Goal: Task Accomplishment & Management: Use online tool/utility

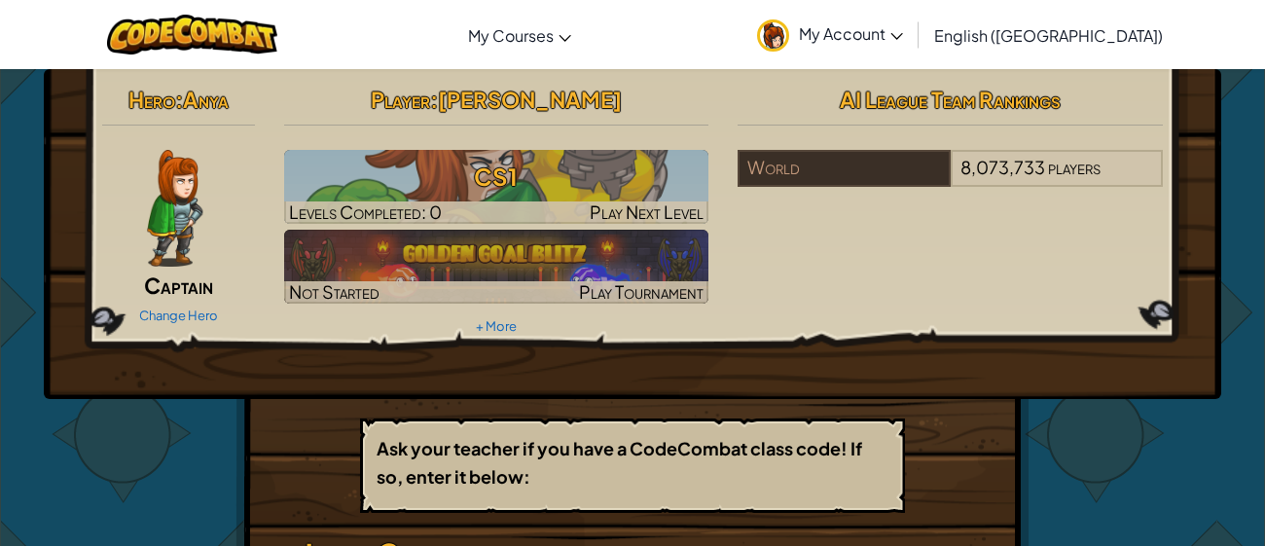
click at [1017, 514] on div "Hero : Anya Captain Change Hero Player : [PERSON_NAME] CS1 Levels Completed: 0 …" at bounding box center [632, 427] width 794 height 717
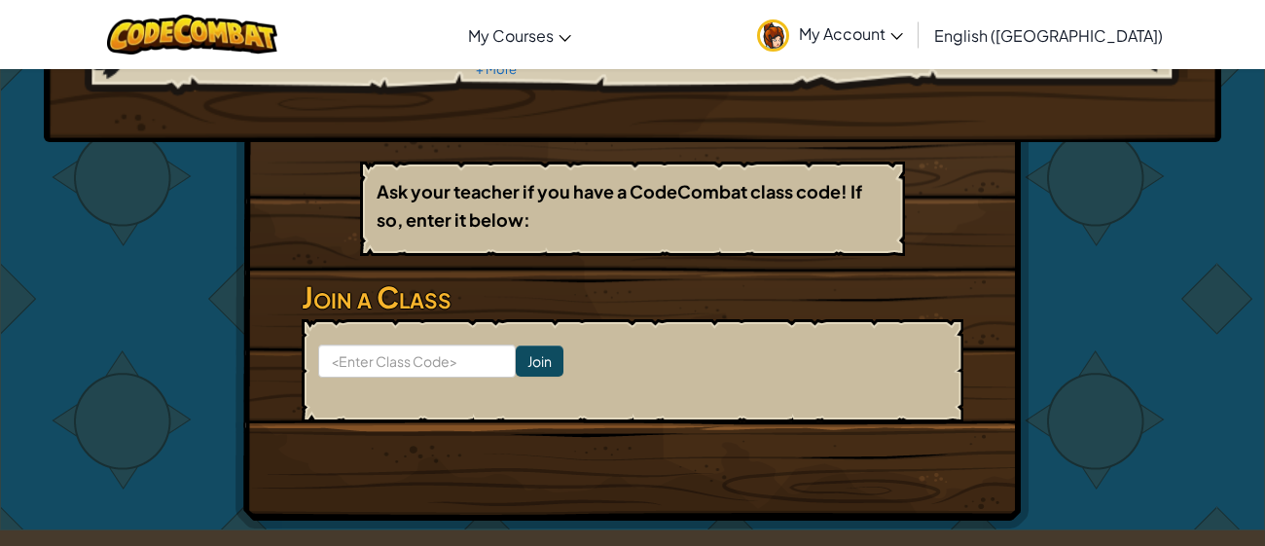
scroll to position [271, 0]
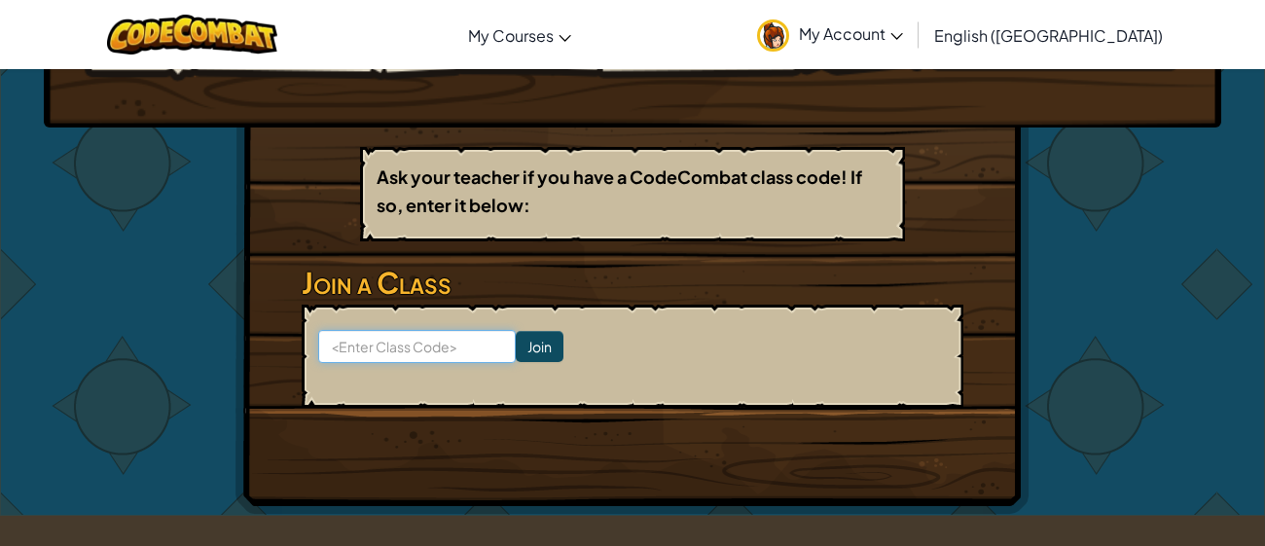
click at [374, 336] on input at bounding box center [416, 346] width 197 height 33
click at [383, 346] on input "FireBluseCool" at bounding box center [416, 346] width 197 height 33
type input "FireBlueCool"
click at [546, 356] on input "Join" at bounding box center [540, 346] width 48 height 31
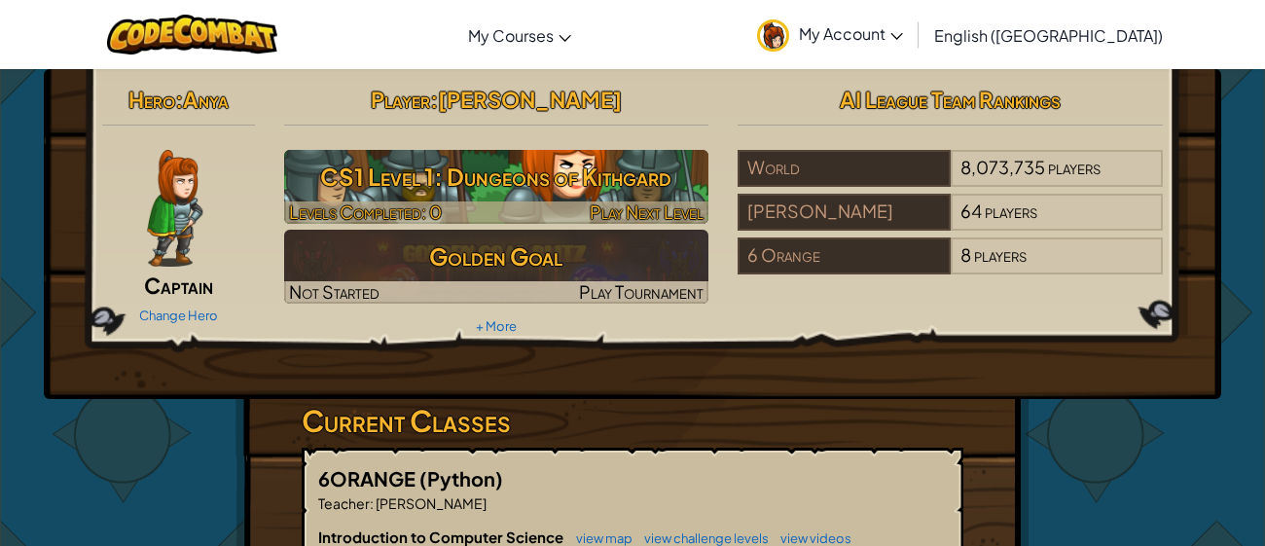
click at [659, 184] on h3 "CS1 Level 1: Dungeons of Kithgard" at bounding box center [496, 177] width 425 height 44
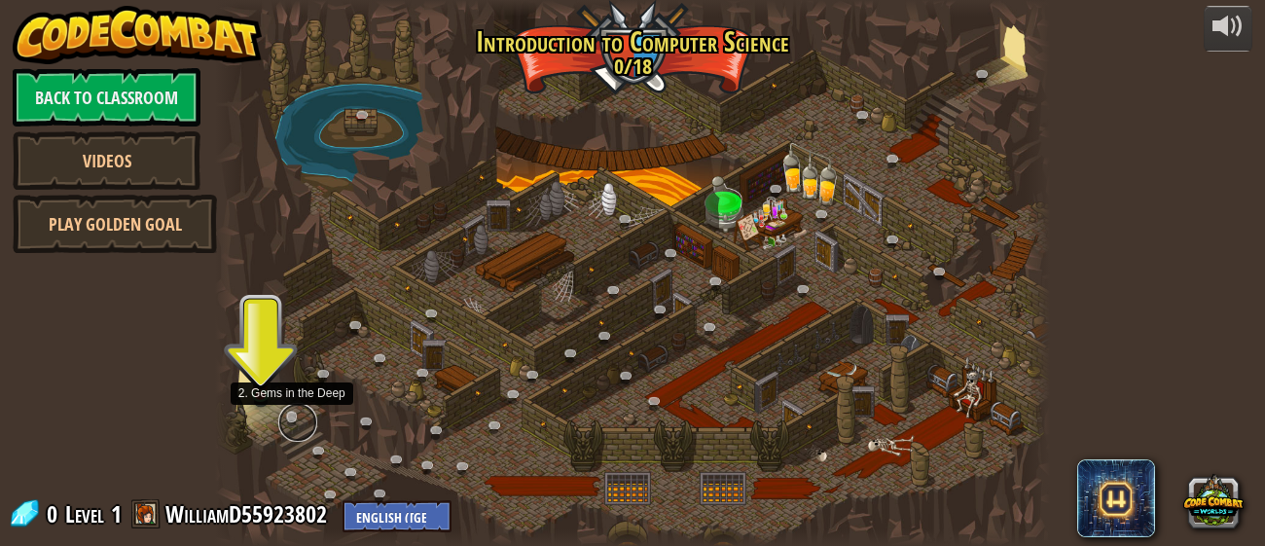
click at [293, 413] on link at bounding box center [297, 422] width 39 height 39
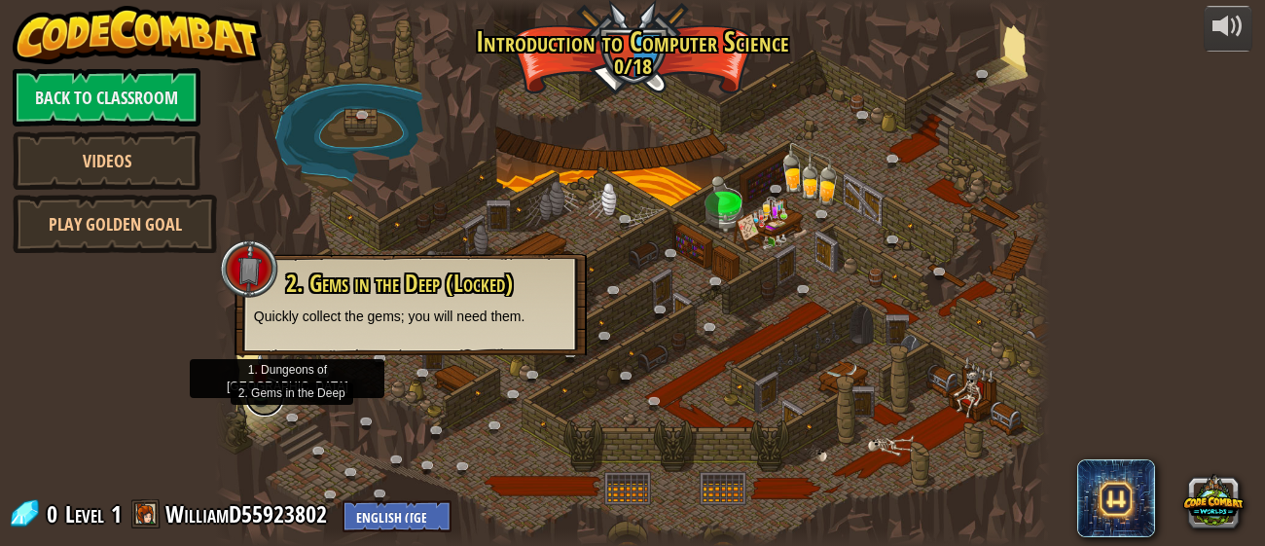
click at [255, 398] on link at bounding box center [264, 396] width 39 height 39
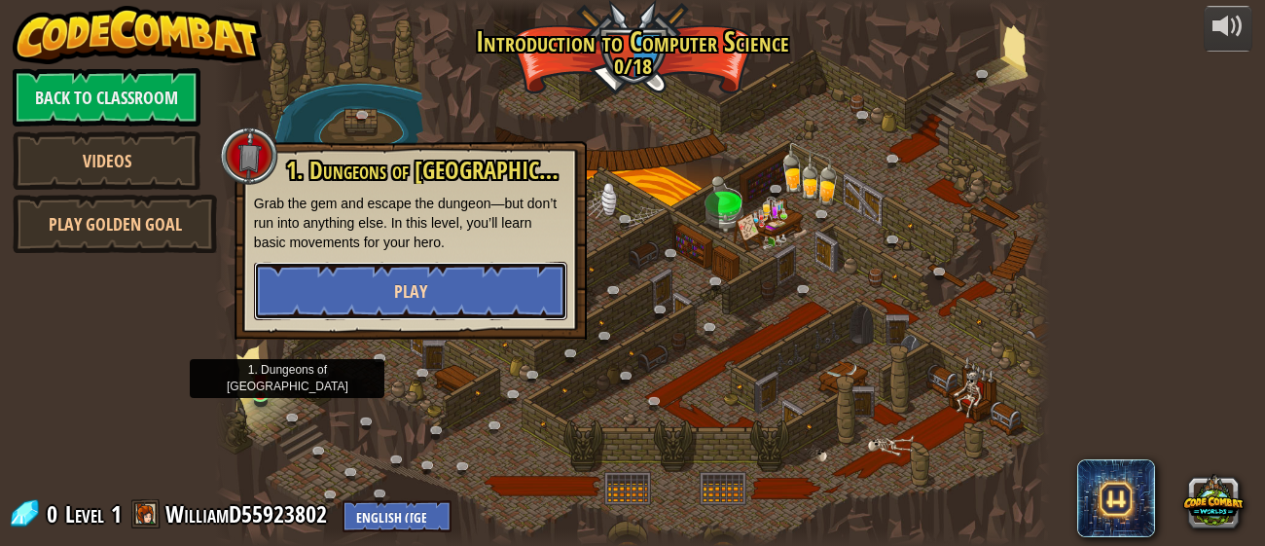
click at [400, 307] on button "Play" at bounding box center [410, 291] width 313 height 58
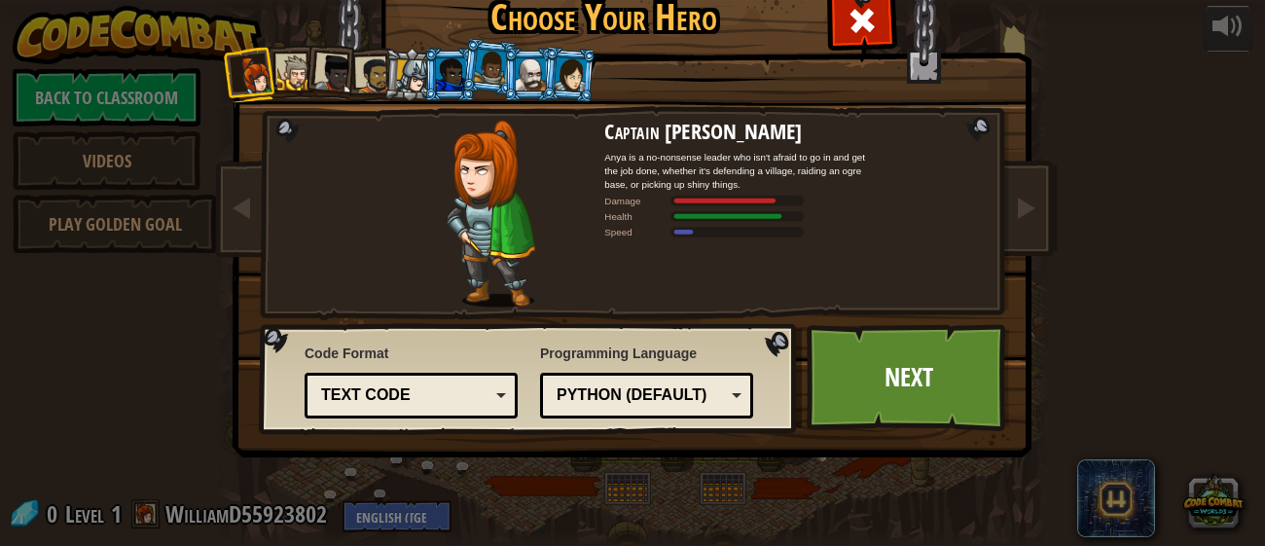
click at [593, 391] on div "Python (Default)" at bounding box center [640, 395] width 168 height 22
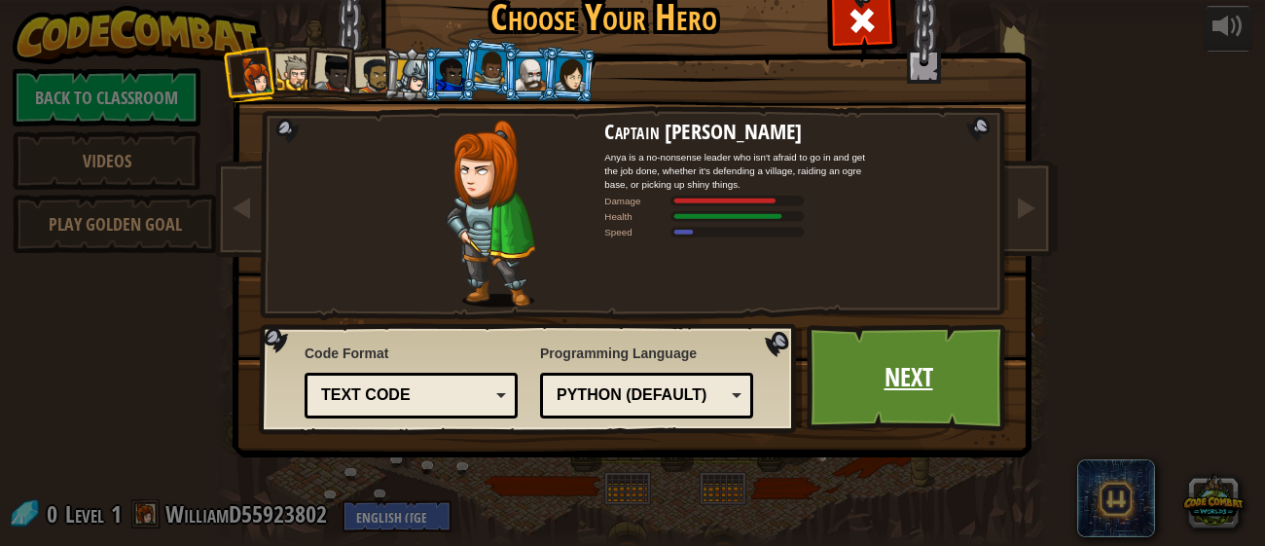
click at [908, 390] on link "Next" at bounding box center [907, 377] width 203 height 107
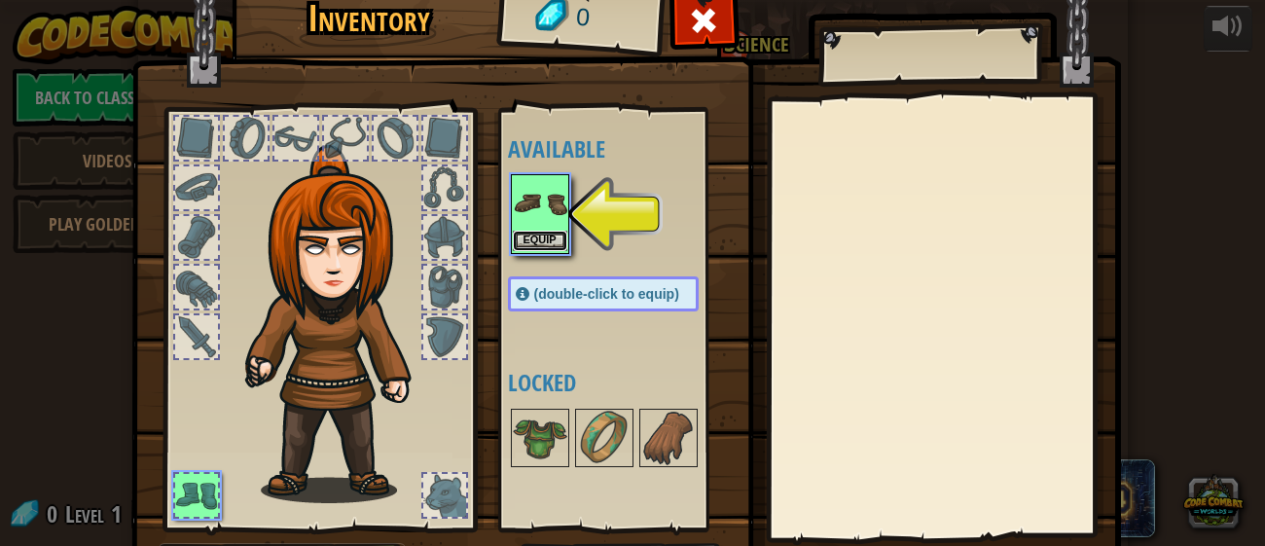
click at [547, 241] on button "Equip" at bounding box center [540, 241] width 54 height 20
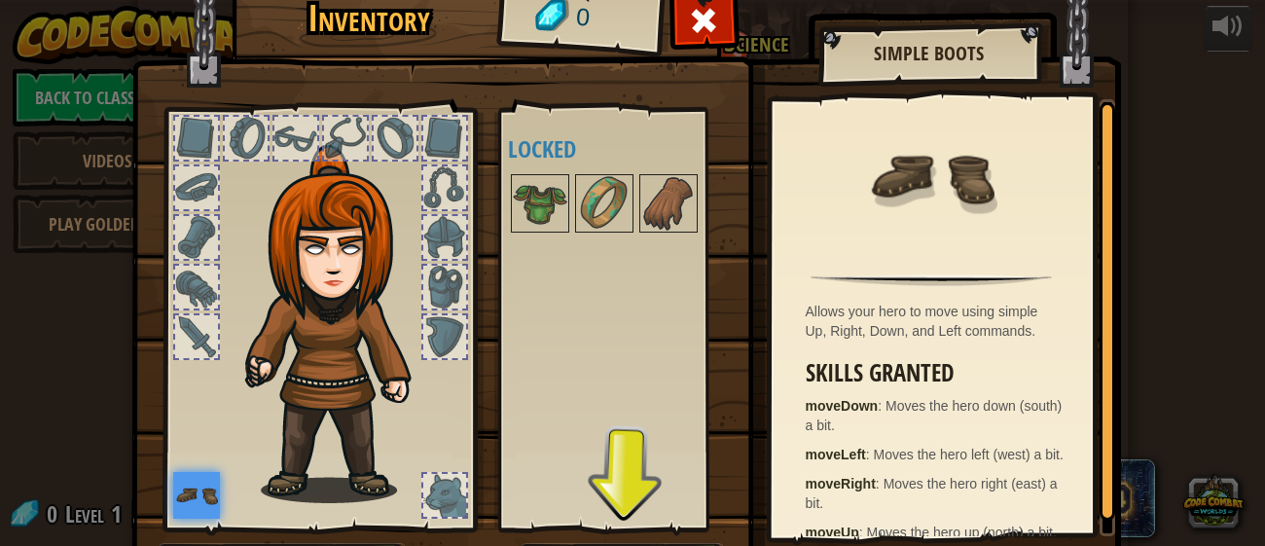
click at [198, 491] on img at bounding box center [196, 495] width 47 height 47
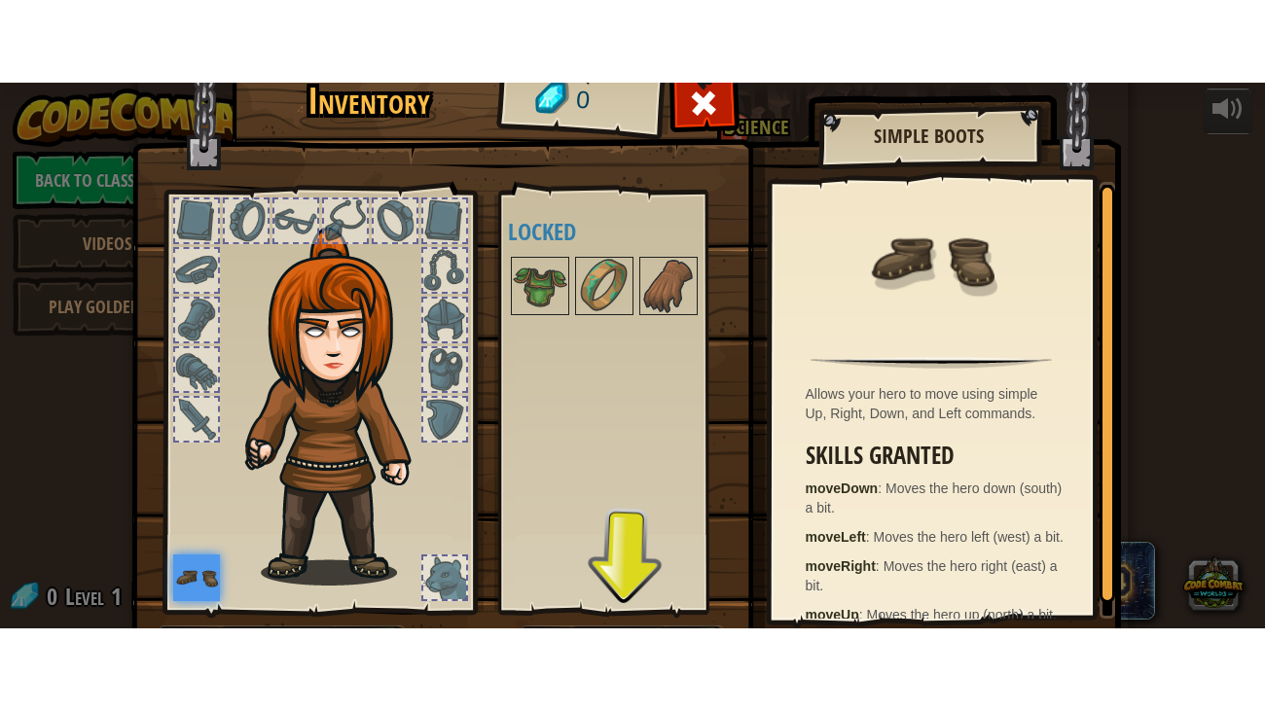
scroll to position [125, 0]
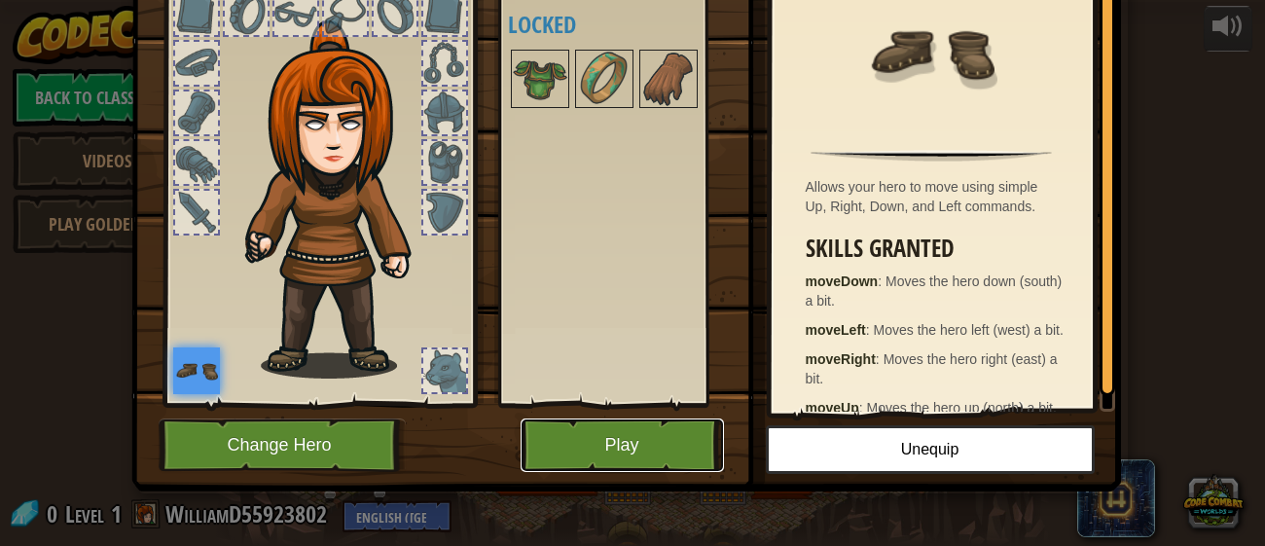
click at [605, 445] on button "Play" at bounding box center [621, 445] width 203 height 54
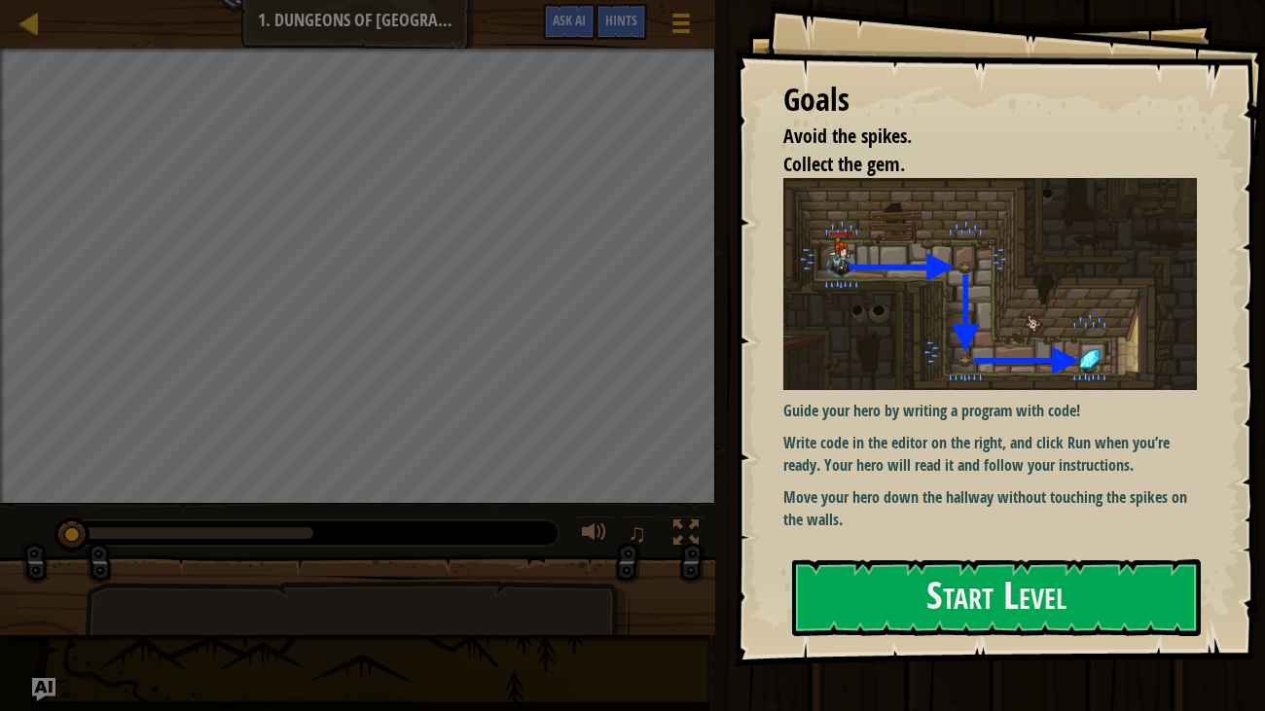
click at [949, 359] on img at bounding box center [990, 284] width 414 height 212
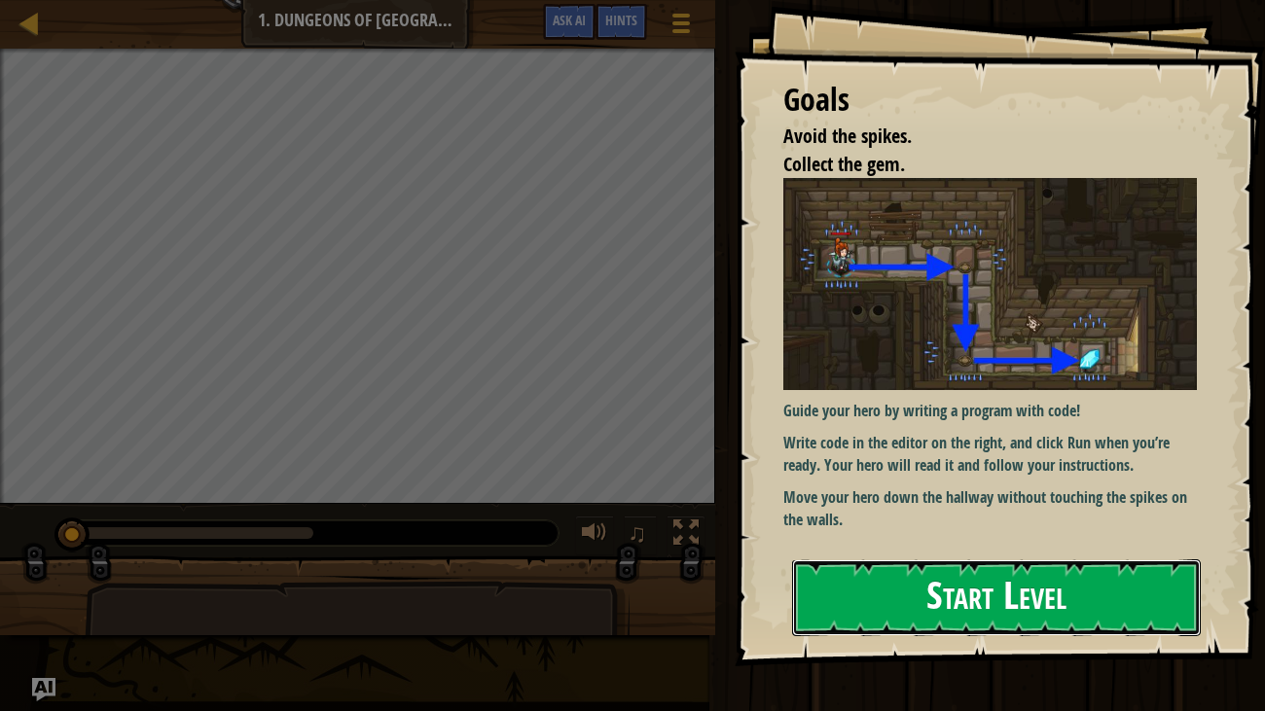
click at [943, 545] on button "Start Level" at bounding box center [997, 597] width 410 height 77
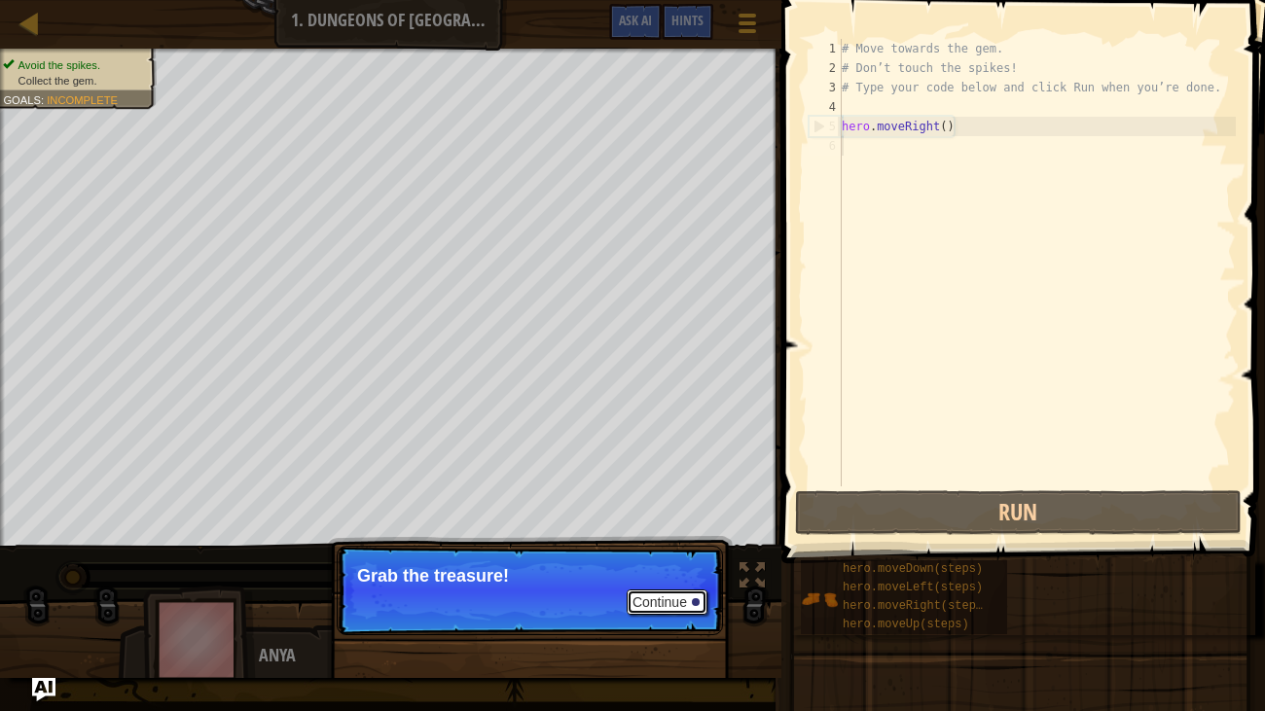
click at [660, 545] on button "Continue" at bounding box center [666, 602] width 81 height 25
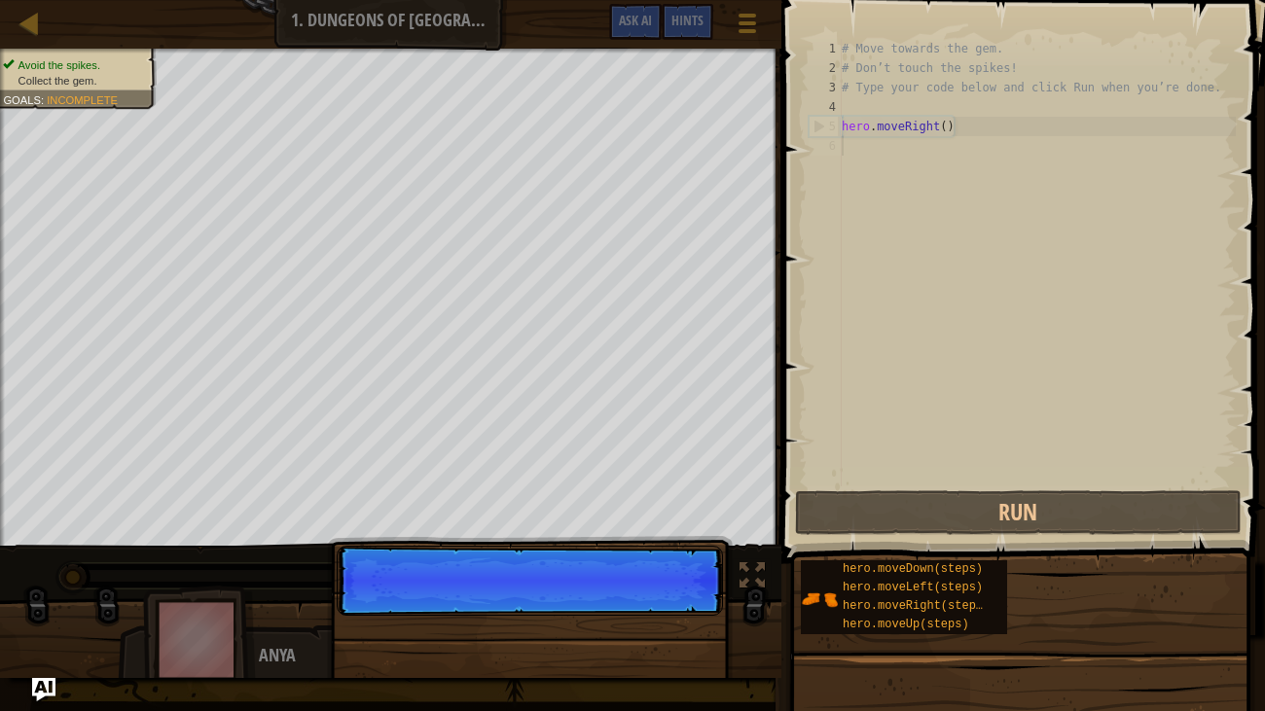
scroll to position [9, 0]
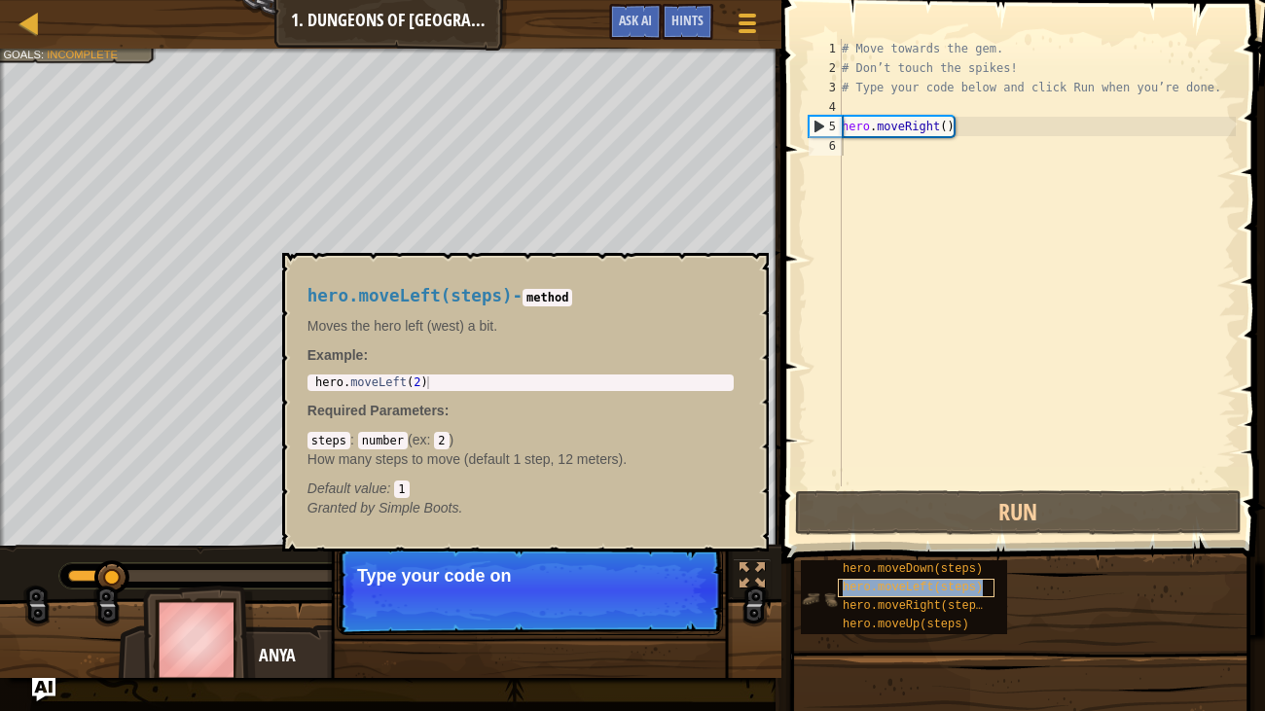
click at [955, 545] on span "hero.moveLeft(steps)" at bounding box center [912, 588] width 140 height 14
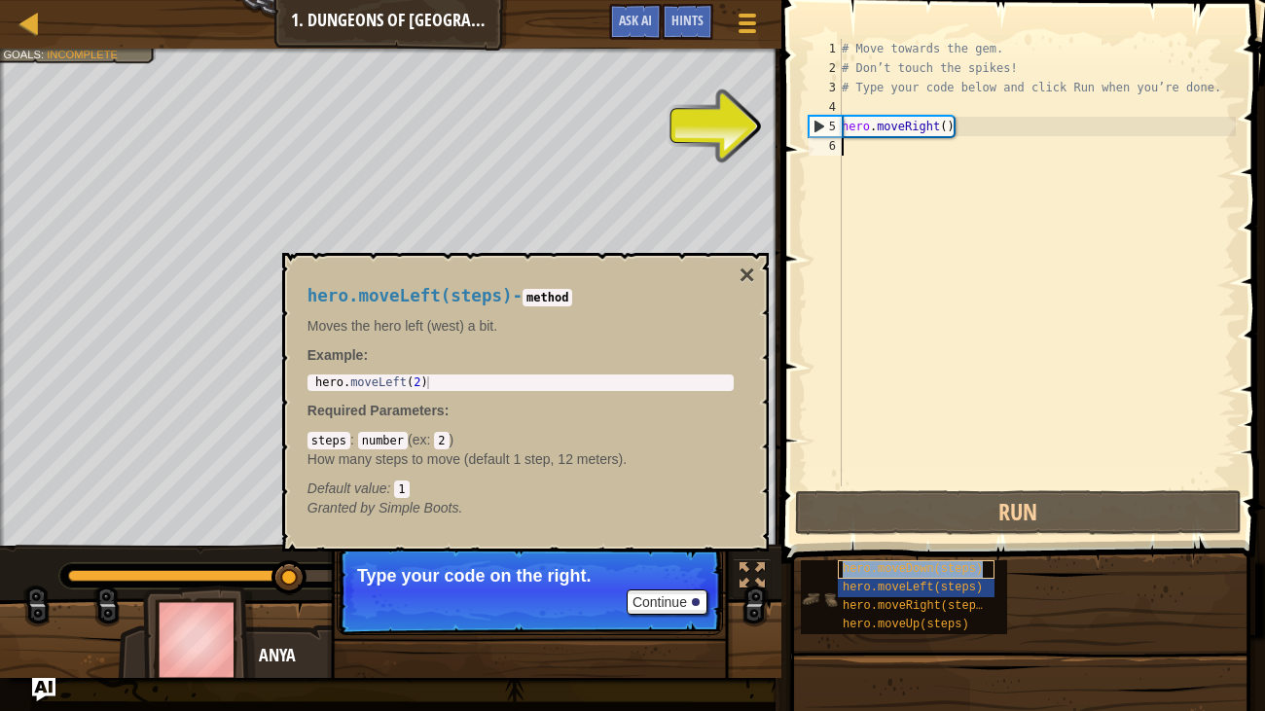
click at [933, 545] on span "hero.moveDown(steps)" at bounding box center [912, 569] width 140 height 14
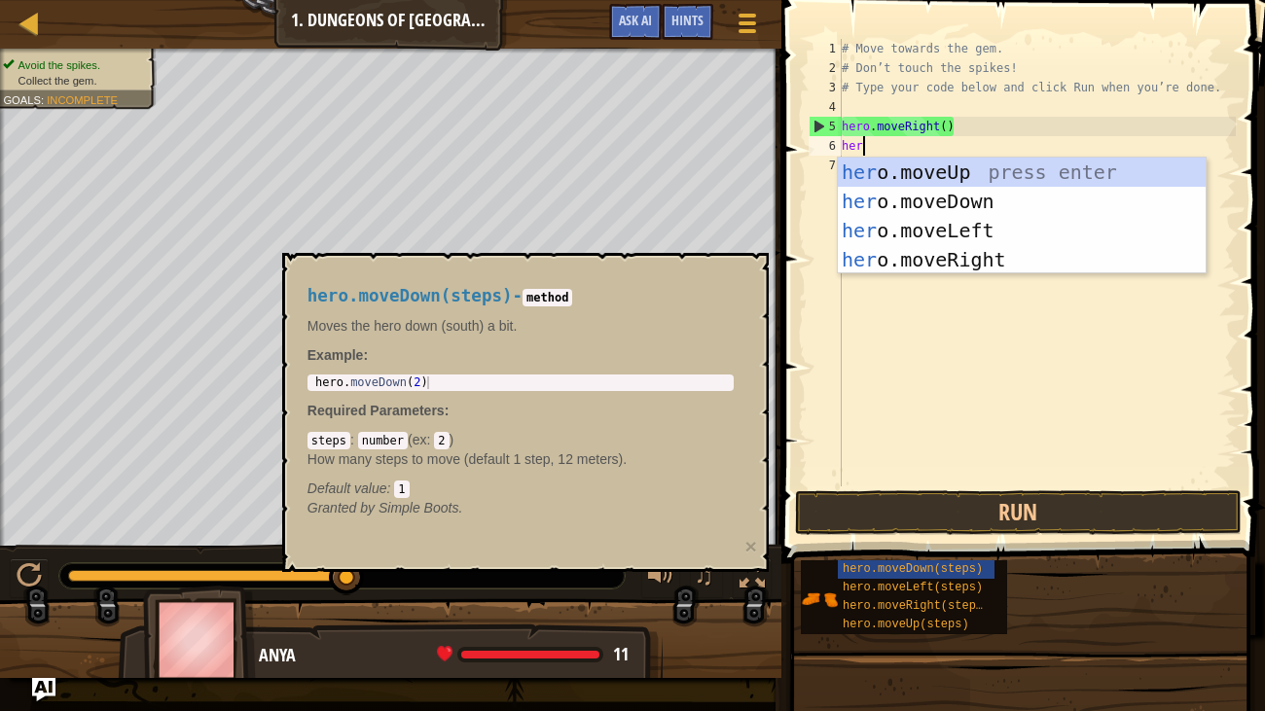
type textarea "hero"
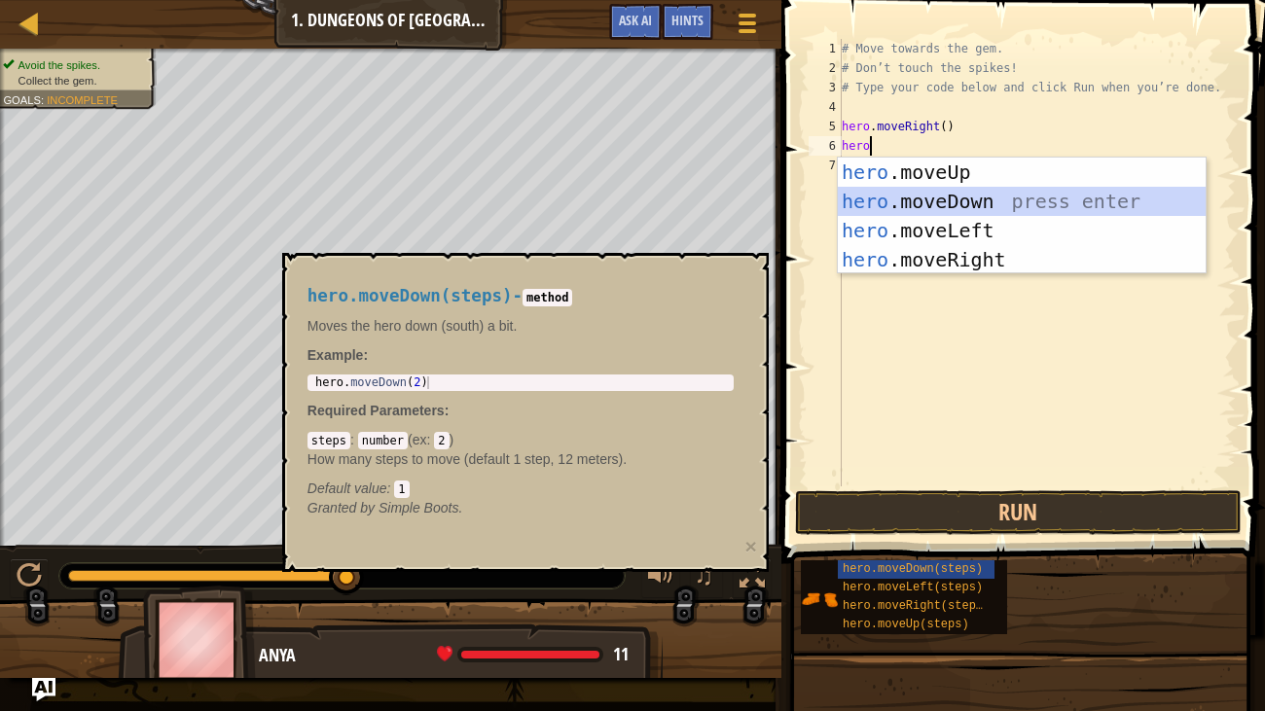
click at [994, 199] on div "hero .moveUp press enter hero .moveDown press enter hero .moveLeft press enter …" at bounding box center [1022, 245] width 368 height 175
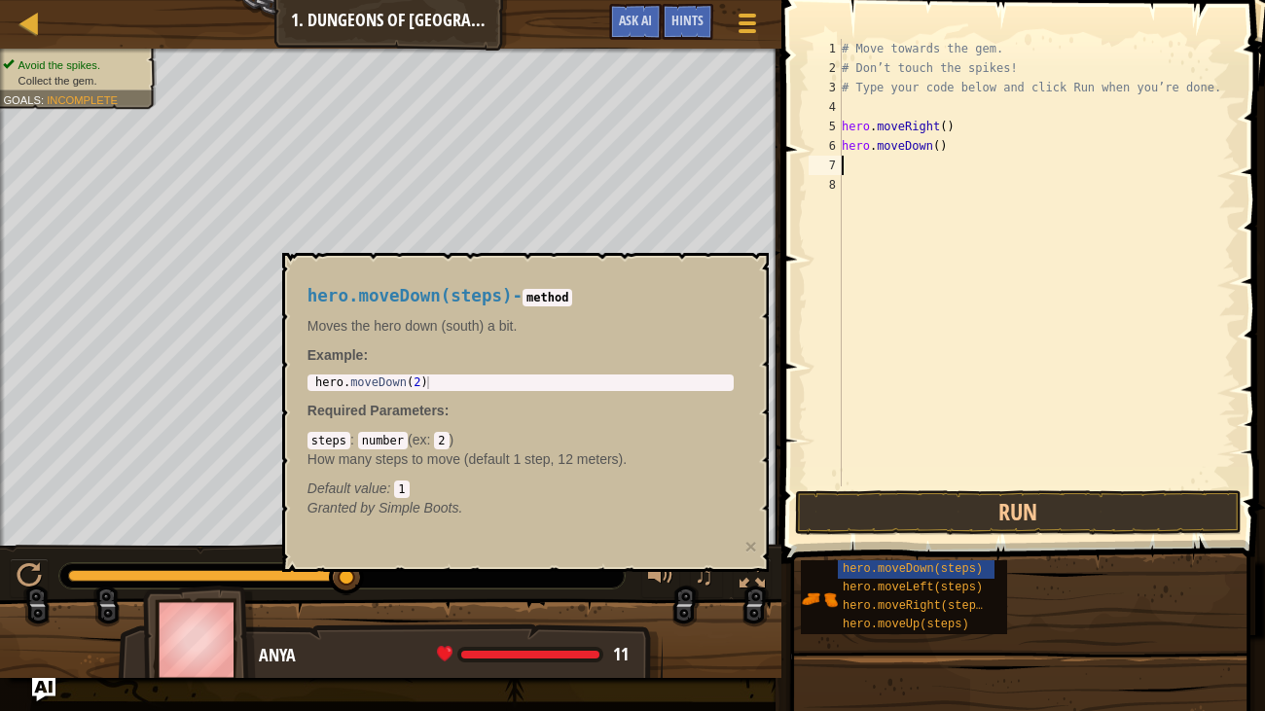
click at [464, 430] on div "steps : number ( ex : 2 ) How many steps to move (default 1 step, 12 meters). D…" at bounding box center [520, 464] width 426 height 68
type textarea "hero.moveDown(2)"
click at [490, 381] on div "hero . moveDown ( 2 )" at bounding box center [520, 395] width 419 height 38
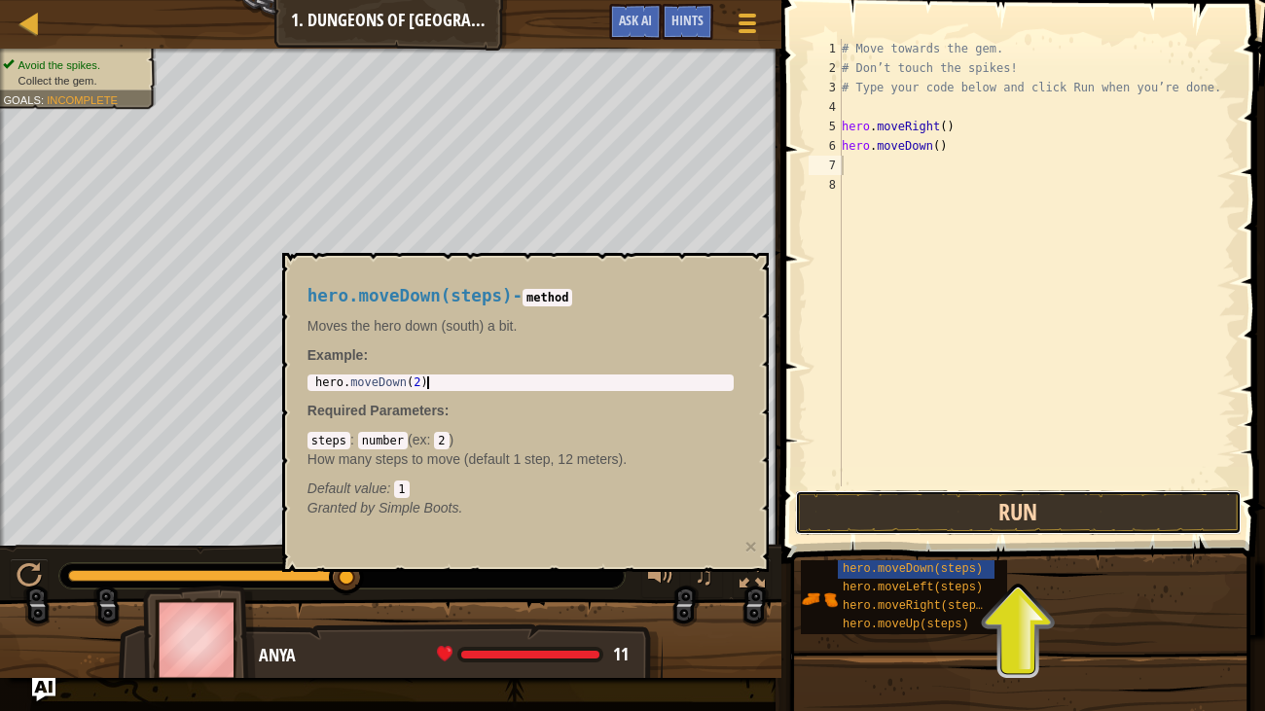
click at [923, 520] on button "Run" at bounding box center [1018, 512] width 447 height 45
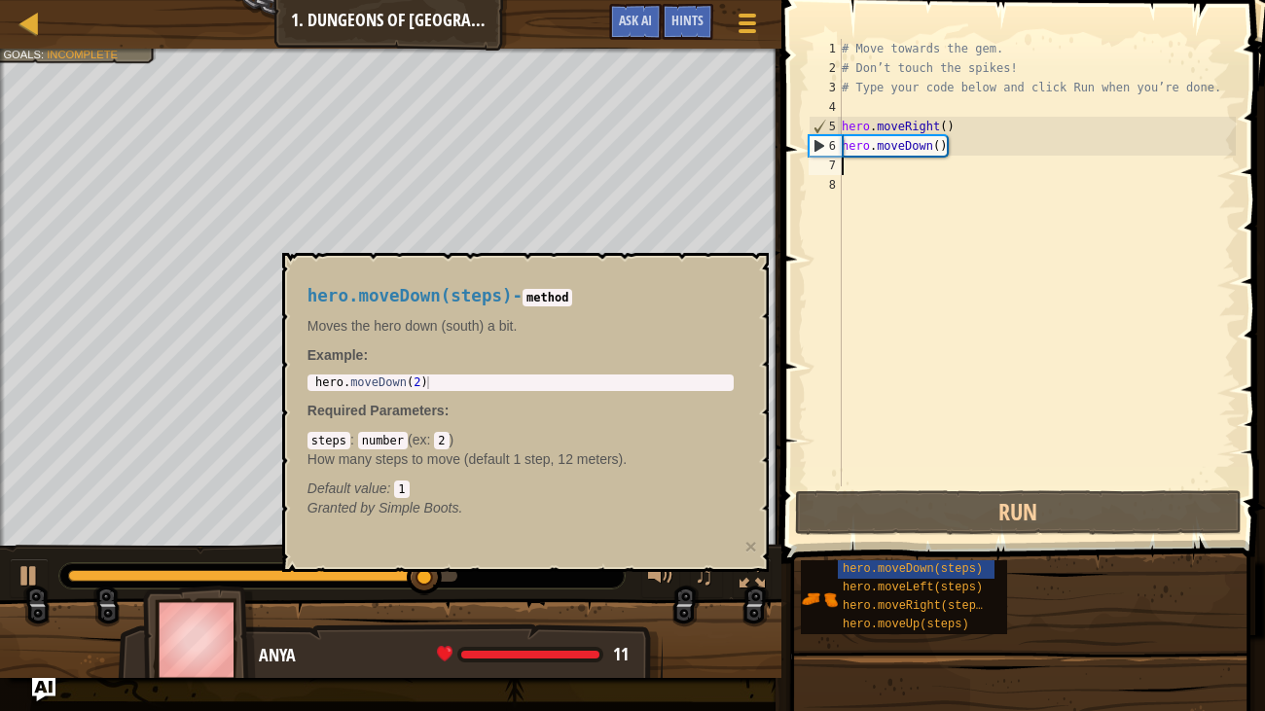
click at [776, 279] on span at bounding box center [1024, 254] width 499 height 621
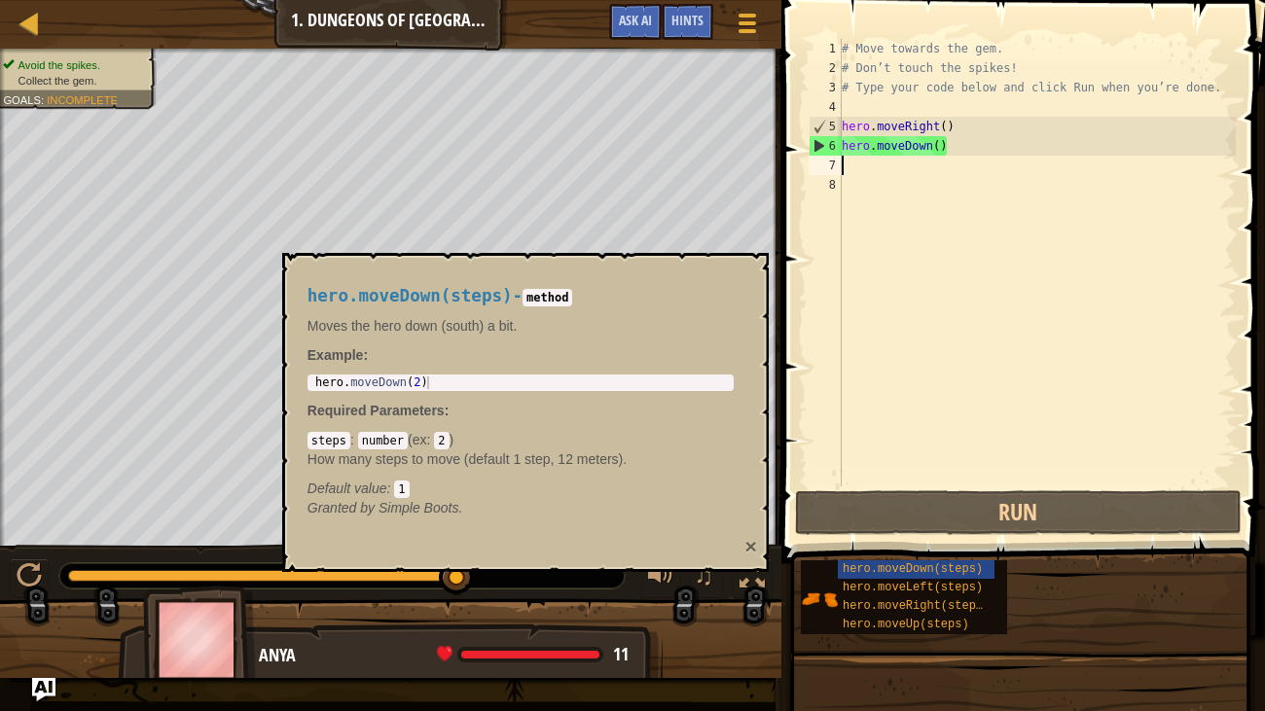
click at [753, 545] on button "×" at bounding box center [751, 546] width 12 height 20
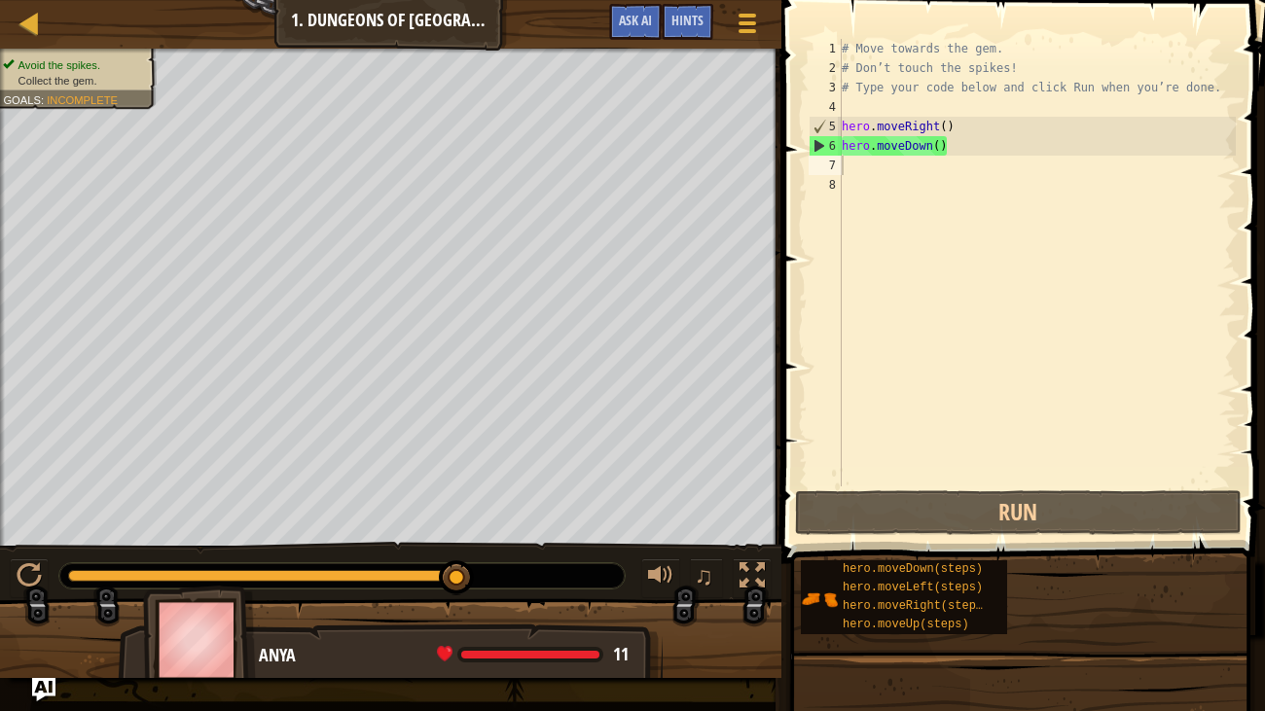
click at [857, 171] on div "# Move towards the gem. # Don’t touch the spikes! # Type your code below and cl…" at bounding box center [1037, 282] width 398 height 486
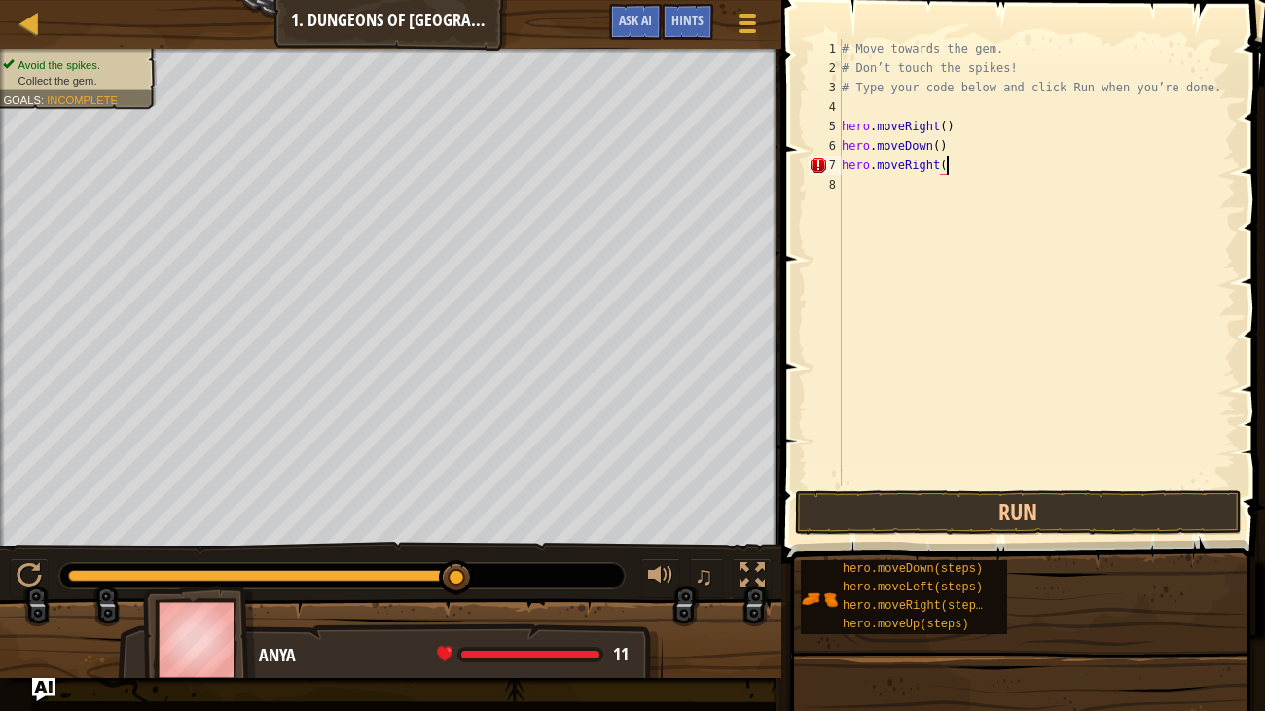
scroll to position [9, 8]
type textarea "hero.moveRight()"
click at [882, 505] on button "Run" at bounding box center [1018, 512] width 447 height 45
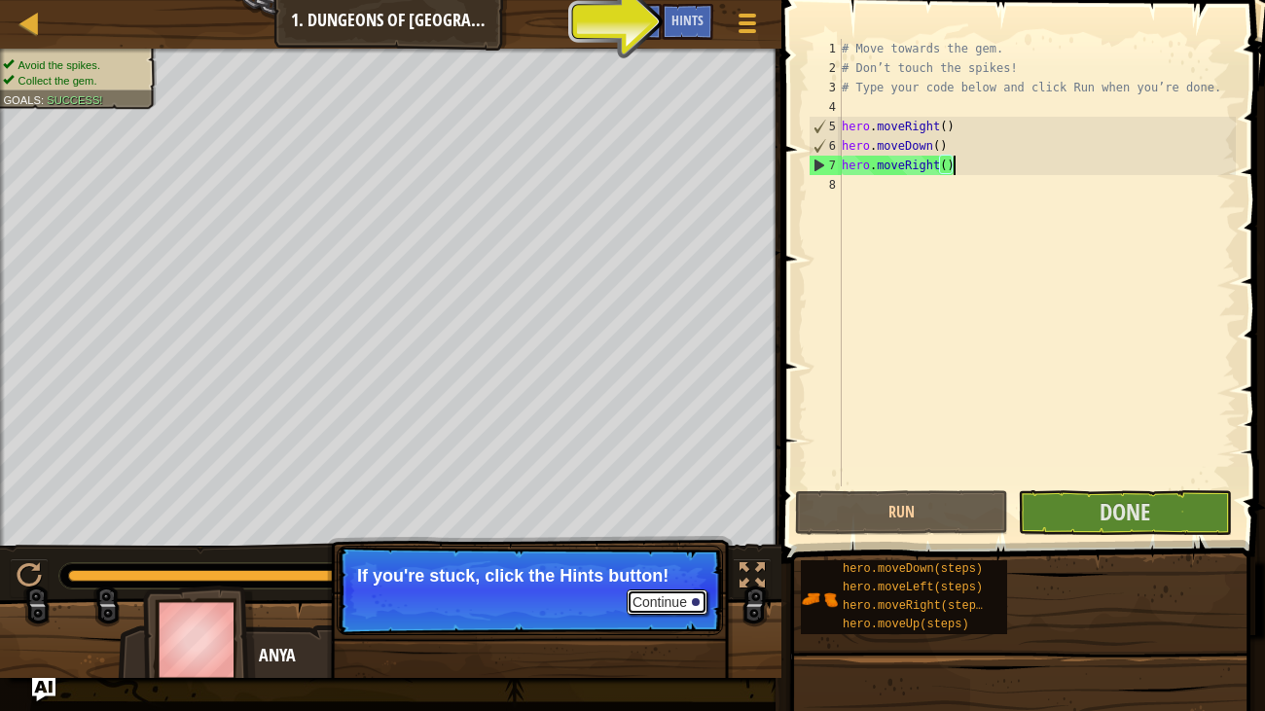
click at [691, 545] on button "Continue" at bounding box center [666, 602] width 81 height 25
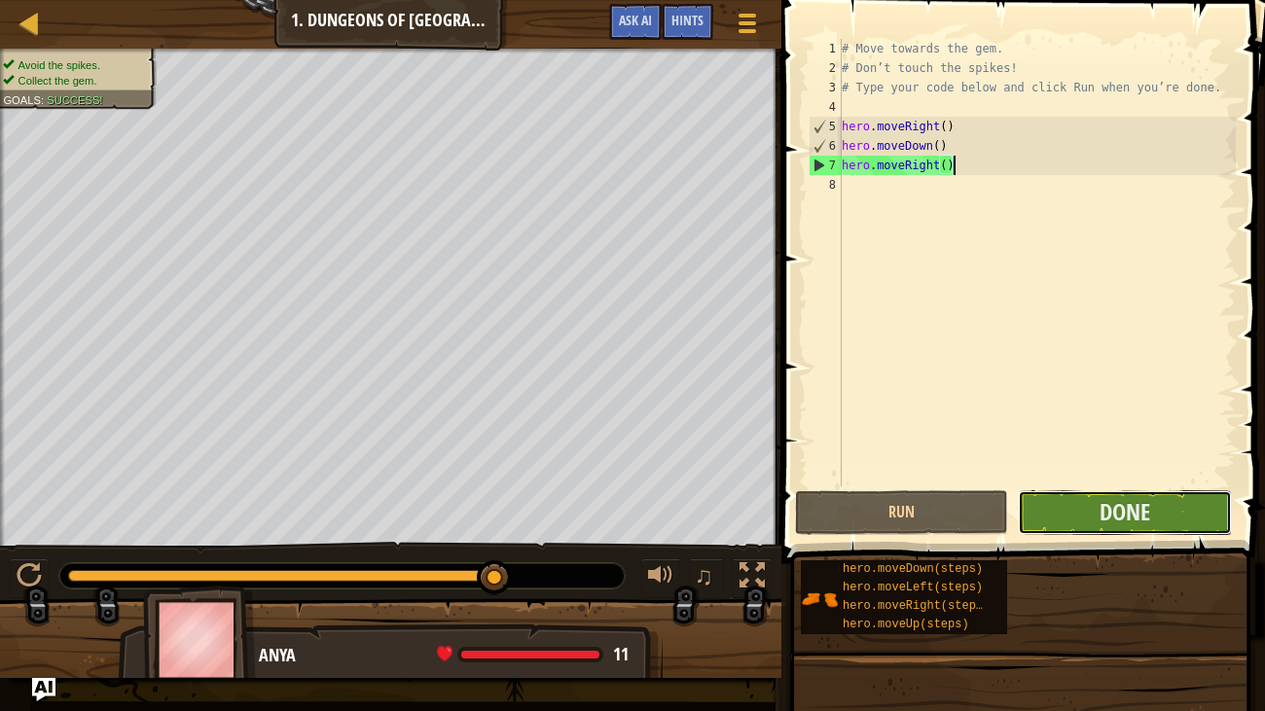
click at [1151, 520] on button "Done" at bounding box center [1124, 512] width 213 height 45
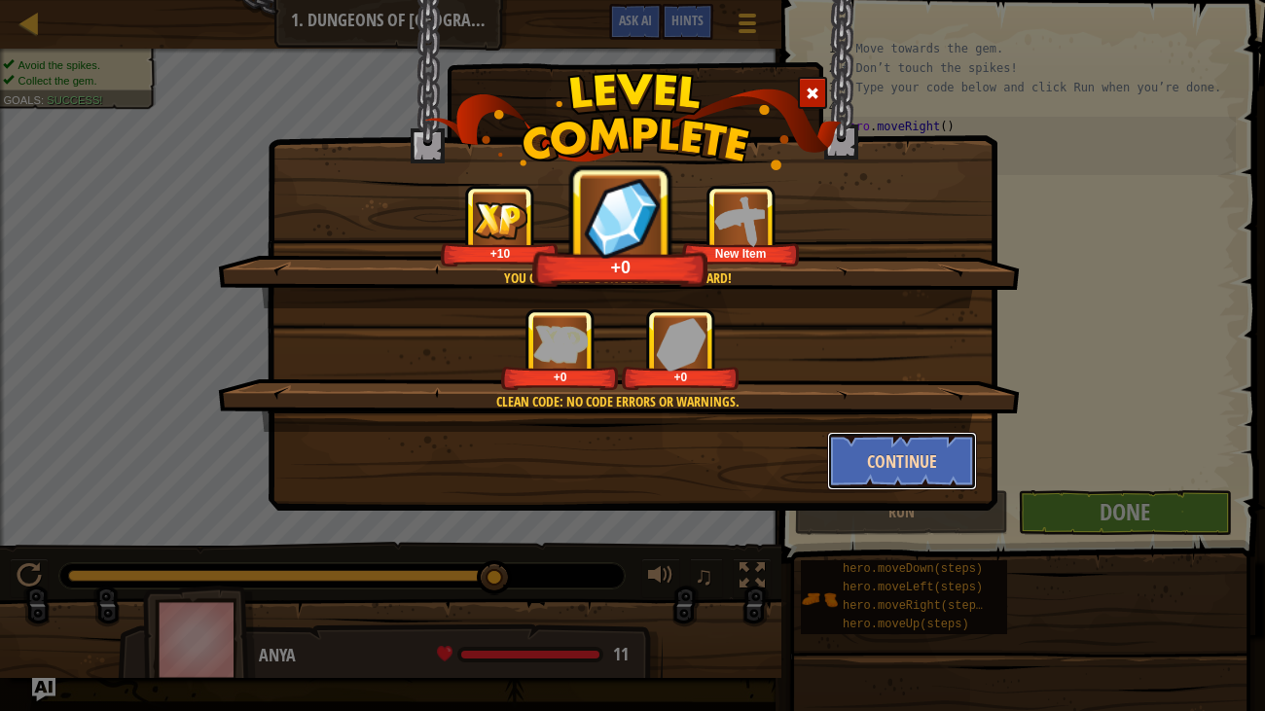
click at [889, 456] on button "Continue" at bounding box center [902, 461] width 151 height 58
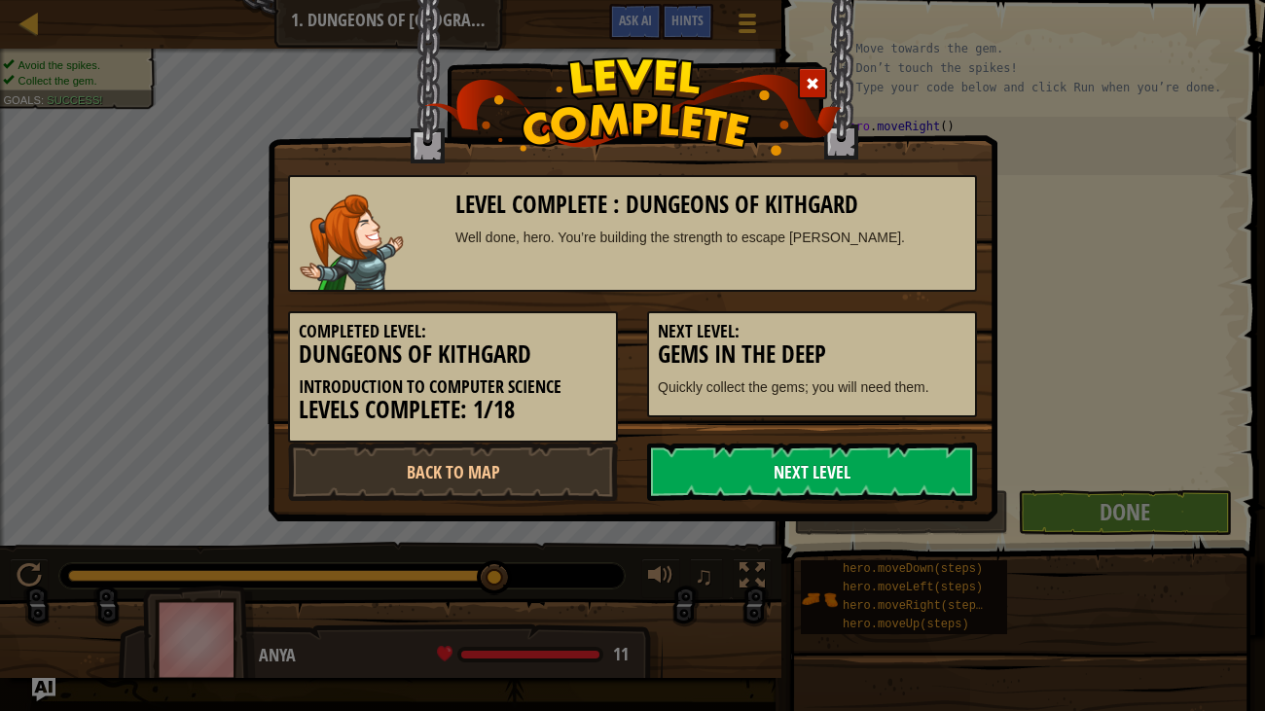
click at [863, 457] on link "Next Level" at bounding box center [812, 472] width 330 height 58
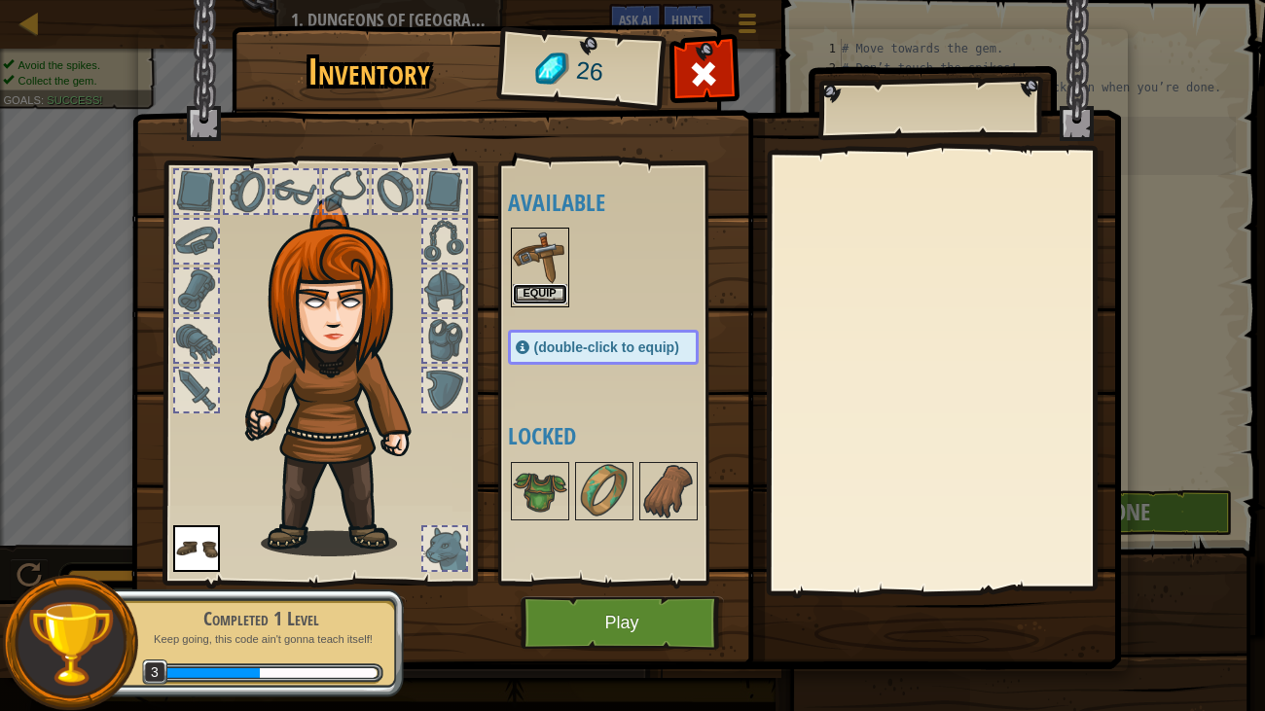
click at [547, 286] on button "Equip" at bounding box center [540, 294] width 54 height 20
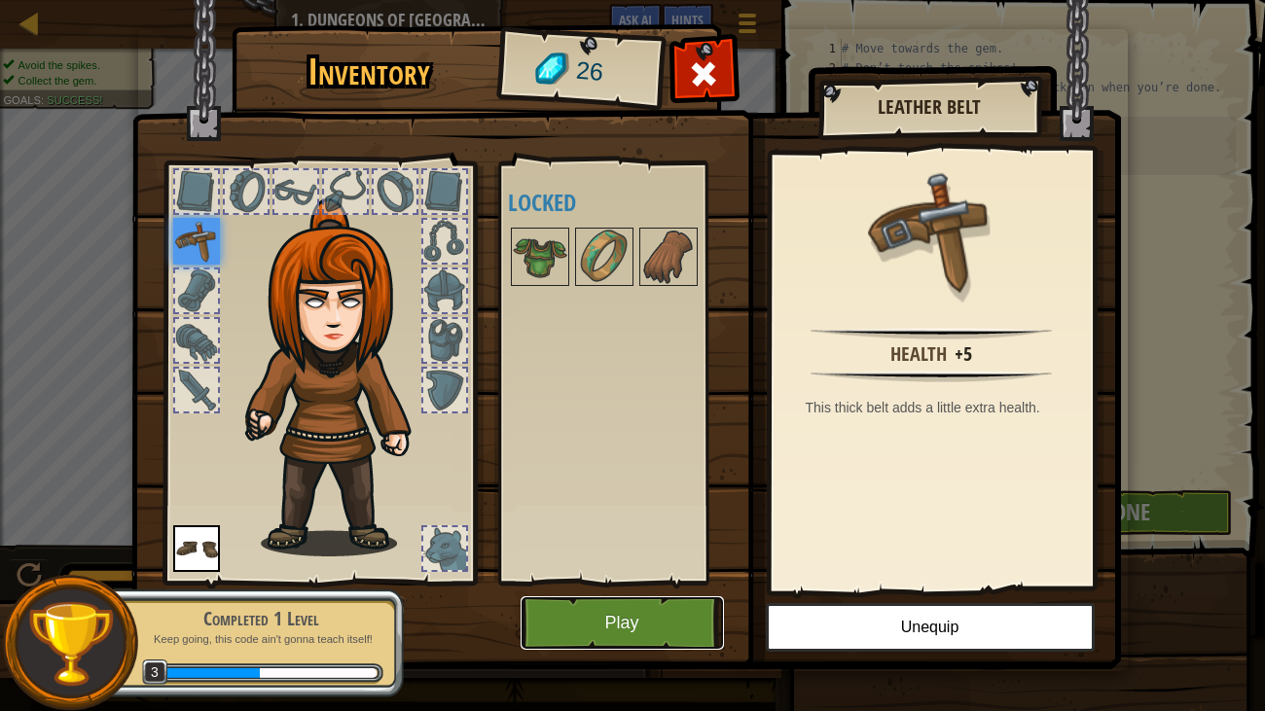
click at [577, 545] on button "Play" at bounding box center [621, 623] width 203 height 54
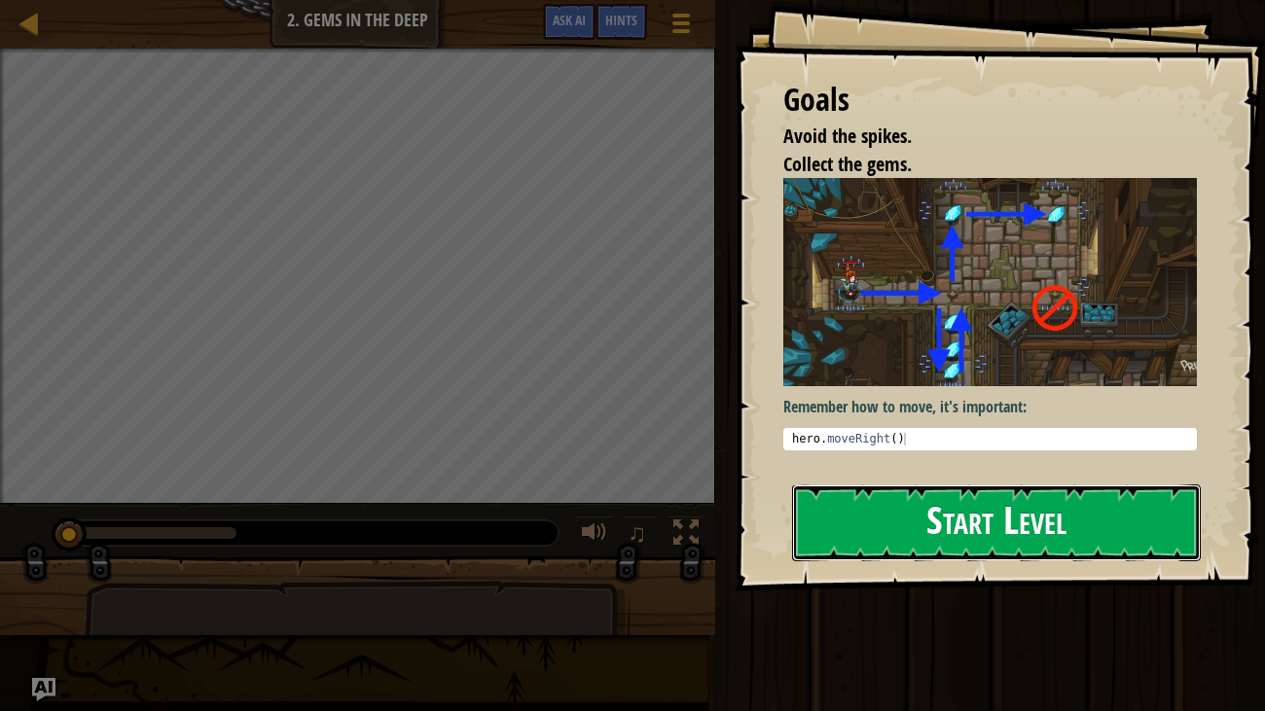
click at [933, 516] on button "Start Level" at bounding box center [997, 522] width 410 height 77
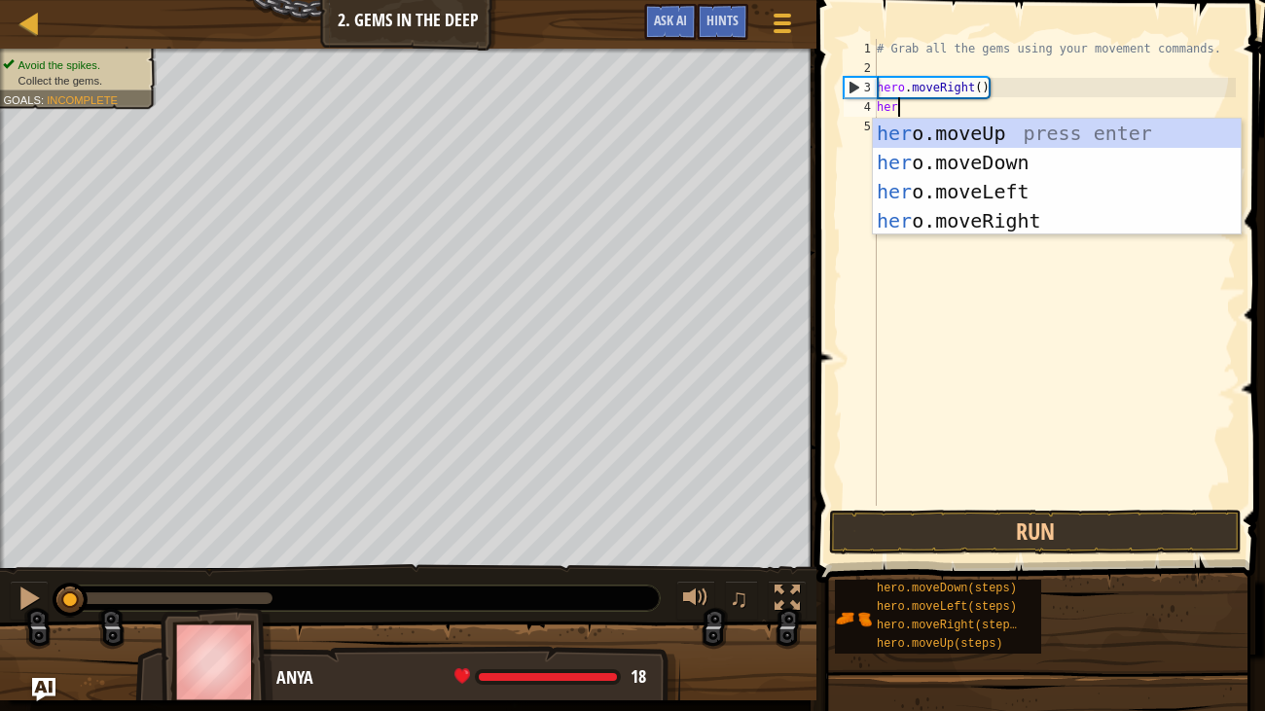
scroll to position [9, 0]
type textarea "hero"
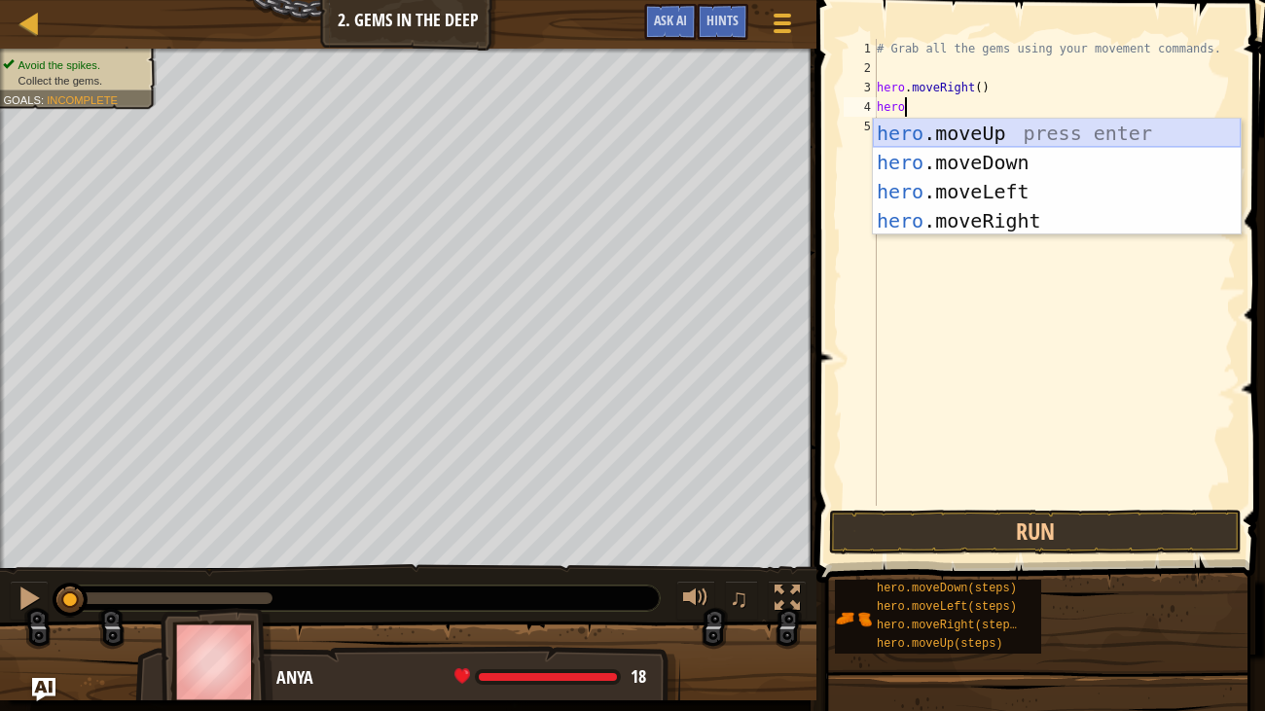
click at [965, 136] on div "hero .moveUp press enter hero .moveDown press enter hero .moveLeft press enter …" at bounding box center [1057, 206] width 368 height 175
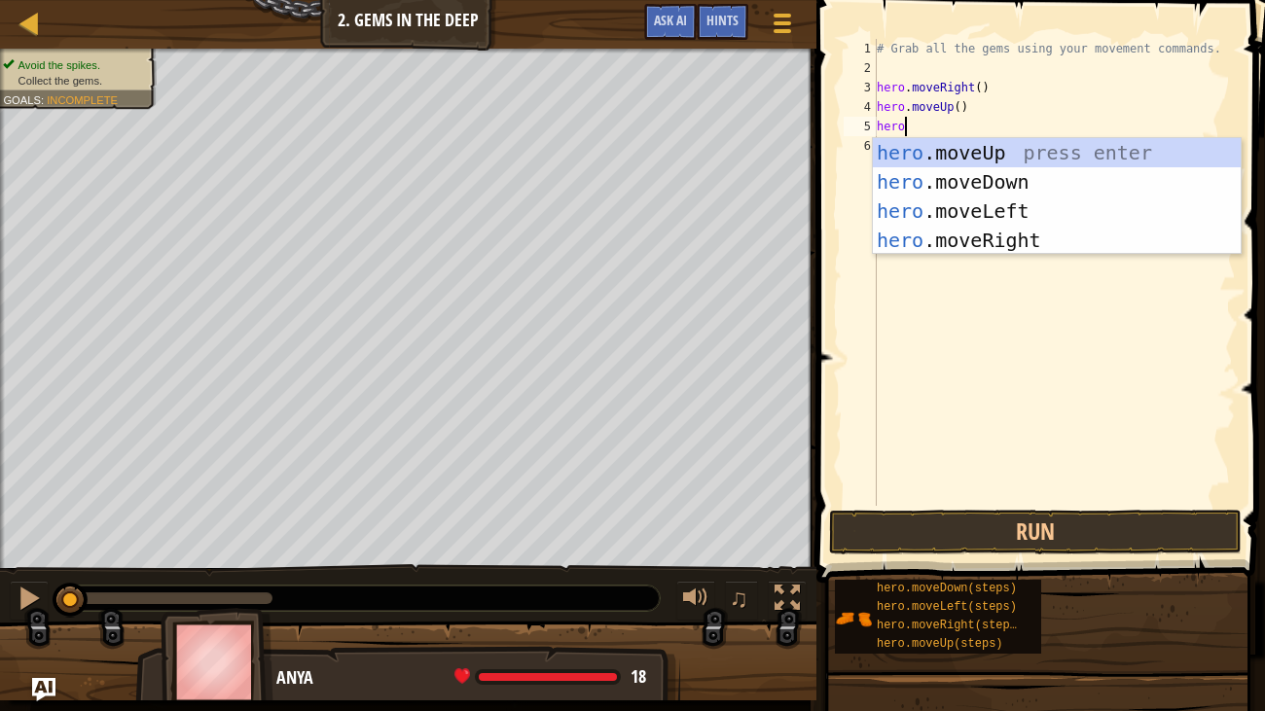
scroll to position [9, 1]
type textarea "heromov"
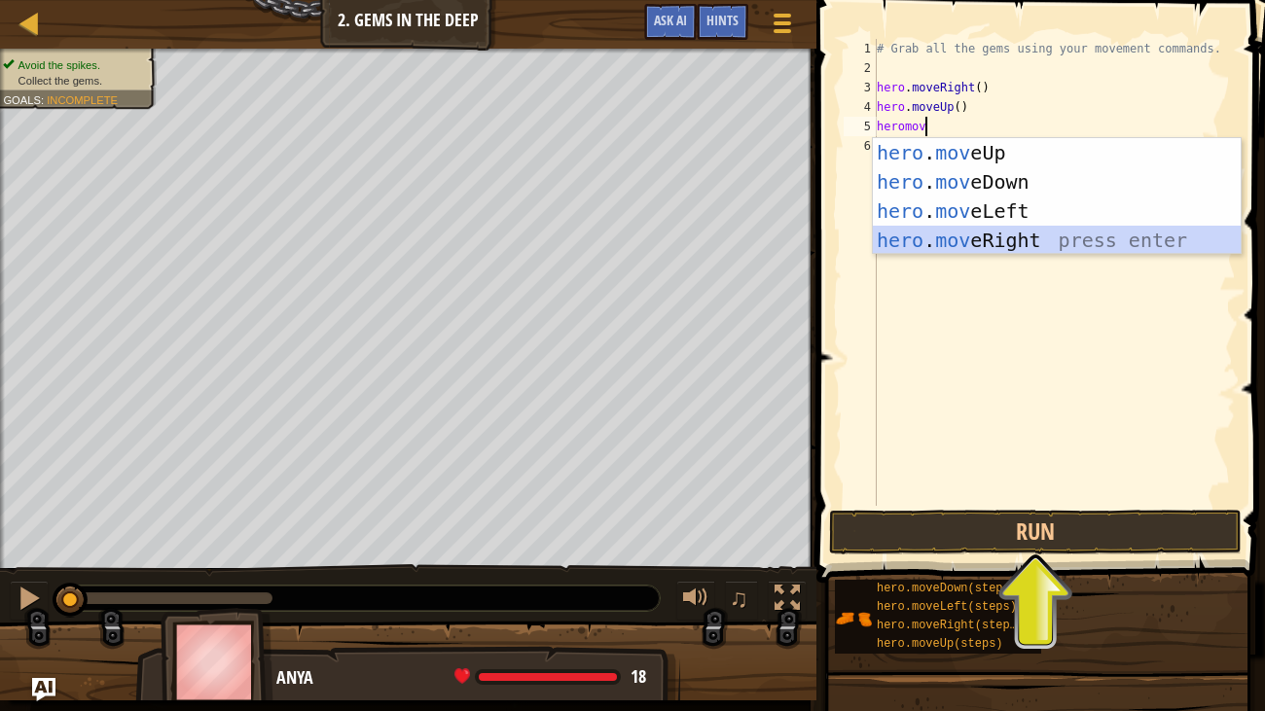
click at [1089, 237] on div "hero . mov eUp press enter hero . mov eDown press enter hero . mov eLeft press …" at bounding box center [1057, 225] width 368 height 175
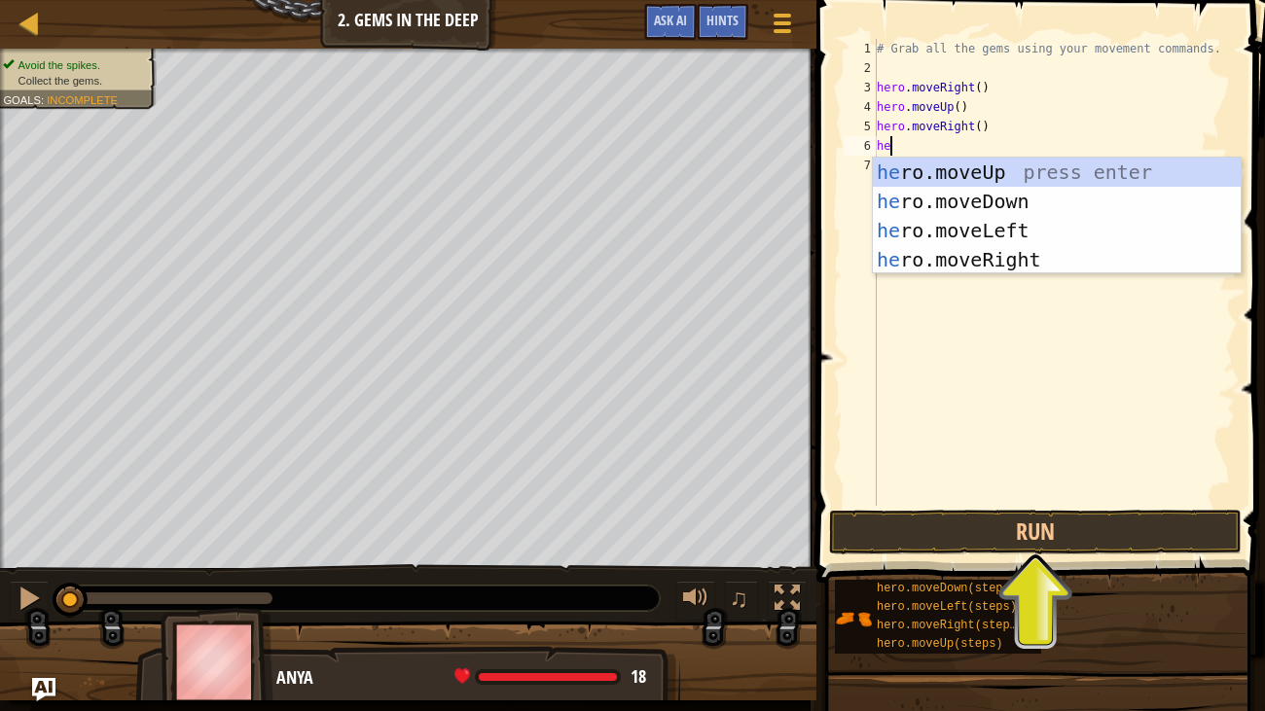
scroll to position [9, 0]
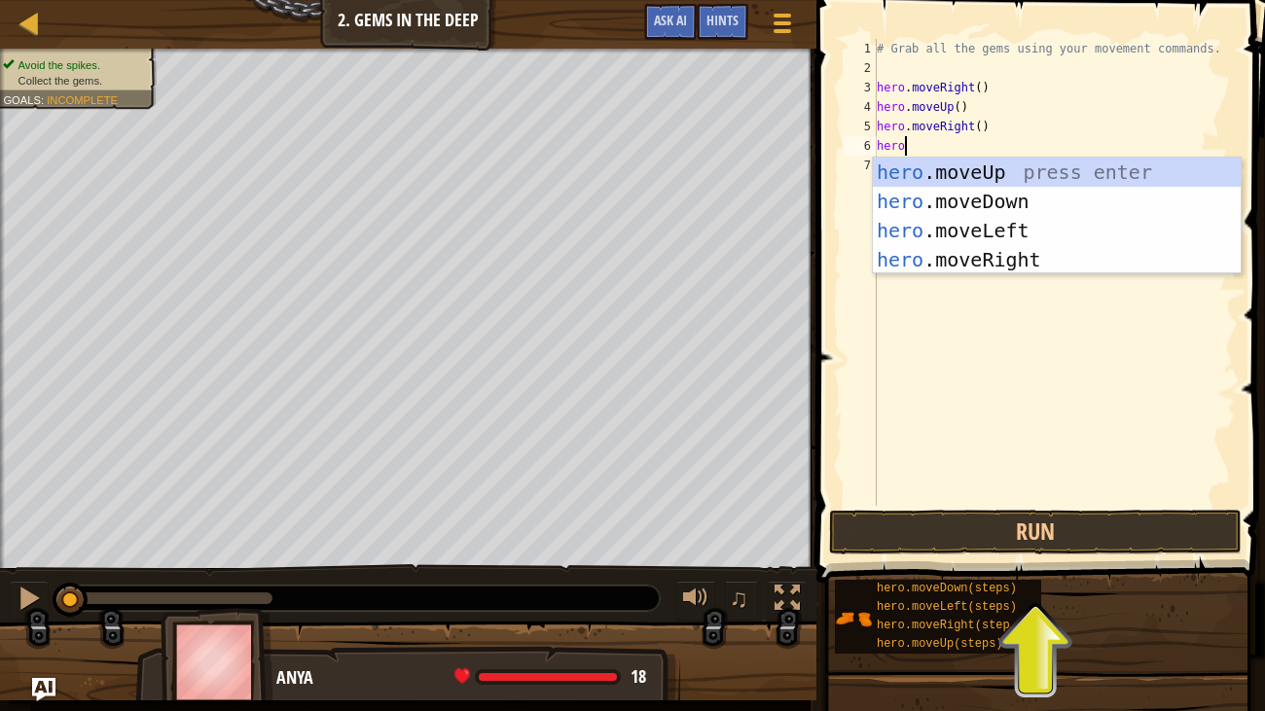
type textarea "herom"
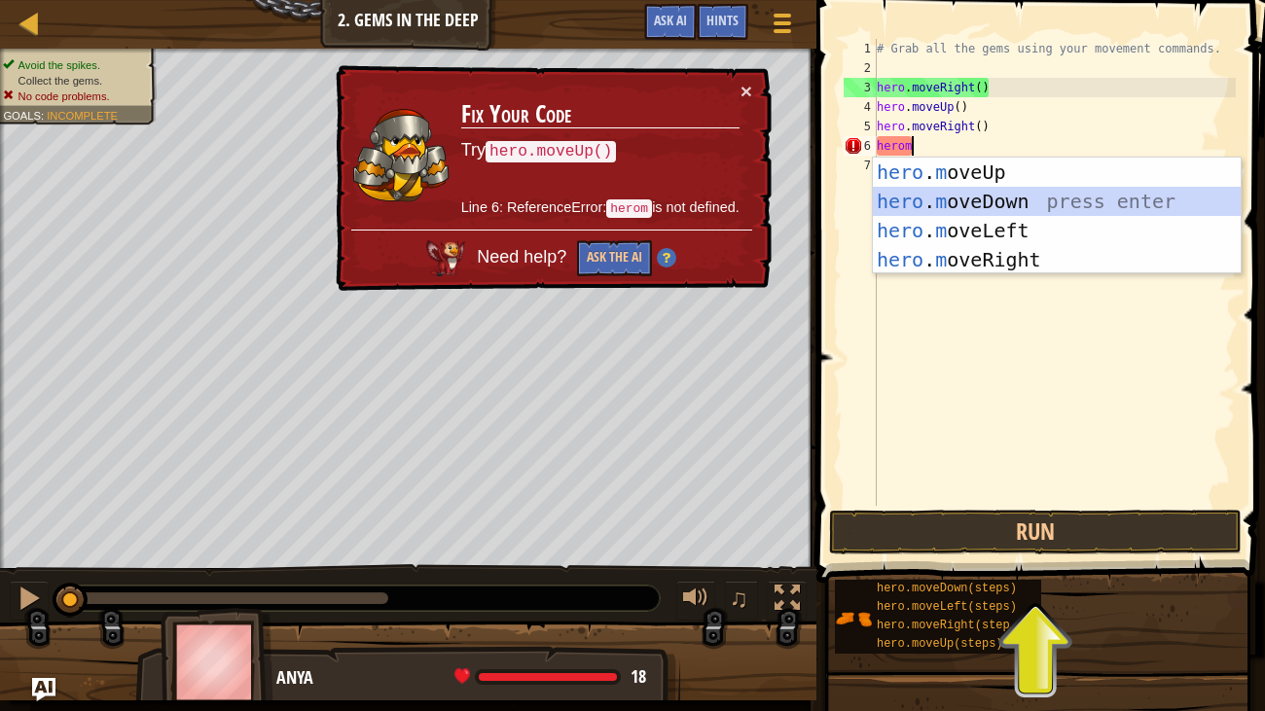
click at [973, 203] on div "hero . m oveUp press enter hero . m oveDown press enter hero . m oveLeft press …" at bounding box center [1057, 245] width 368 height 175
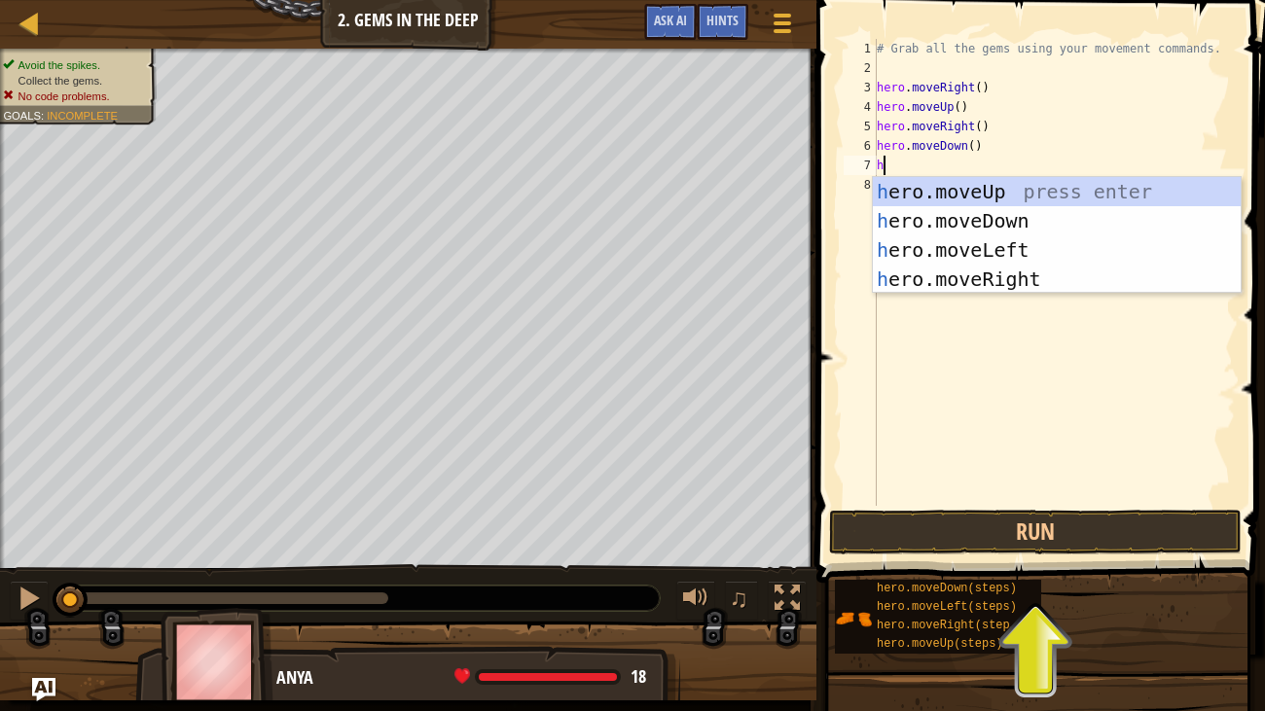
type textarea "he"
click at [946, 247] on div "he ro.moveUp press enter he ro.moveDown press enter he ro.moveLeft press enter …" at bounding box center [1057, 264] width 368 height 175
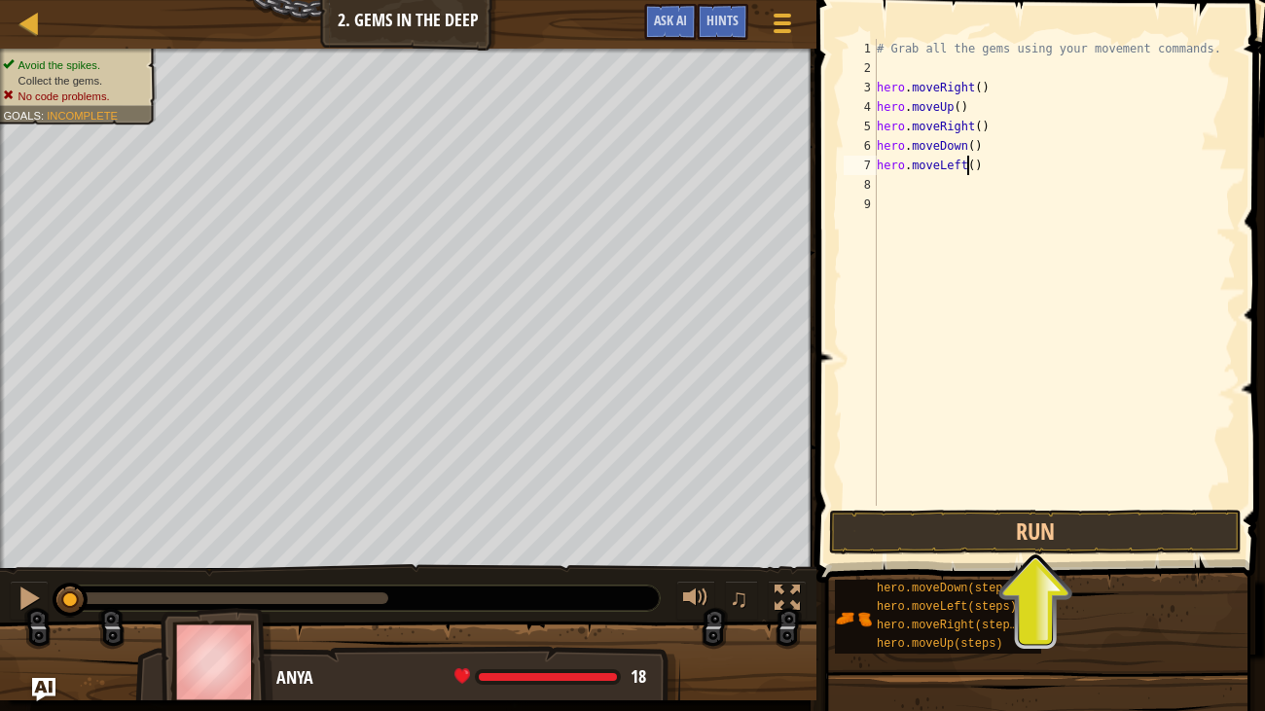
click at [967, 170] on div "# Grab all the gems using your movement commands. hero . moveRight ( ) hero . m…" at bounding box center [1054, 292] width 363 height 506
click at [998, 166] on div "# Grab all the gems using your movement commands. hero . moveRight ( ) hero . m…" at bounding box center [1054, 292] width 363 height 506
type textarea "h"
click at [1019, 138] on div "# Grab all the gems using your movement commands. hero . moveRight ( ) hero . m…" at bounding box center [1054, 292] width 363 height 506
type textarea "h"
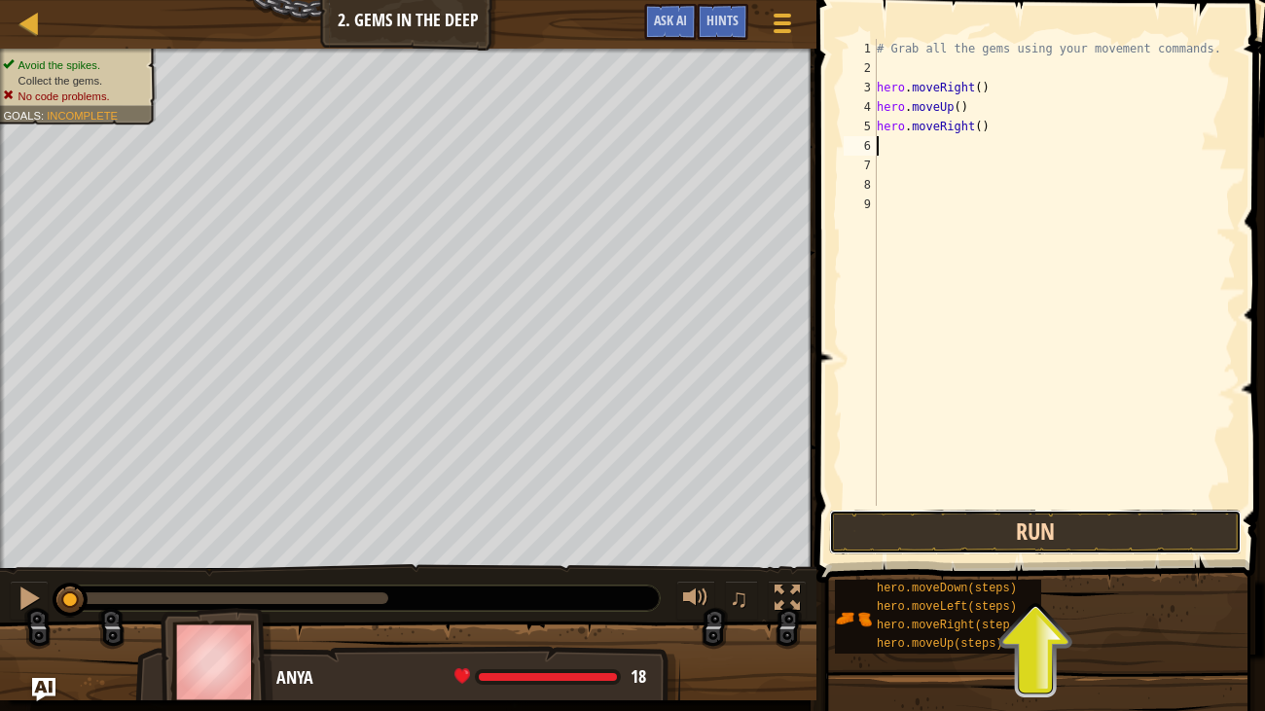
click at [970, 542] on button "Run" at bounding box center [1035, 532] width 412 height 45
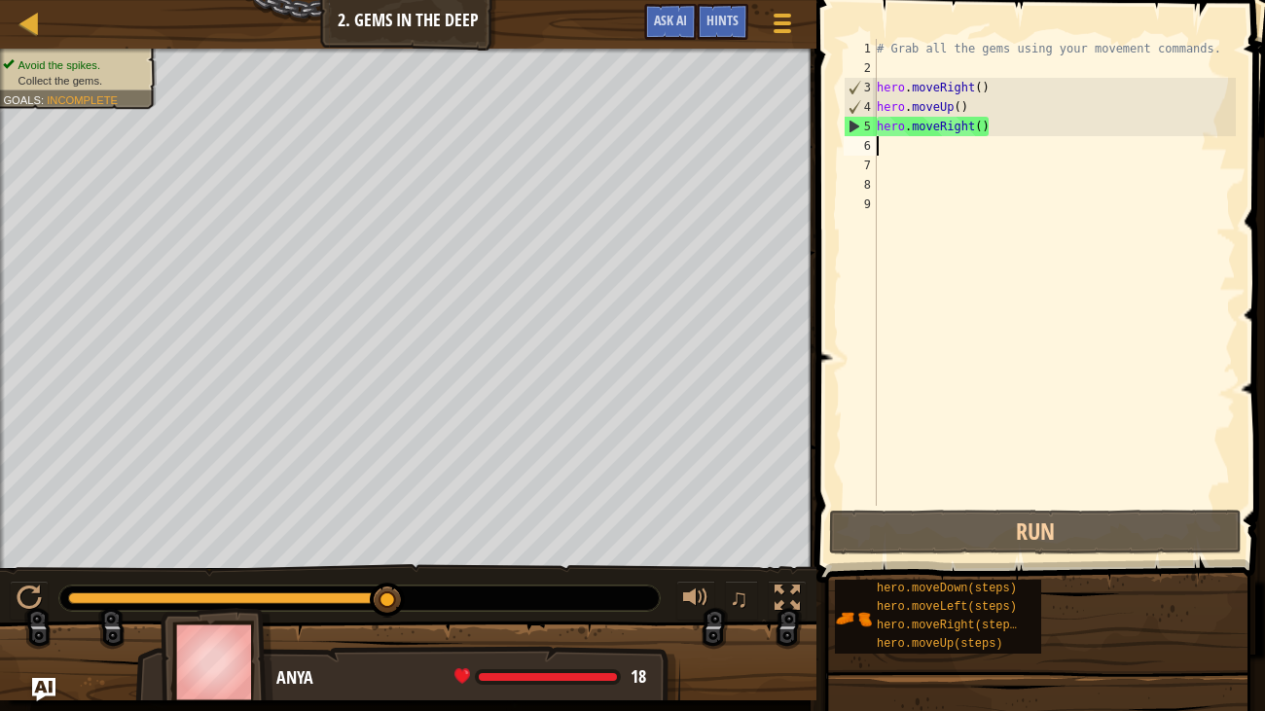
type textarea "h"
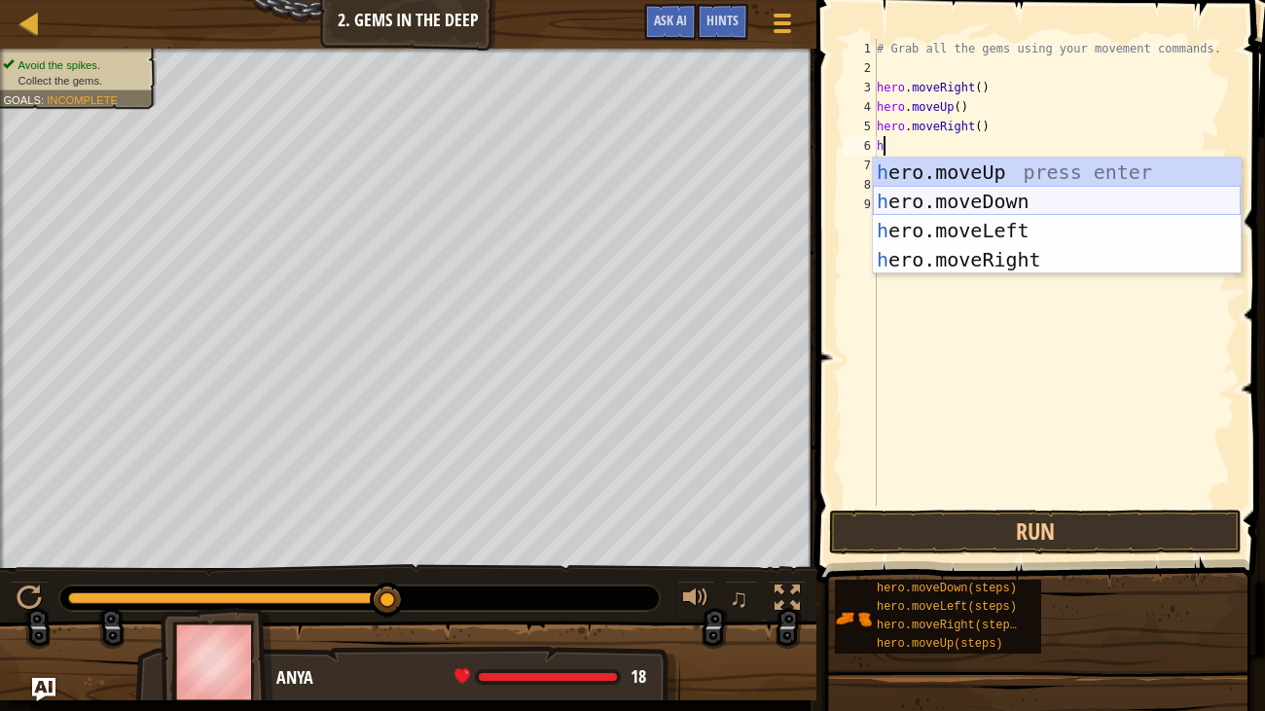
click at [963, 203] on div "h ero.moveUp press enter h ero.moveDown press enter h ero.moveLeft press enter …" at bounding box center [1057, 245] width 368 height 175
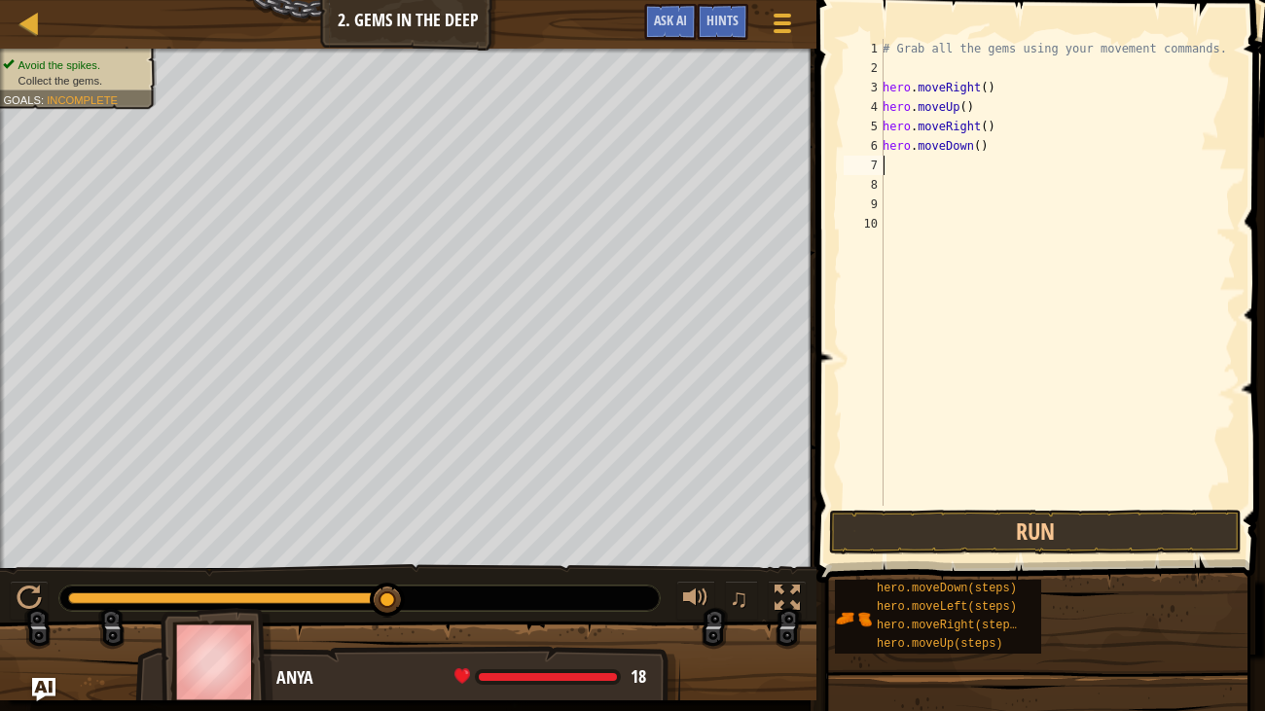
click at [928, 167] on div "# Grab all the gems using your movement commands. hero . moveRight ( ) hero . m…" at bounding box center [1056, 292] width 357 height 506
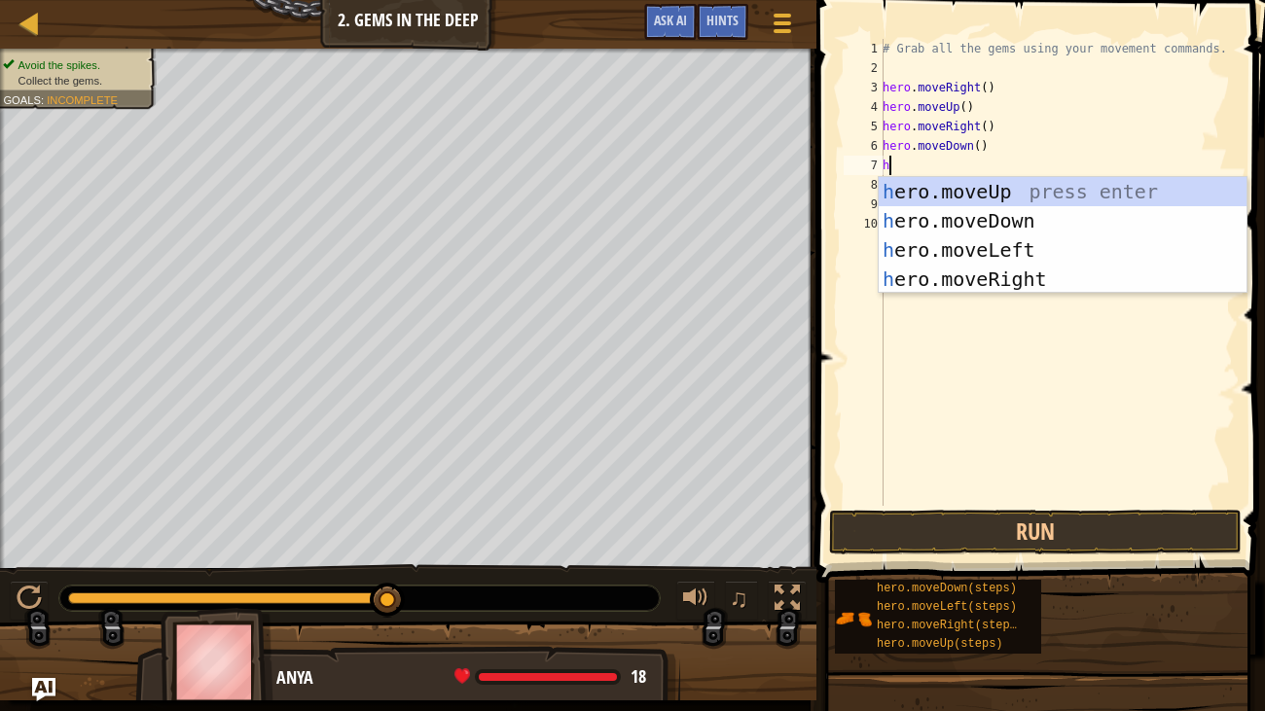
type textarea "he"
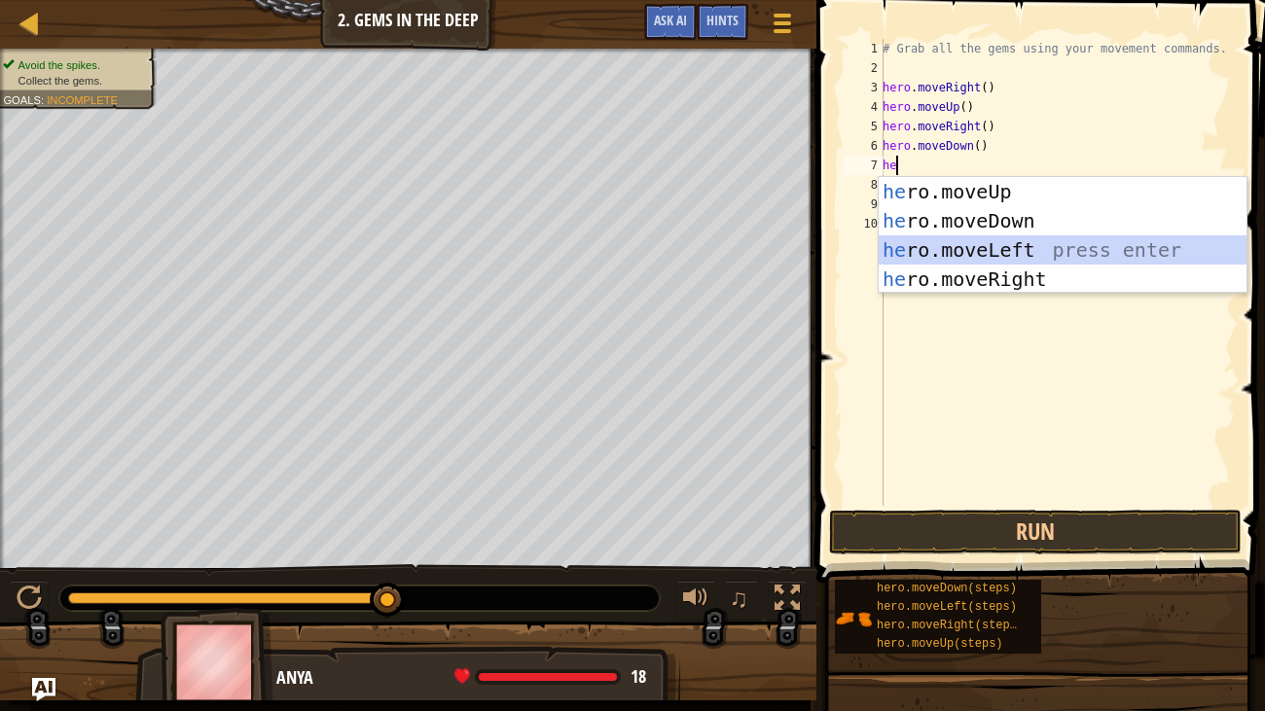
click at [941, 245] on div "he ro.moveUp press enter he ro.moveDown press enter he ro.moveLeft press enter …" at bounding box center [1062, 264] width 368 height 175
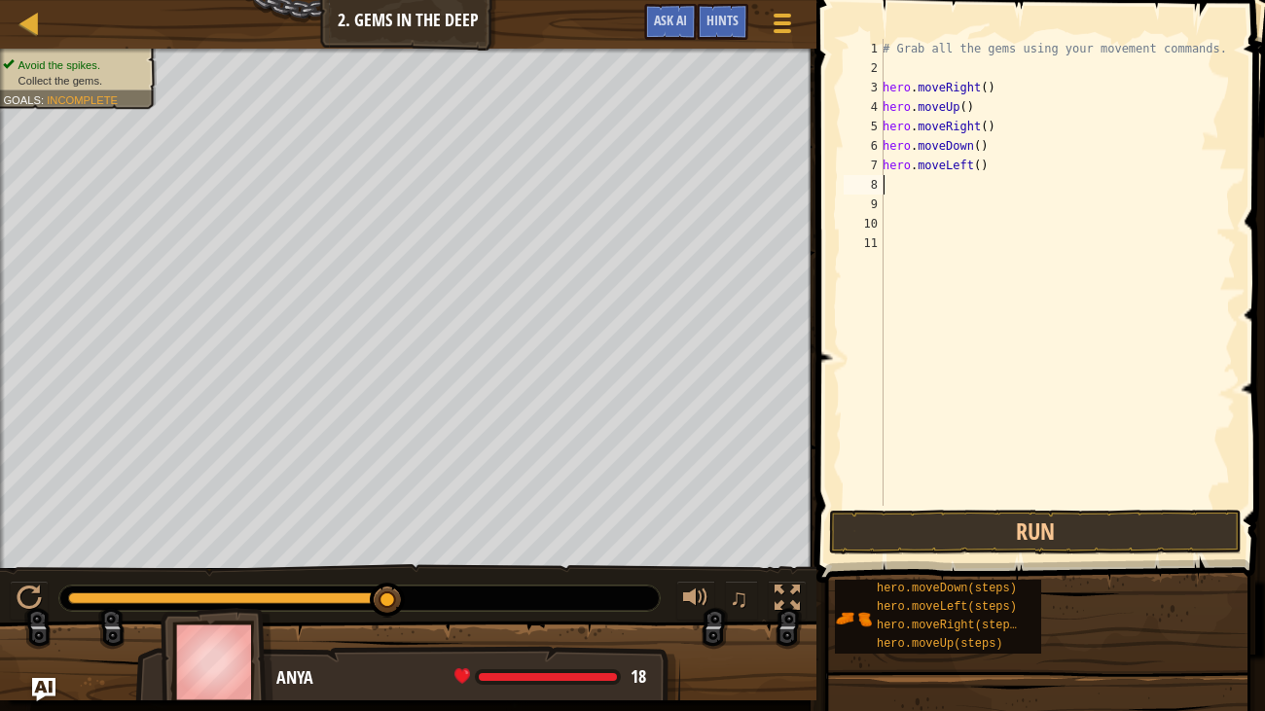
type textarea "h"
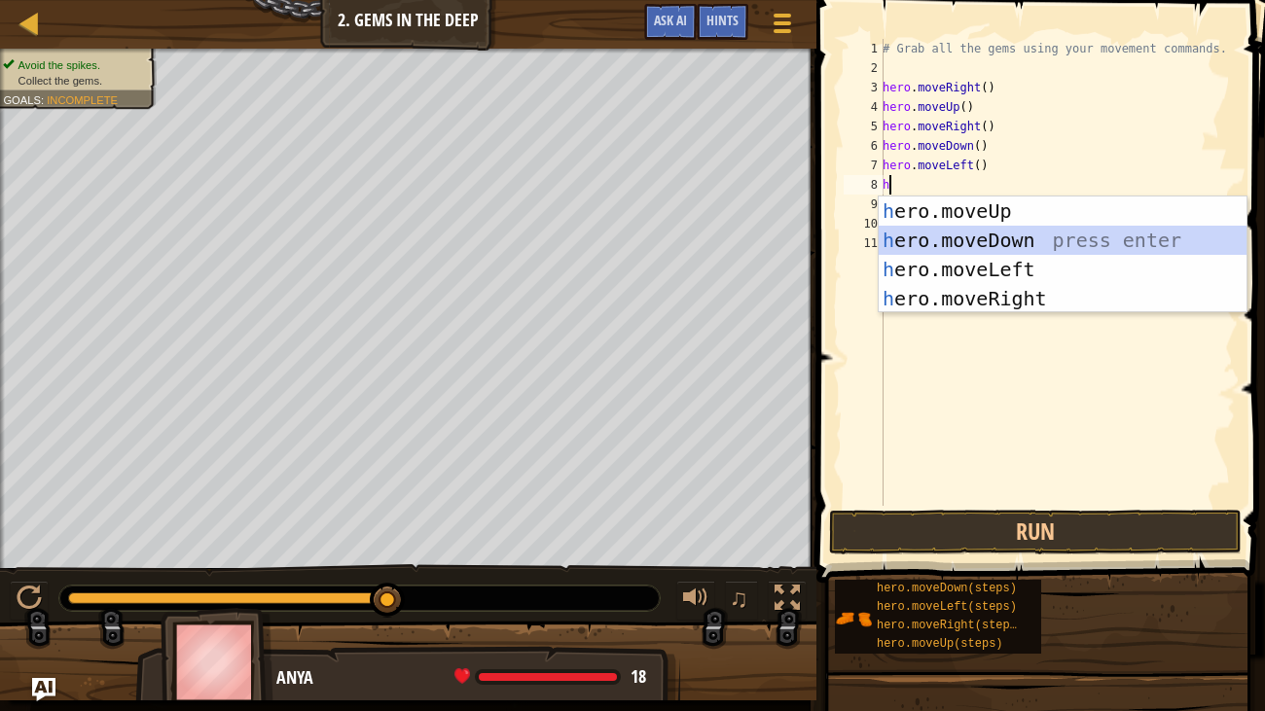
click at [961, 240] on div "h ero.moveUp press enter h ero.moveDown press enter h ero.moveLeft press enter …" at bounding box center [1062, 284] width 368 height 175
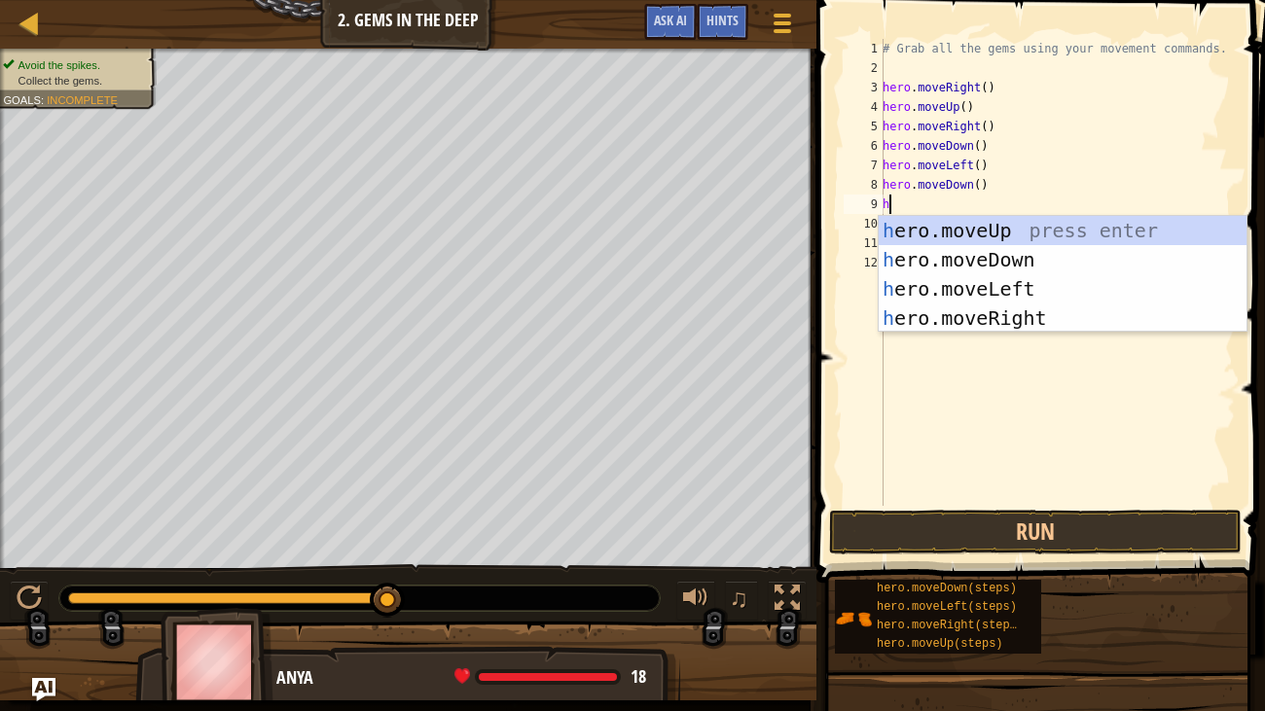
type textarea "he"
click at [1019, 228] on div "he ro.moveUp press enter he ro.moveDown press enter he ro.moveLeft press enter …" at bounding box center [1062, 303] width 368 height 175
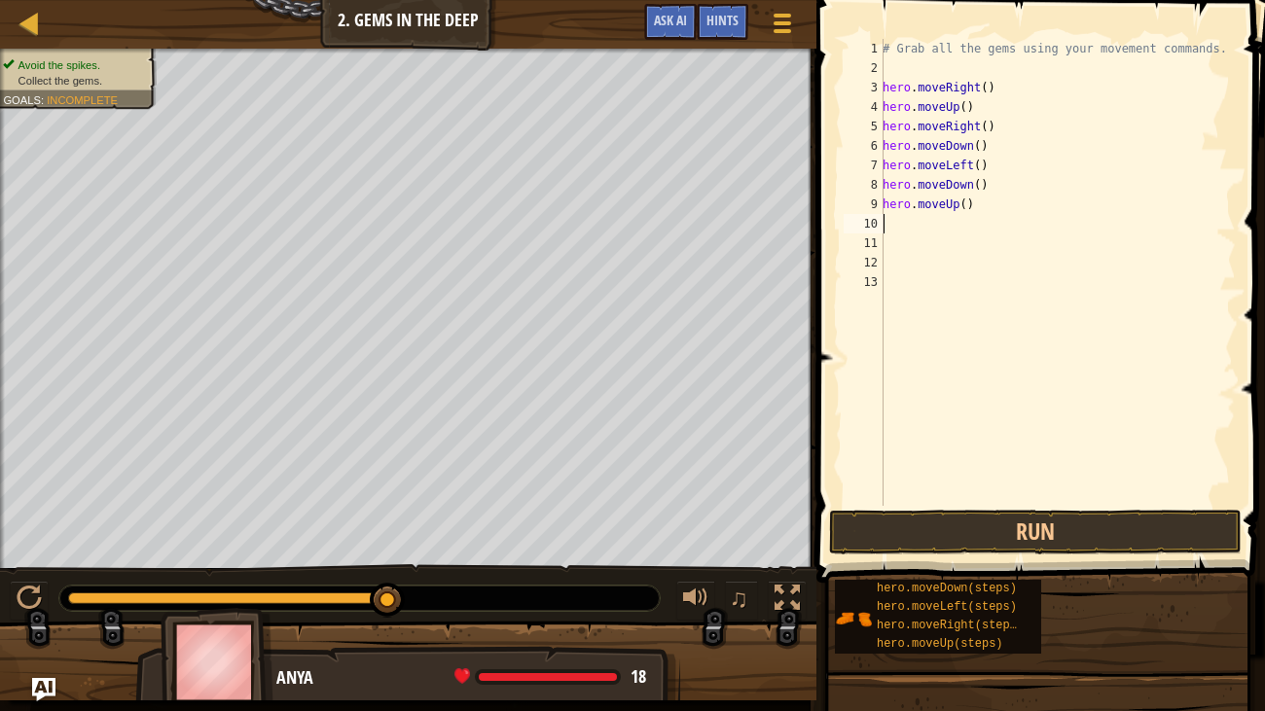
type textarea "h"
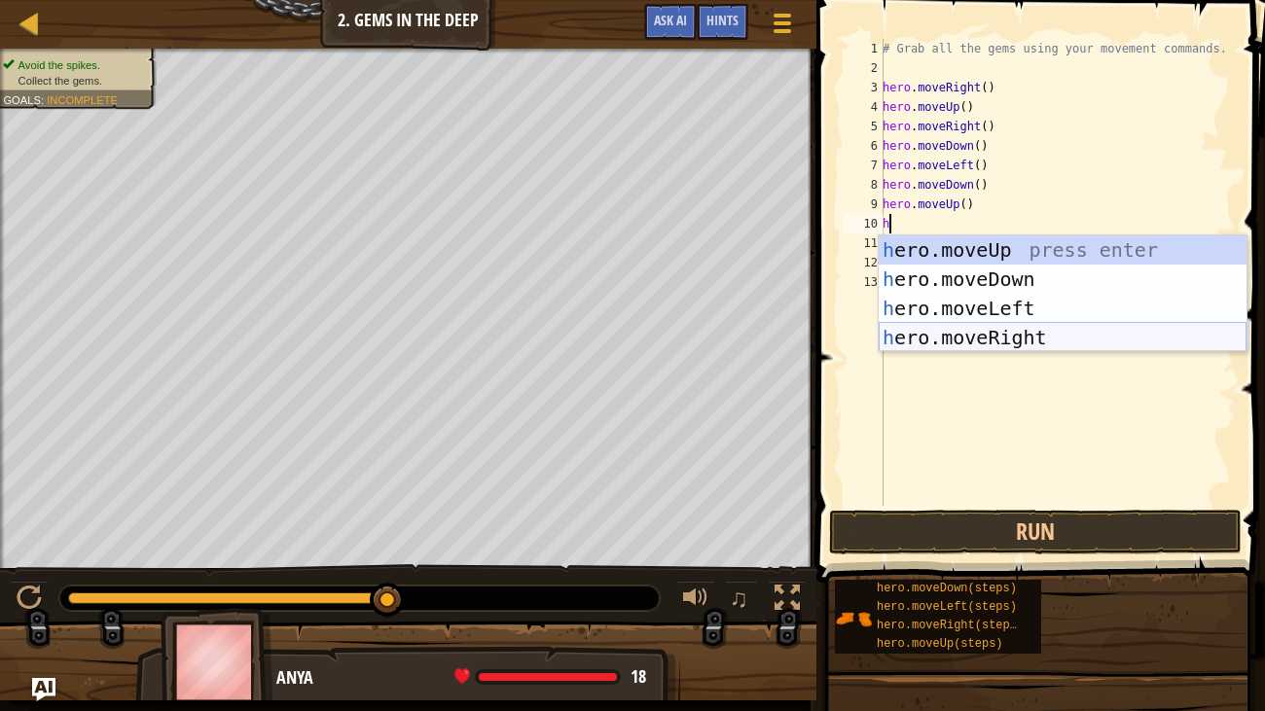
click at [1053, 331] on div "h ero.moveUp press enter h ero.moveDown press enter h ero.moveLeft press enter …" at bounding box center [1062, 322] width 368 height 175
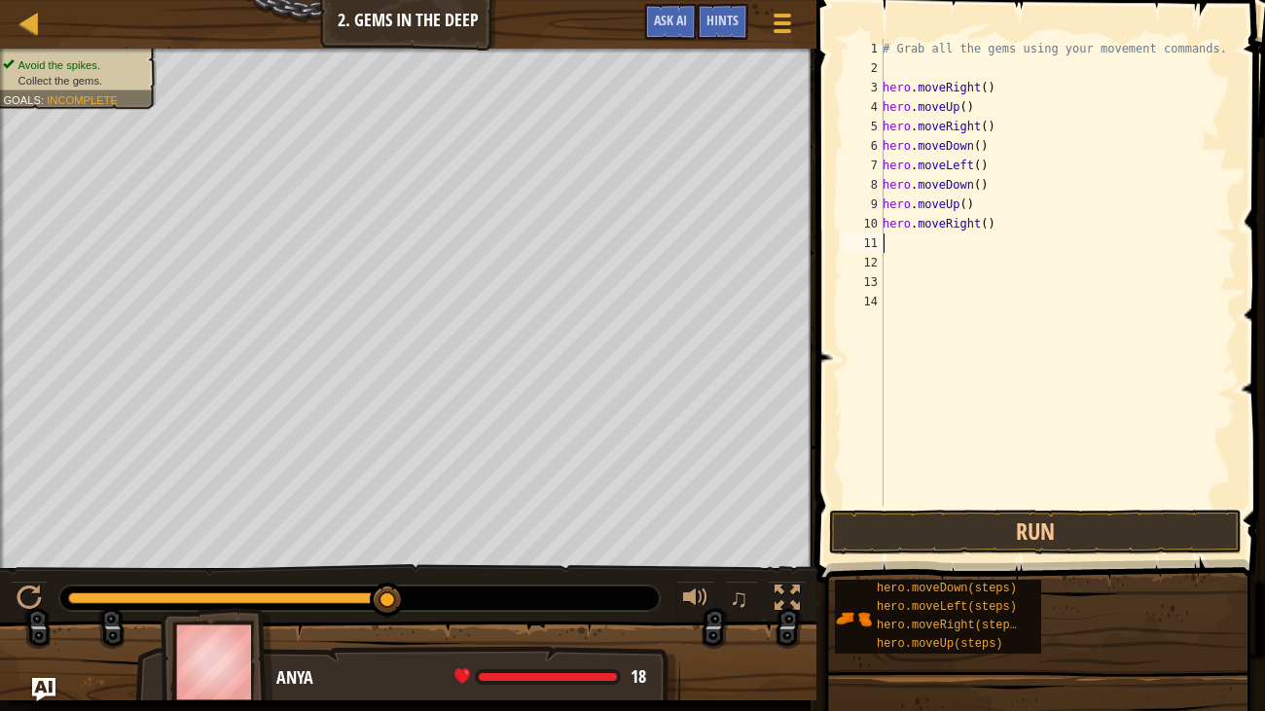
type textarea "h"
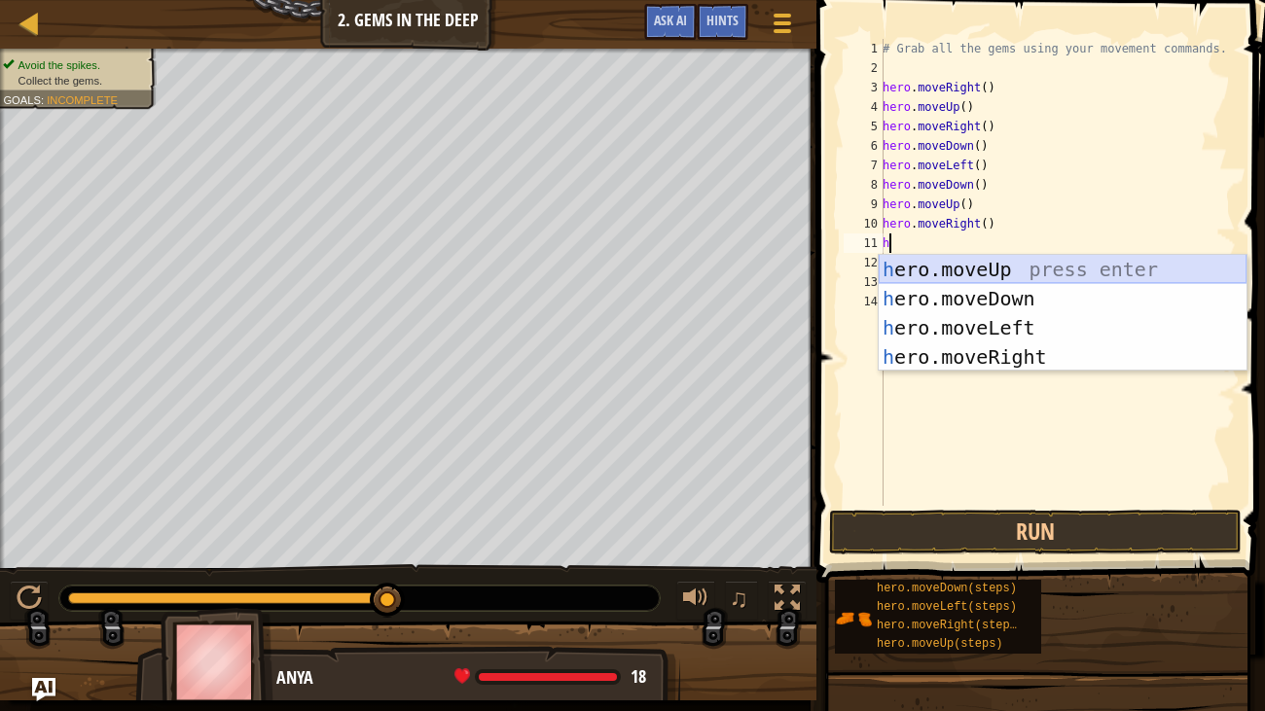
click at [999, 268] on div "h ero.moveUp press enter h ero.moveDown press enter h ero.moveLeft press enter …" at bounding box center [1062, 342] width 368 height 175
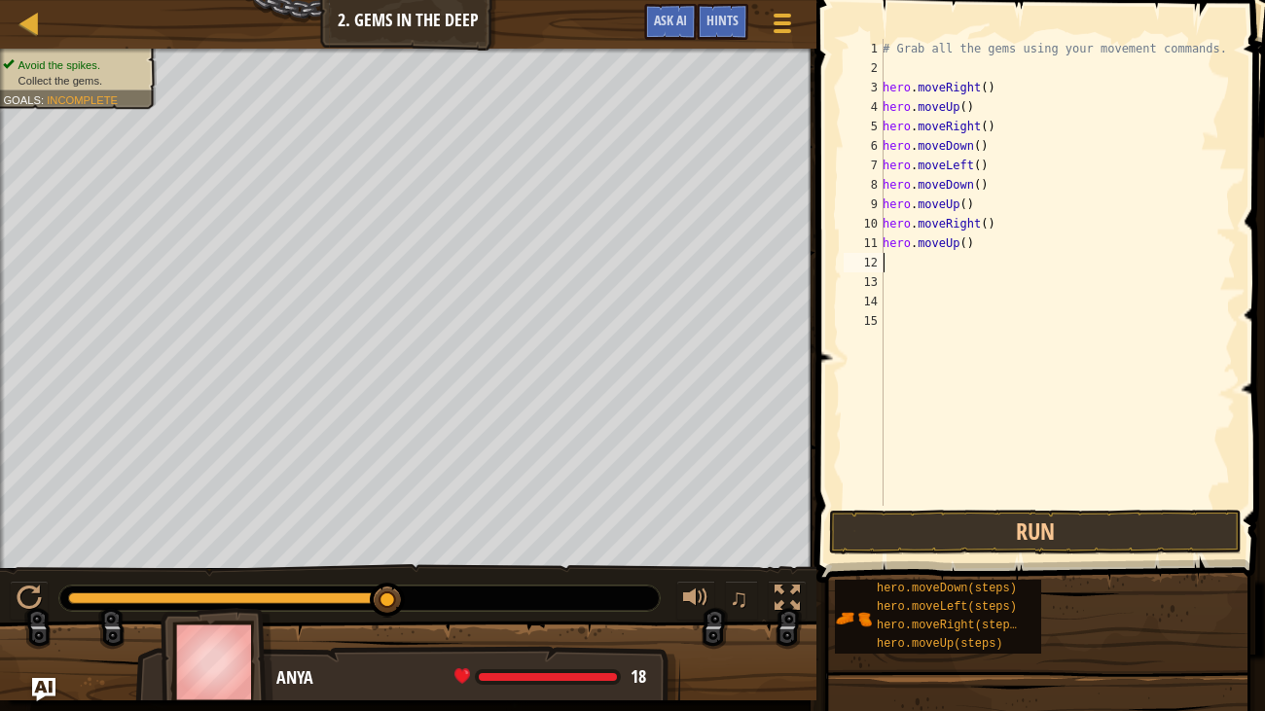
type textarea "h"
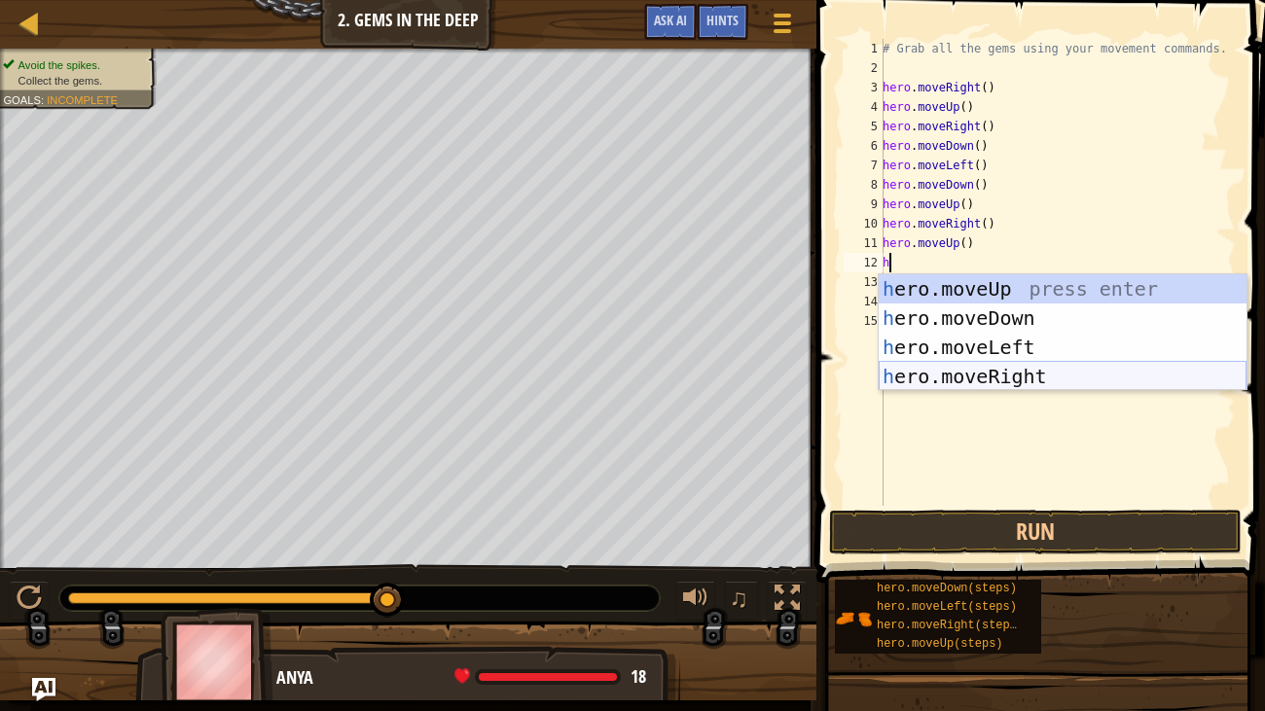
click at [1066, 371] on div "h ero.moveUp press enter h ero.moveDown press enter h ero.moveLeft press enter …" at bounding box center [1062, 361] width 368 height 175
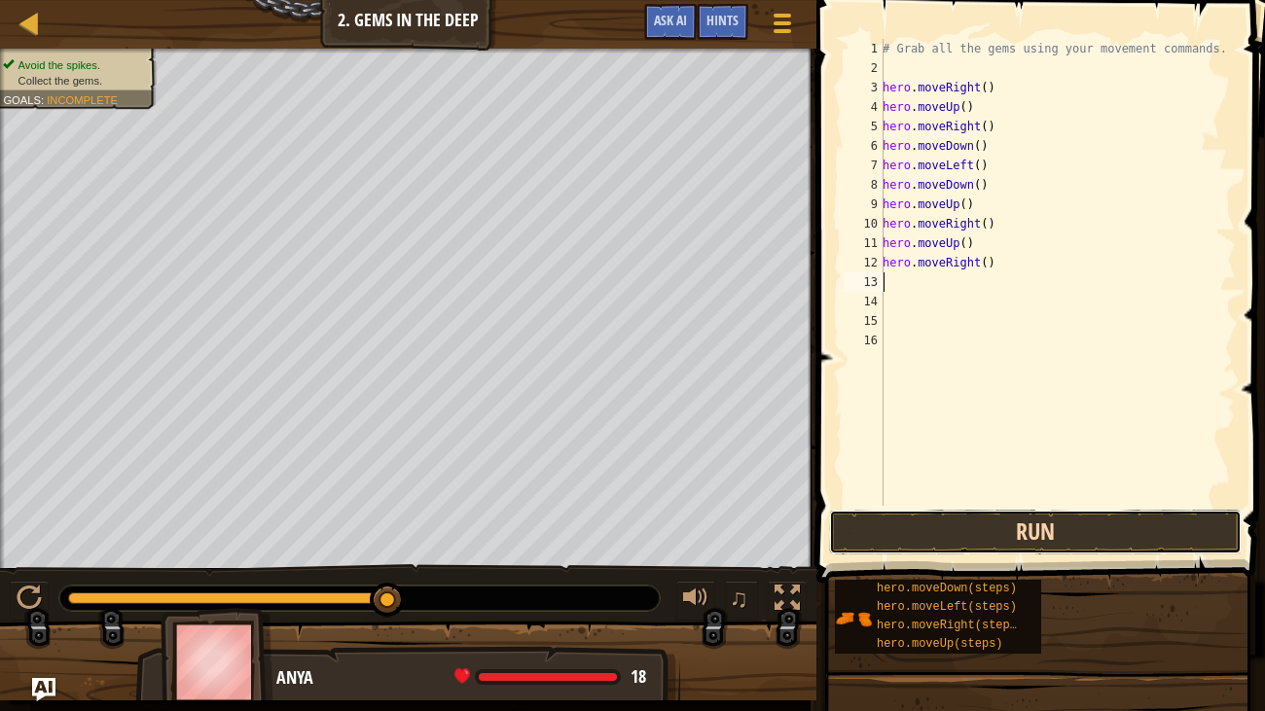
click at [912, 538] on button "Run" at bounding box center [1035, 532] width 412 height 45
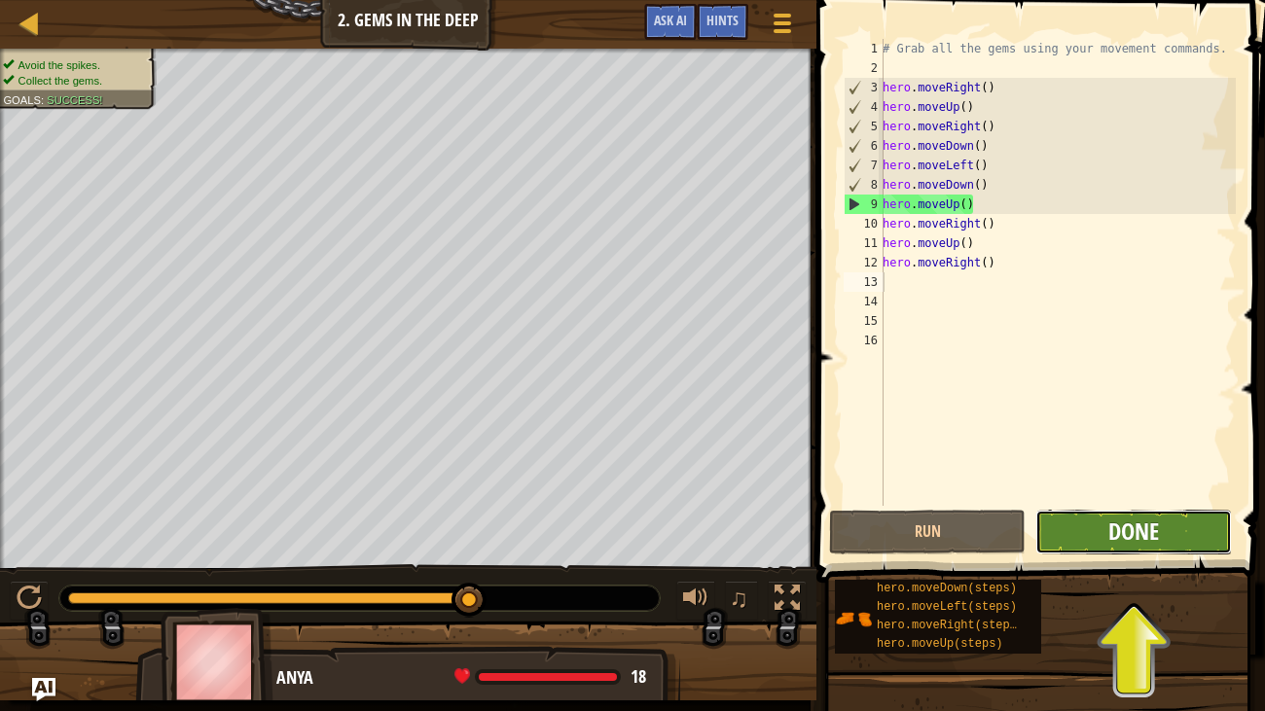
click at [1108, 545] on span "Done" at bounding box center [1133, 531] width 51 height 31
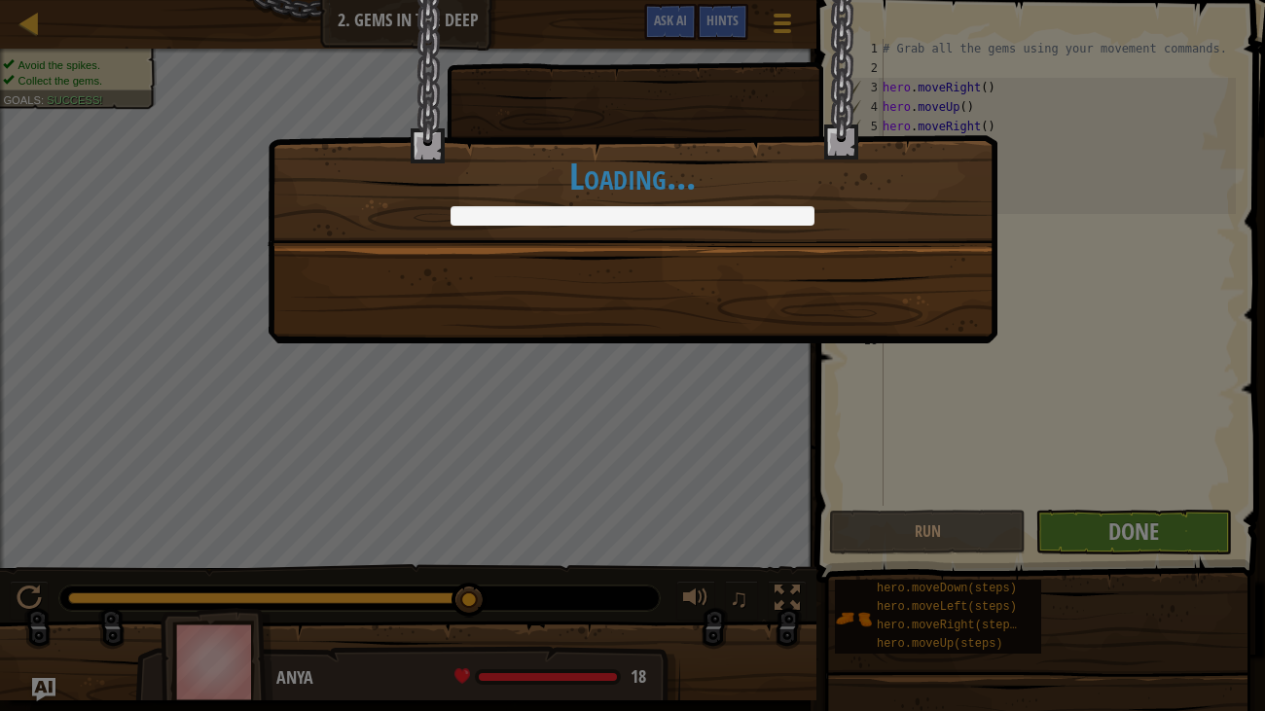
click at [1108, 545] on div "You completed Gems in the Deep. +0 +0 Clean code: no code errors or warnings. +…" at bounding box center [632, 355] width 1265 height 711
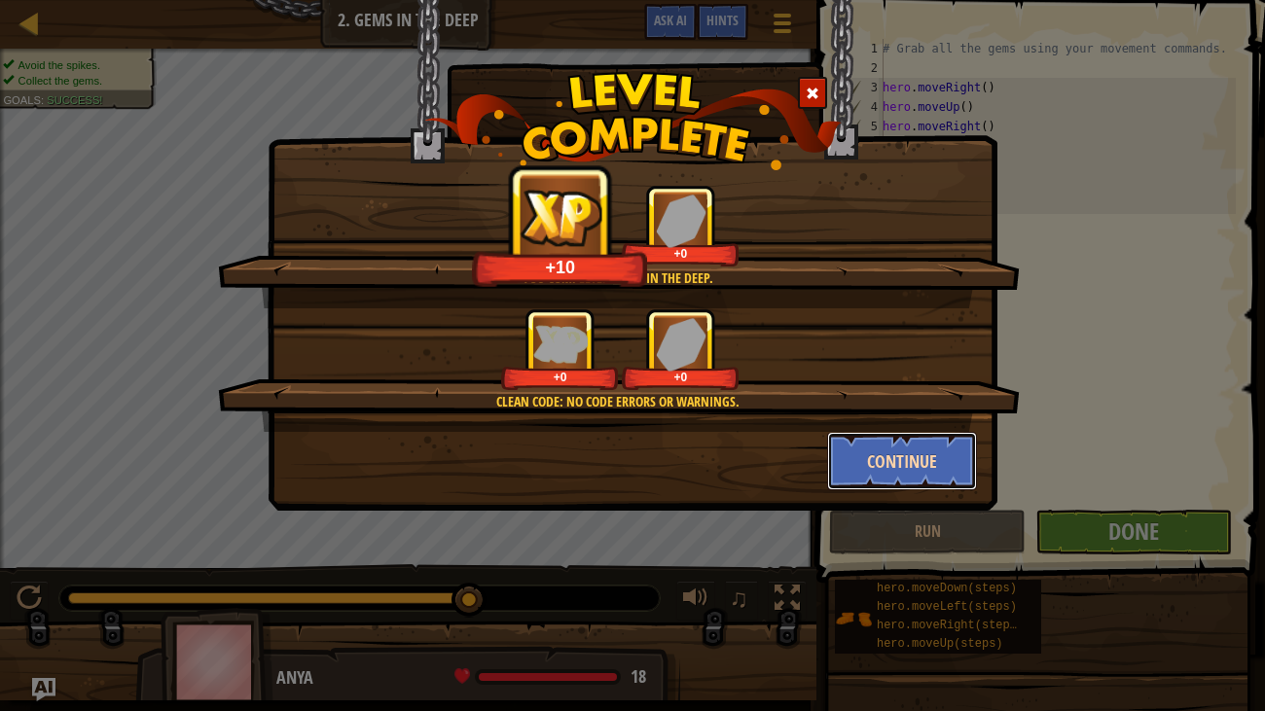
click at [945, 447] on button "Continue" at bounding box center [902, 461] width 151 height 58
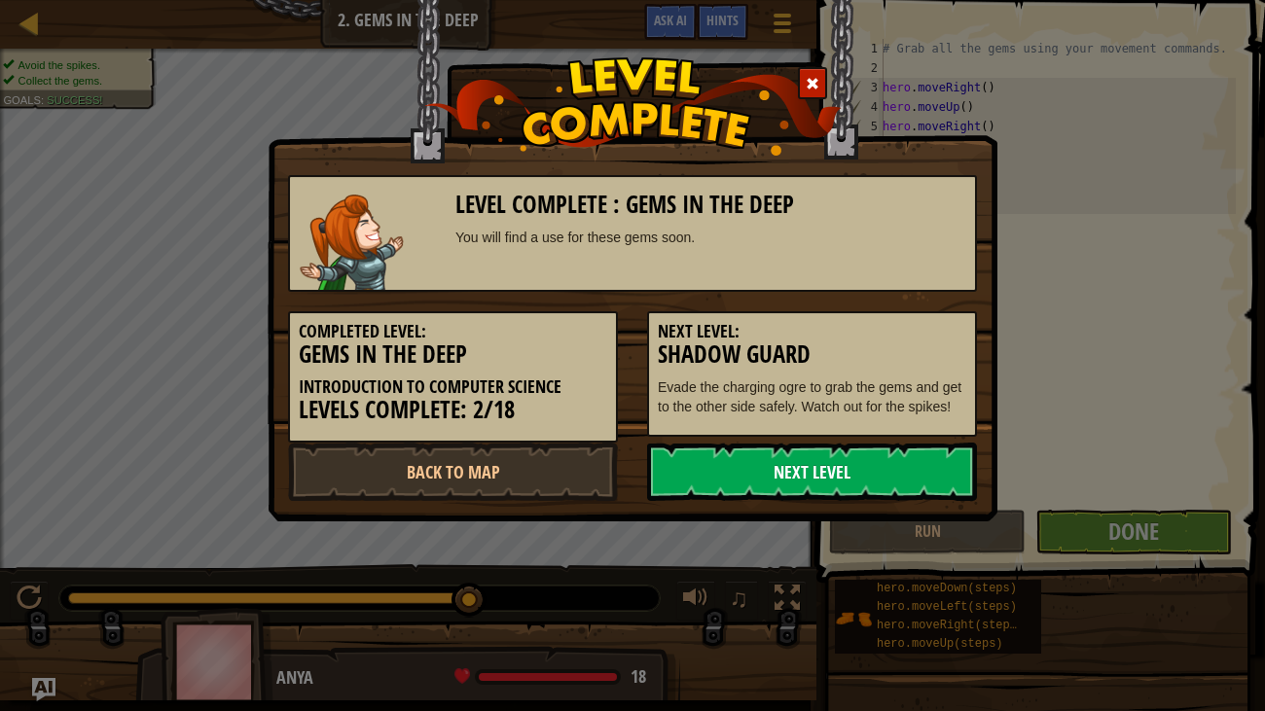
click at [912, 464] on link "Next Level" at bounding box center [812, 472] width 330 height 58
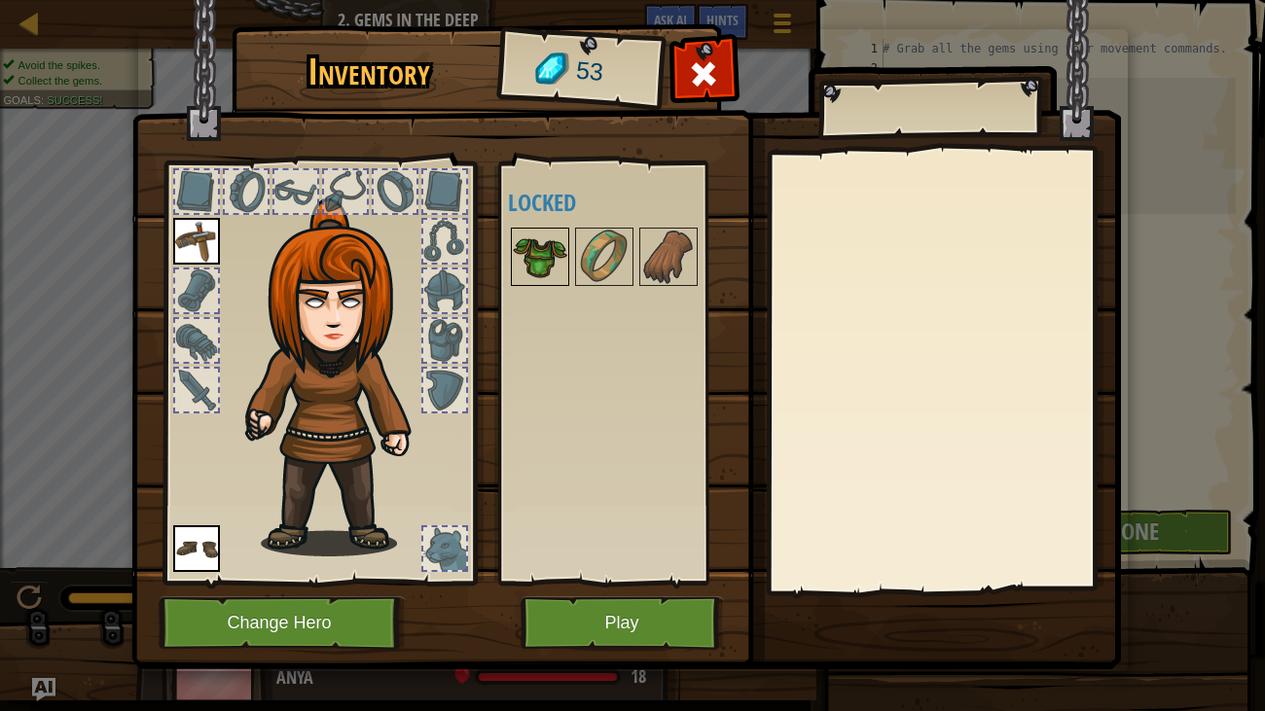
click at [561, 267] on img at bounding box center [540, 257] width 54 height 54
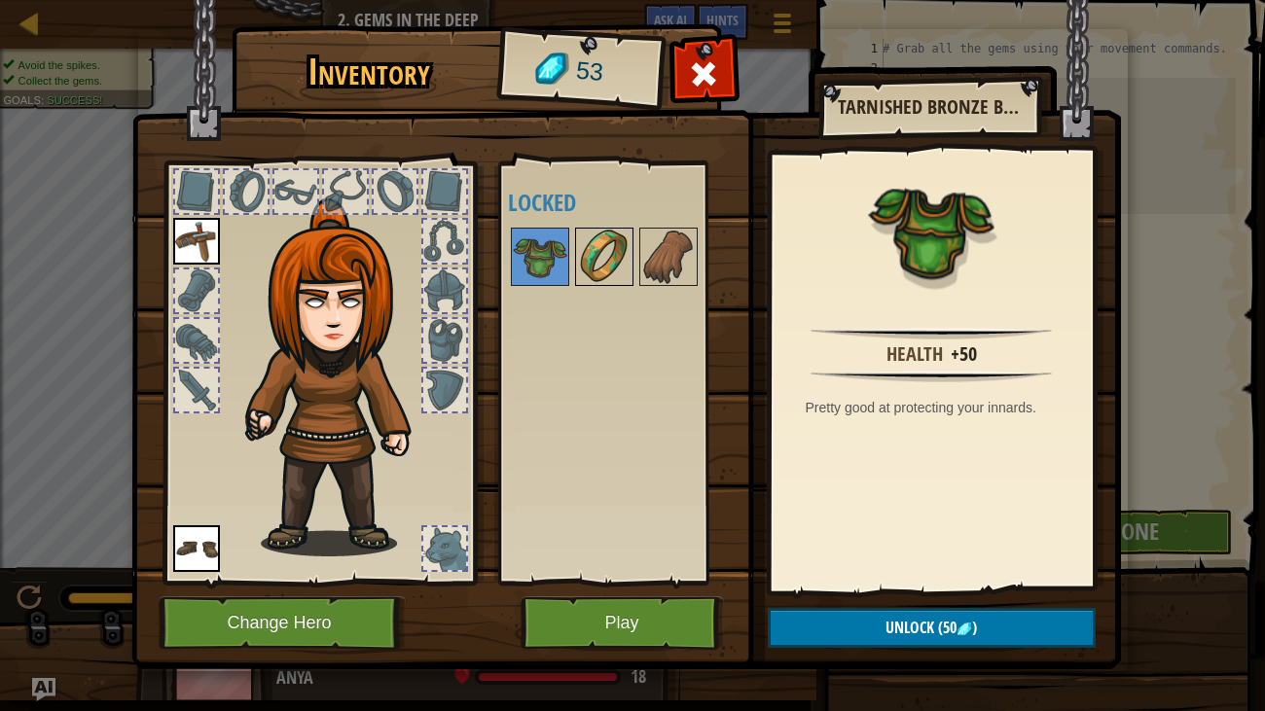
click at [599, 257] on img at bounding box center [604, 257] width 54 height 54
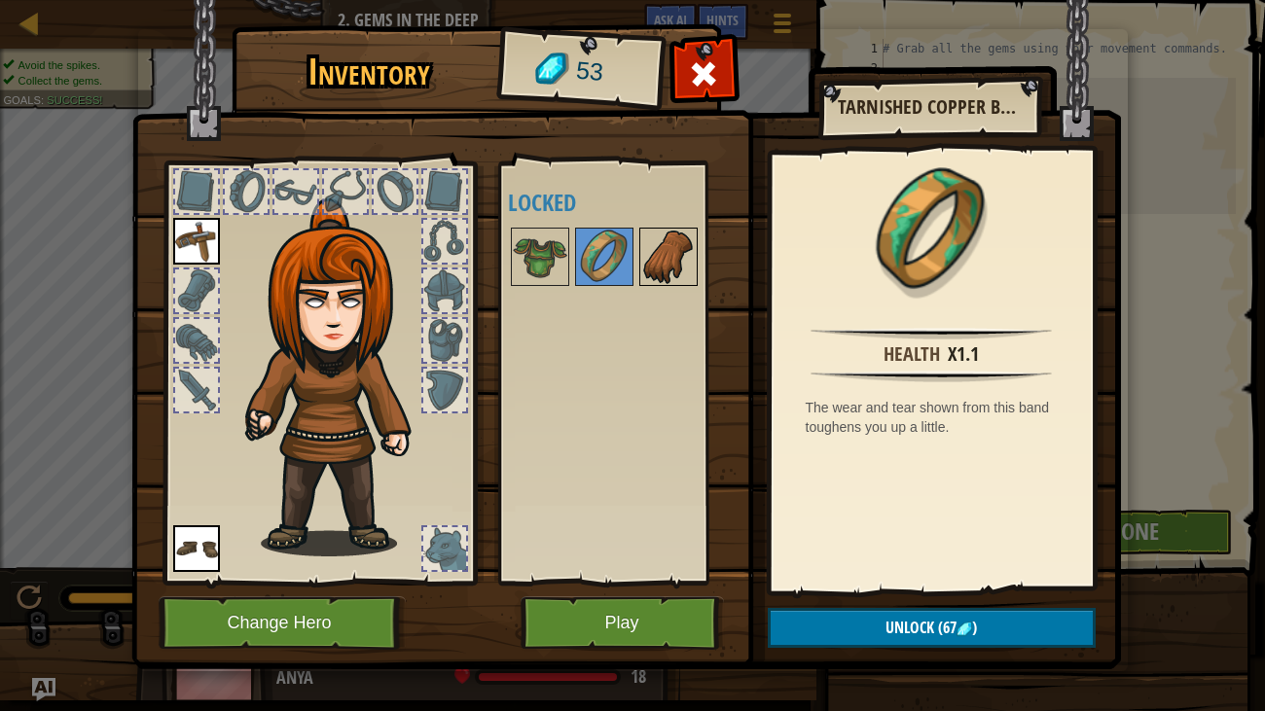
click at [652, 258] on img at bounding box center [668, 257] width 54 height 54
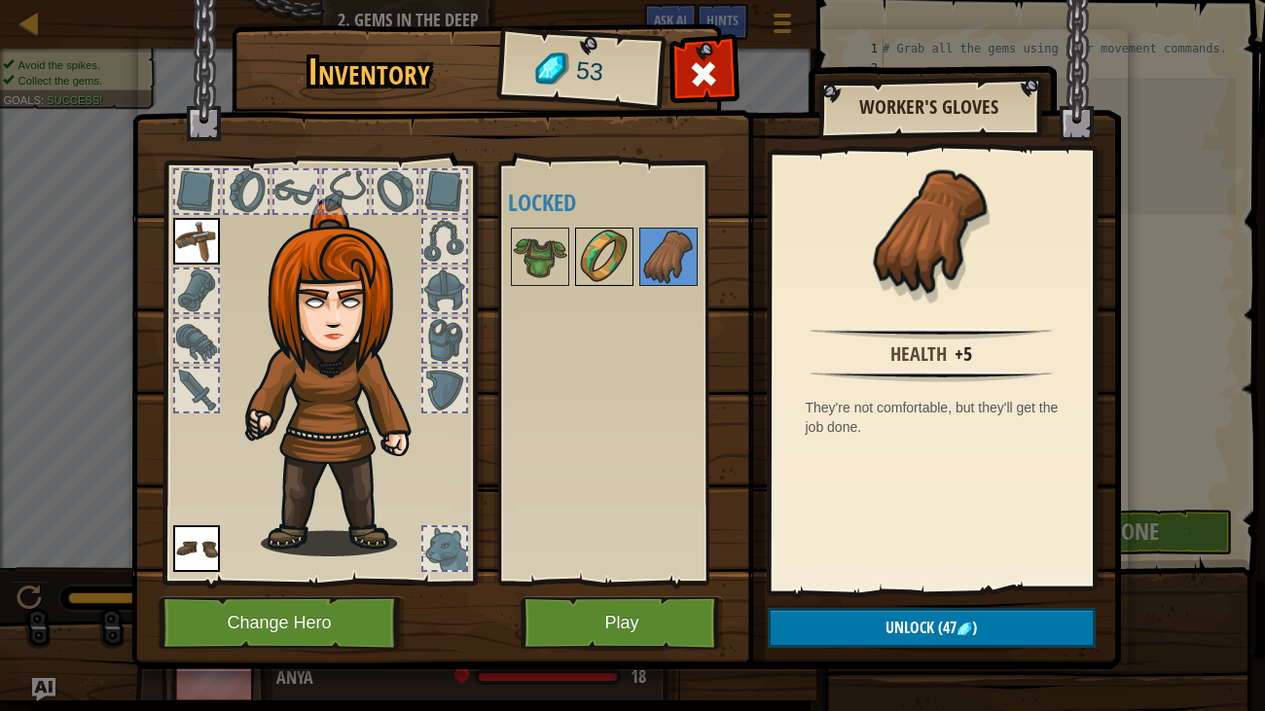
click at [622, 251] on img at bounding box center [604, 257] width 54 height 54
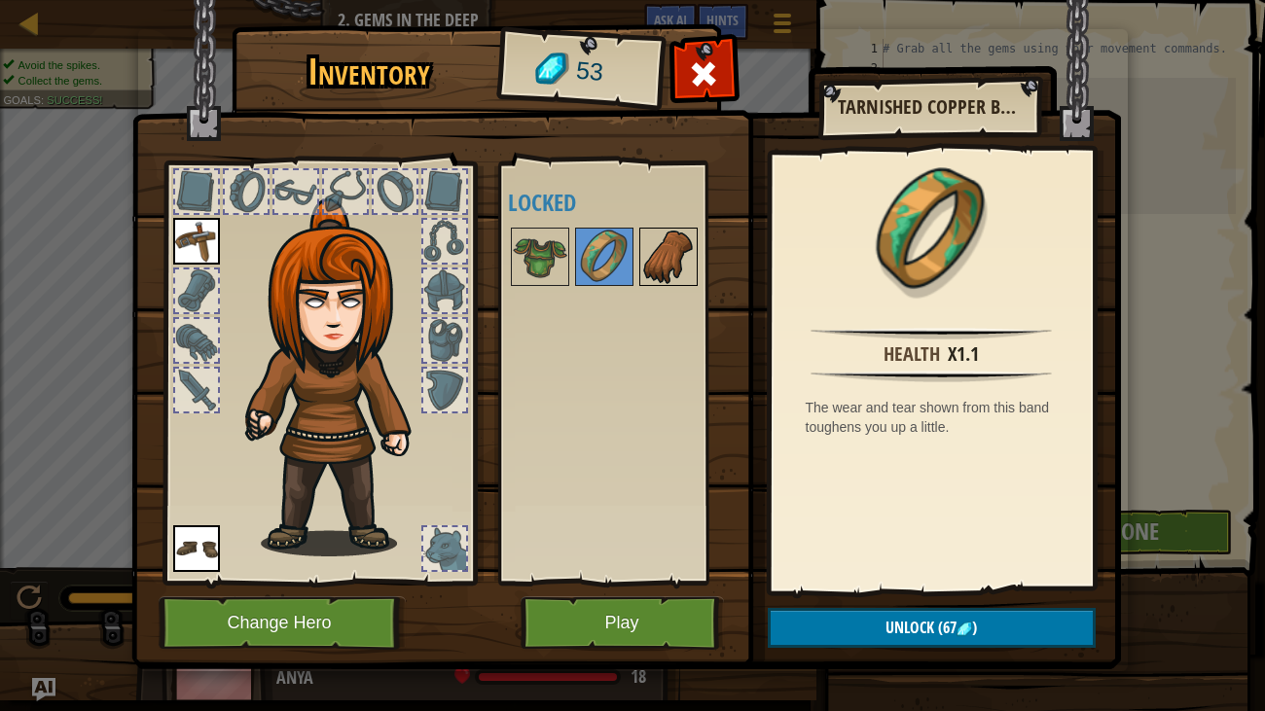
click at [685, 259] on img at bounding box center [668, 257] width 54 height 54
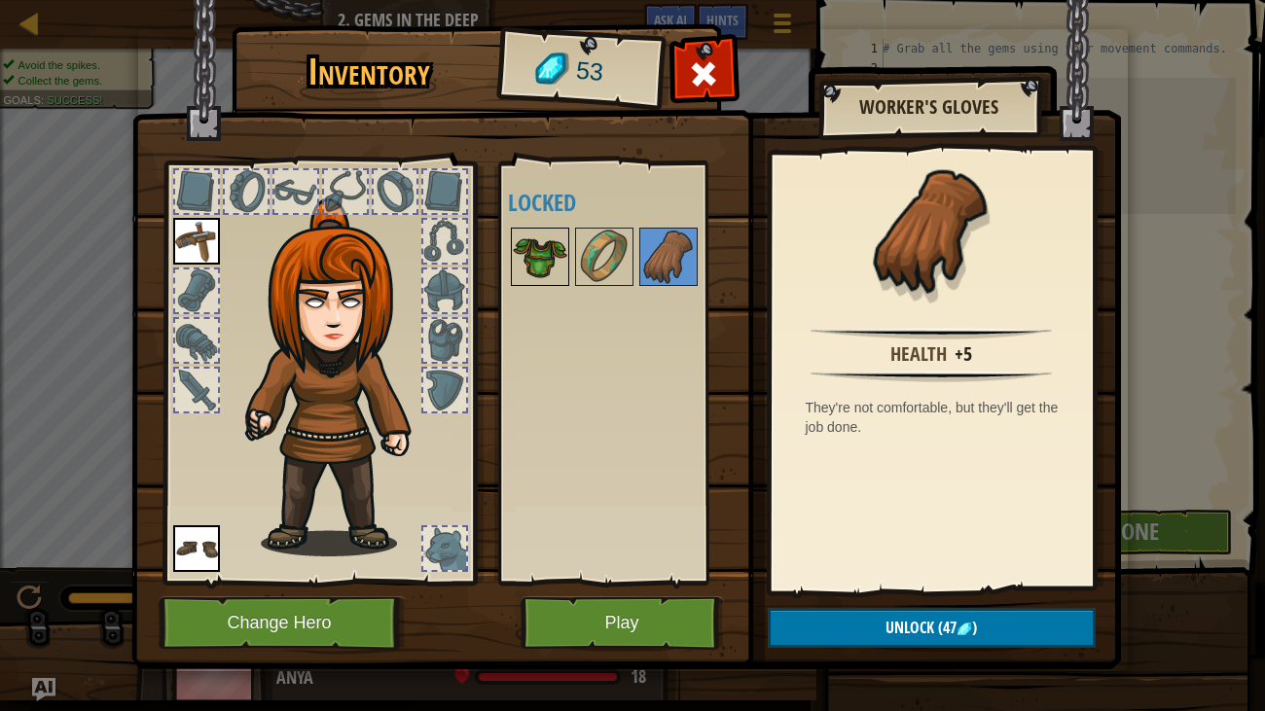
click at [535, 238] on img at bounding box center [540, 257] width 54 height 54
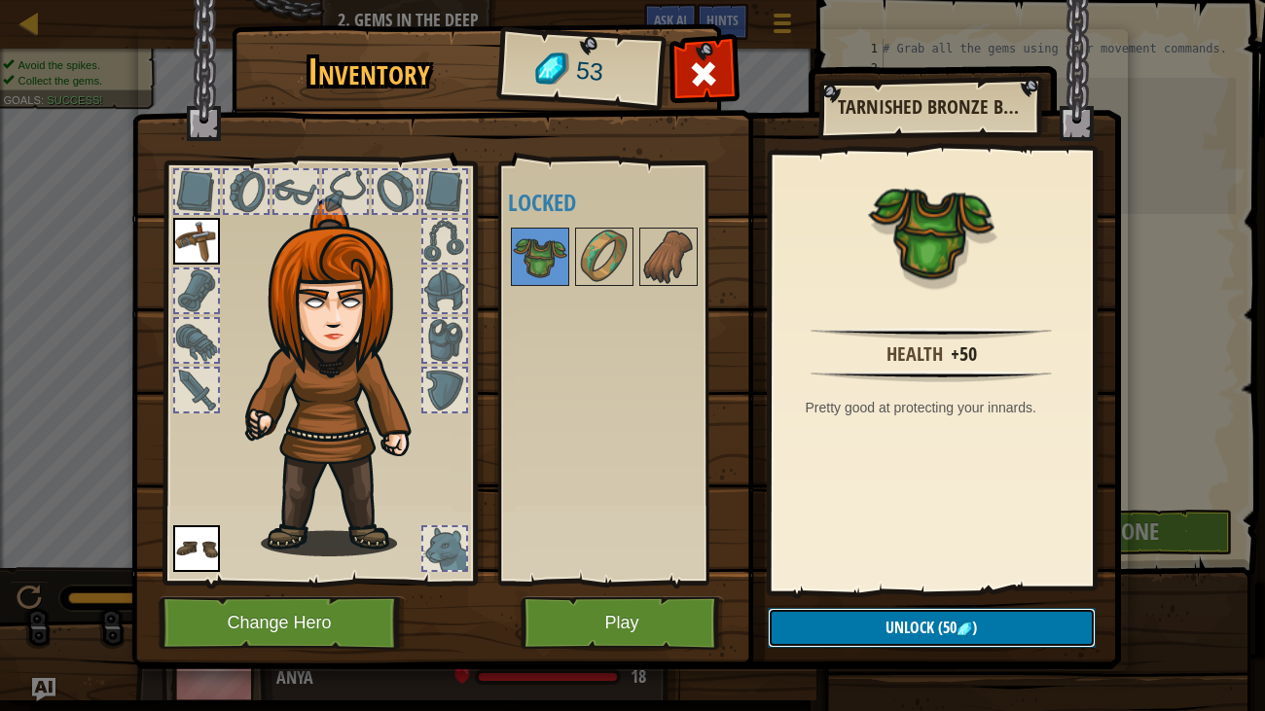
click at [832, 545] on button "Unlock (50 )" at bounding box center [932, 628] width 328 height 40
click at [868, 545] on button "Confirm" at bounding box center [932, 628] width 328 height 40
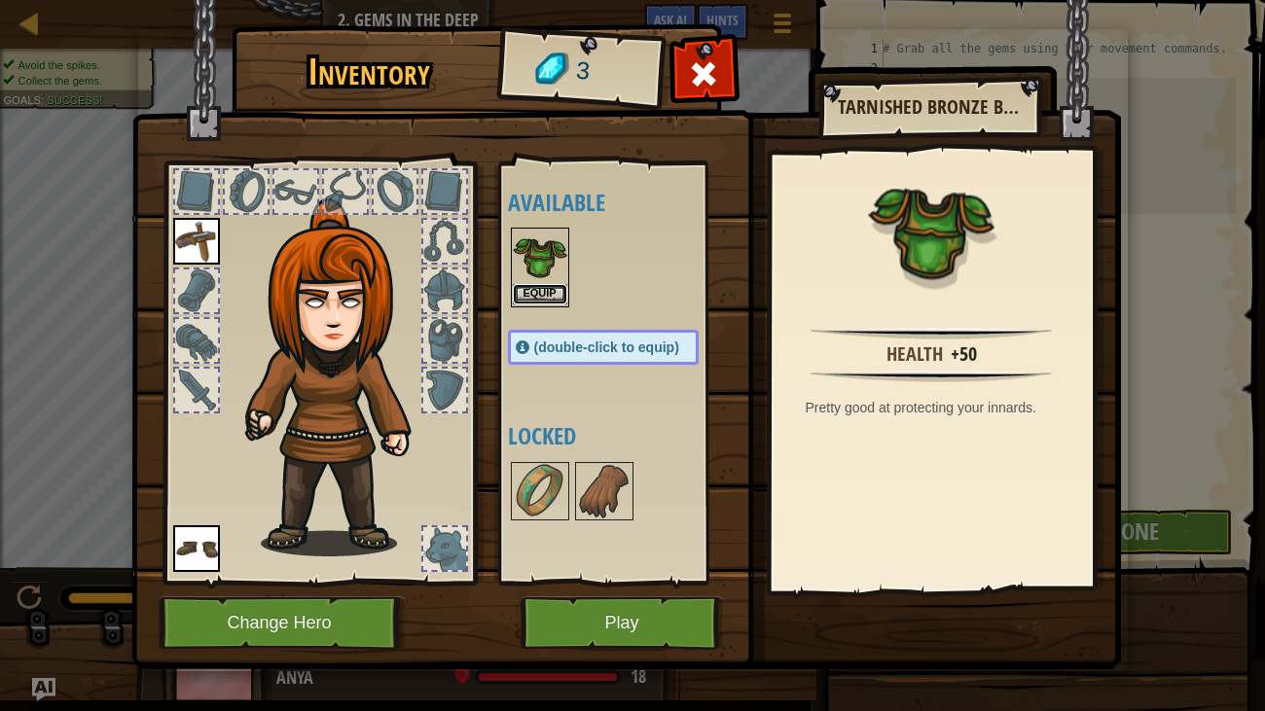
click at [540, 291] on button "Equip" at bounding box center [540, 294] width 54 height 20
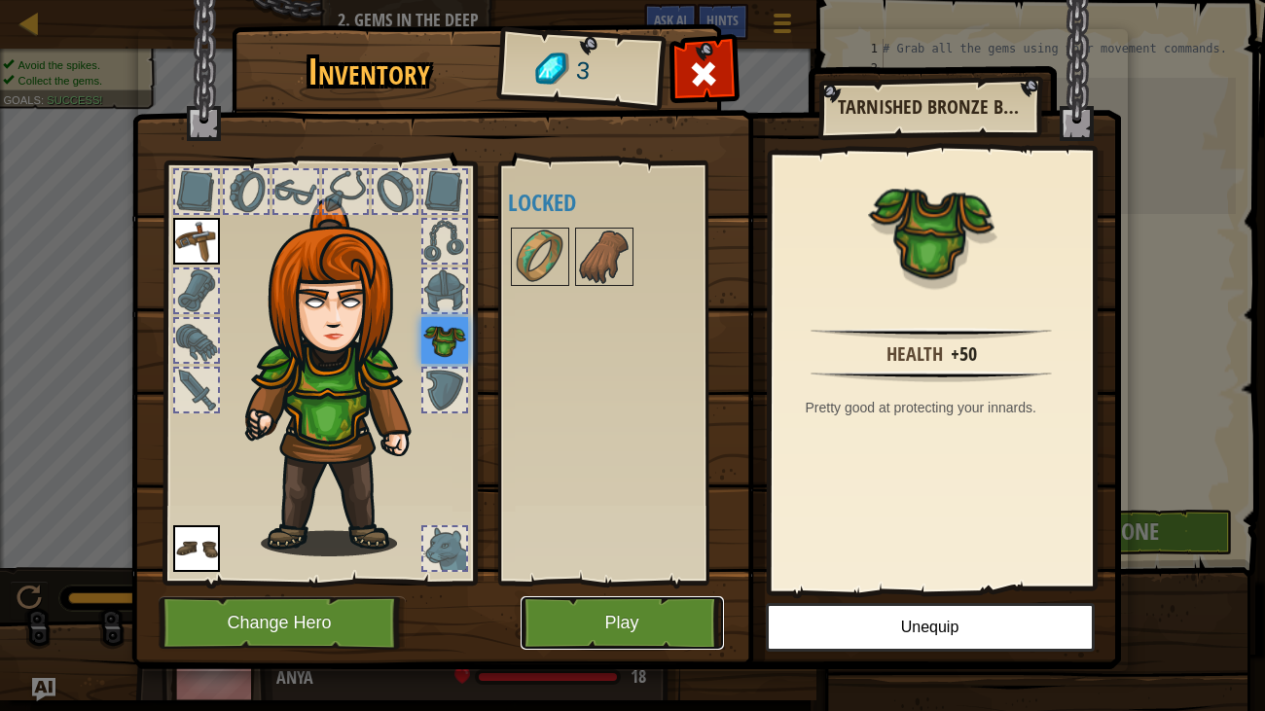
click at [681, 545] on button "Play" at bounding box center [621, 623] width 203 height 54
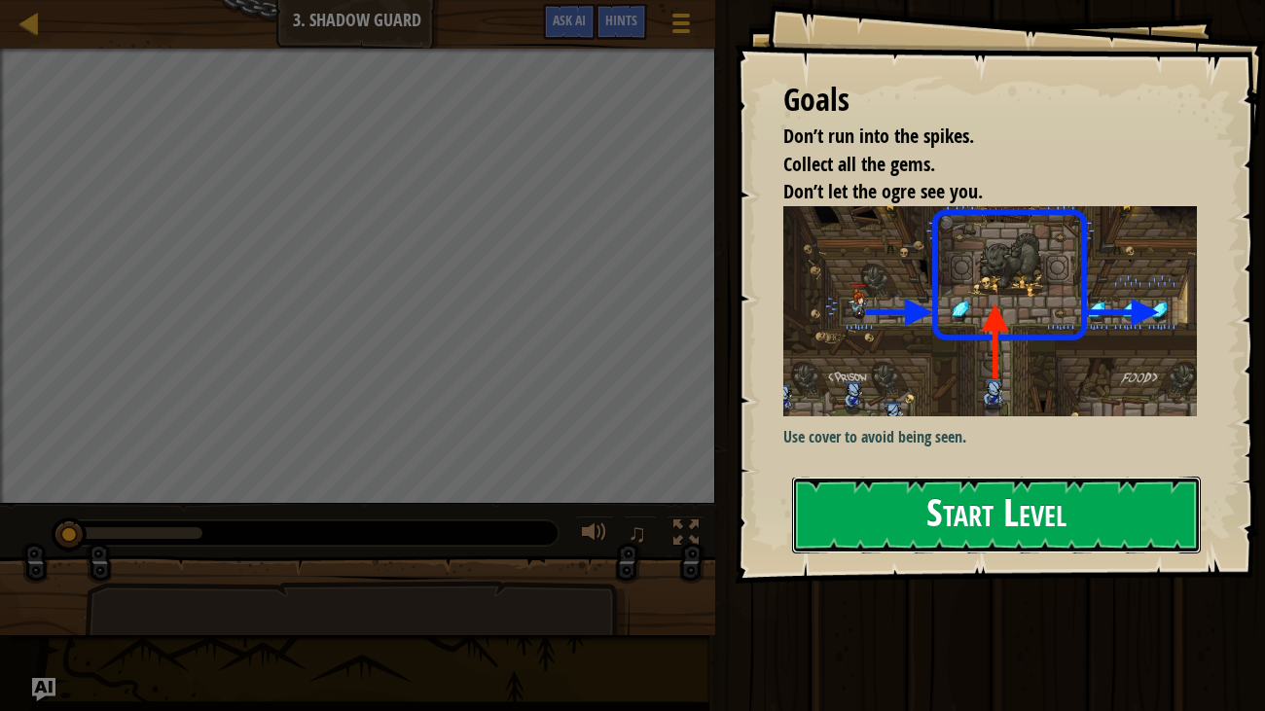
click at [963, 519] on button "Start Level" at bounding box center [997, 515] width 410 height 77
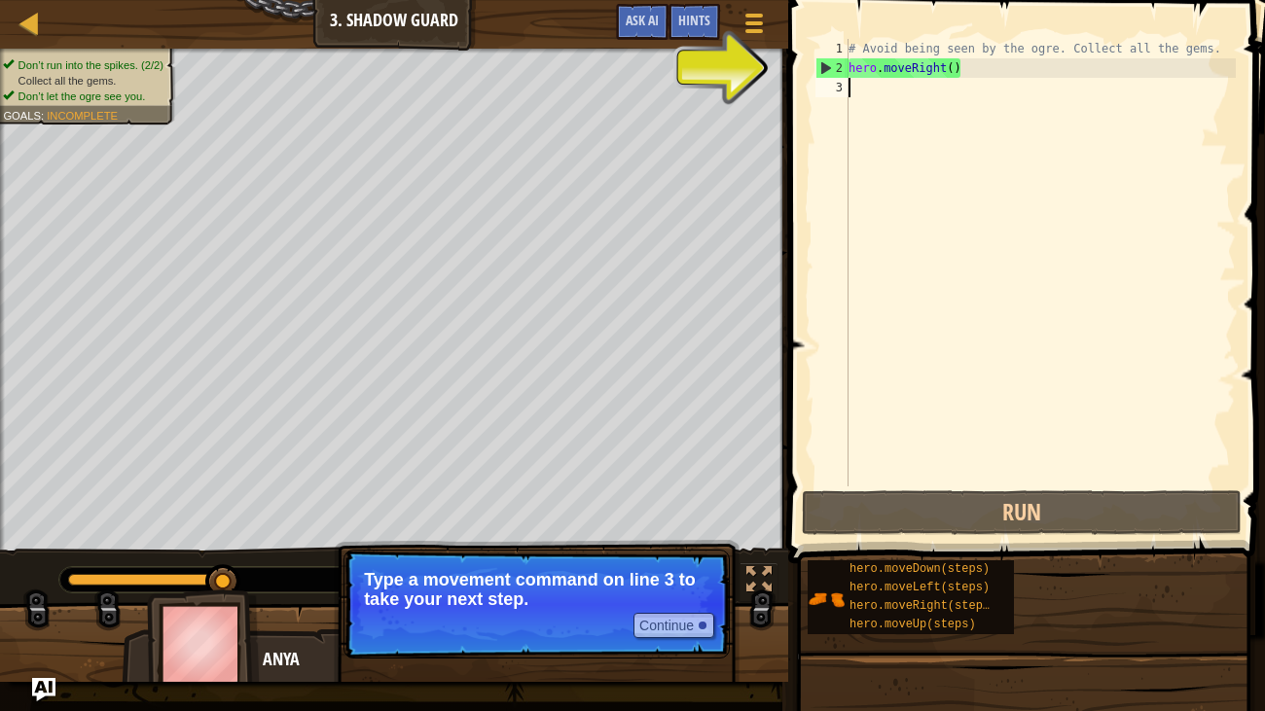
click at [947, 72] on div "# Avoid being seen by the ogre. Collect all the gems. hero . moveRight ( )" at bounding box center [1039, 282] width 391 height 486
type textarea "hero.moveRight()"
click at [966, 64] on div "# Avoid being seen by the ogre. Collect all the gems. hero . moveRight ( )" at bounding box center [1039, 282] width 391 height 486
click at [971, 88] on div "# Avoid being seen by the ogre. Collect all the gems. hero . moveRight ( )" at bounding box center [1039, 282] width 391 height 486
type textarea "h"
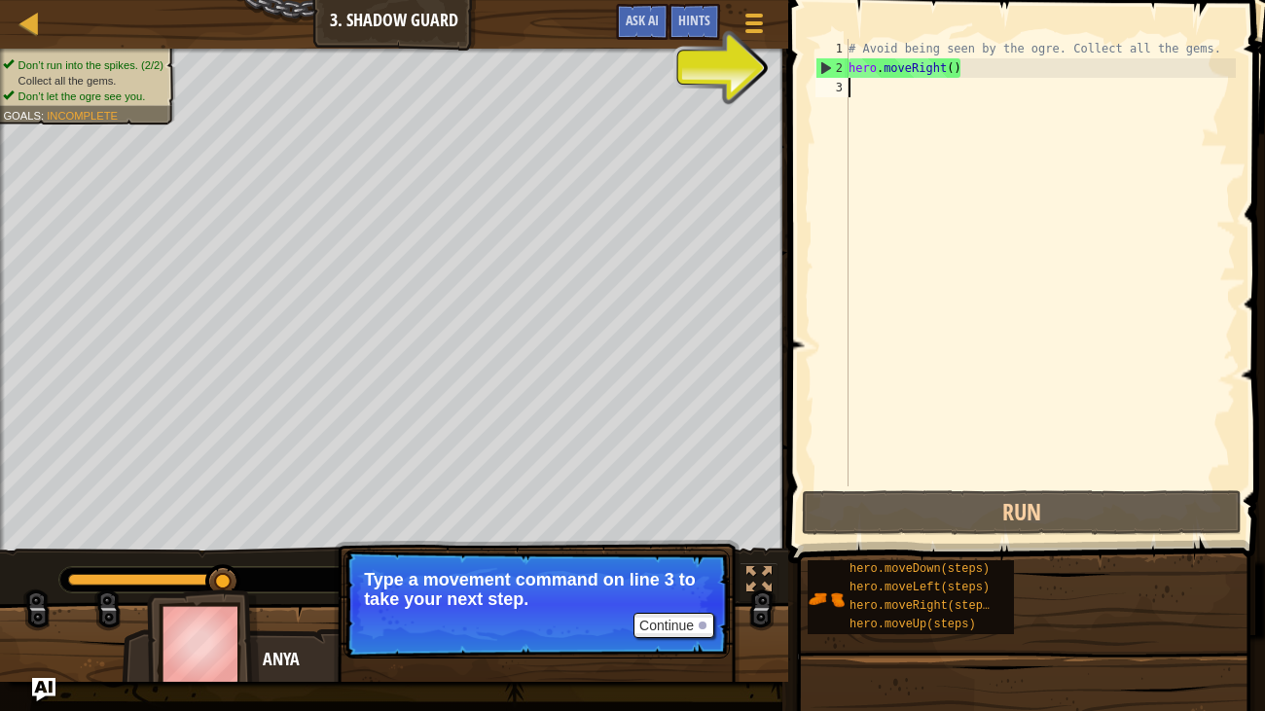
scroll to position [9, 0]
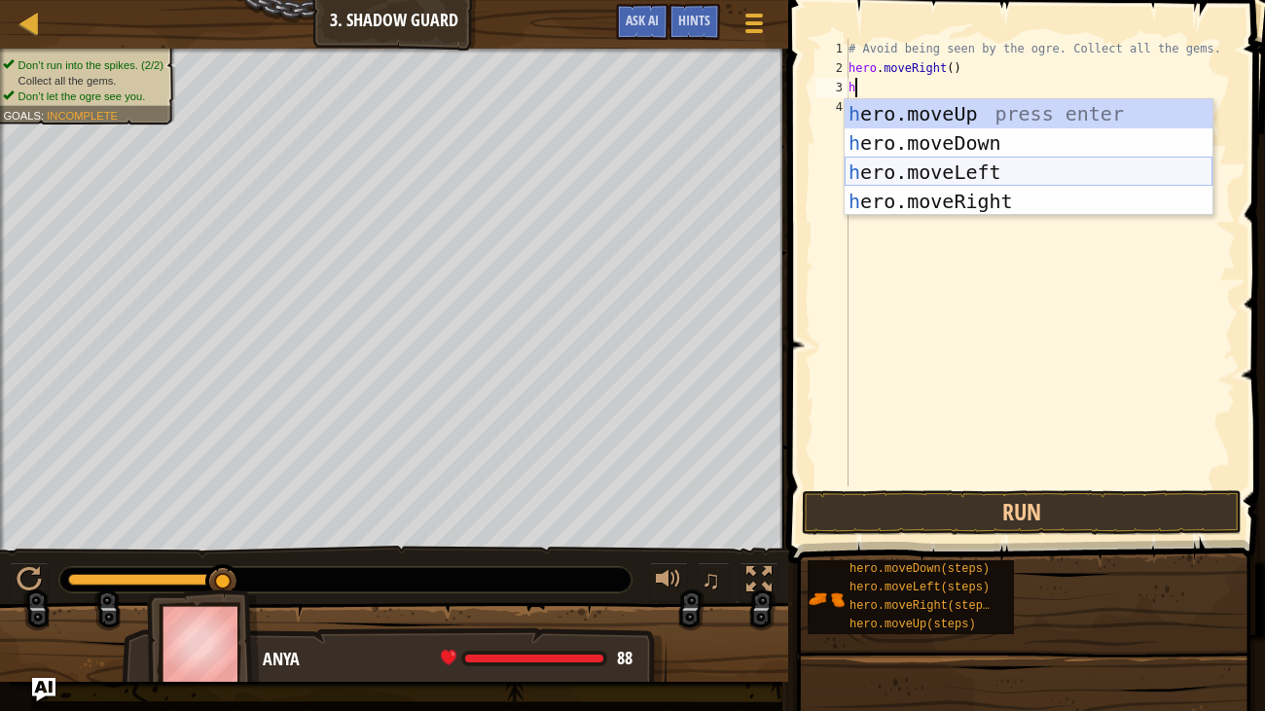
click at [897, 175] on div "h ero.moveUp press enter h ero.moveDown press enter h ero.moveLeft press enter …" at bounding box center [1028, 186] width 368 height 175
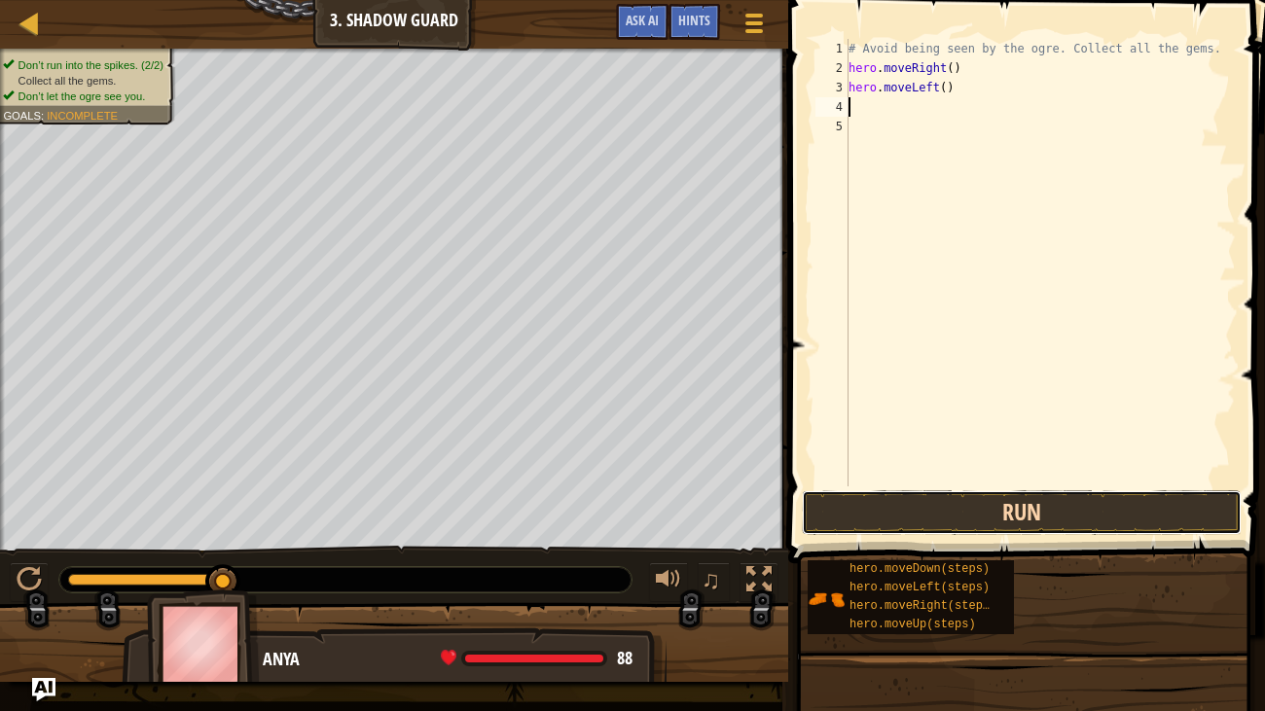
click at [949, 515] on button "Run" at bounding box center [1022, 512] width 440 height 45
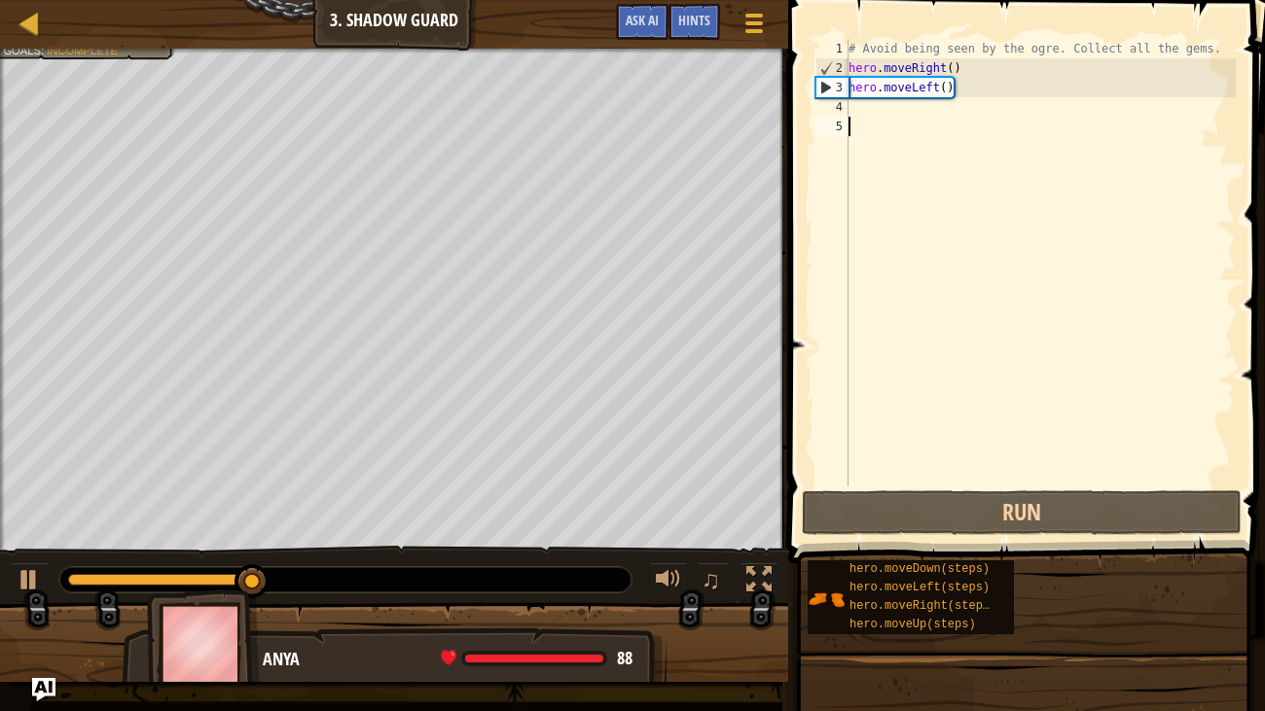
click at [933, 143] on div "# Avoid being seen by the ogre. Collect all the gems. hero . moveRight ( ) hero…" at bounding box center [1039, 282] width 391 height 486
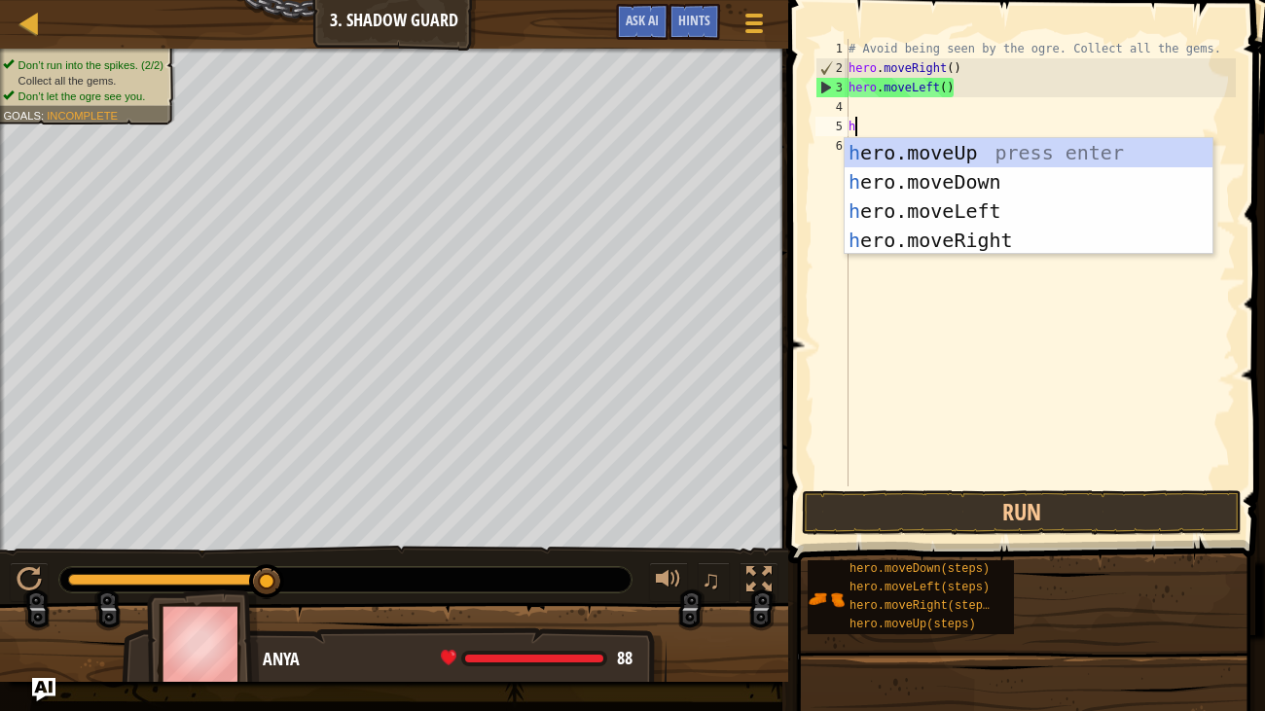
type textarea "he"
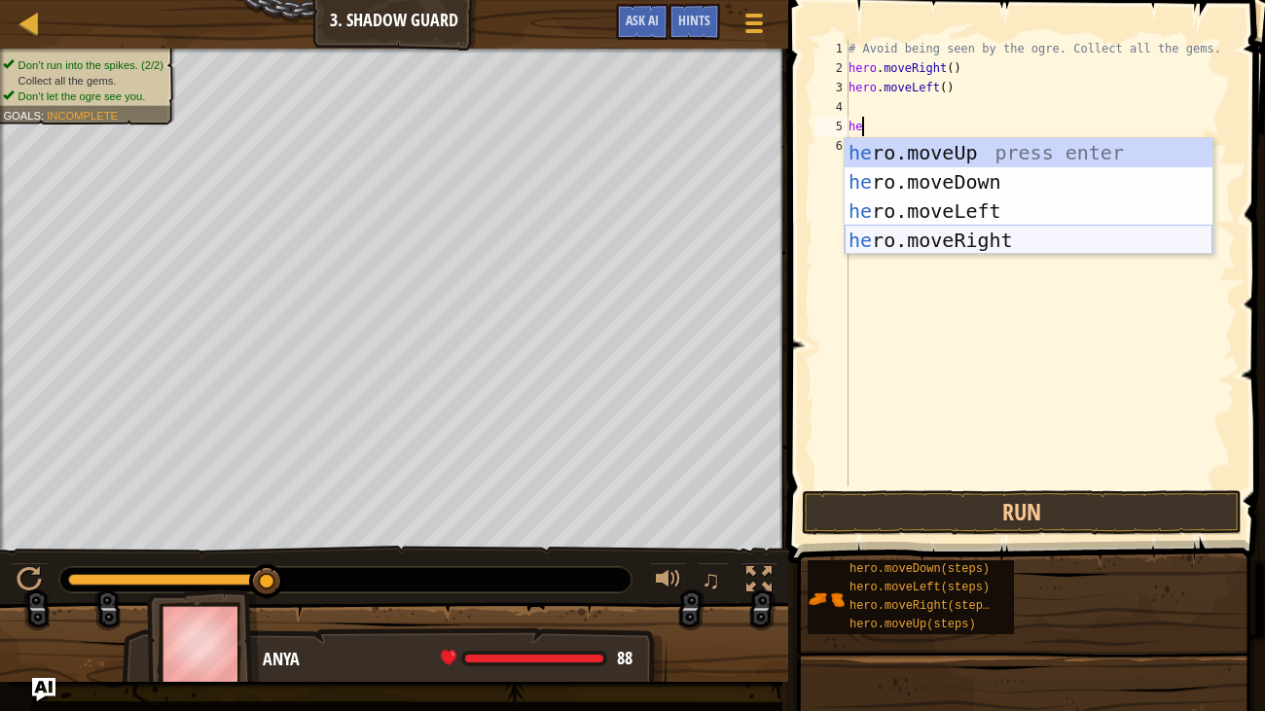
click at [965, 247] on div "he ro.moveUp press enter he ro.moveDown press enter he ro.moveLeft press enter …" at bounding box center [1028, 225] width 368 height 175
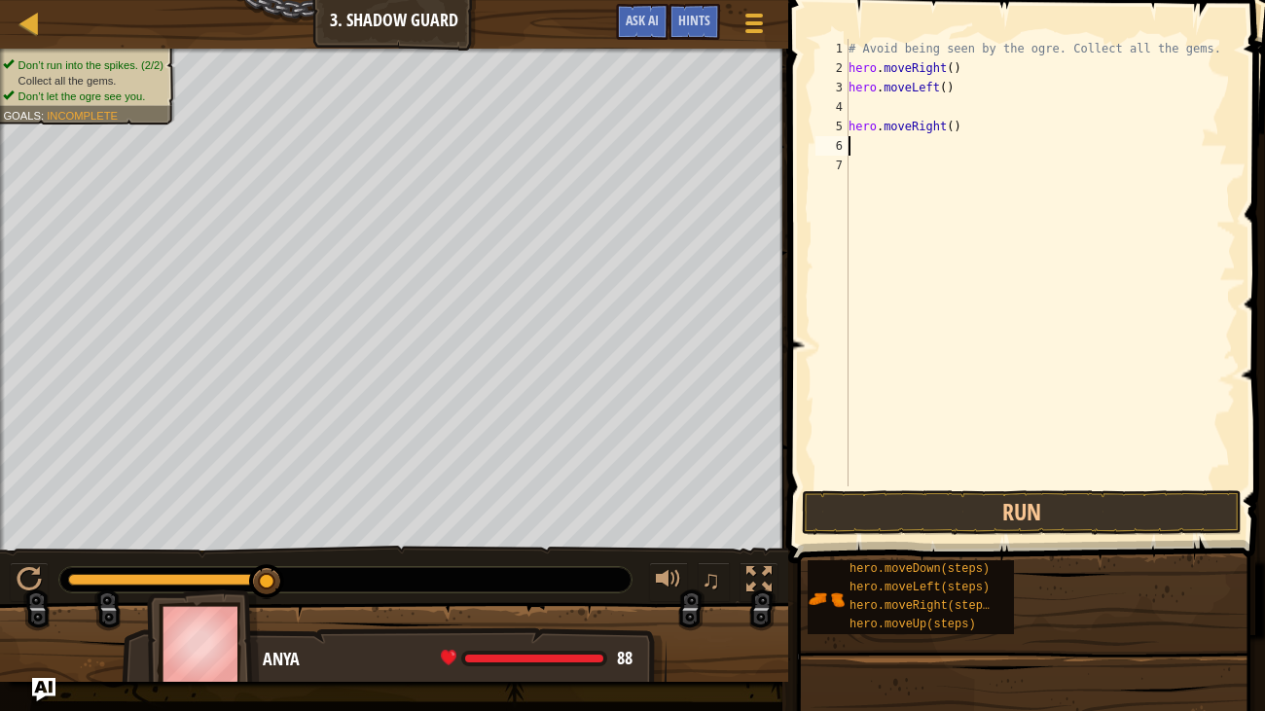
click at [905, 112] on div "# Avoid being seen by the ogre. Collect all the gems. hero . moveRight ( ) hero…" at bounding box center [1039, 282] width 391 height 486
type textarea "h"
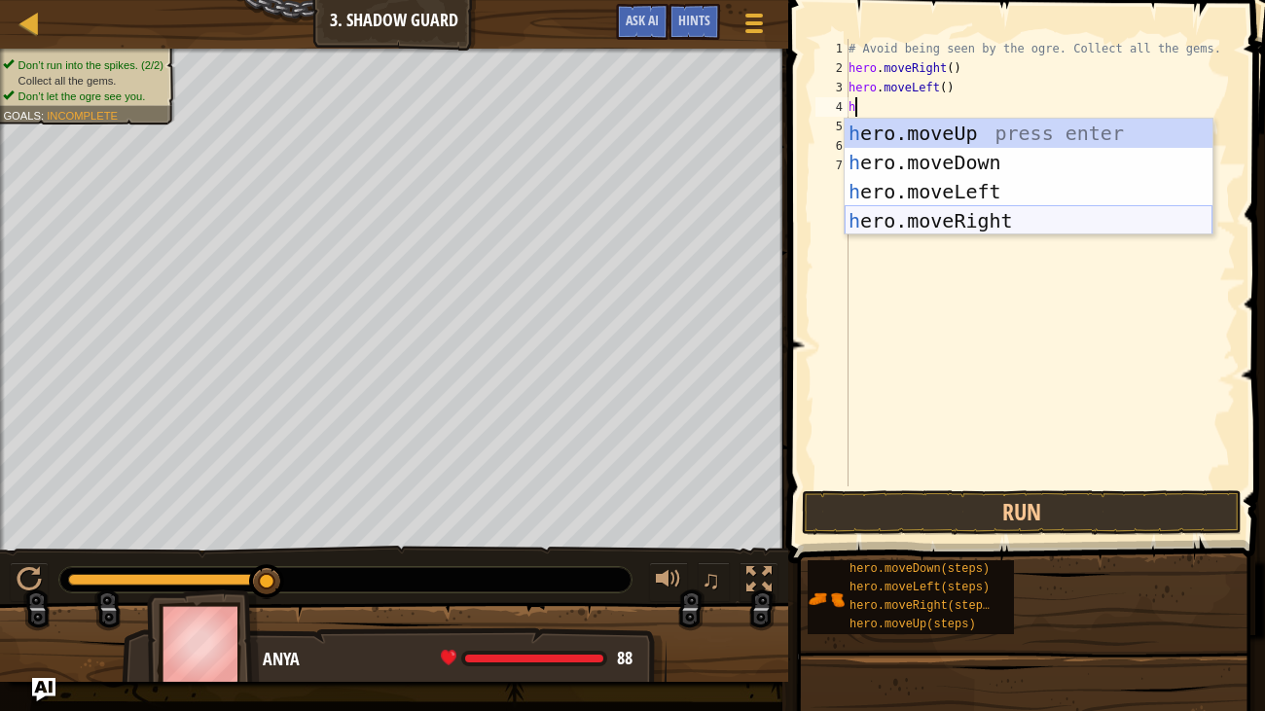
click at [955, 216] on div "h ero.moveUp press enter h ero.moveDown press enter h ero.moveLeft press enter …" at bounding box center [1028, 206] width 368 height 175
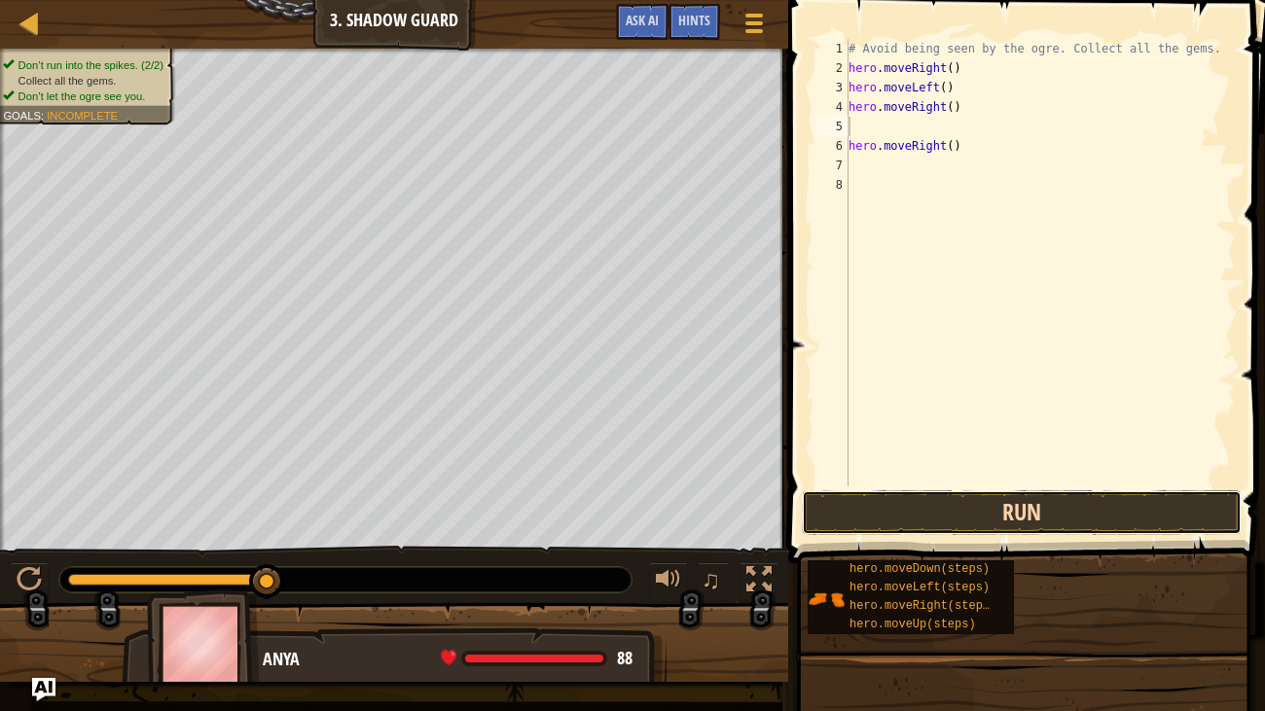
click at [978, 519] on button "Run" at bounding box center [1022, 512] width 440 height 45
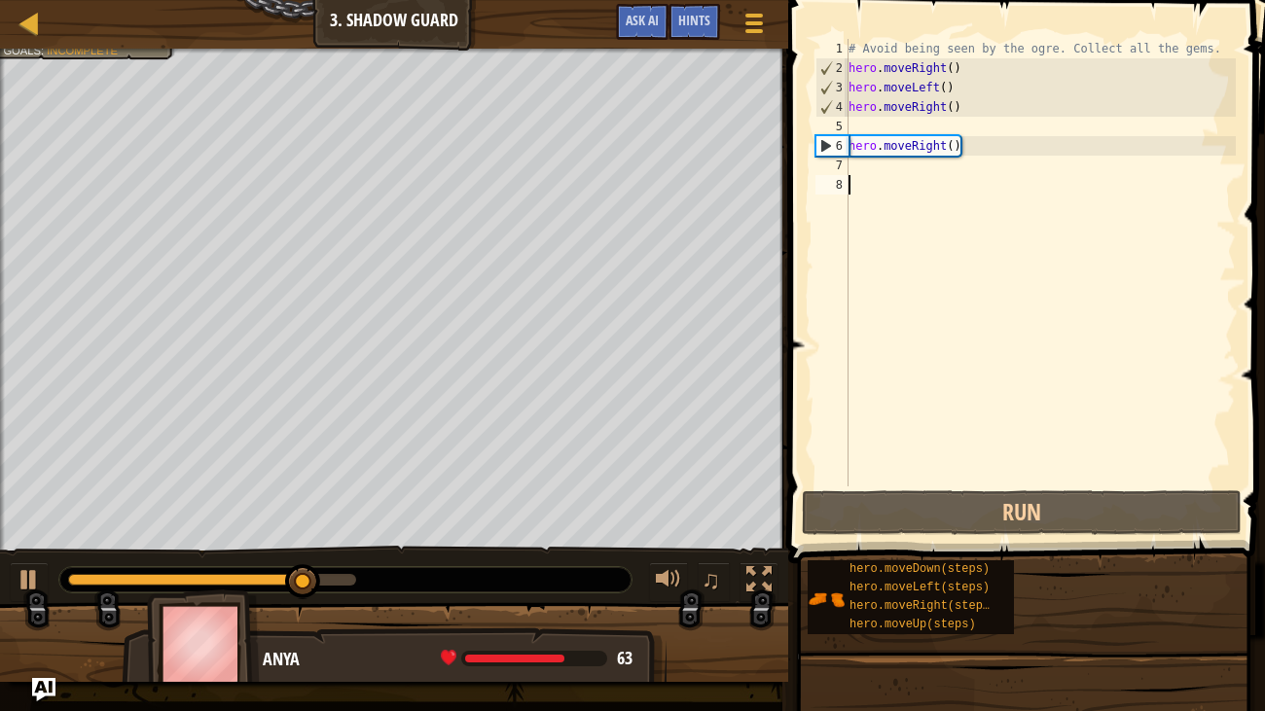
click at [866, 175] on div "# Avoid being seen by the ogre. Collect all the gems. hero . moveRight ( ) hero…" at bounding box center [1039, 282] width 391 height 486
click at [873, 167] on div "# Avoid being seen by the ogre. Collect all the gems. hero . moveRight ( ) hero…" at bounding box center [1039, 282] width 391 height 486
type textarea "h"
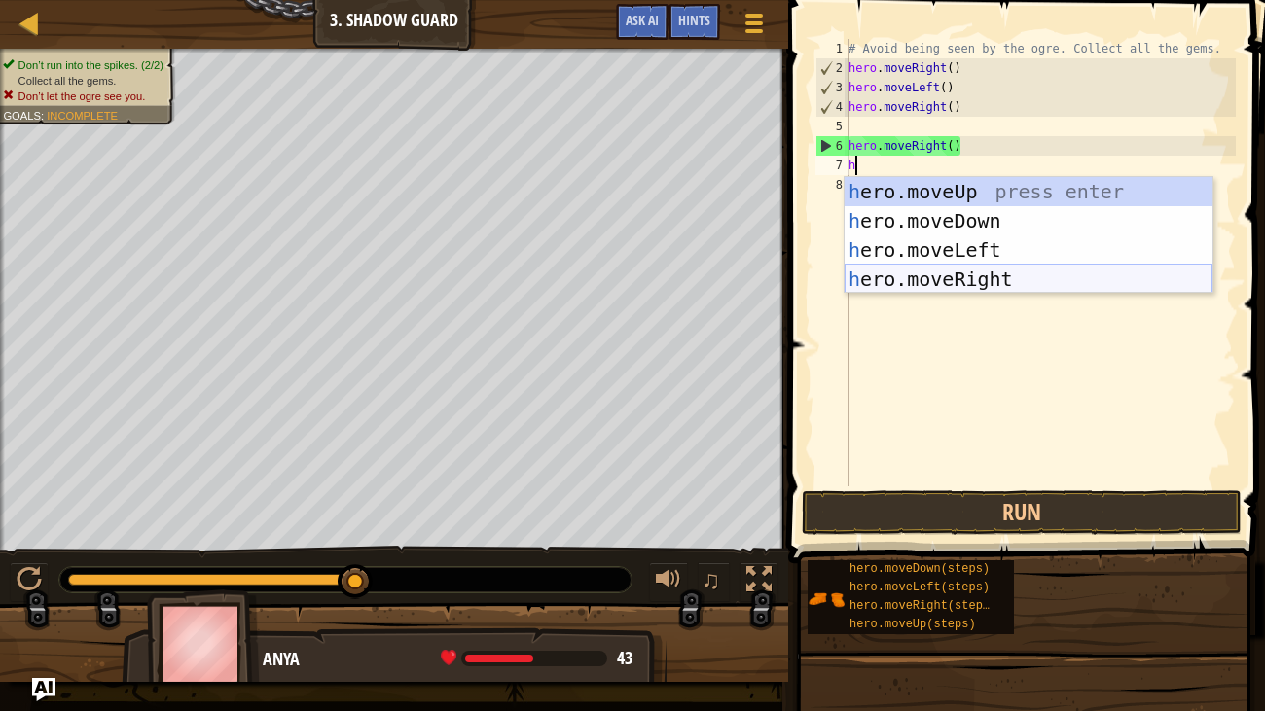
click at [915, 274] on div "h ero.moveUp press enter h ero.moveDown press enter h ero.moveLeft press enter …" at bounding box center [1028, 264] width 368 height 175
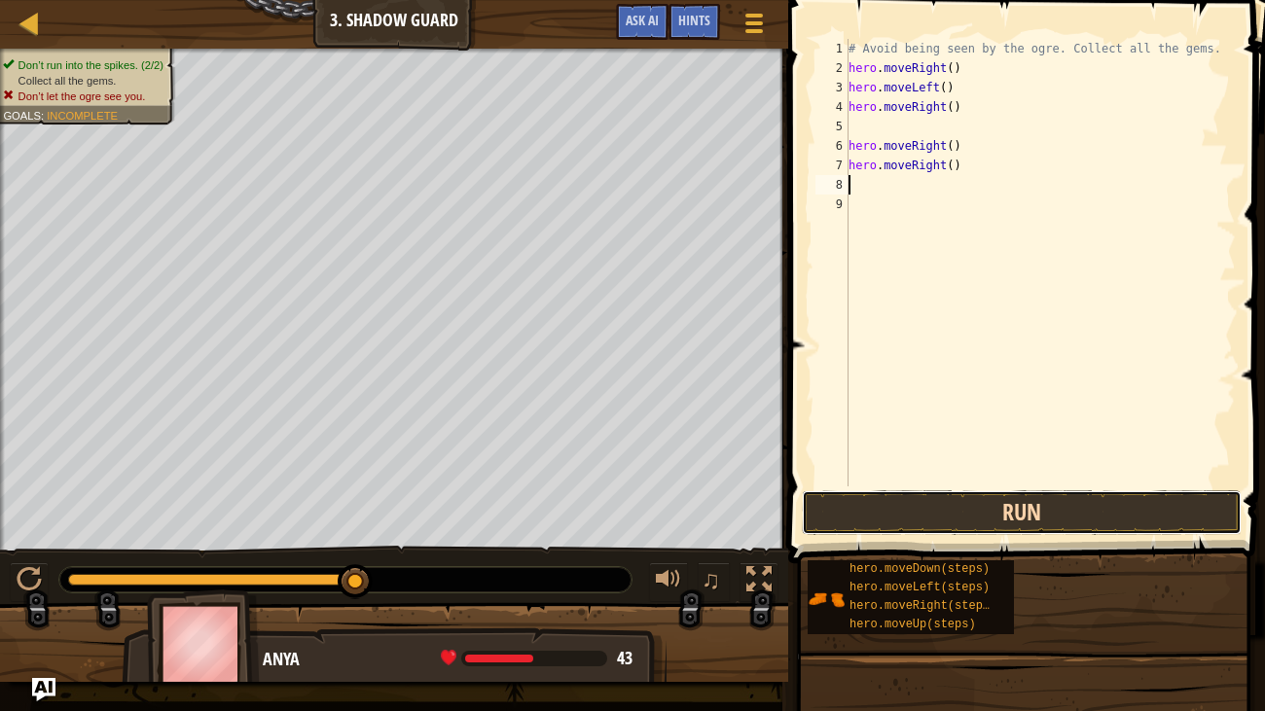
click at [960, 524] on button "Run" at bounding box center [1022, 512] width 440 height 45
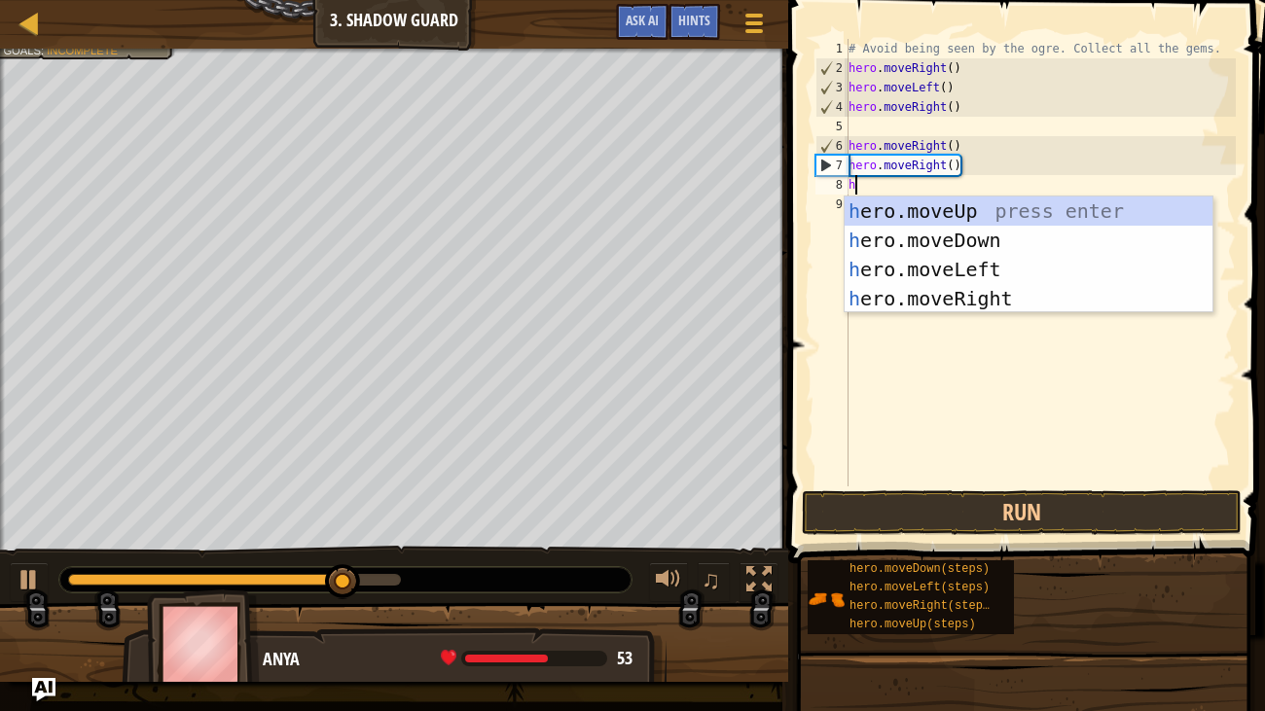
type textarea "he"
click at [958, 287] on div "he ro.moveUp press enter he ro.moveDown press enter he ro.moveLeft press enter …" at bounding box center [1028, 284] width 368 height 175
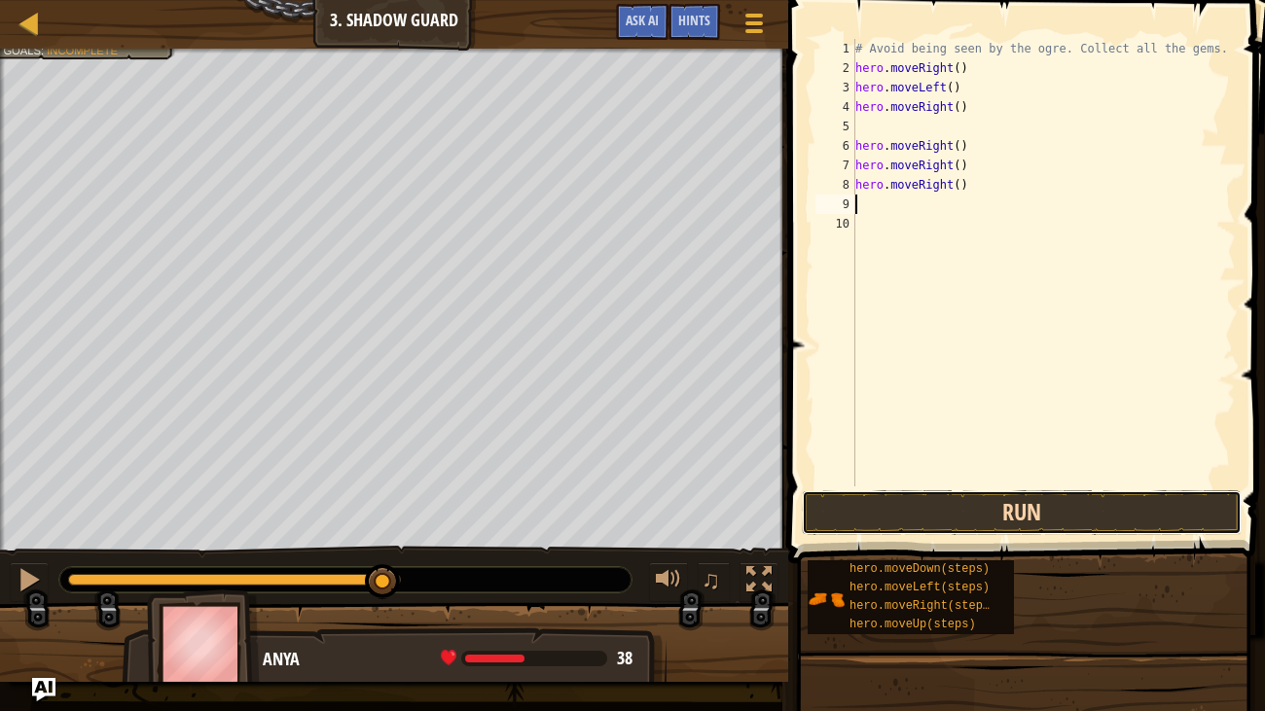
click at [919, 503] on button "Run" at bounding box center [1022, 512] width 440 height 45
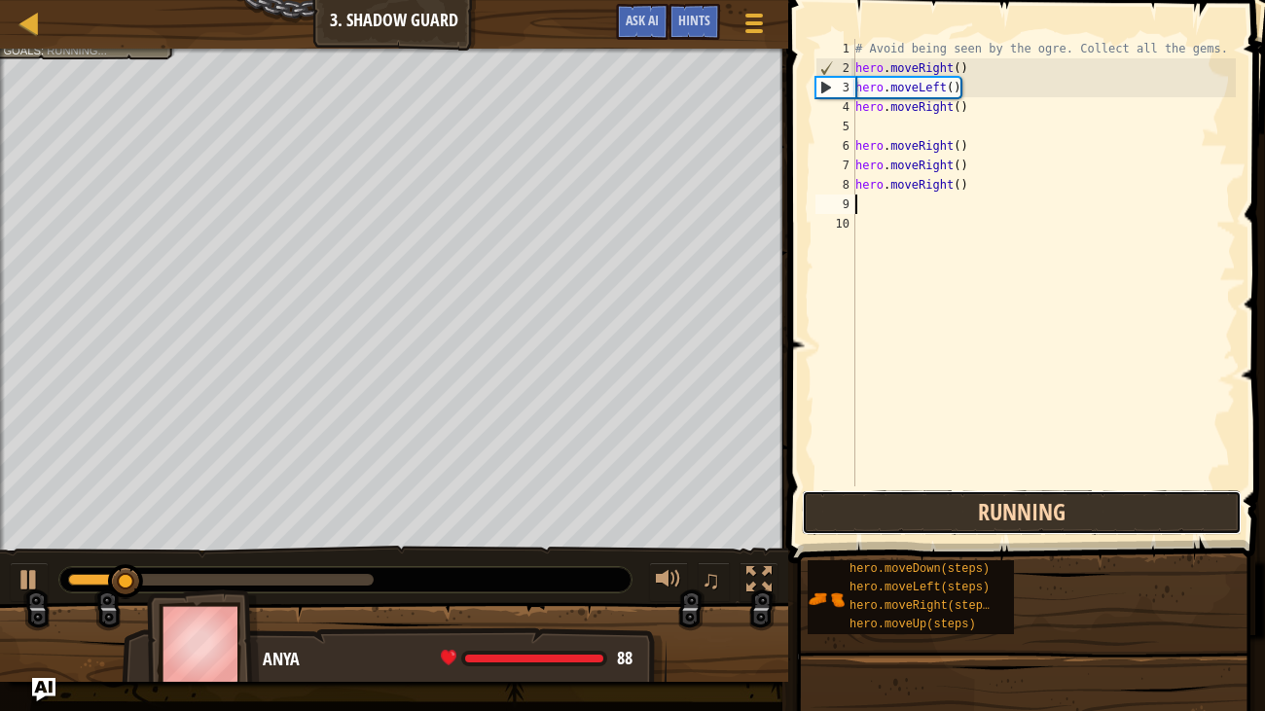
click at [919, 503] on button "Running" at bounding box center [1022, 512] width 440 height 45
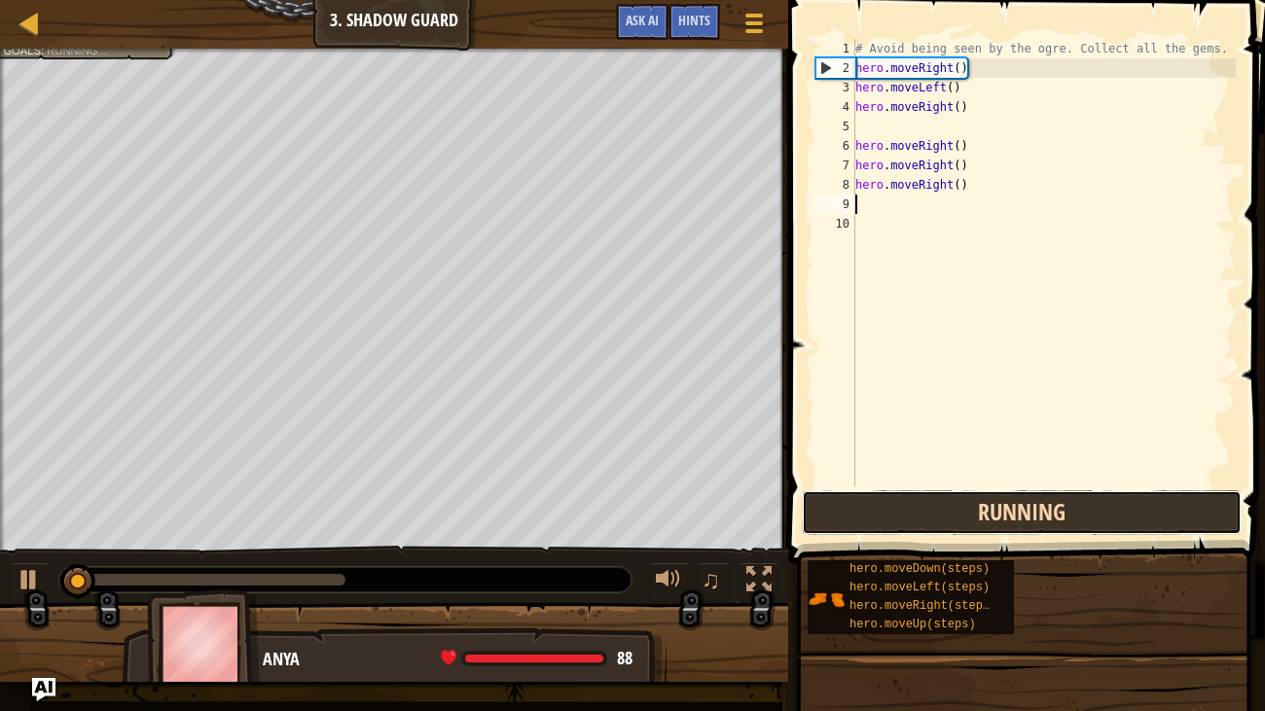
click at [919, 503] on button "Running" at bounding box center [1022, 512] width 440 height 45
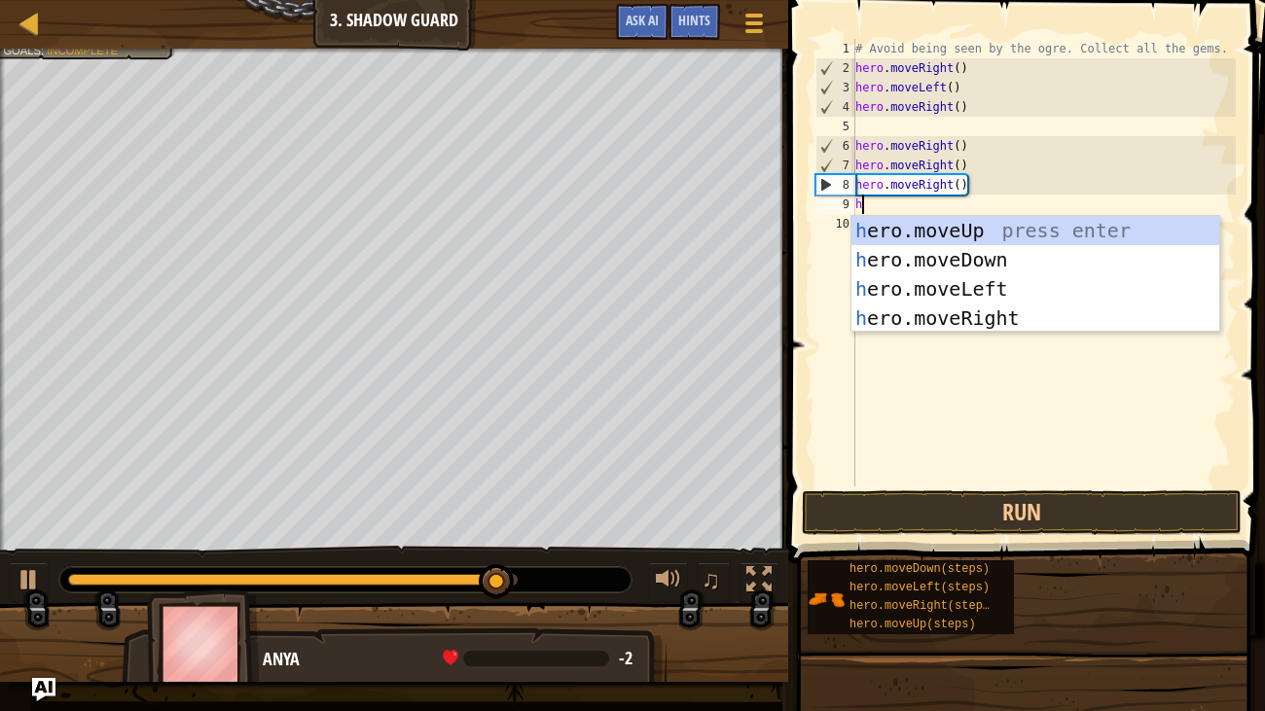
type textarea "he"
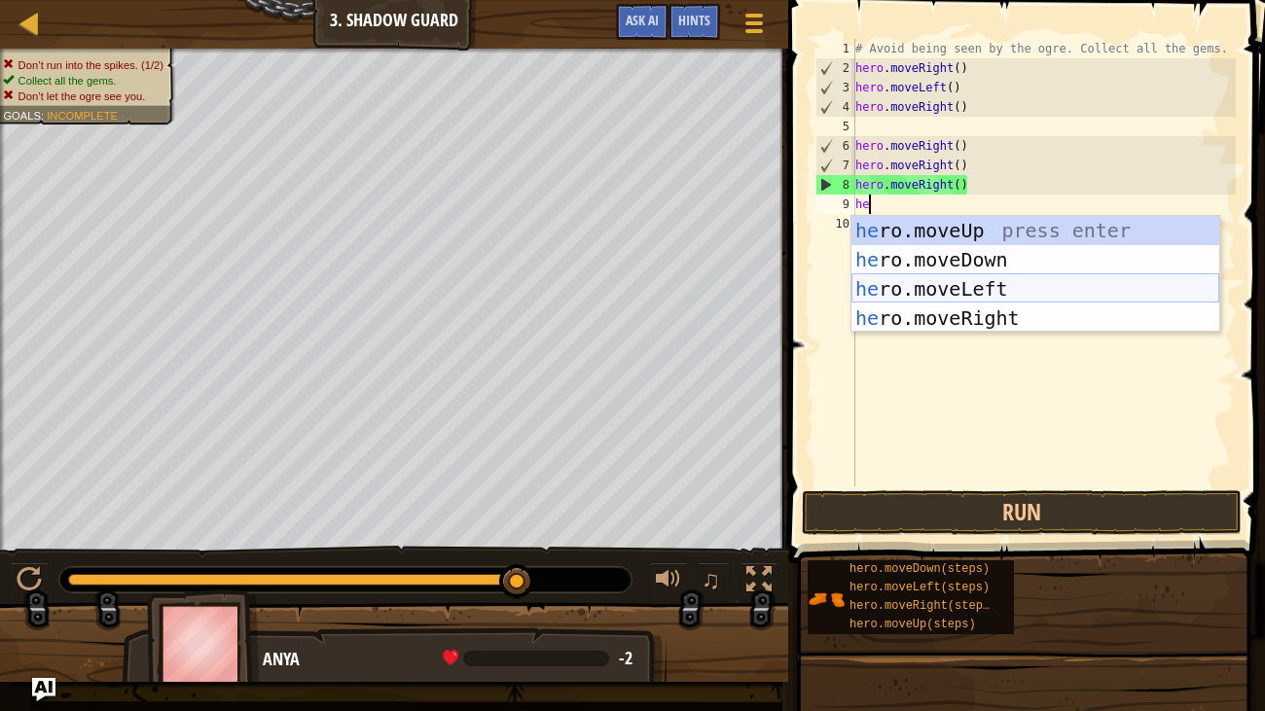
click at [949, 289] on div "he ro.moveUp press enter he ro.moveDown press enter he ro.moveLeft press enter …" at bounding box center [1035, 303] width 368 height 175
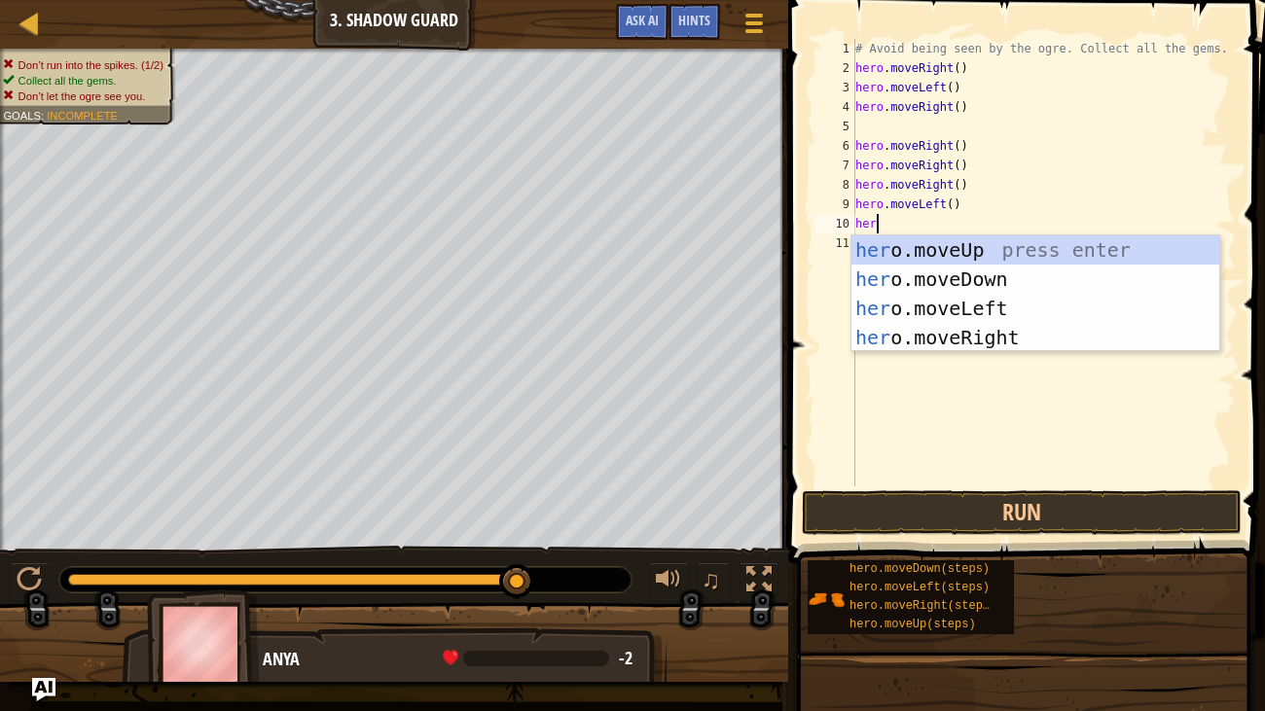
type textarea "hero"
click at [997, 240] on div "hero .moveUp press enter hero .moveDown press enter hero .moveLeft press enter …" at bounding box center [1035, 322] width 368 height 175
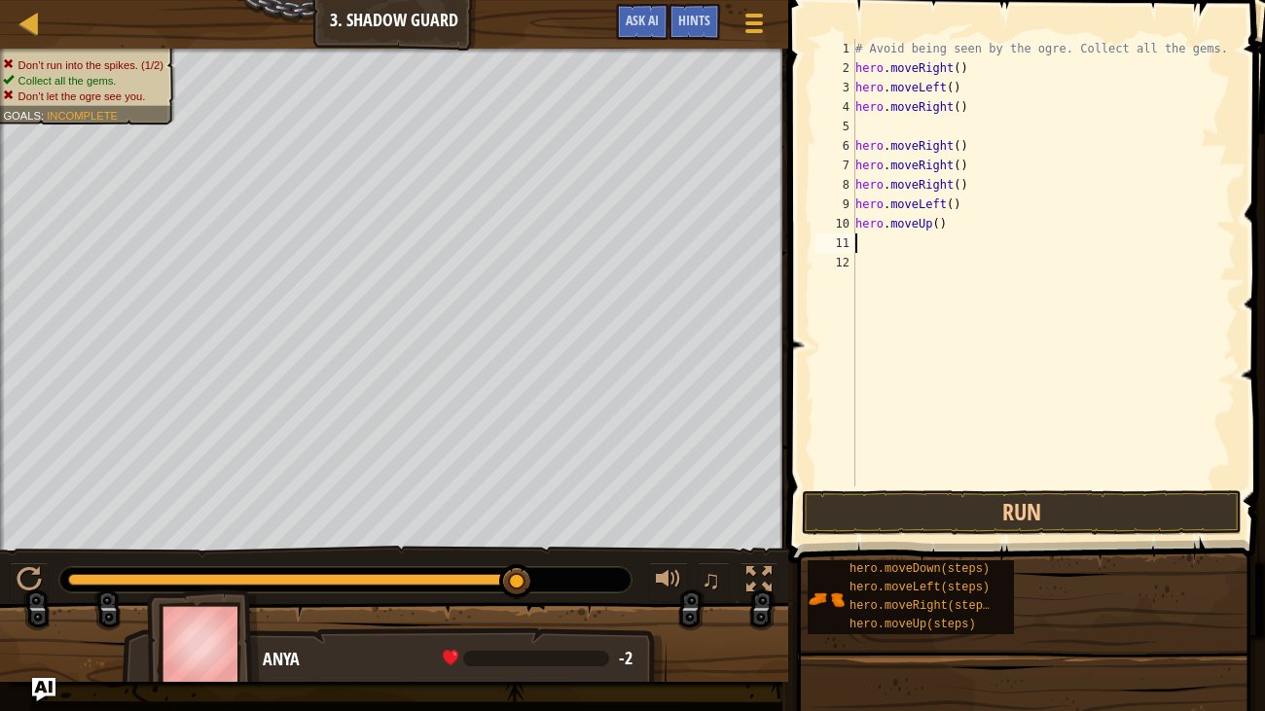
click at [986, 232] on div "# Avoid being seen by the ogre. Collect all the gems. hero . moveRight ( ) hero…" at bounding box center [1043, 282] width 385 height 486
type textarea "h"
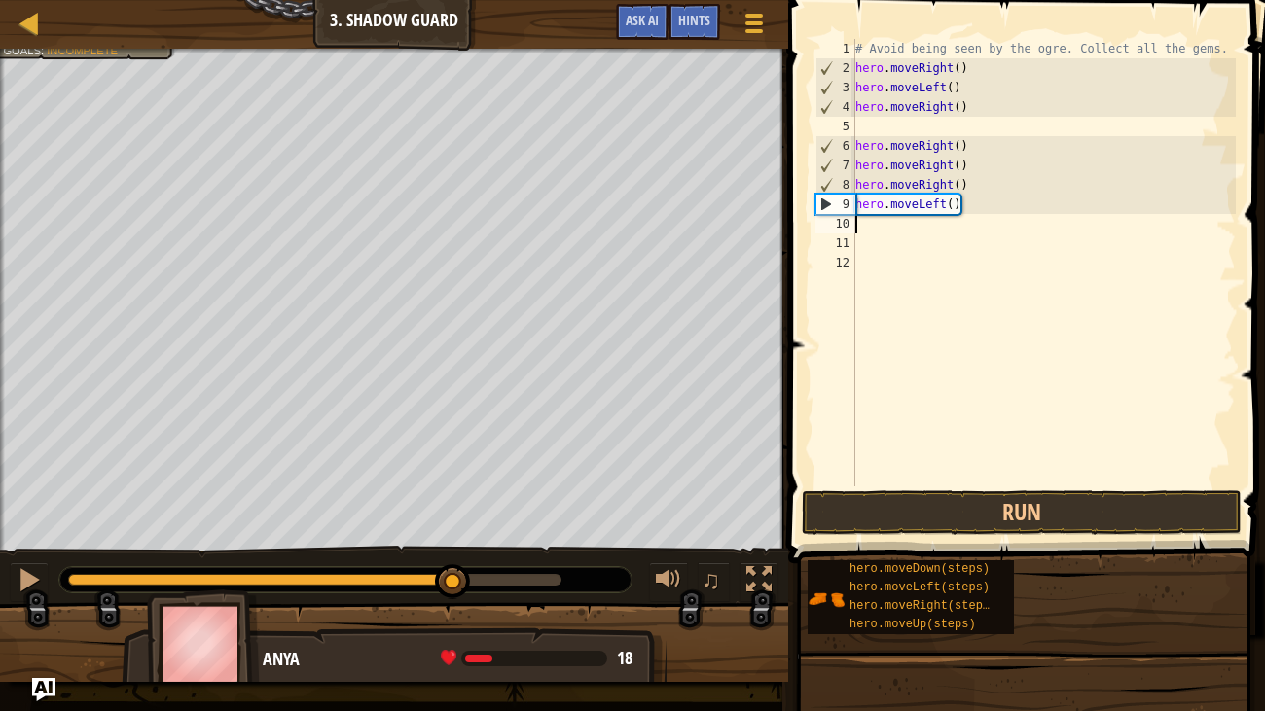
type textarea "h"
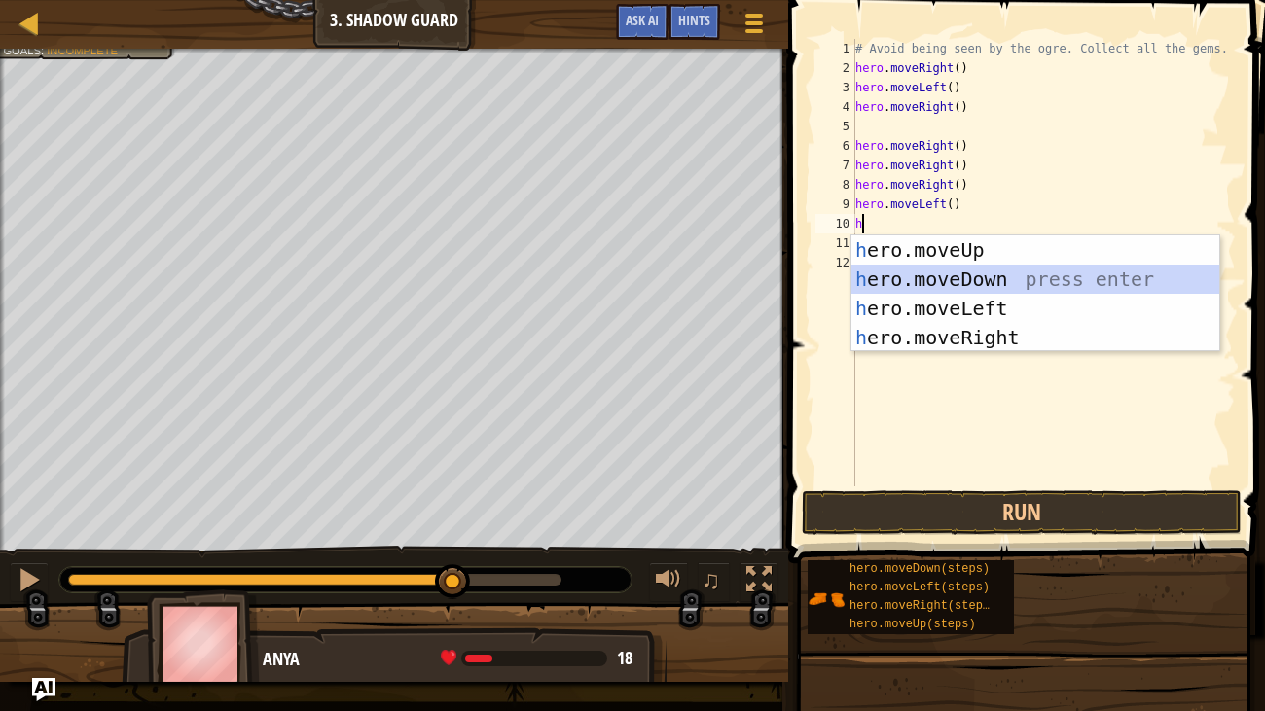
click at [1007, 286] on div "h ero.moveUp press enter h ero.moveDown press enter h ero.moveLeft press enter …" at bounding box center [1035, 322] width 368 height 175
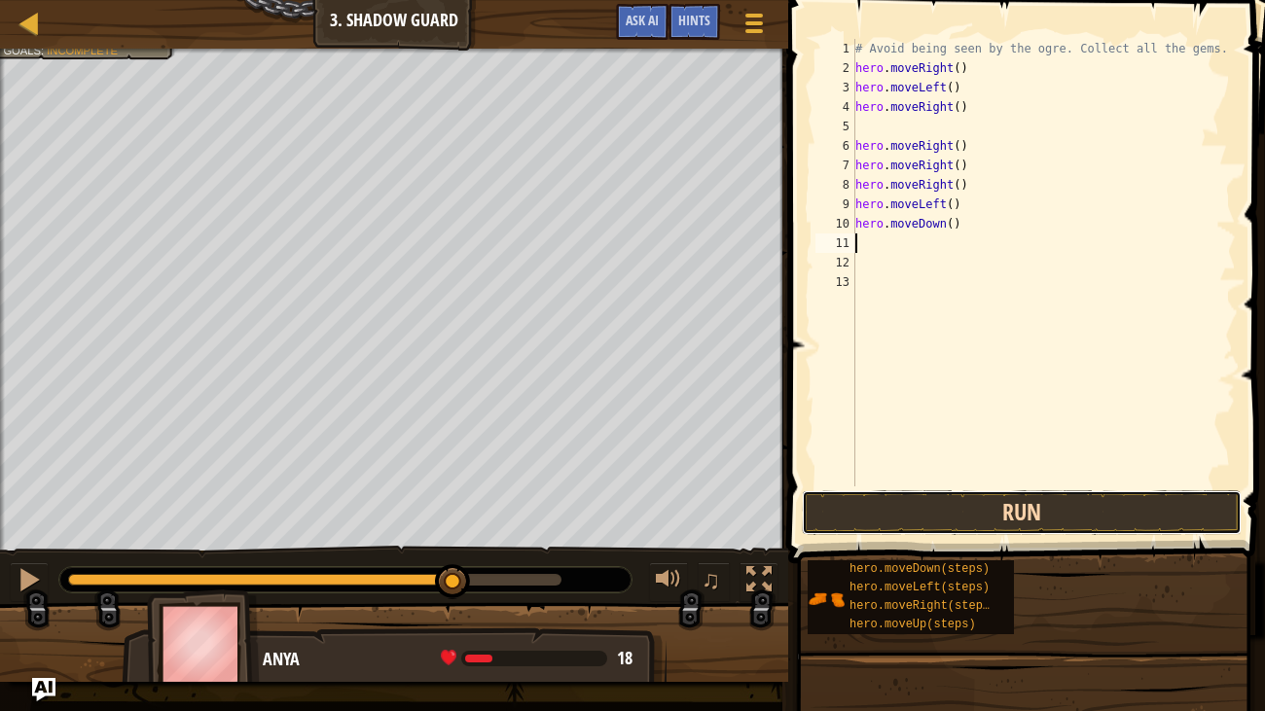
click at [1033, 512] on button "Run" at bounding box center [1022, 512] width 440 height 45
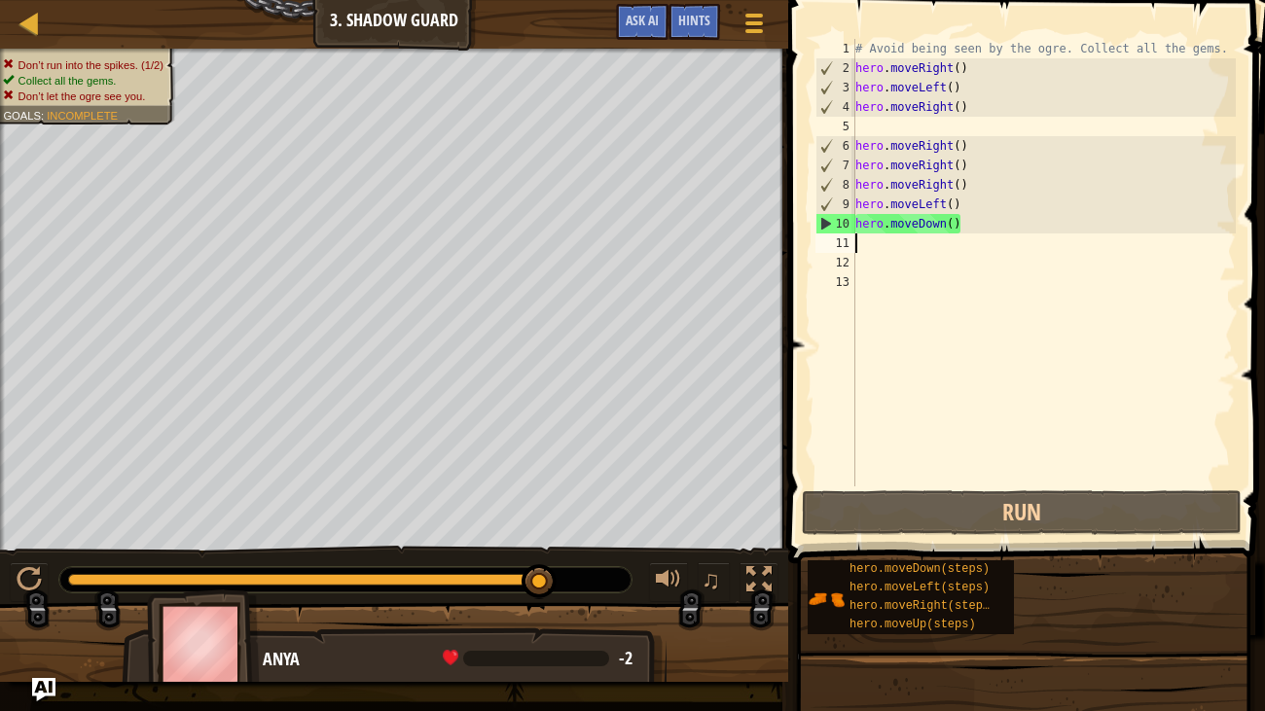
click at [962, 223] on div "# Avoid being seen by the ogre. Collect all the gems. hero . moveRight ( ) hero…" at bounding box center [1043, 282] width 385 height 486
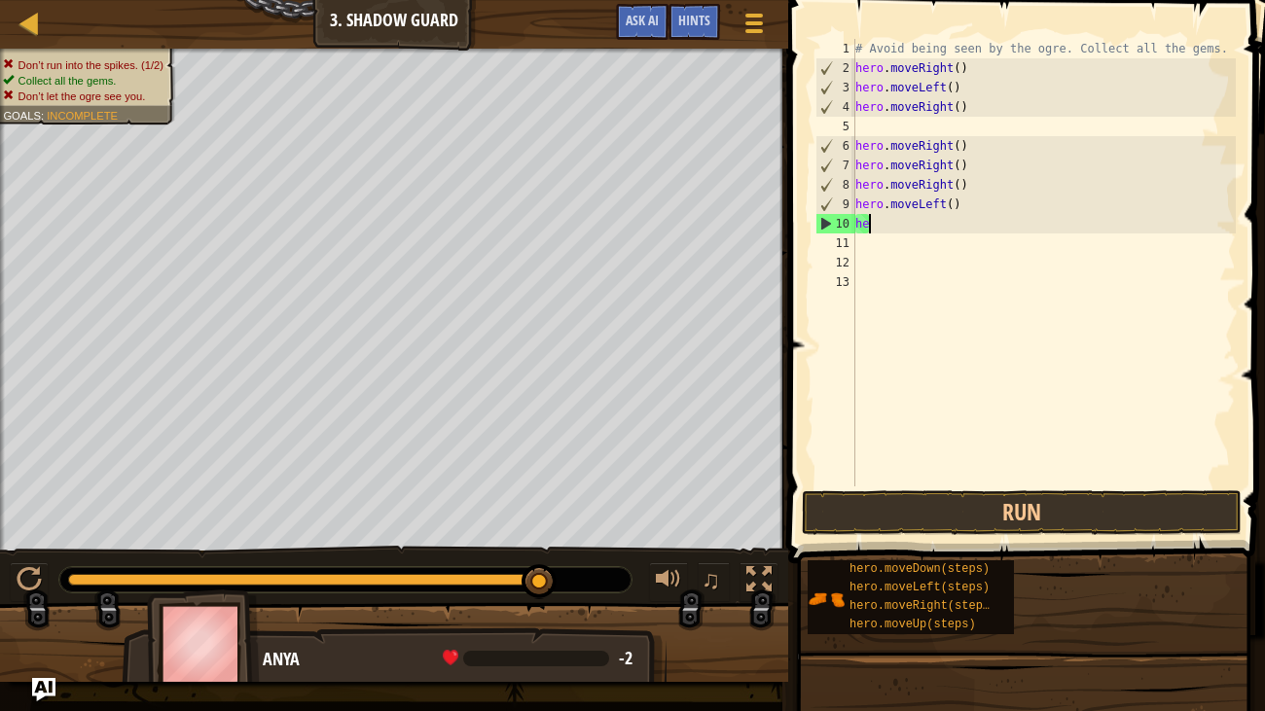
type textarea "h"
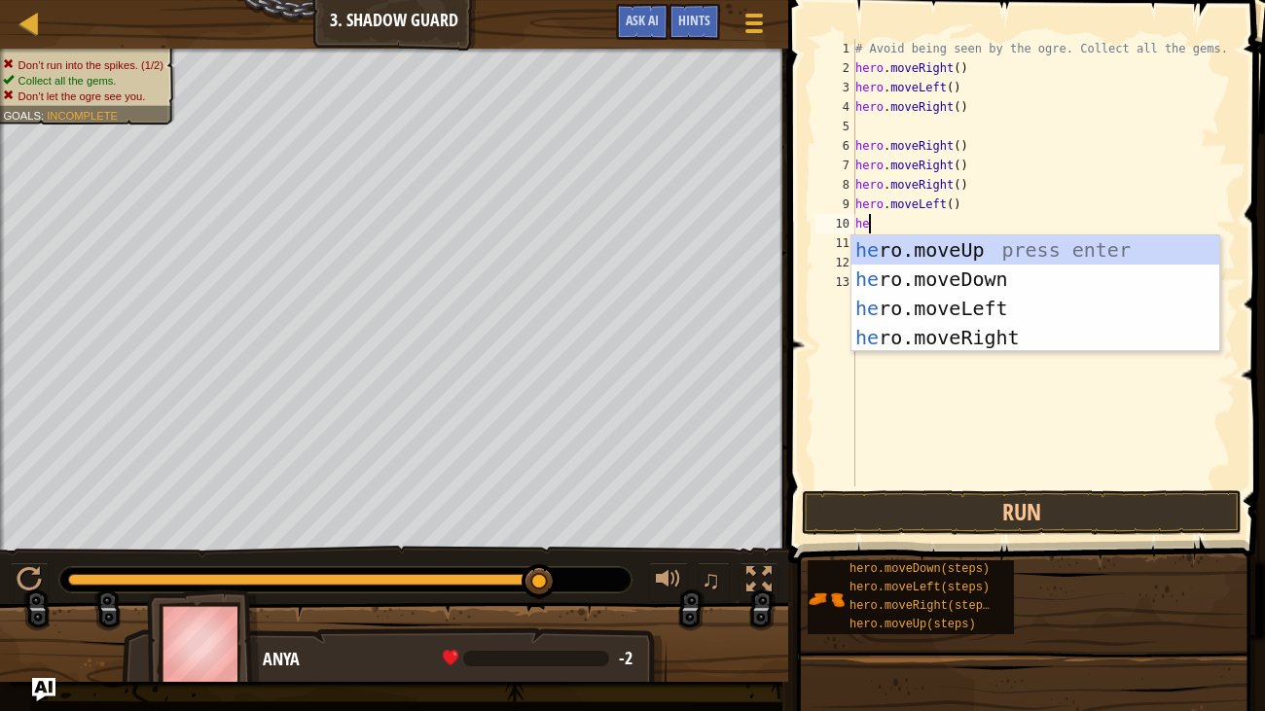
type textarea "her"
click at [946, 337] on div "her o.moveUp press enter her o.moveDown press enter her o.moveLeft press enter …" at bounding box center [1035, 322] width 368 height 175
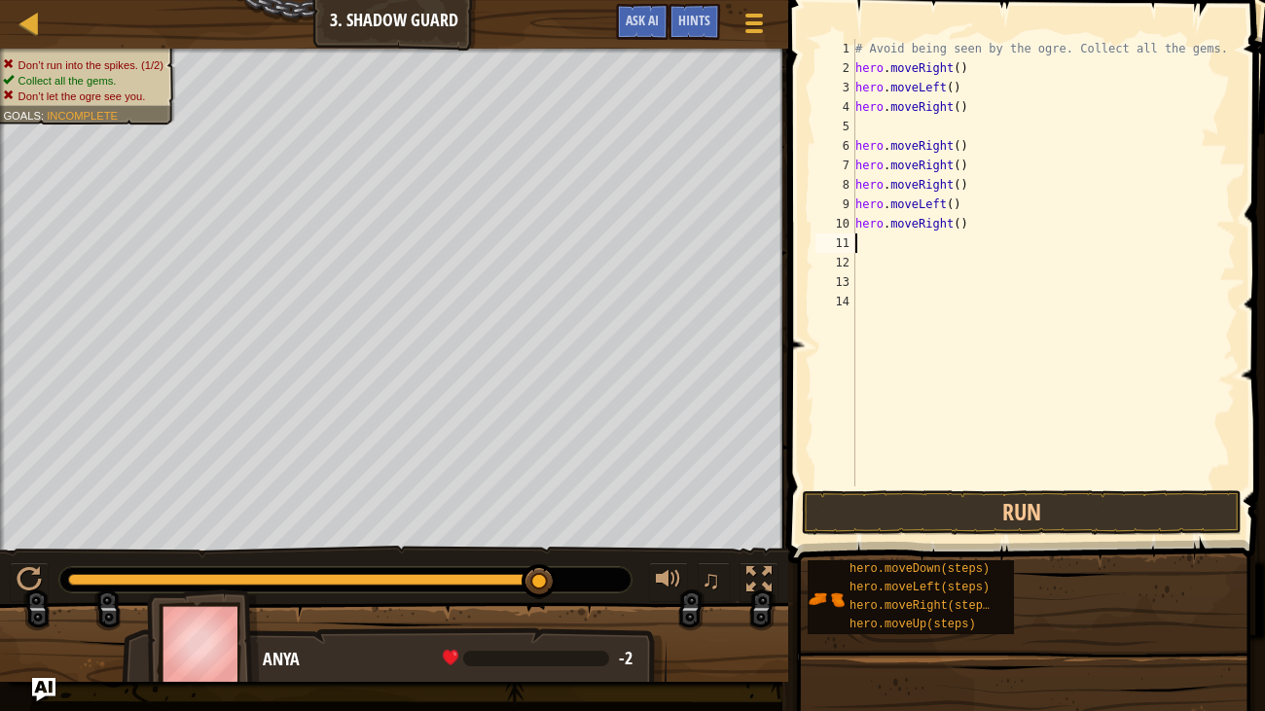
type textarea "h"
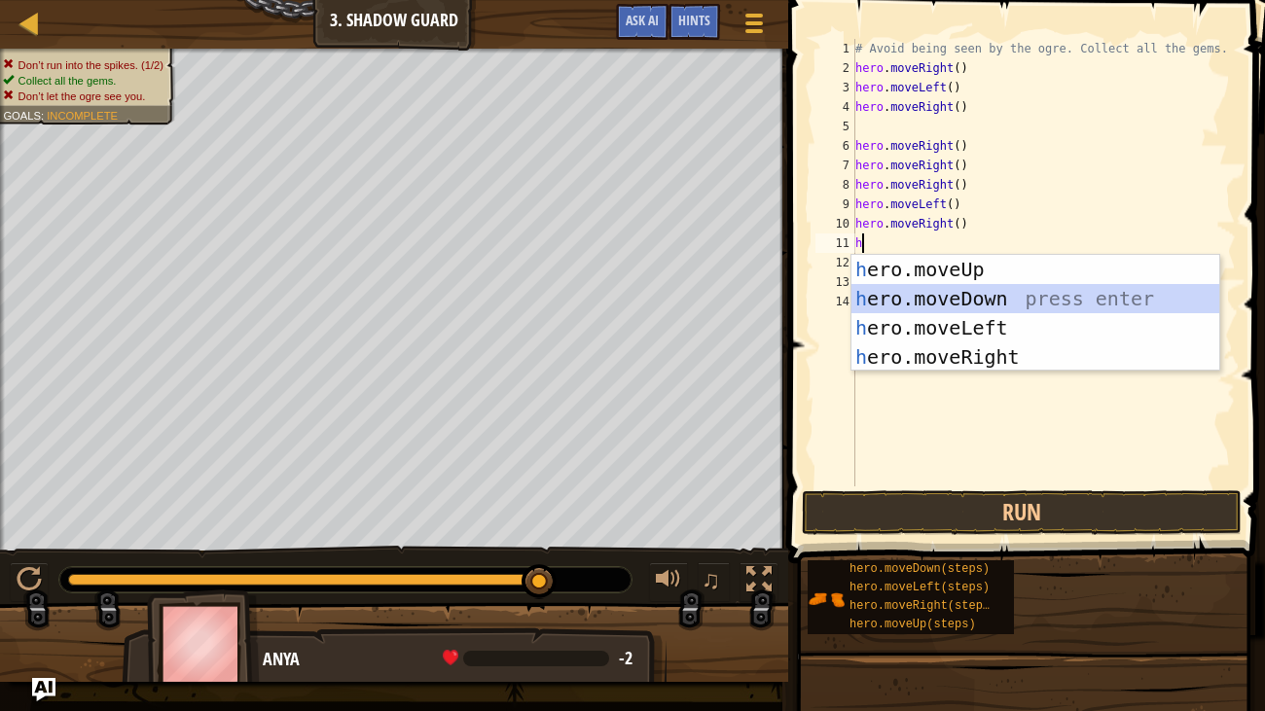
click at [968, 307] on div "h ero.moveUp press enter h ero.moveDown press enter h ero.moveLeft press enter …" at bounding box center [1035, 342] width 368 height 175
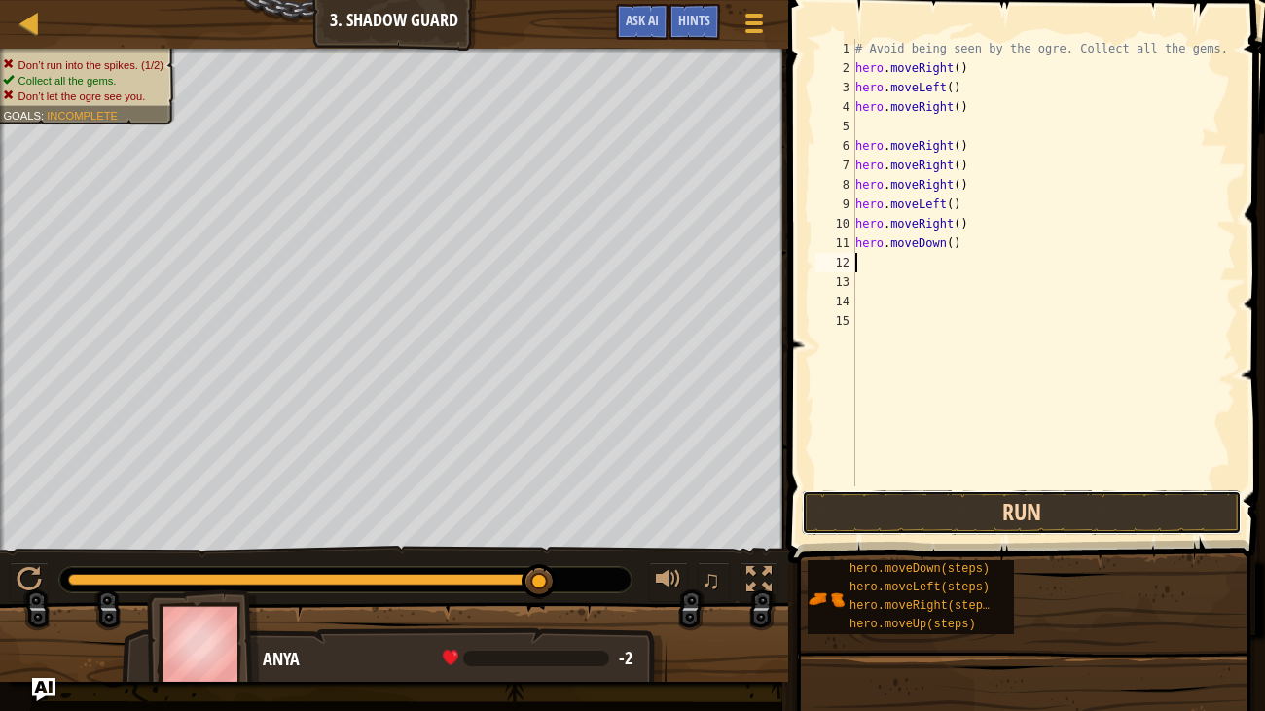
click at [993, 500] on button "Run" at bounding box center [1022, 512] width 440 height 45
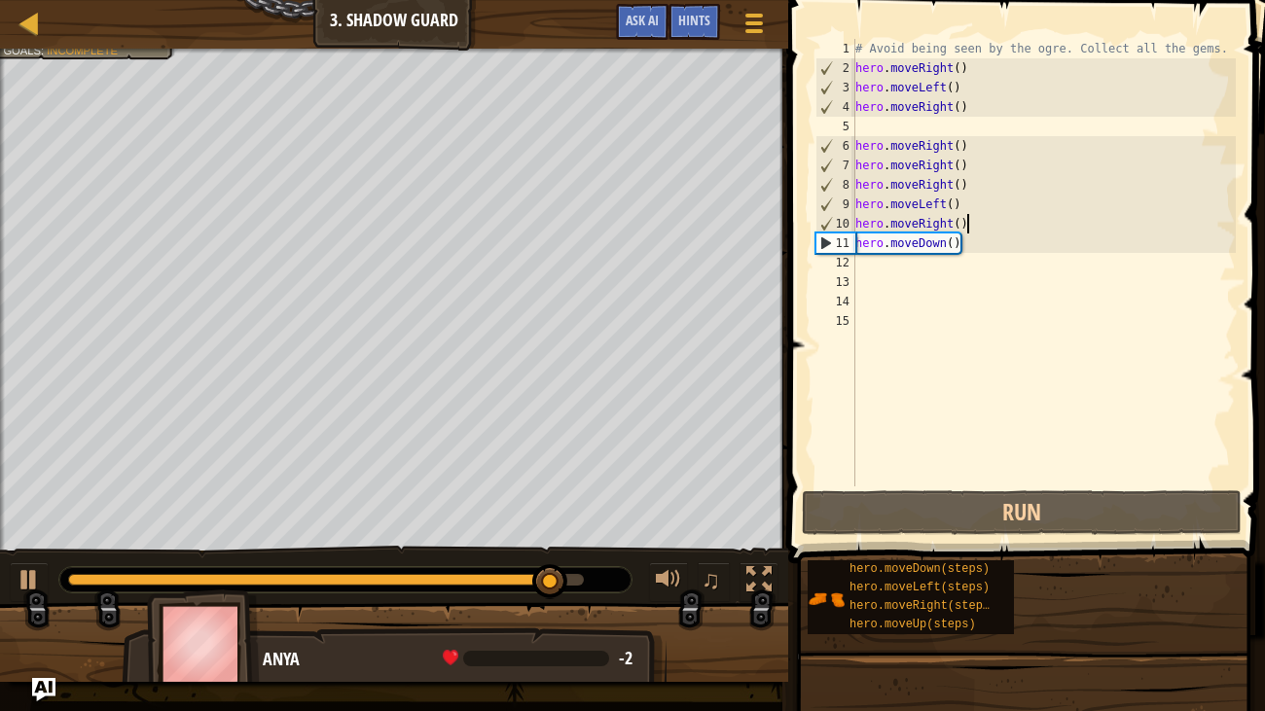
click at [970, 222] on div "# Avoid being seen by the ogre. Collect all the gems. hero . moveRight ( ) hero…" at bounding box center [1043, 282] width 385 height 486
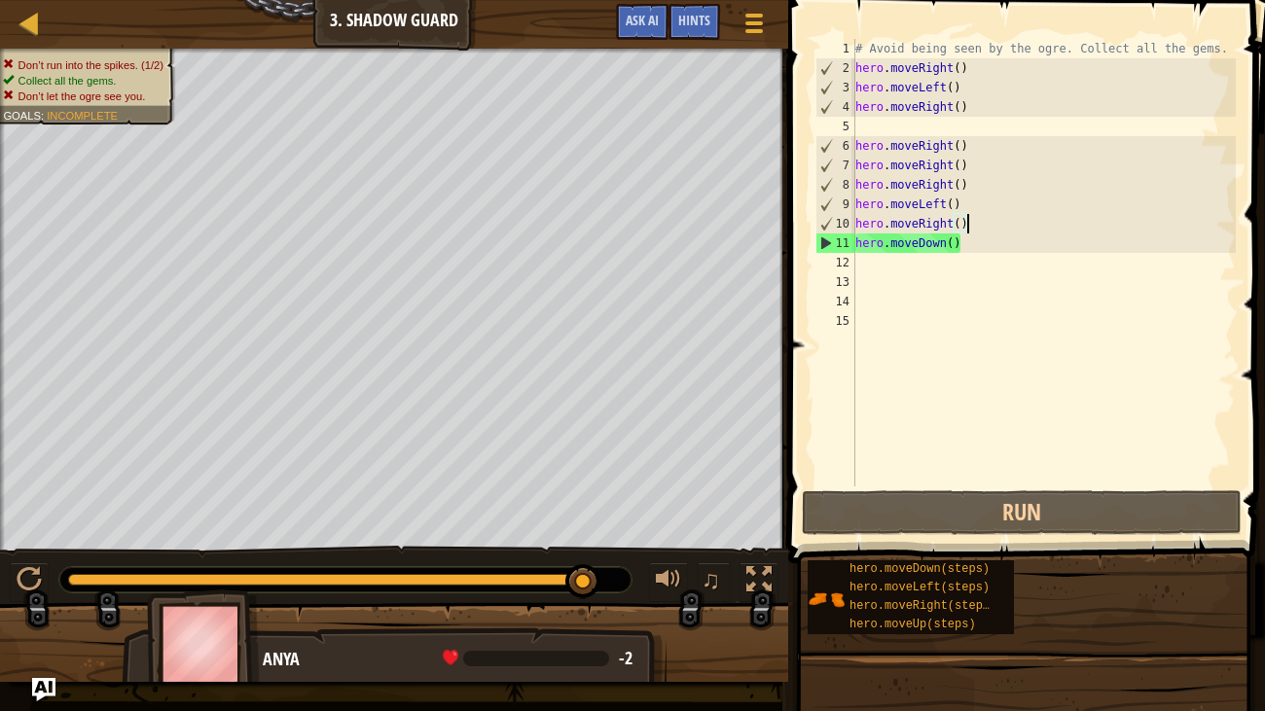
click at [970, 222] on div "# Avoid being seen by the ogre. Collect all the gems. hero . moveRight ( ) hero…" at bounding box center [1043, 282] width 385 height 486
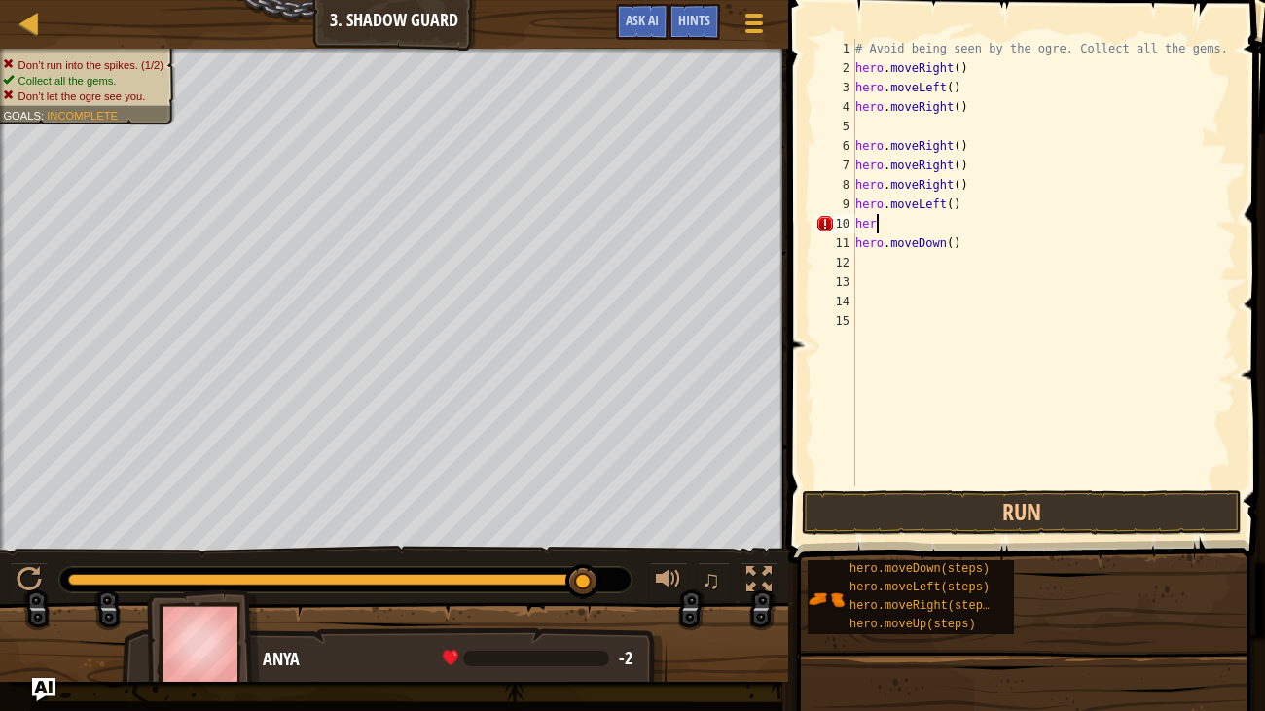
type textarea "h"
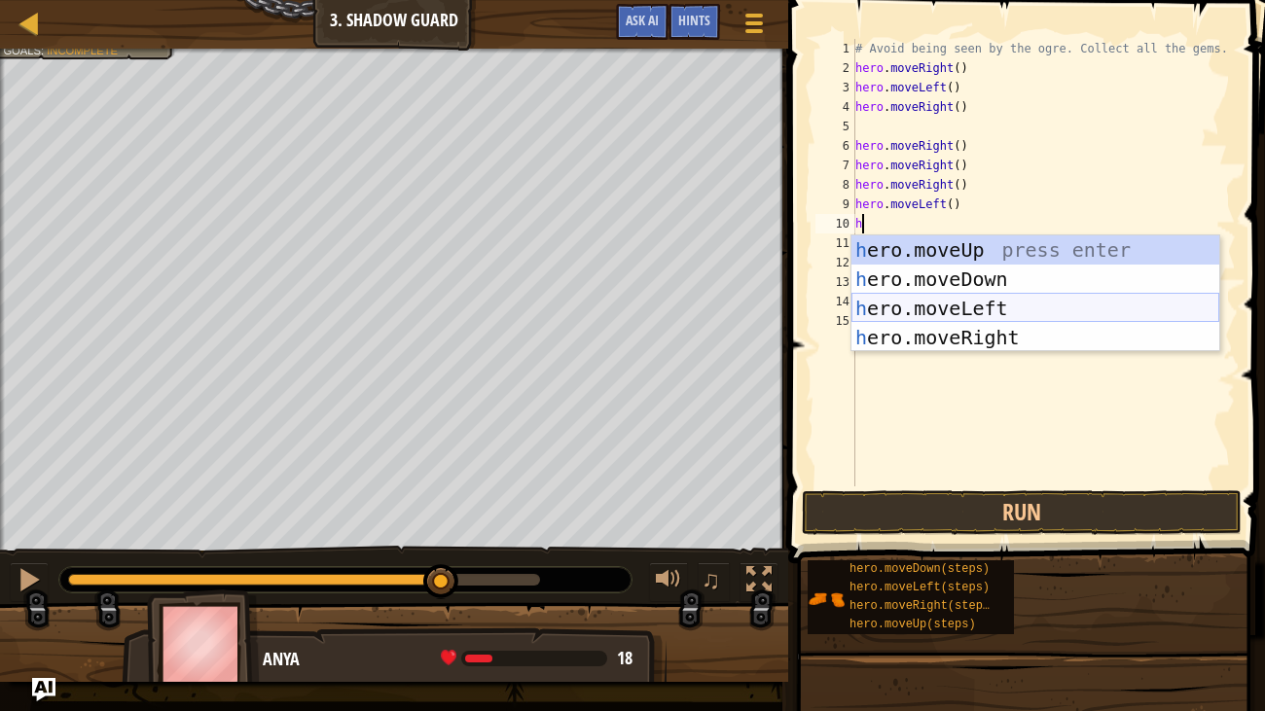
click at [1053, 299] on div "h ero.moveUp press enter h ero.moveDown press enter h ero.moveLeft press enter …" at bounding box center [1035, 322] width 368 height 175
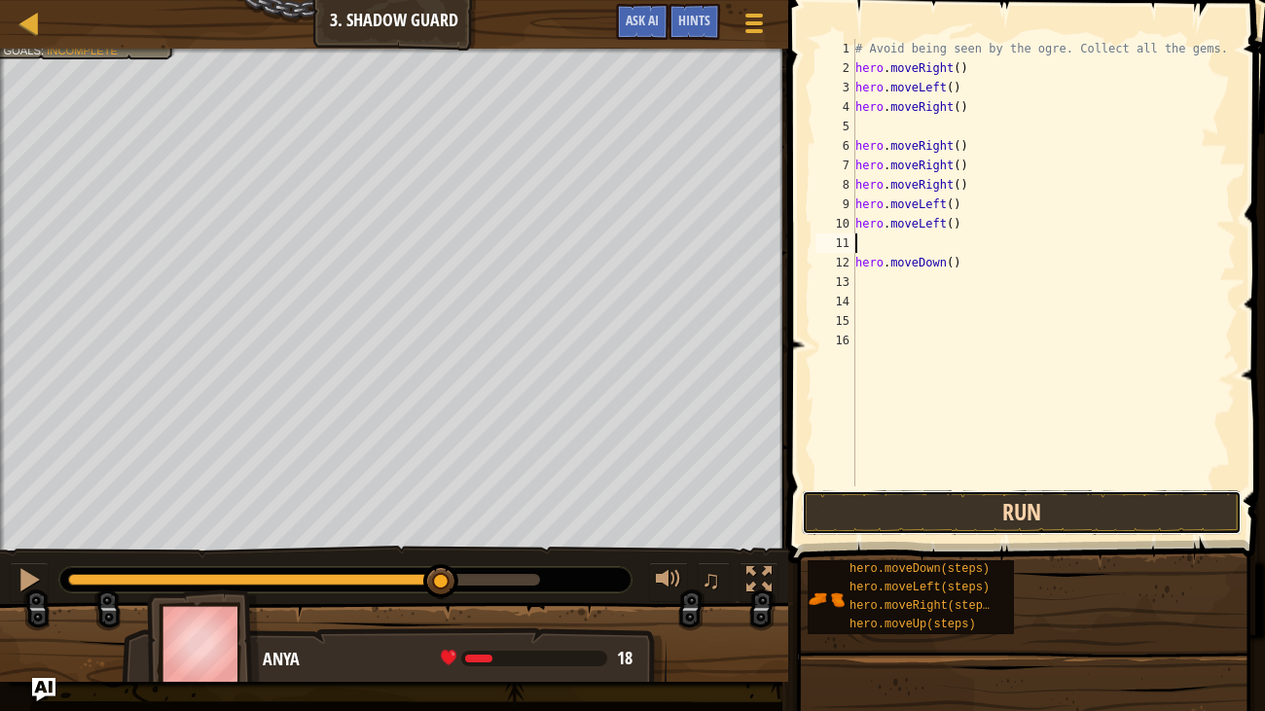
click at [844, 500] on button "Run" at bounding box center [1022, 512] width 440 height 45
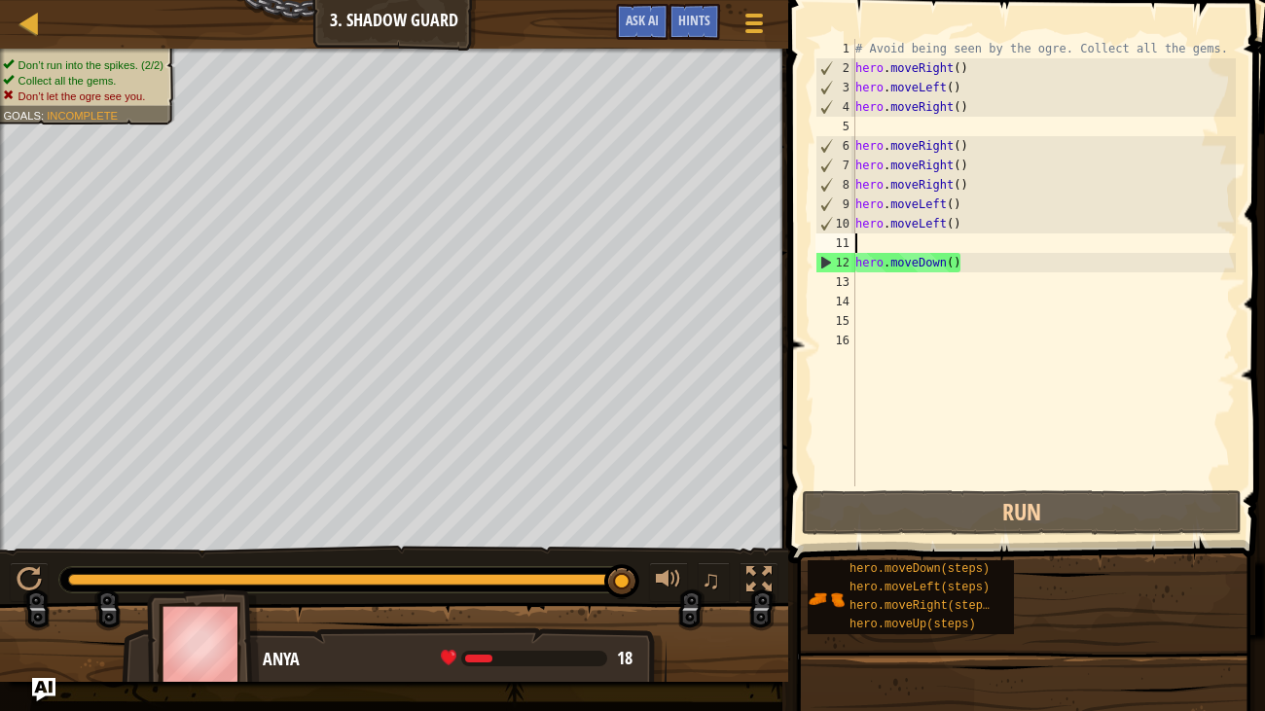
click at [968, 270] on div "# Avoid being seen by the ogre. Collect all the gems. hero . moveRight ( ) hero…" at bounding box center [1043, 282] width 385 height 486
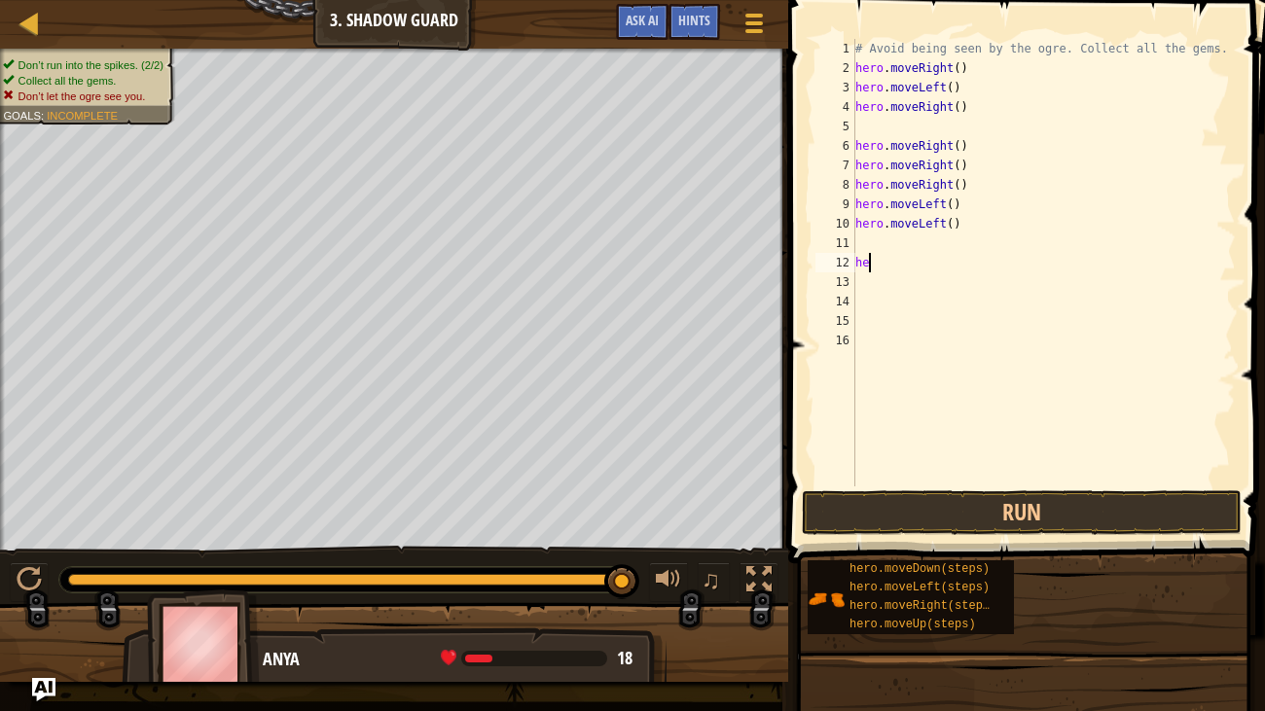
type textarea "her"
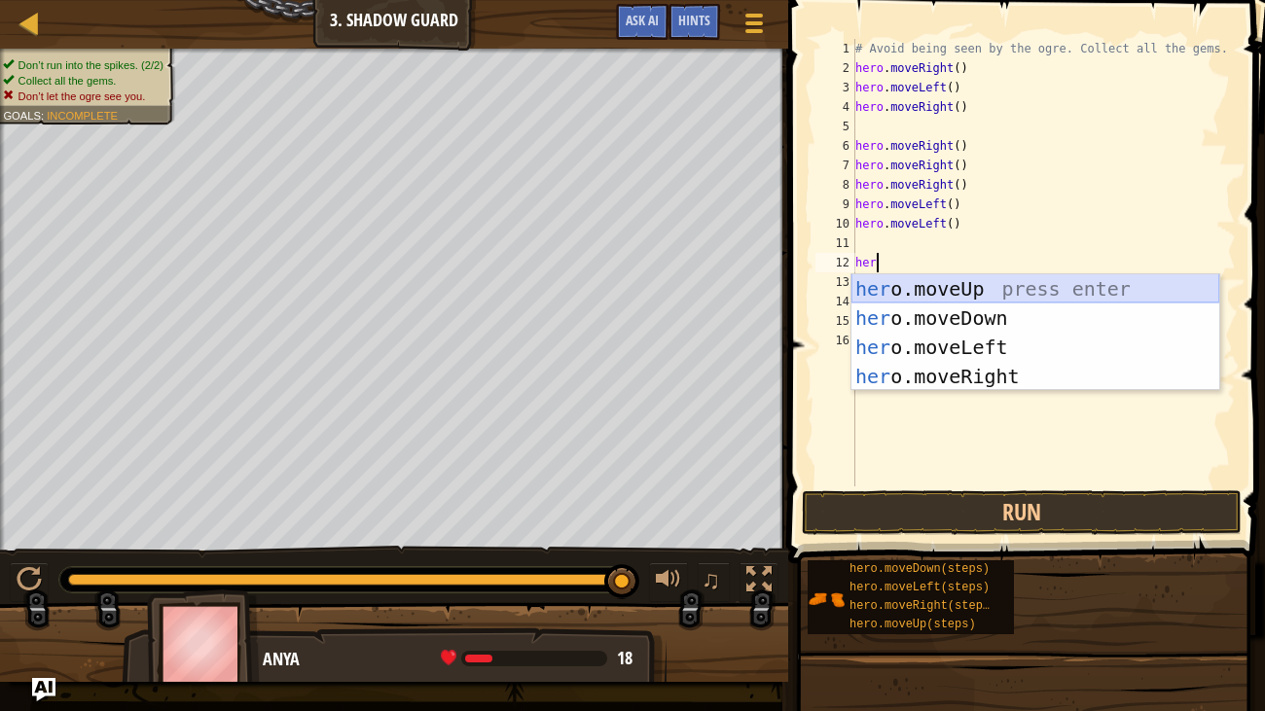
click at [962, 290] on div "her o.moveUp press enter her o.moveDown press enter her o.moveLeft press enter …" at bounding box center [1035, 361] width 368 height 175
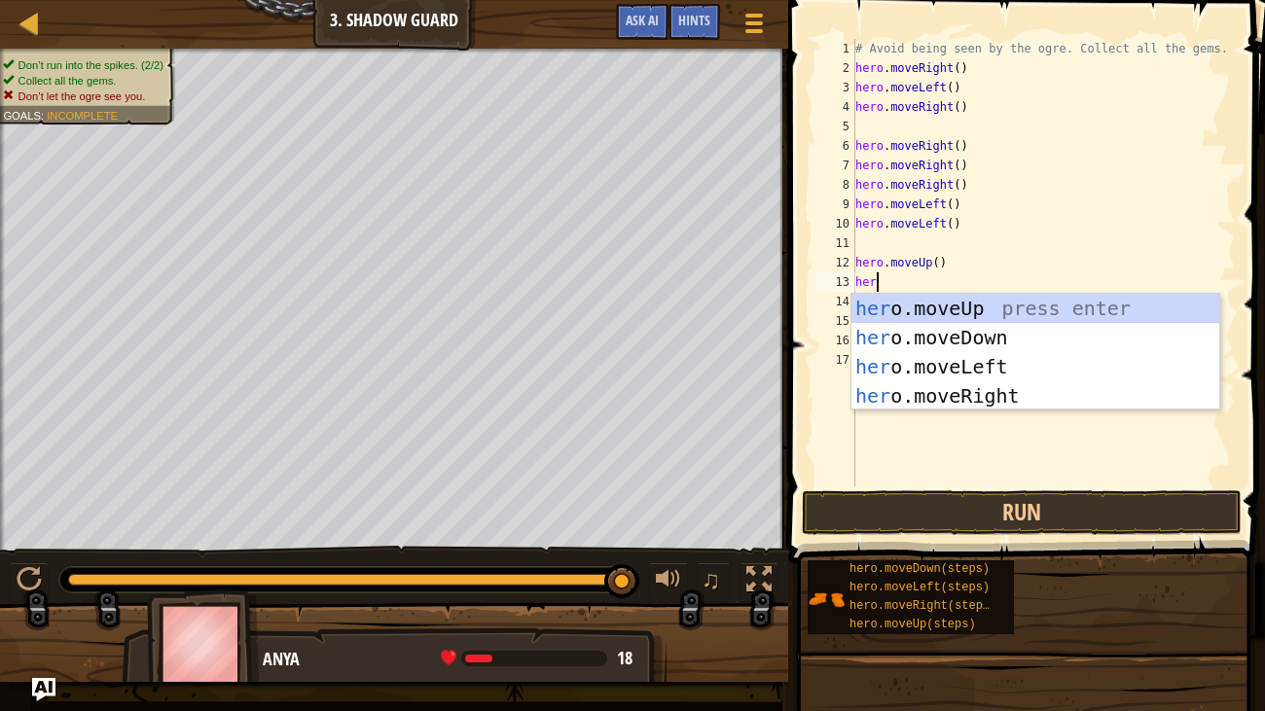
type textarea "hero"
click at [1002, 395] on div "hero .moveUp press enter hero .moveDown press enter hero .moveLeft press enter …" at bounding box center [1035, 381] width 368 height 175
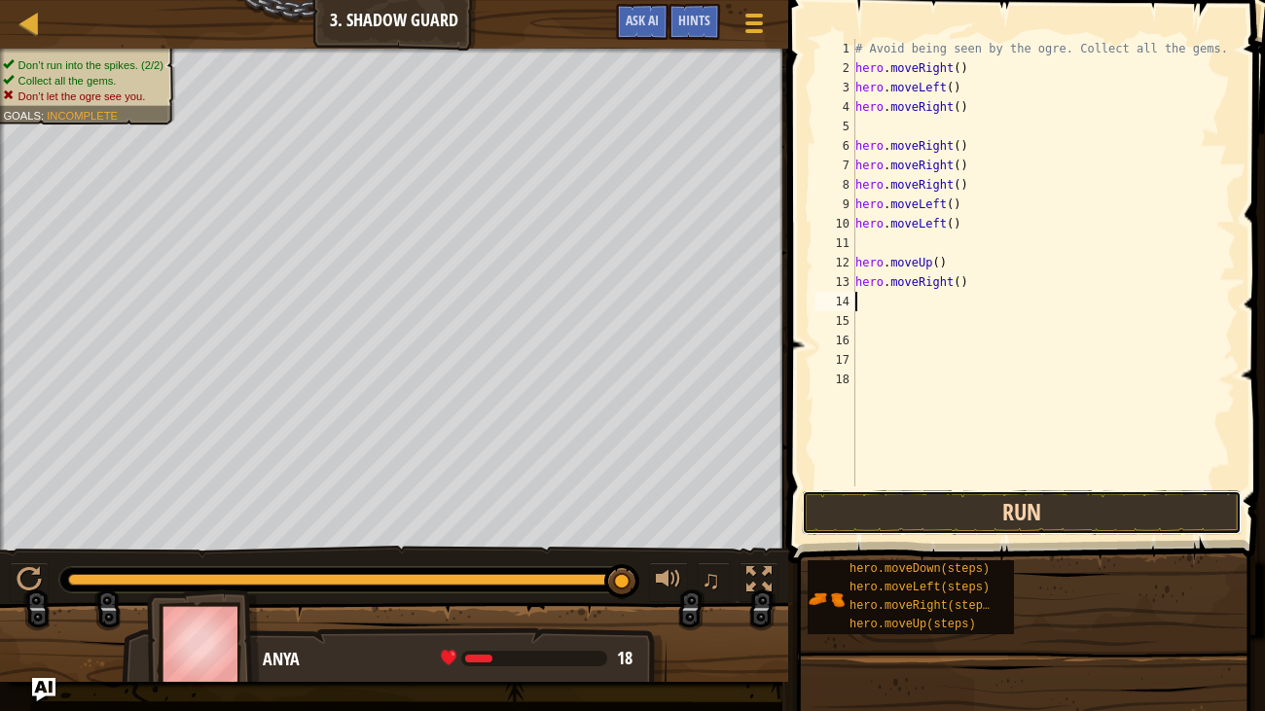
click at [995, 500] on button "Run" at bounding box center [1022, 512] width 440 height 45
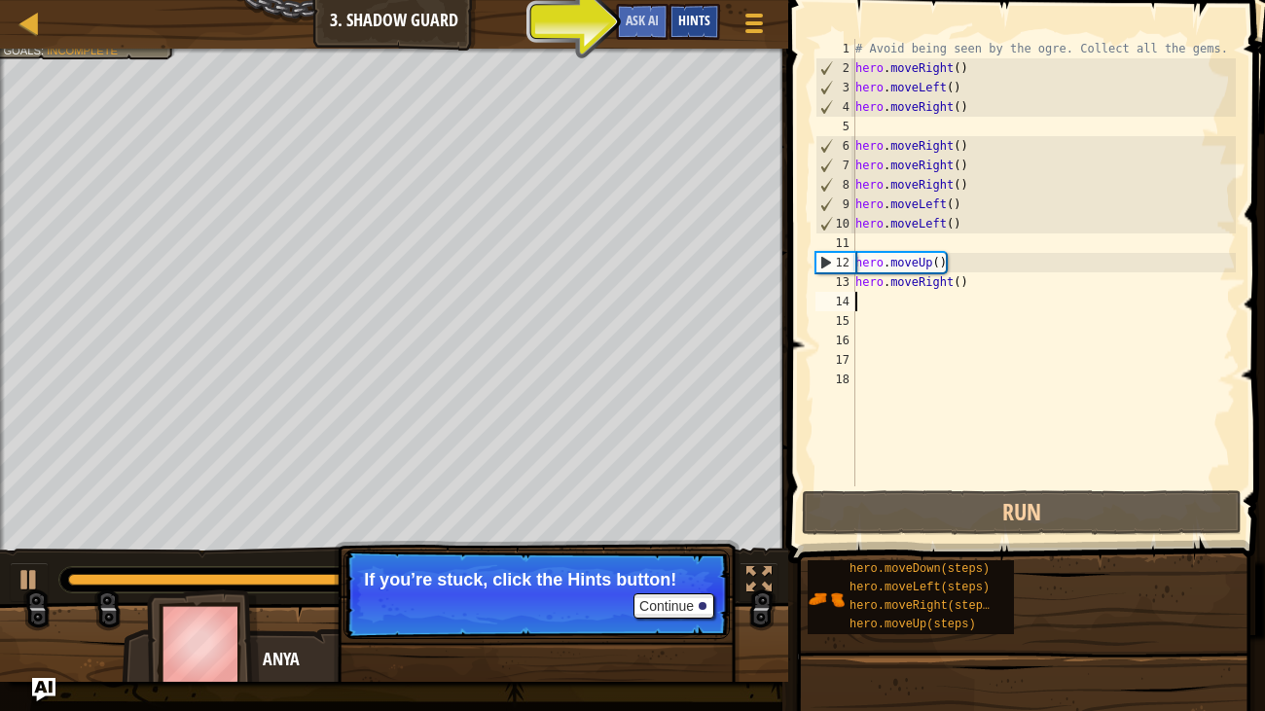
click at [708, 34] on div "Hints" at bounding box center [694, 22] width 52 height 36
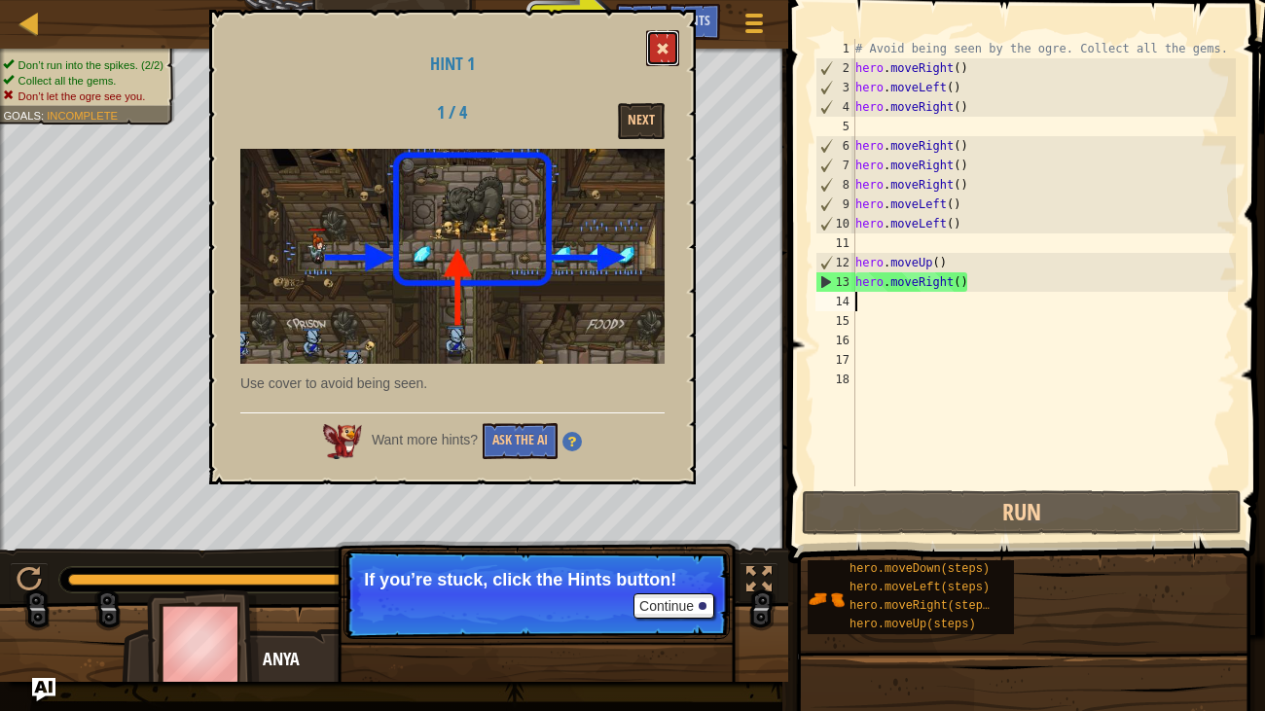
click at [662, 47] on span at bounding box center [663, 49] width 14 height 14
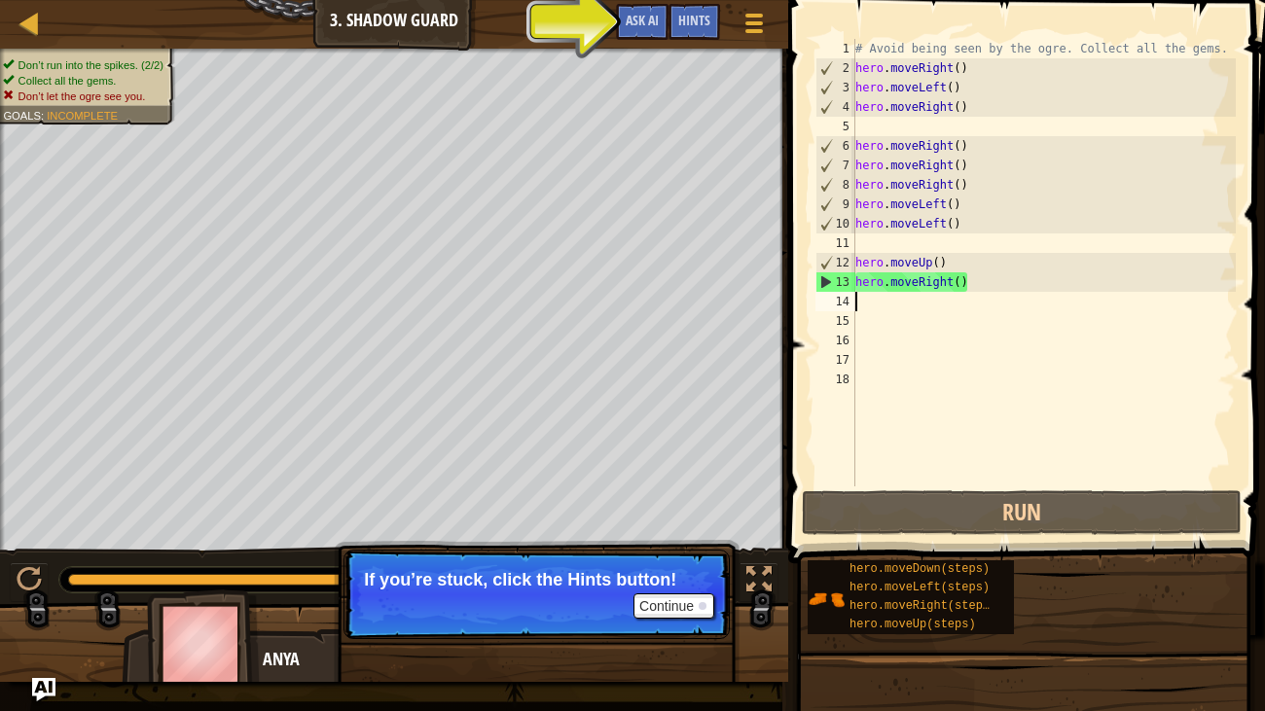
click at [977, 296] on div "# Avoid being seen by the ogre. Collect all the gems. hero . moveRight ( ) hero…" at bounding box center [1043, 282] width 385 height 486
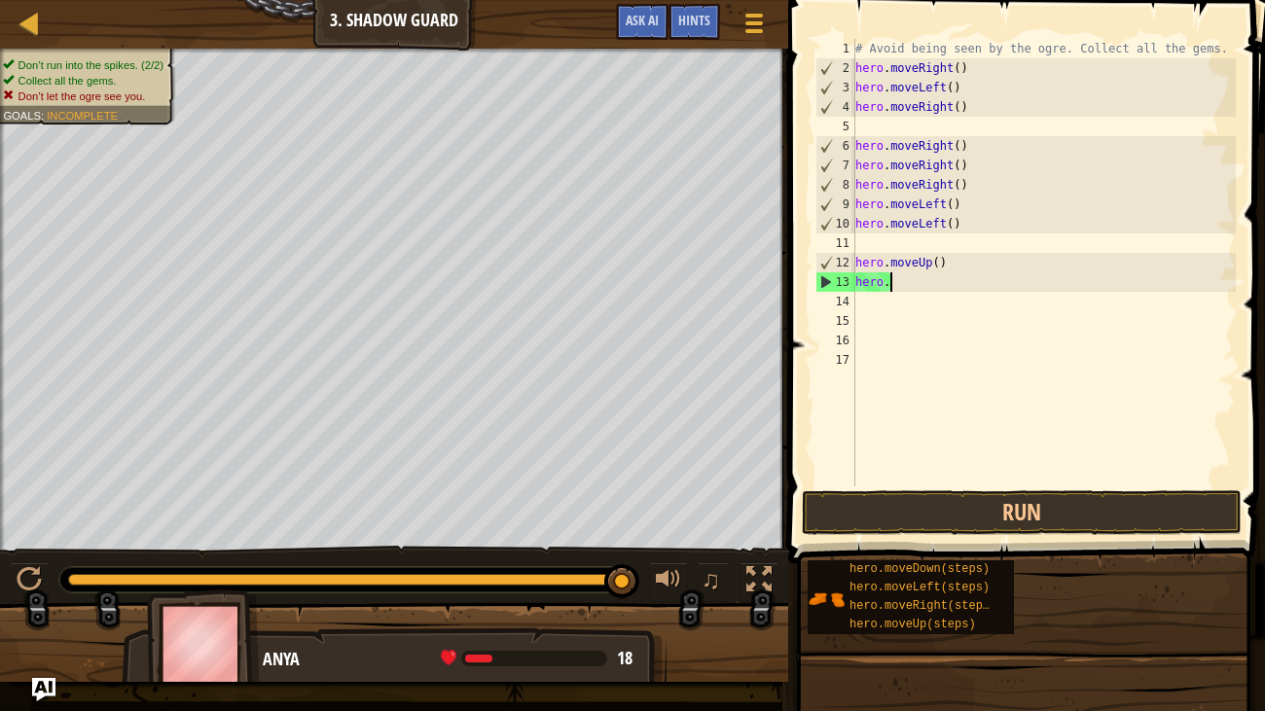
type textarea "hero"
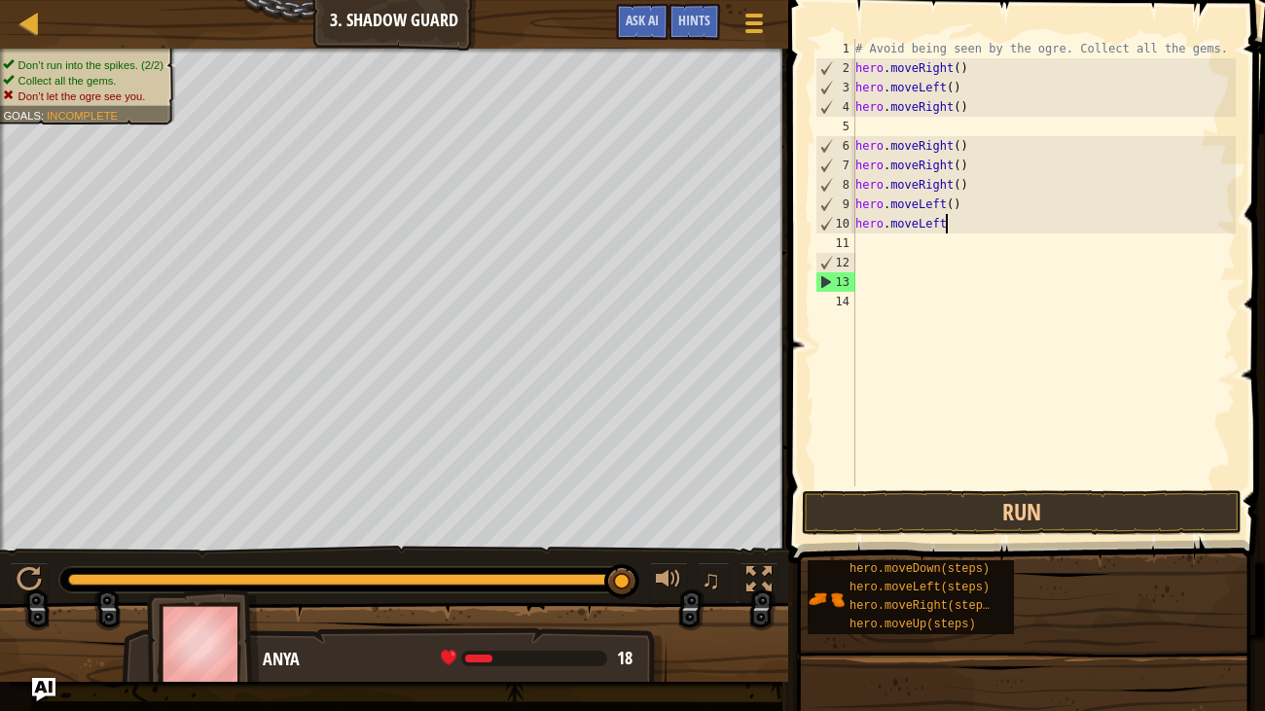
type textarea "hero"
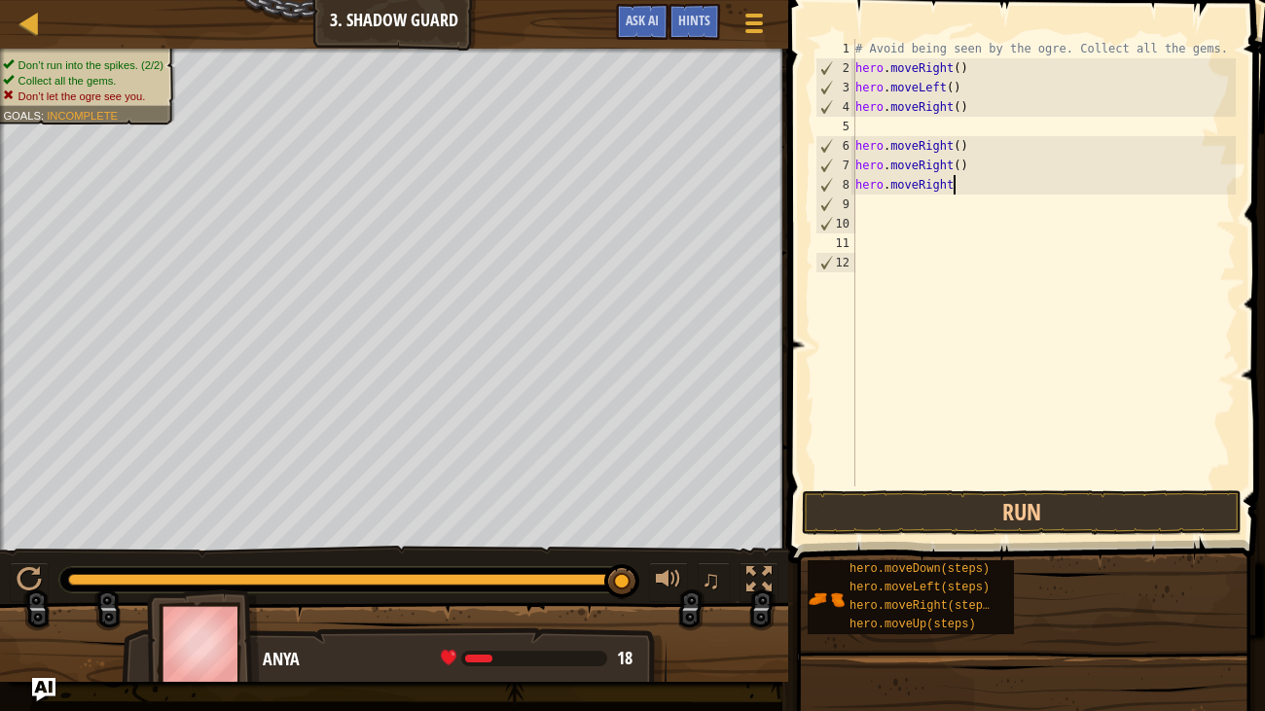
type textarea "hero"
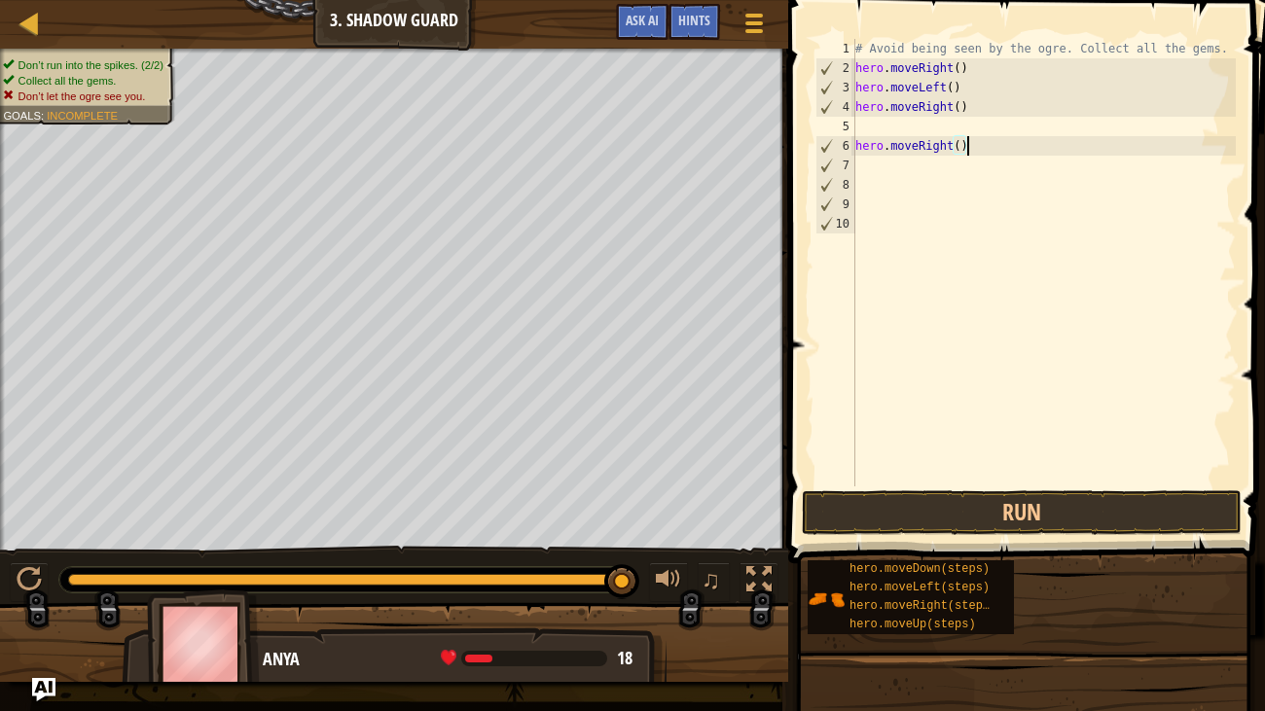
type textarea "hero"
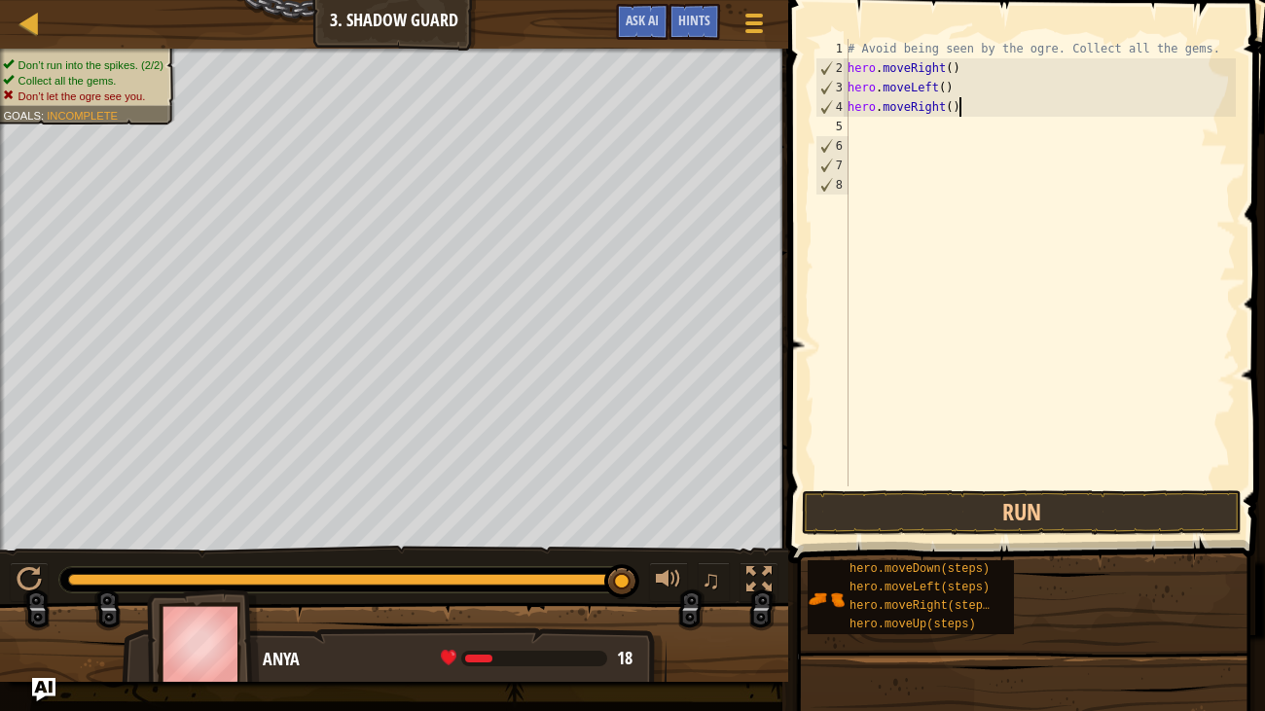
type textarea "hero"
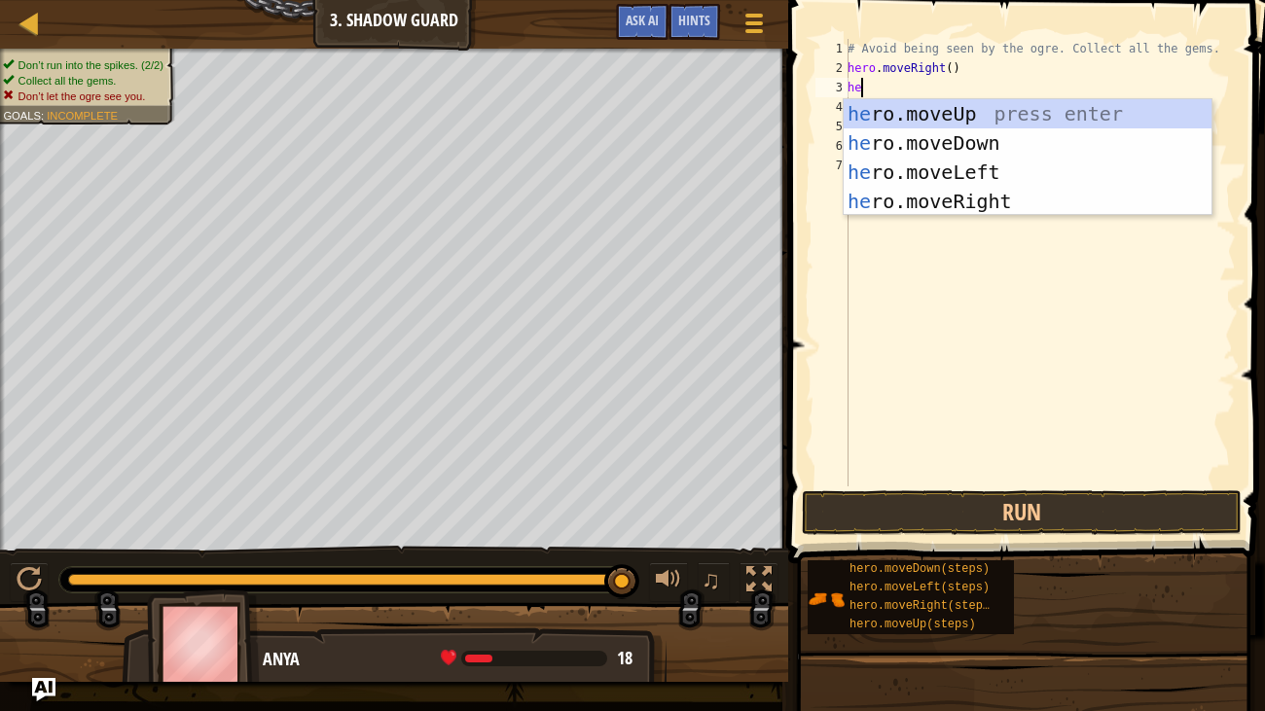
type textarea "her"
click at [1014, 121] on div "her o.moveUp press enter her o.moveDown press enter her o.moveLeft press enter …" at bounding box center [1027, 186] width 368 height 175
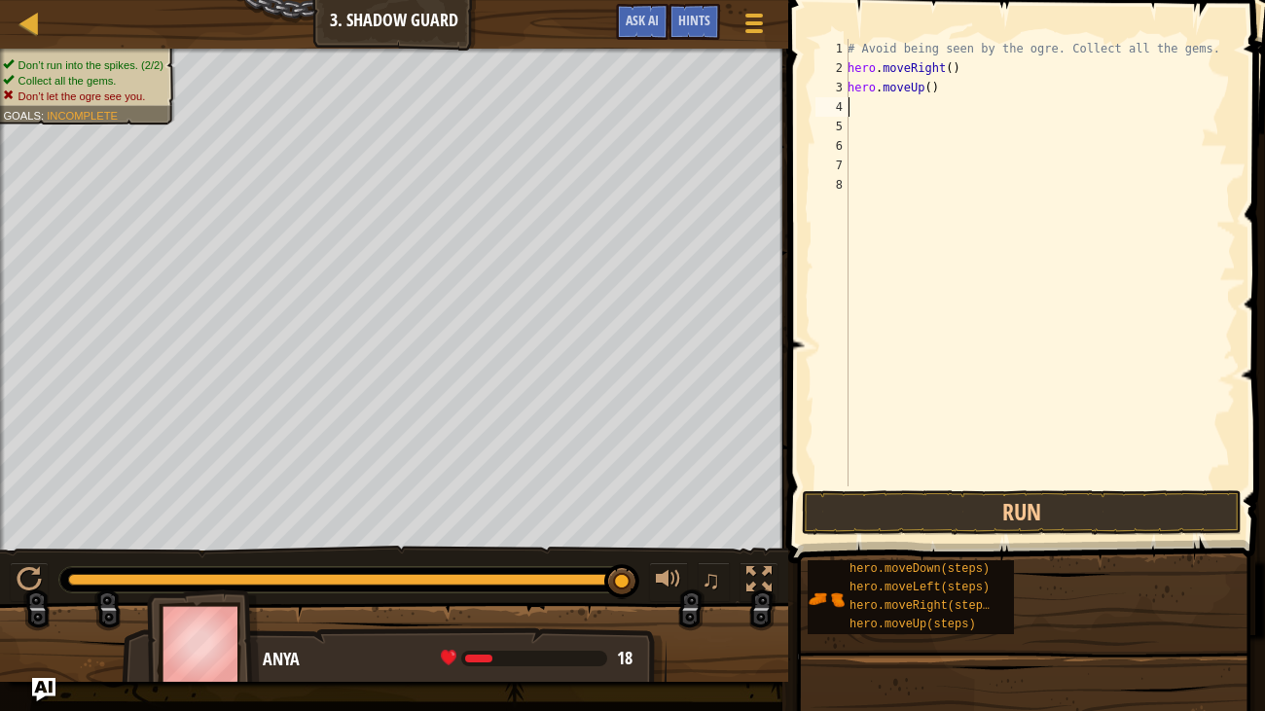
type textarea "h"
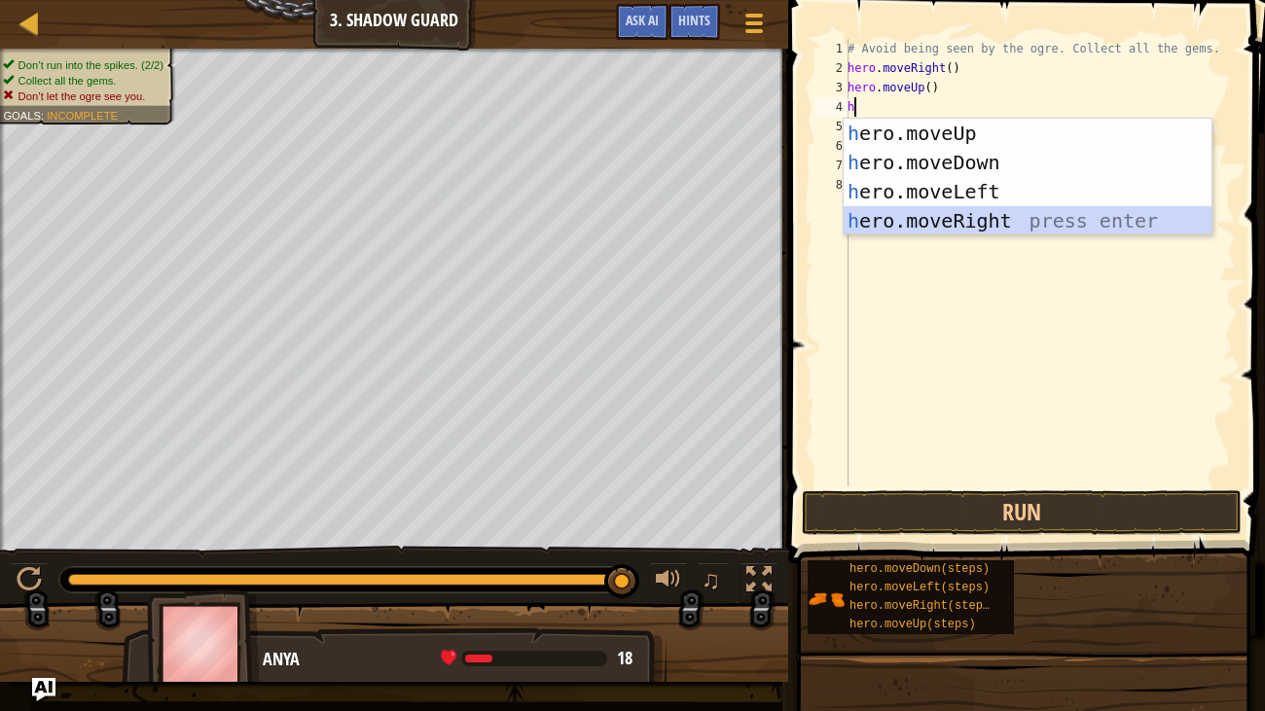
click at [1015, 220] on div "h ero.moveUp press enter h ero.moveDown press enter h ero.moveLeft press enter …" at bounding box center [1027, 206] width 368 height 175
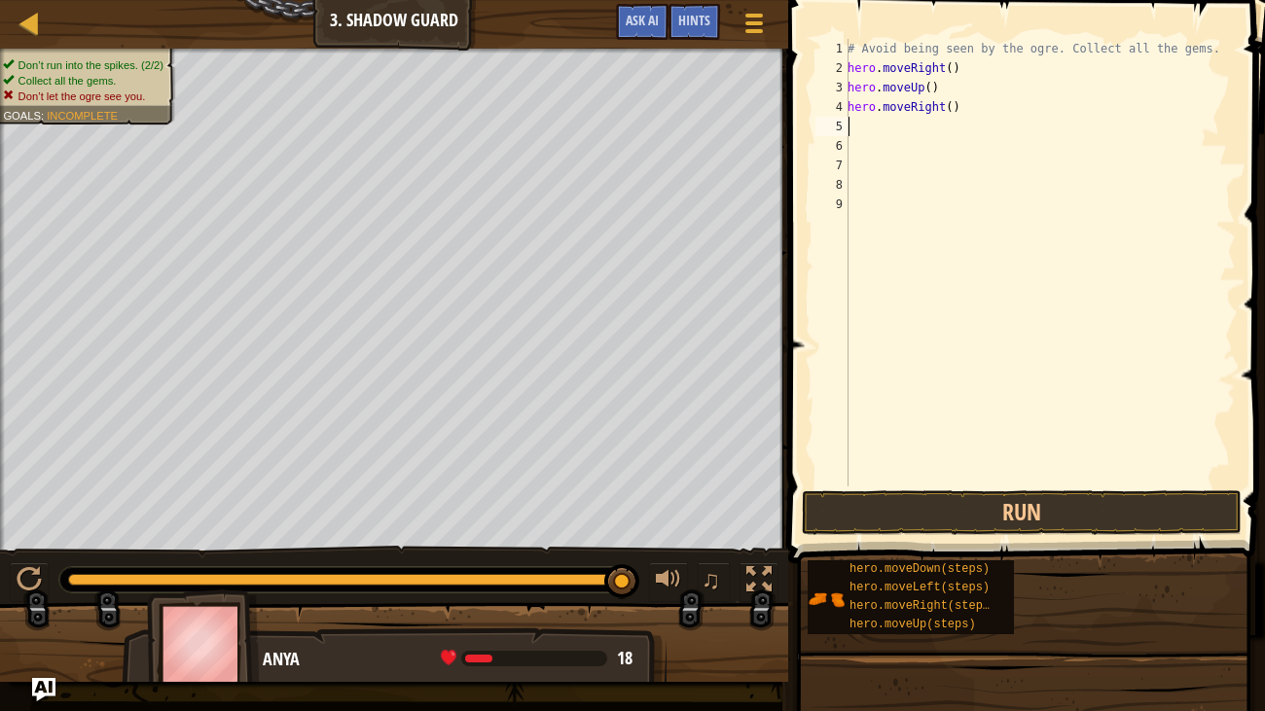
type textarea "h"
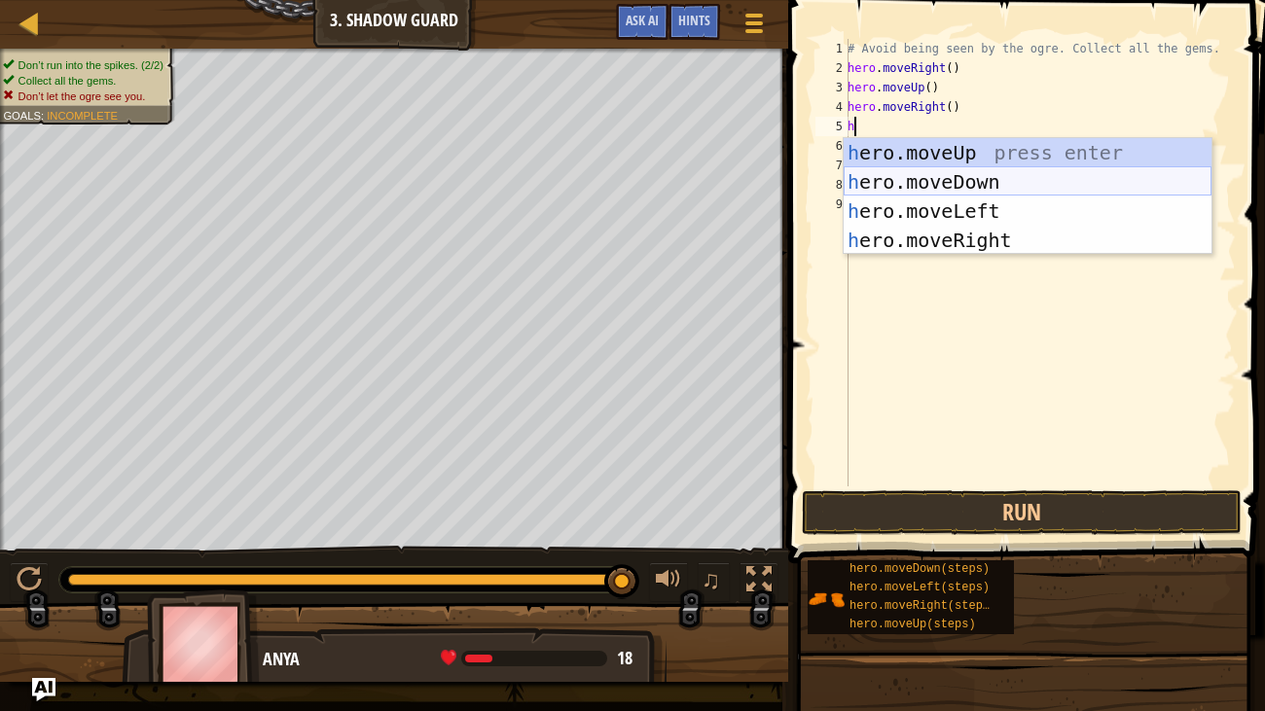
click at [946, 184] on div "h ero.moveUp press enter h ero.moveDown press enter h ero.moveLeft press enter …" at bounding box center [1027, 225] width 368 height 175
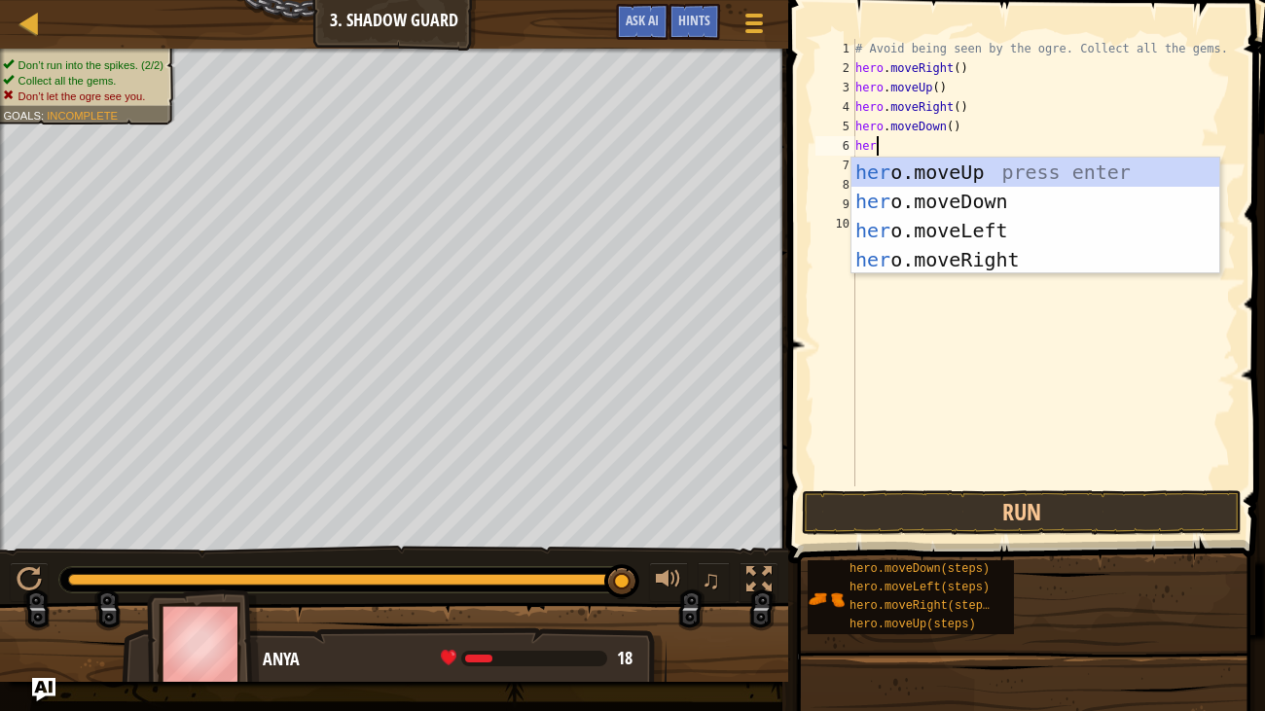
type textarea "hero"
click at [988, 263] on div "hero .moveUp press enter hero .moveDown press enter hero .moveLeft press enter …" at bounding box center [1035, 245] width 368 height 175
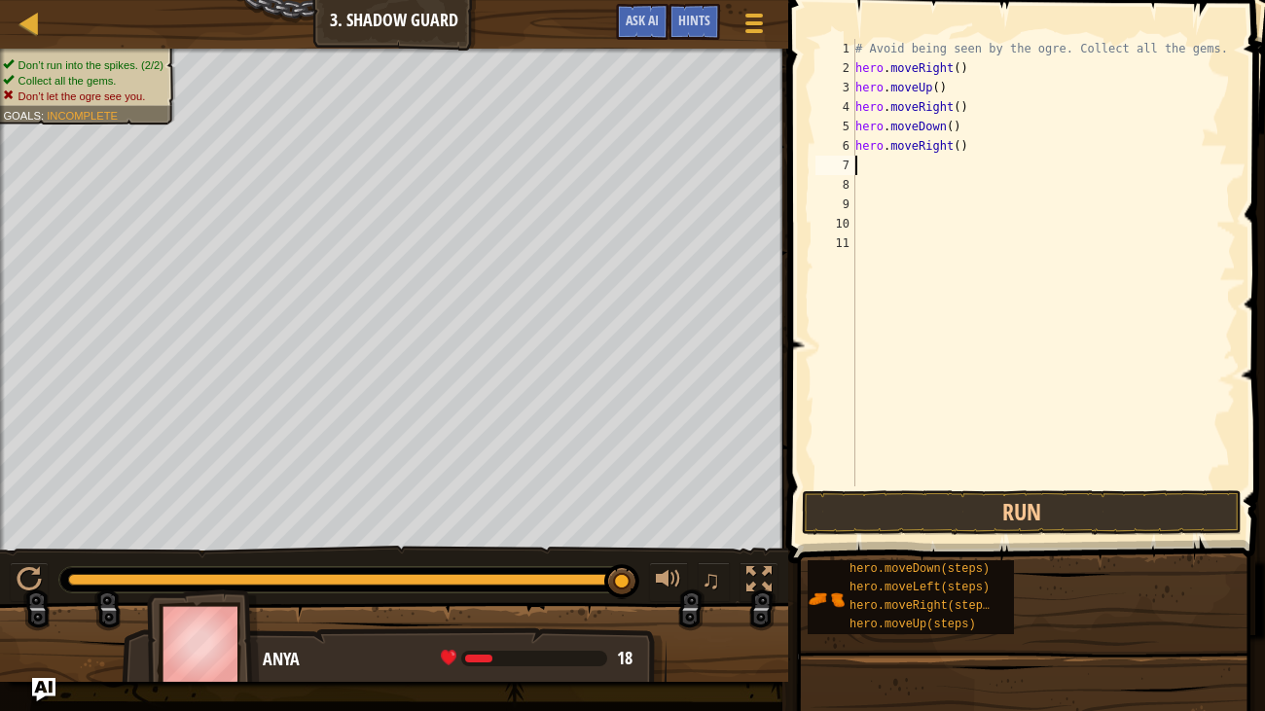
type textarea "h"
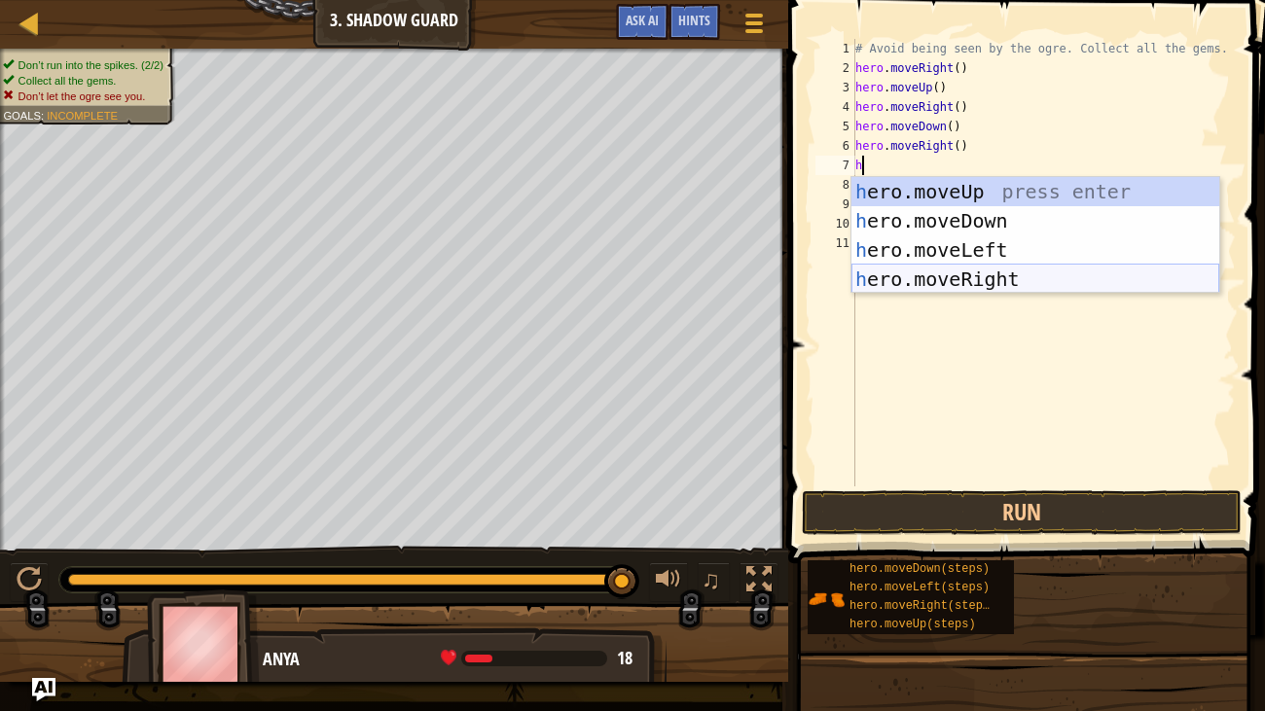
click at [1061, 281] on div "h ero.moveUp press enter h ero.moveDown press enter h ero.moveLeft press enter …" at bounding box center [1035, 264] width 368 height 175
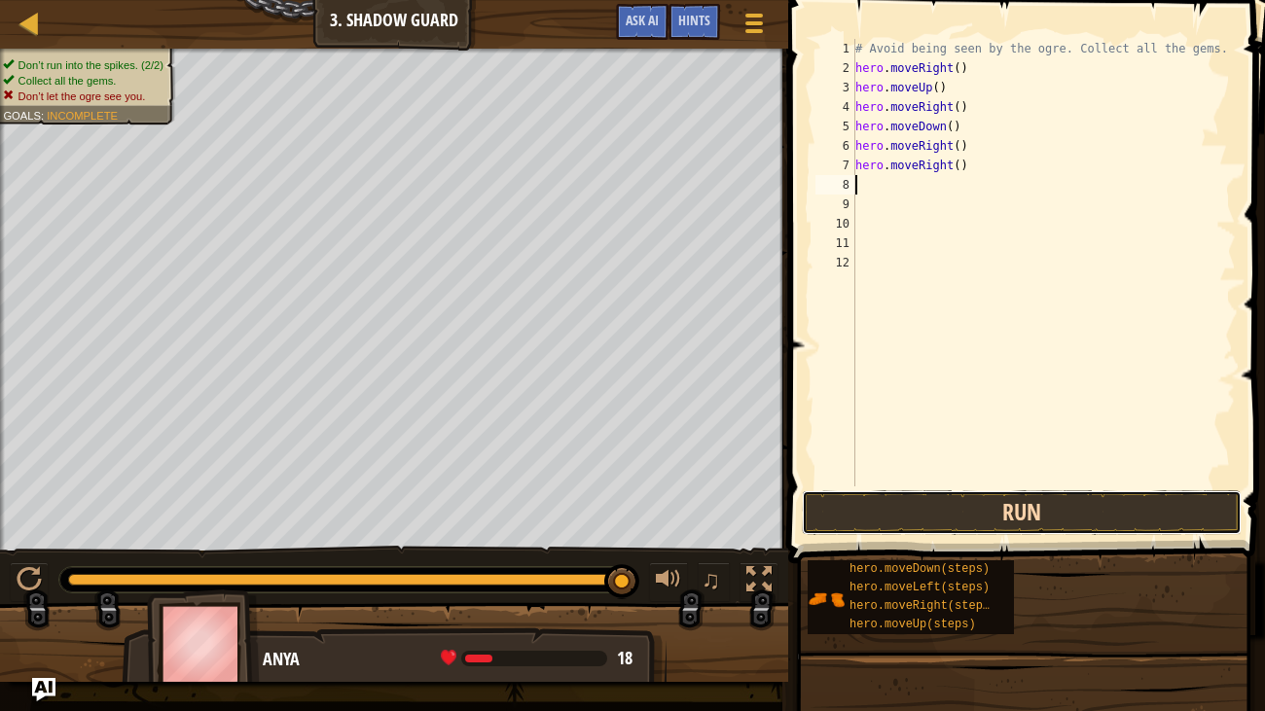
click at [1039, 527] on button "Run" at bounding box center [1022, 512] width 440 height 45
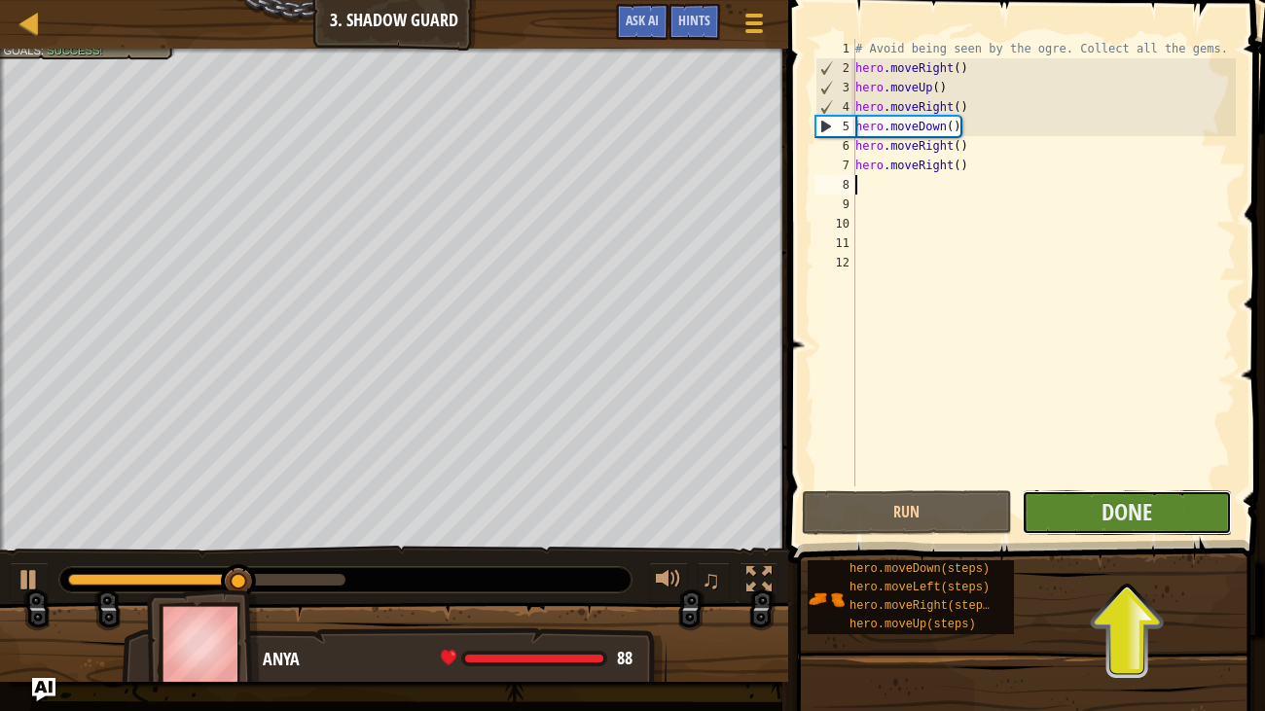
click at [1060, 521] on button "Done" at bounding box center [1126, 512] width 210 height 45
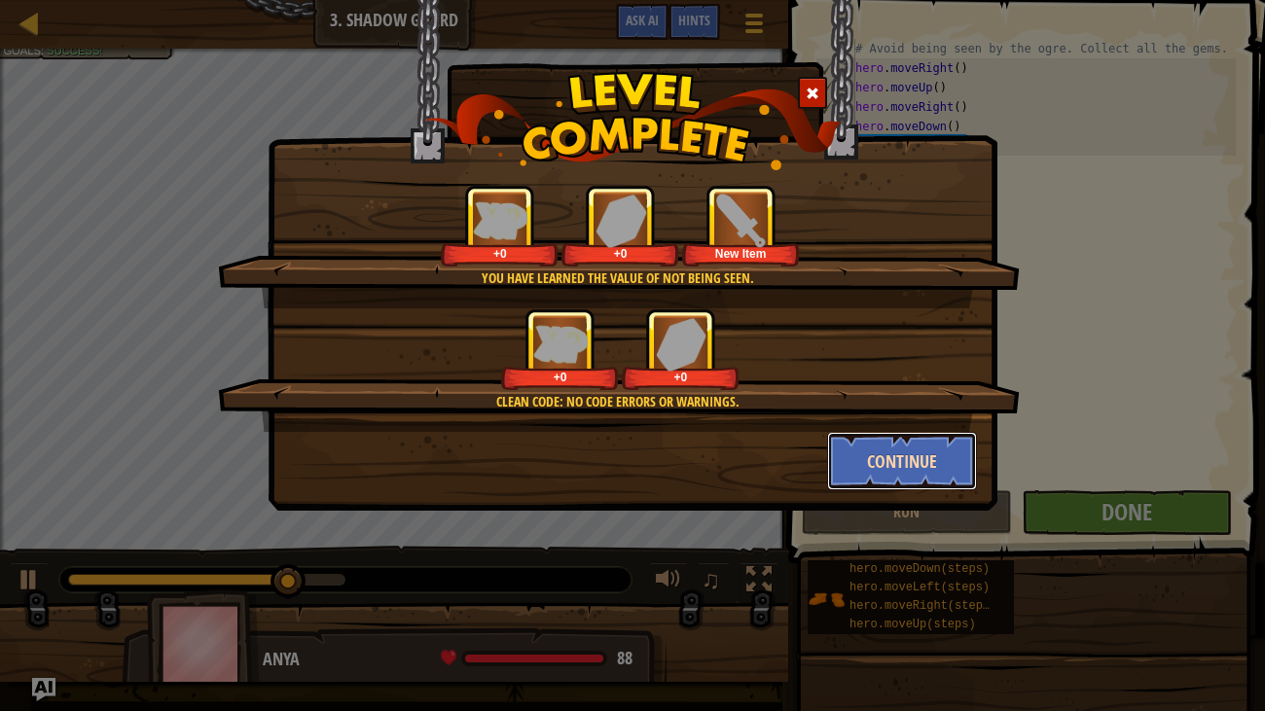
click at [870, 459] on button "Continue" at bounding box center [902, 461] width 151 height 58
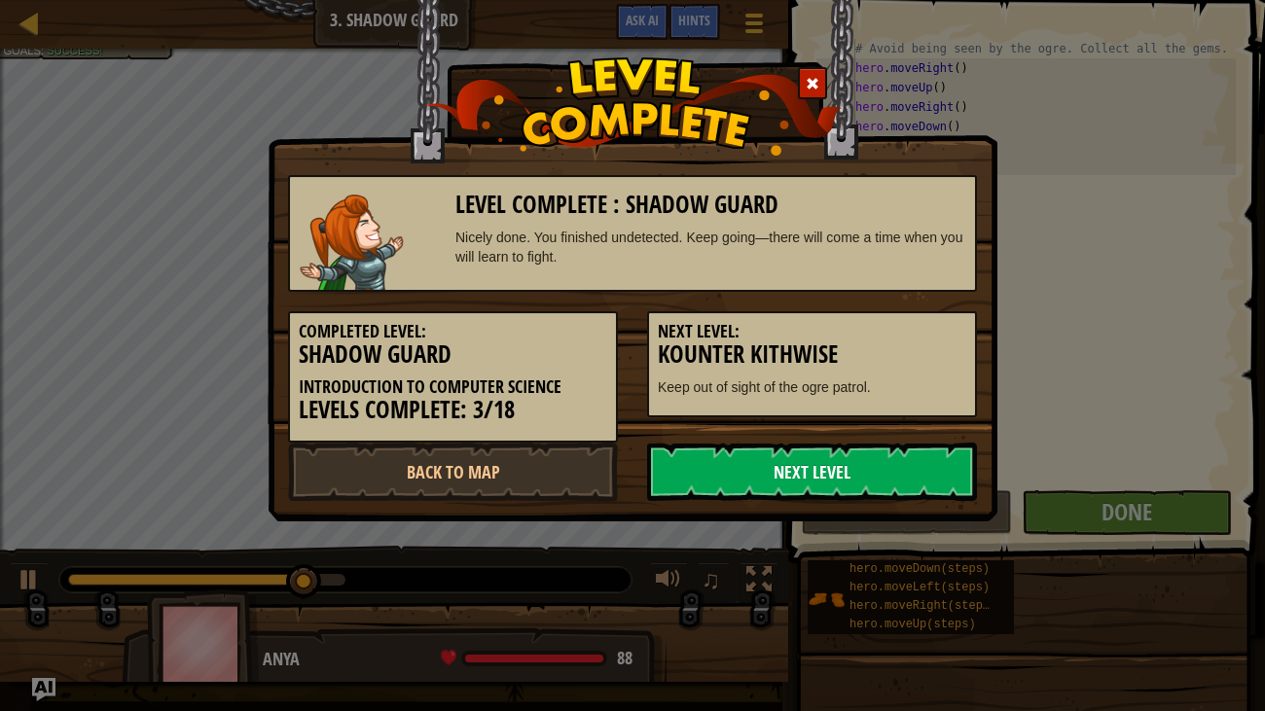
click at [832, 468] on link "Next Level" at bounding box center [812, 472] width 330 height 58
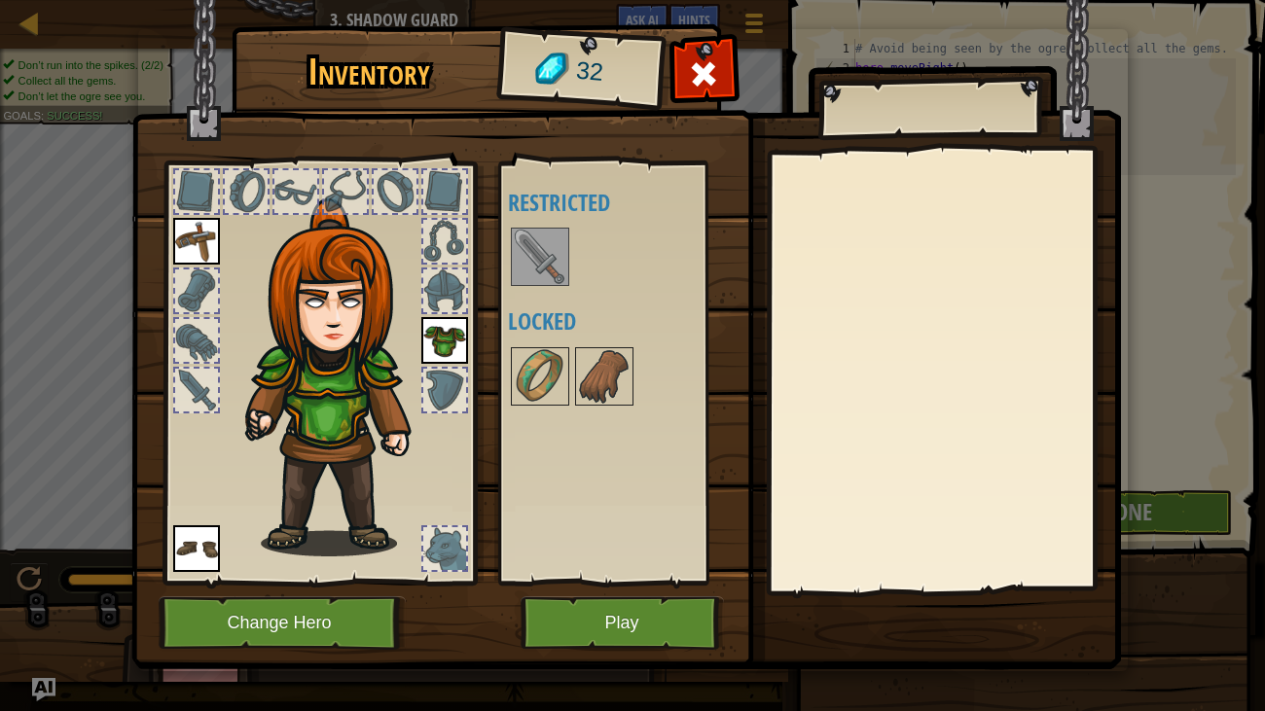
click at [533, 271] on img at bounding box center [540, 257] width 54 height 54
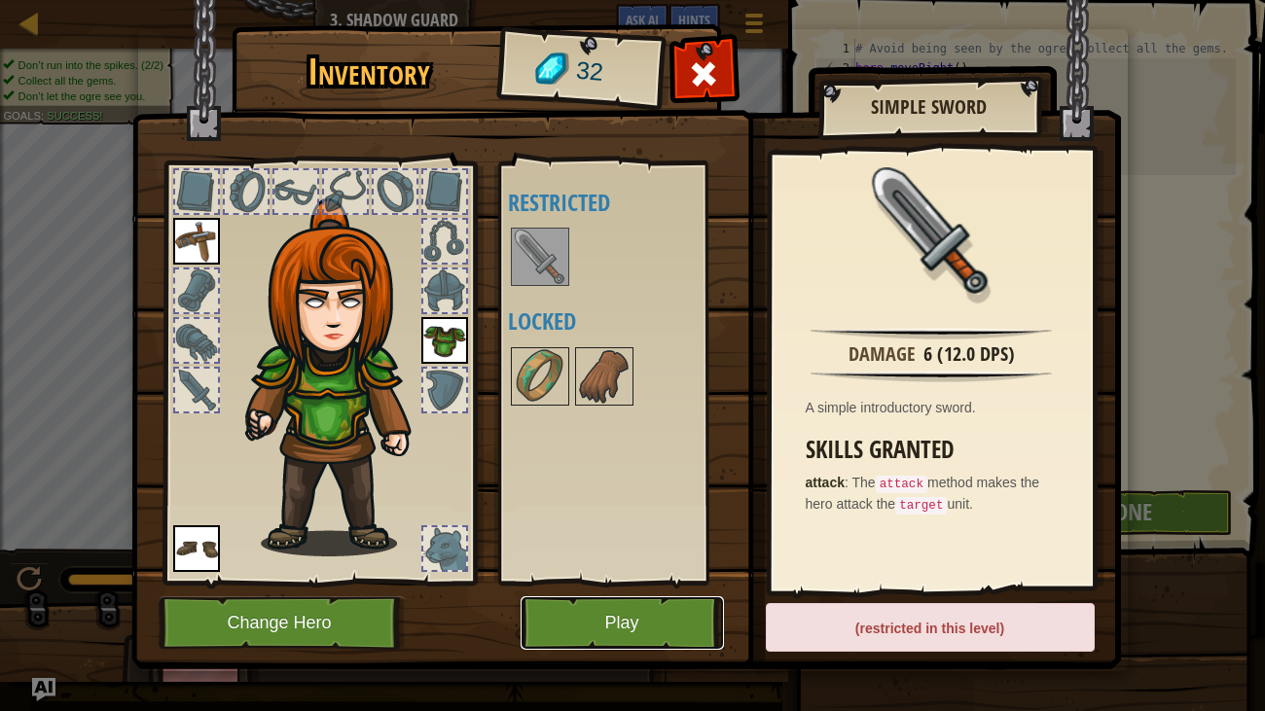
click at [663, 545] on button "Play" at bounding box center [621, 623] width 203 height 54
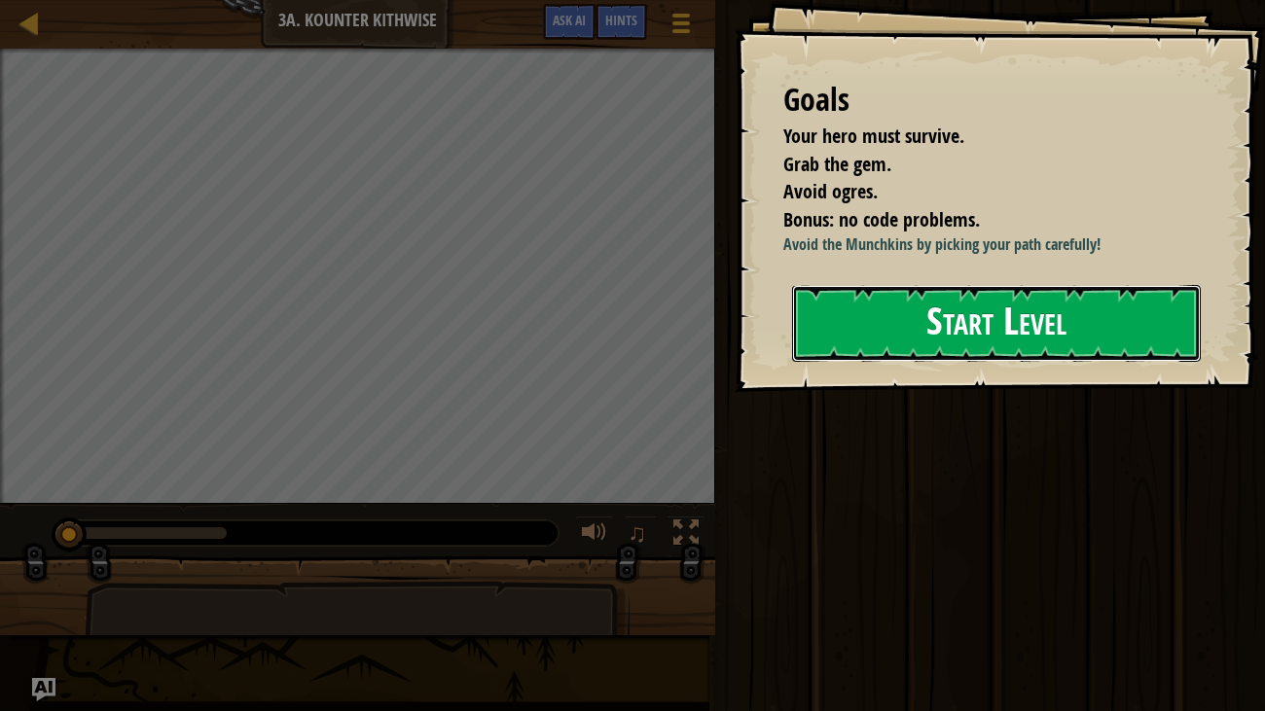
click at [988, 310] on button "Start Level" at bounding box center [997, 323] width 410 height 77
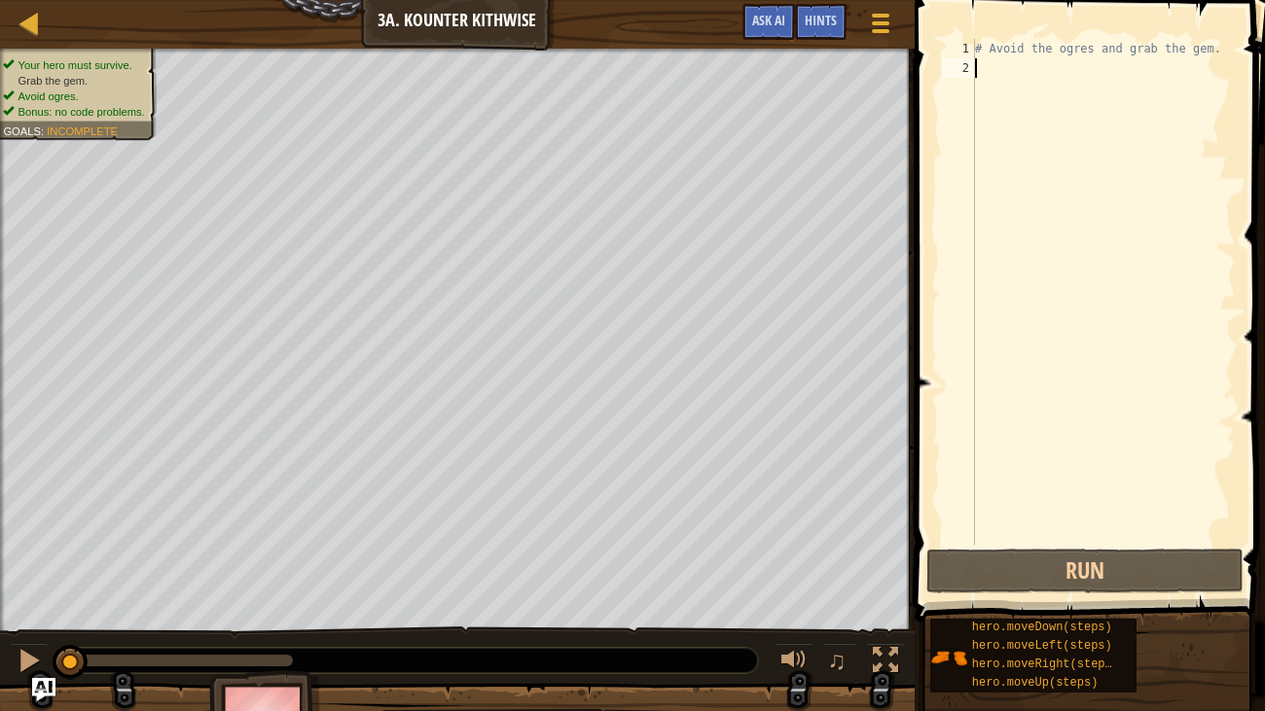
type textarea "h"
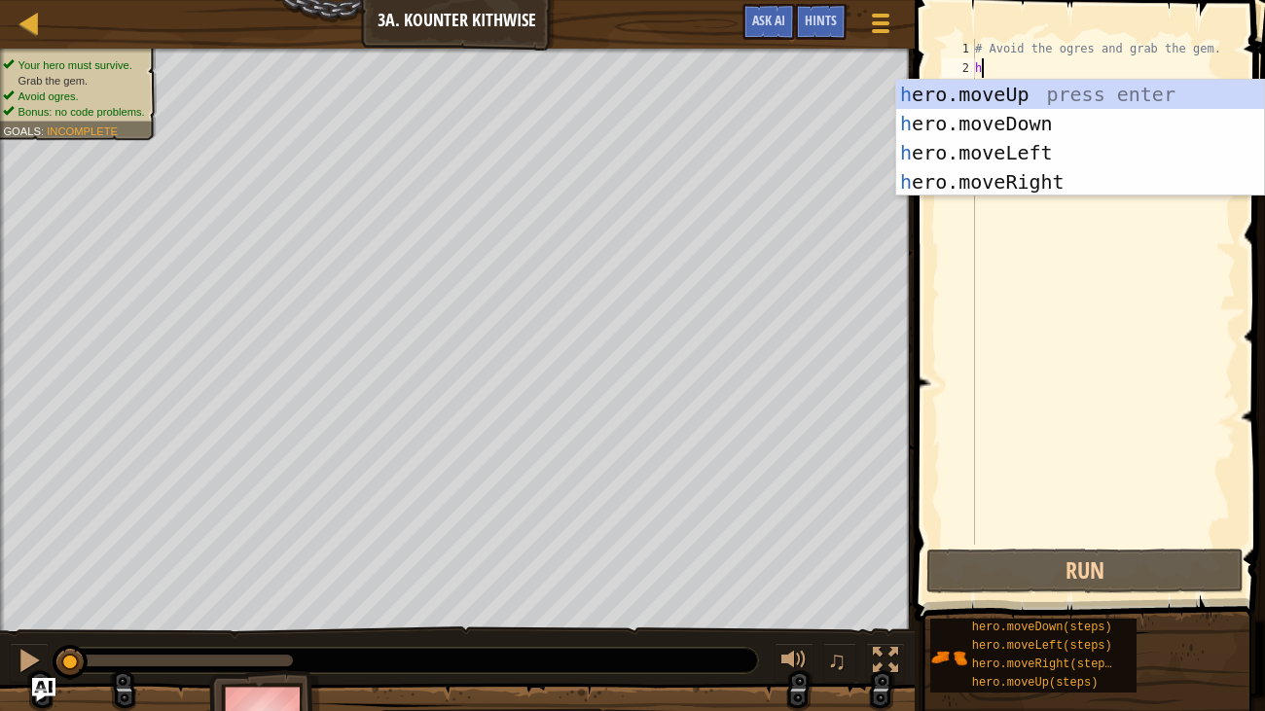
scroll to position [9, 0]
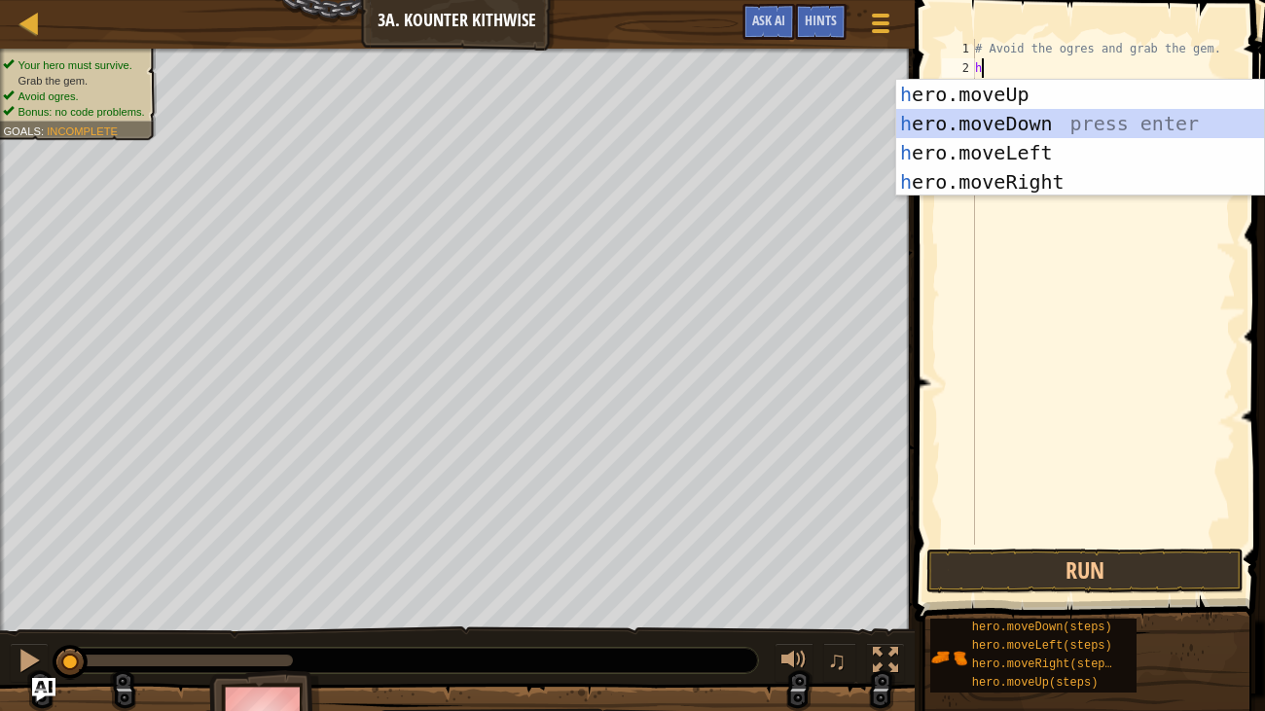
click at [1063, 133] on div "h ero.moveUp press enter h ero.moveDown press enter h ero.moveLeft press enter …" at bounding box center [1080, 167] width 368 height 175
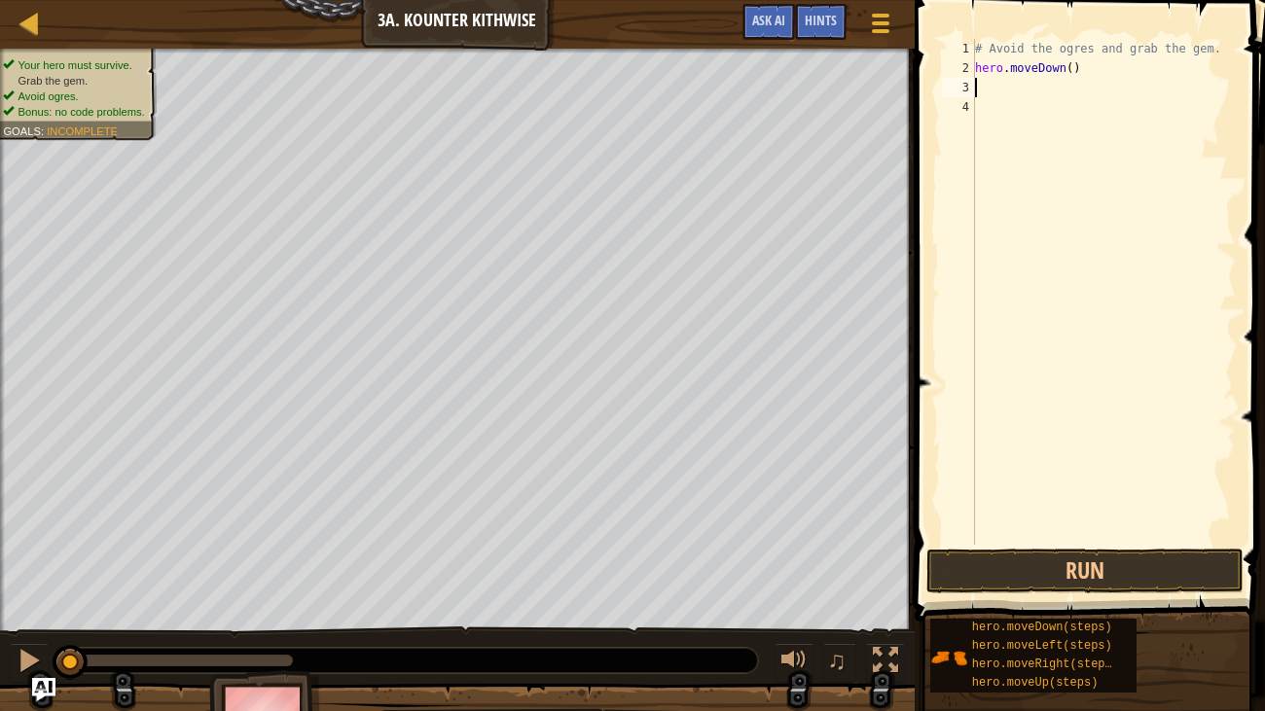
type textarea "h"
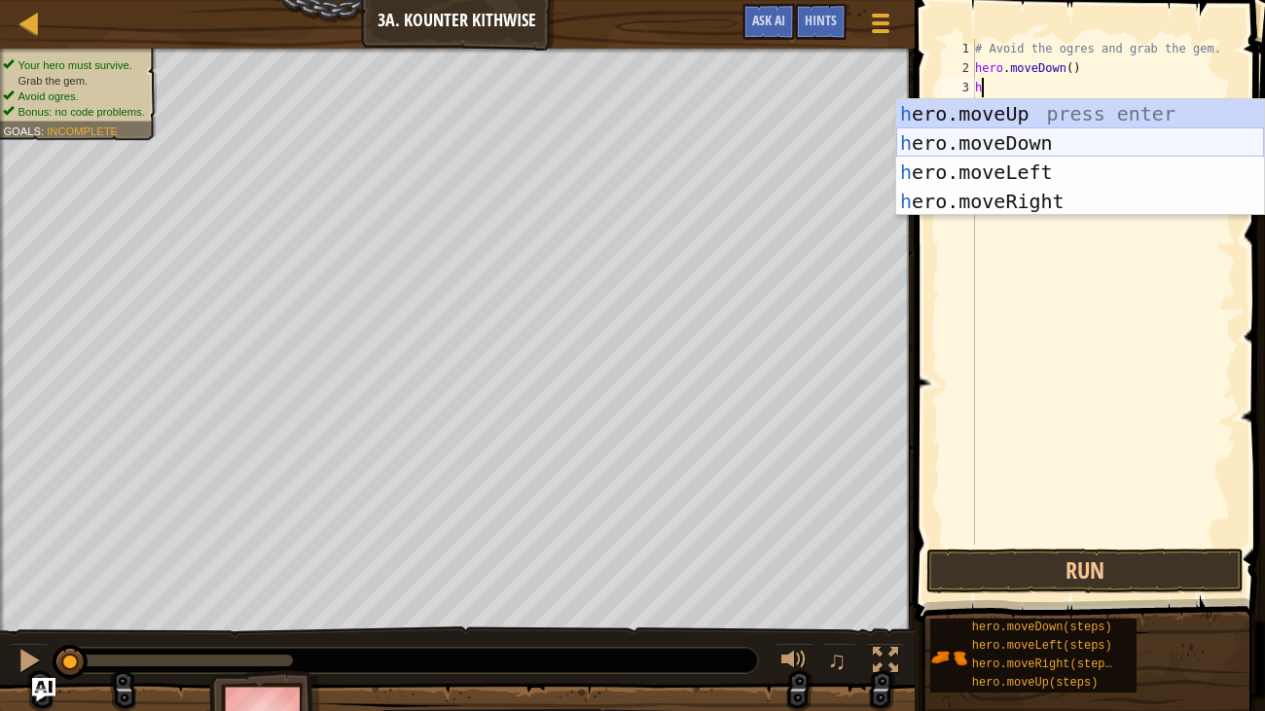
click at [1082, 146] on div "h ero.moveUp press enter h ero.moveDown press enter h ero.moveLeft press enter …" at bounding box center [1080, 186] width 368 height 175
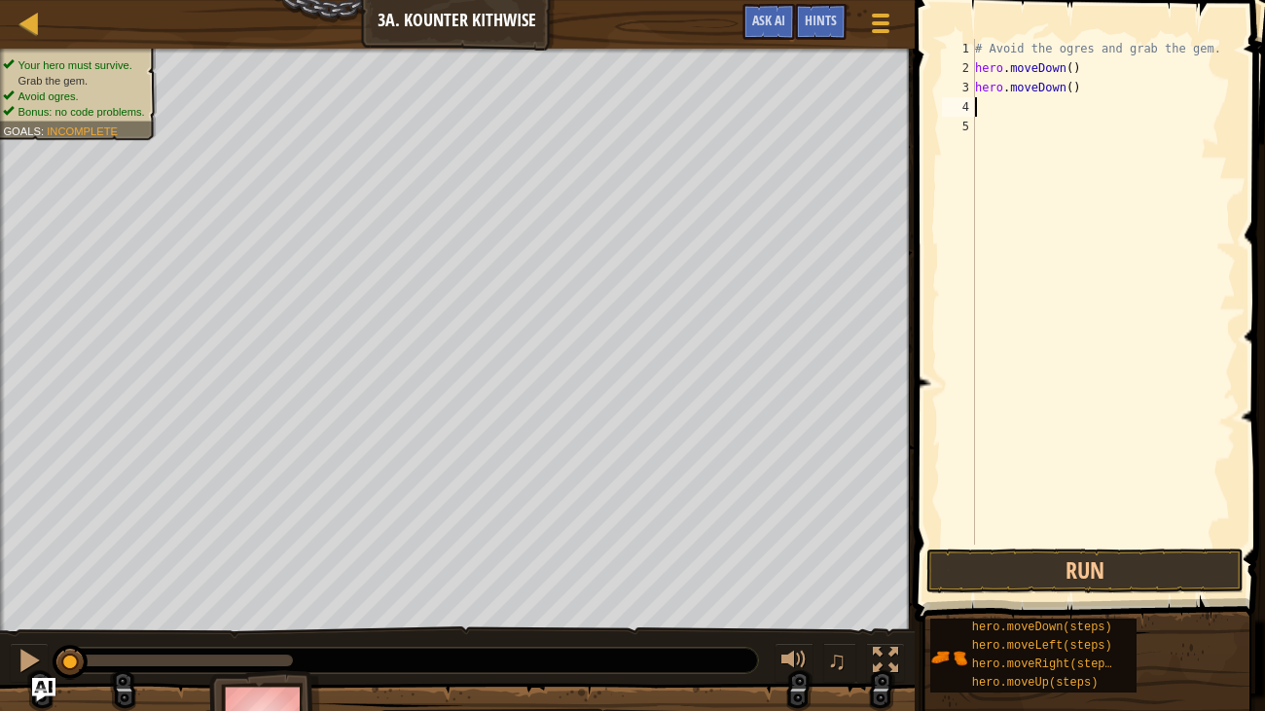
type textarea "h"
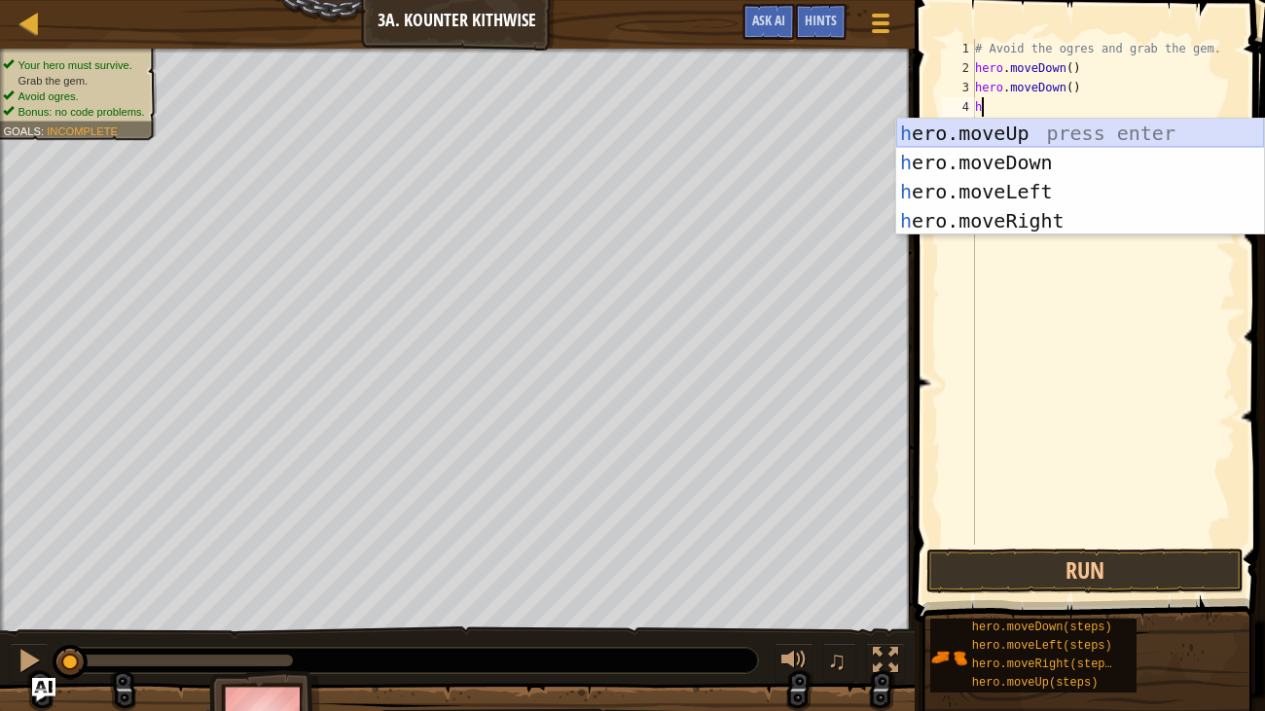
click at [1042, 135] on div "h ero.moveUp press enter h ero.moveDown press enter h ero.moveLeft press enter …" at bounding box center [1080, 206] width 368 height 175
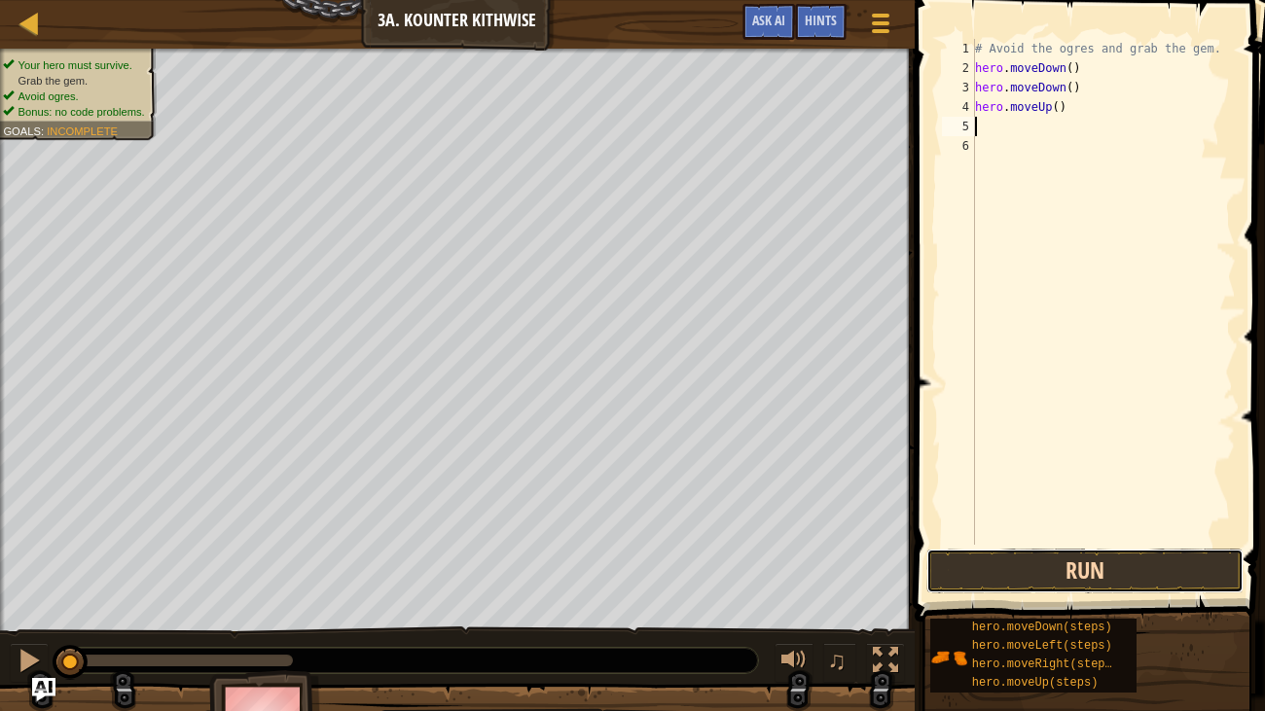
click at [1138, 545] on button "Run" at bounding box center [1084, 571] width 317 height 45
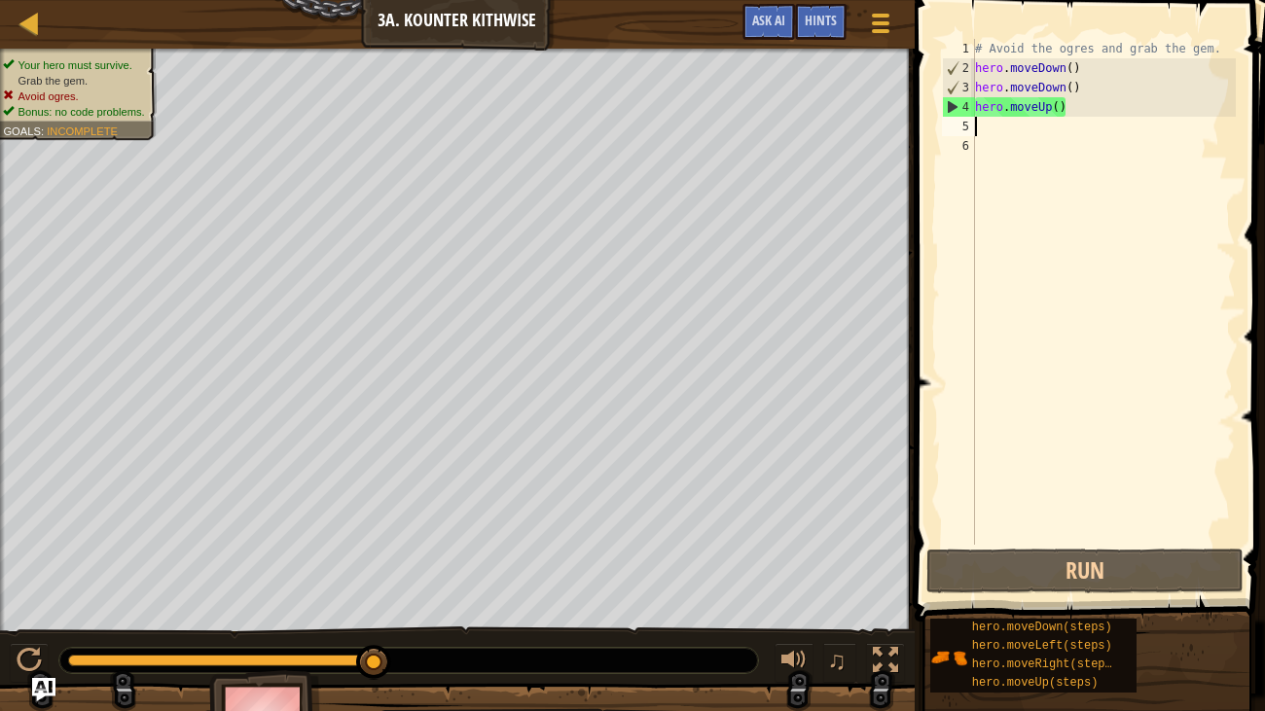
click at [1138, 124] on div "# Avoid the ogres and grab the gem. hero . moveDown ( ) hero . moveDown ( ) her…" at bounding box center [1103, 311] width 265 height 545
click at [1125, 103] on div "# Avoid the ogres and grab the gem. hero . moveDown ( ) hero . moveDown ( ) her…" at bounding box center [1103, 311] width 265 height 545
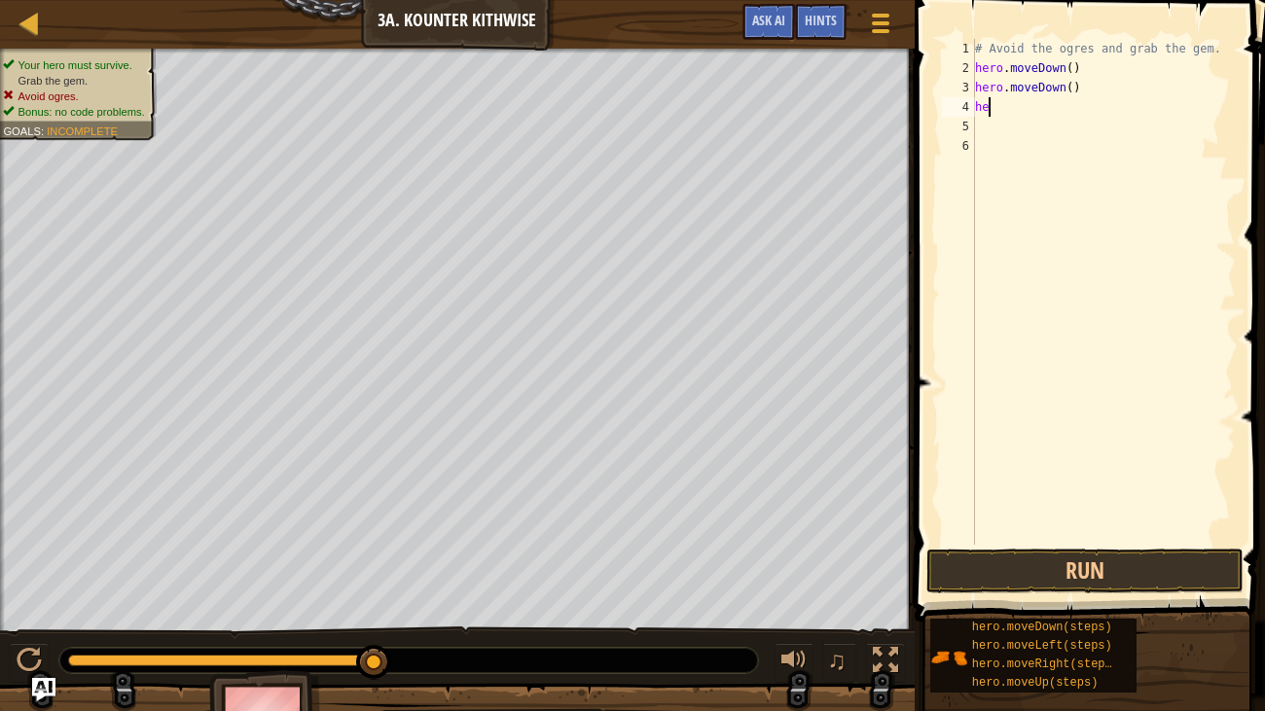
type textarea "her"
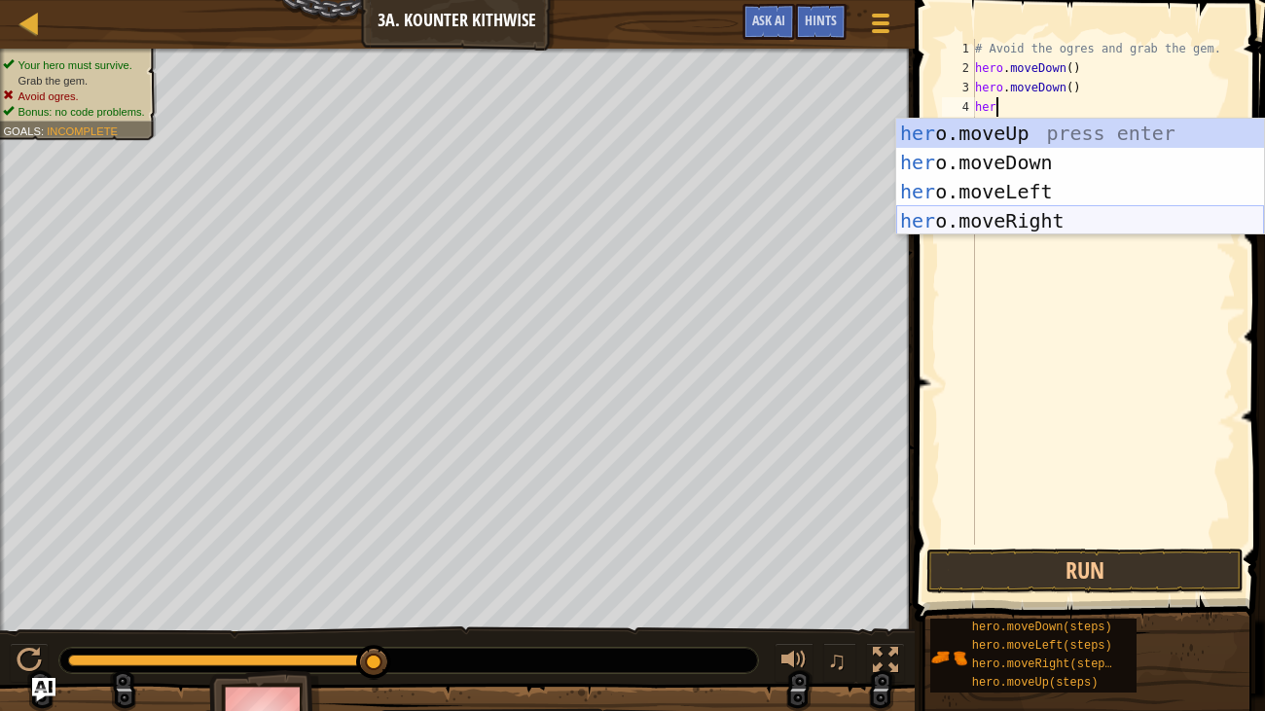
click at [1111, 220] on div "her o.moveUp press enter her o.moveDown press enter her o.moveLeft press enter …" at bounding box center [1080, 206] width 368 height 175
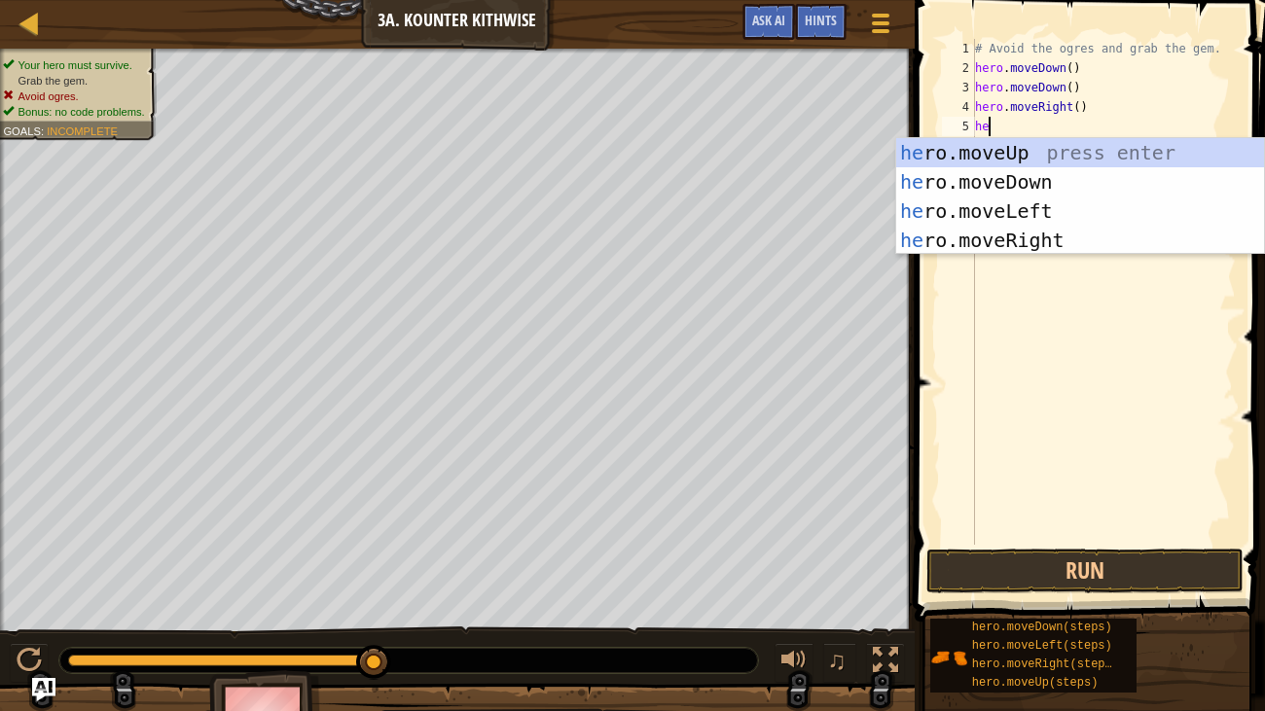
type textarea "her"
click at [1048, 157] on div "her o.moveUp press enter her o.moveDown press enter her o.moveLeft press enter …" at bounding box center [1080, 225] width 368 height 175
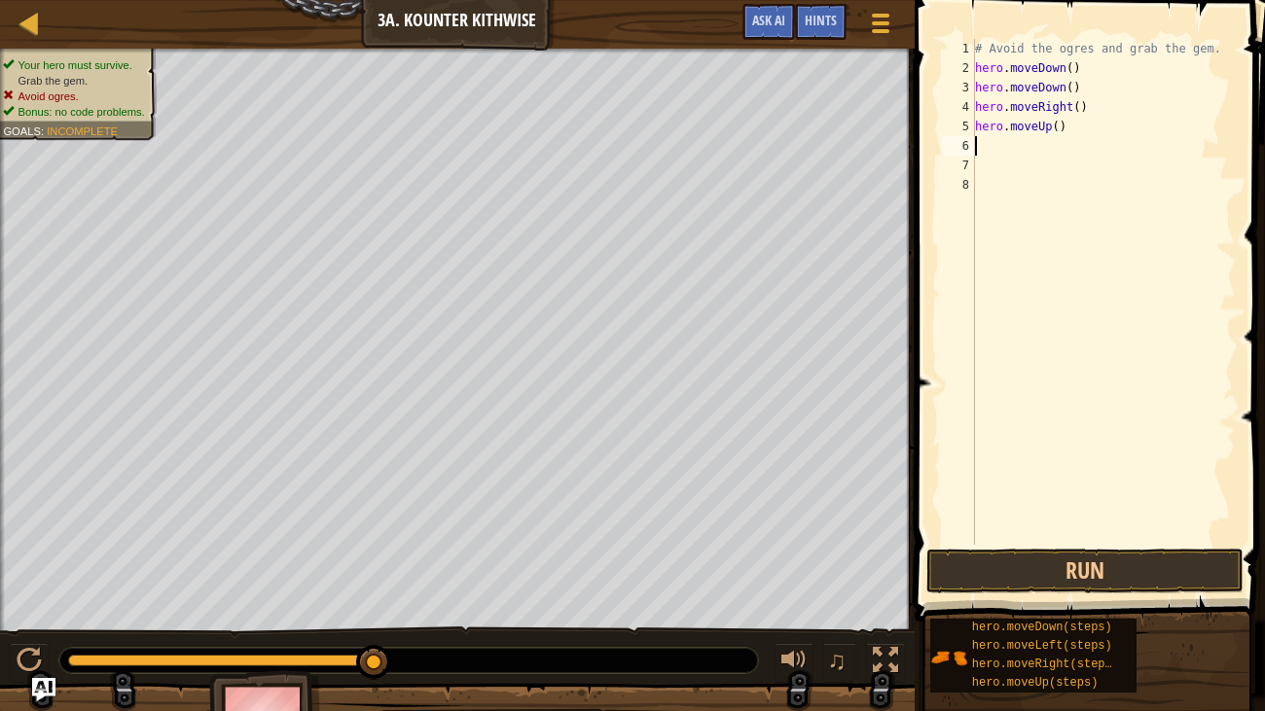
type textarea "h"
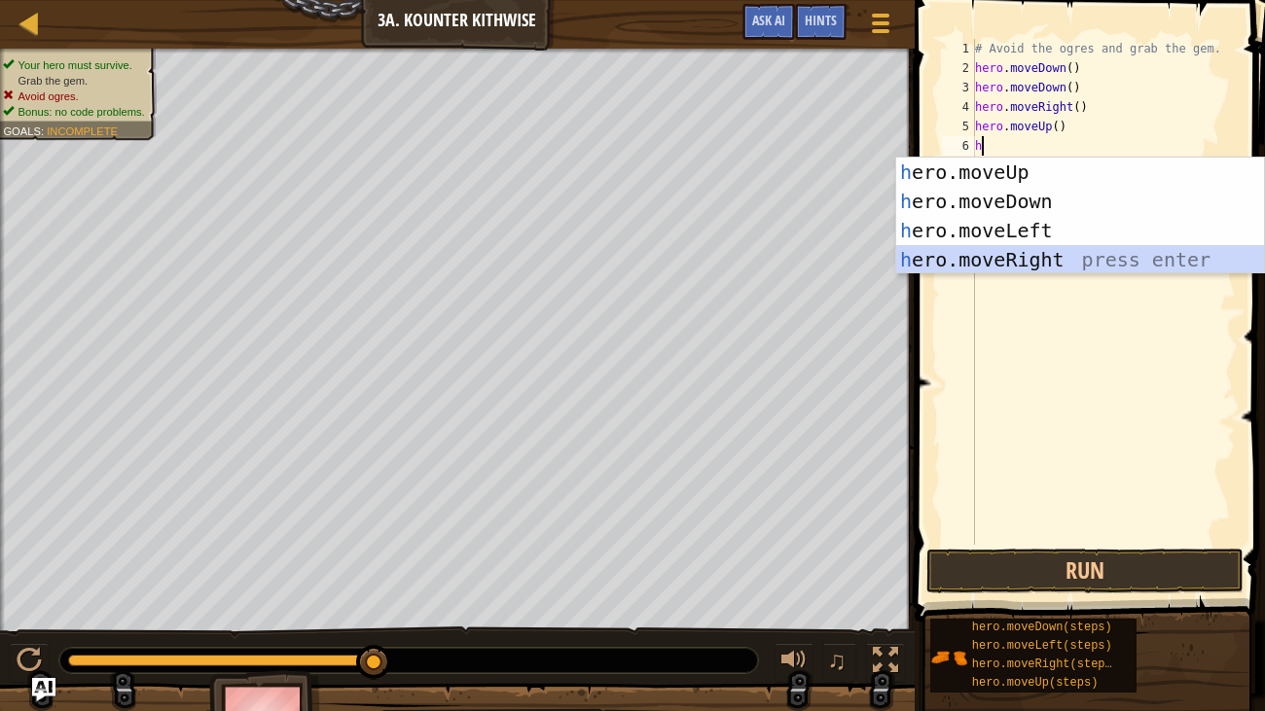
click at [1111, 262] on div "h ero.moveUp press enter h ero.moveDown press enter h ero.moveLeft press enter …" at bounding box center [1080, 245] width 368 height 175
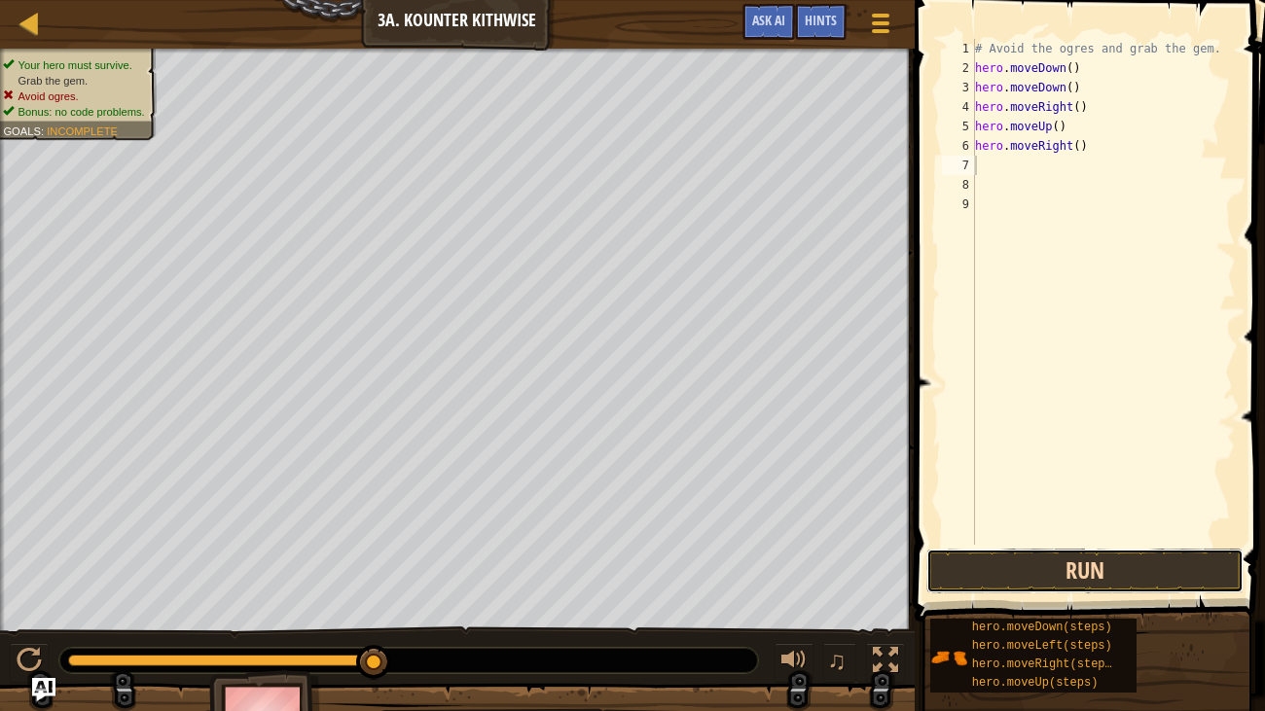
click at [1021, 545] on button "Run" at bounding box center [1084, 571] width 317 height 45
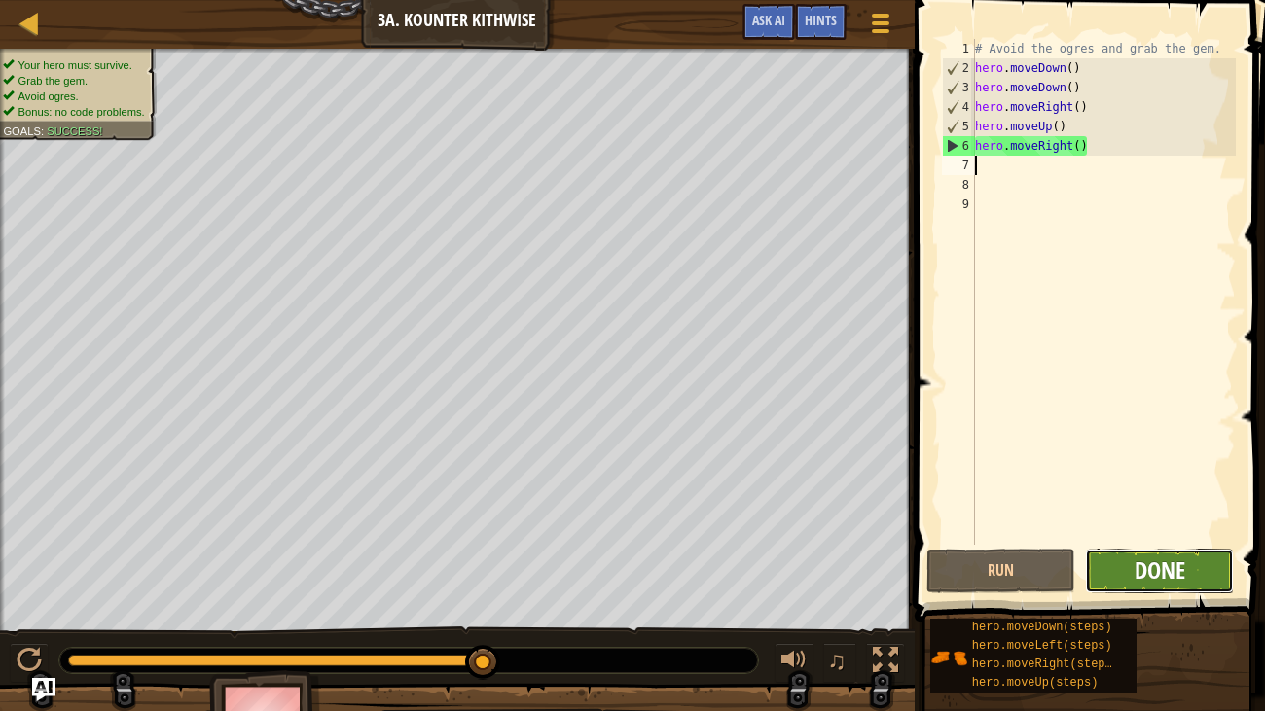
click at [1144, 545] on span "Done" at bounding box center [1159, 569] width 51 height 31
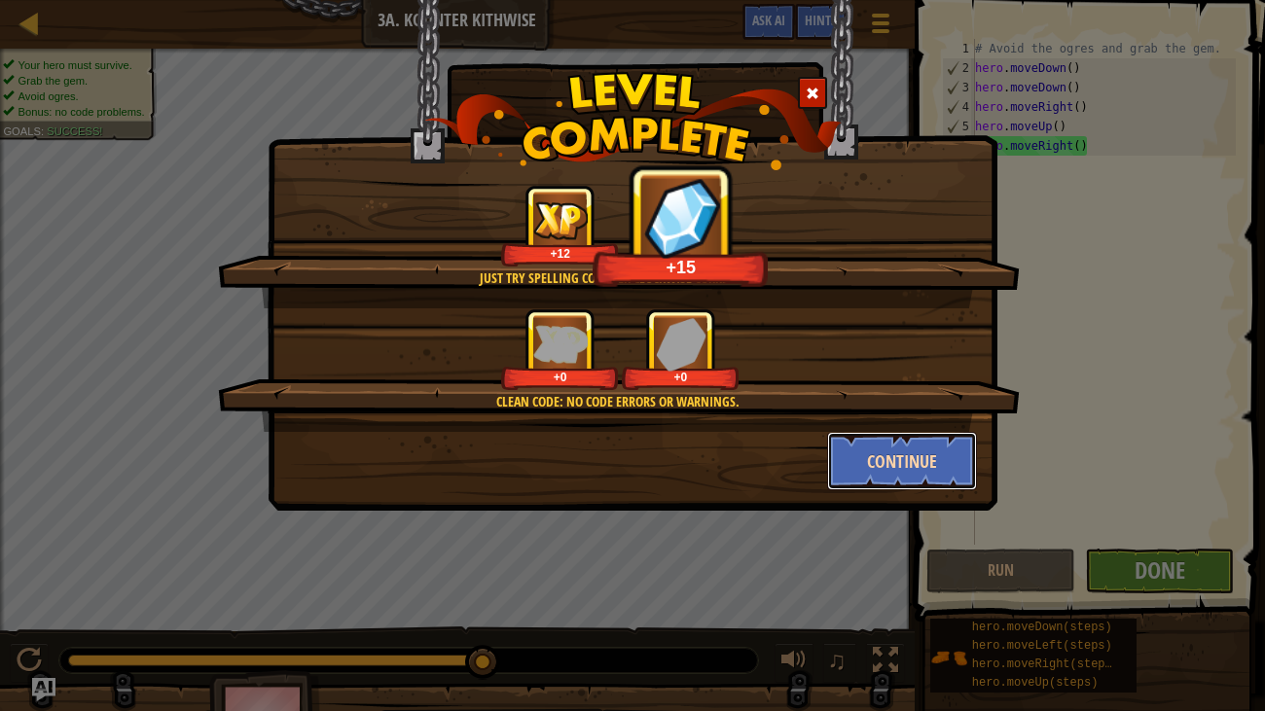
click at [885, 453] on button "Continue" at bounding box center [902, 461] width 151 height 58
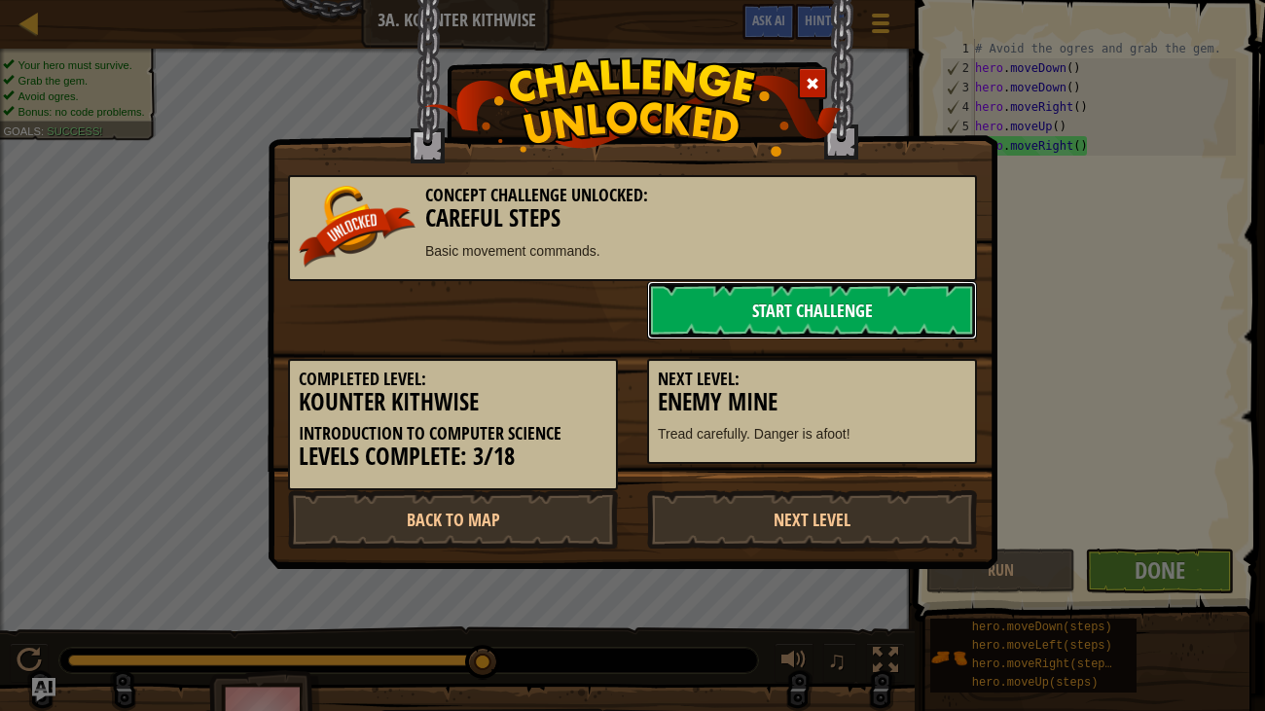
click at [796, 309] on link "Start Challenge" at bounding box center [812, 310] width 330 height 58
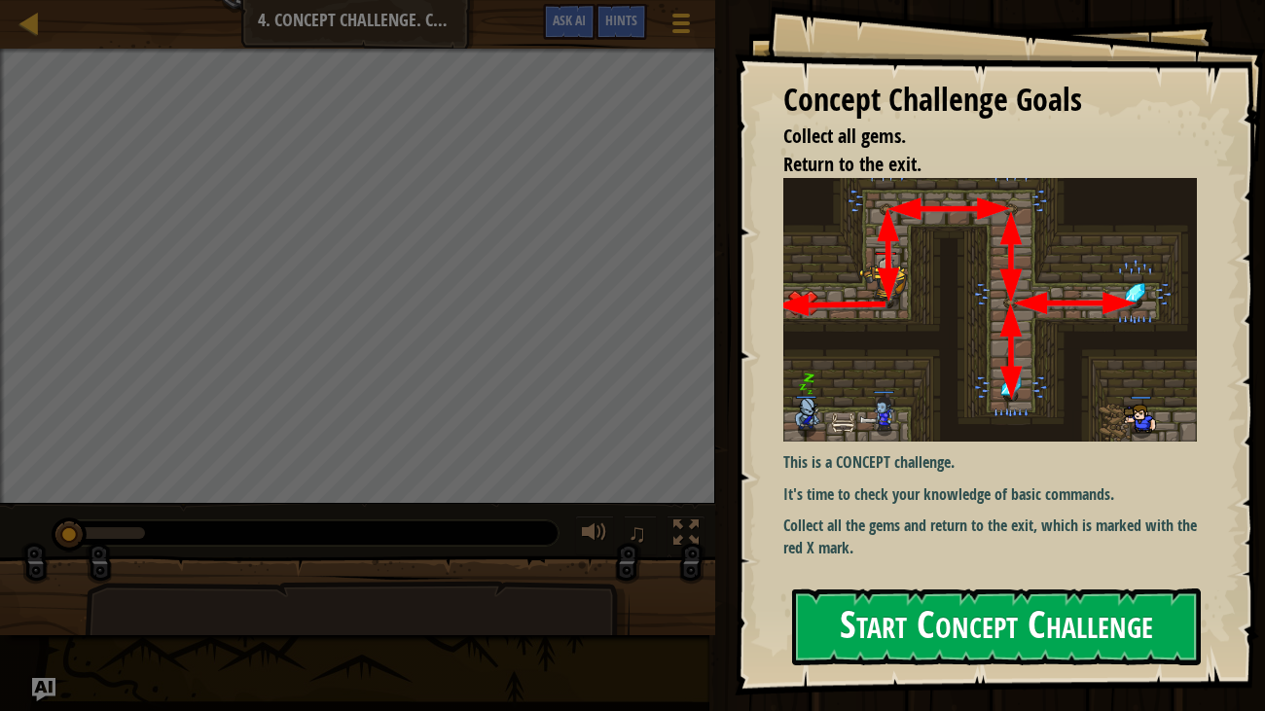
click at [892, 345] on img at bounding box center [990, 310] width 414 height 264
click at [948, 545] on div "Concept Challenge Goals Collect all gems. Return to the exit. This is a CONCEPT…" at bounding box center [999, 348] width 531 height 696
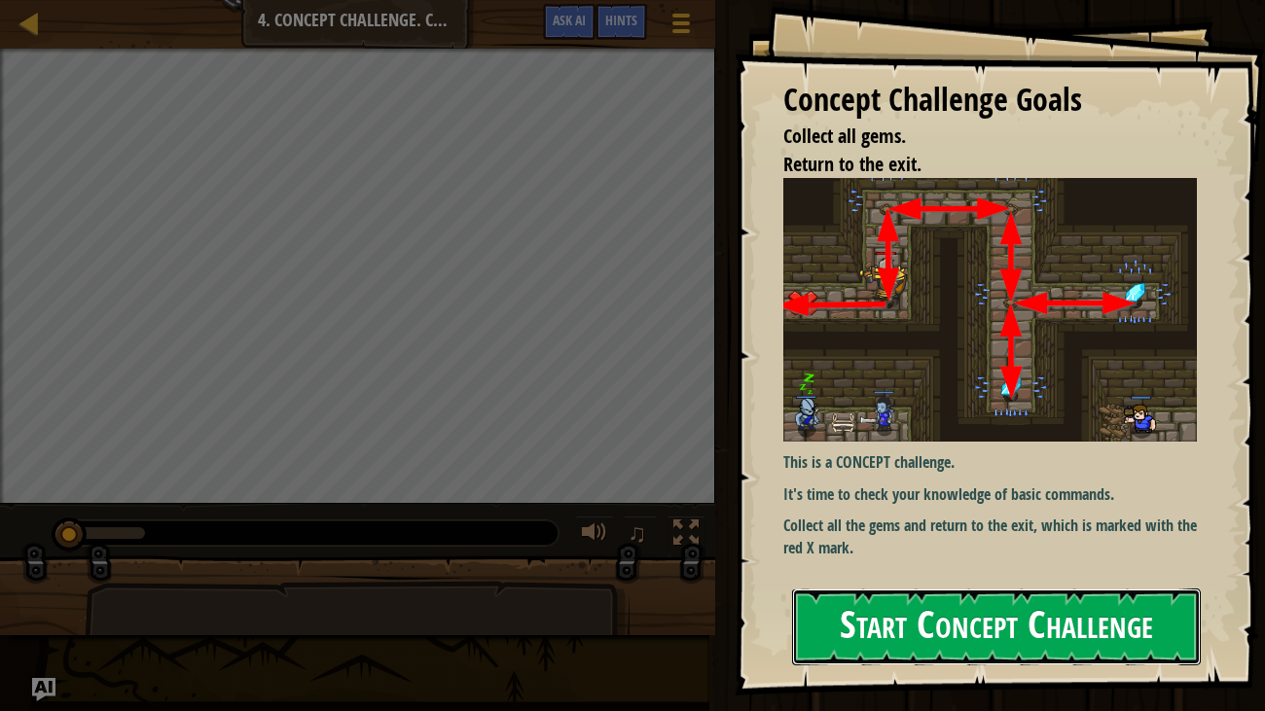
click at [926, 545] on button "Start Concept Challenge" at bounding box center [997, 627] width 410 height 77
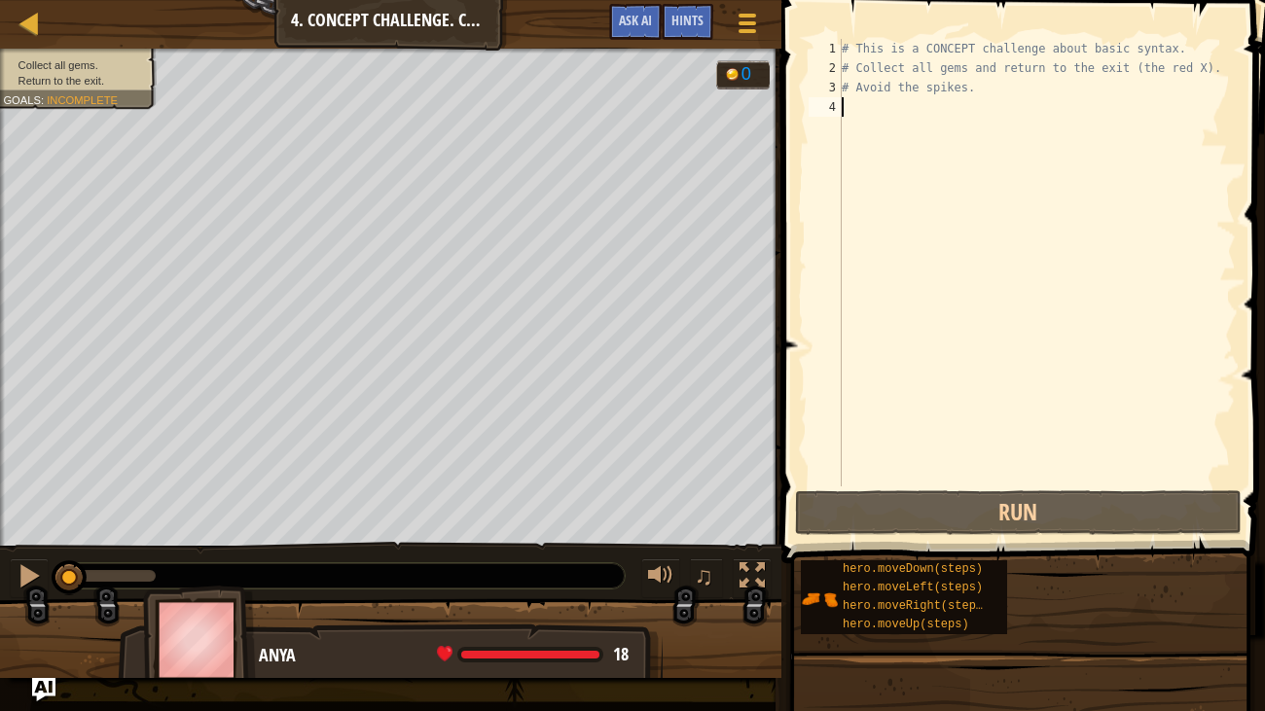
type textarea "h"
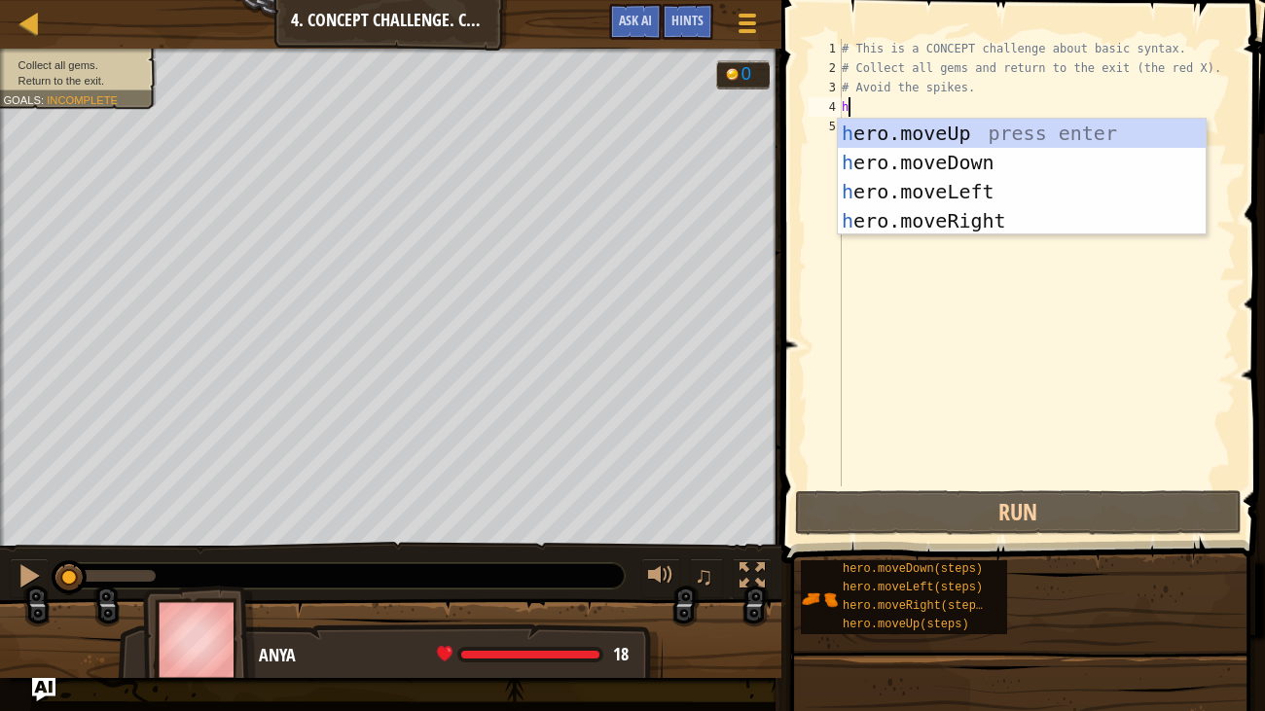
scroll to position [9, 0]
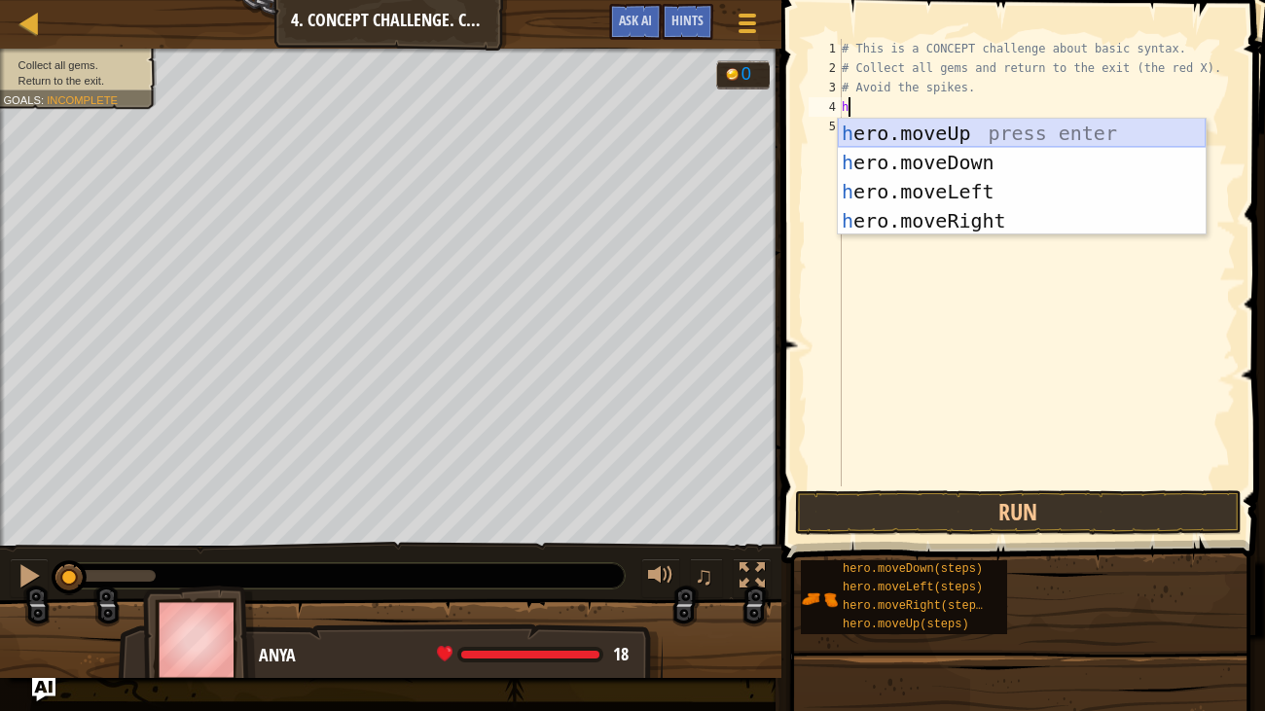
click at [968, 135] on div "h ero.moveUp press enter h ero.moveDown press enter h ero.moveLeft press enter …" at bounding box center [1022, 206] width 368 height 175
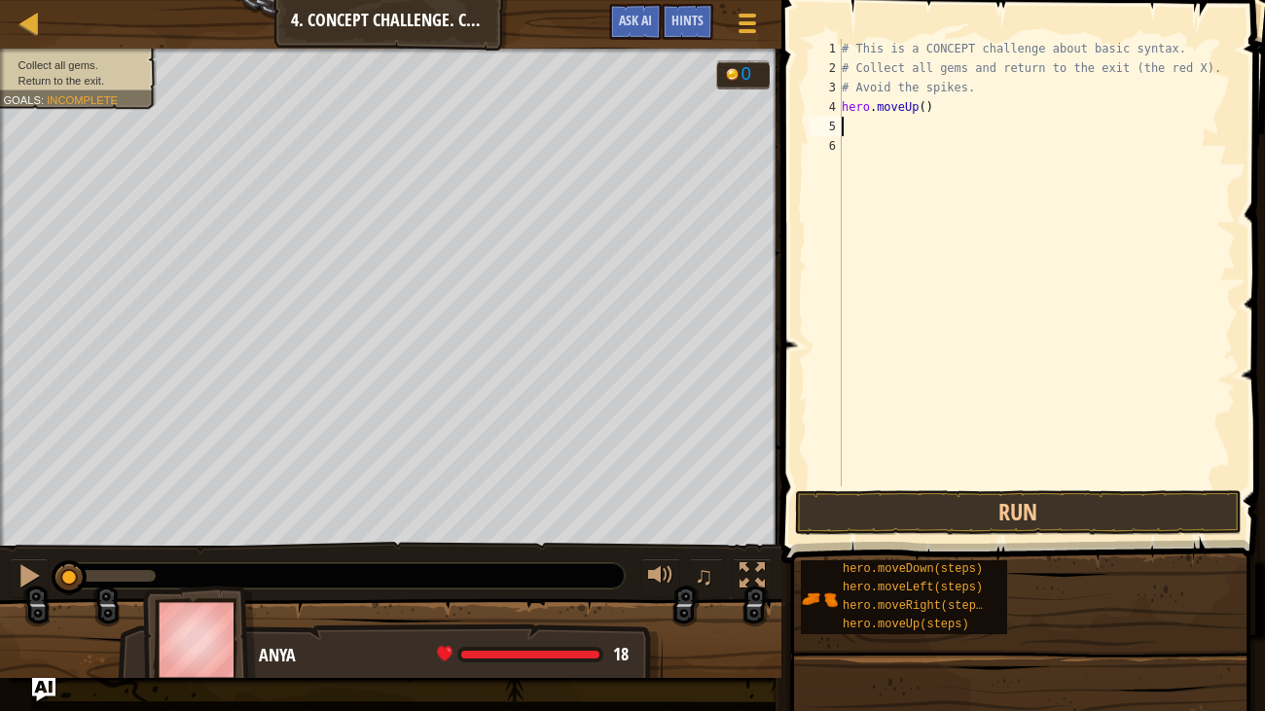
type textarea "h"
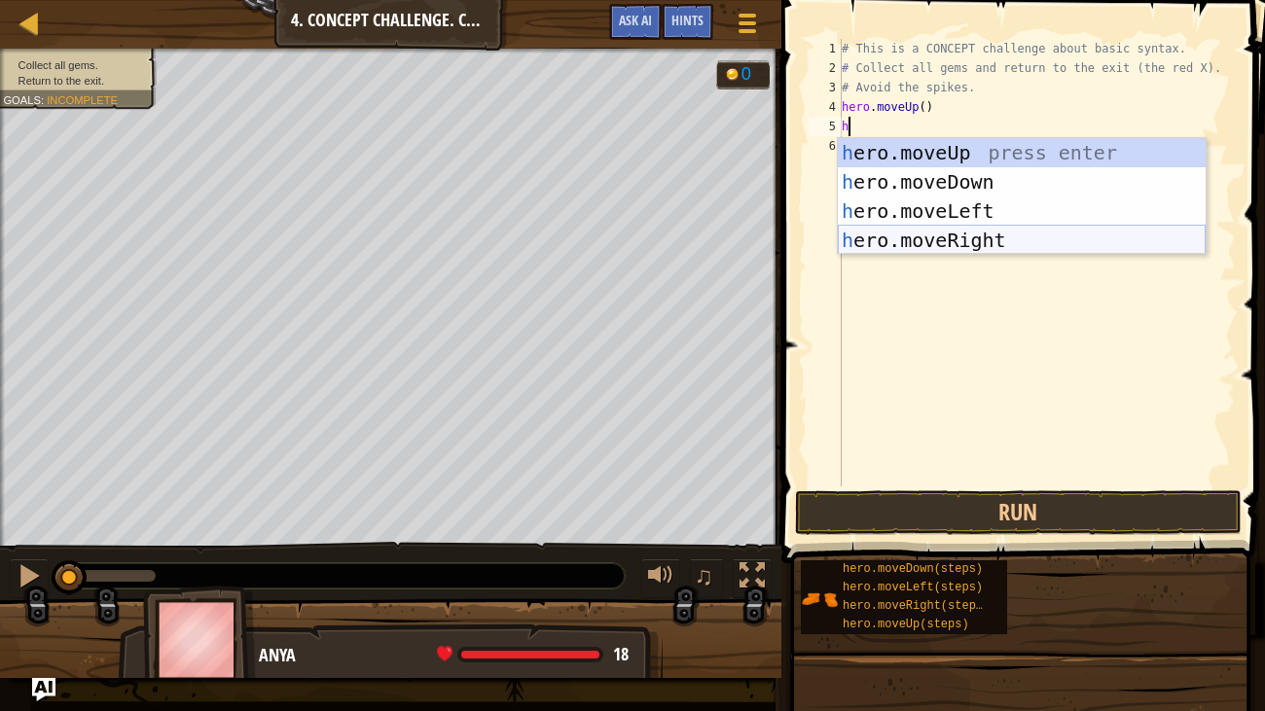
click at [1042, 245] on div "h ero.moveUp press enter h ero.moveDown press enter h ero.moveLeft press enter …" at bounding box center [1022, 225] width 368 height 175
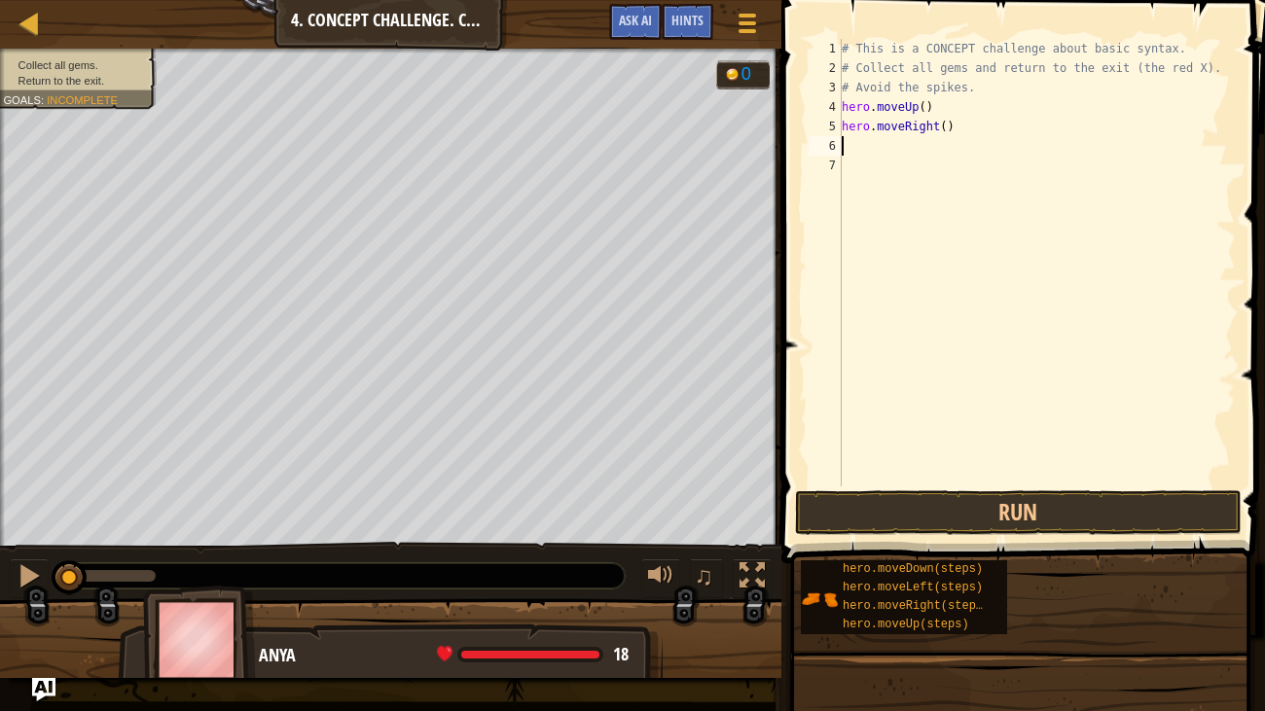
type textarea "h"
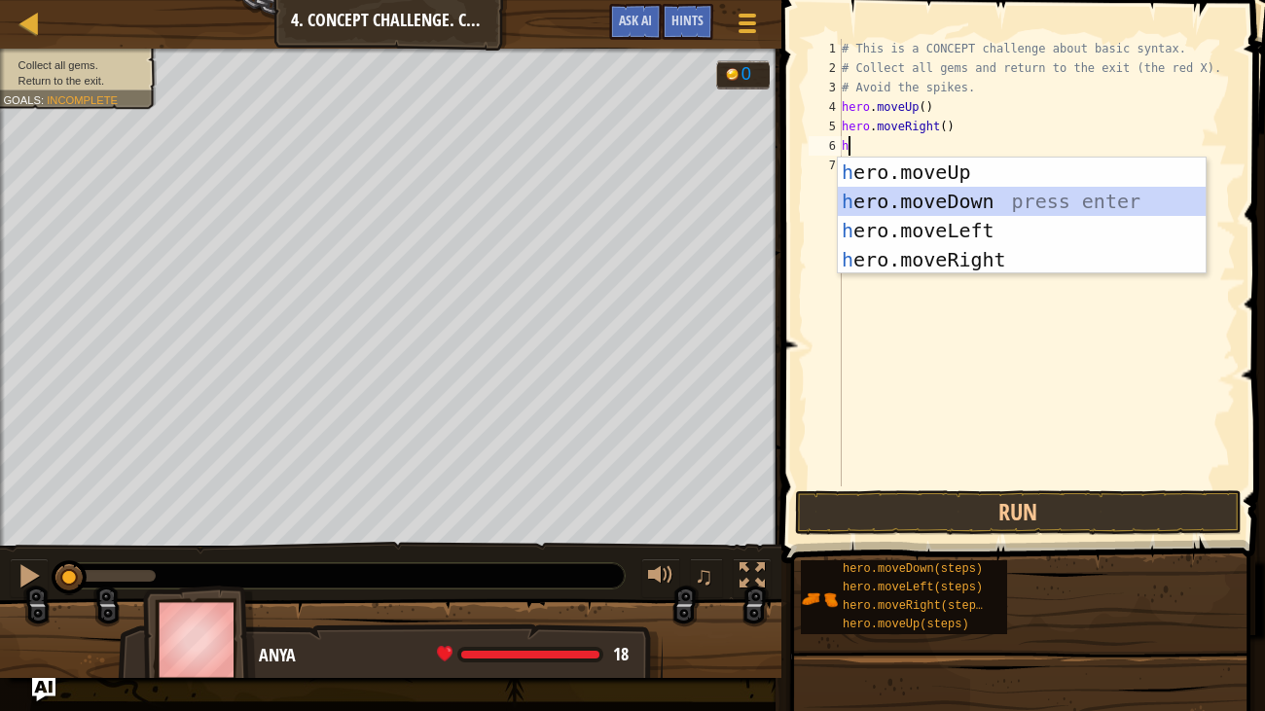
click at [954, 203] on div "h ero.moveUp press enter h ero.moveDown press enter h ero.moveLeft press enter …" at bounding box center [1022, 245] width 368 height 175
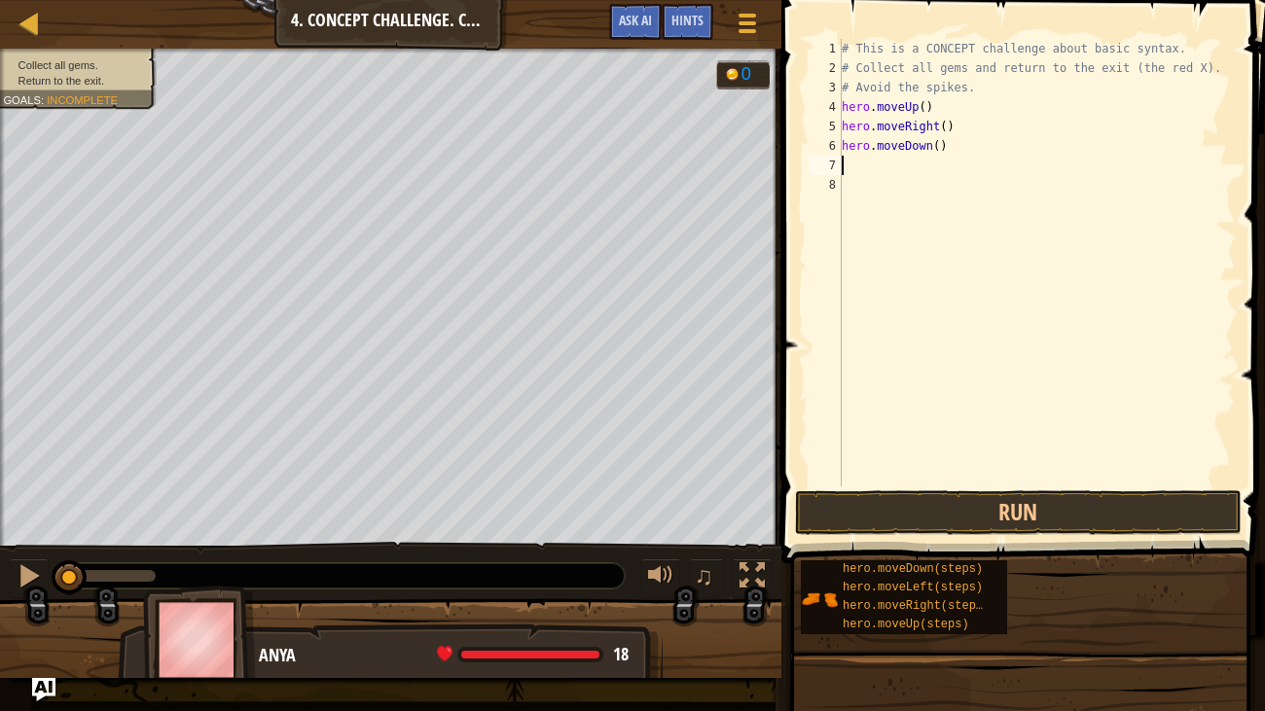
type textarea "h"
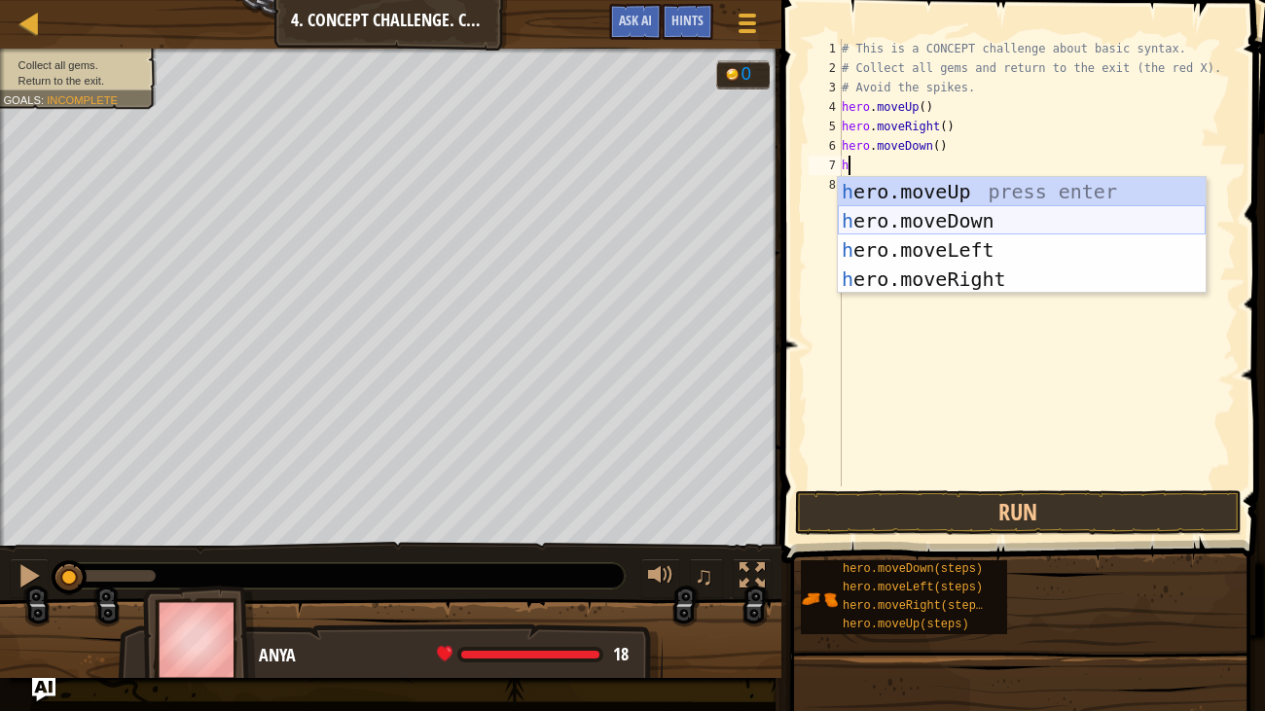
click at [1013, 227] on div "h ero.moveUp press enter h ero.moveDown press enter h ero.moveLeft press enter …" at bounding box center [1022, 264] width 368 height 175
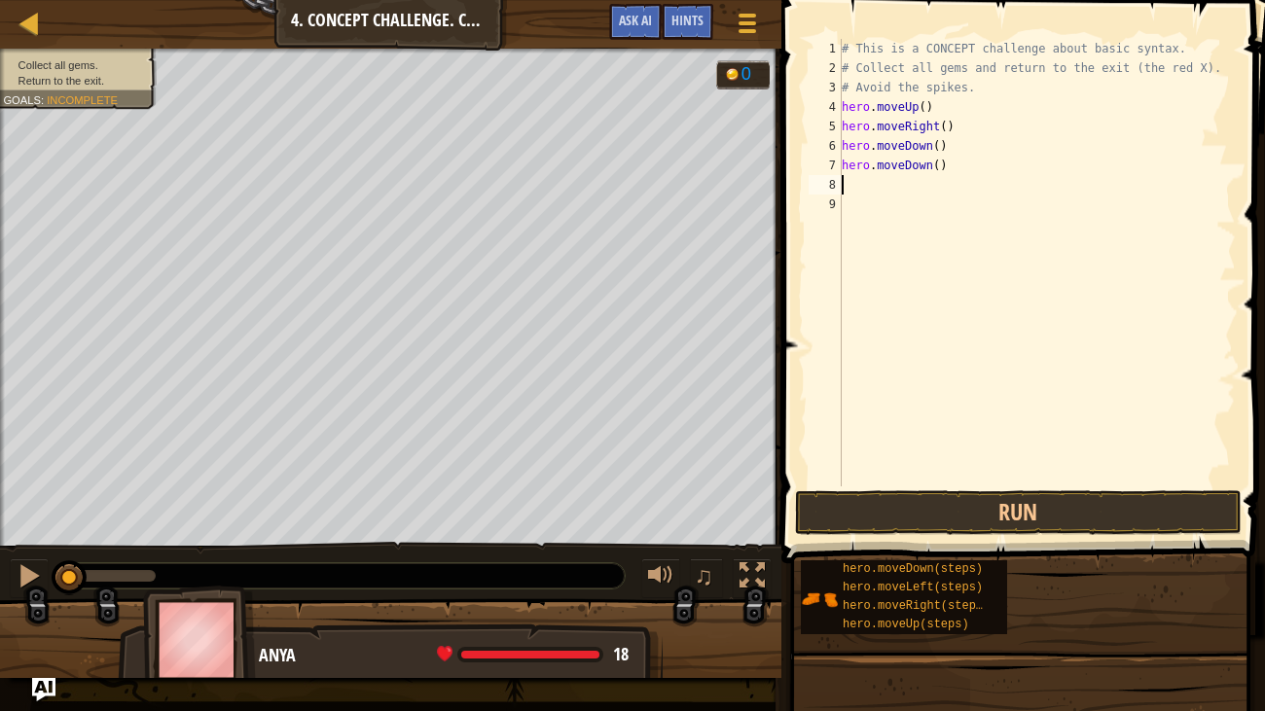
type textarea "h"
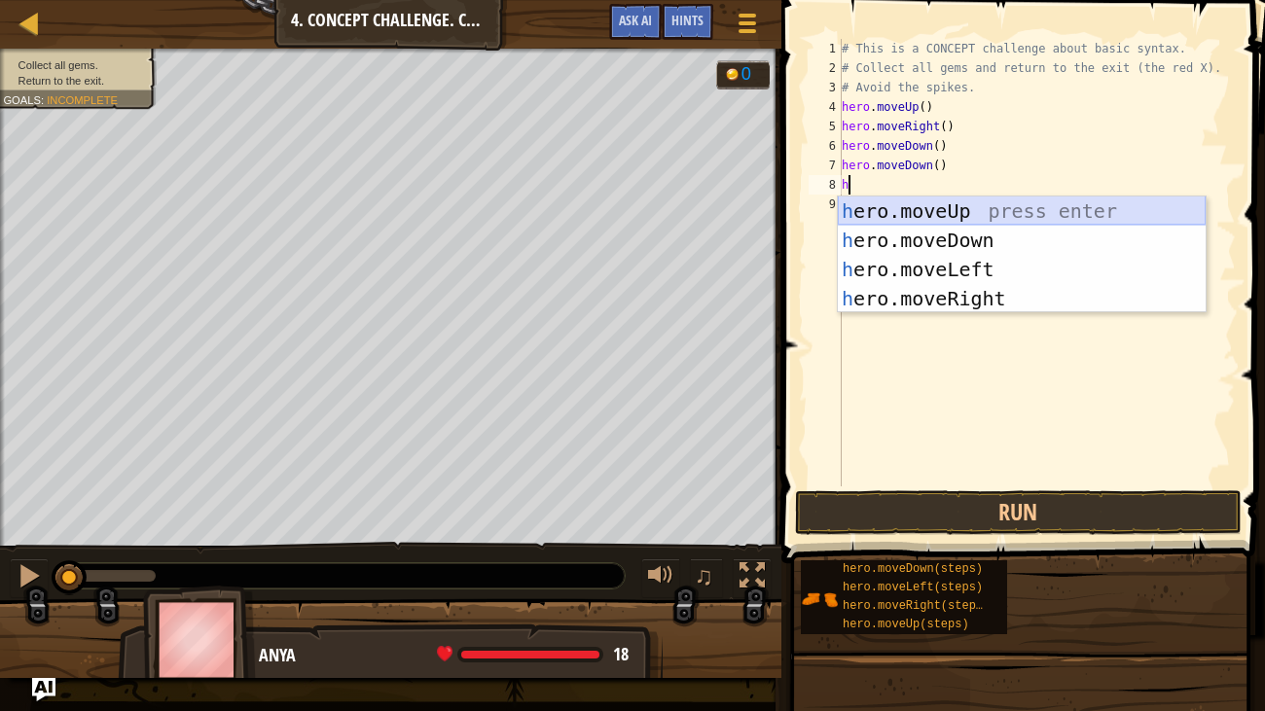
click at [979, 209] on div "h ero.moveUp press enter h ero.moveDown press enter h ero.moveLeft press enter …" at bounding box center [1022, 284] width 368 height 175
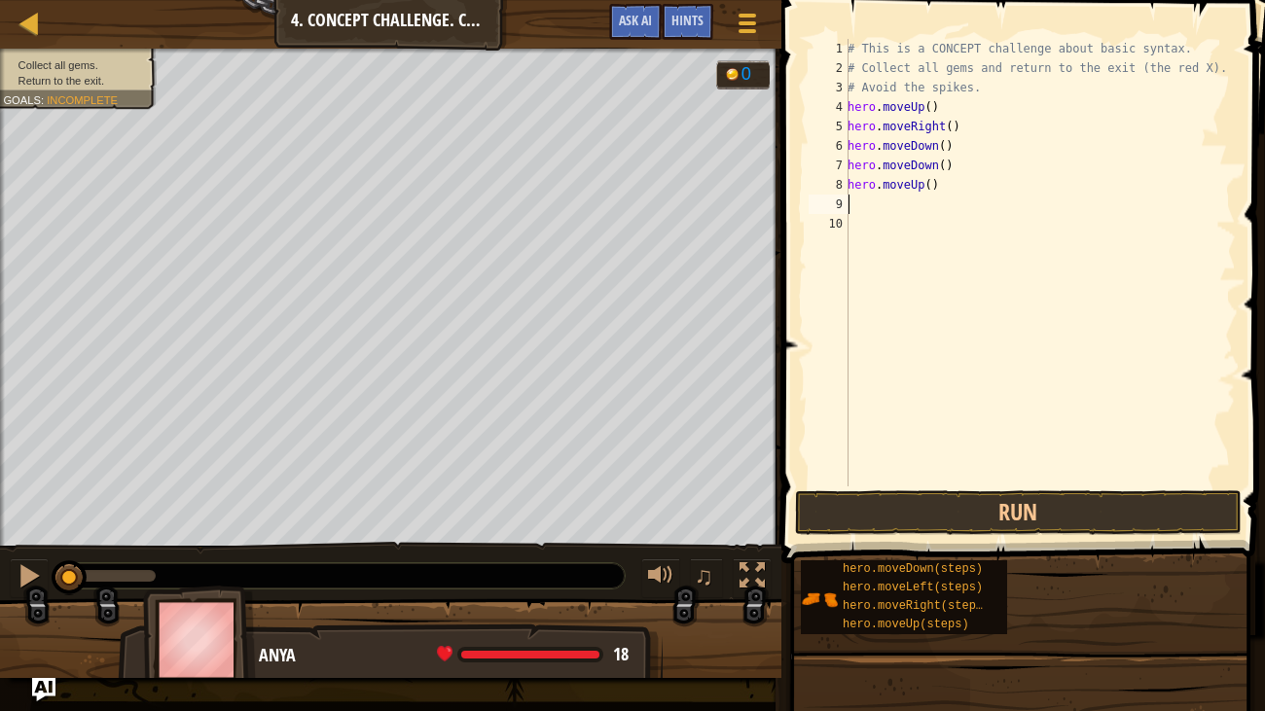
type textarea "h"
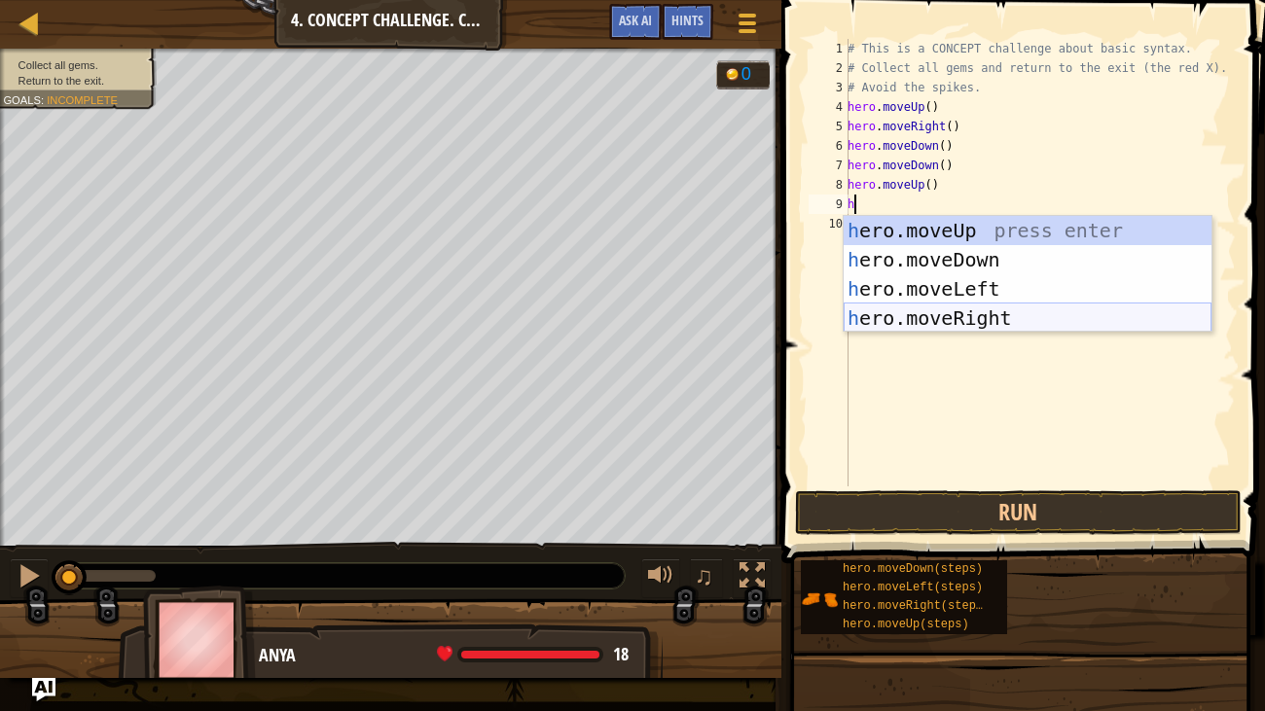
click at [1083, 323] on div "h ero.moveUp press enter h ero.moveDown press enter h ero.moveLeft press enter …" at bounding box center [1027, 303] width 368 height 175
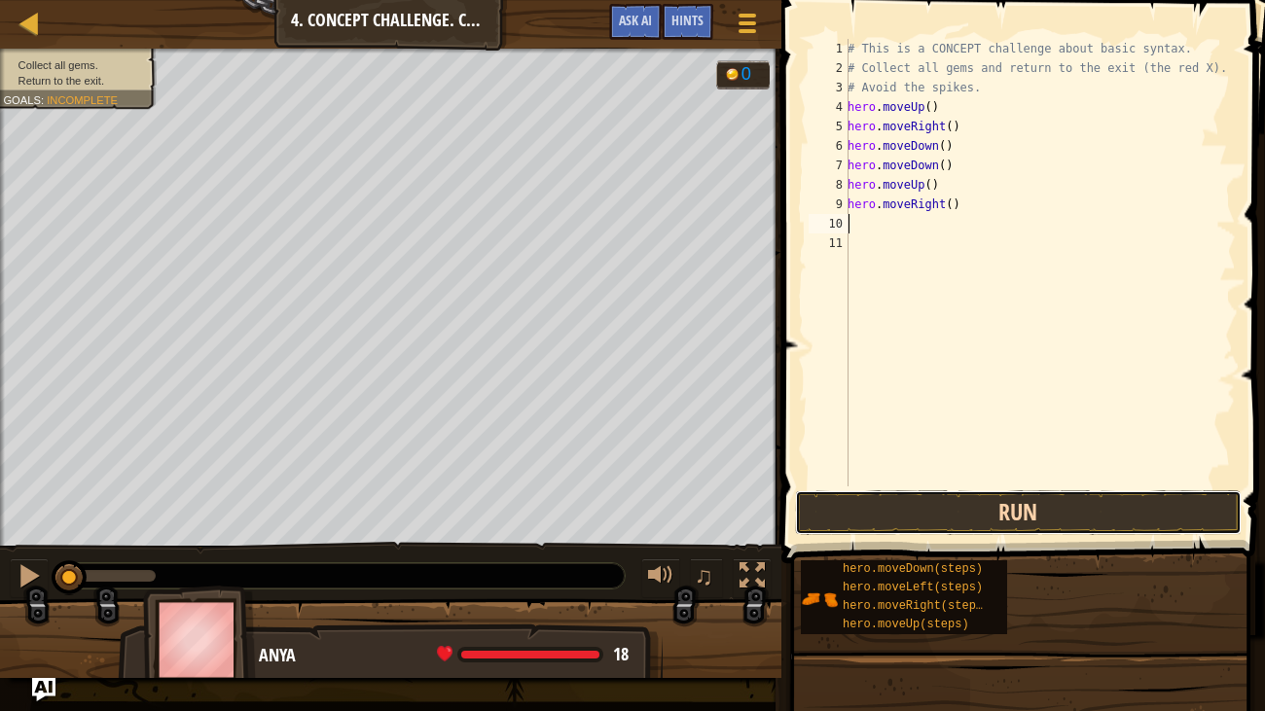
click at [1087, 515] on button "Run" at bounding box center [1018, 512] width 447 height 45
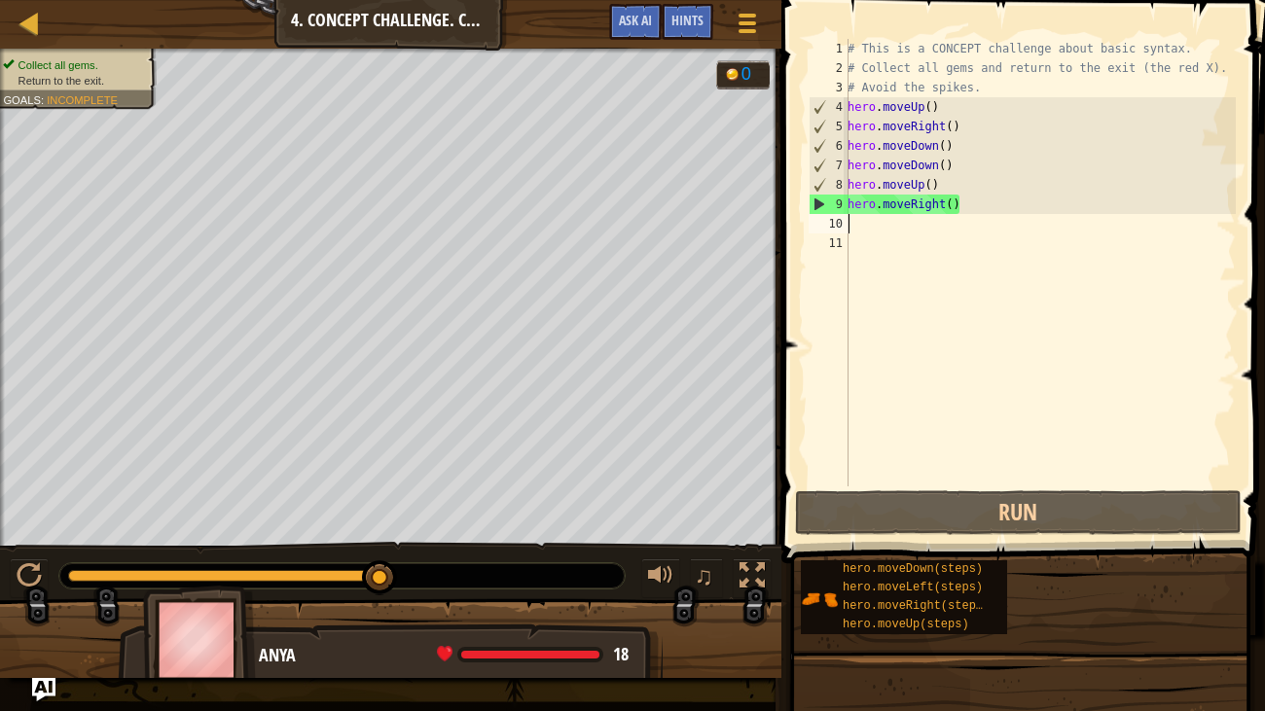
type textarea "h"
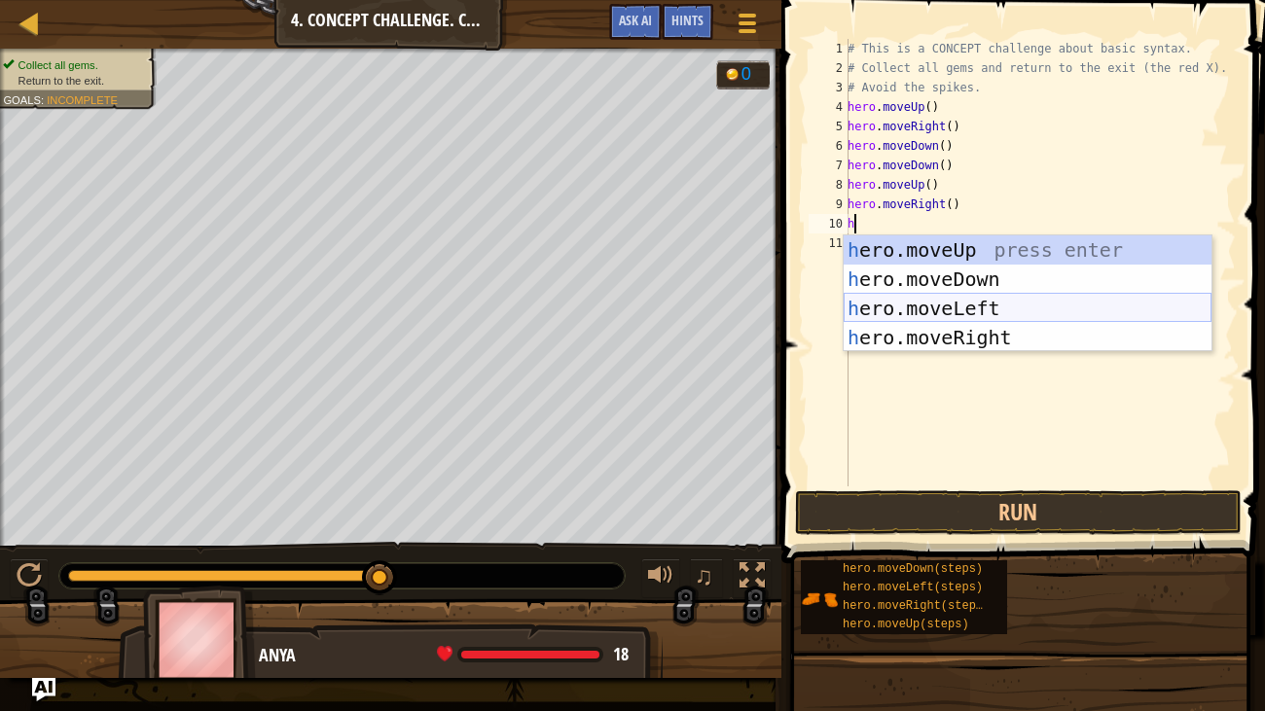
click at [989, 318] on div "h ero.moveUp press enter h ero.moveDown press enter h ero.moveLeft press enter …" at bounding box center [1027, 322] width 368 height 175
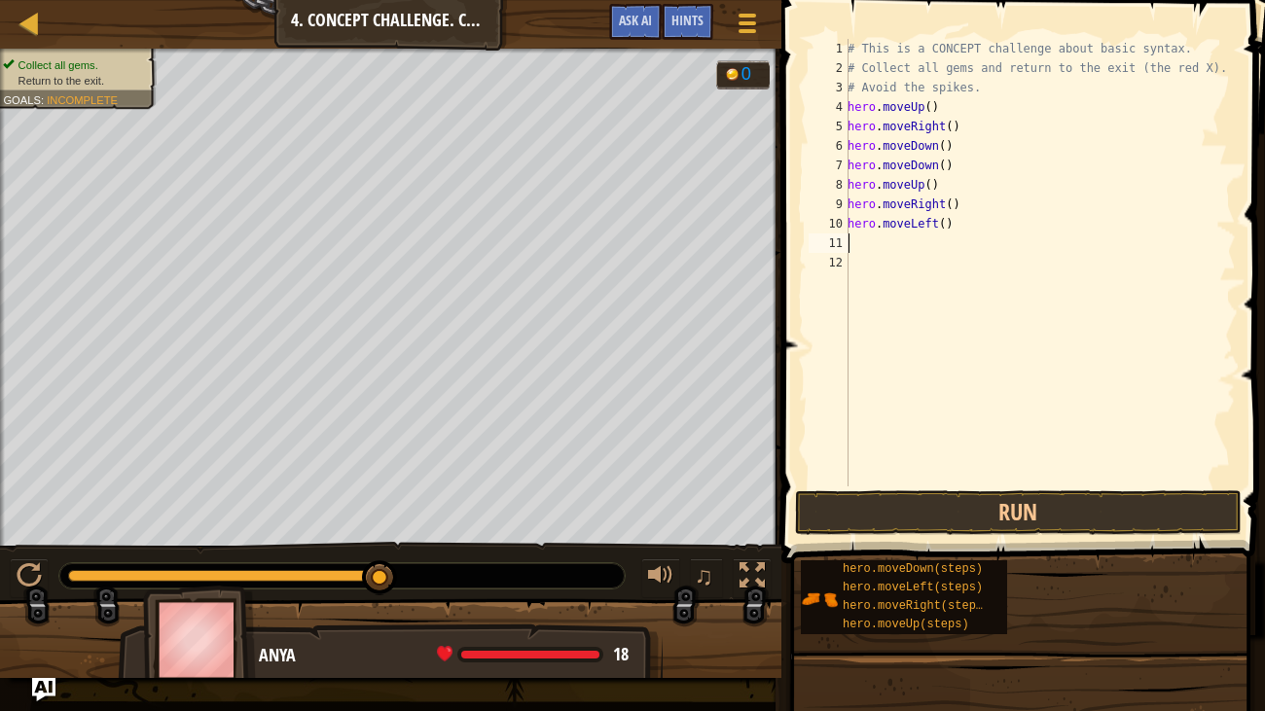
type textarea "h"
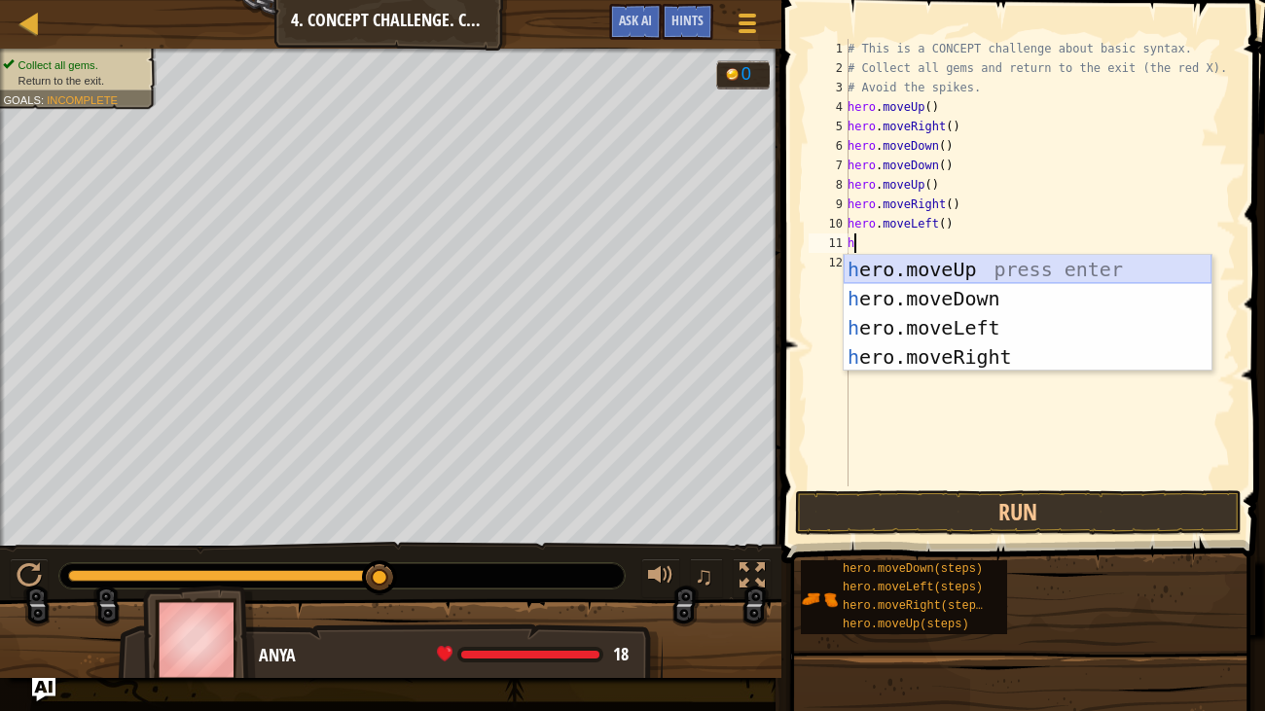
click at [979, 273] on div "h ero.moveUp press enter h ero.moveDown press enter h ero.moveLeft press enter …" at bounding box center [1027, 342] width 368 height 175
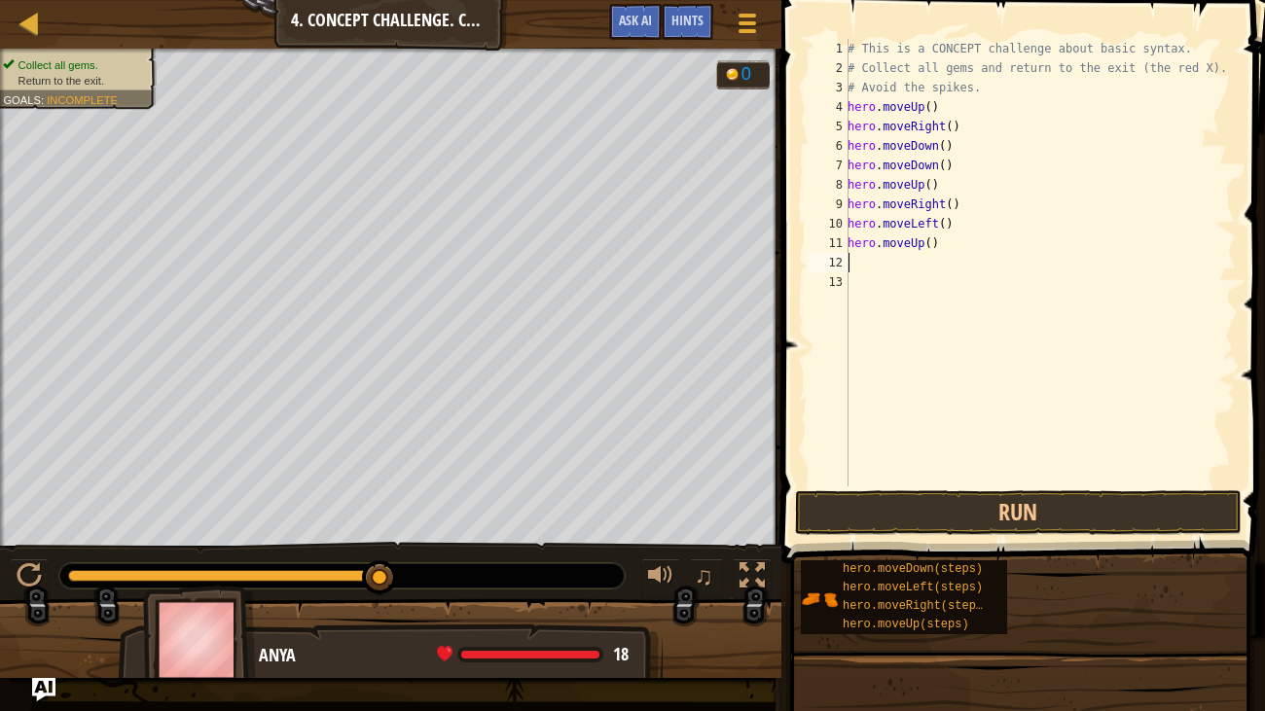
type textarea "h"
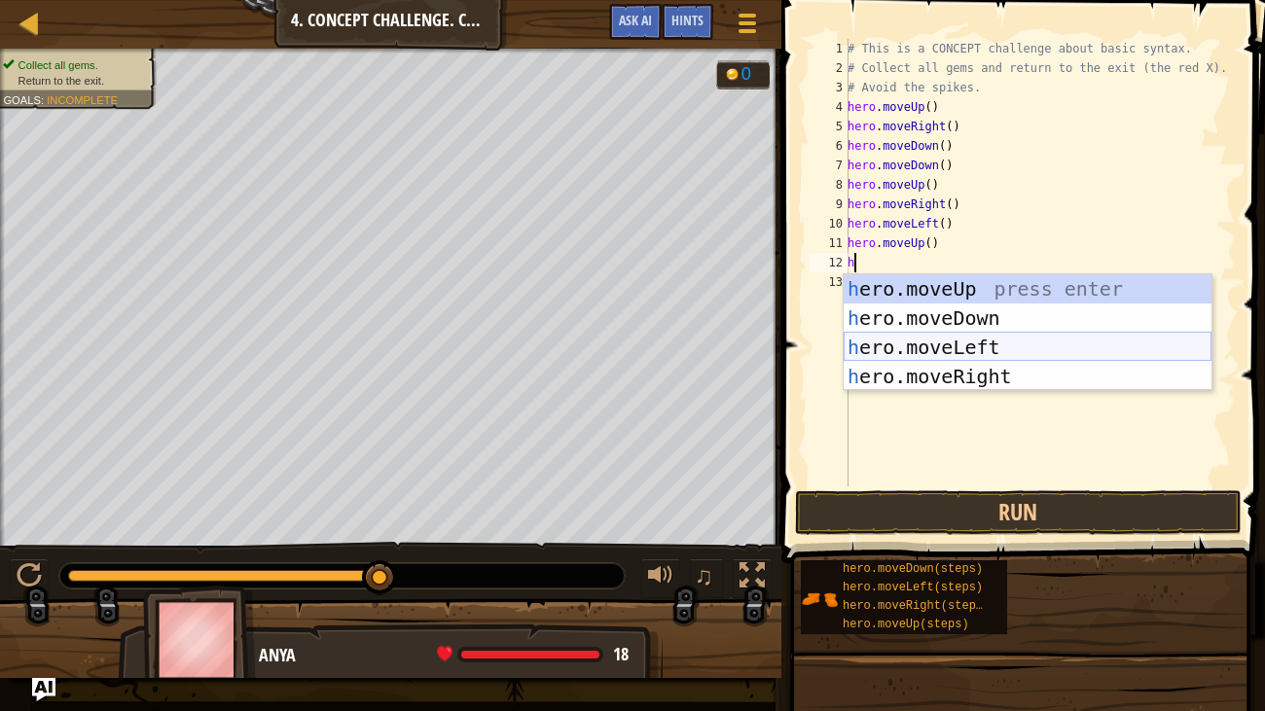
click at [962, 346] on div "h ero.moveUp press enter h ero.moveDown press enter h ero.moveLeft press enter …" at bounding box center [1027, 361] width 368 height 175
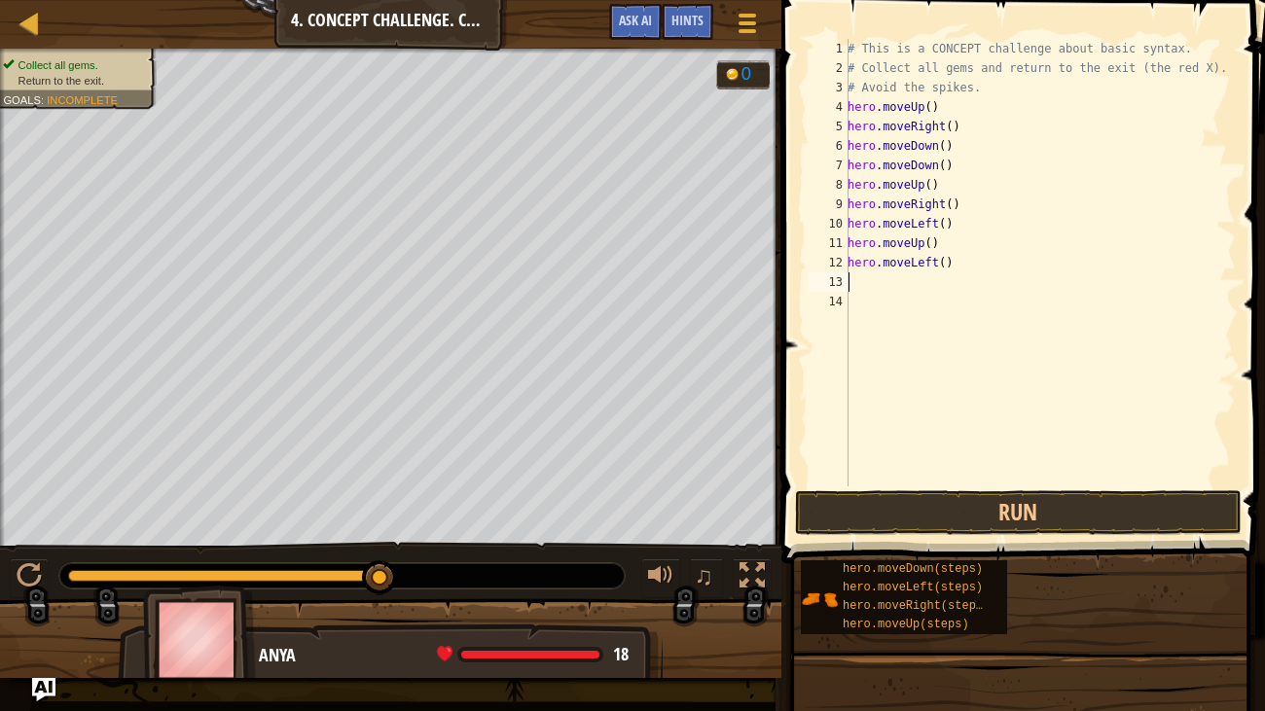
type textarea "h"
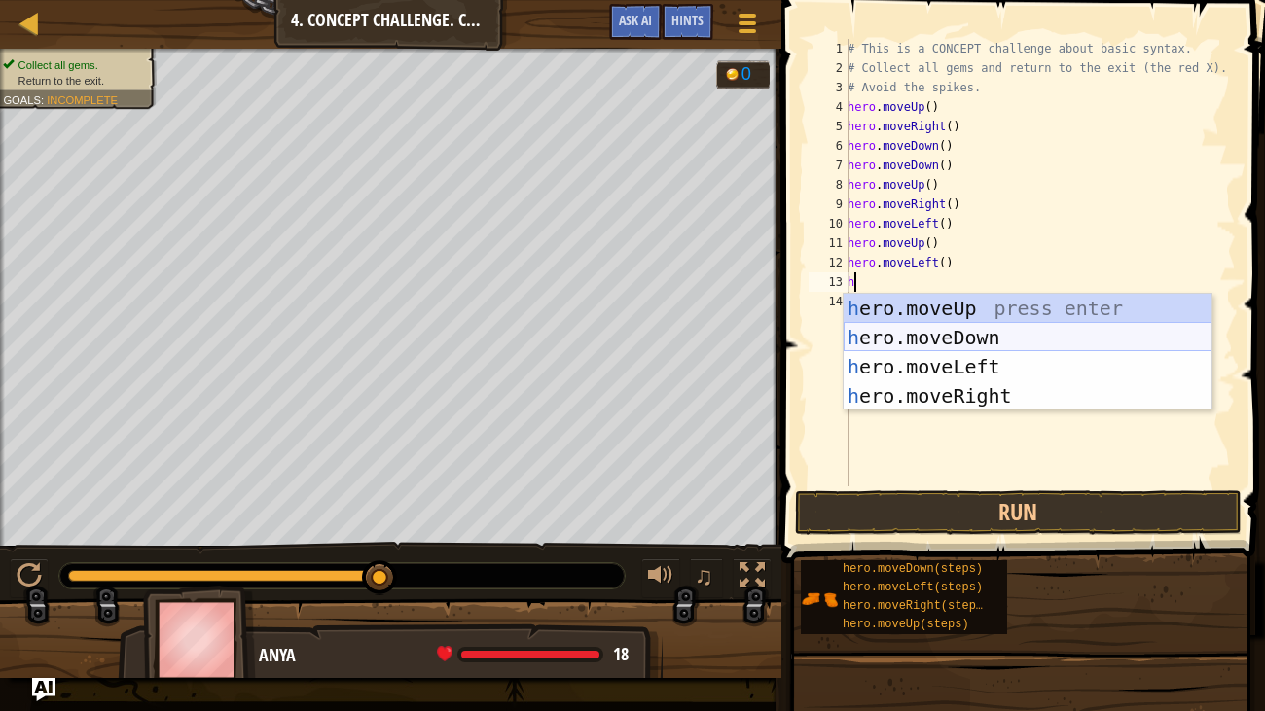
click at [879, 331] on div "h ero.moveUp press enter h ero.moveDown press enter h ero.moveLeft press enter …" at bounding box center [1027, 381] width 368 height 175
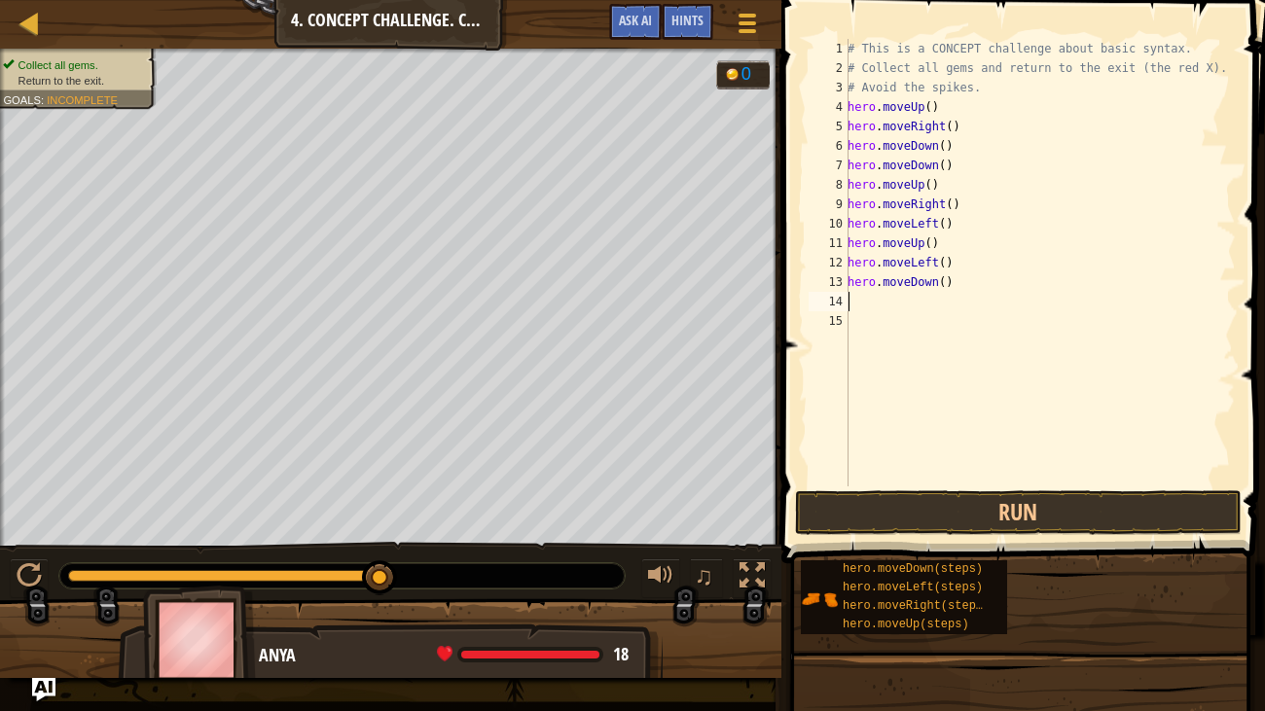
type textarea "h"
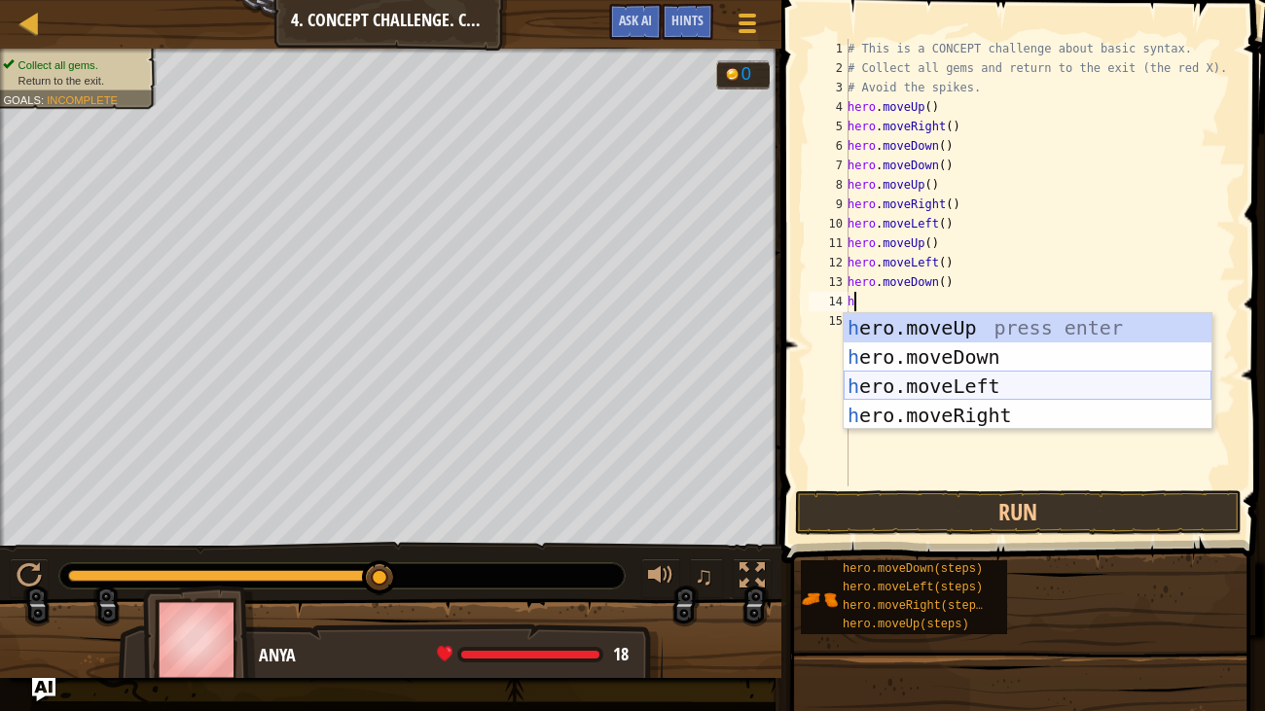
click at [896, 391] on div "h ero.moveUp press enter h ero.moveDown press enter h ero.moveLeft press enter …" at bounding box center [1027, 400] width 368 height 175
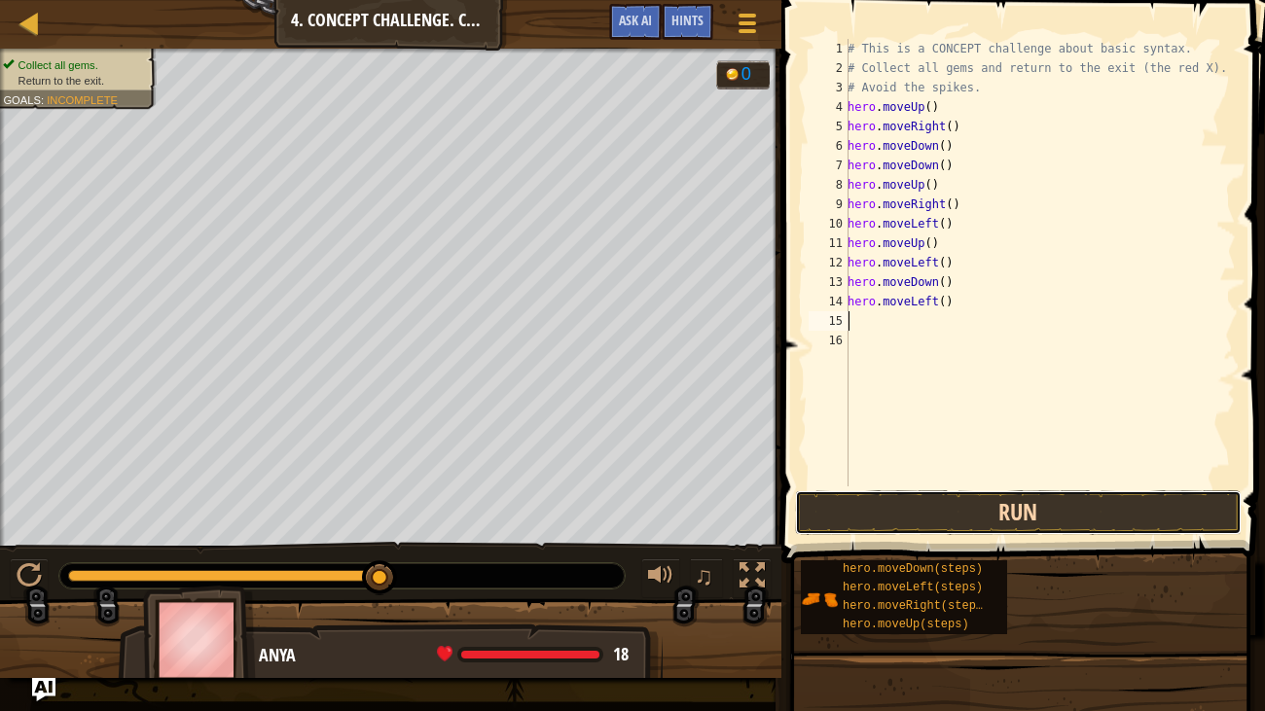
click at [945, 503] on button "Run" at bounding box center [1018, 512] width 447 height 45
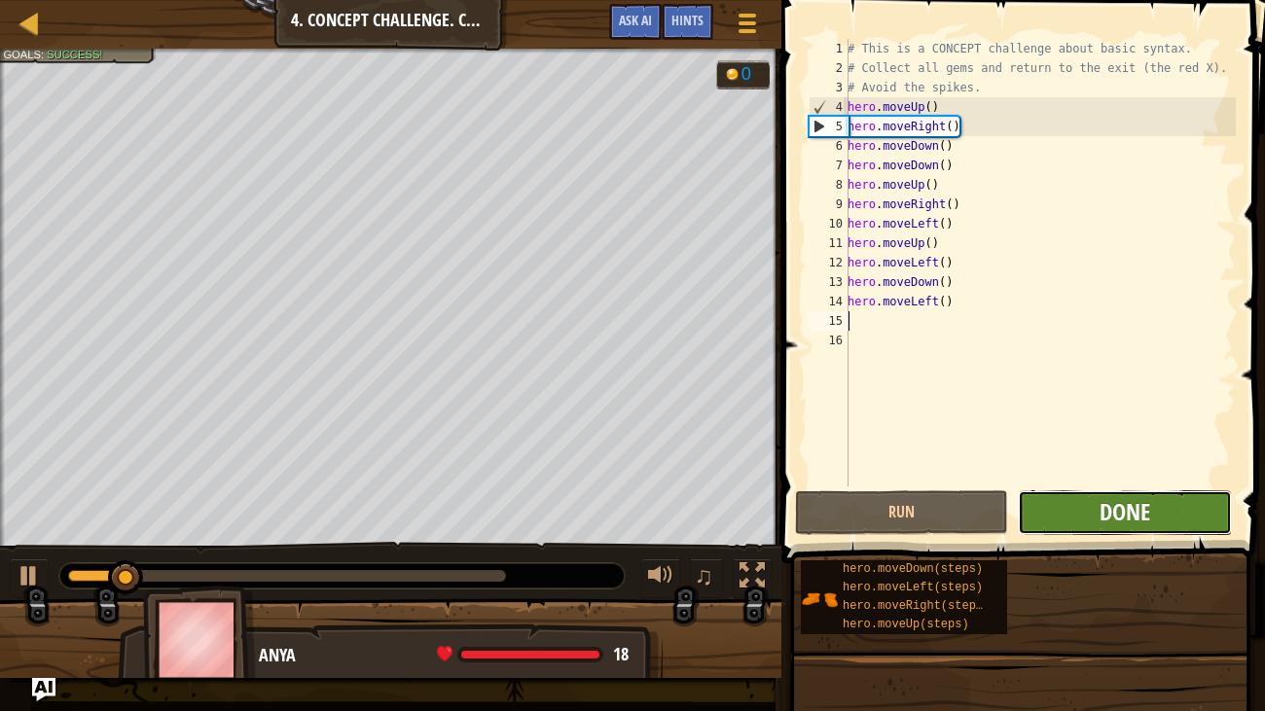
click at [1103, 508] on span "Done" at bounding box center [1124, 511] width 51 height 31
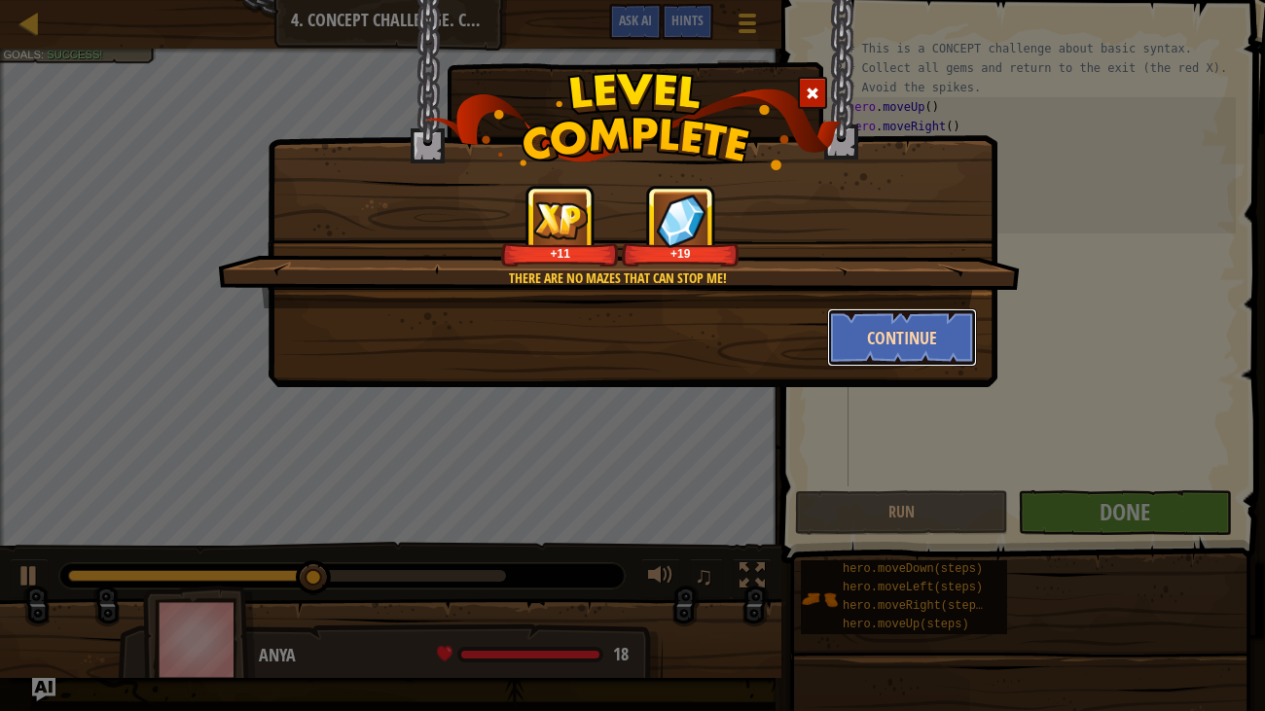
click at [916, 340] on button "Continue" at bounding box center [902, 337] width 151 height 58
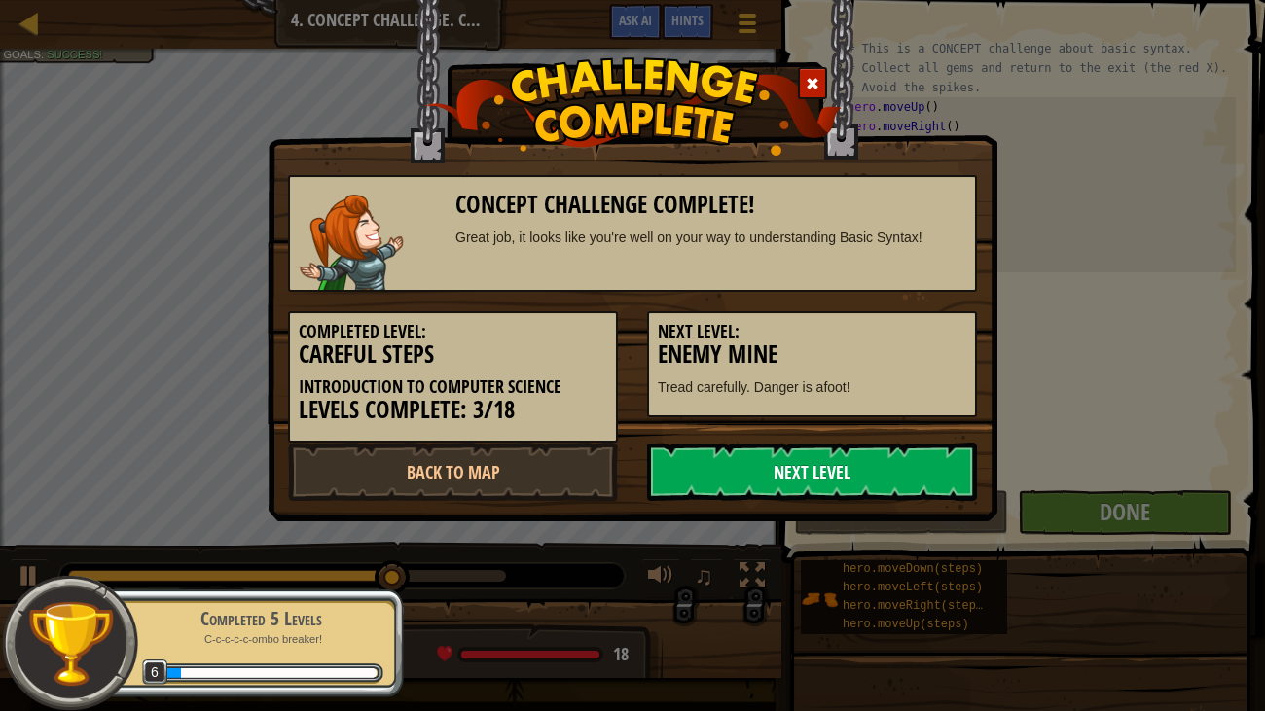
click at [939, 459] on link "Next Level" at bounding box center [812, 472] width 330 height 58
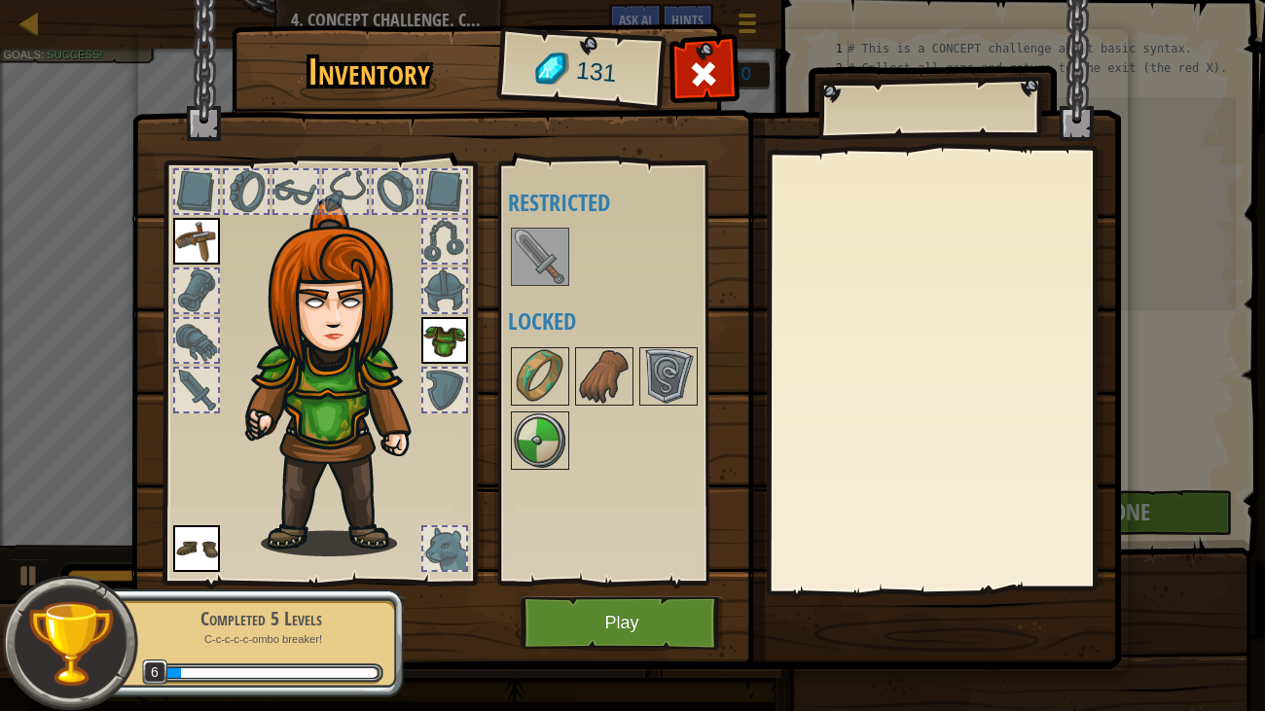
click at [551, 259] on img at bounding box center [540, 257] width 54 height 54
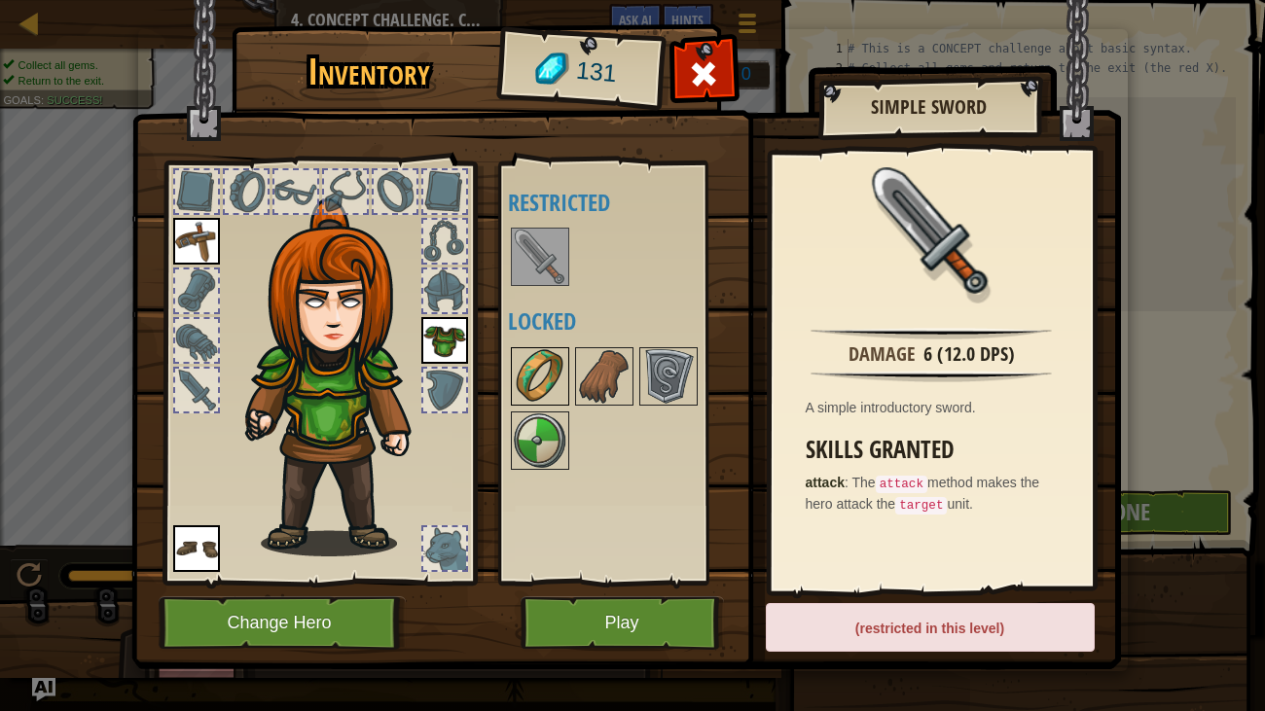
click at [536, 382] on img at bounding box center [540, 376] width 54 height 54
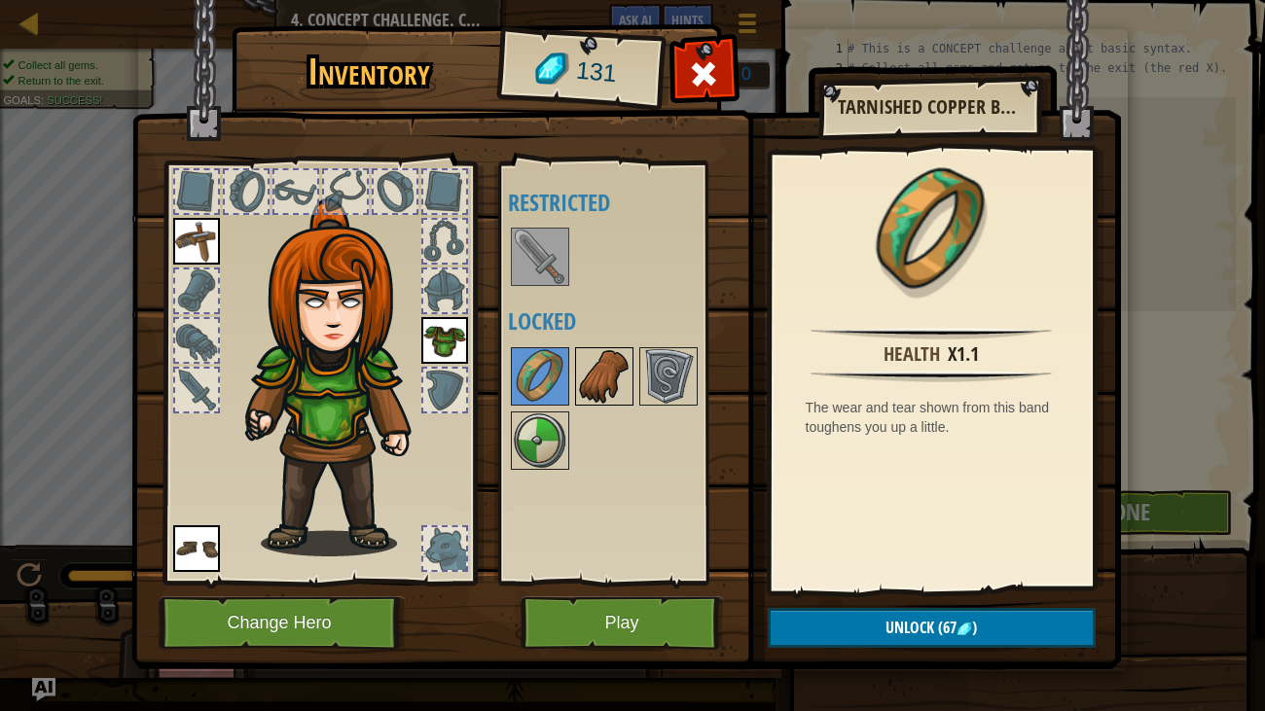
click at [592, 389] on img at bounding box center [604, 376] width 54 height 54
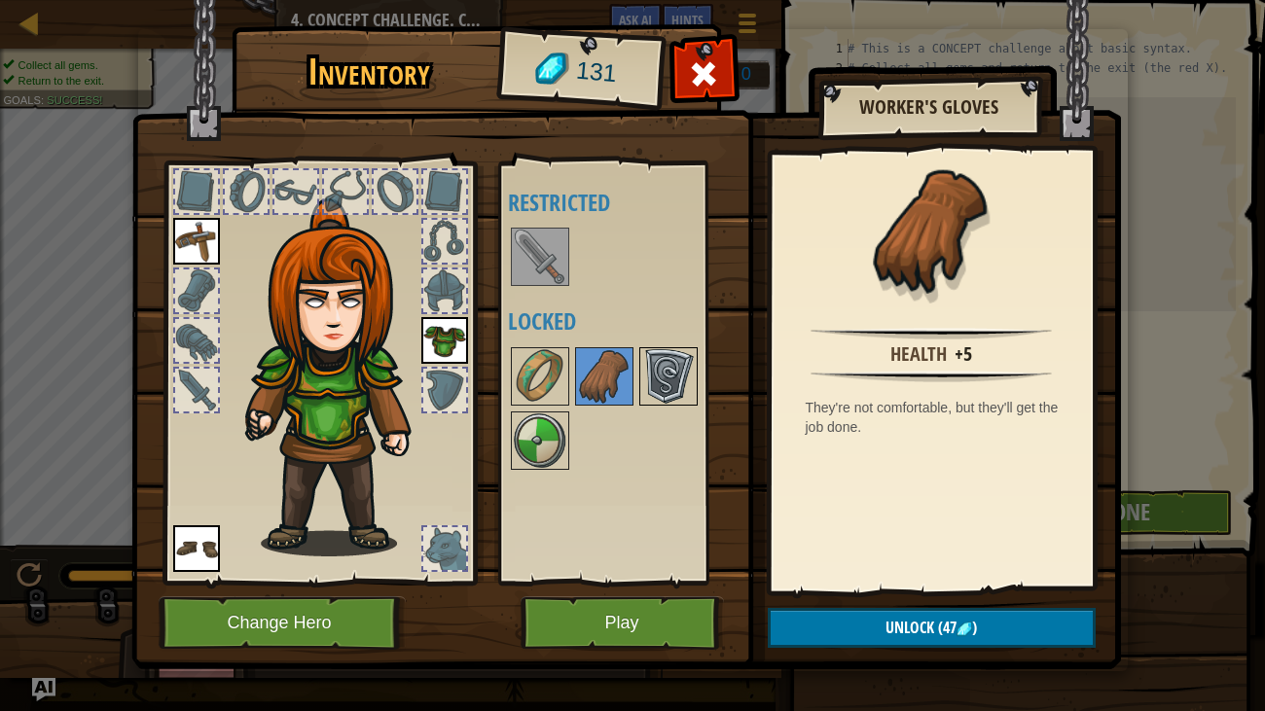
click at [662, 380] on img at bounding box center [668, 376] width 54 height 54
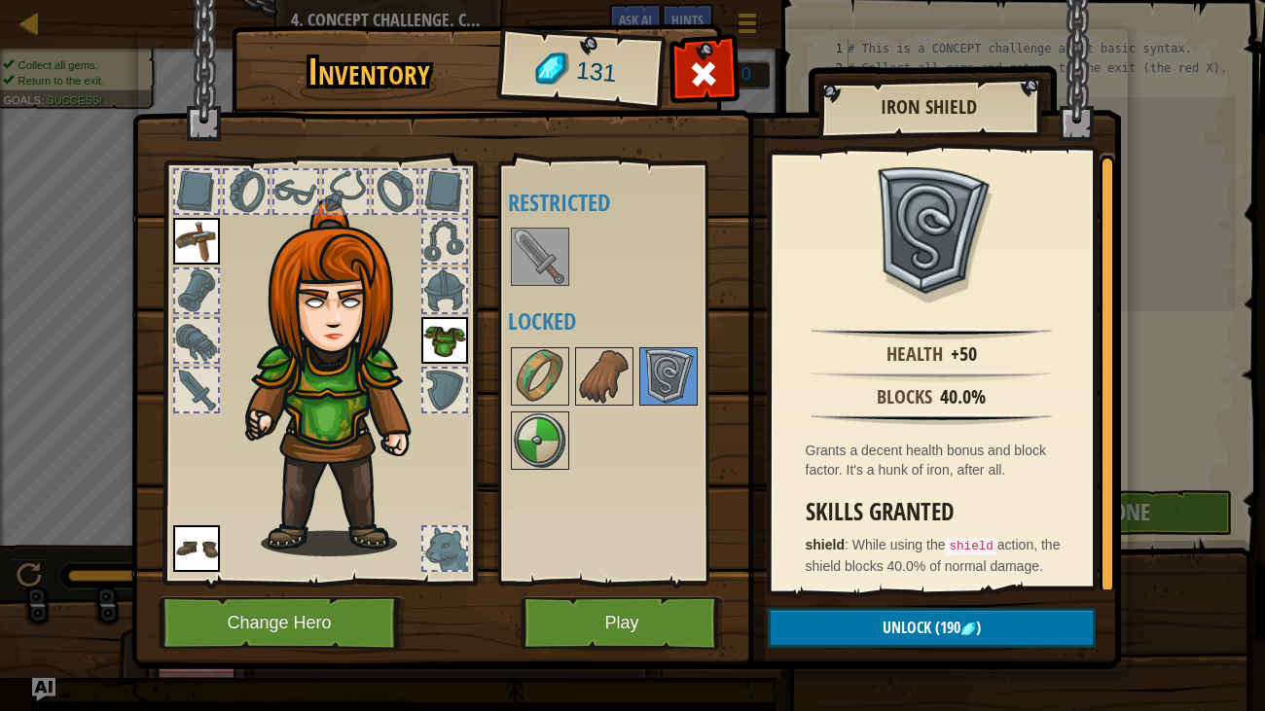
scroll to position [3, 0]
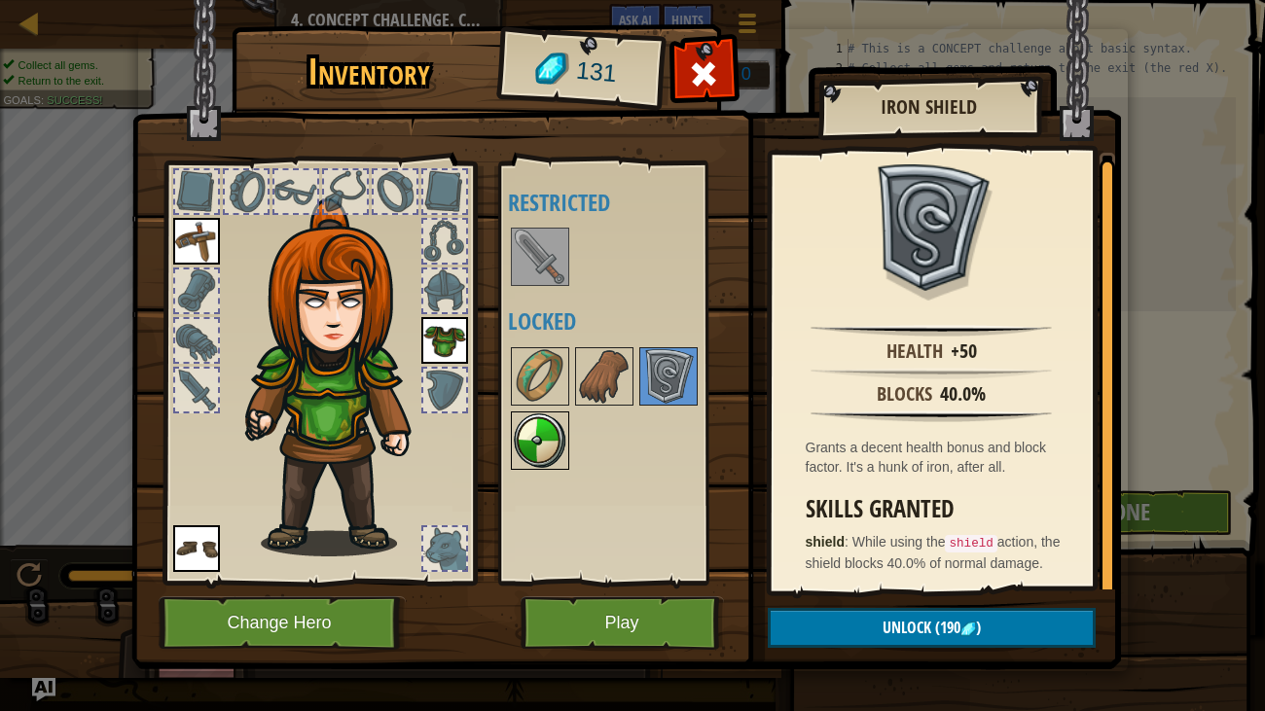
click at [547, 435] on img at bounding box center [540, 440] width 54 height 54
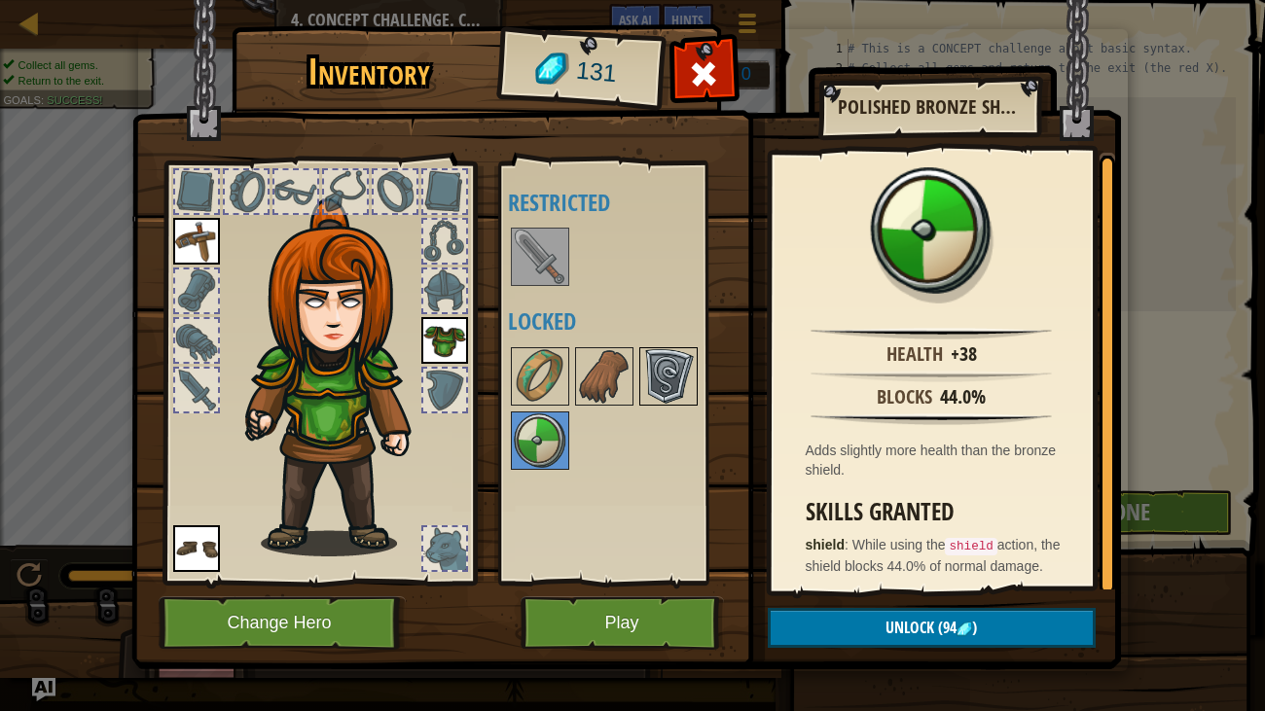
click at [685, 396] on img at bounding box center [668, 376] width 54 height 54
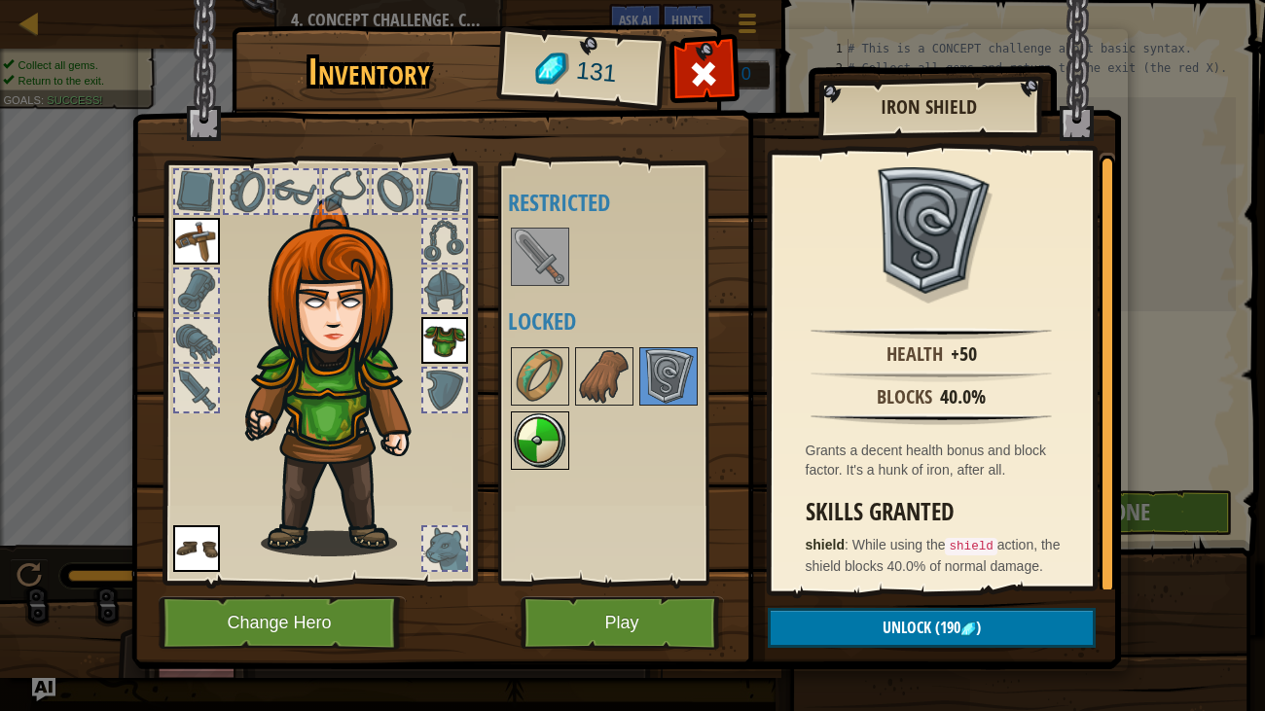
click at [541, 425] on img at bounding box center [540, 440] width 54 height 54
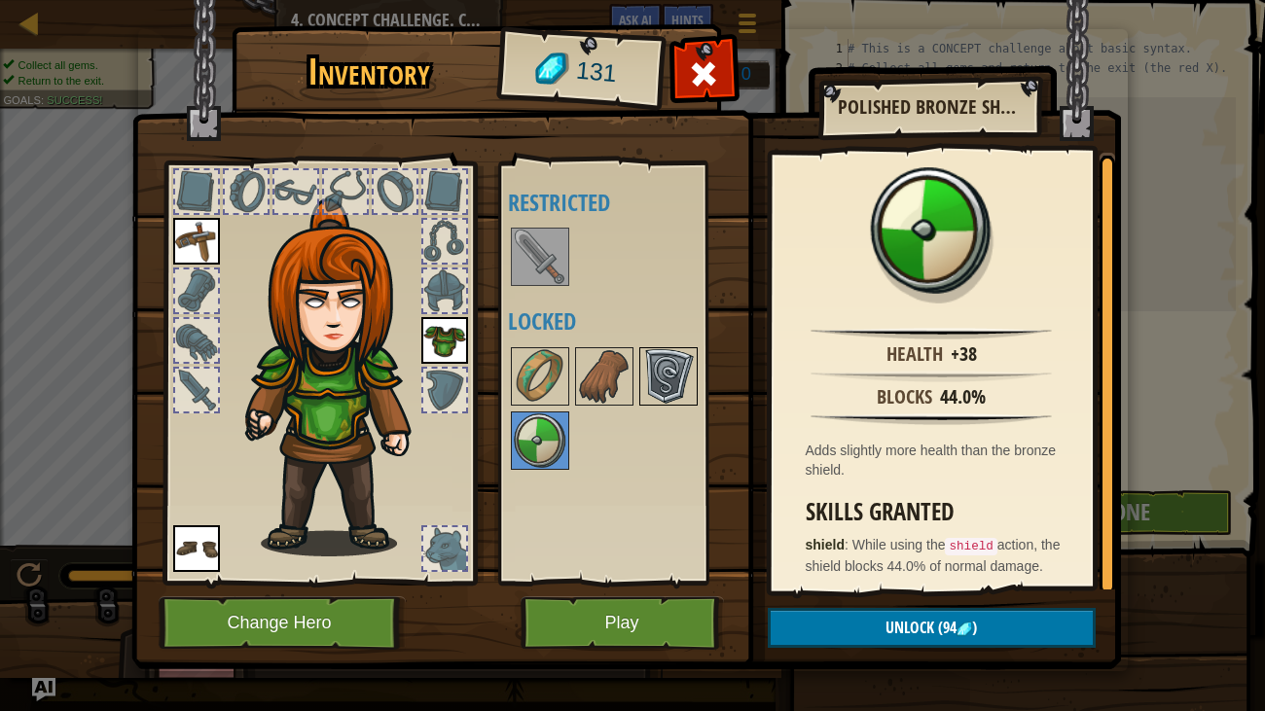
click at [641, 387] on img at bounding box center [668, 376] width 54 height 54
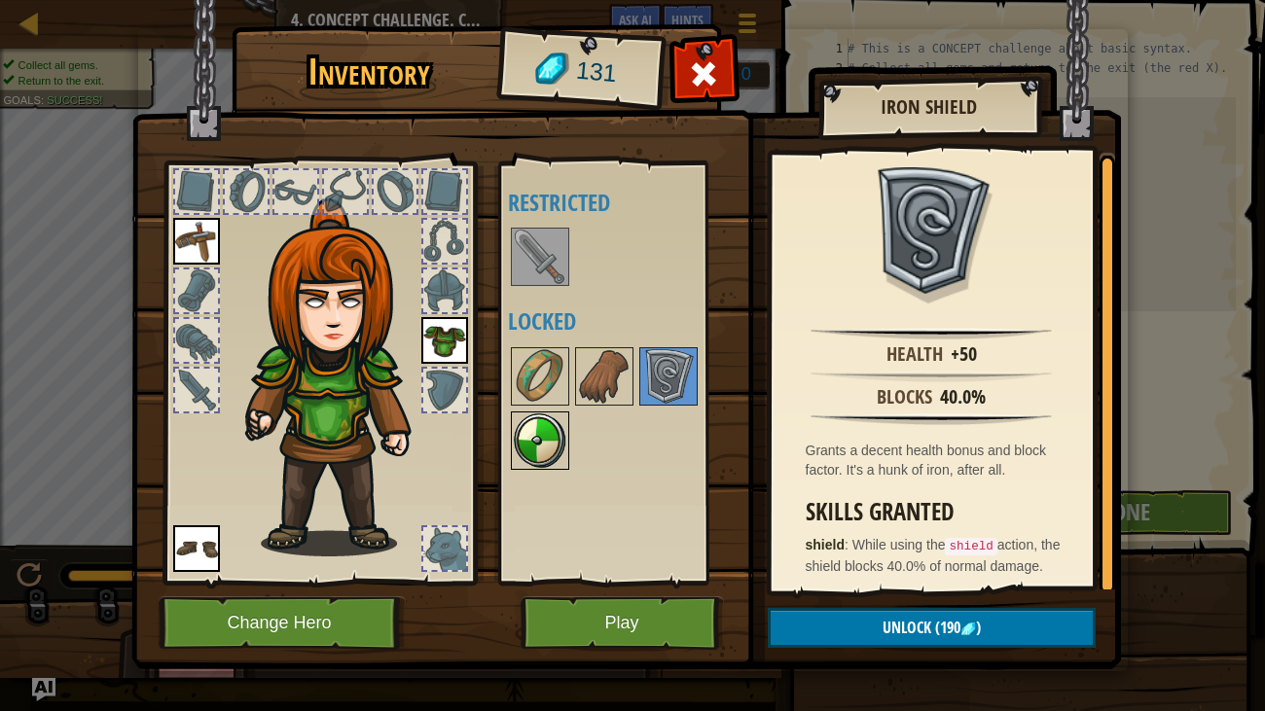
click at [542, 439] on img at bounding box center [540, 440] width 54 height 54
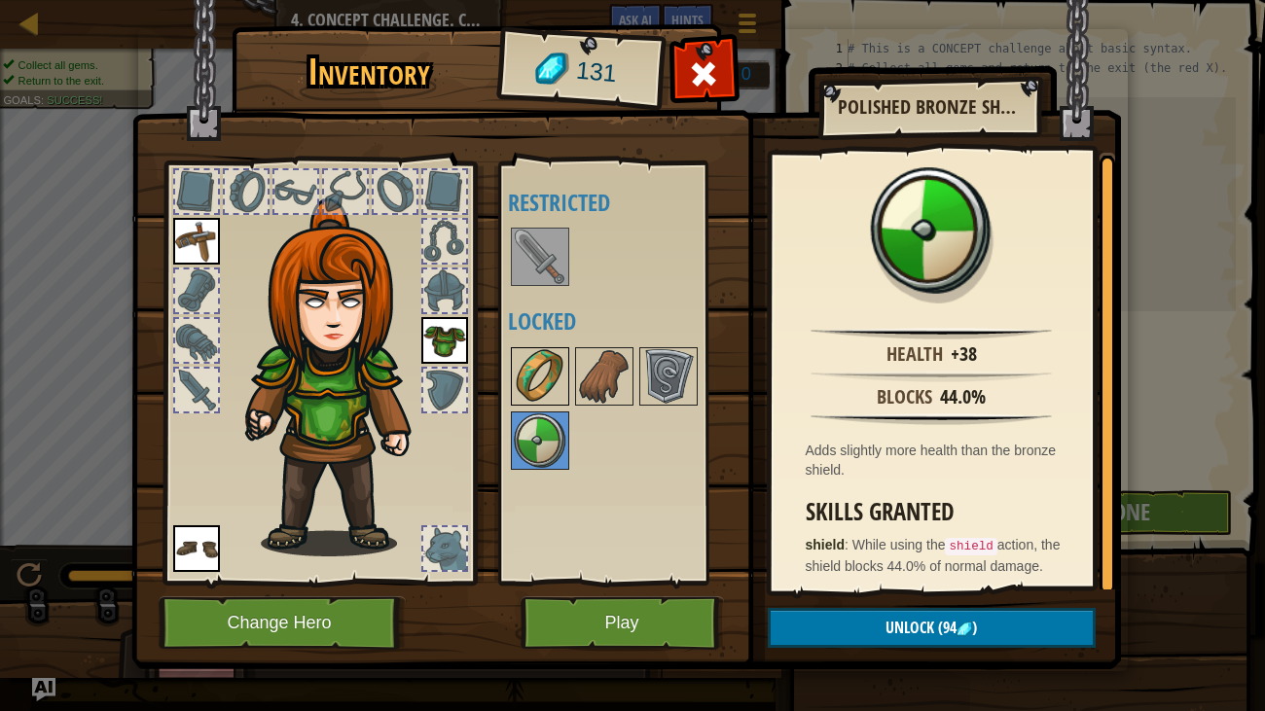
click at [562, 384] on img at bounding box center [540, 376] width 54 height 54
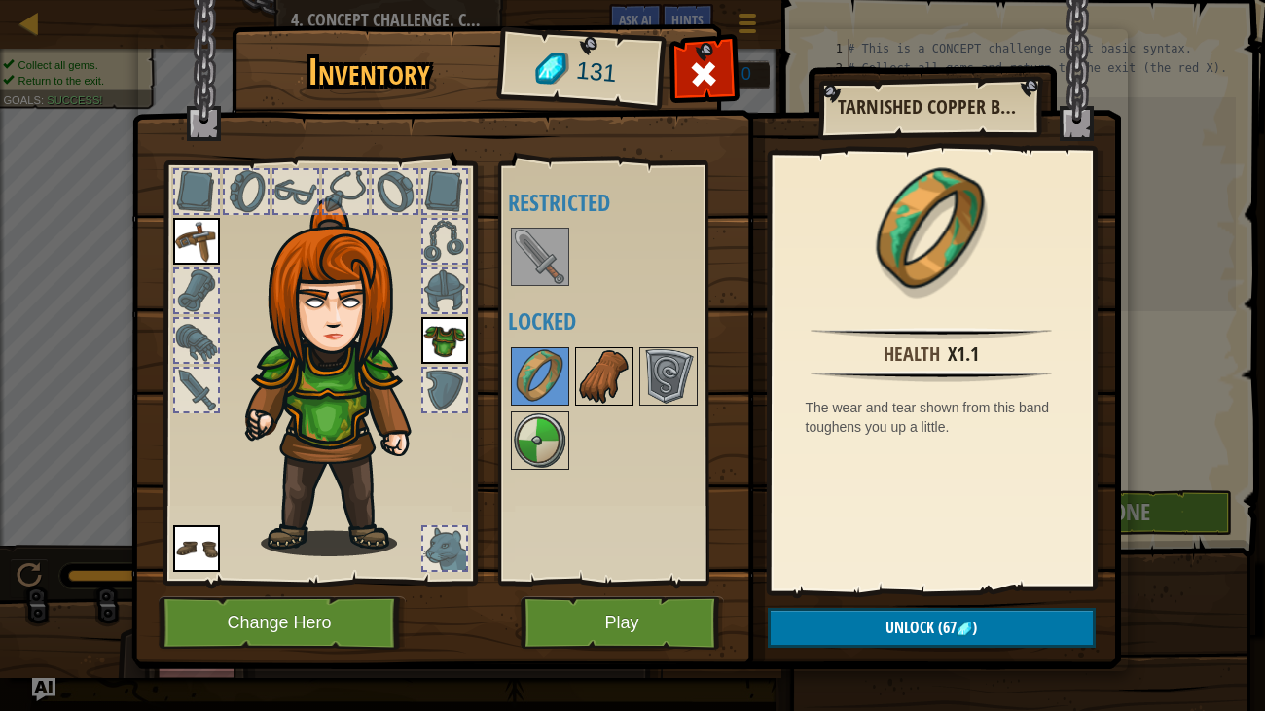
click at [597, 377] on img at bounding box center [604, 376] width 54 height 54
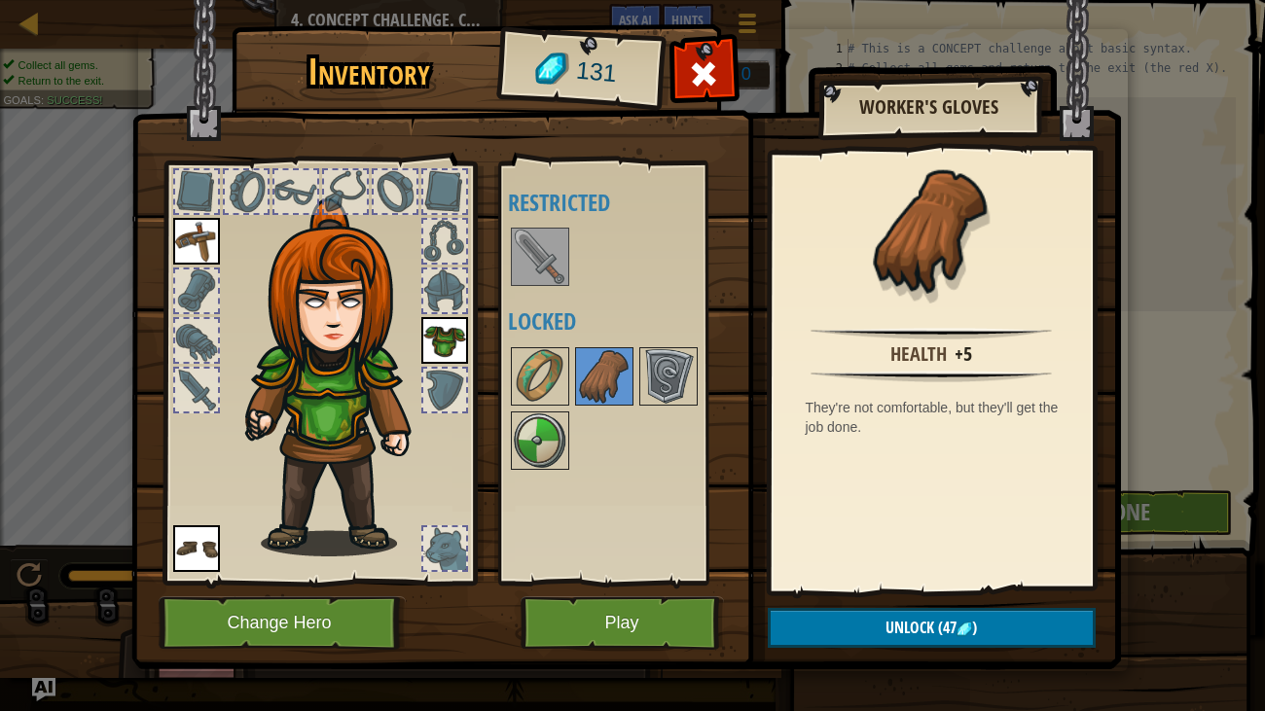
click at [918, 545] on div "Inventory 131 Available Equip Equip Equip (double-click to equip) Restricted Lo…" at bounding box center [632, 355] width 1265 height 711
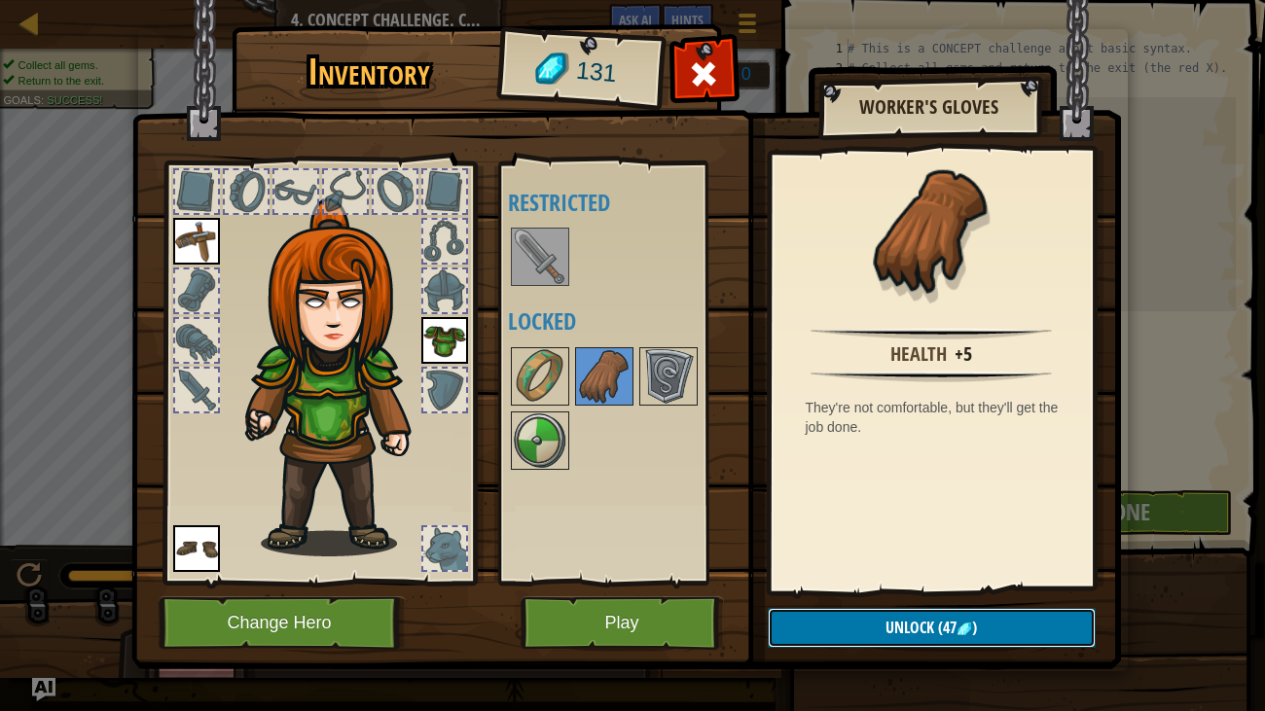
click at [902, 545] on span "Unlock" at bounding box center [909, 627] width 49 height 21
click at [854, 545] on button "Confirm" at bounding box center [932, 628] width 328 height 40
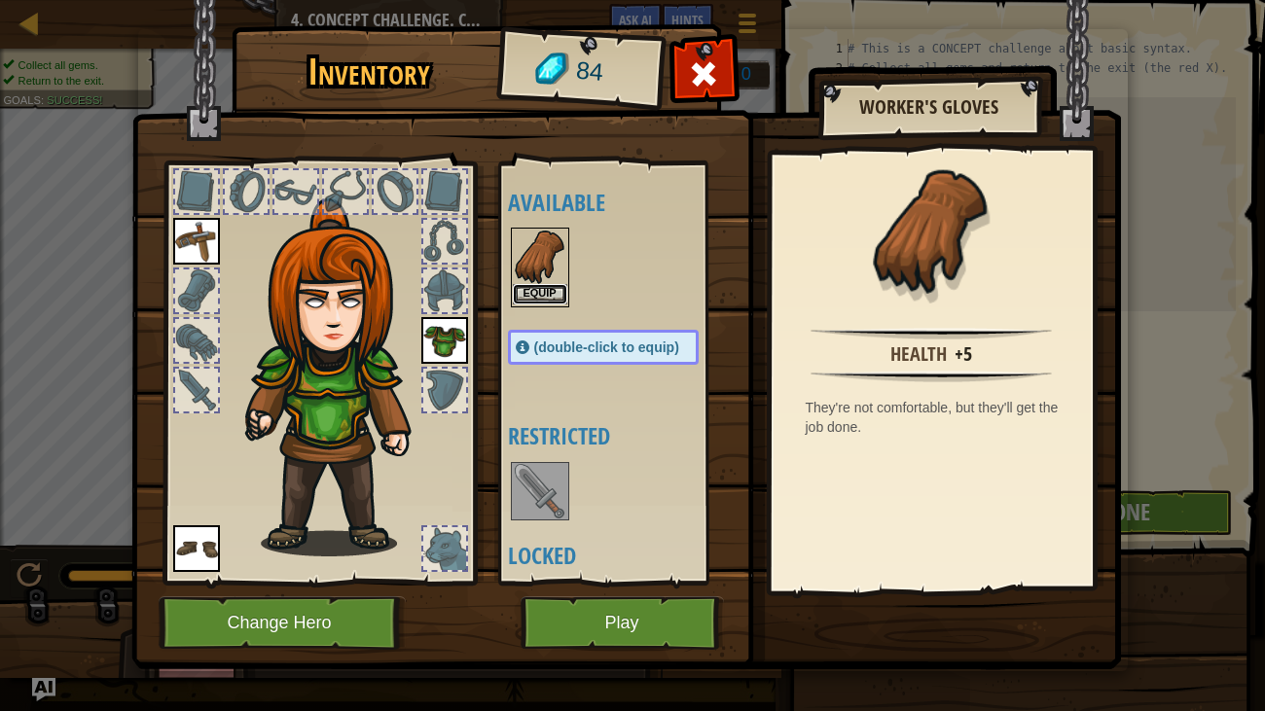
click at [542, 288] on button "Equip" at bounding box center [540, 294] width 54 height 20
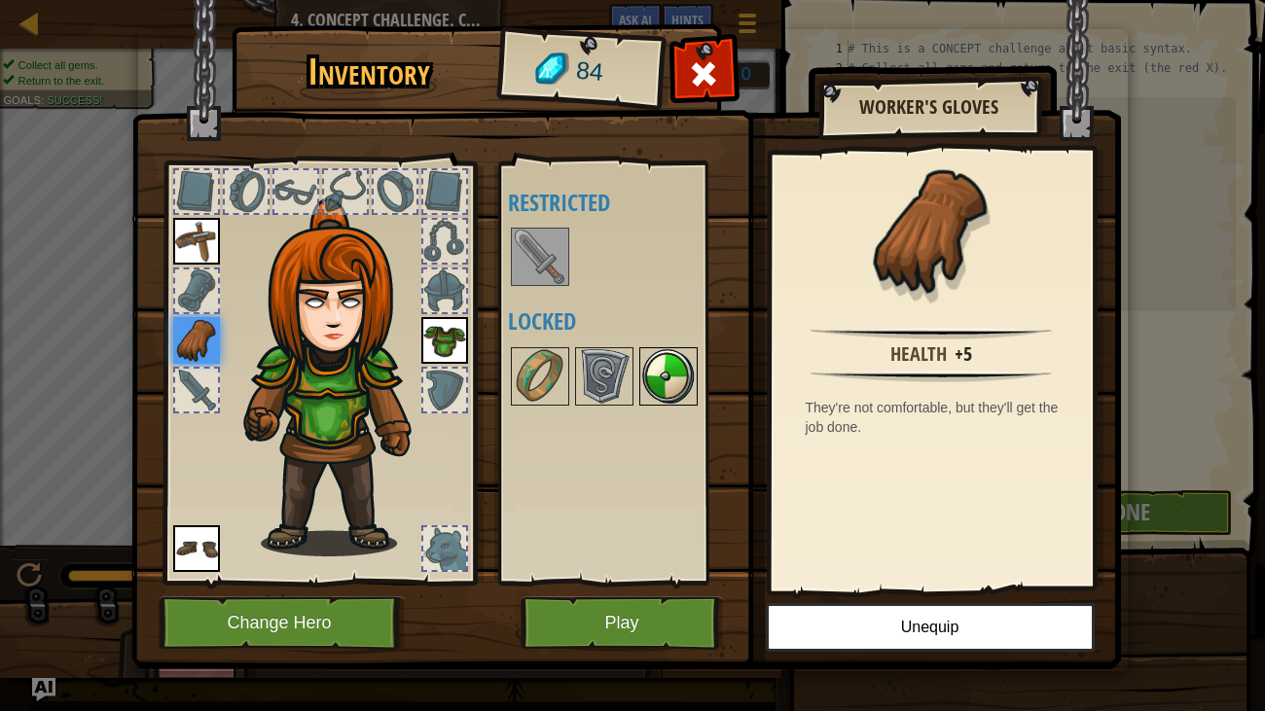
click at [658, 391] on img at bounding box center [668, 376] width 54 height 54
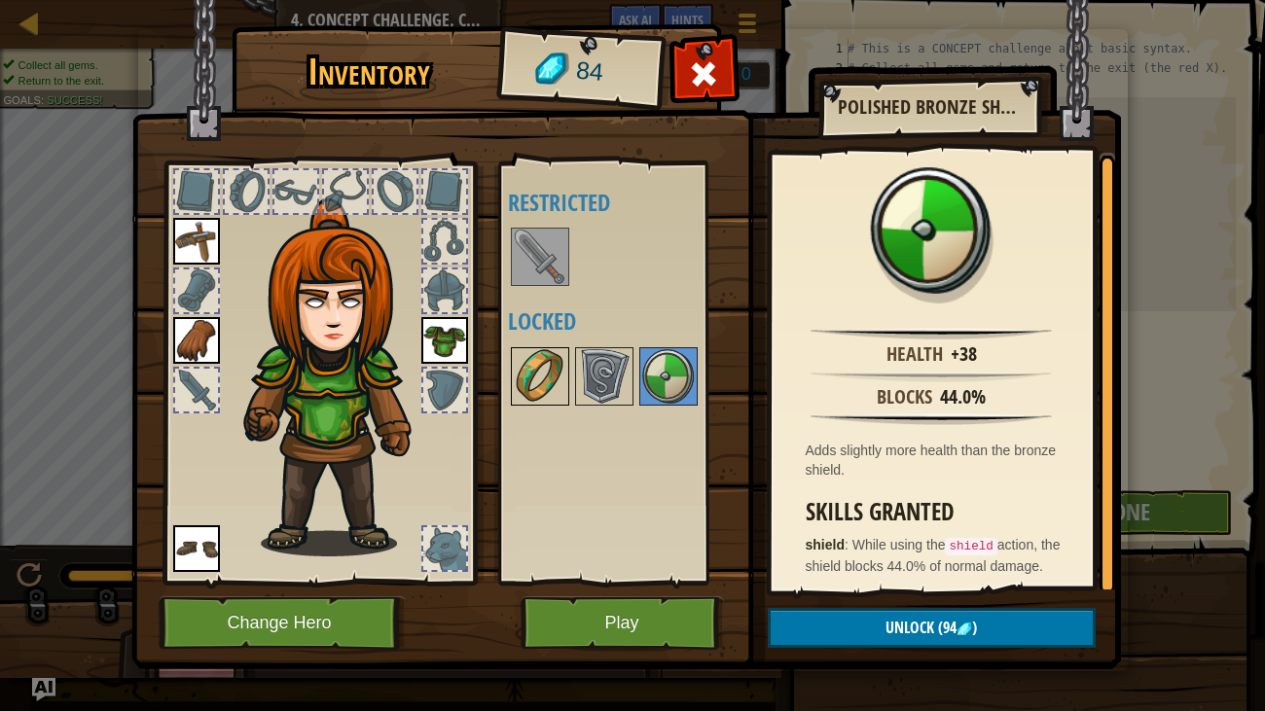
click at [557, 365] on img at bounding box center [540, 376] width 54 height 54
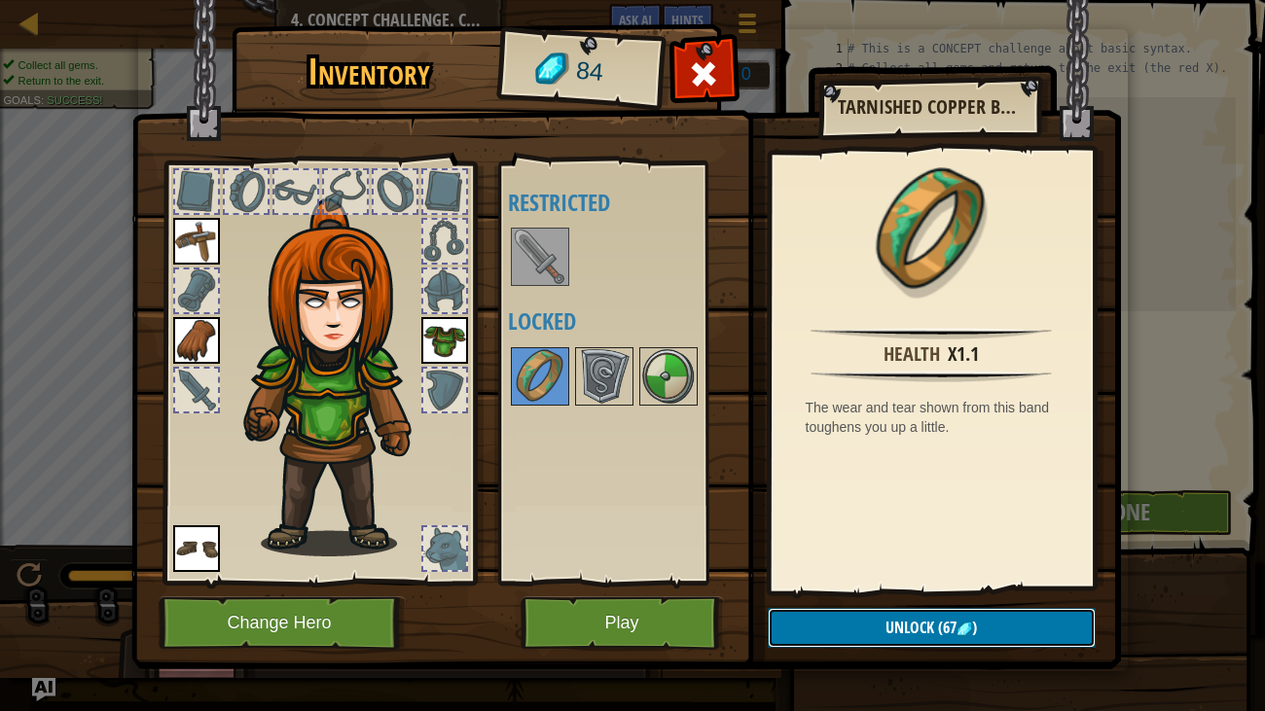
click at [874, 545] on button "Unlock (67 )" at bounding box center [932, 628] width 328 height 40
click at [892, 545] on button "Confirm" at bounding box center [932, 628] width 328 height 40
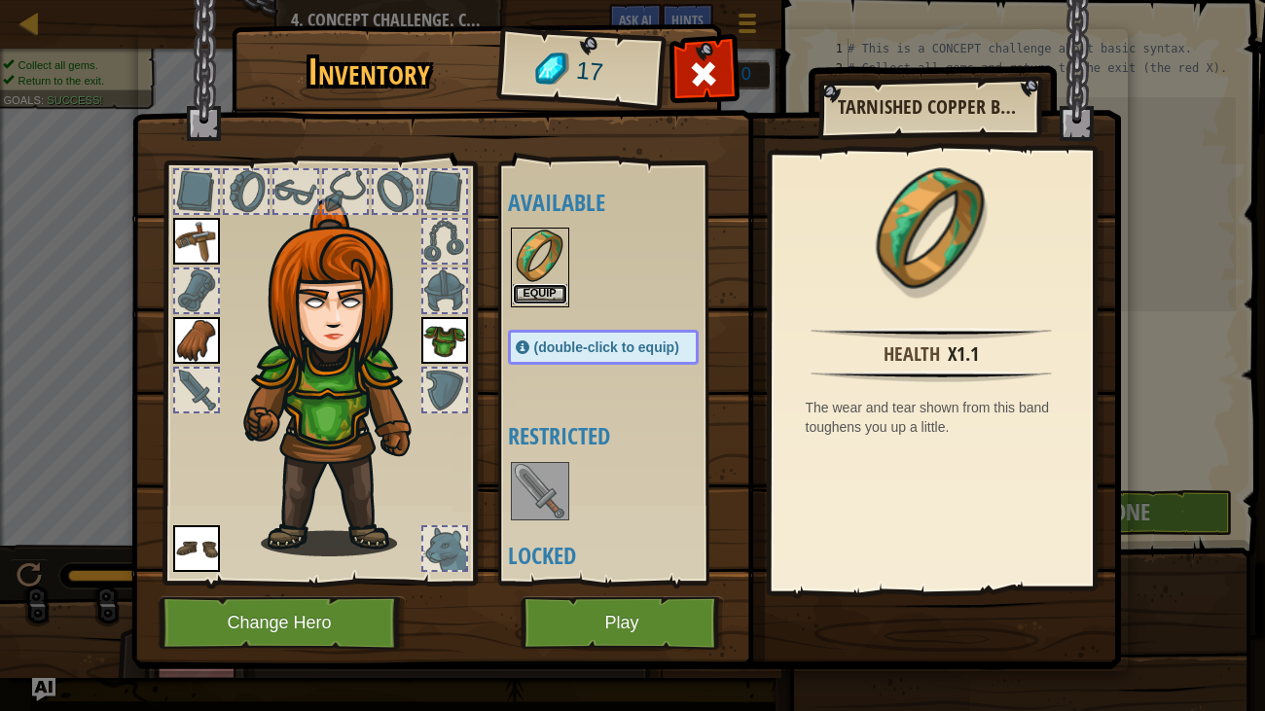
click at [523, 301] on button "Equip" at bounding box center [540, 294] width 54 height 20
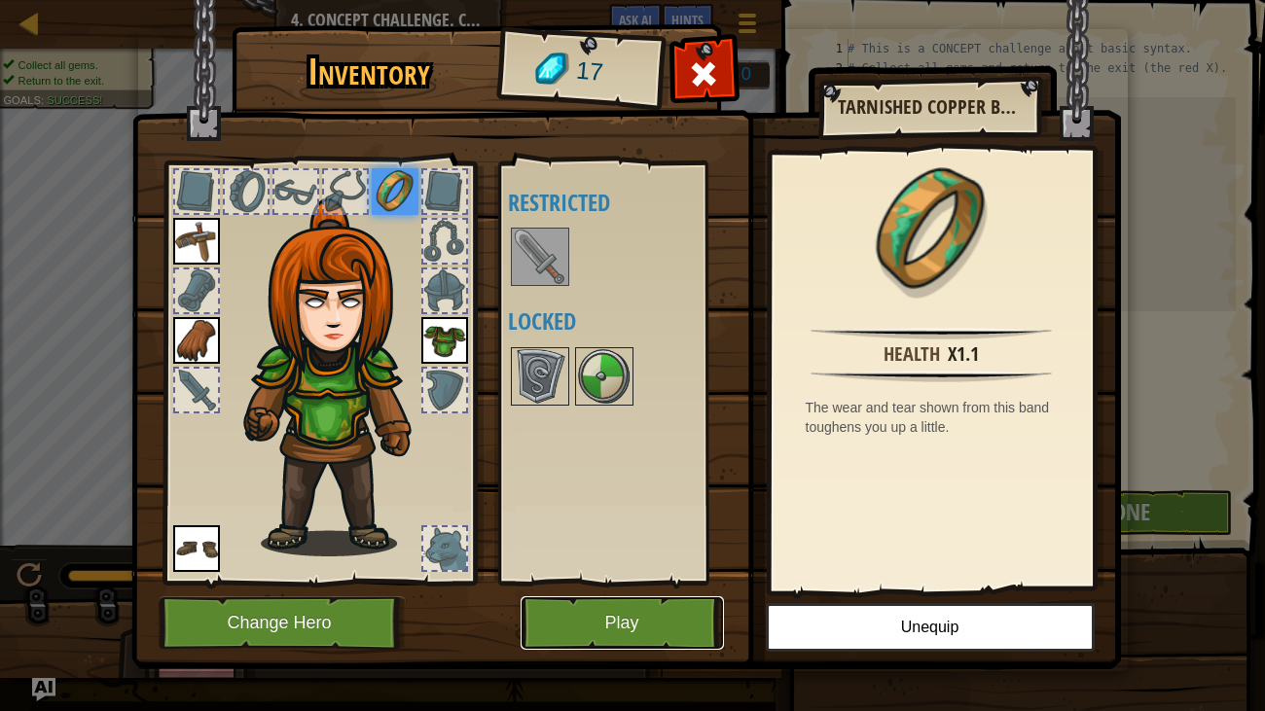
click at [609, 545] on button "Play" at bounding box center [621, 623] width 203 height 54
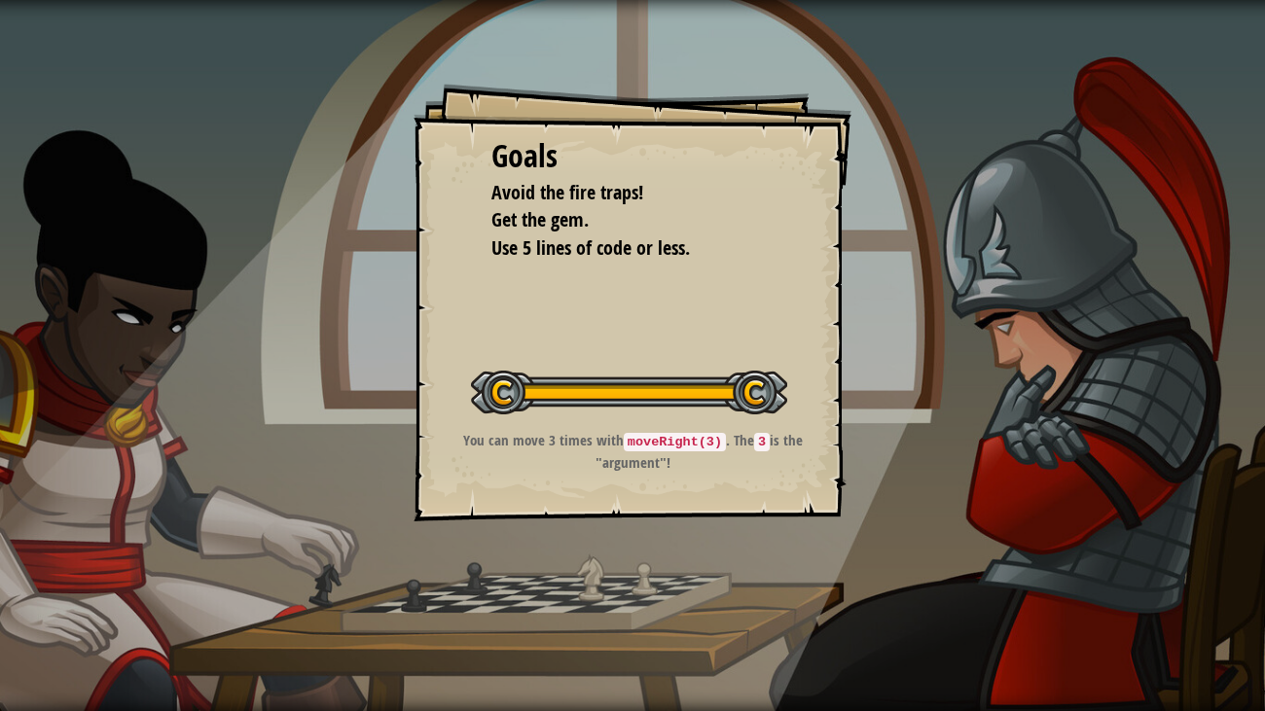
click at [0, 0] on button "Start Level" at bounding box center [0, 0] width 0 height 0
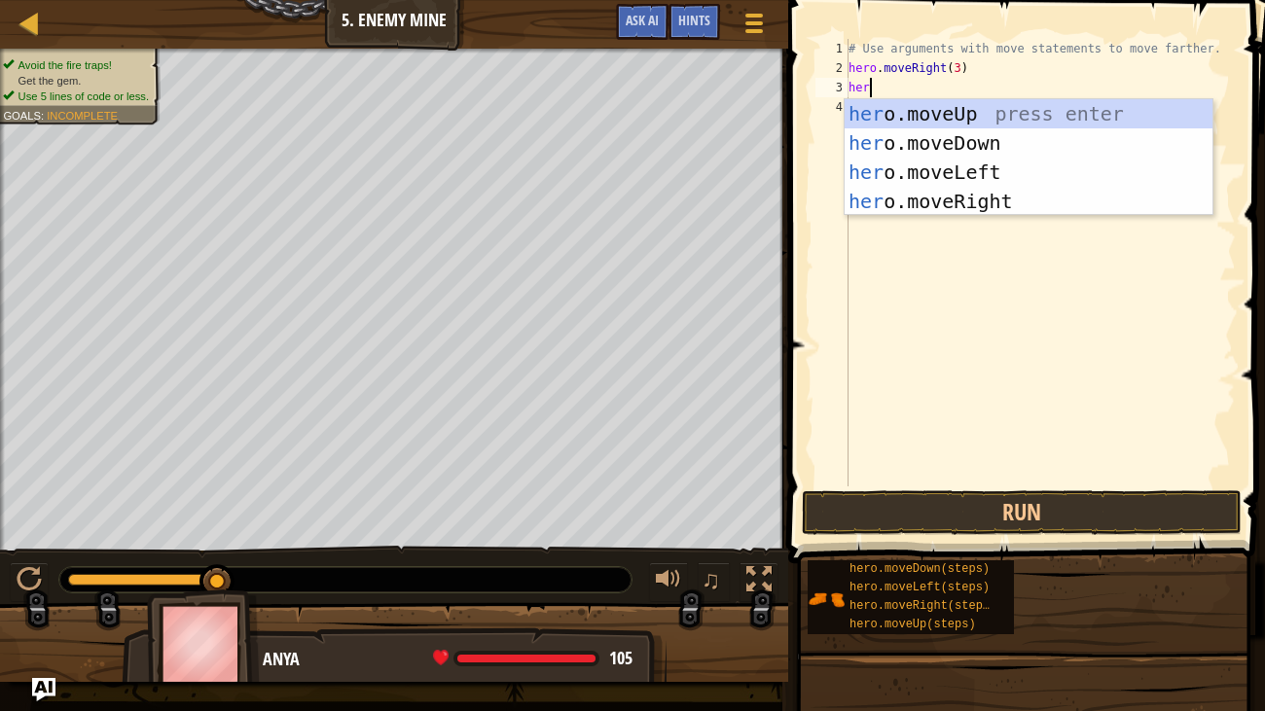
scroll to position [9, 0]
type textarea "hero"
click at [994, 134] on div "hero .moveUp press enter hero .moveDown press enter hero .moveLeft press enter …" at bounding box center [1028, 186] width 368 height 175
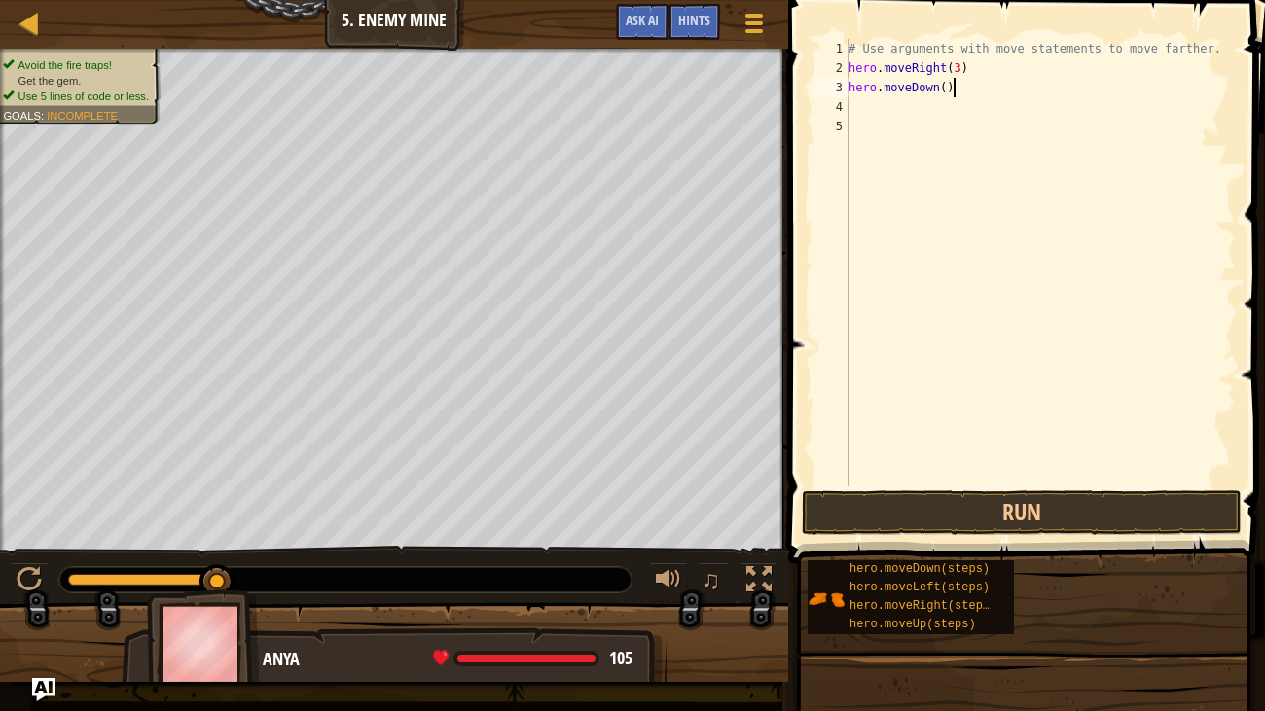
click at [971, 92] on div "# Use arguments with move statements to move farther. hero . moveRight ( 3 ) he…" at bounding box center [1039, 282] width 391 height 486
type textarea "hero"
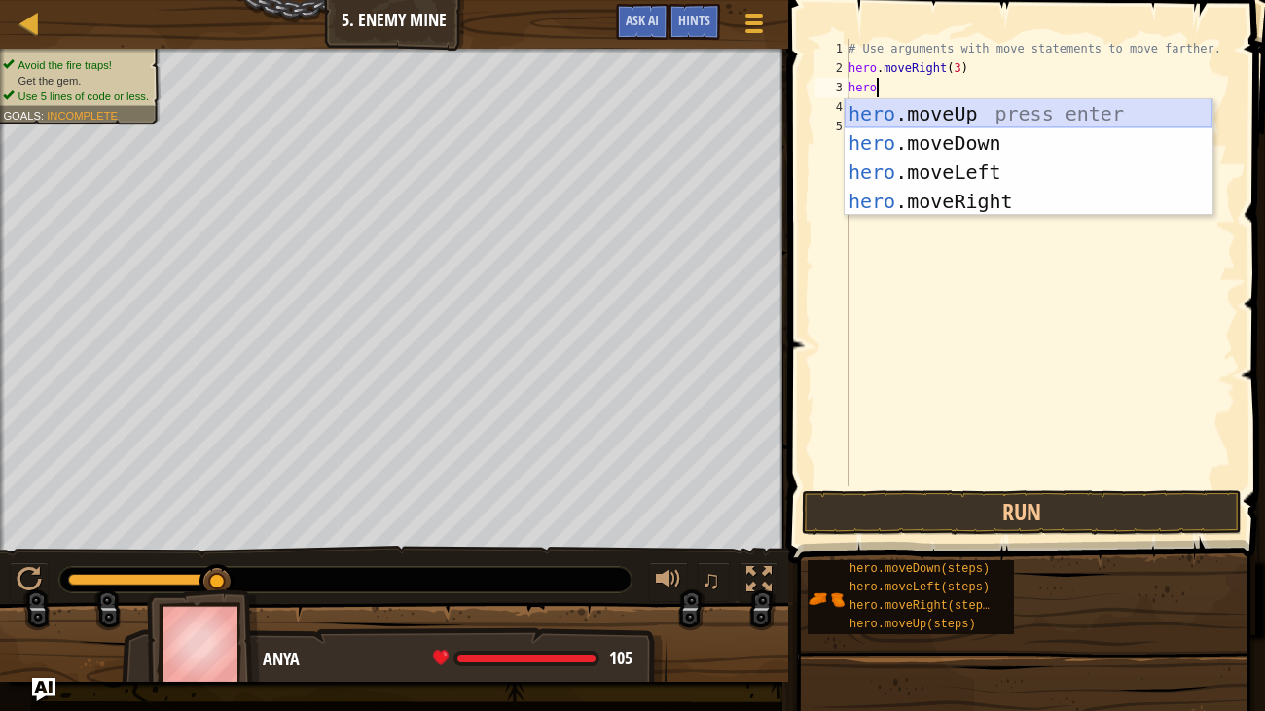
click at [984, 121] on div "hero .moveUp press enter hero .moveDown press enter hero .moveLeft press enter …" at bounding box center [1028, 186] width 368 height 175
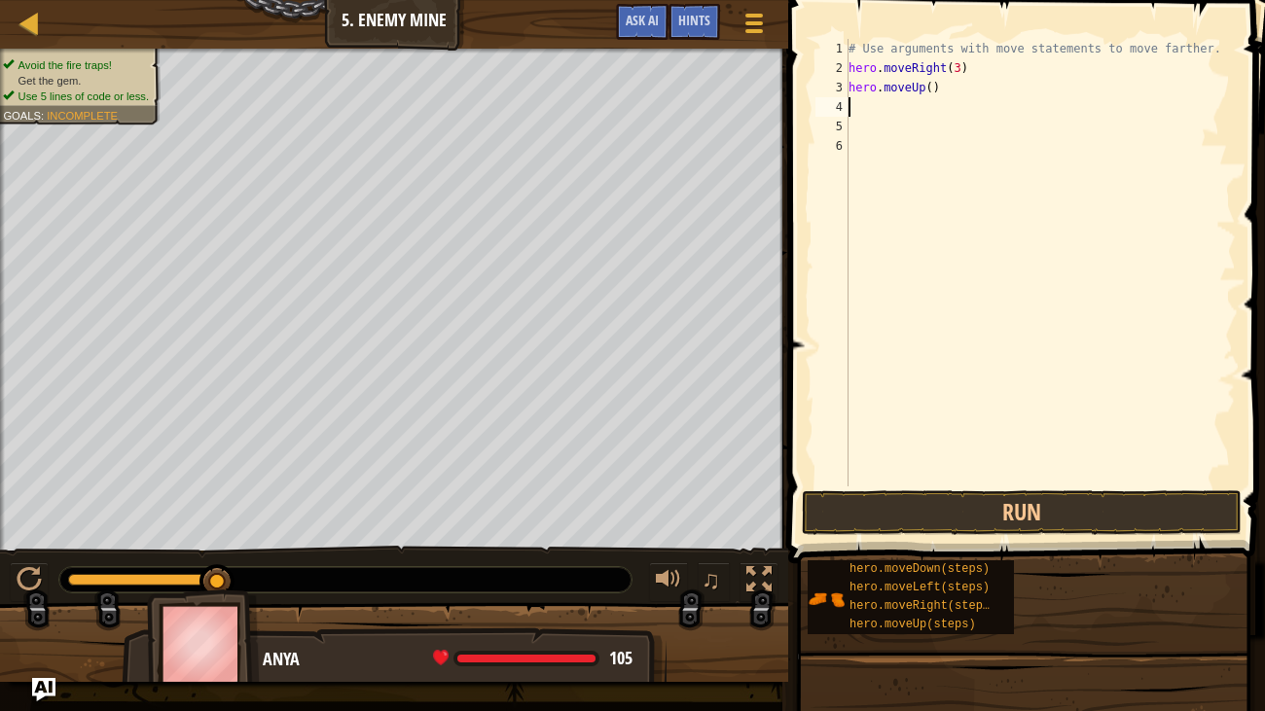
type textarea "h"
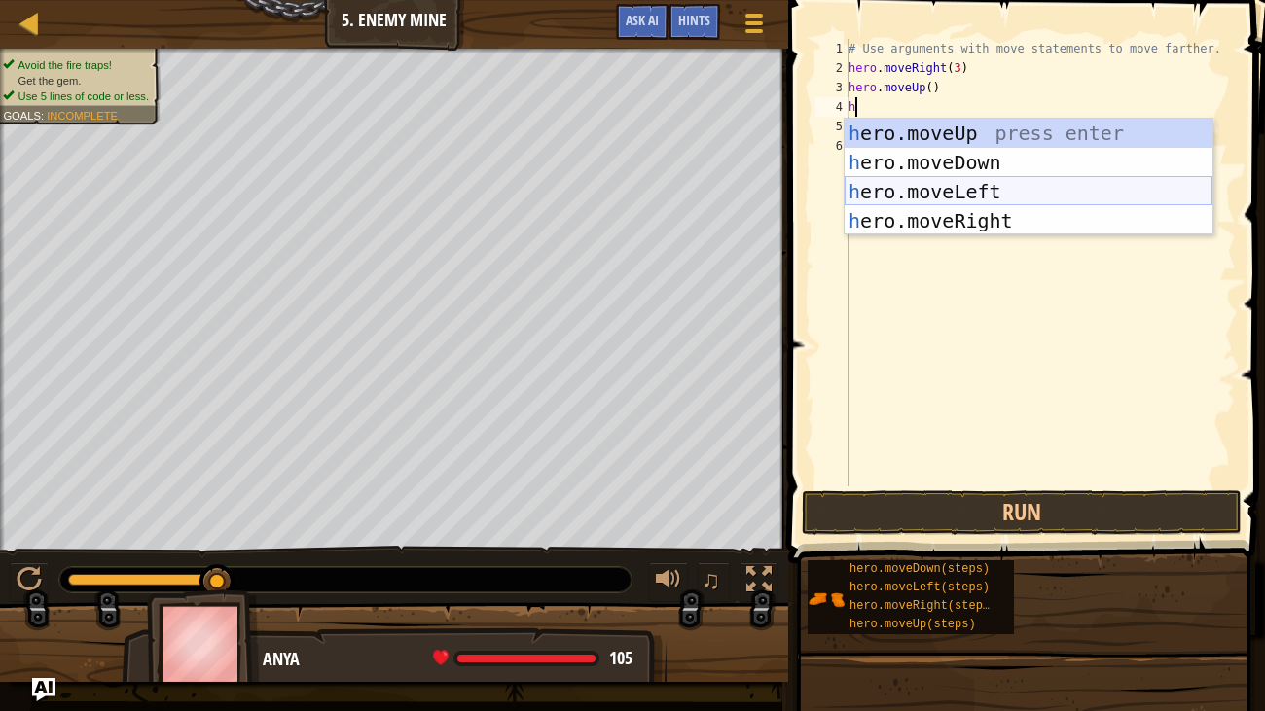
click at [1075, 189] on div "h ero.moveUp press enter h ero.moveDown press enter h ero.moveLeft press enter …" at bounding box center [1028, 206] width 368 height 175
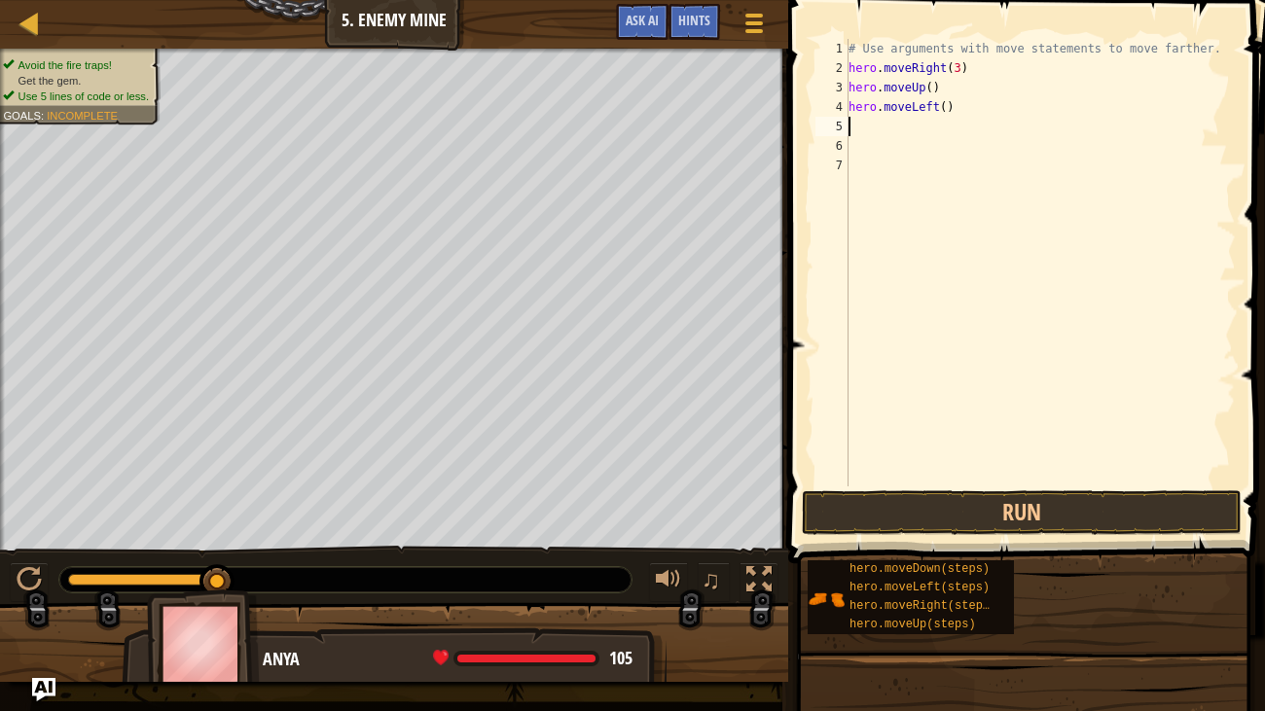
type textarea "h"
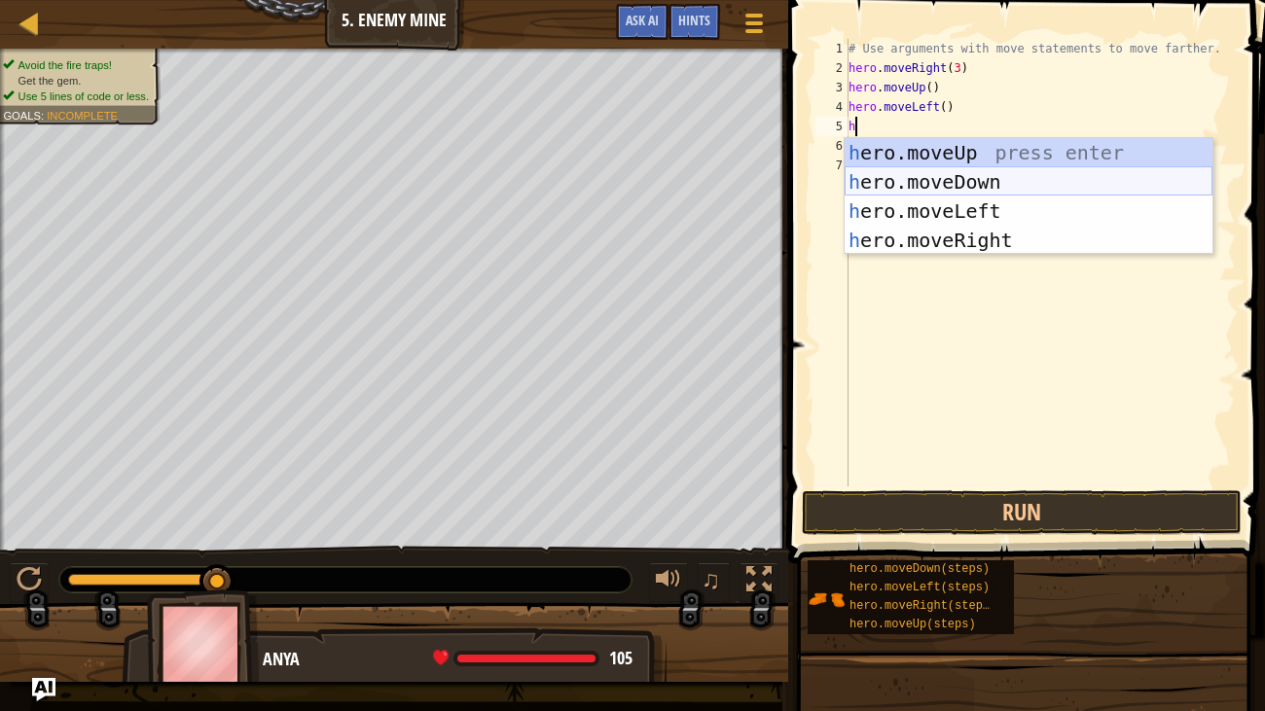
click at [956, 180] on div "h ero.moveUp press enter h ero.moveDown press enter h ero.moveLeft press enter …" at bounding box center [1028, 225] width 368 height 175
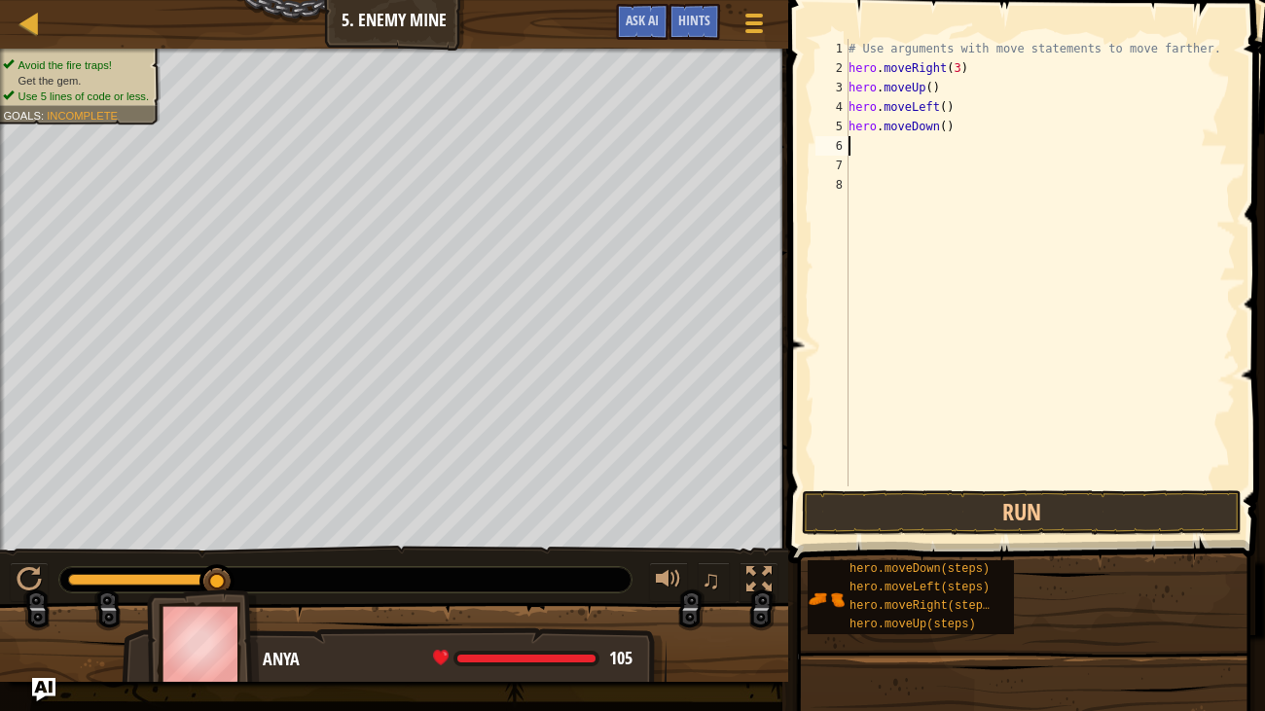
click at [945, 127] on div "# Use arguments with move statements to move farther. hero . moveRight ( 3 ) he…" at bounding box center [1039, 282] width 391 height 486
type textarea "hero.moveDown(3)"
click at [893, 146] on div "# Use arguments with move statements to move farther. hero . moveRight ( 3 ) he…" at bounding box center [1039, 282] width 391 height 486
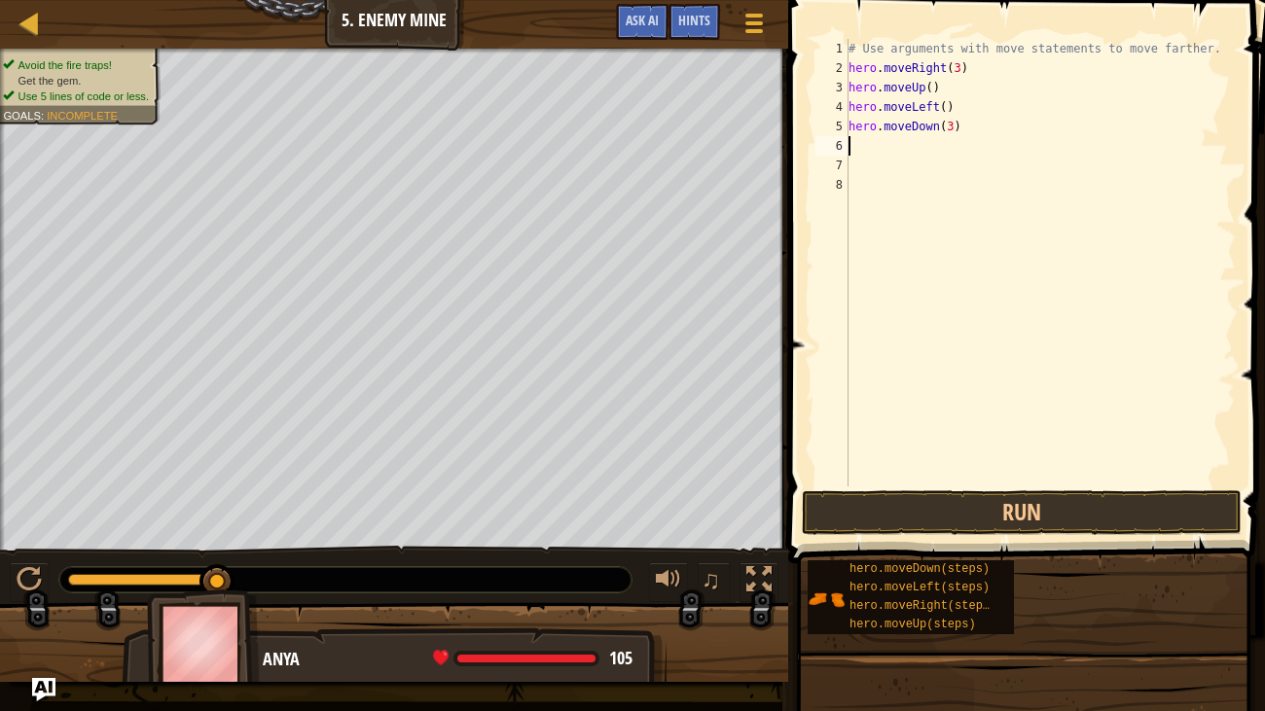
type textarea "h"
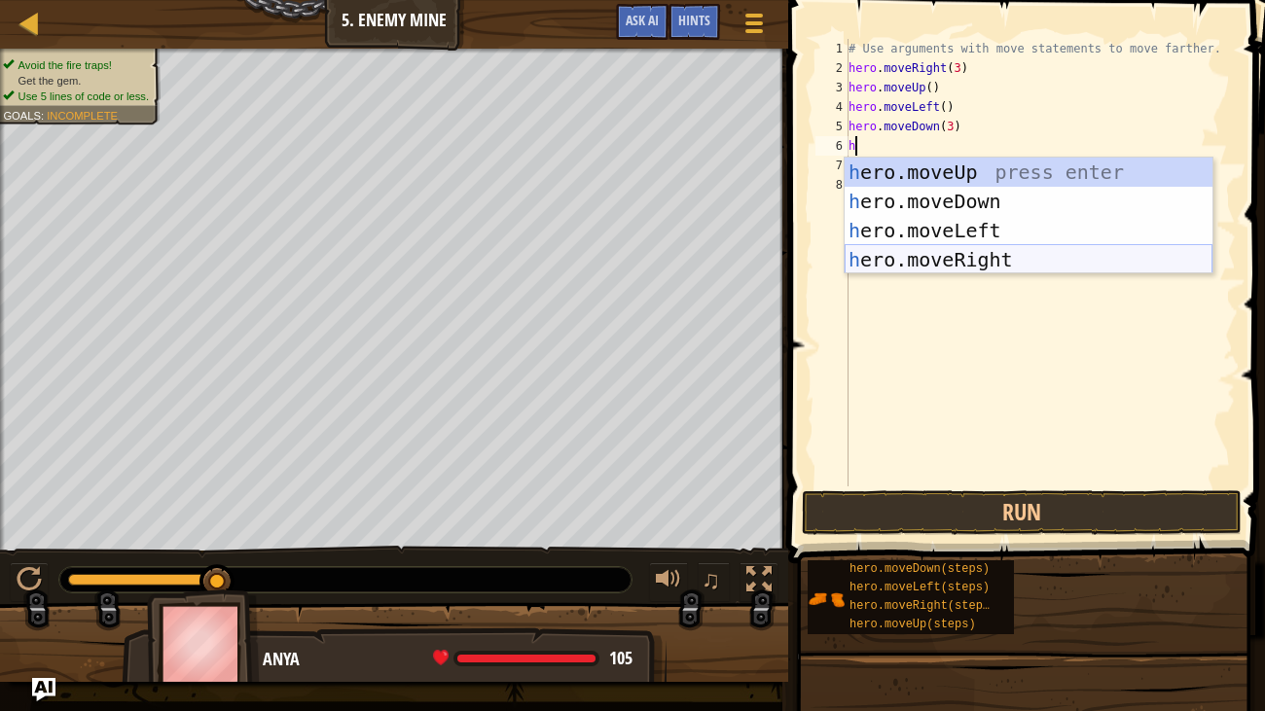
click at [1000, 264] on div "h ero.moveUp press enter h ero.moveDown press enter h ero.moveLeft press enter …" at bounding box center [1028, 245] width 368 height 175
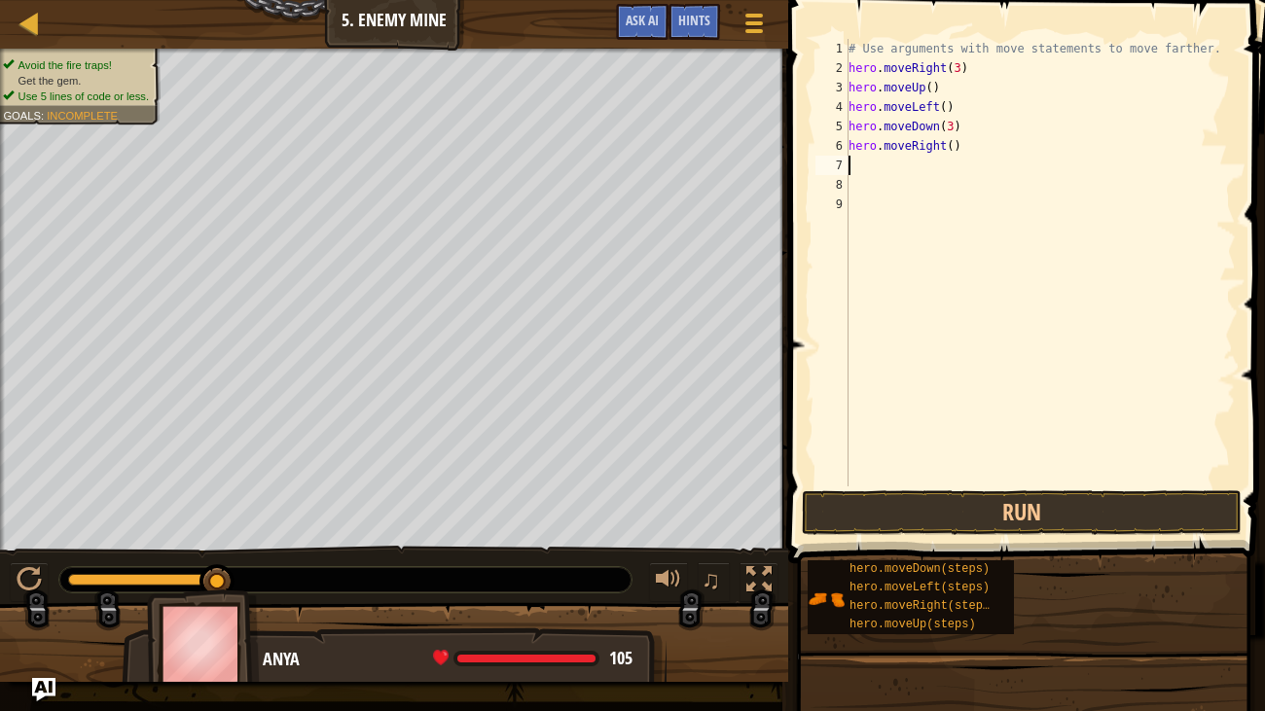
click at [953, 147] on div "# Use arguments with move statements to move farther. hero . moveRight ( 3 ) he…" at bounding box center [1039, 282] width 391 height 486
click at [1087, 521] on button "Run" at bounding box center [1022, 512] width 440 height 45
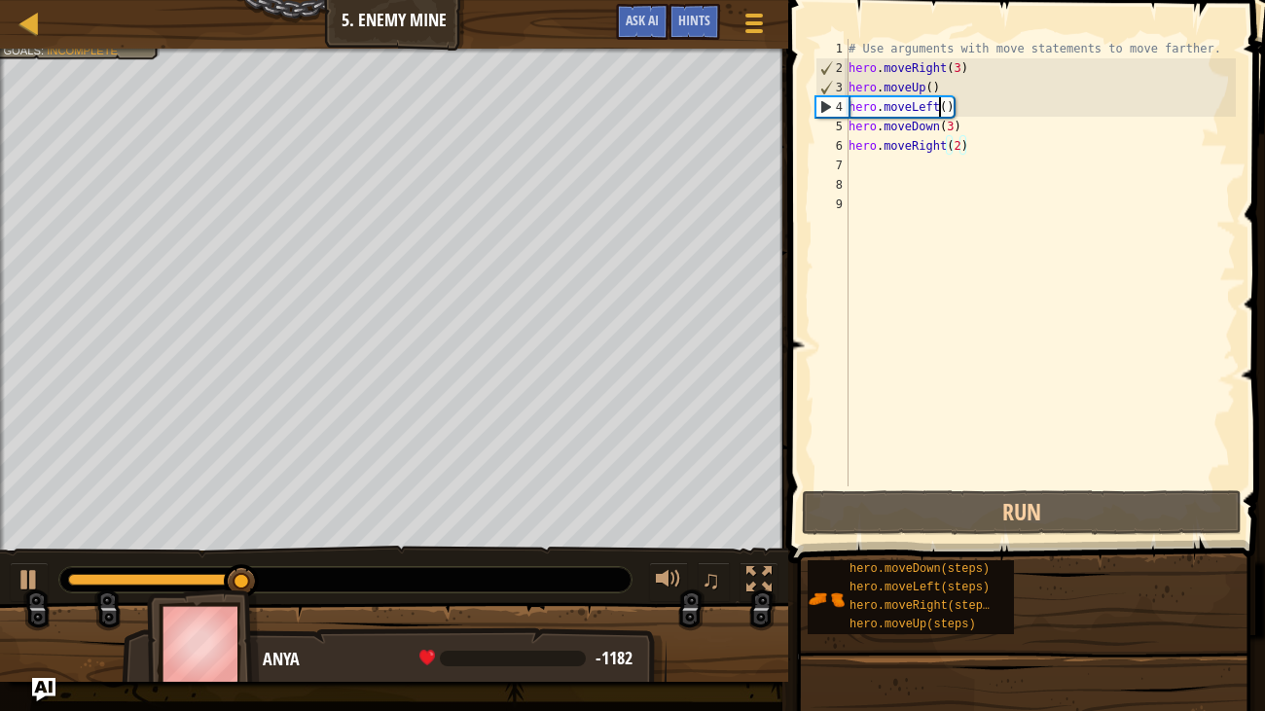
click at [940, 103] on div "# Use arguments with move statements to move farther. hero . moveRight ( 3 ) he…" at bounding box center [1039, 282] width 391 height 486
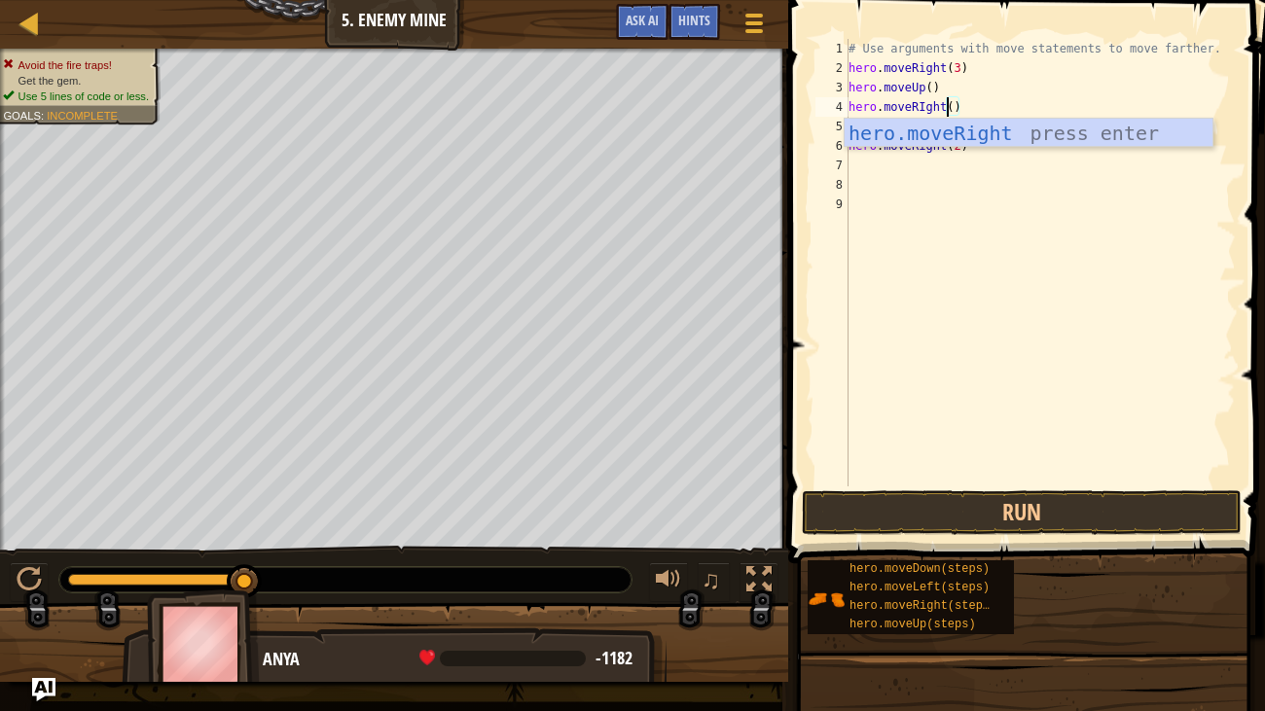
click at [923, 100] on div "# Use arguments with move statements to move farther. hero . moveRight ( 3 ) he…" at bounding box center [1039, 282] width 391 height 486
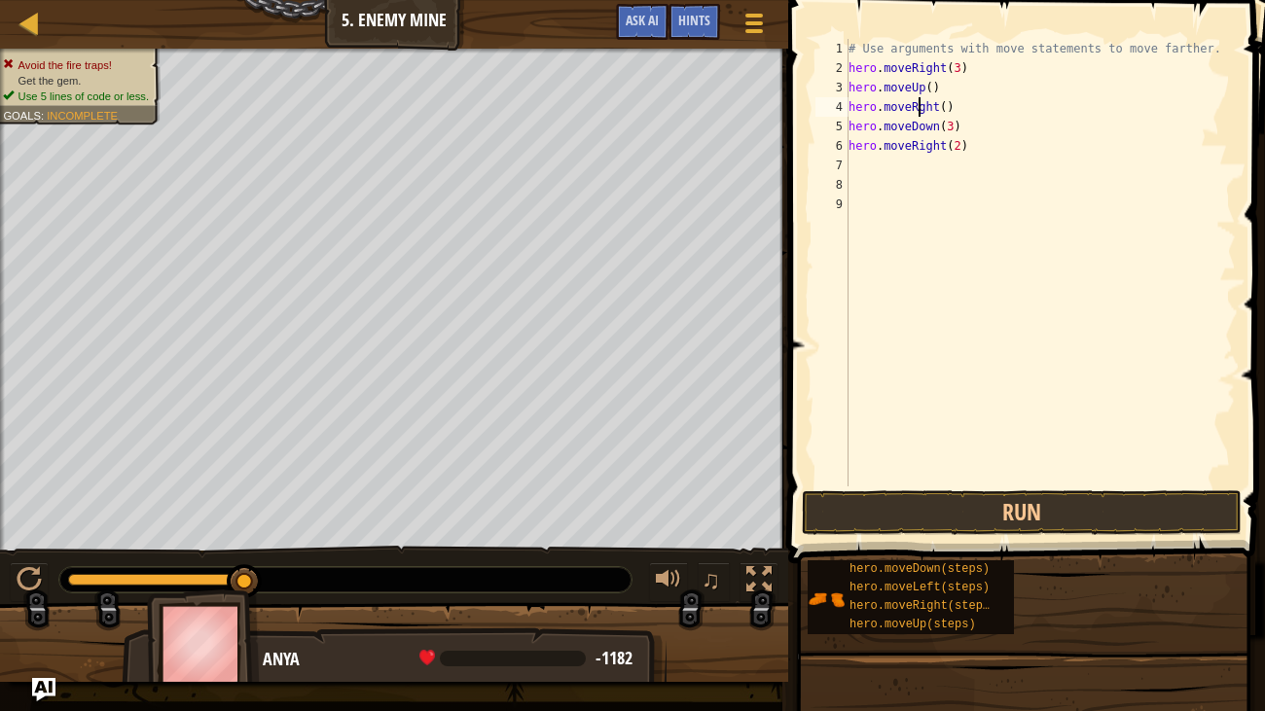
scroll to position [9, 6]
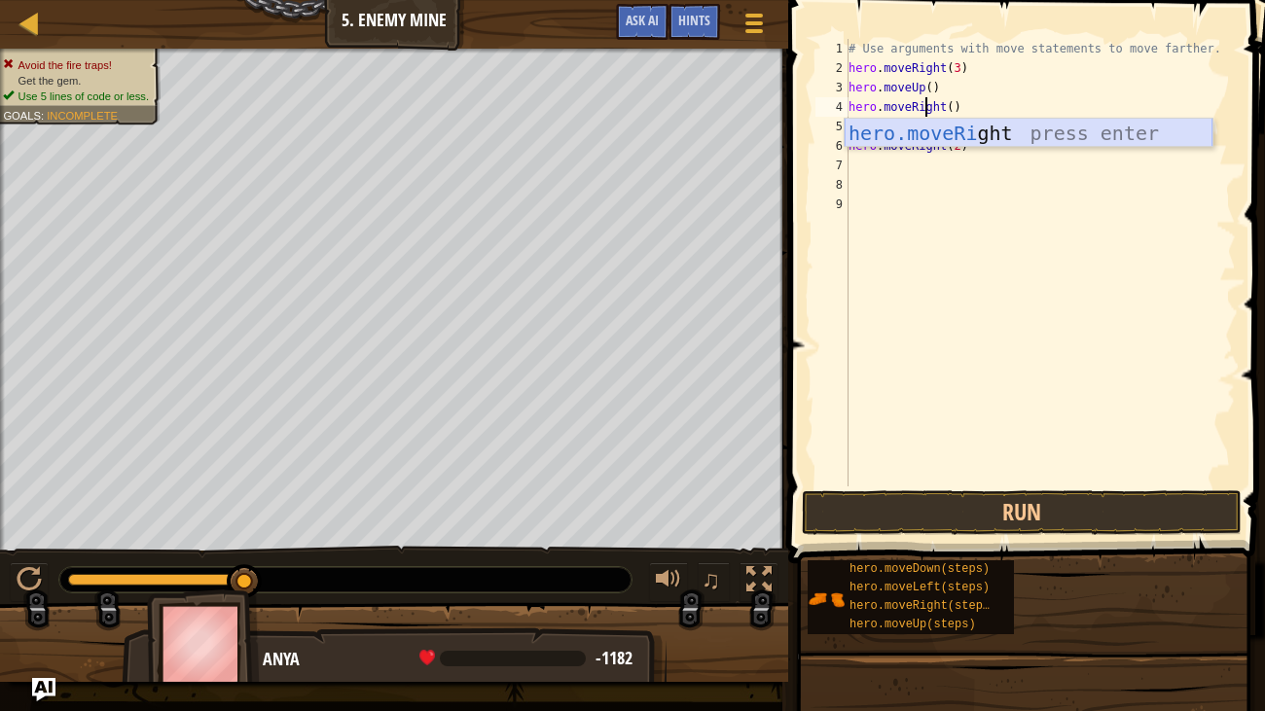
click at [1014, 137] on div "hero.moveRi ght press enter" at bounding box center [1028, 163] width 368 height 88
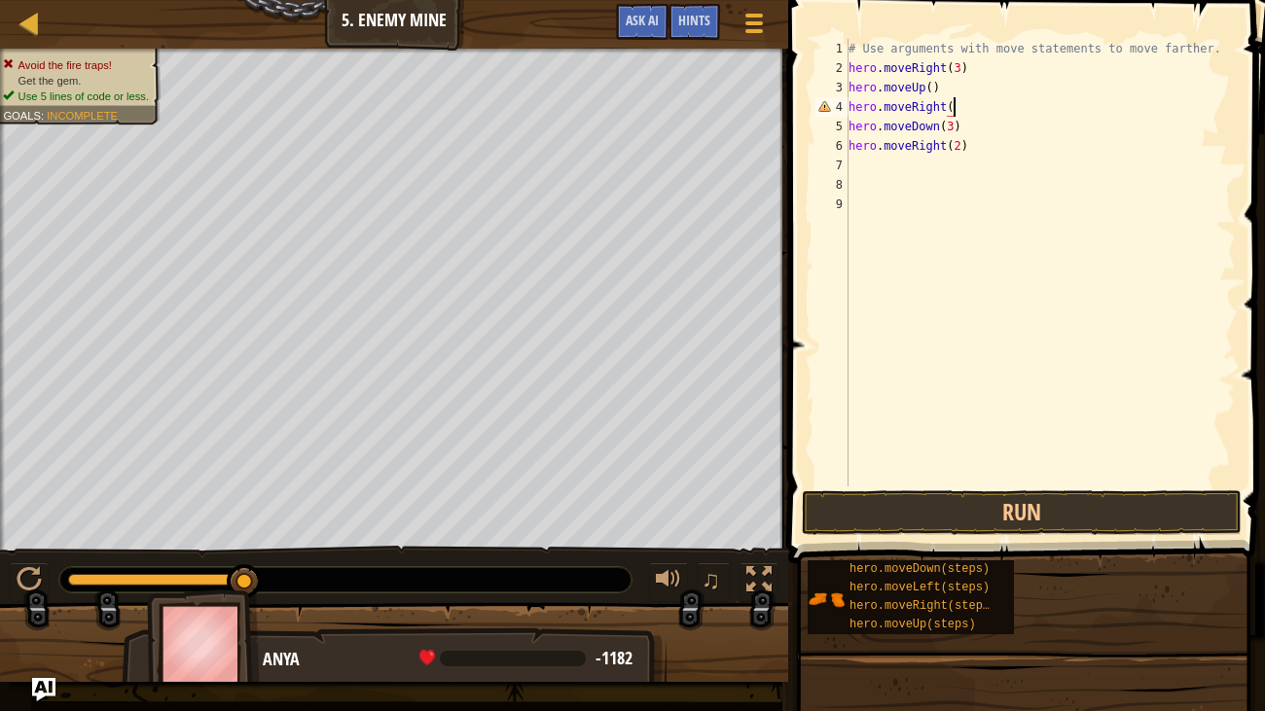
scroll to position [9, 8]
type textarea "hero.moveRight()"
click at [1077, 509] on button "Run" at bounding box center [1022, 512] width 440 height 45
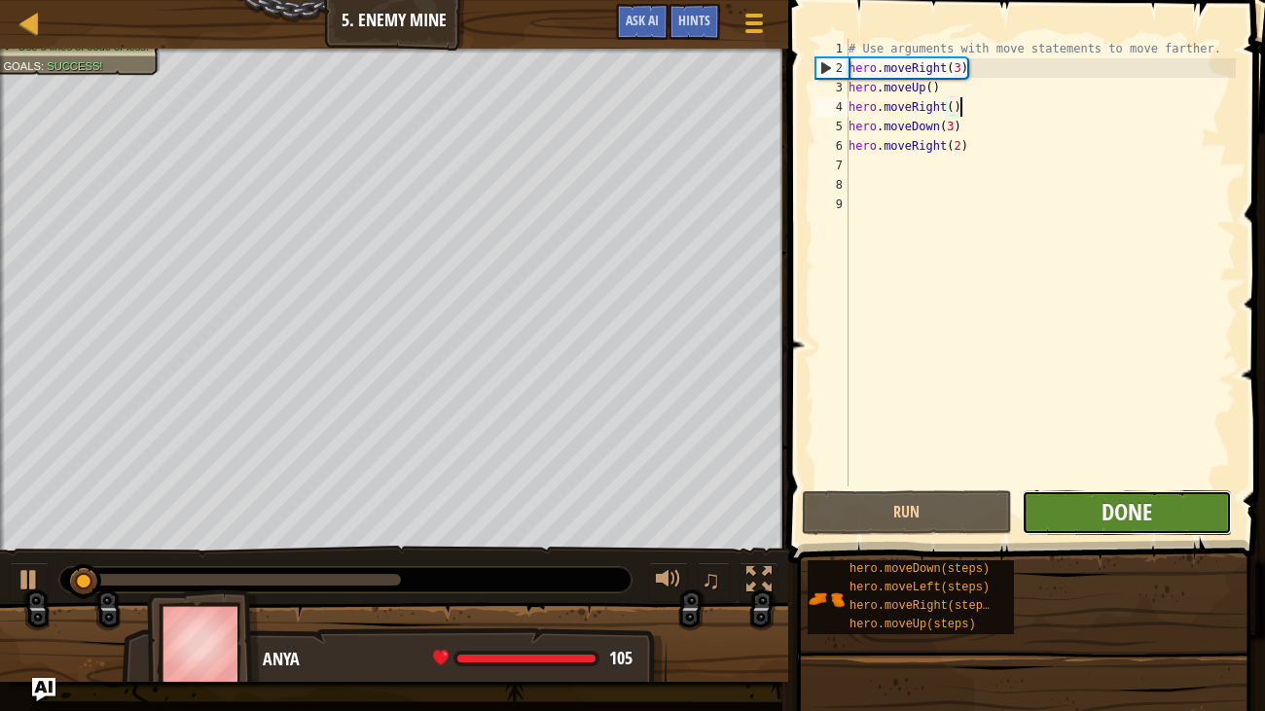
click at [1143, 512] on span "Done" at bounding box center [1126, 511] width 51 height 31
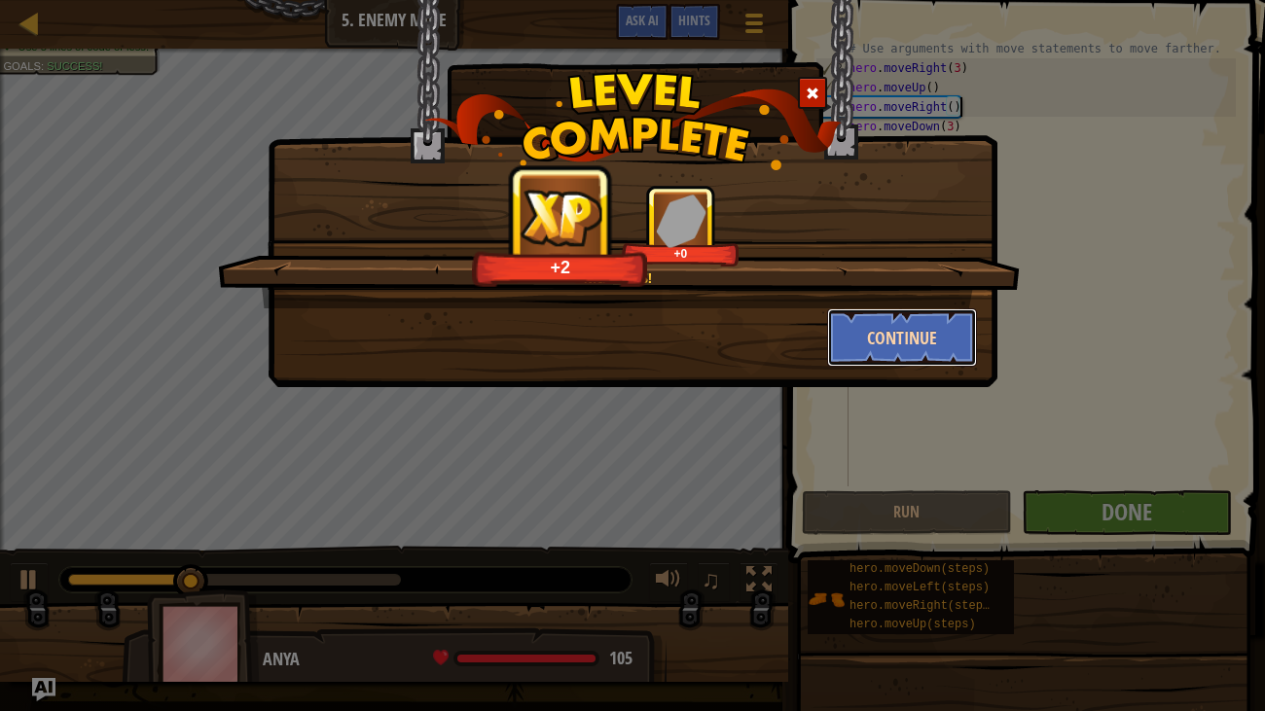
click at [926, 321] on button "Continue" at bounding box center [902, 337] width 151 height 58
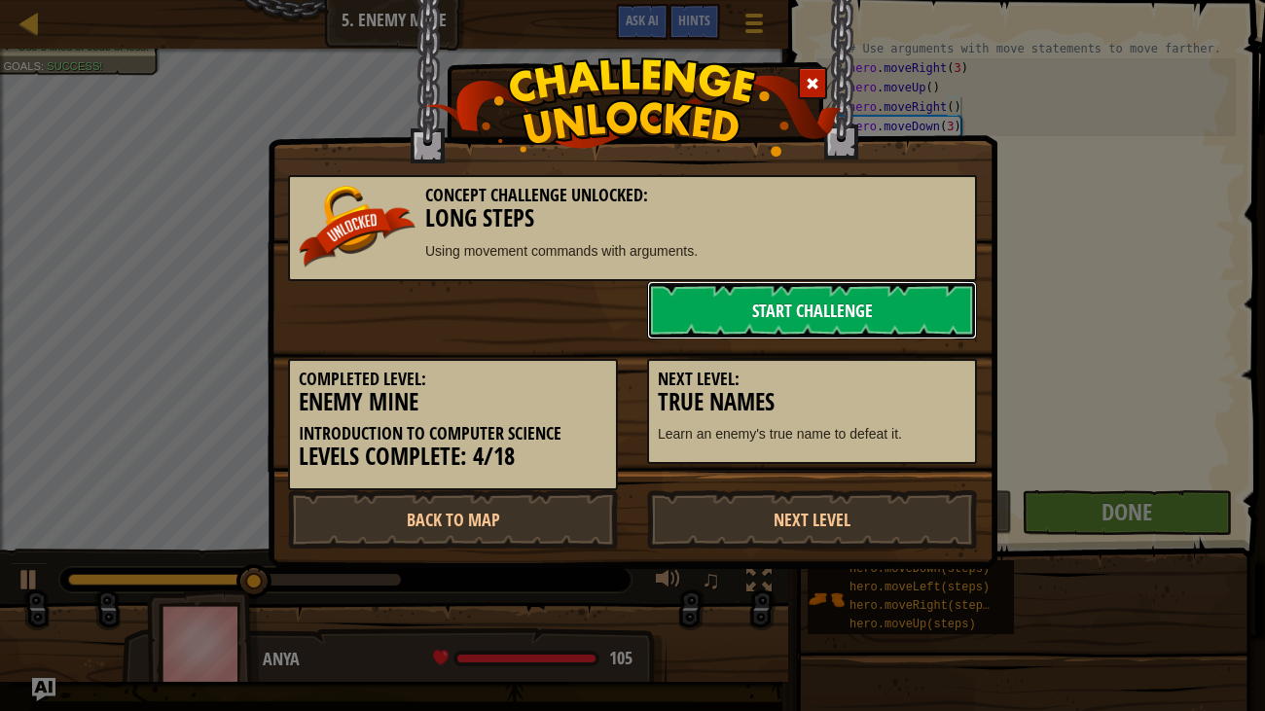
click at [696, 313] on link "Start Challenge" at bounding box center [812, 310] width 330 height 58
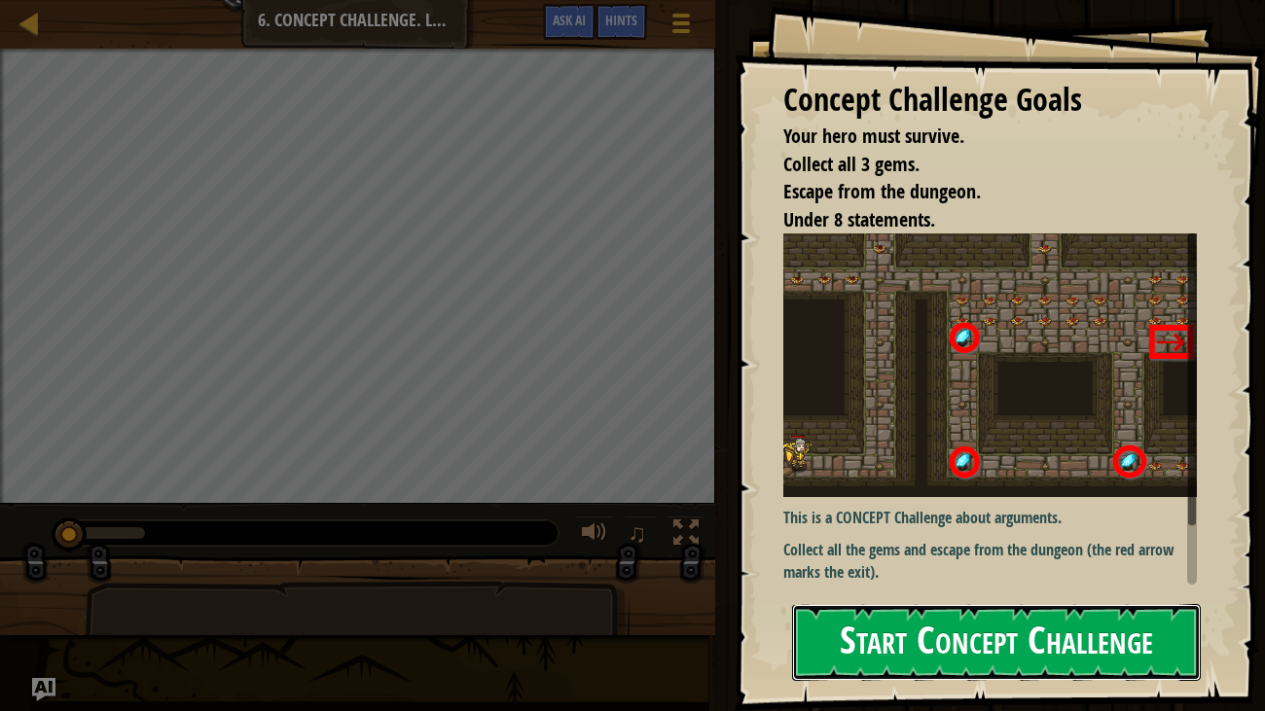
click at [896, 545] on button "Start Concept Challenge" at bounding box center [997, 642] width 410 height 77
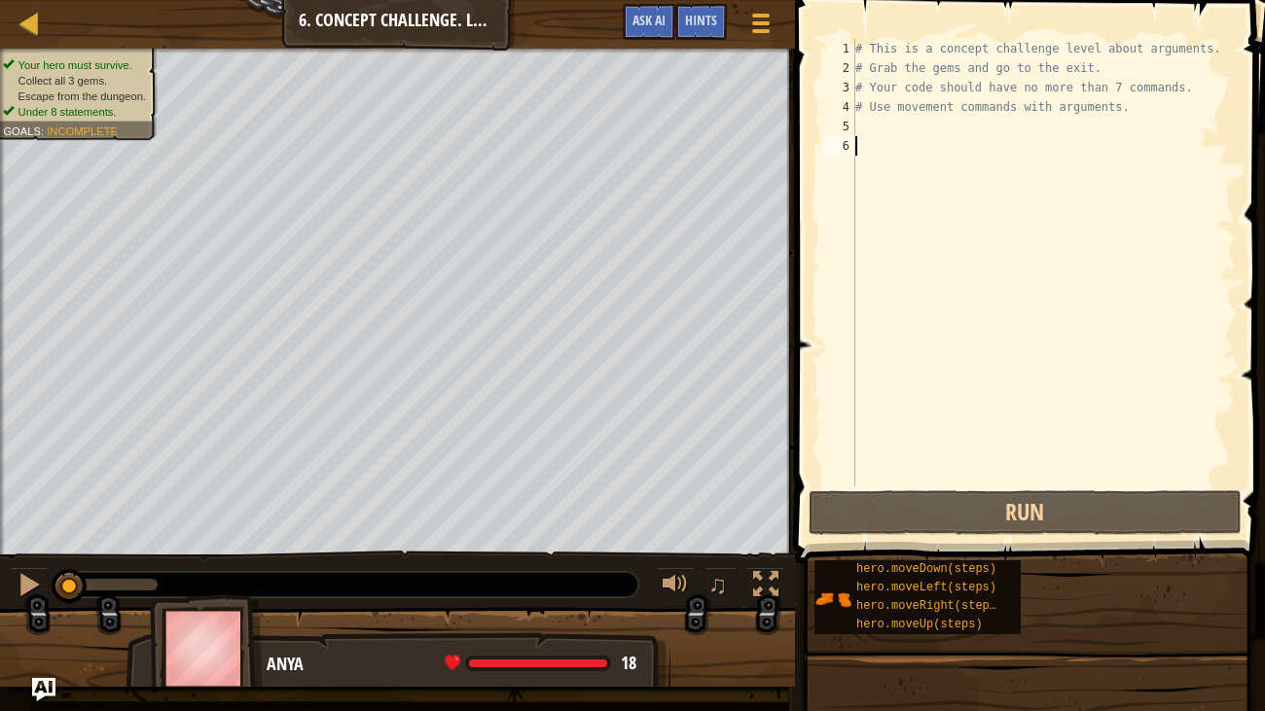
type textarea "m"
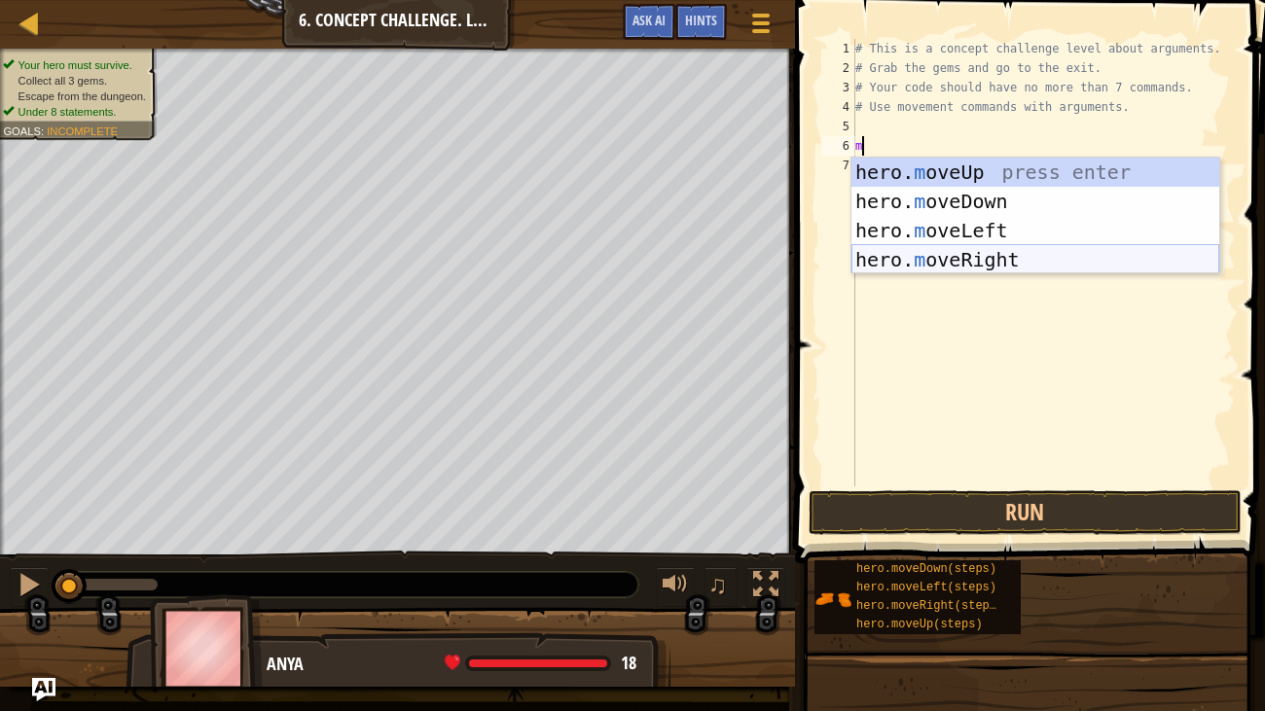
click at [1023, 268] on div "hero. m oveUp press enter hero. m oveDown press enter hero. m oveLeft press ent…" at bounding box center [1035, 245] width 368 height 175
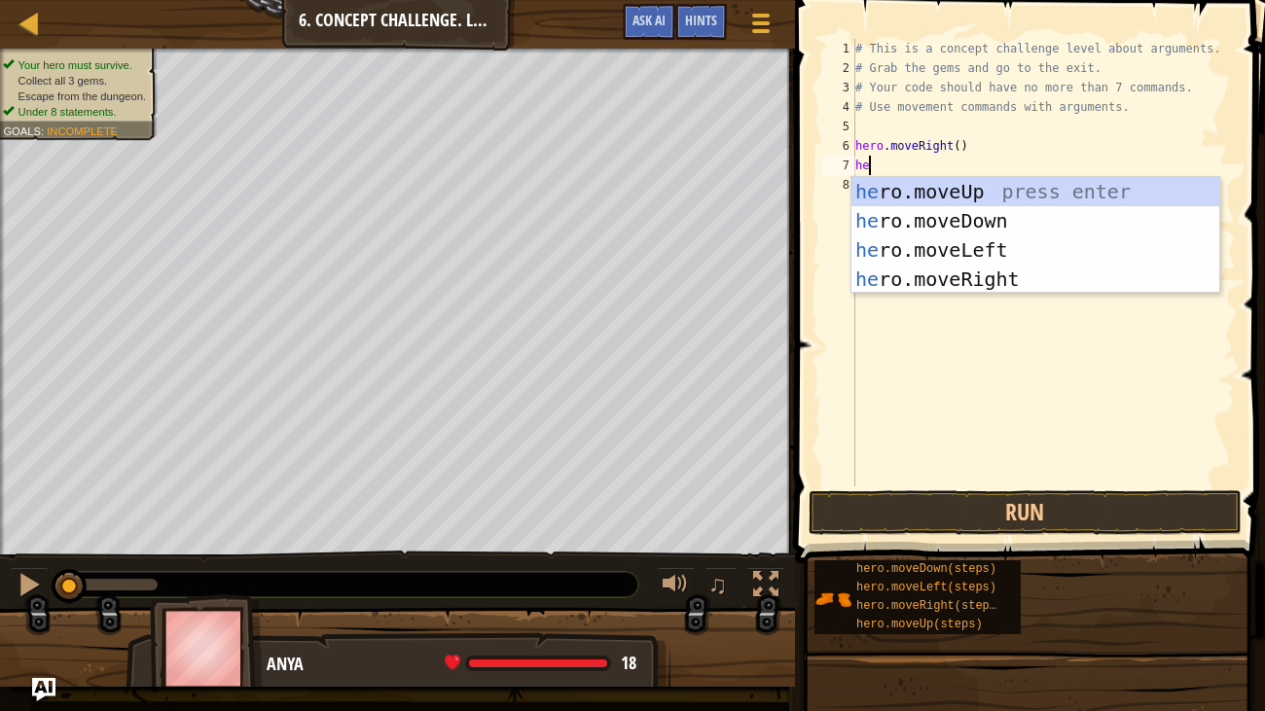
type textarea "her"
click at [942, 189] on div "her o.moveUp press enter her o.moveDown press enter her o.moveLeft press enter …" at bounding box center [1035, 264] width 368 height 175
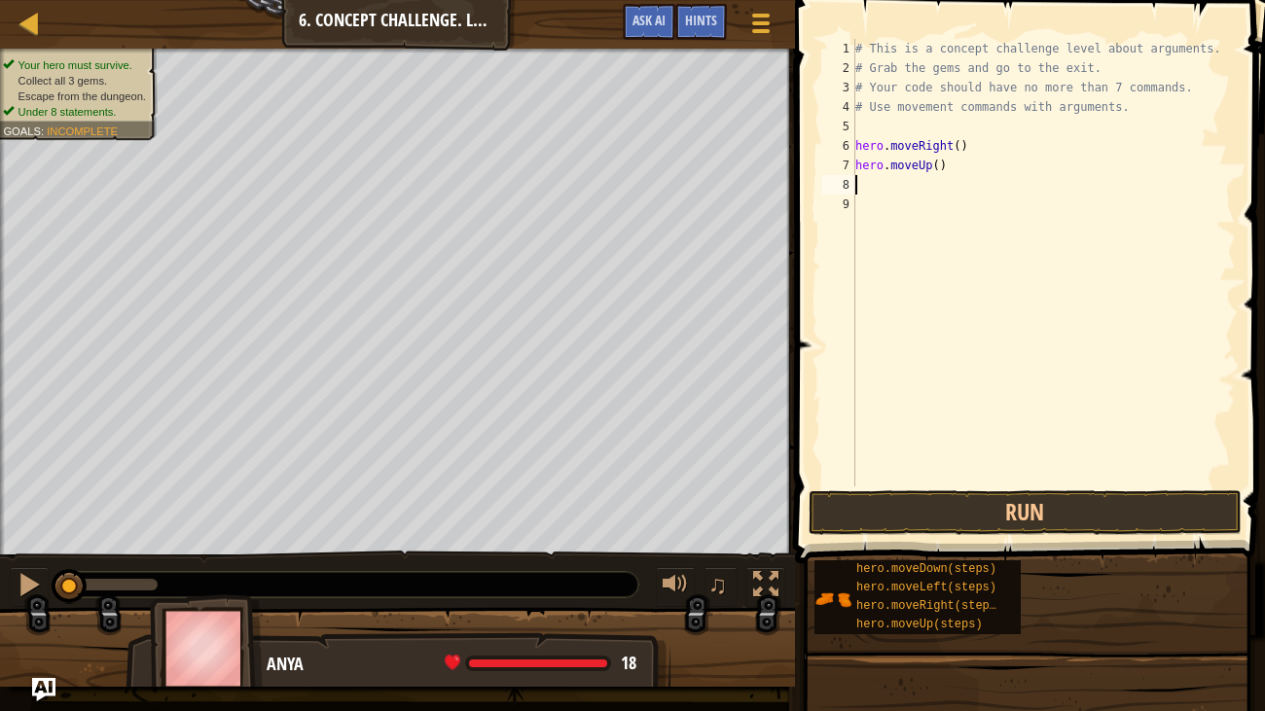
click at [938, 161] on div "# This is a concept challenge level about arguments. # Grab the gems and go to …" at bounding box center [1043, 282] width 384 height 486
type textarea "hero.moveUp(3)"
click at [965, 172] on div "# This is a concept challenge level about arguments. # Grab the gems and go to …" at bounding box center [1043, 282] width 384 height 486
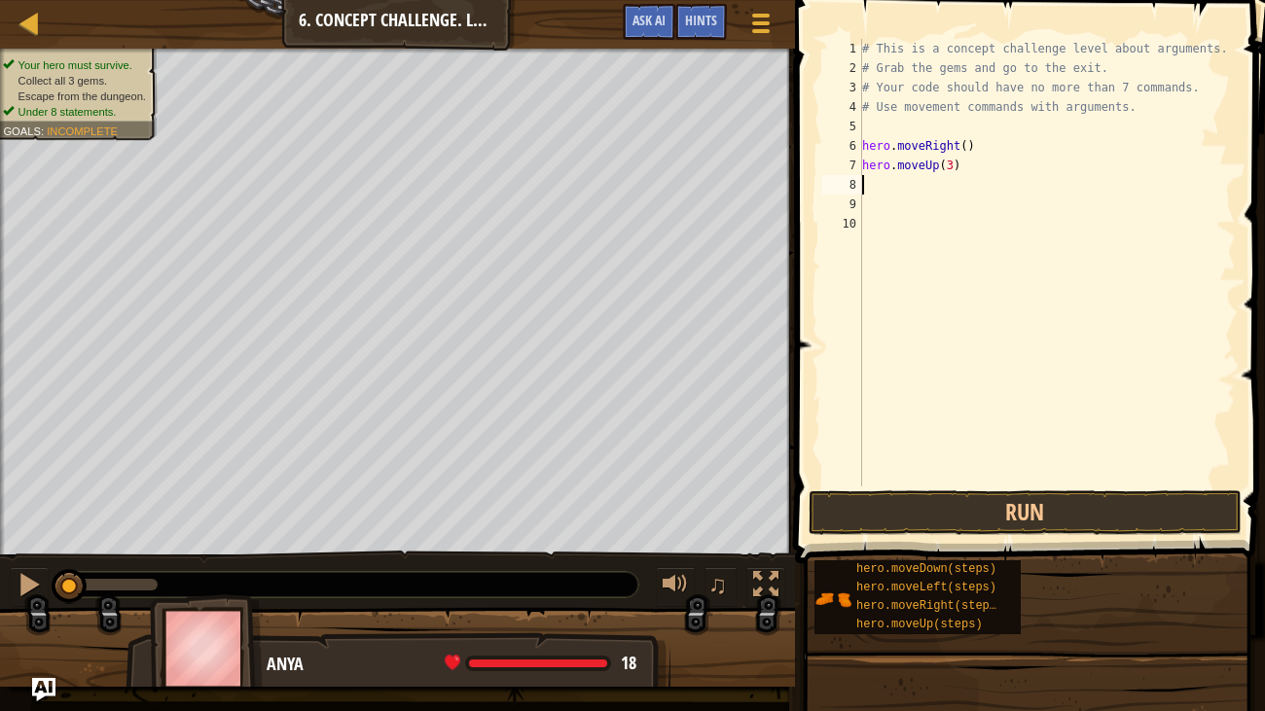
type textarea "h"
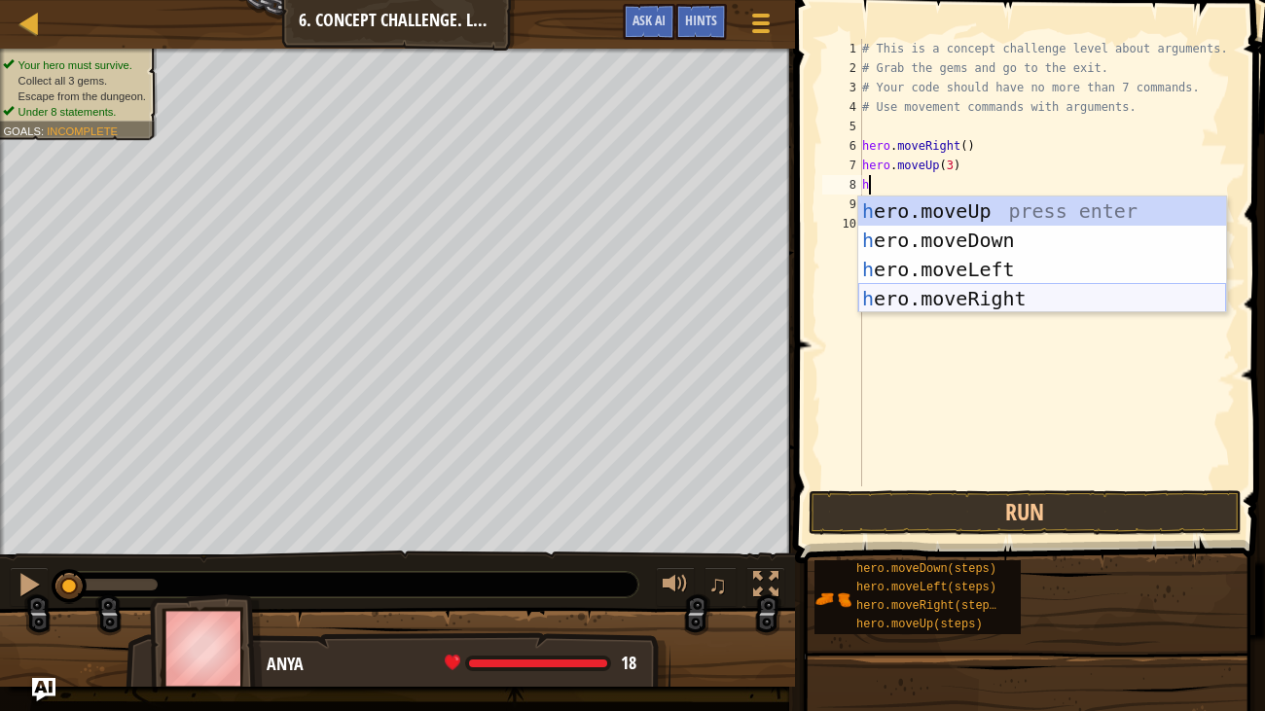
click at [1000, 294] on div "h ero.moveUp press enter h ero.moveDown press enter h ero.moveLeft press enter …" at bounding box center [1042, 284] width 368 height 175
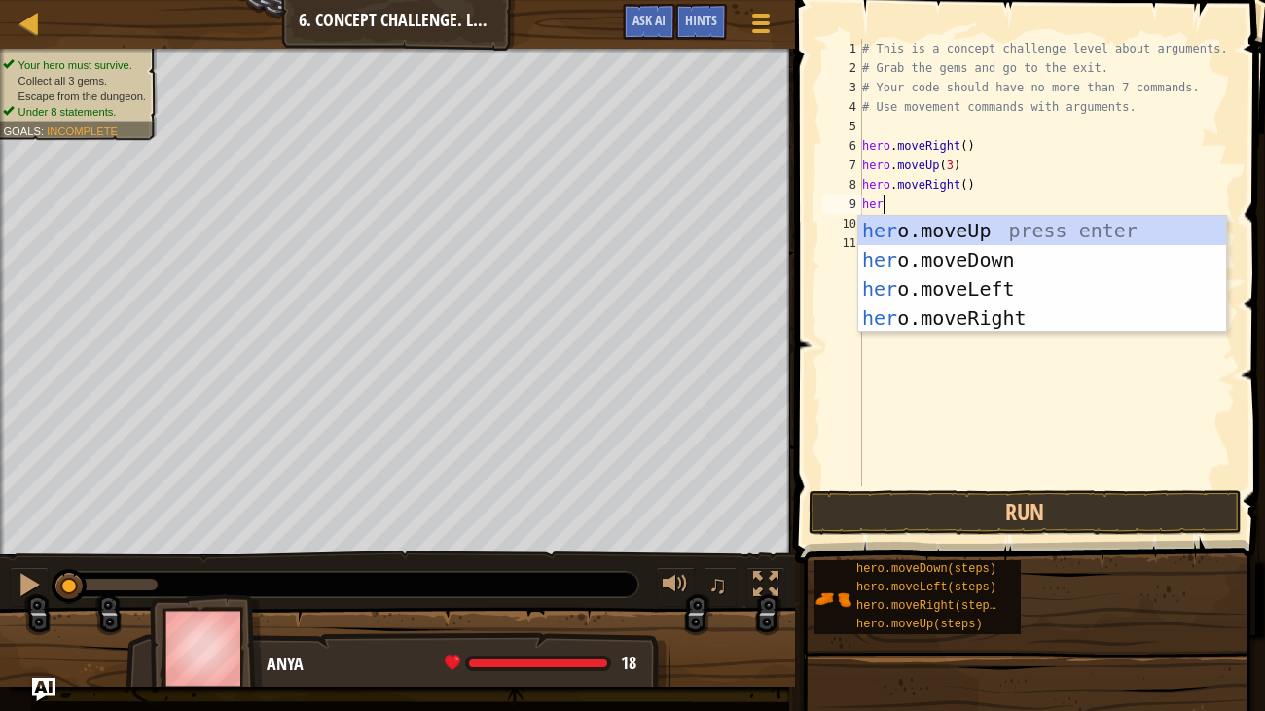
type textarea "hero"
click at [984, 268] on div "hero .moveUp press enter hero .moveDown press enter hero .moveLeft press enter …" at bounding box center [1042, 303] width 368 height 175
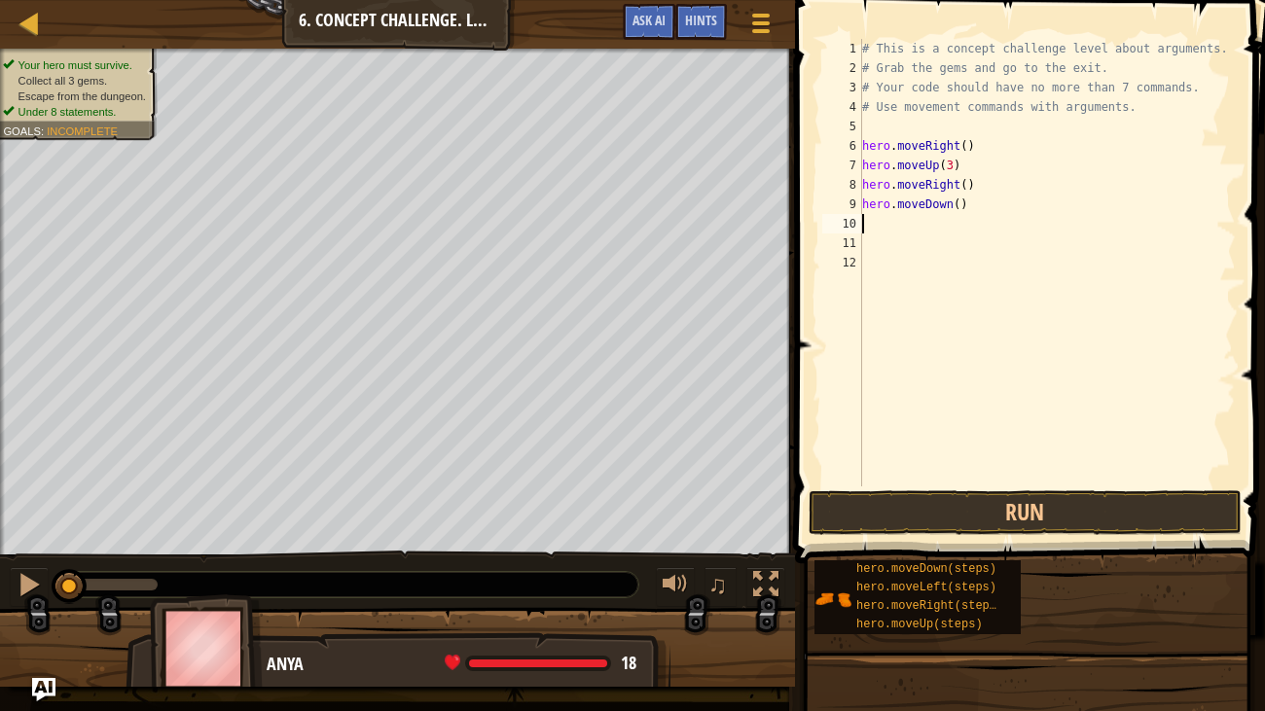
click at [956, 200] on div "# This is a concept challenge level about arguments. # Grab the gems and go to …" at bounding box center [1047, 282] width 378 height 486
type textarea "hero.moveDown(3)"
click at [866, 222] on div "# This is a concept challenge level about arguments. # Grab the gems and go to …" at bounding box center [1047, 282] width 378 height 486
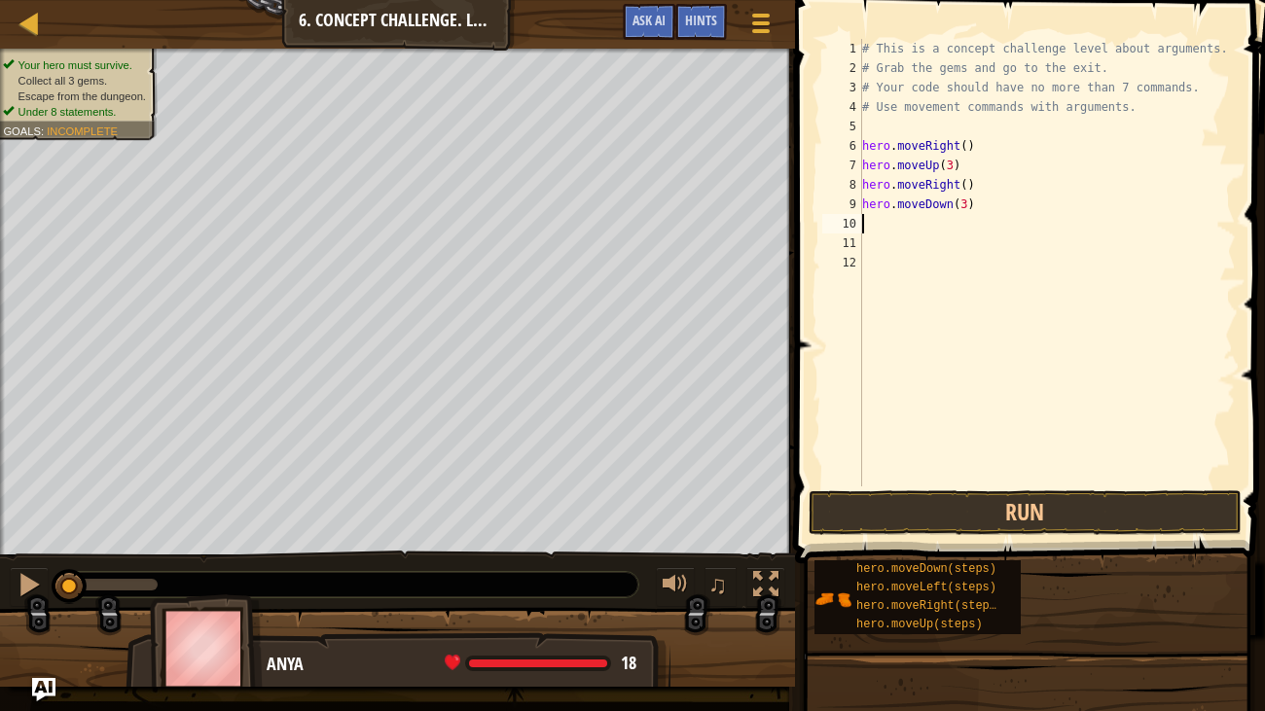
type textarea "h"
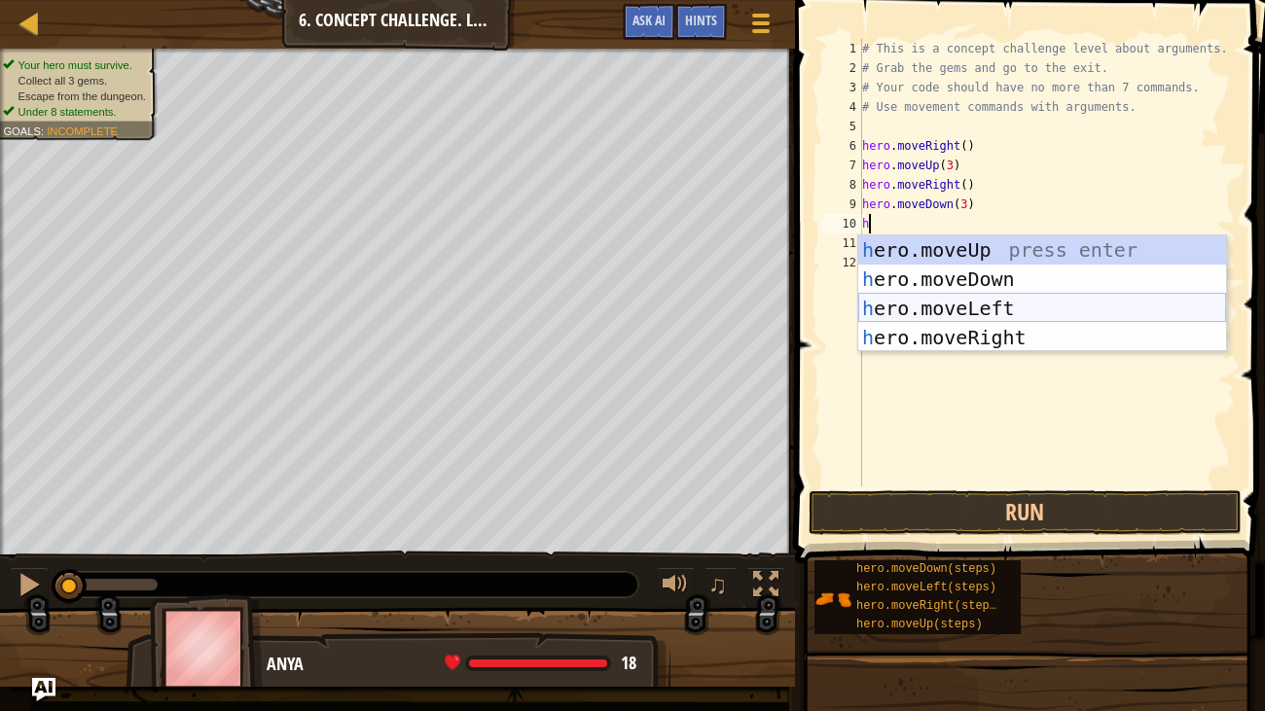
click at [928, 311] on div "h ero.moveUp press enter h ero.moveDown press enter h ero.moveLeft press enter …" at bounding box center [1042, 322] width 368 height 175
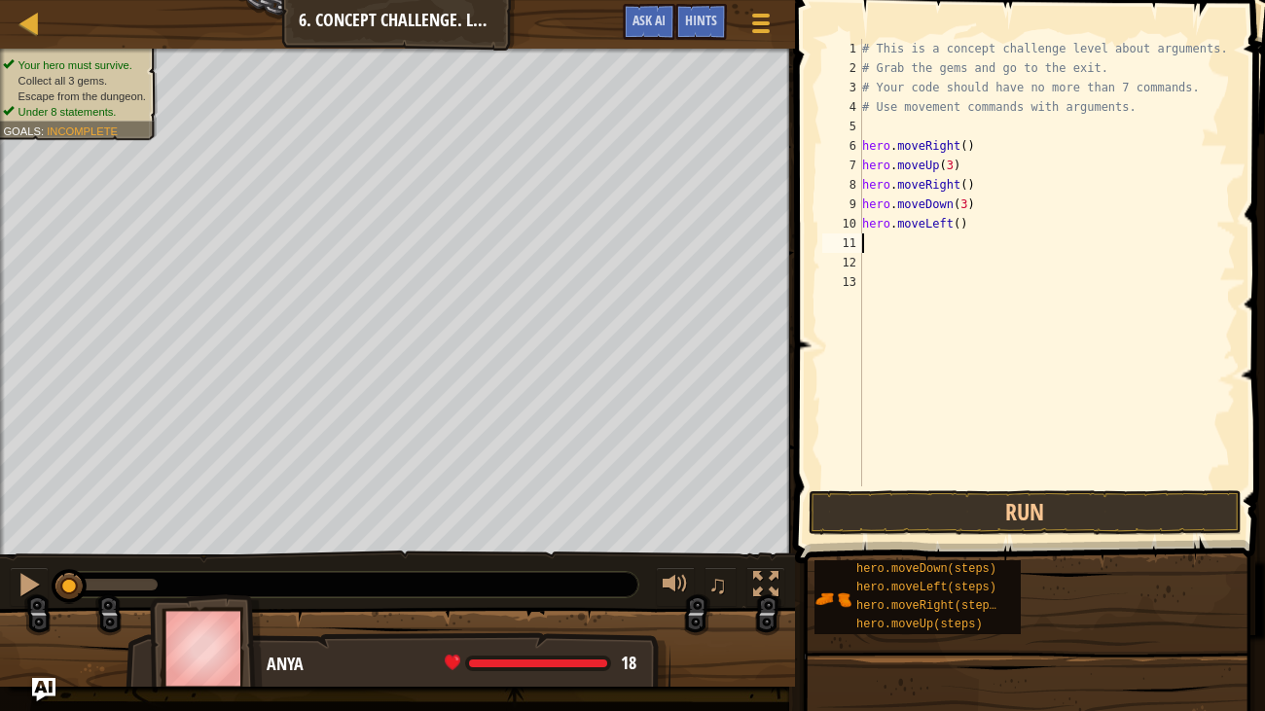
type textarea "h"
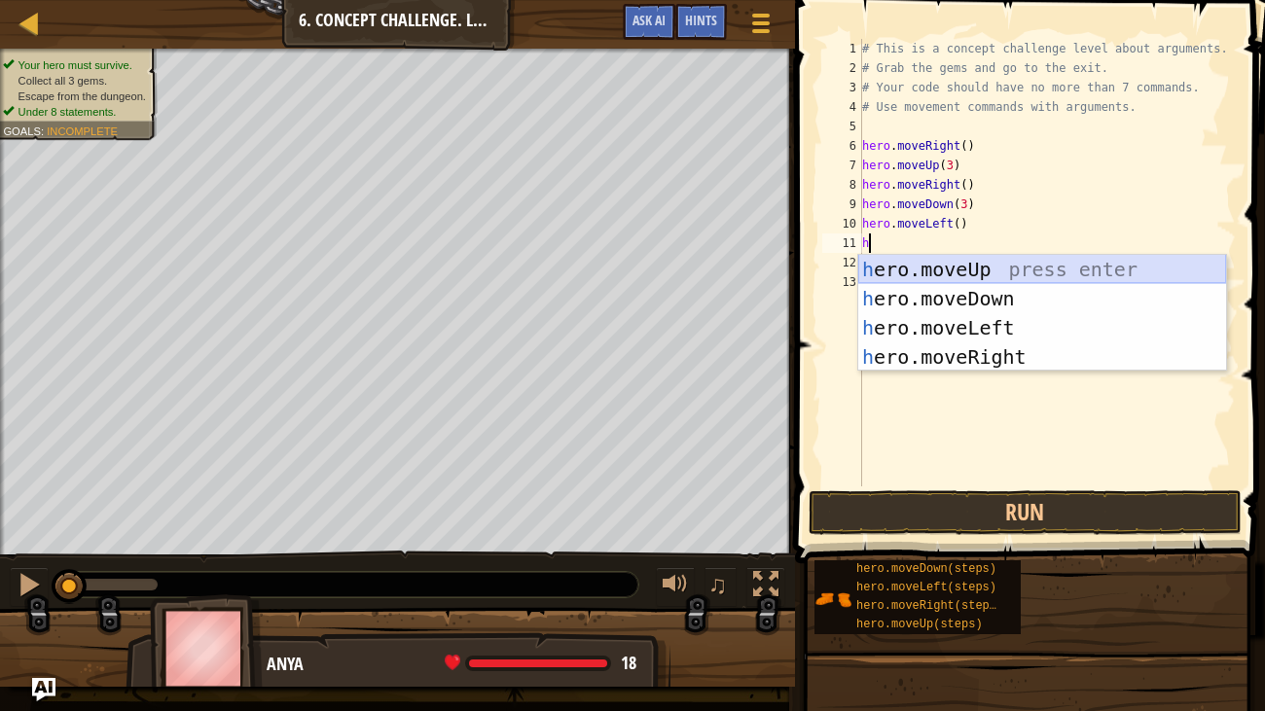
click at [927, 265] on div "h ero.moveUp press enter h ero.moveDown press enter h ero.moveLeft press enter …" at bounding box center [1042, 342] width 368 height 175
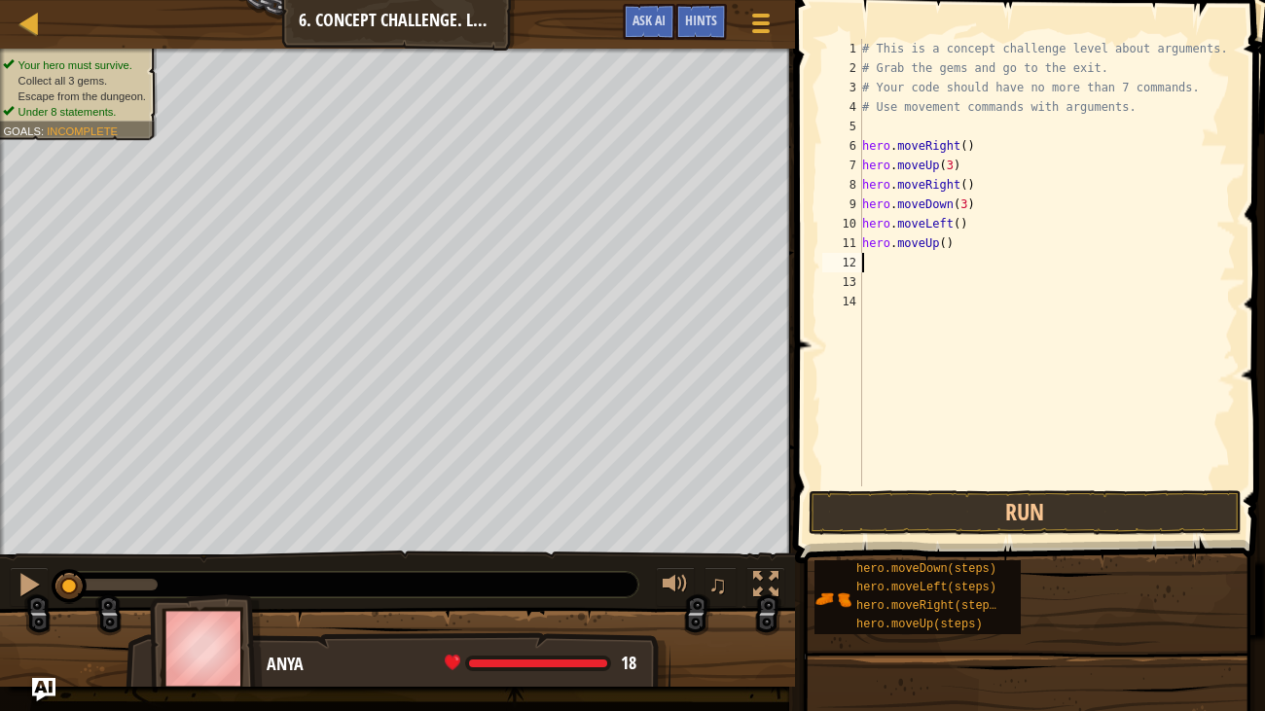
click at [944, 246] on div "# This is a concept challenge level about arguments. # Grab the gems and go to …" at bounding box center [1047, 282] width 378 height 486
type textarea "hero.moveUp(2)"
click at [922, 266] on div "# This is a concept challenge level about arguments. # Grab the gems and go to …" at bounding box center [1047, 282] width 378 height 486
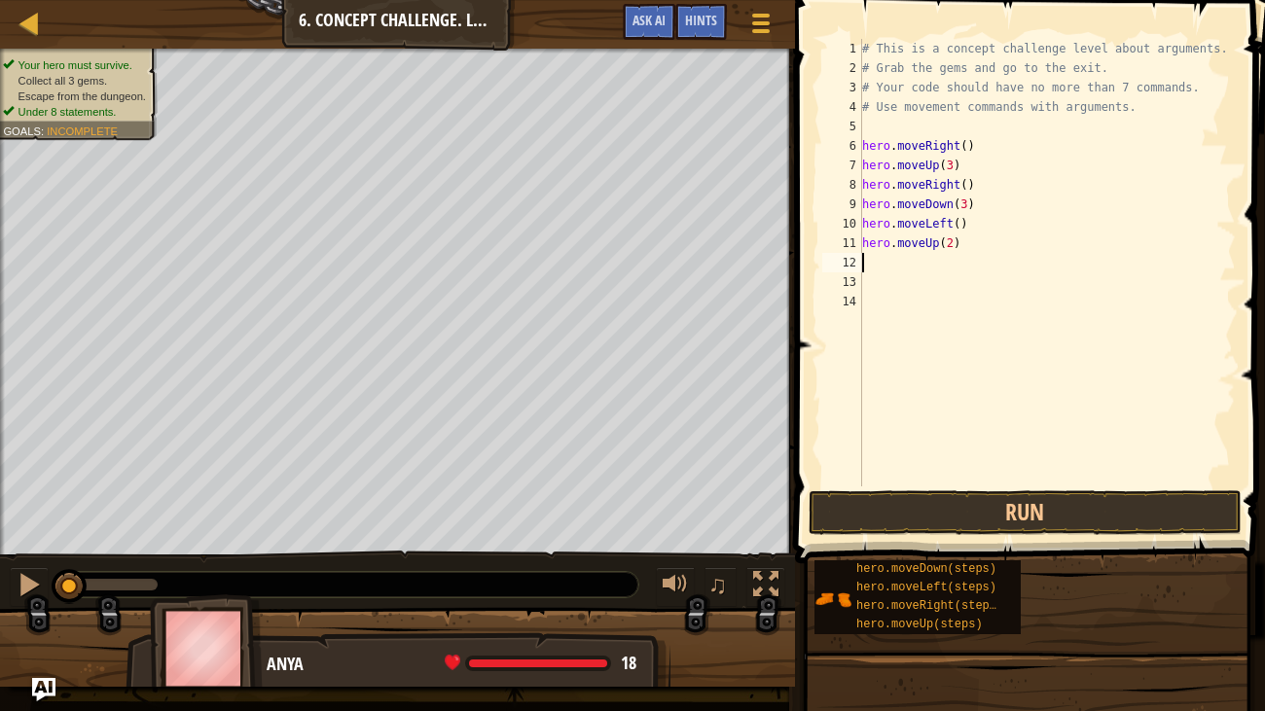
type textarea "h"
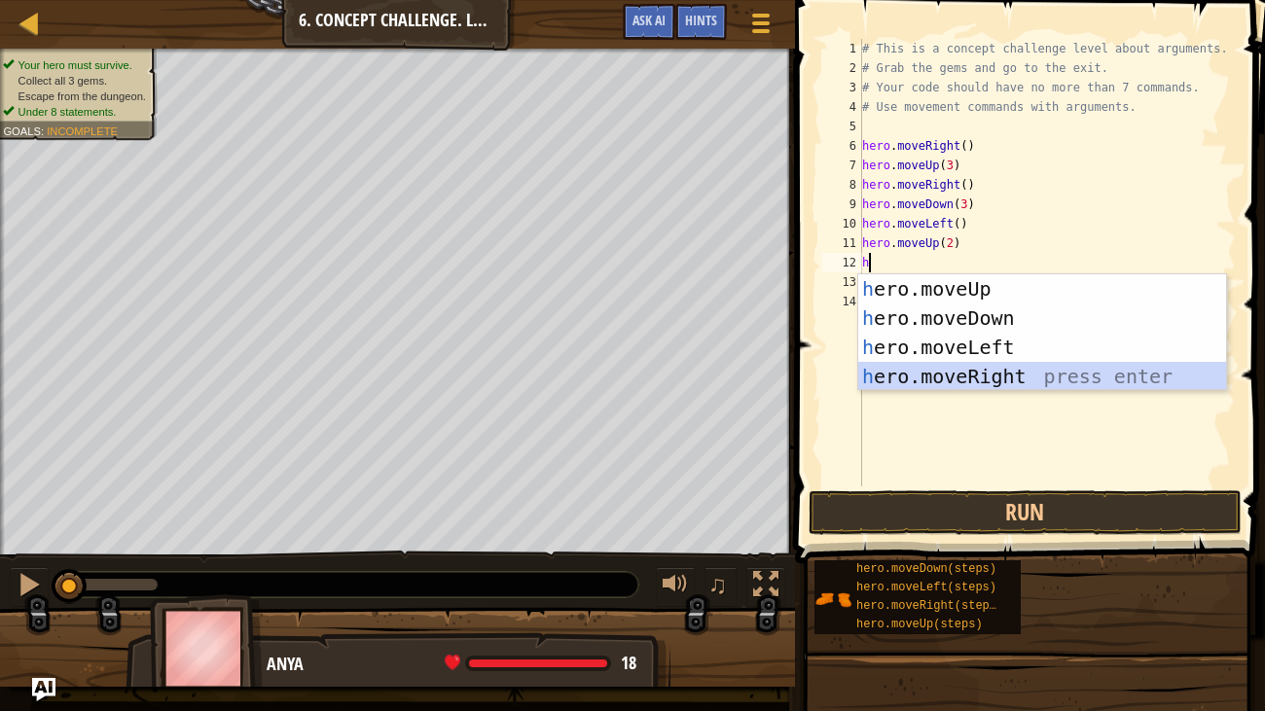
click at [980, 369] on div "h ero.moveUp press enter h ero.moveDown press enter h ero.moveLeft press enter …" at bounding box center [1042, 361] width 368 height 175
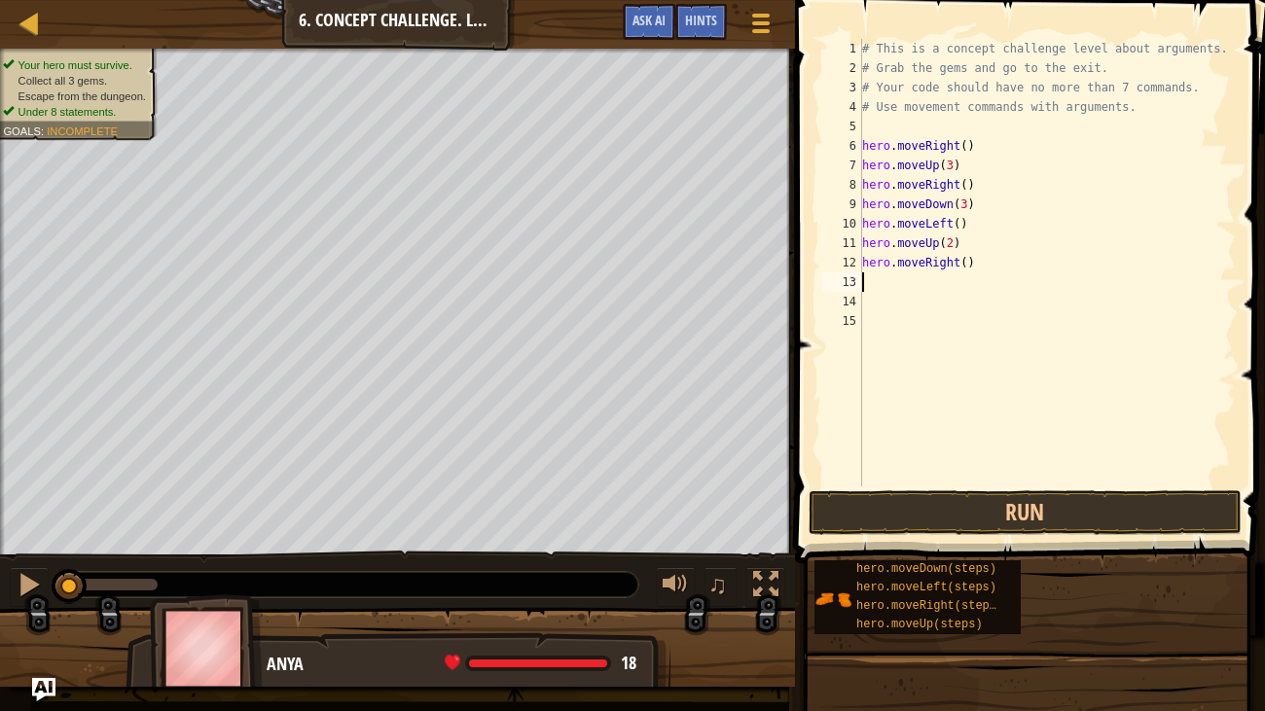
click at [966, 265] on div "# This is a concept challenge level about arguments. # Grab the gems and go to …" at bounding box center [1047, 282] width 378 height 486
click at [1063, 506] on button "Run" at bounding box center [1024, 512] width 433 height 45
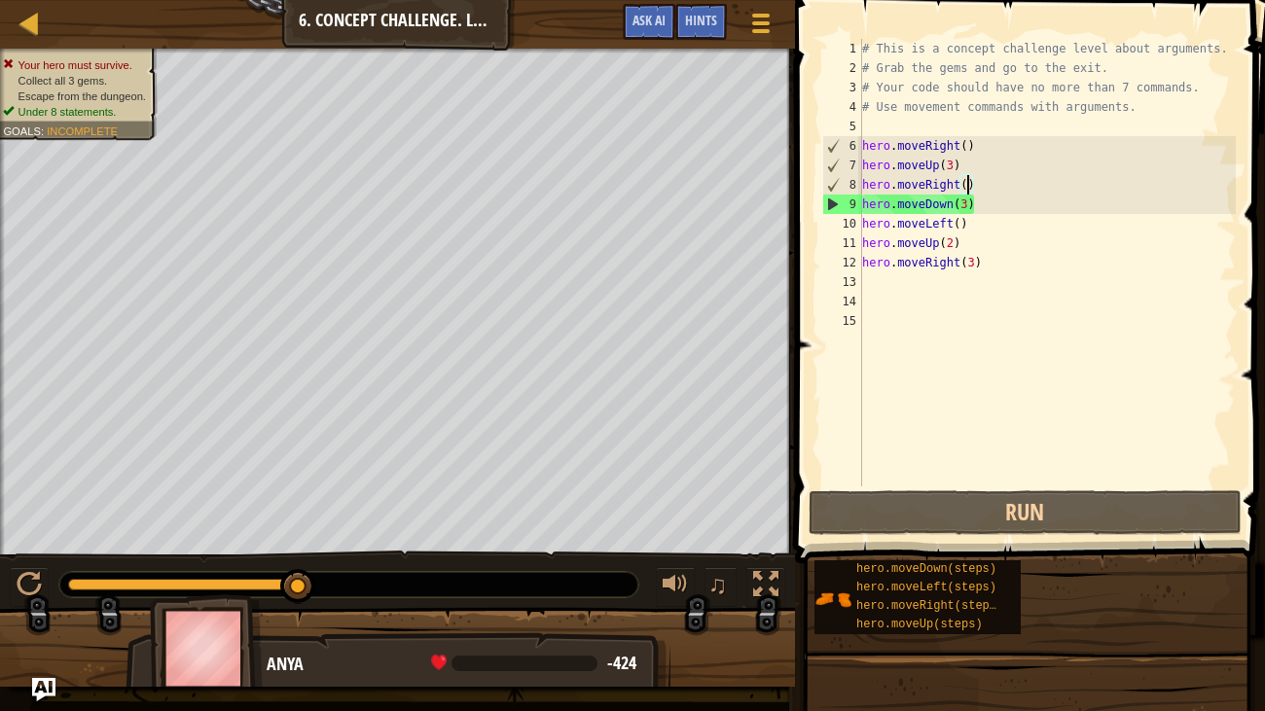
click at [966, 185] on div "# This is a concept challenge level about arguments. # Grab the gems and go to …" at bounding box center [1047, 282] width 378 height 486
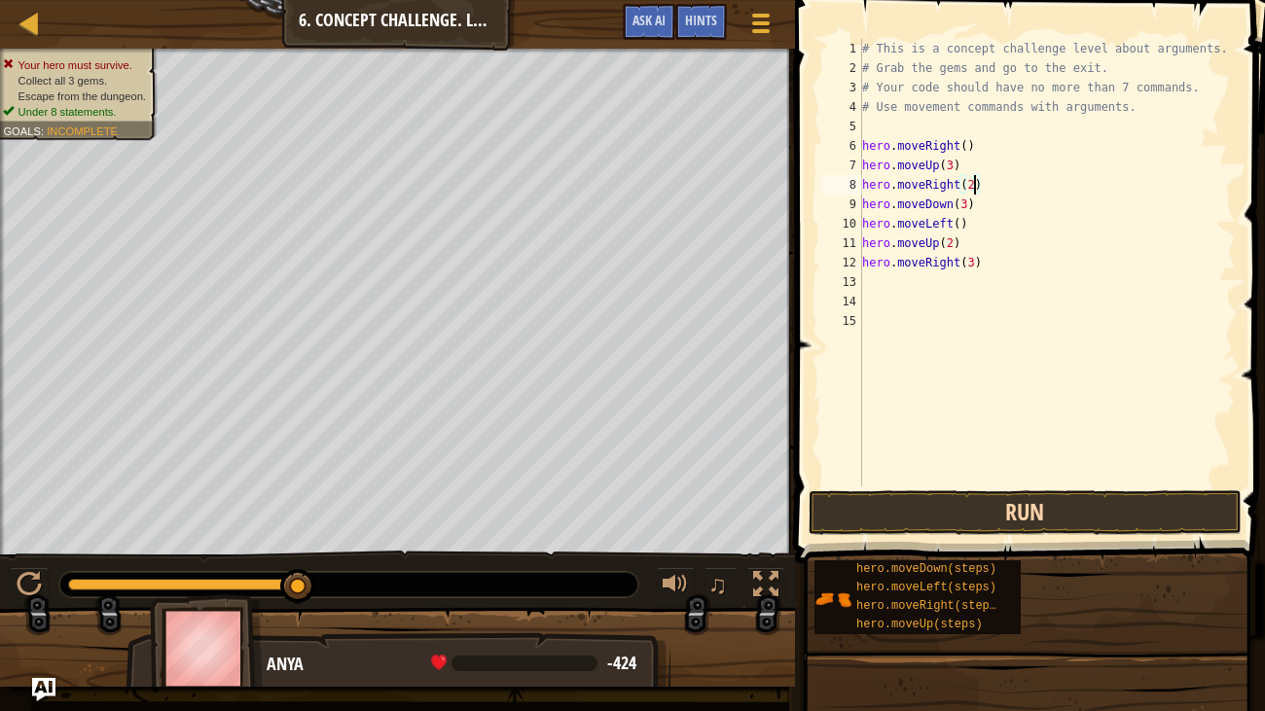
type textarea "hero.moveRight(2)"
click at [853, 507] on button "Run" at bounding box center [1024, 512] width 433 height 45
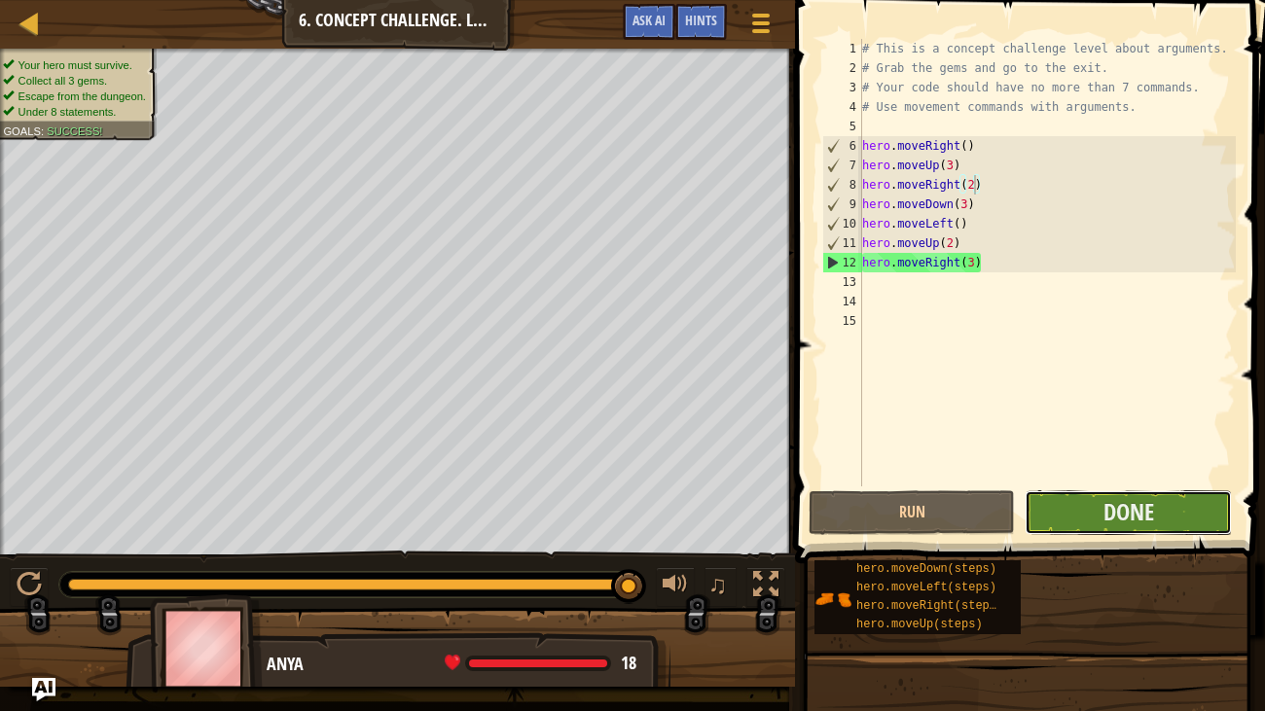
click at [1043, 508] on button "Done" at bounding box center [1127, 512] width 206 height 45
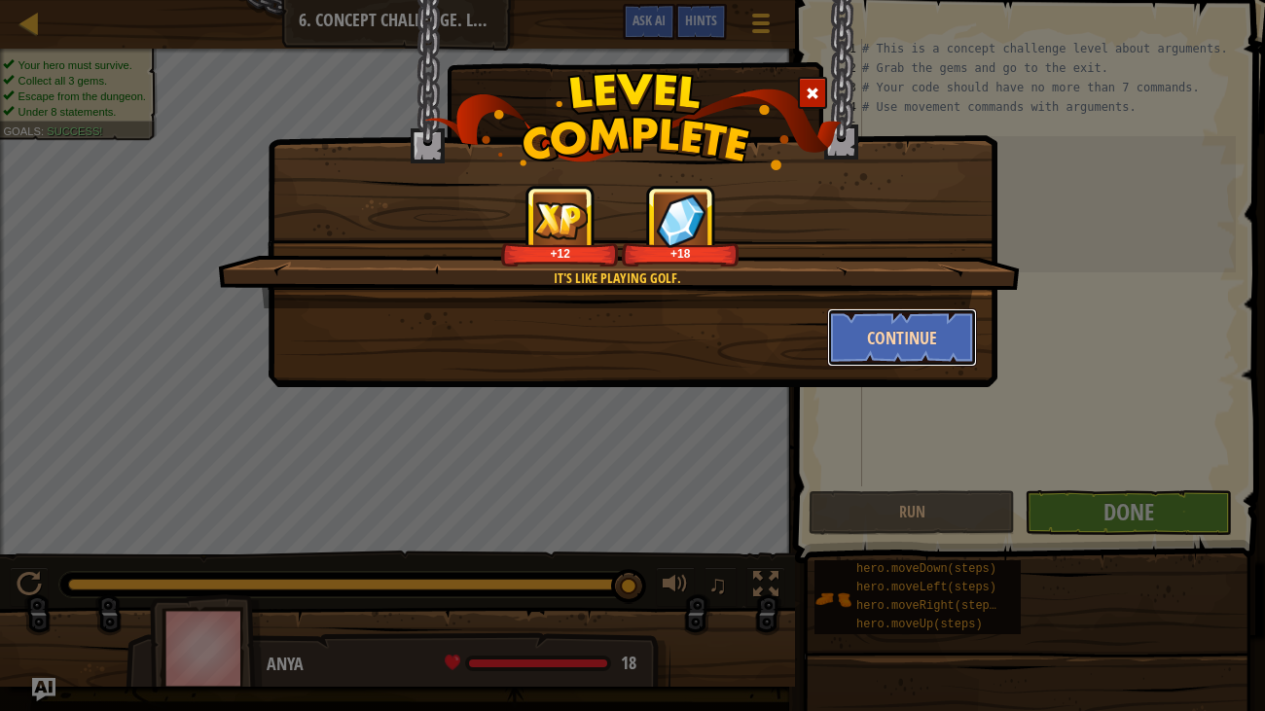
click at [931, 323] on button "Continue" at bounding box center [902, 337] width 151 height 58
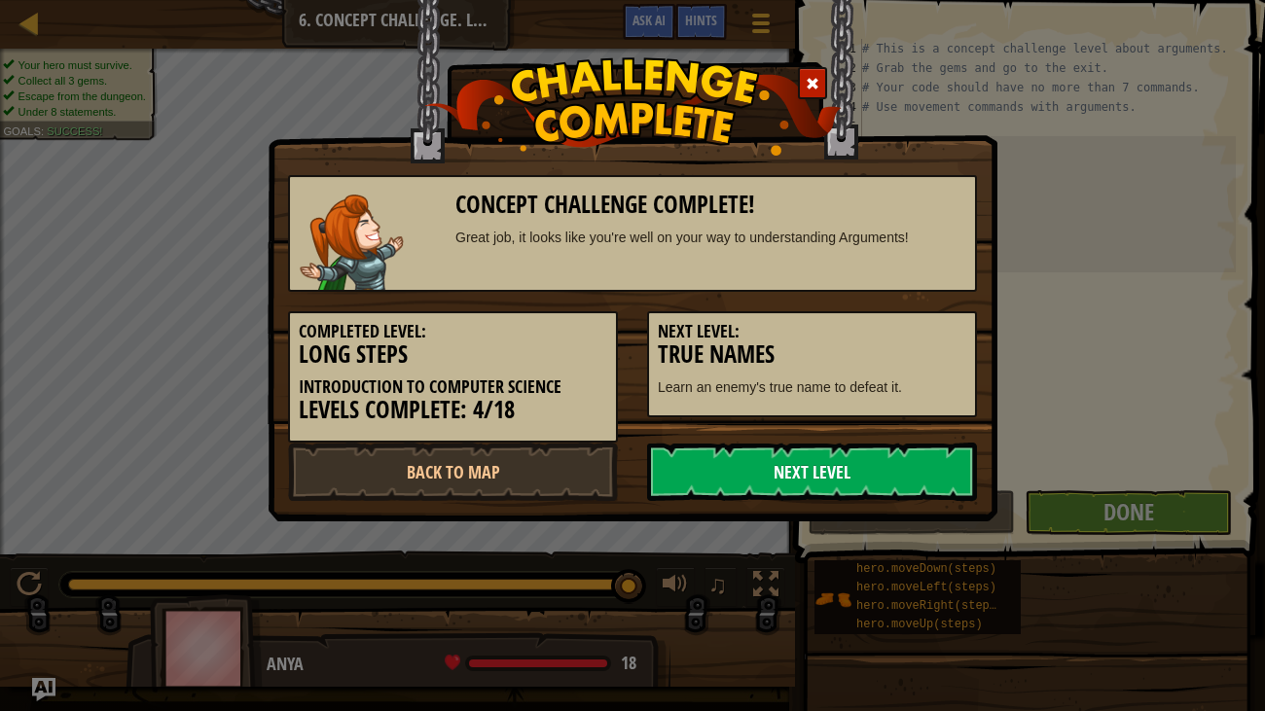
click at [766, 467] on link "Next Level" at bounding box center [812, 472] width 330 height 58
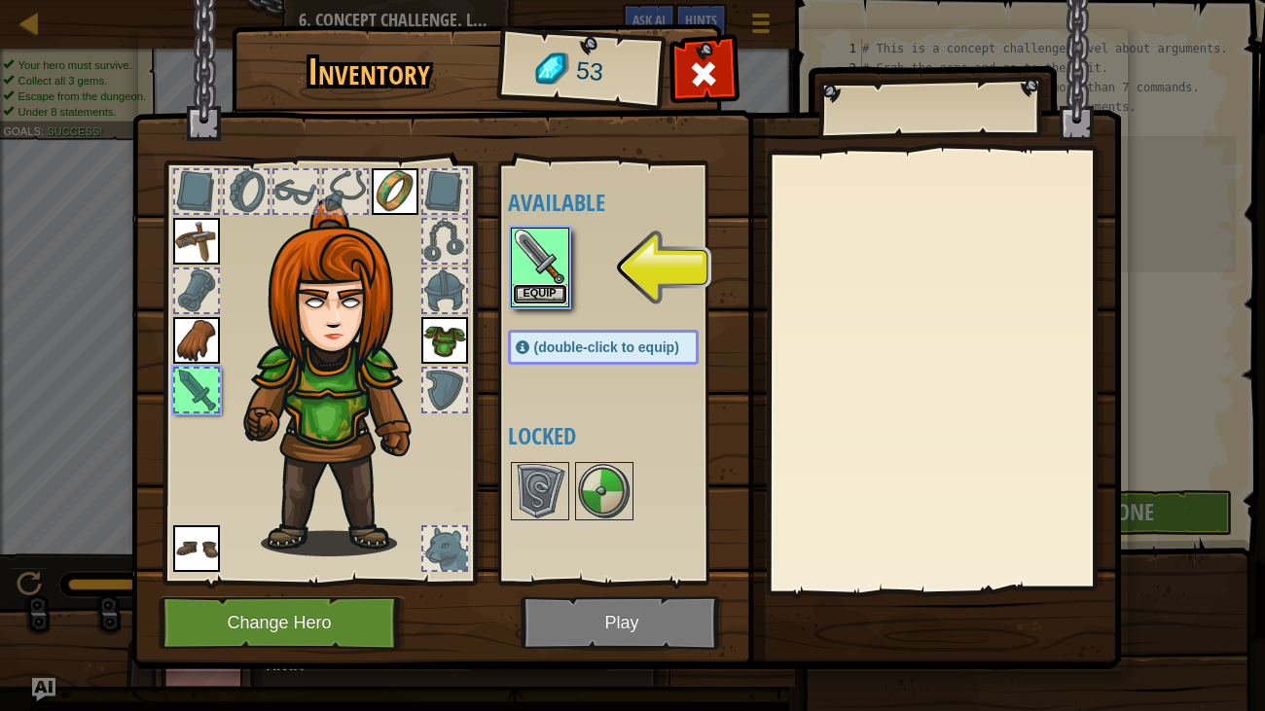
click at [558, 289] on button "Equip" at bounding box center [540, 294] width 54 height 20
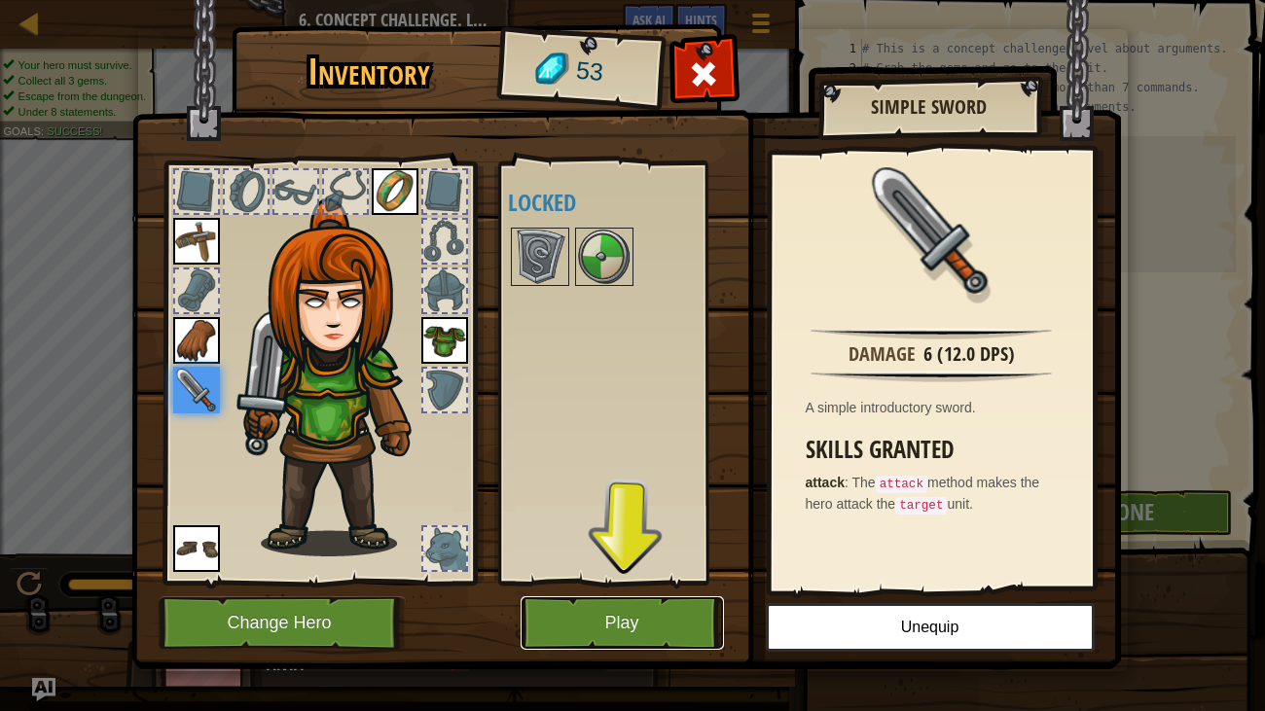
click at [671, 545] on button "Play" at bounding box center [621, 623] width 203 height 54
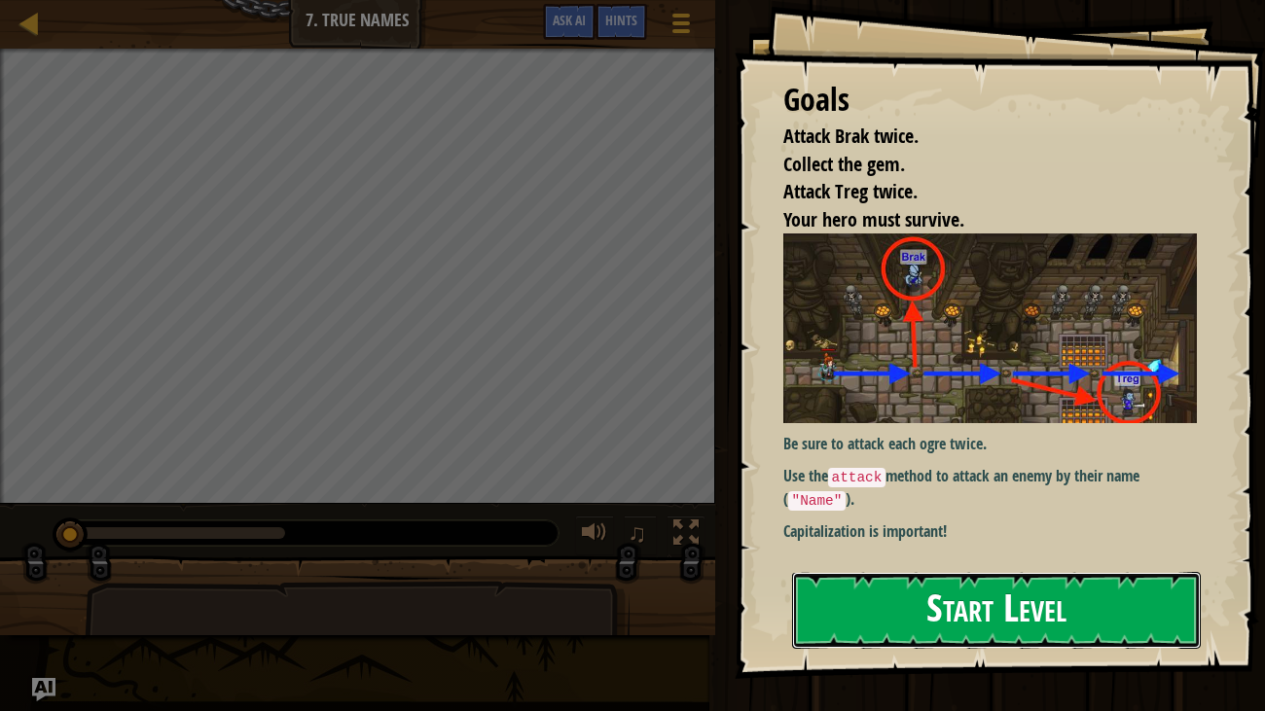
click at [862, 545] on button "Start Level" at bounding box center [997, 610] width 410 height 77
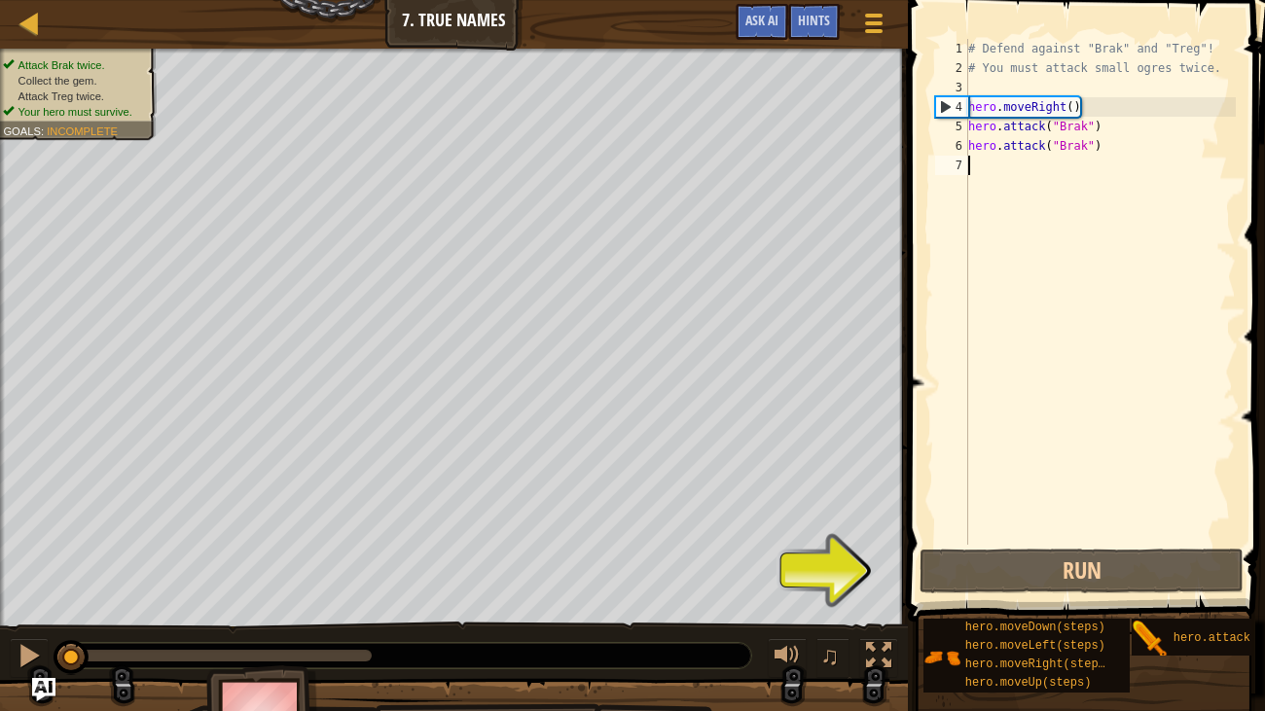
type textarea "h"
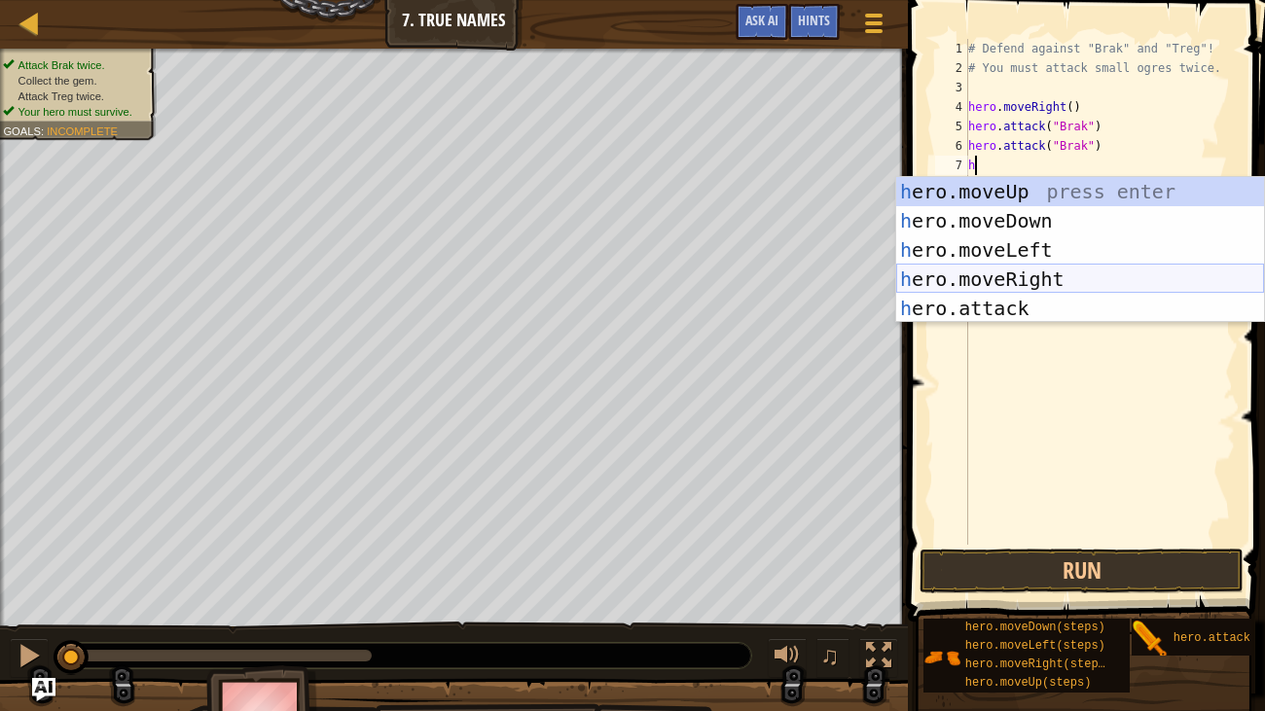
click at [1014, 266] on div "h ero.moveUp press enter h ero.moveDown press enter h ero.moveLeft press enter …" at bounding box center [1080, 279] width 368 height 204
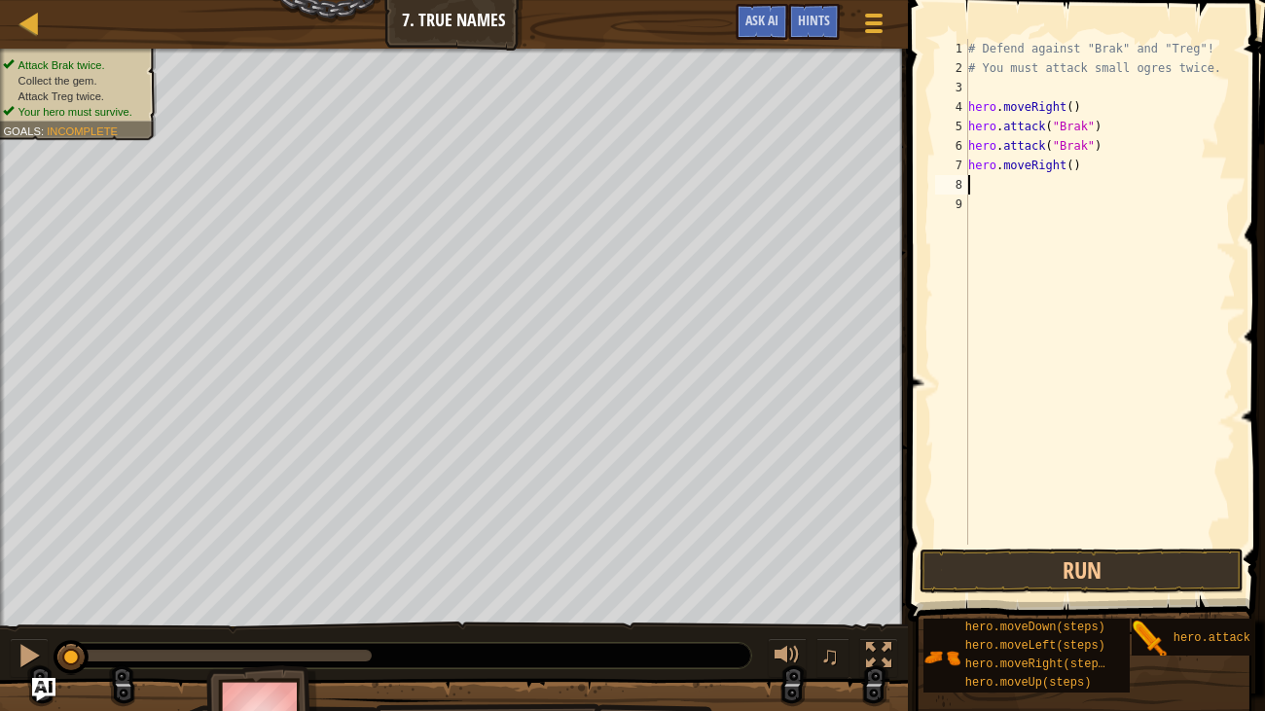
click at [1070, 164] on div "# Defend against "Brak" and "Treg"! # You must attack small ogres twice. hero .…" at bounding box center [1099, 311] width 271 height 545
type textarea "hero.moveRight()"
click at [1019, 178] on div "# Defend against "Brak" and "Treg"! # You must attack small ogres twice. hero .…" at bounding box center [1099, 311] width 271 height 545
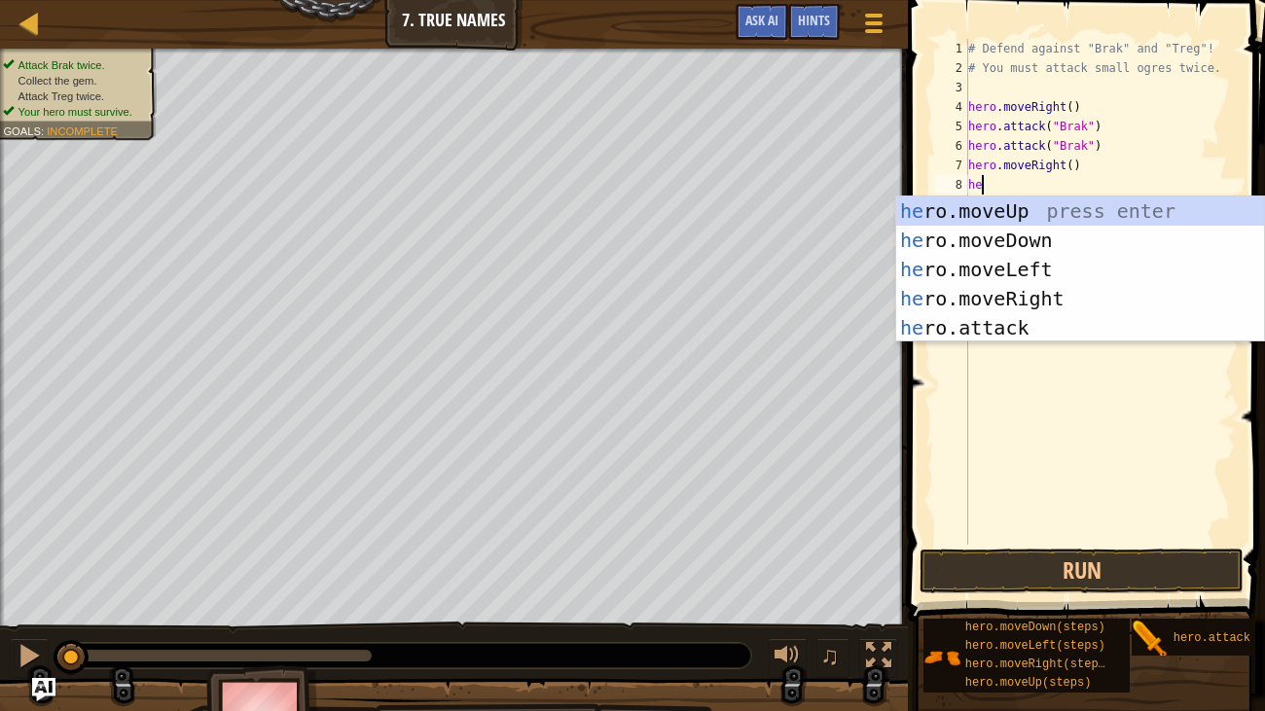
type textarea "her"
click at [1106, 212] on div "her o.moveUp press enter her o.moveDown press enter her o.moveLeft press enter …" at bounding box center [1080, 299] width 368 height 204
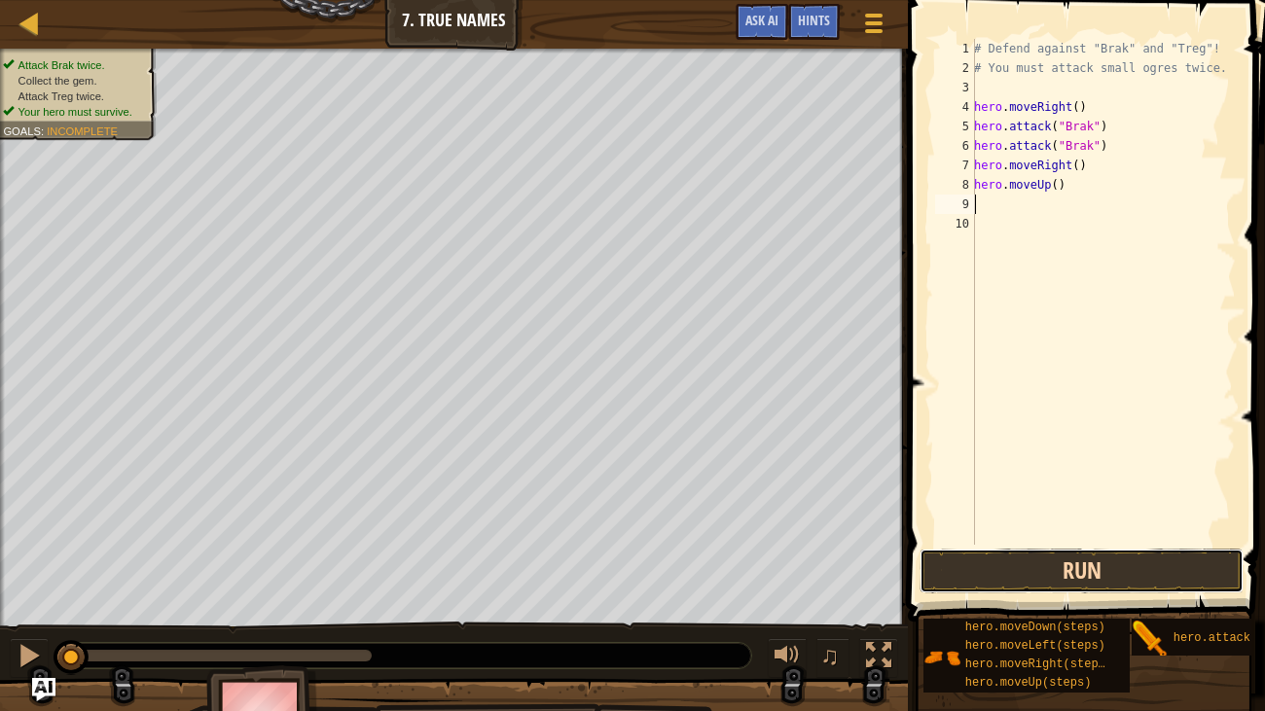
click at [945, 545] on button "Run" at bounding box center [1081, 571] width 324 height 45
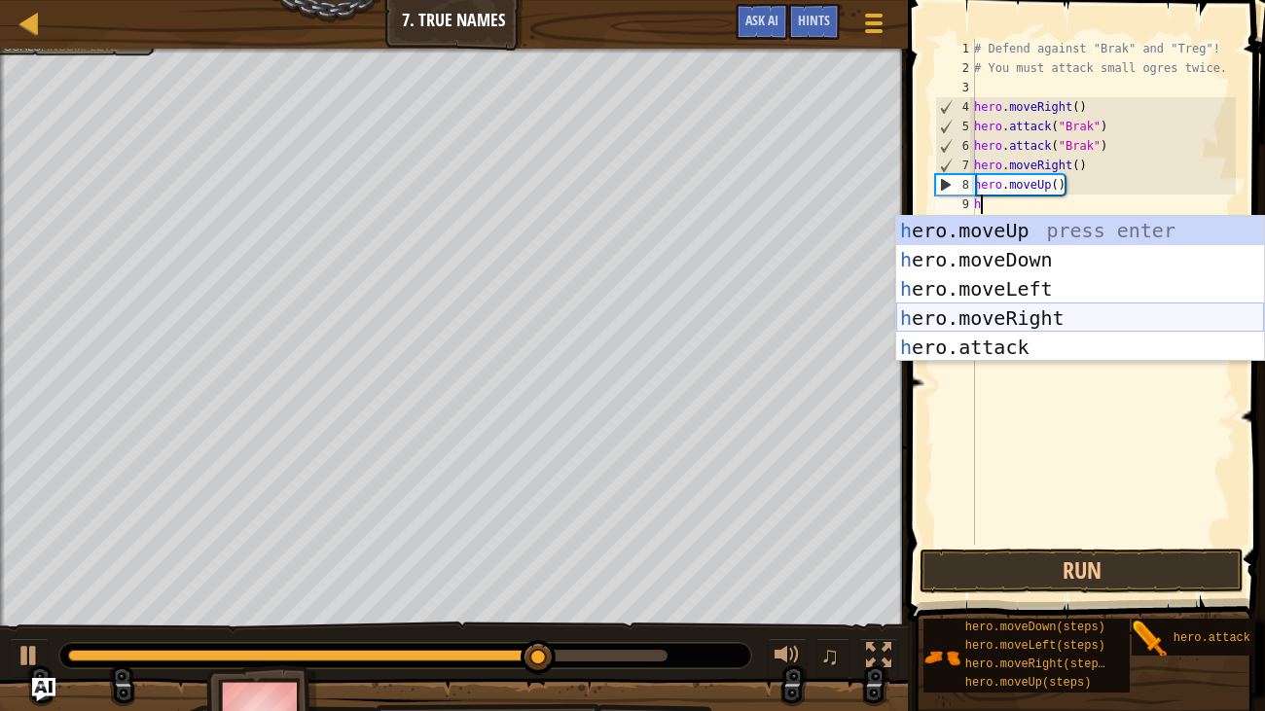
click at [1110, 340] on div "h ero.moveUp press enter h ero.moveDown press enter h ero.moveLeft press enter …" at bounding box center [1080, 318] width 368 height 204
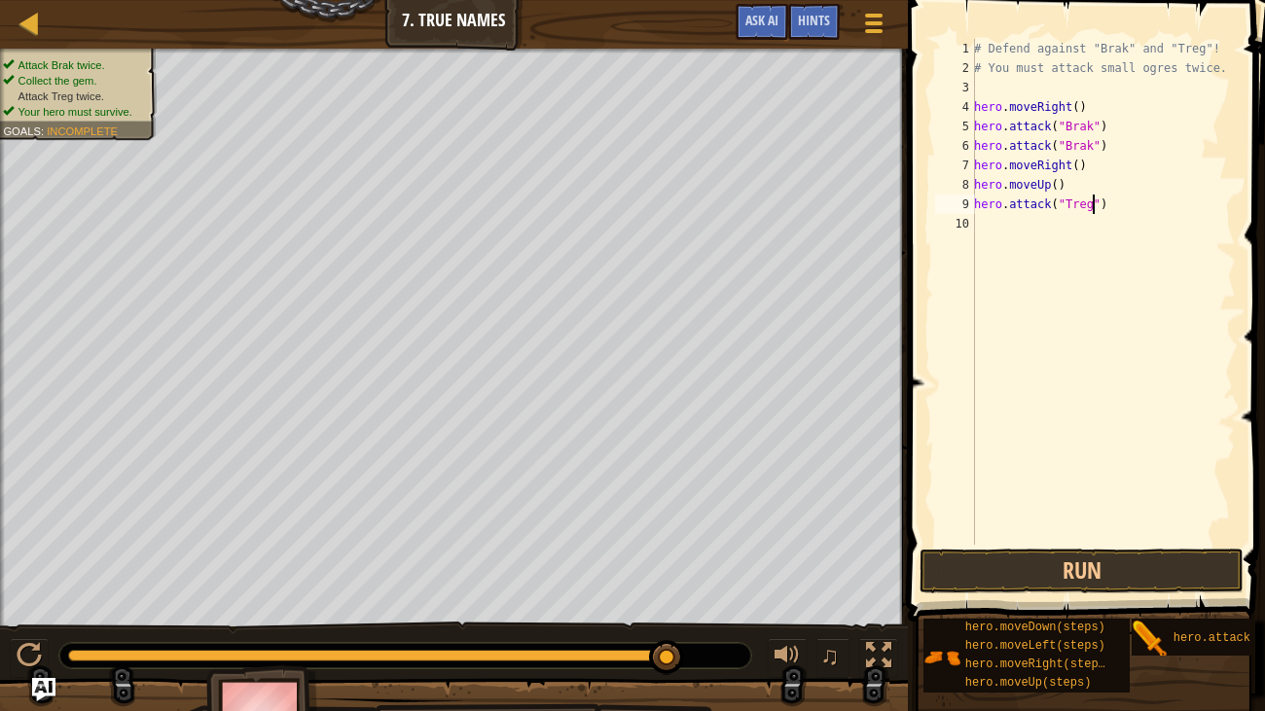
scroll to position [9, 10]
type textarea "hero.attack("Treg")"
click at [1078, 545] on button "Run" at bounding box center [1081, 571] width 324 height 45
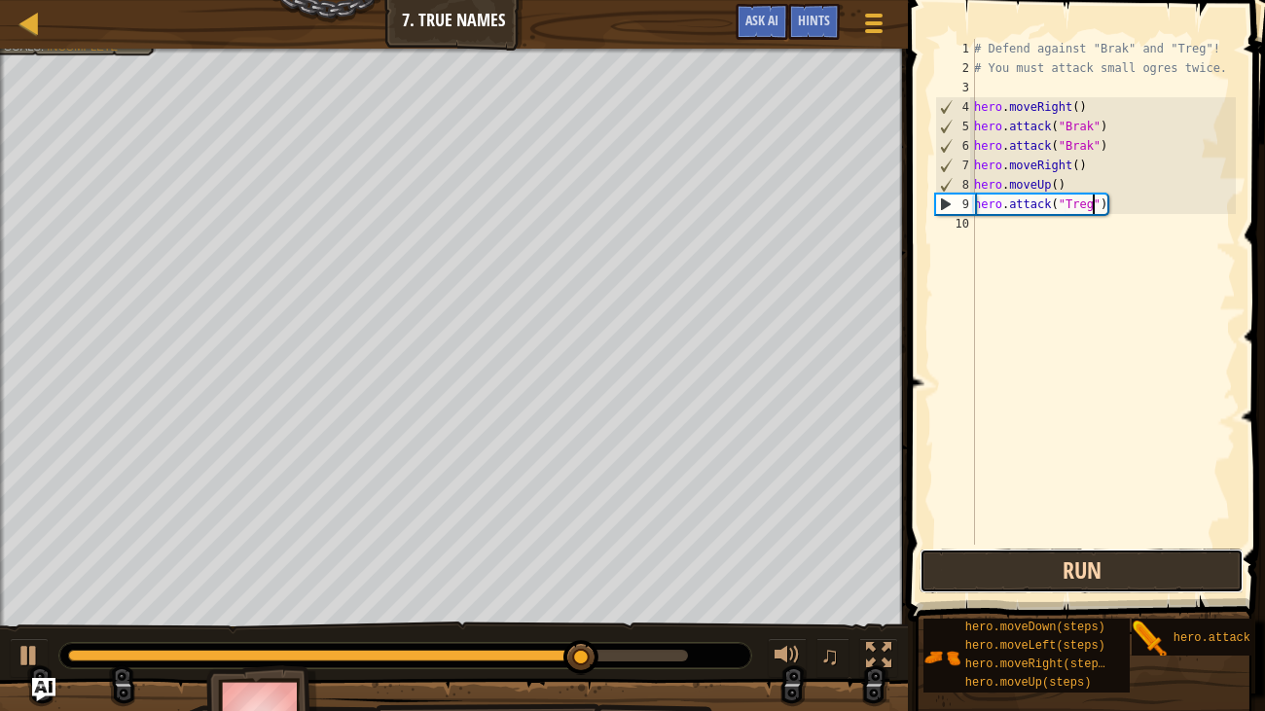
click at [1033, 545] on button "Run" at bounding box center [1081, 571] width 324 height 45
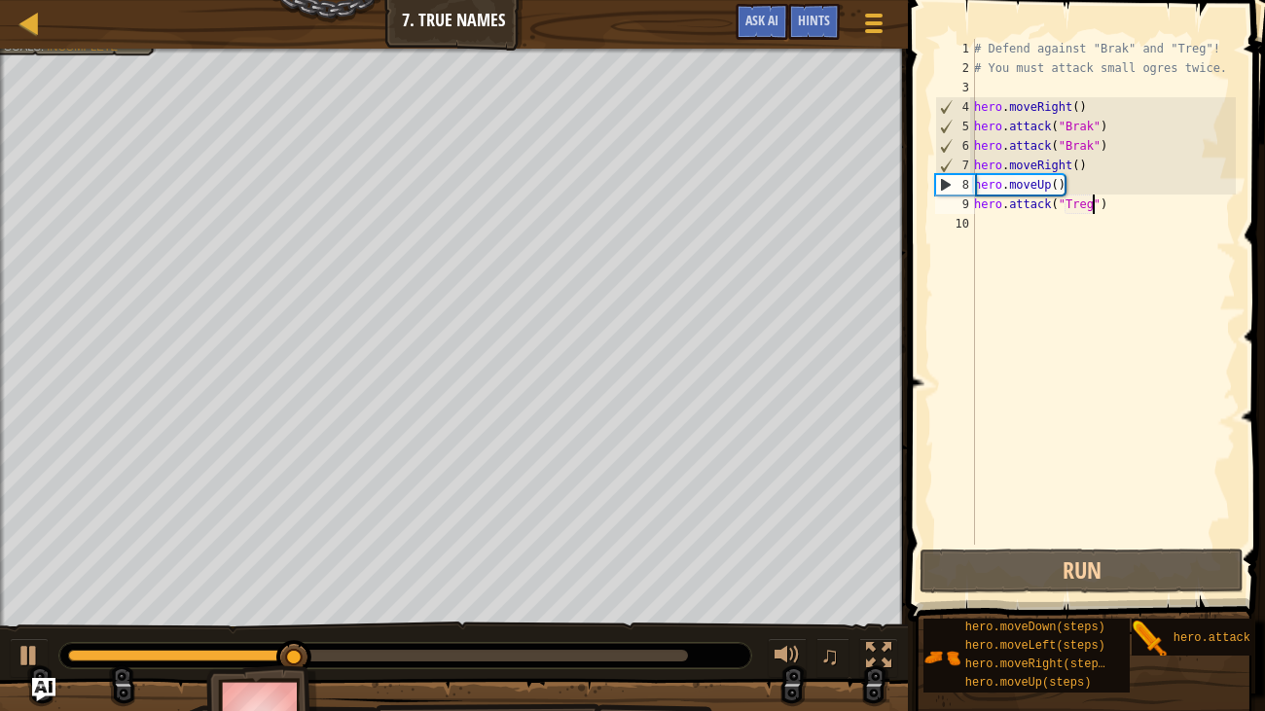
click at [987, 223] on div "# Defend against "Brak" and "Treg"! # You must attack small ogres twice. hero .…" at bounding box center [1103, 311] width 266 height 545
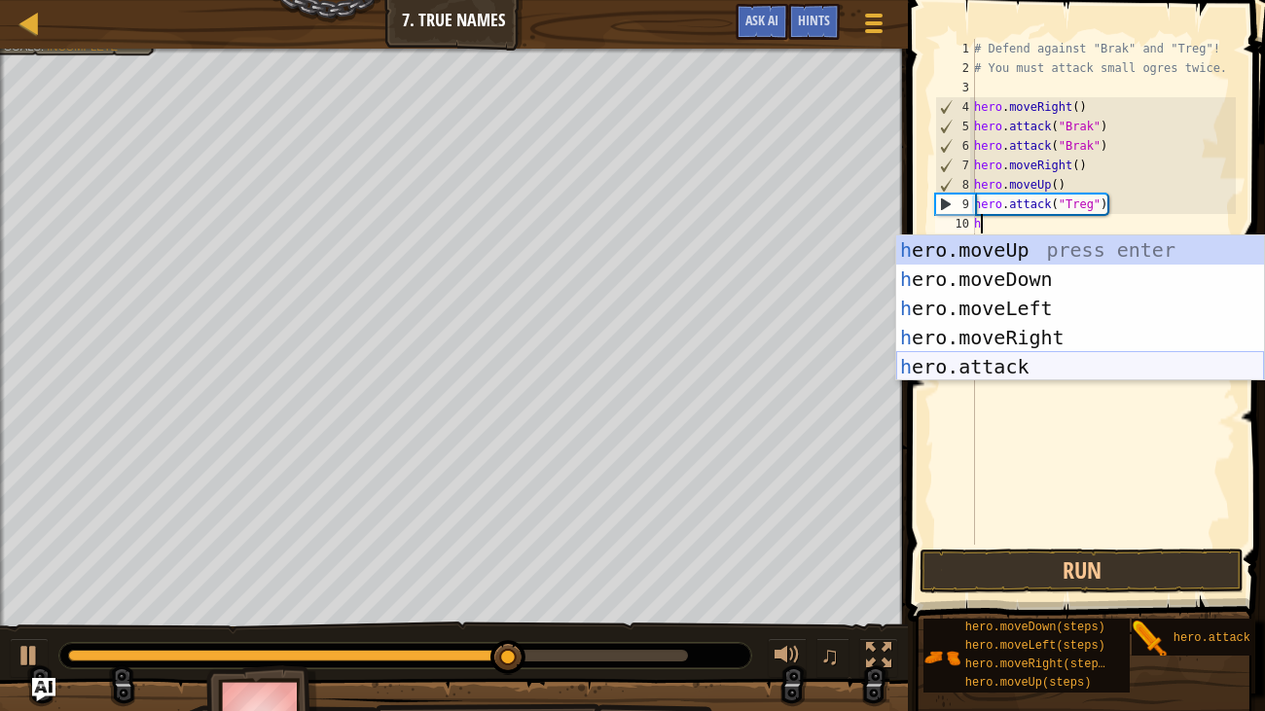
click at [961, 365] on div "h ero.moveUp press enter h ero.moveDown press enter h ero.moveLeft press enter …" at bounding box center [1080, 337] width 368 height 204
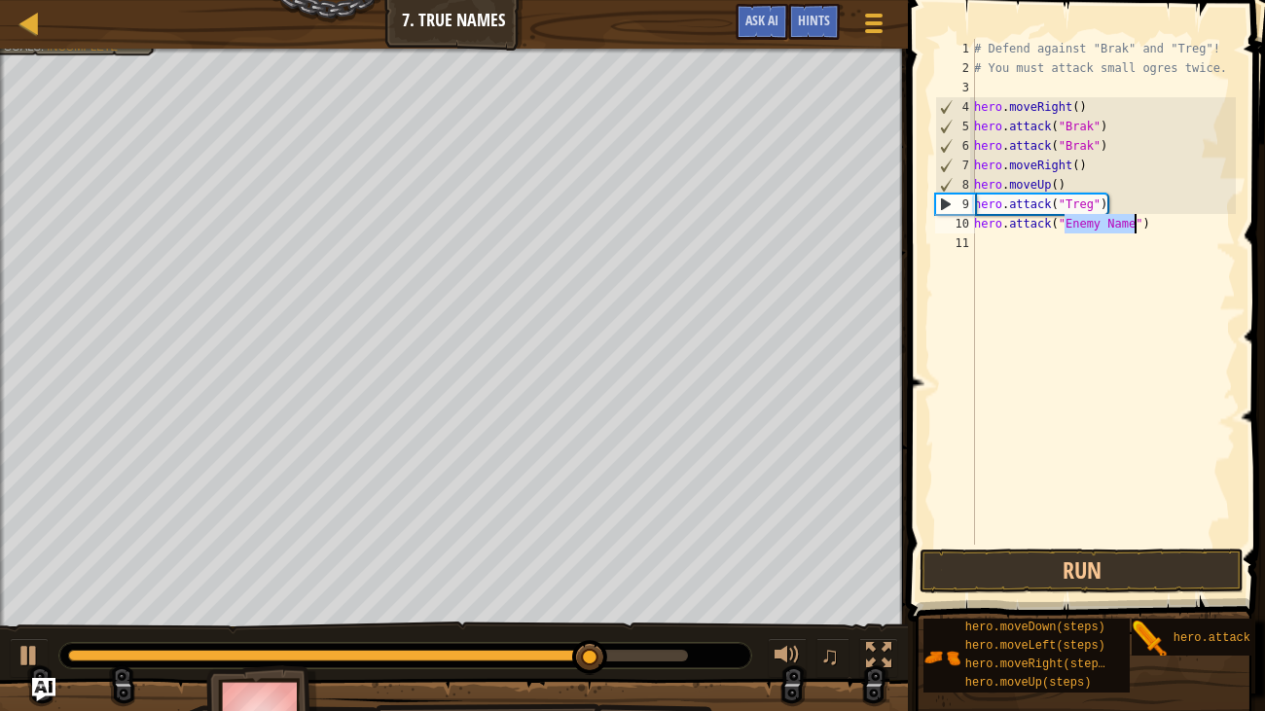
click at [1105, 225] on div "# Defend against "Brak" and "Treg"! # You must attack small ogres twice. hero .…" at bounding box center [1103, 292] width 266 height 506
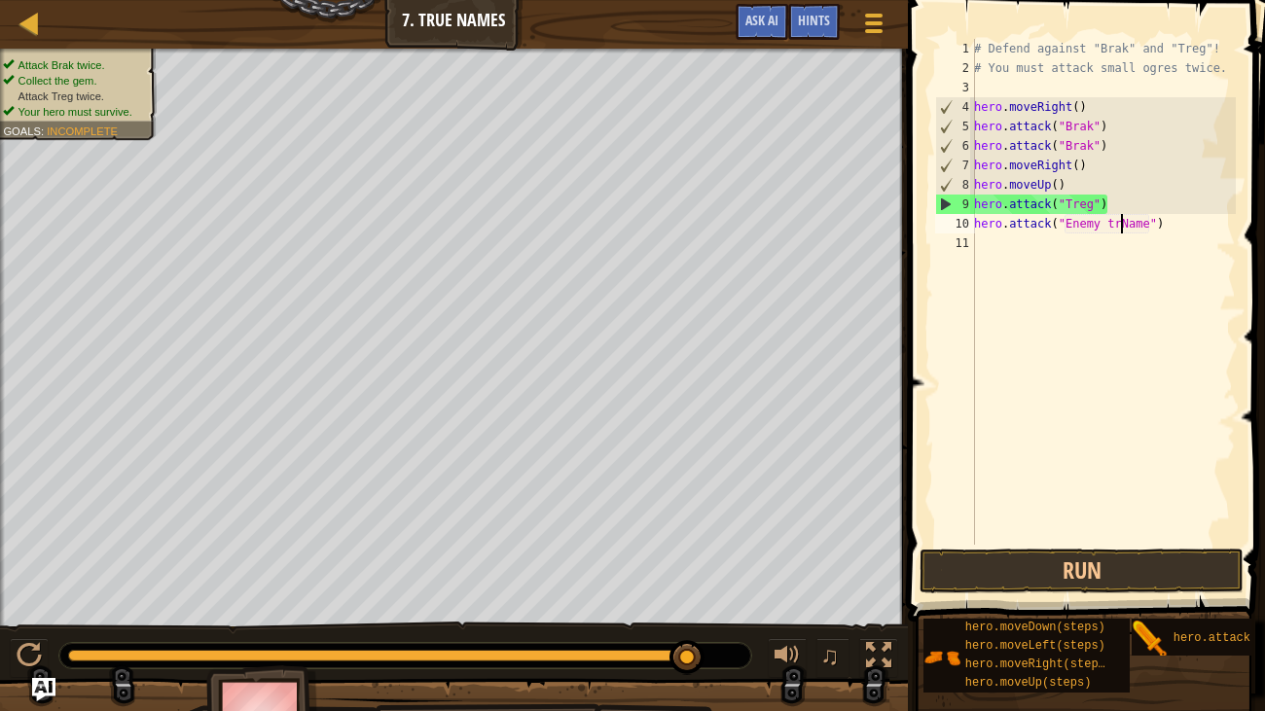
click at [1147, 224] on div "# Defend against "Brak" and "Treg"! # You must attack small ogres twice. hero .…" at bounding box center [1103, 311] width 266 height 545
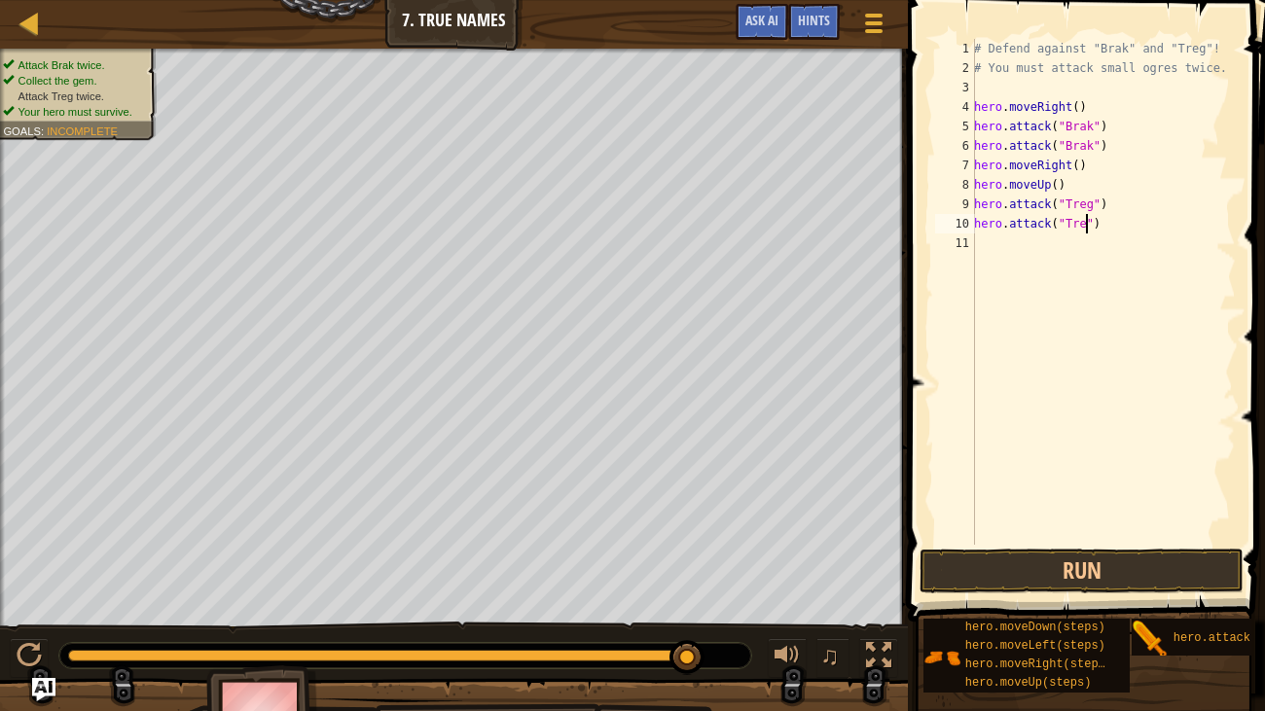
type textarea "hero.attack("Treg")"
click at [1040, 244] on div "# Defend against "Brak" and "Treg"! # You must attack small ogres twice. hero .…" at bounding box center [1103, 311] width 266 height 545
type textarea "he"
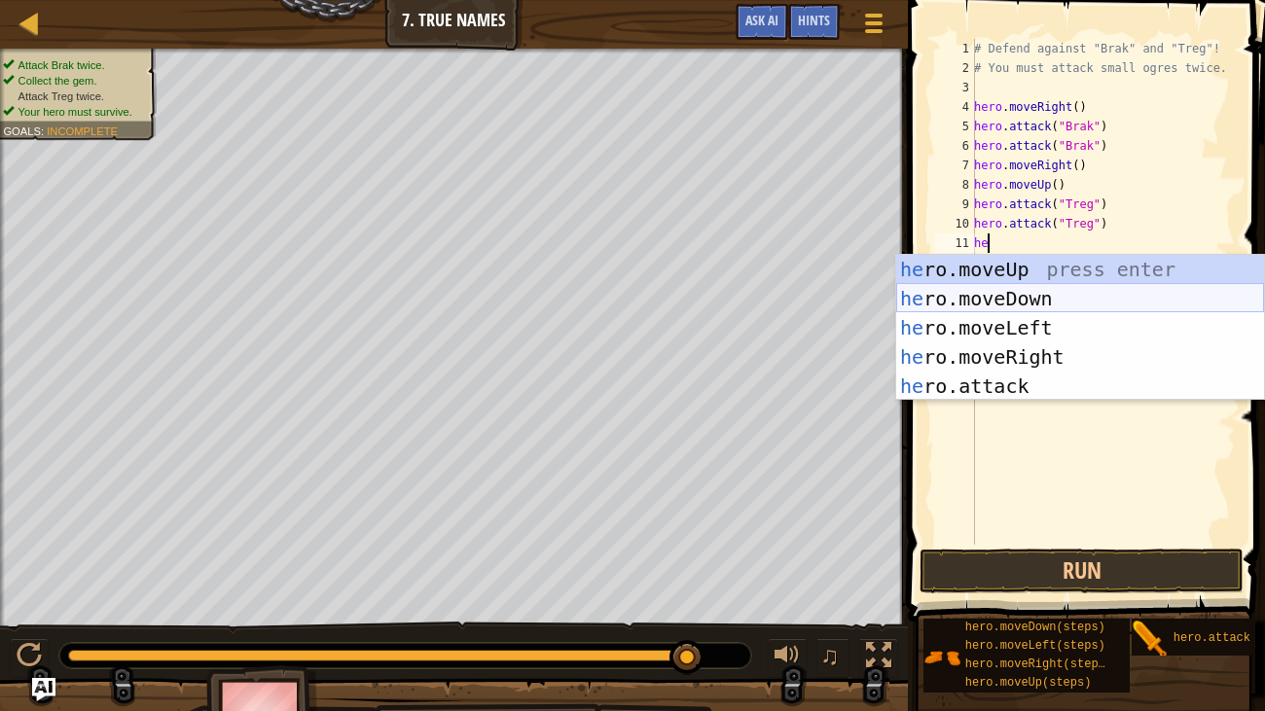
click at [1055, 304] on div "he ro.moveUp press enter he ro.moveDown press enter he ro.moveLeft press enter …" at bounding box center [1080, 357] width 368 height 204
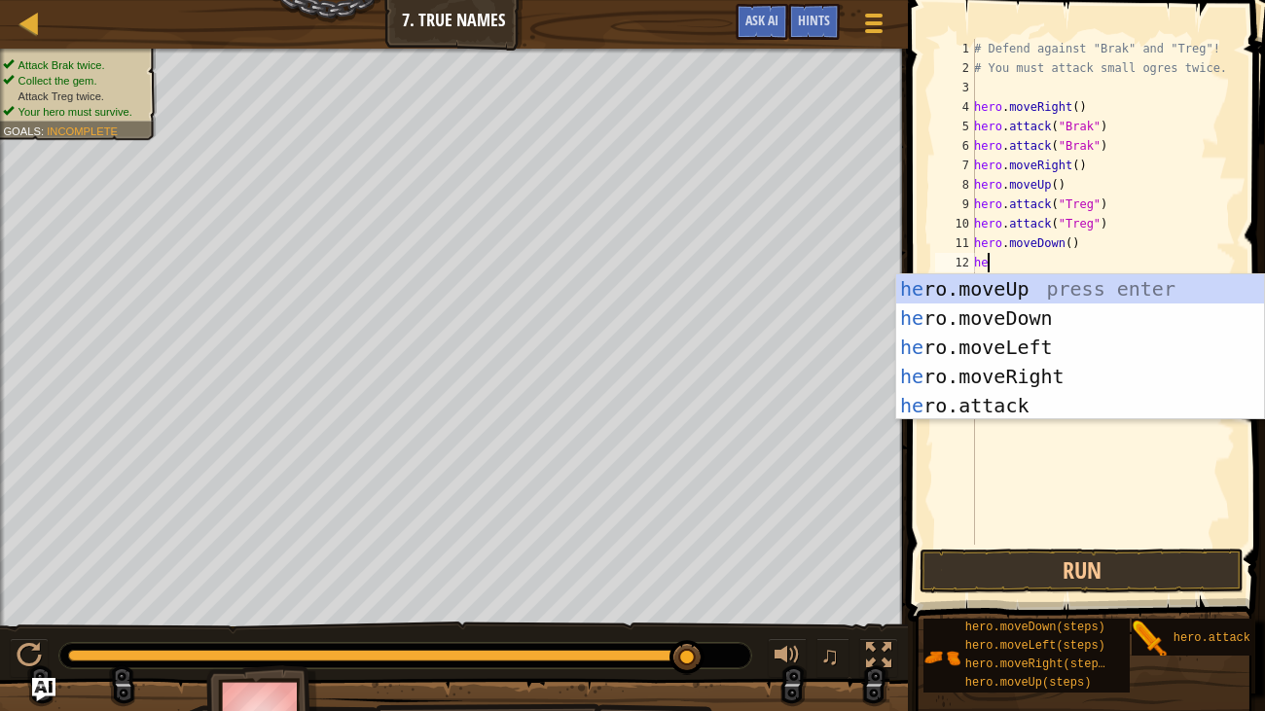
type textarea "her"
click at [1023, 372] on div "her o.moveUp press enter her o.moveDown press enter her o.moveLeft press enter …" at bounding box center [1080, 376] width 368 height 204
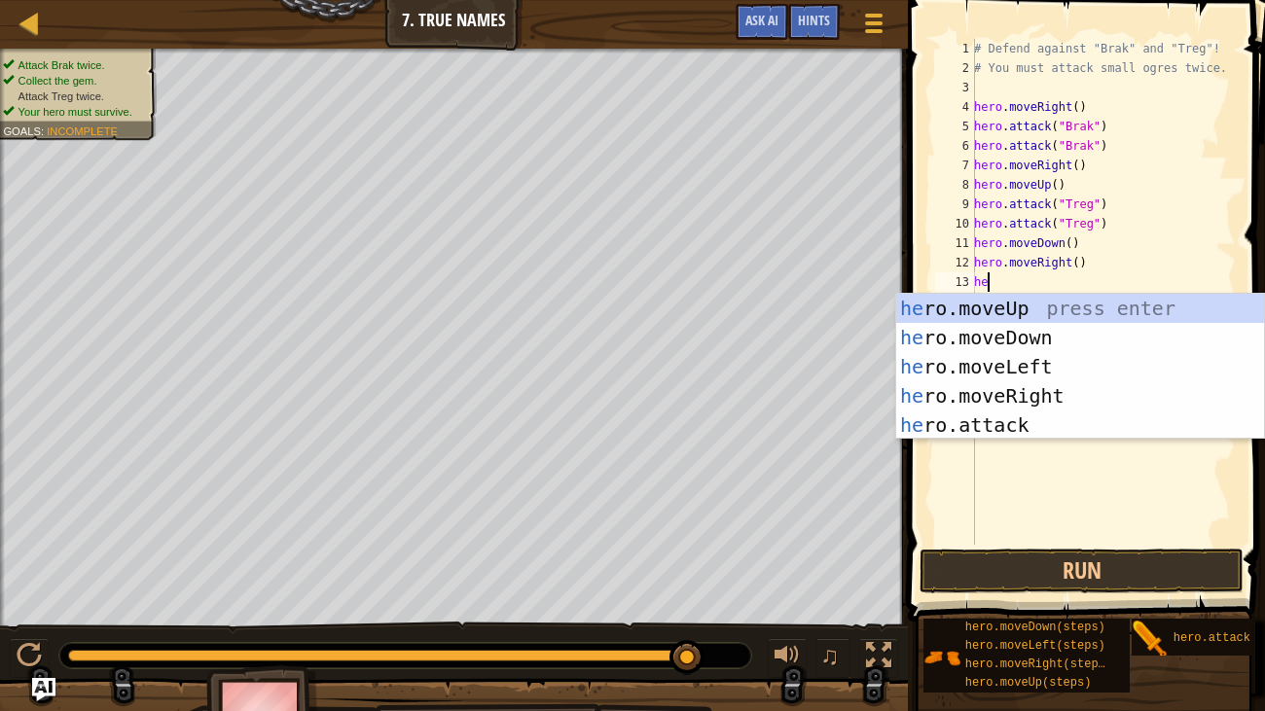
type textarea "her"
click at [1028, 389] on div "her o.moveUp press enter her o.moveDown press enter her o.moveLeft press enter …" at bounding box center [1080, 396] width 368 height 204
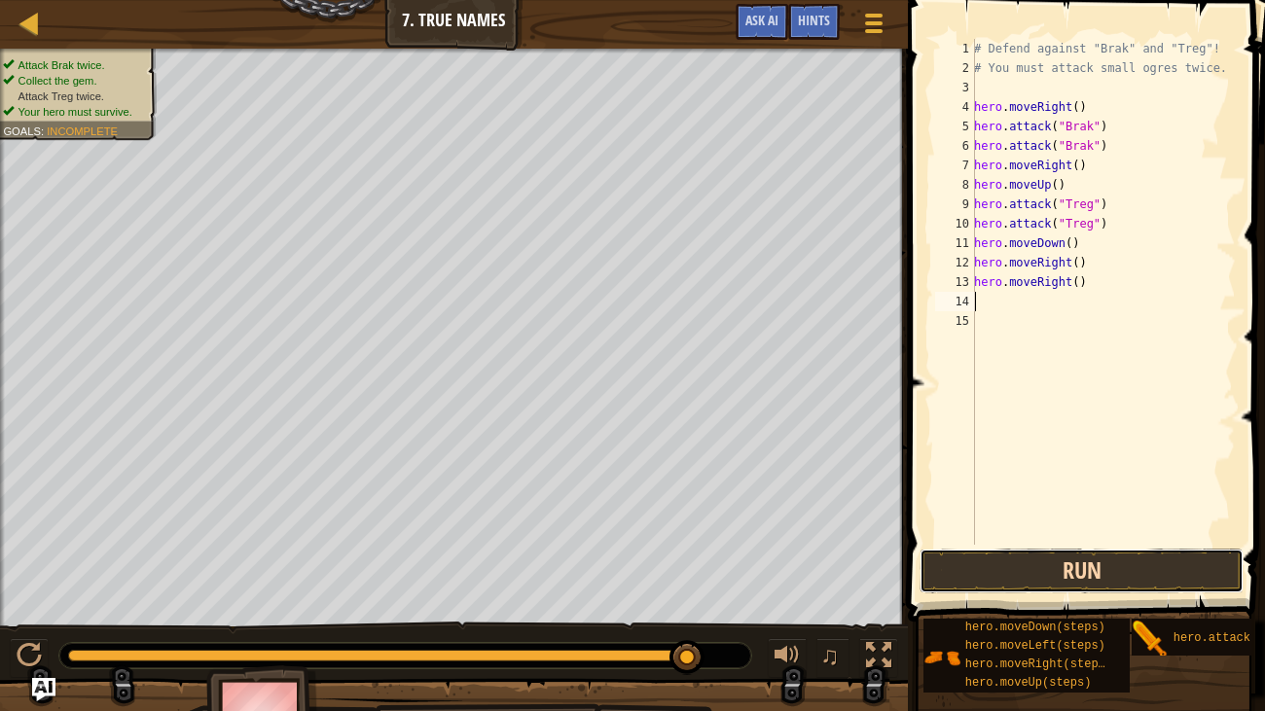
click at [1068, 545] on button "Run" at bounding box center [1081, 571] width 324 height 45
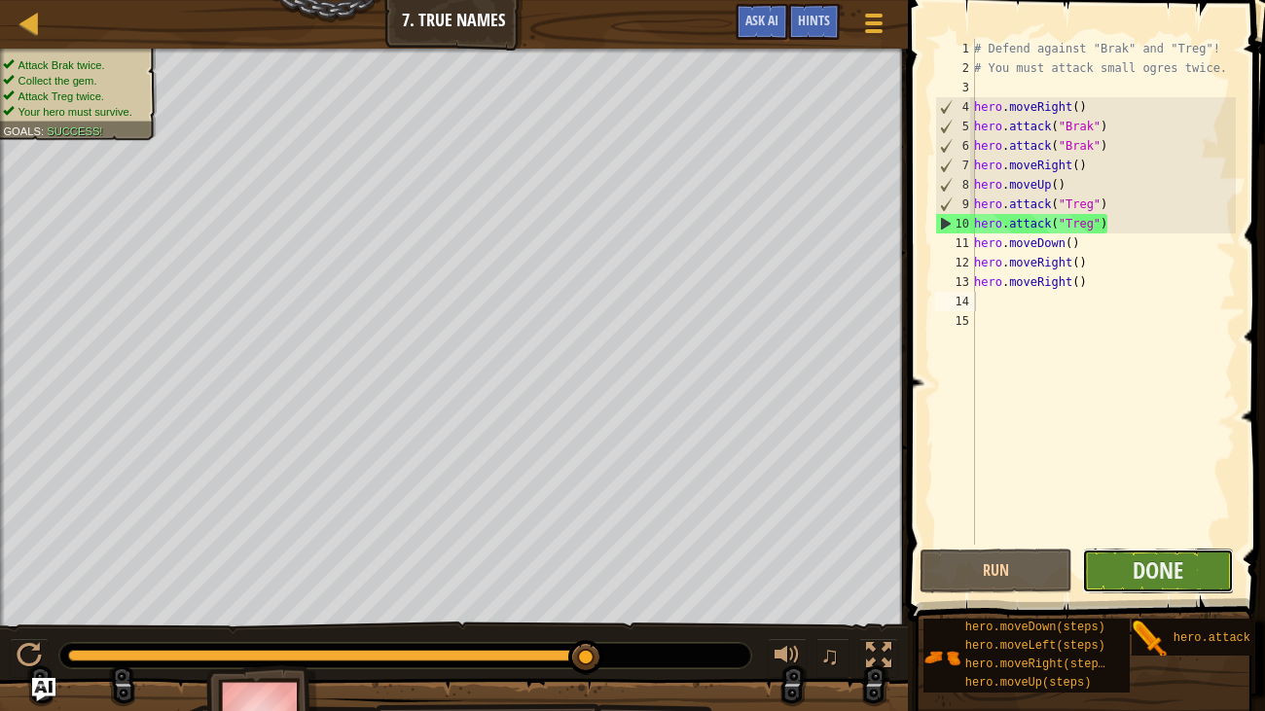
click at [1116, 545] on button "Done" at bounding box center [1158, 571] width 153 height 45
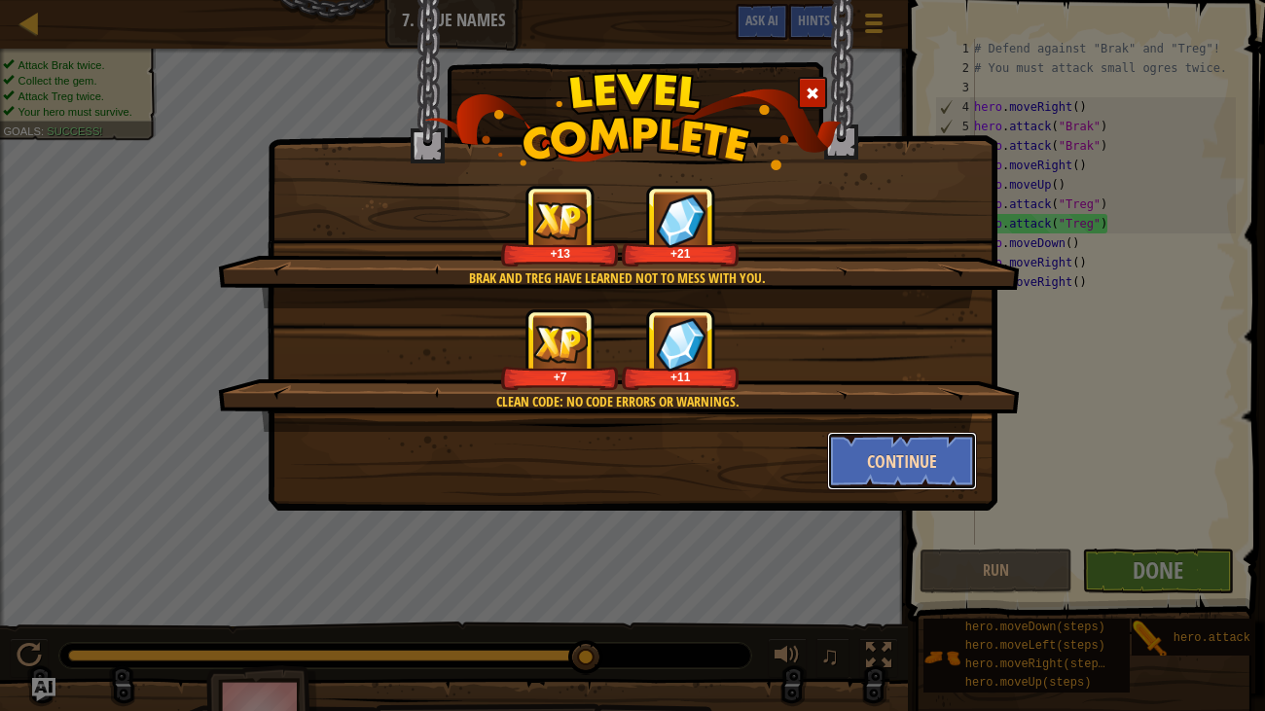
click at [885, 473] on button "Continue" at bounding box center [902, 461] width 151 height 58
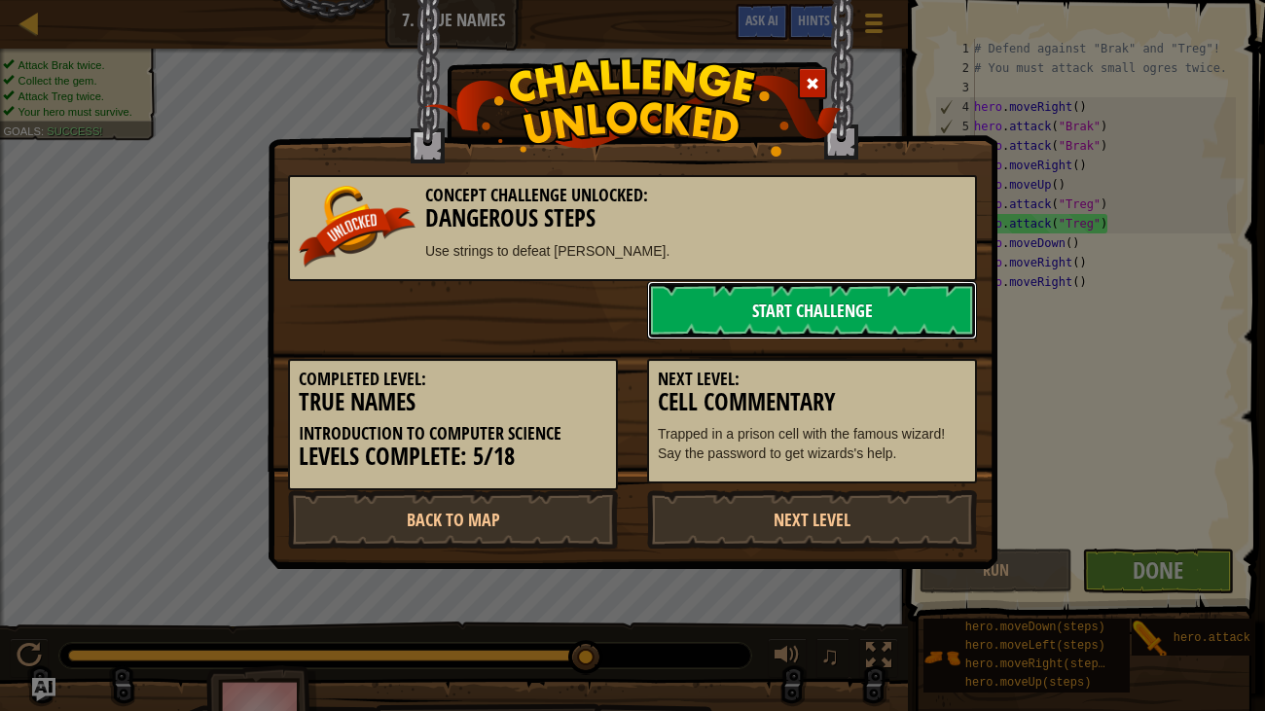
click at [833, 316] on link "Start Challenge" at bounding box center [812, 310] width 330 height 58
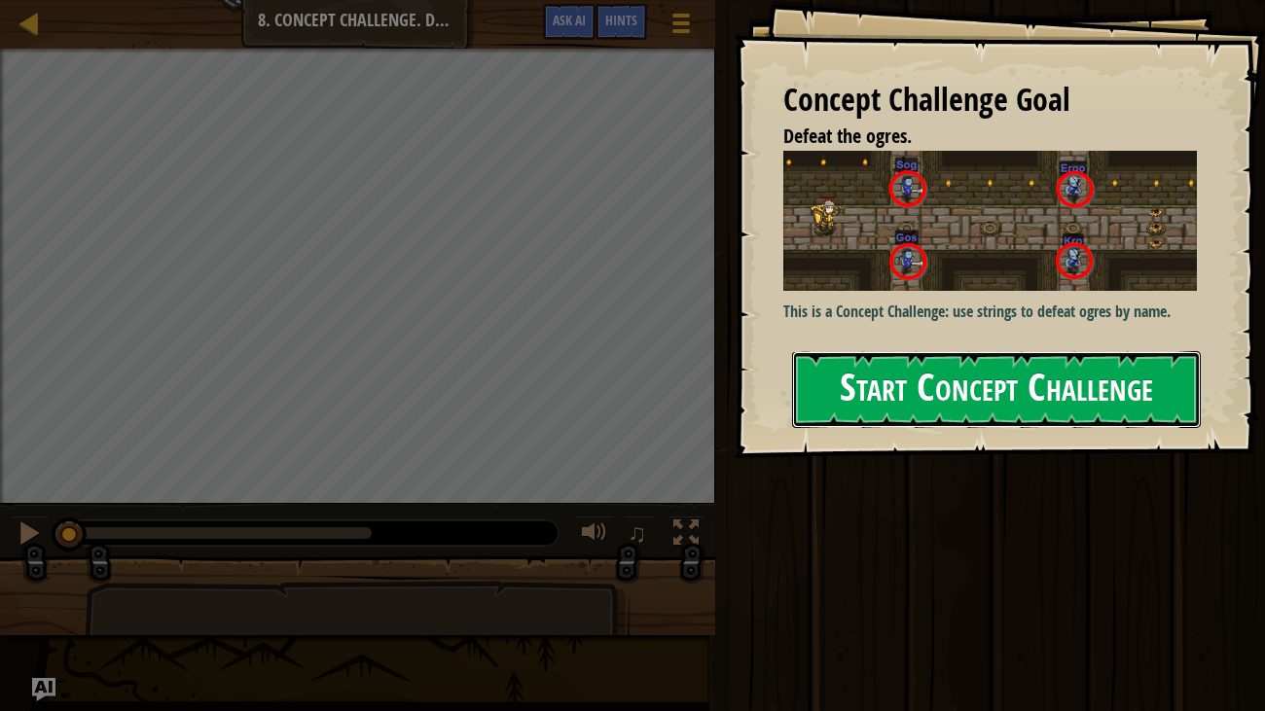
click at [925, 412] on button "Start Concept Challenge" at bounding box center [997, 389] width 410 height 77
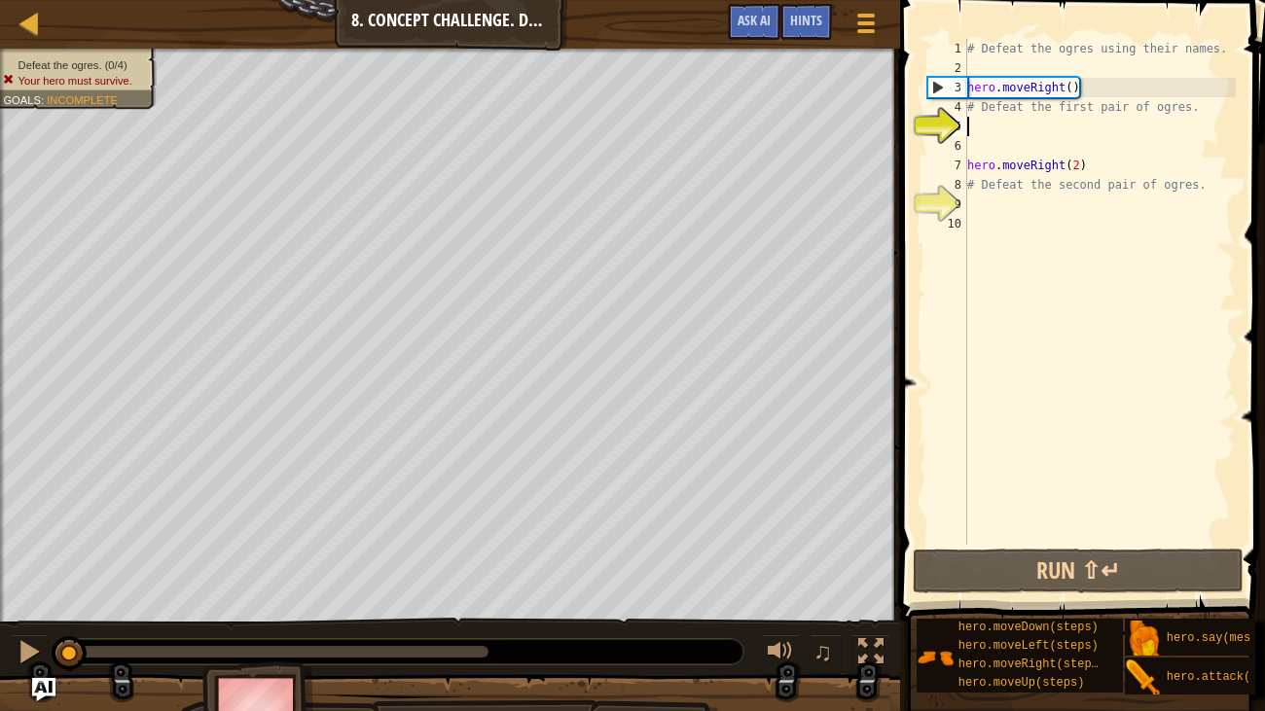
click at [1070, 203] on div "# Defeat the ogres using their names. hero . moveRight ( ) # Defeat the first p…" at bounding box center [1099, 311] width 272 height 545
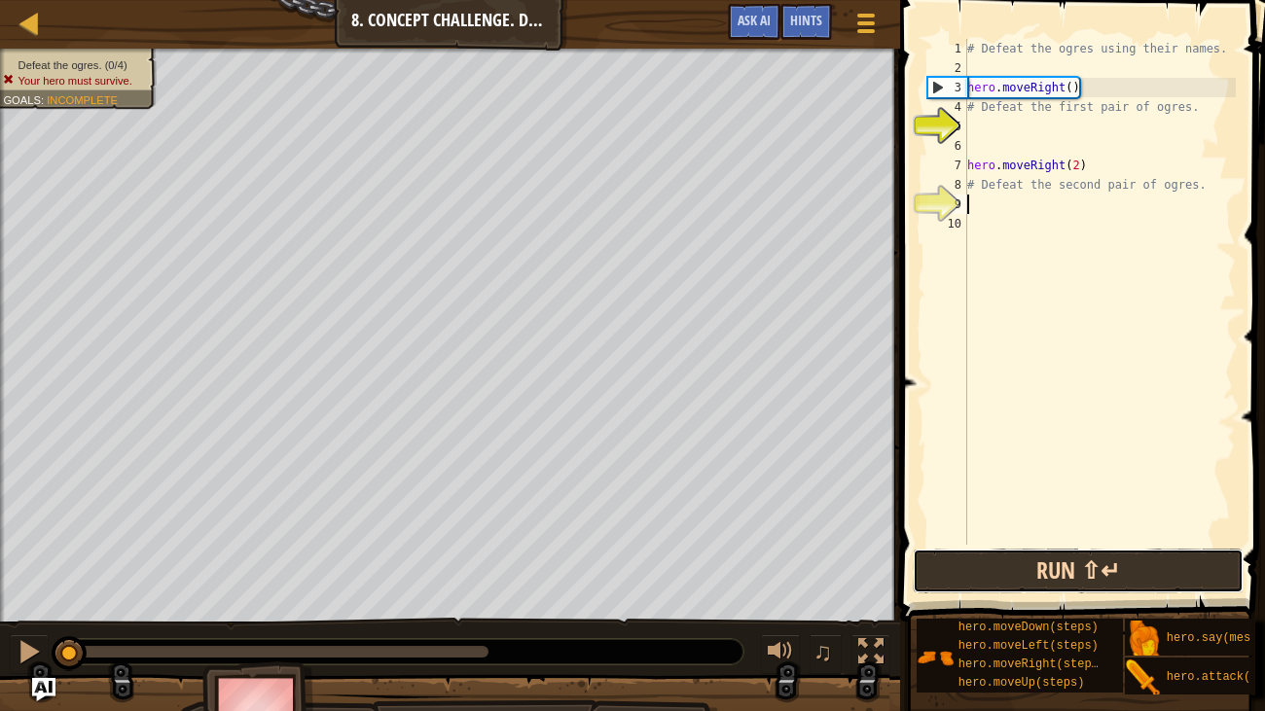
click at [1041, 545] on button "Run ⇧↵" at bounding box center [1077, 571] width 331 height 45
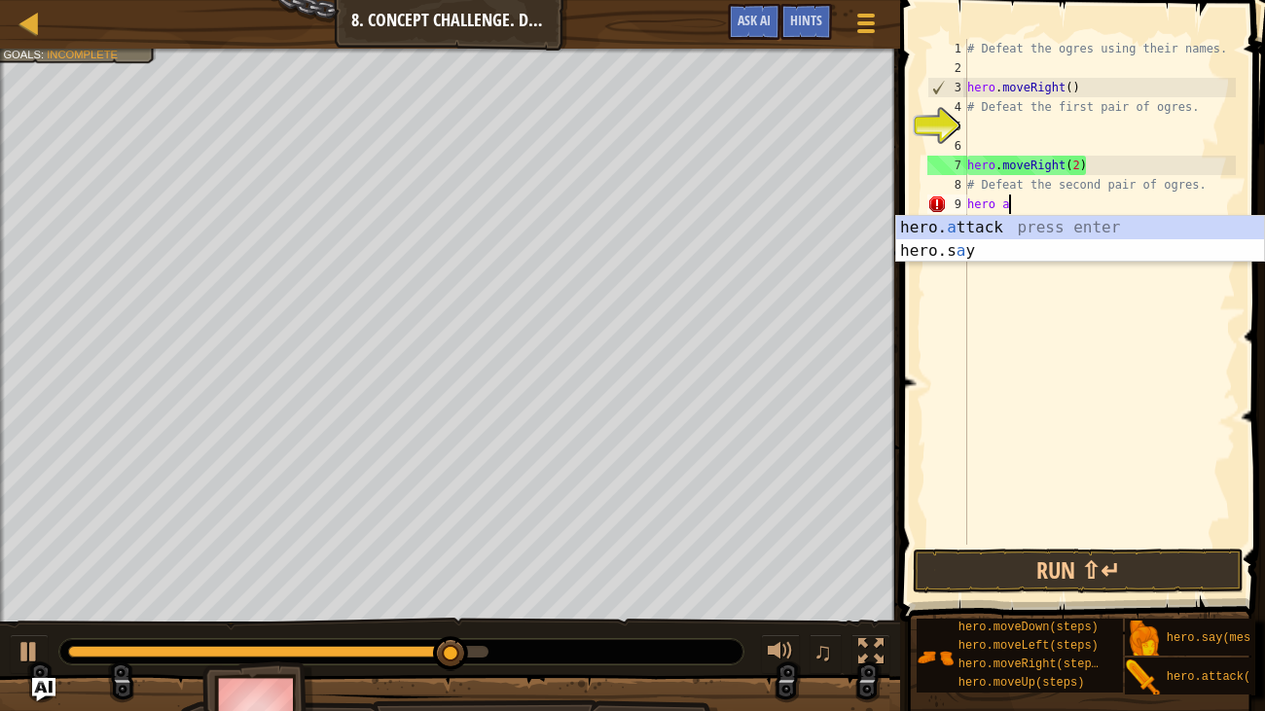
scroll to position [9, 1]
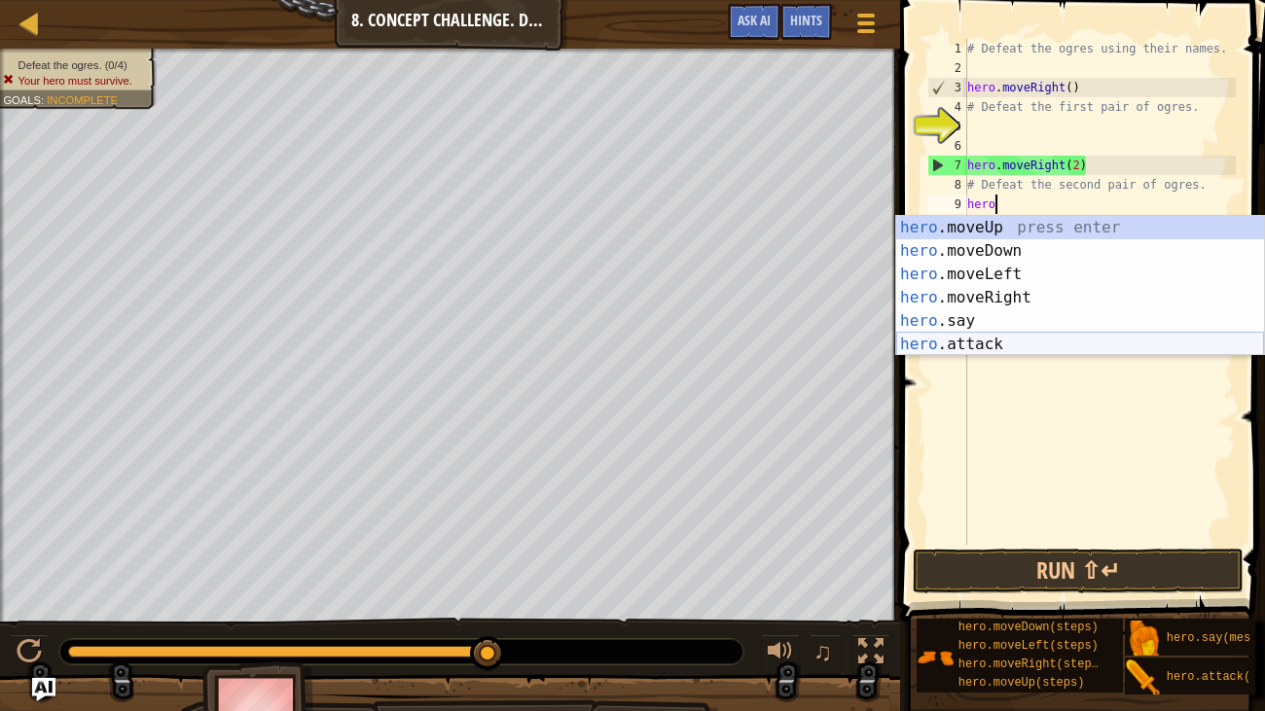
click at [1091, 352] on div "hero .moveUp press enter hero .moveDown press enter hero .moveLeft press enter …" at bounding box center [1080, 309] width 368 height 187
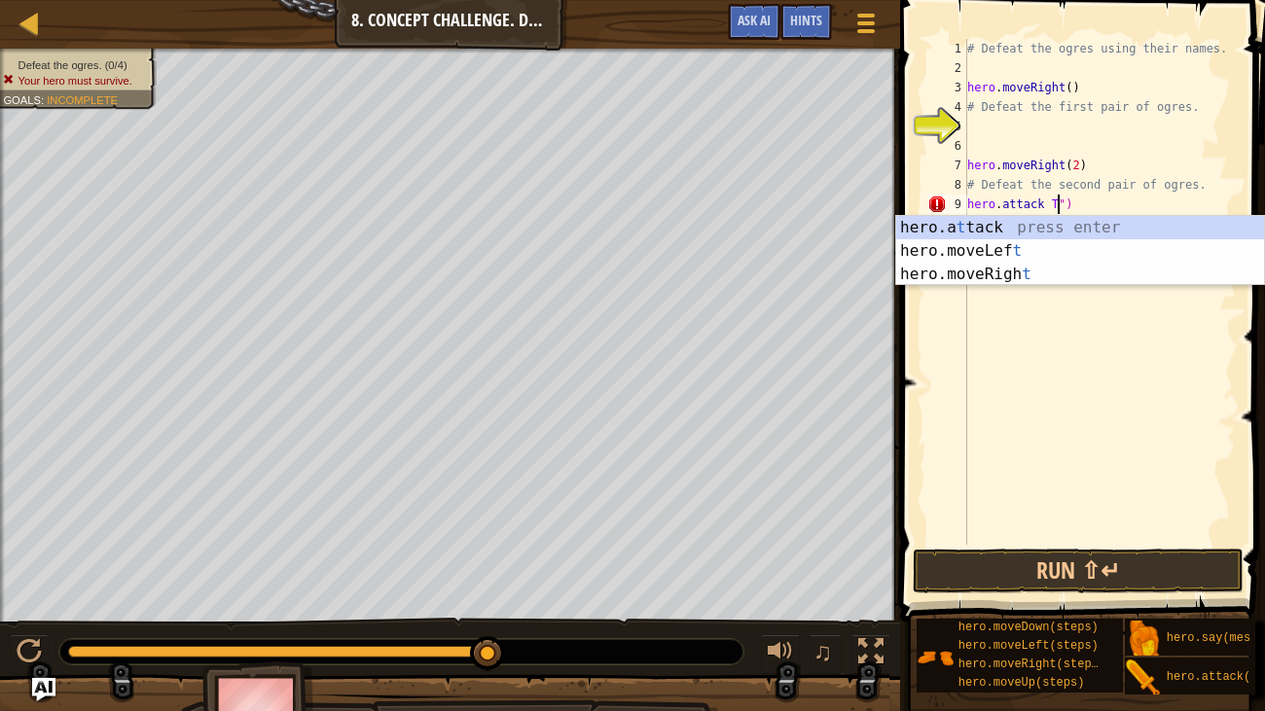
scroll to position [9, 7]
click at [1076, 228] on div "hero.a t tack press enter hero.moveLef t press enter hero.moveRigh t press enter" at bounding box center [1080, 274] width 368 height 117
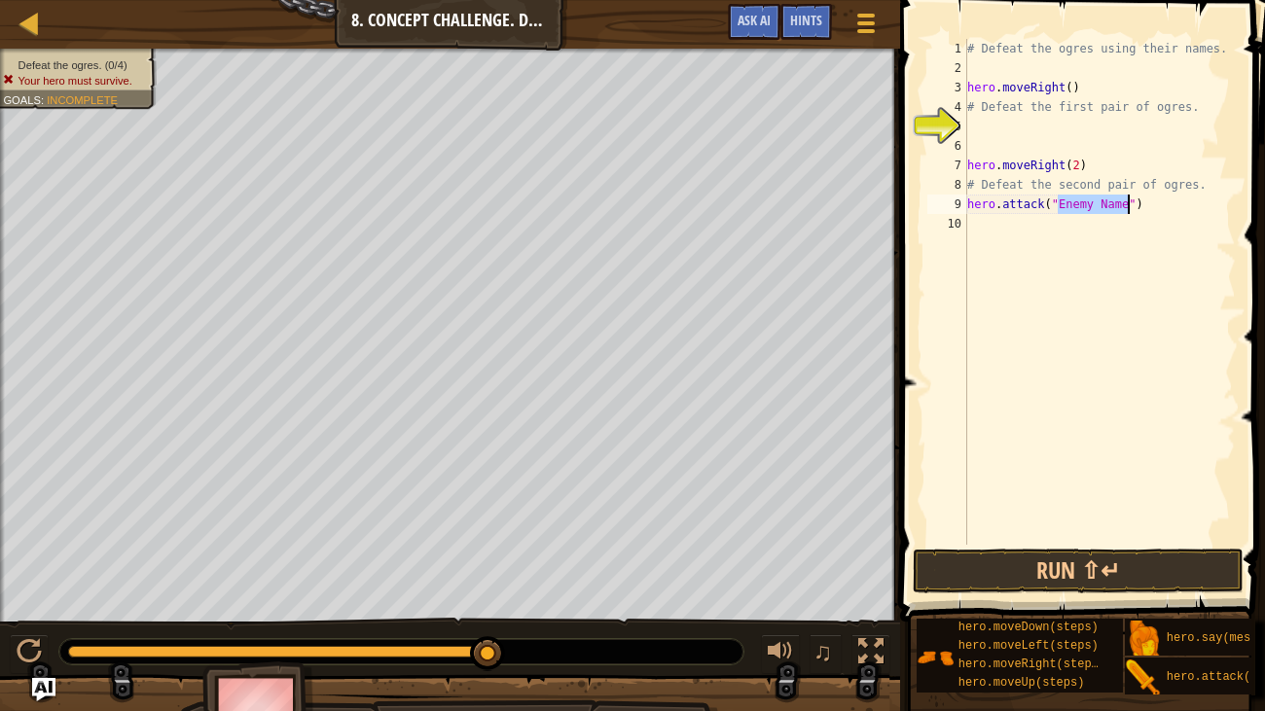
click at [1086, 202] on div "# Defeat the ogres using their names. hero . moveRight ( ) # Defeat the first p…" at bounding box center [1099, 292] width 272 height 506
click at [1126, 202] on div "# Defeat the ogres using their names. hero . moveRight ( ) # Defeat the first p…" at bounding box center [1099, 311] width 272 height 545
type textarea "hero.attack("Sog")"
click at [1169, 202] on div "# Defeat the ogres using their names. hero . moveRight ( ) # Defeat the first p…" at bounding box center [1099, 311] width 272 height 545
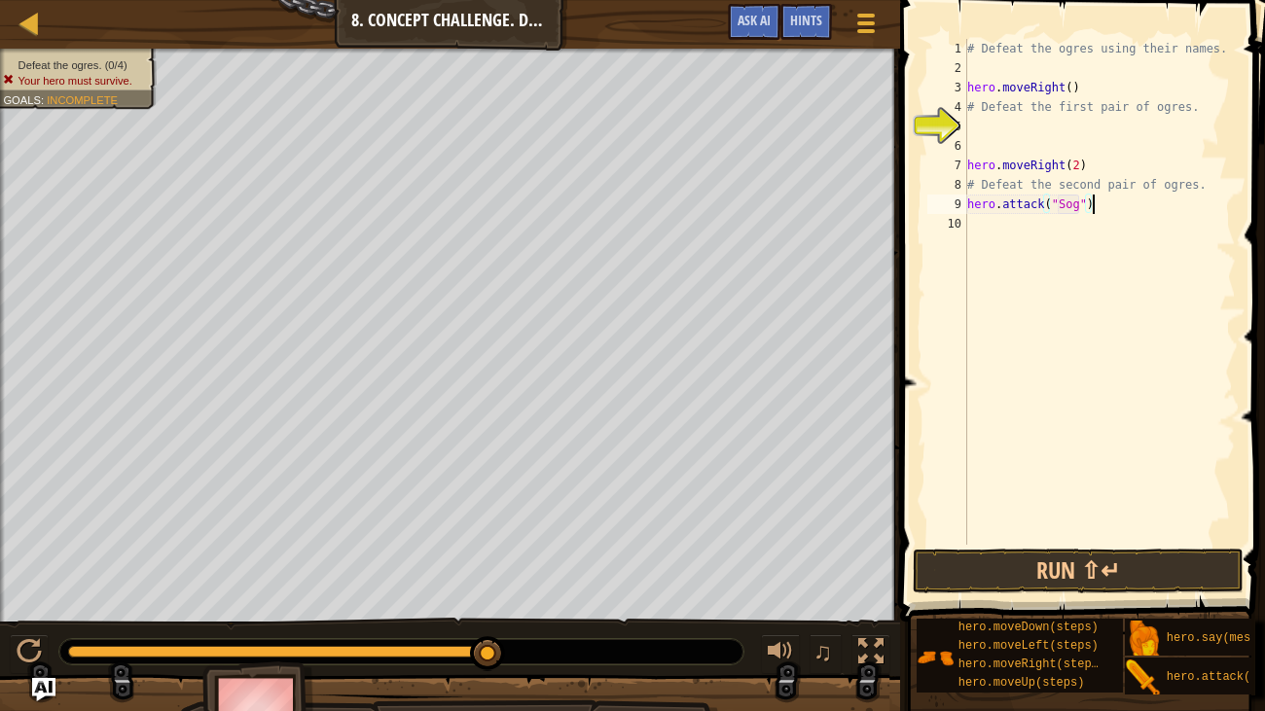
click at [1115, 231] on div "# Defeat the ogres using their names. hero . moveRight ( ) # Defeat the first p…" at bounding box center [1099, 311] width 272 height 545
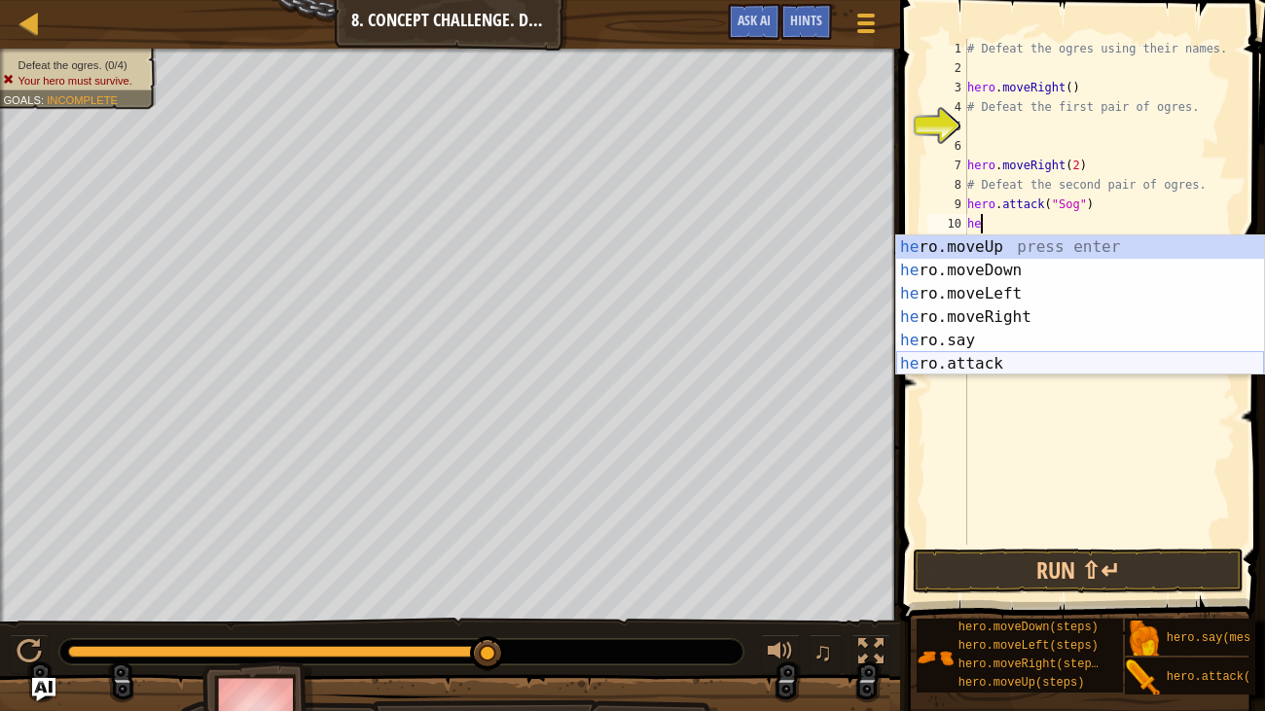
click at [956, 365] on div "he ro.moveUp press enter he ro.moveDown press enter he ro.moveLeft press enter …" at bounding box center [1080, 328] width 368 height 187
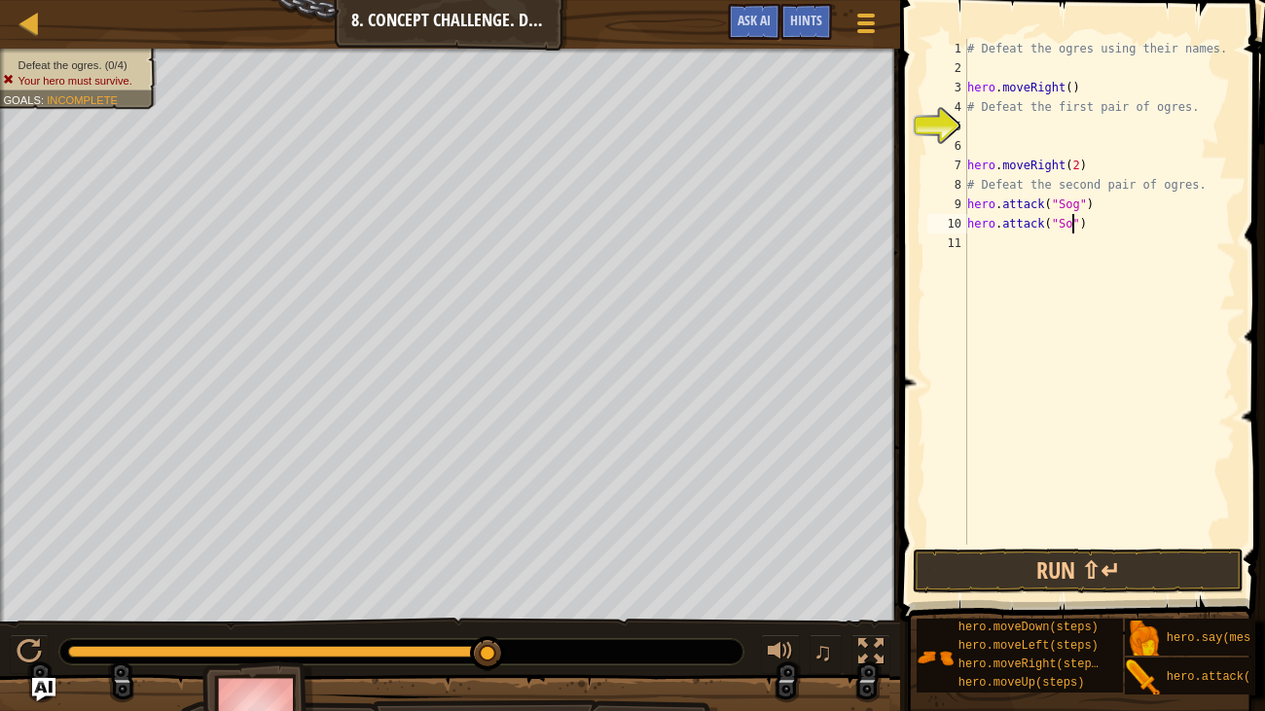
scroll to position [9, 9]
type textarea "hero.attack("Sog")"
click at [1019, 545] on button "Run ⇧↵" at bounding box center [1077, 571] width 331 height 45
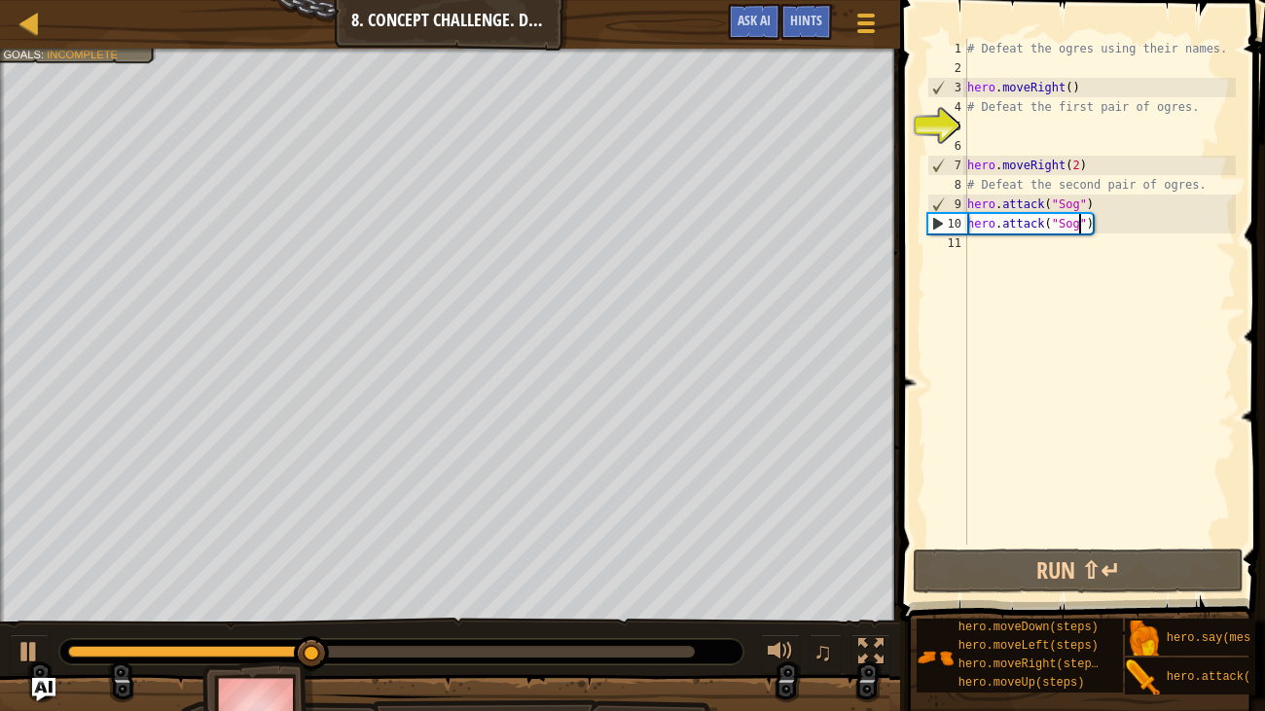
click at [972, 259] on div "# Defeat the ogres using their names. hero . moveRight ( ) # Defeat the first p…" at bounding box center [1099, 311] width 272 height 545
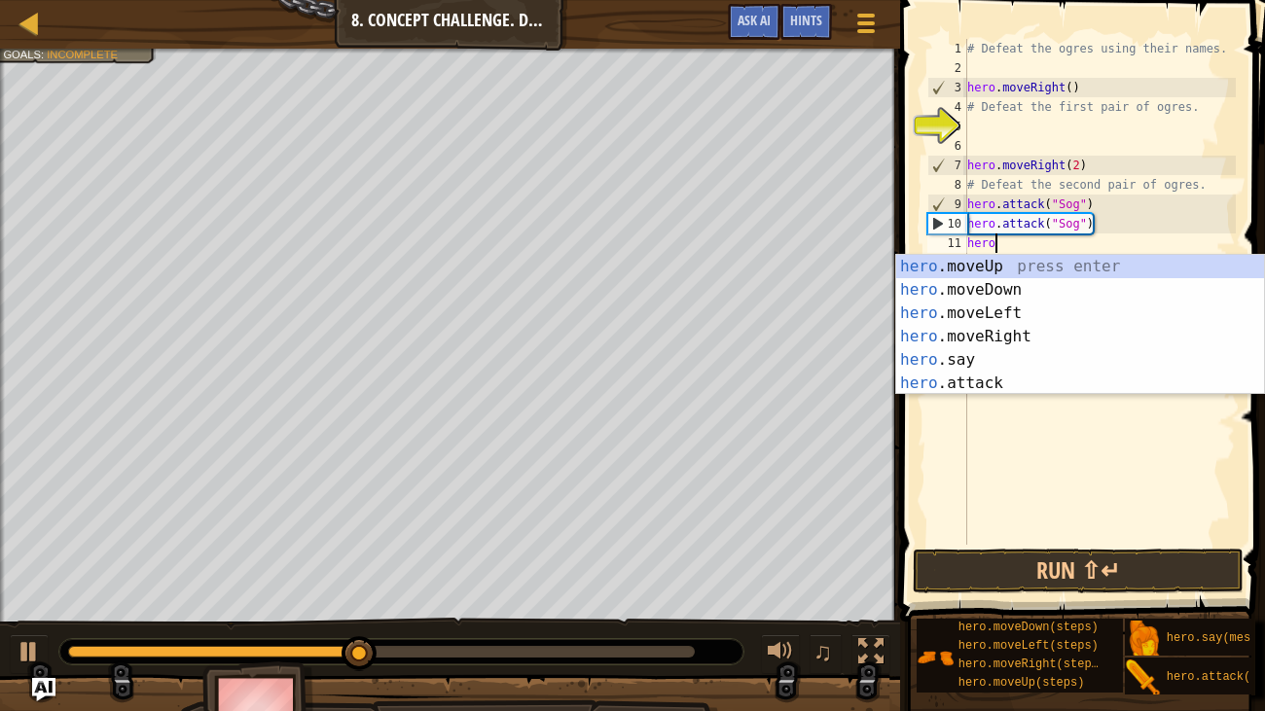
scroll to position [9, 0]
click at [966, 378] on div "hero .moveUp press enter hero .moveDown press enter hero .moveLeft press enter …" at bounding box center [1080, 348] width 368 height 187
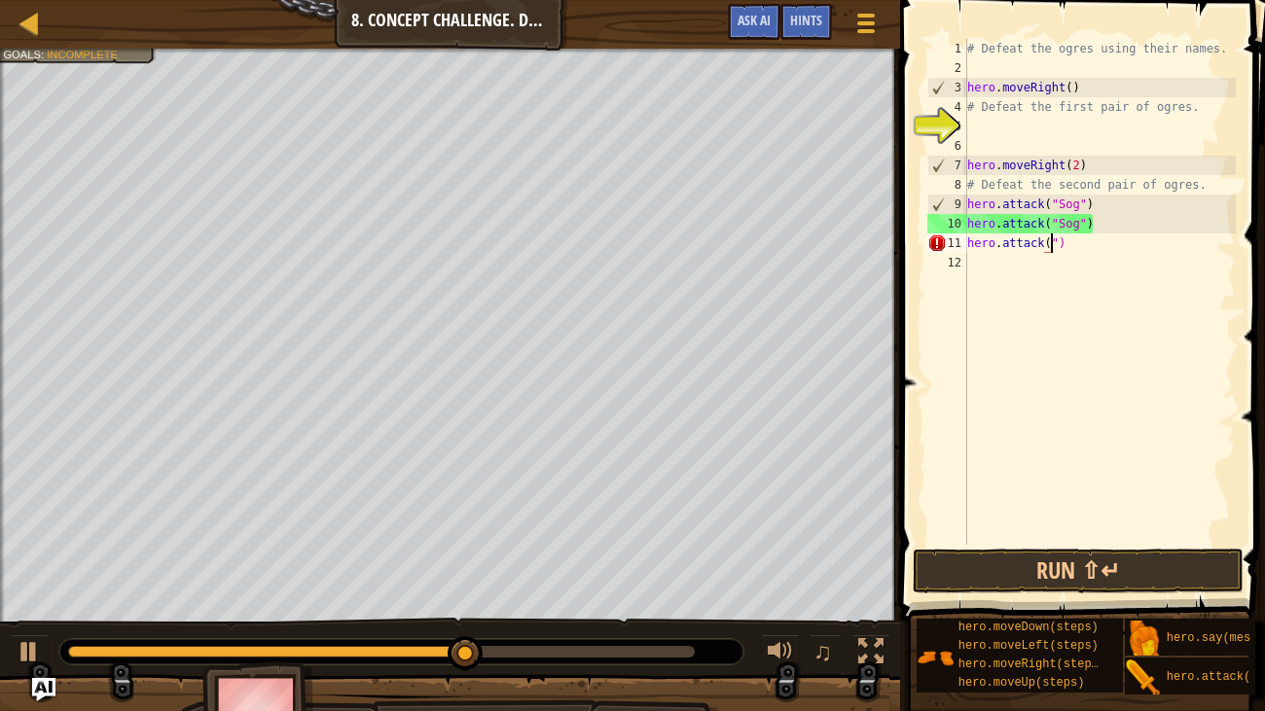
scroll to position [9, 7]
type textarea "hero.attack("Gos")"
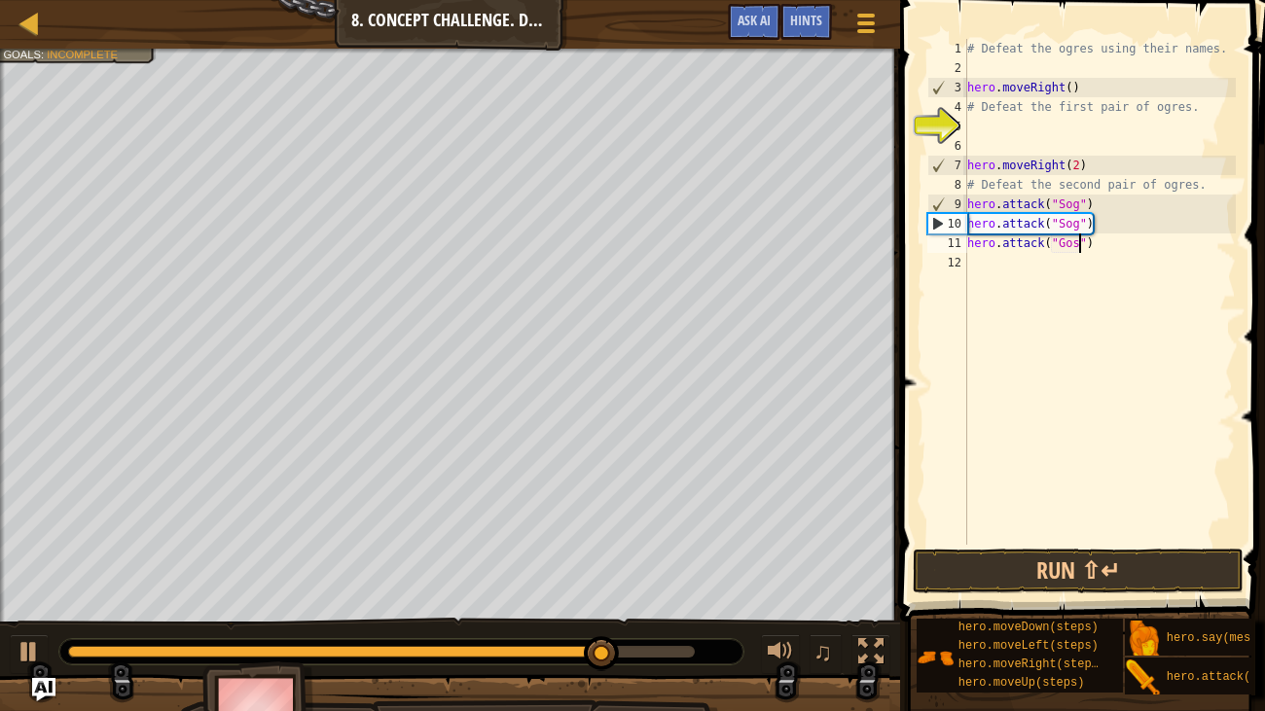
click at [1111, 254] on div "# Defeat the ogres using their names. hero . moveRight ( ) # Defeat the first p…" at bounding box center [1099, 311] width 272 height 545
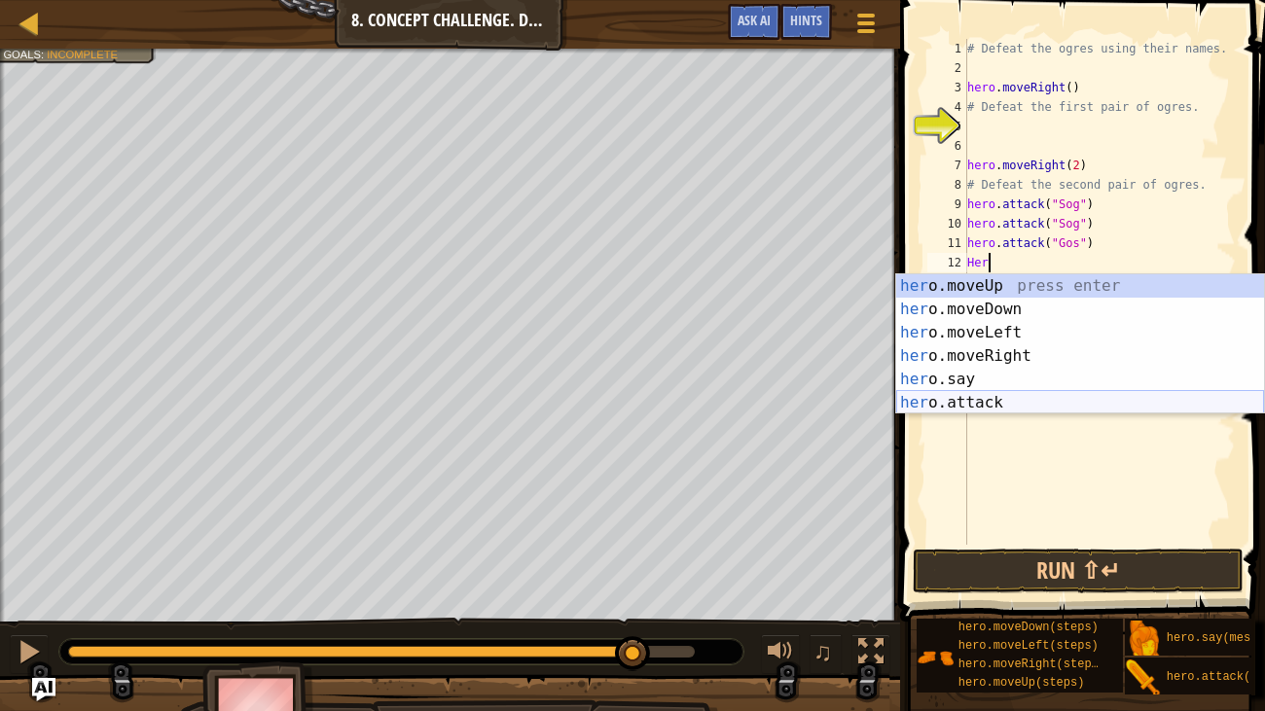
click at [1038, 402] on div "her o.moveUp press enter her o.moveDown press enter her o.moveLeft press enter …" at bounding box center [1080, 367] width 368 height 187
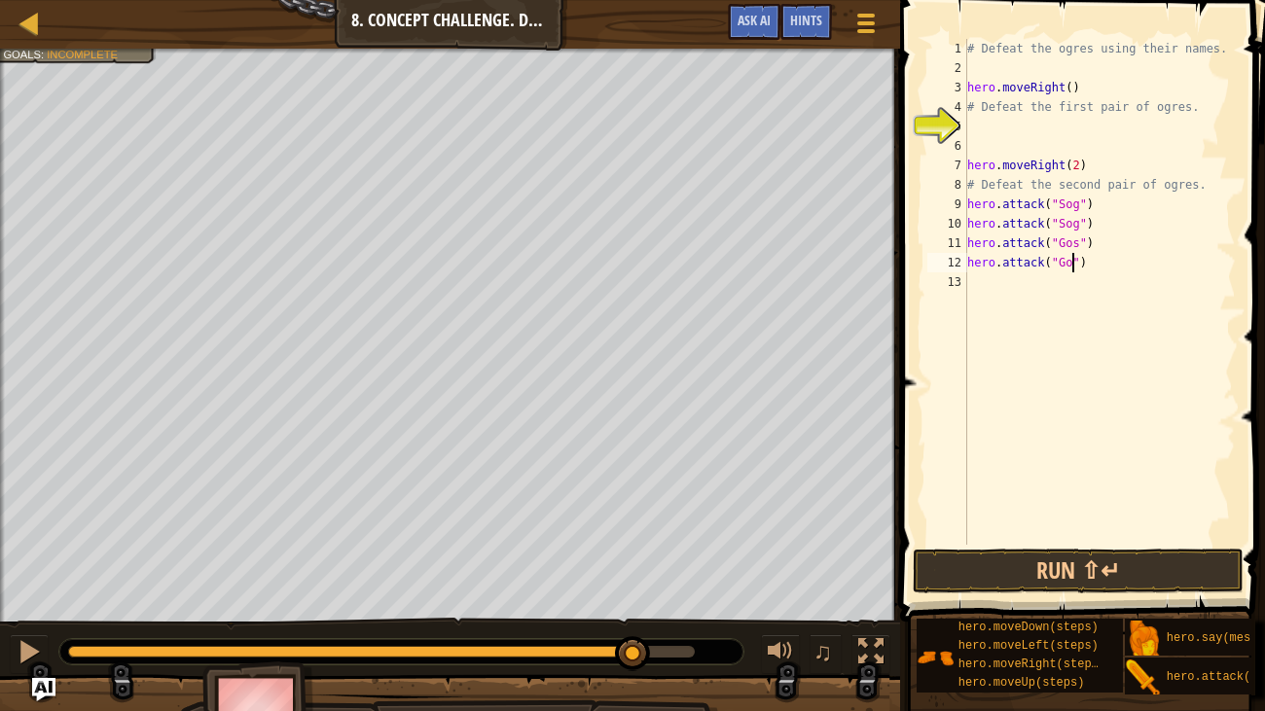
scroll to position [9, 9]
type textarea "hero.attack("Gos")"
click at [1060, 545] on button "Run ⇧↵" at bounding box center [1077, 571] width 331 height 45
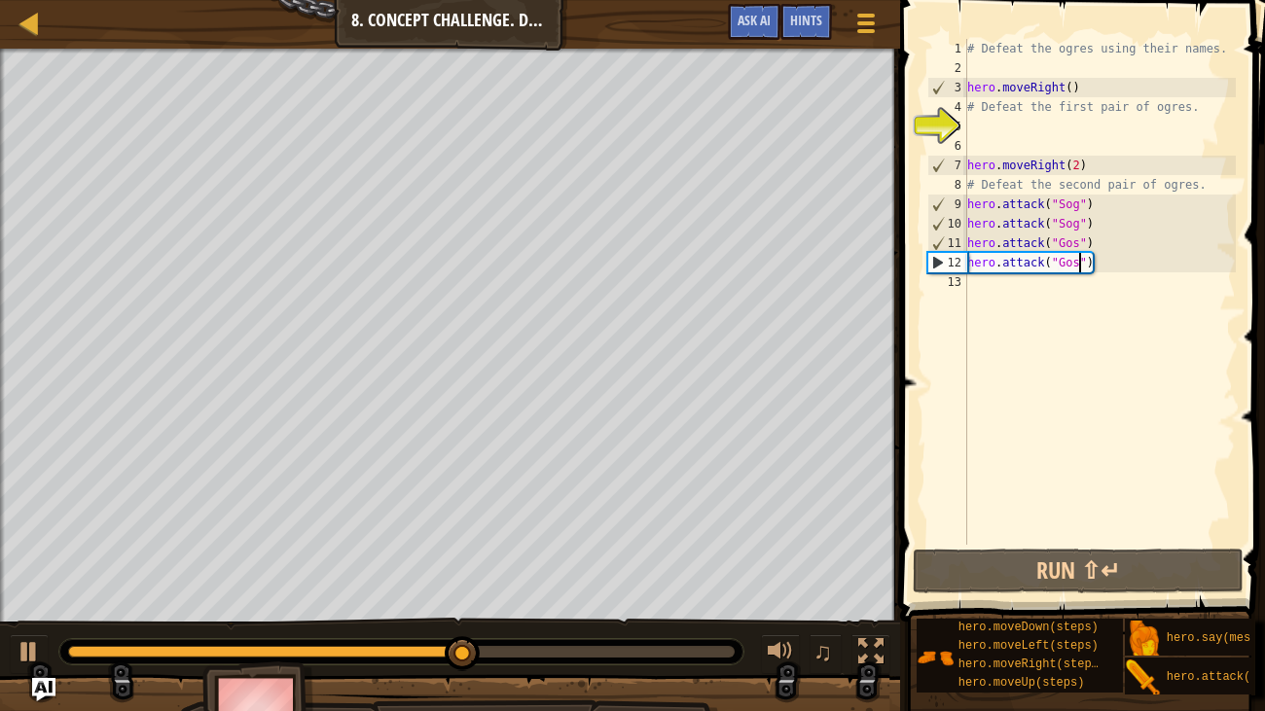
click at [970, 295] on div "# Defeat the ogres using their names. hero . moveRight ( ) # Defeat the first p…" at bounding box center [1099, 311] width 272 height 545
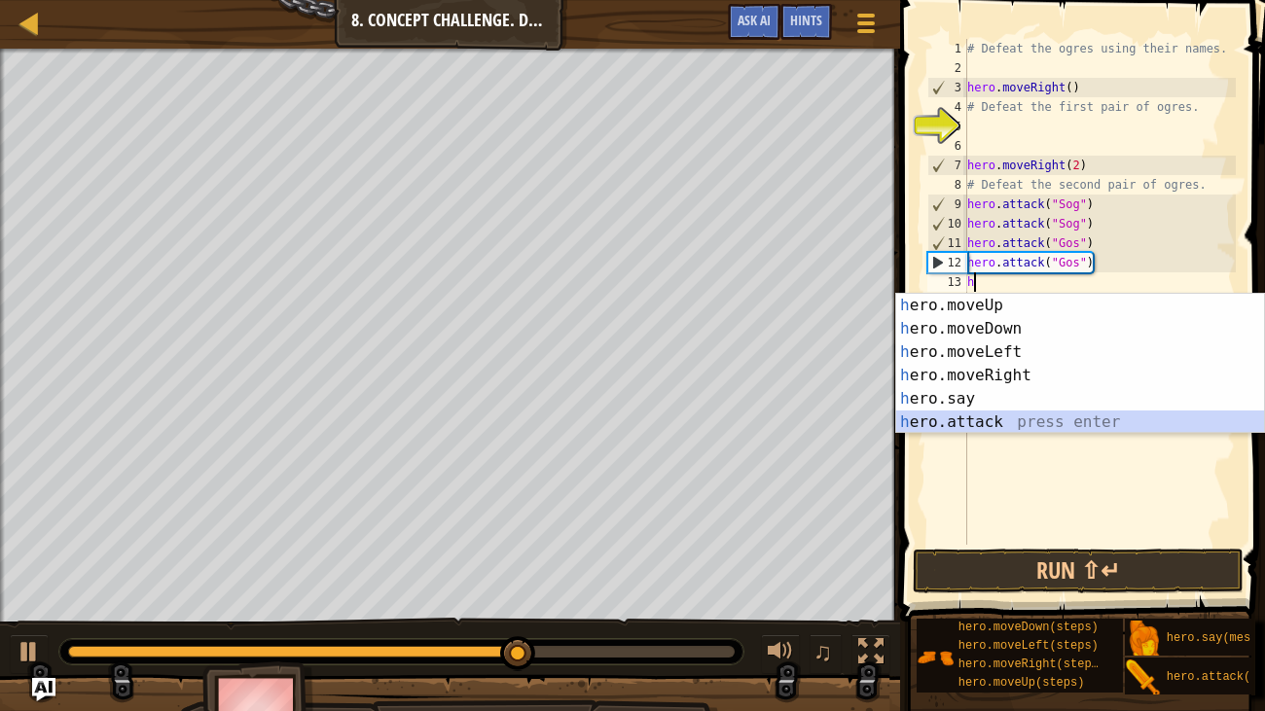
click at [1019, 422] on div "h ero.moveUp press enter h ero.moveDown press enter h ero.moveLeft press enter …" at bounding box center [1080, 387] width 368 height 187
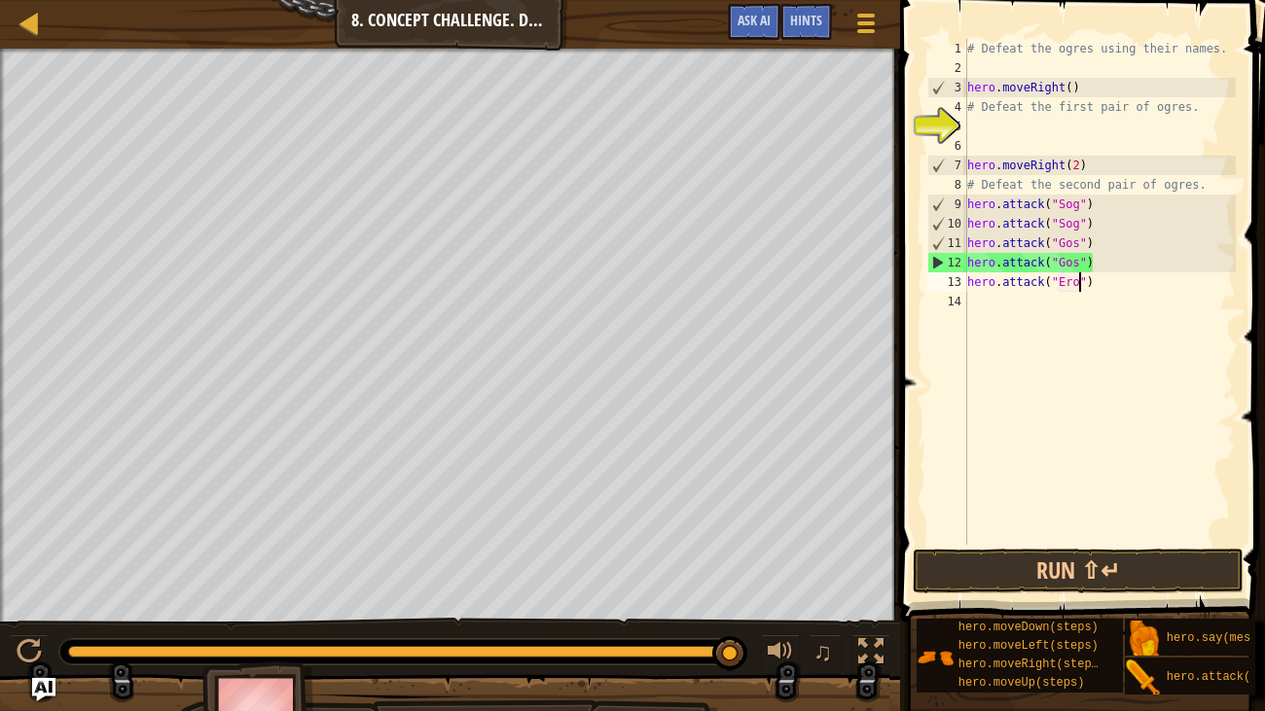
scroll to position [9, 9]
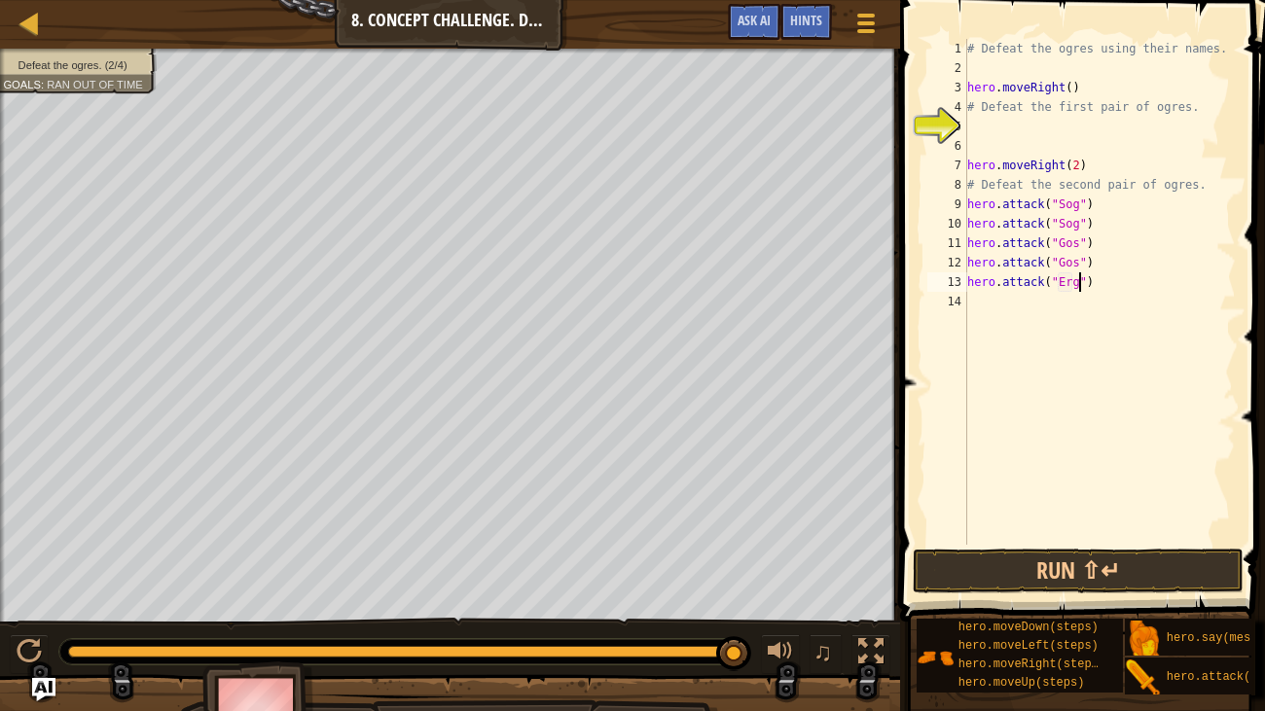
type textarea "hero.attack("Ergo")"
click at [1179, 303] on div "# Defeat the ogres using their names. hero . moveRight ( ) # Defeat the first p…" at bounding box center [1099, 311] width 272 height 545
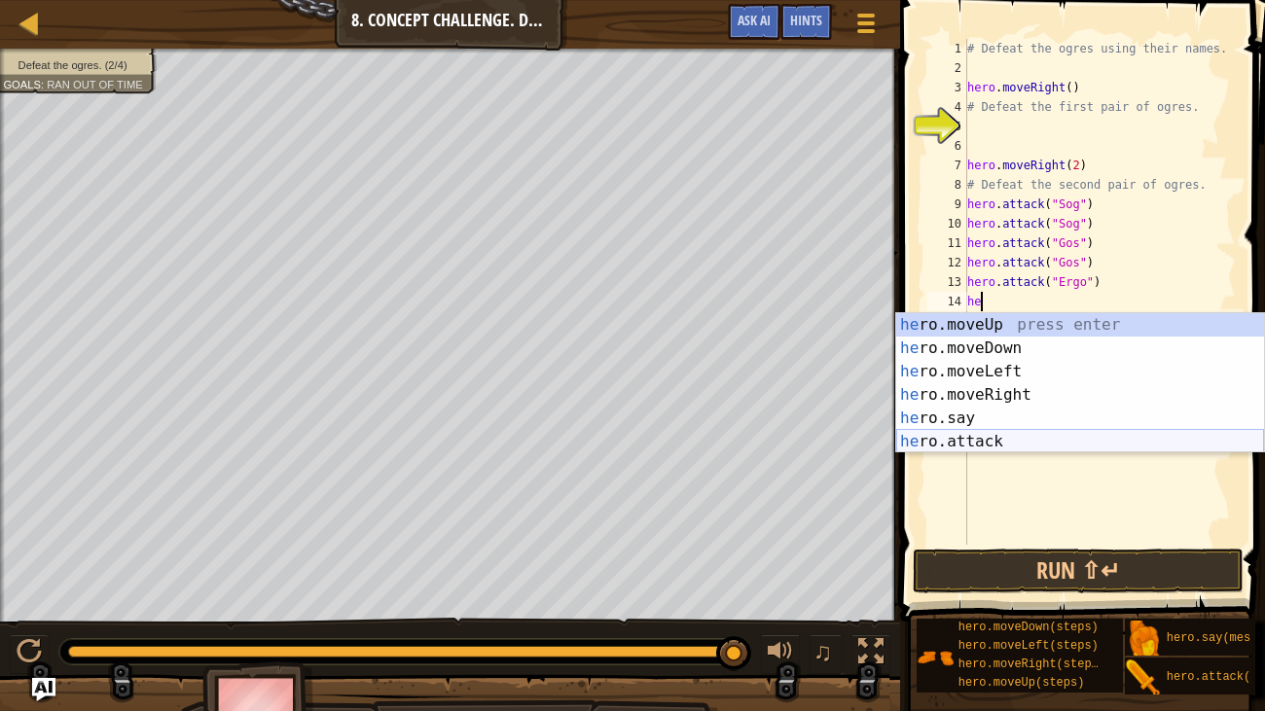
click at [1088, 447] on div "he ro.moveUp press enter he ro.moveDown press enter he ro.moveLeft press enter …" at bounding box center [1080, 406] width 368 height 187
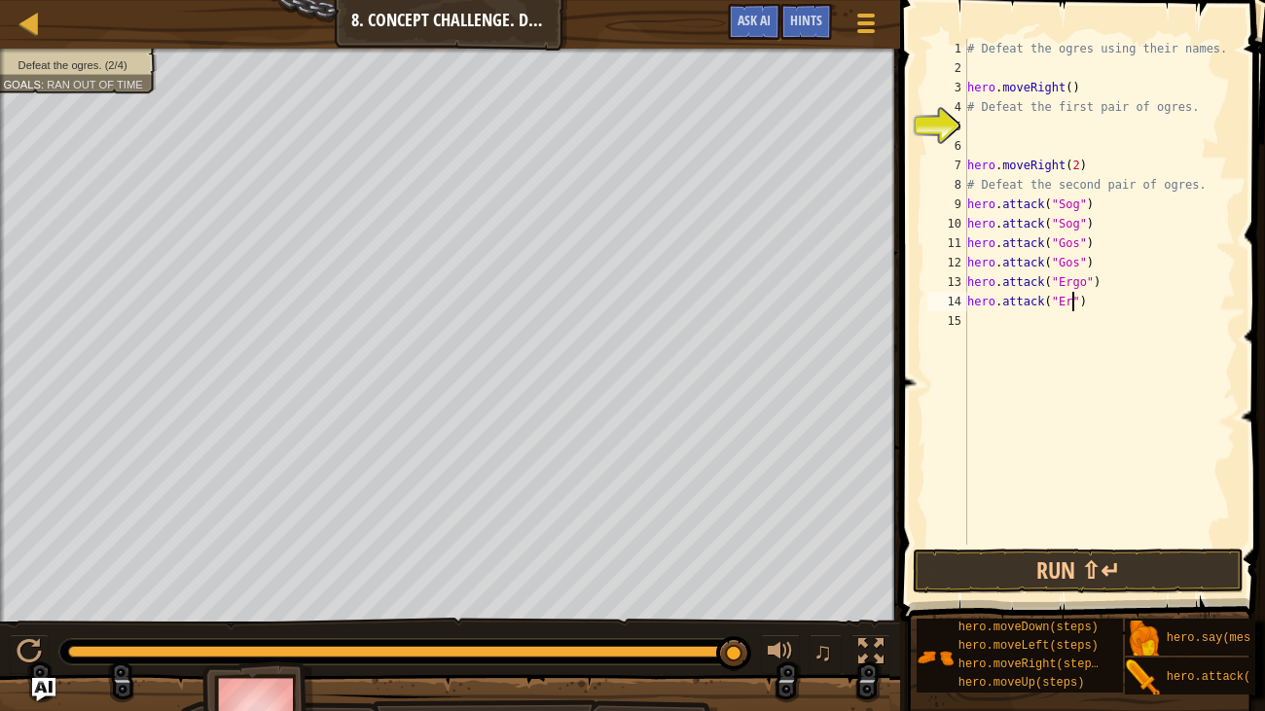
scroll to position [9, 9]
type textarea "hero.attack("Ergo")"
click at [994, 328] on div "# Defeat the ogres using their names. hero . moveRight ( ) # Defeat the first p…" at bounding box center [1099, 311] width 272 height 545
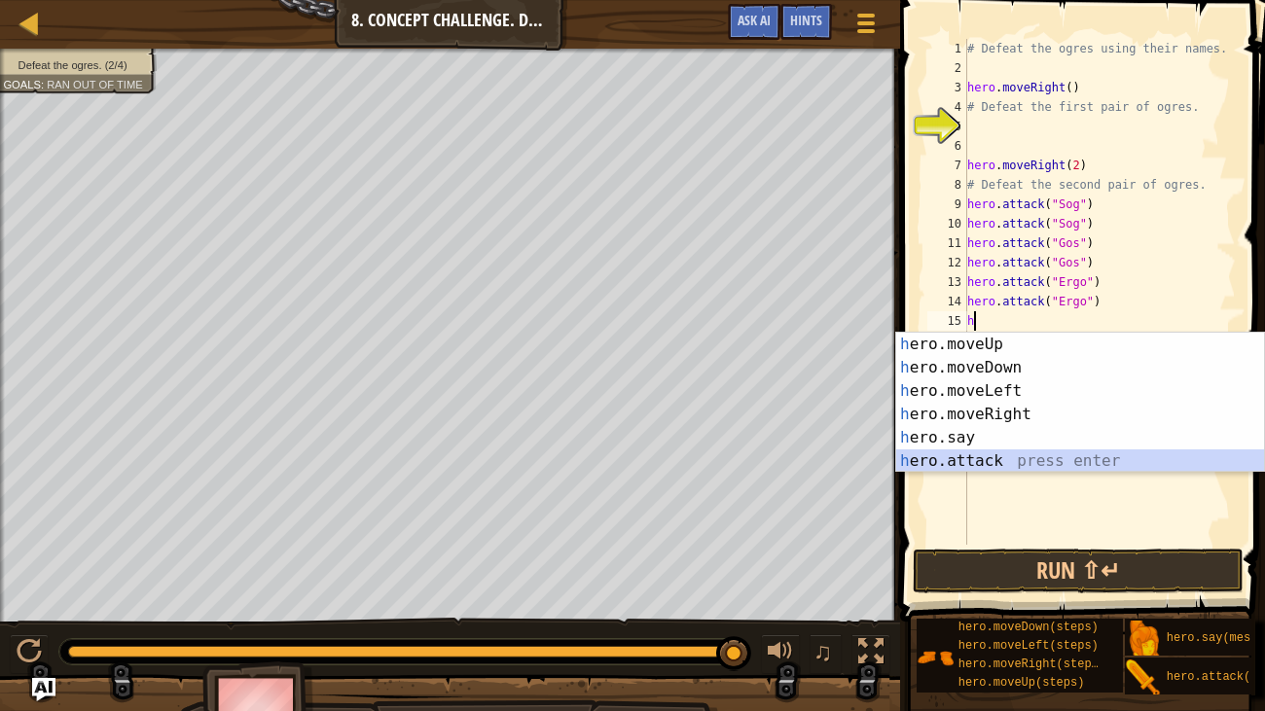
click at [968, 457] on div "h ero.moveUp press enter h ero.moveDown press enter h ero.moveLeft press enter …" at bounding box center [1080, 426] width 368 height 187
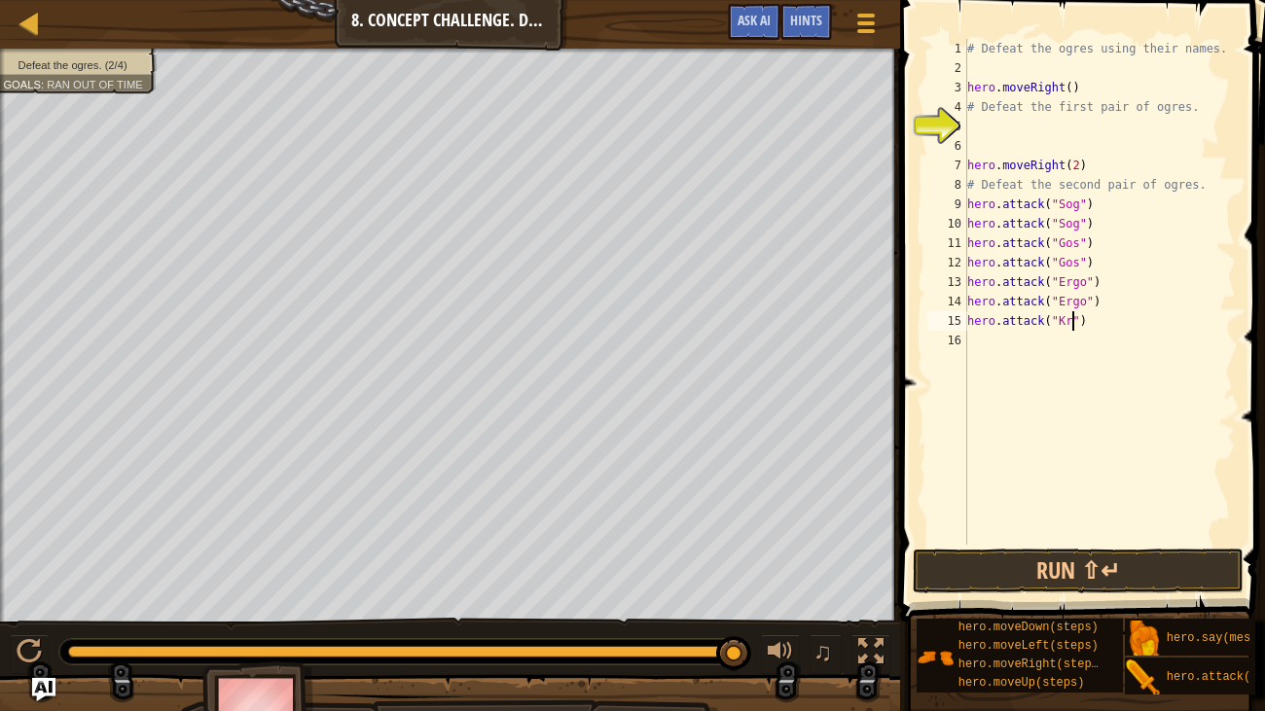
type textarea "hero.attack("Kro")"
click at [1144, 347] on div "# Defeat the ogres using their names. hero . moveRight ( ) # Defeat the first p…" at bounding box center [1099, 311] width 272 height 545
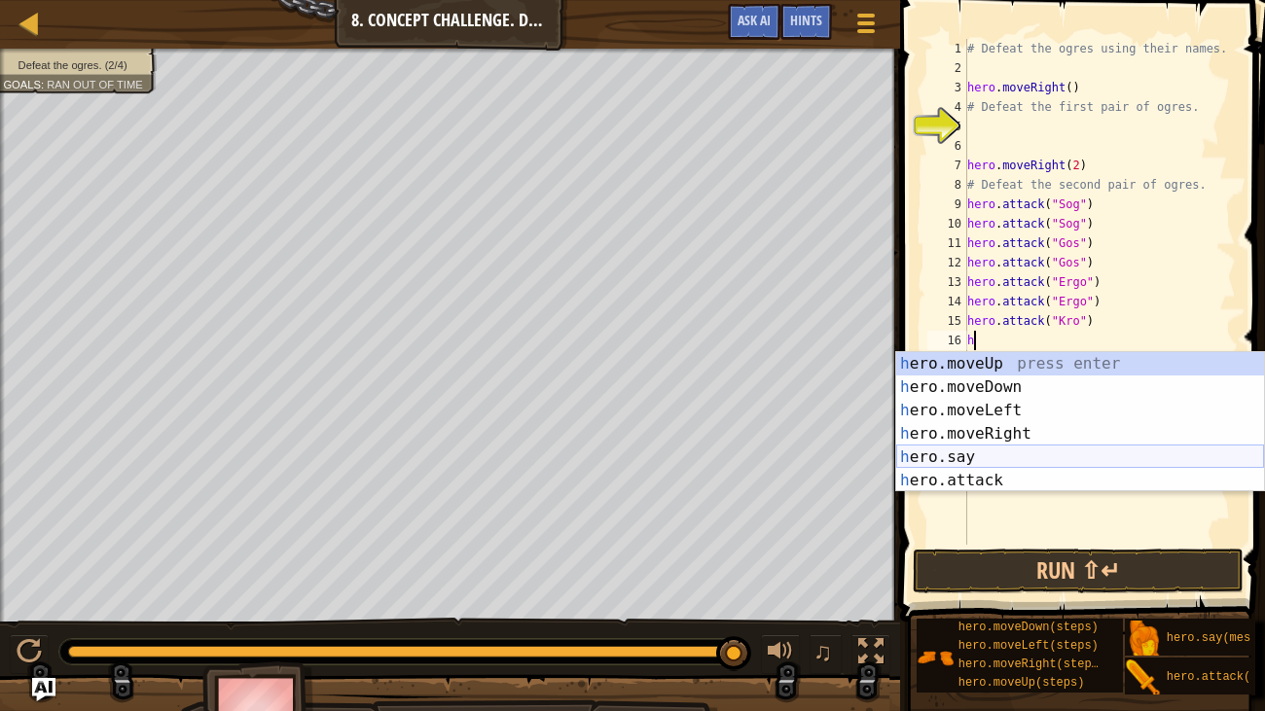
click at [1058, 461] on div "h ero.moveUp press enter h ero.moveDown press enter h ero.moveLeft press enter …" at bounding box center [1080, 445] width 368 height 187
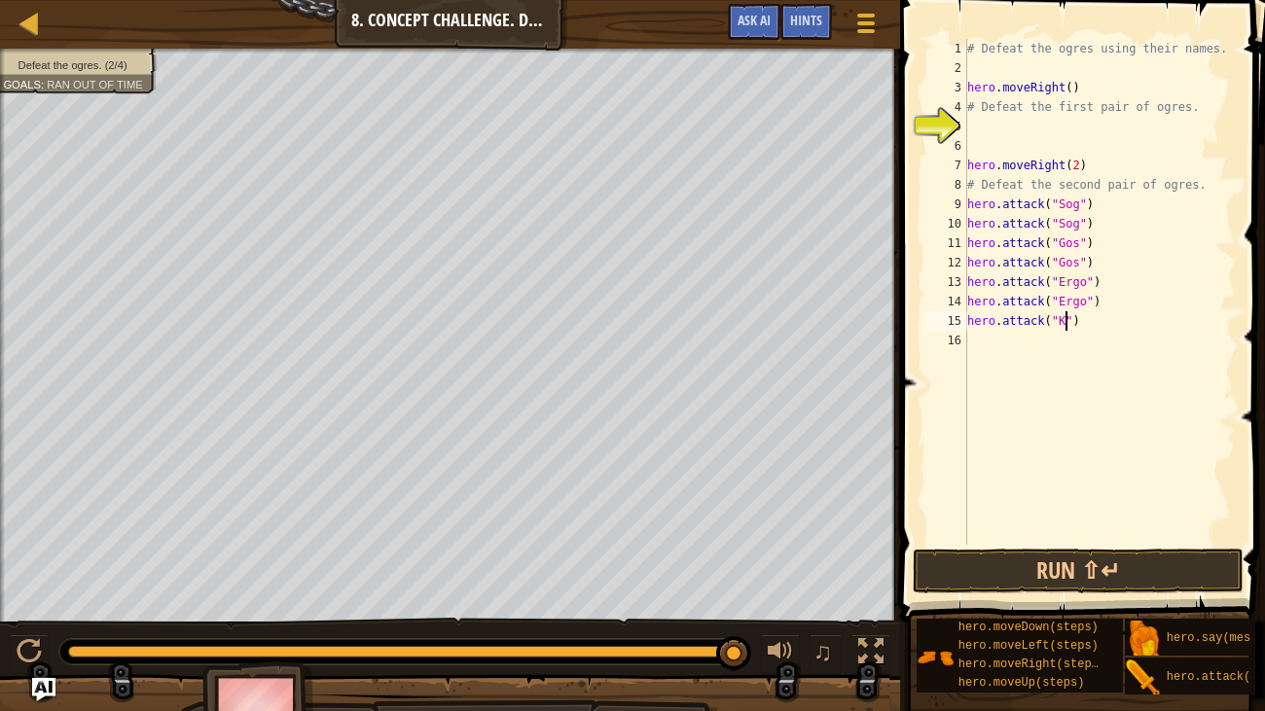
type textarea "hero.attack("Kro")"
click at [1089, 341] on div "# Defeat the ogres using their names. hero . moveRight ( ) # Defeat the first p…" at bounding box center [1099, 311] width 272 height 545
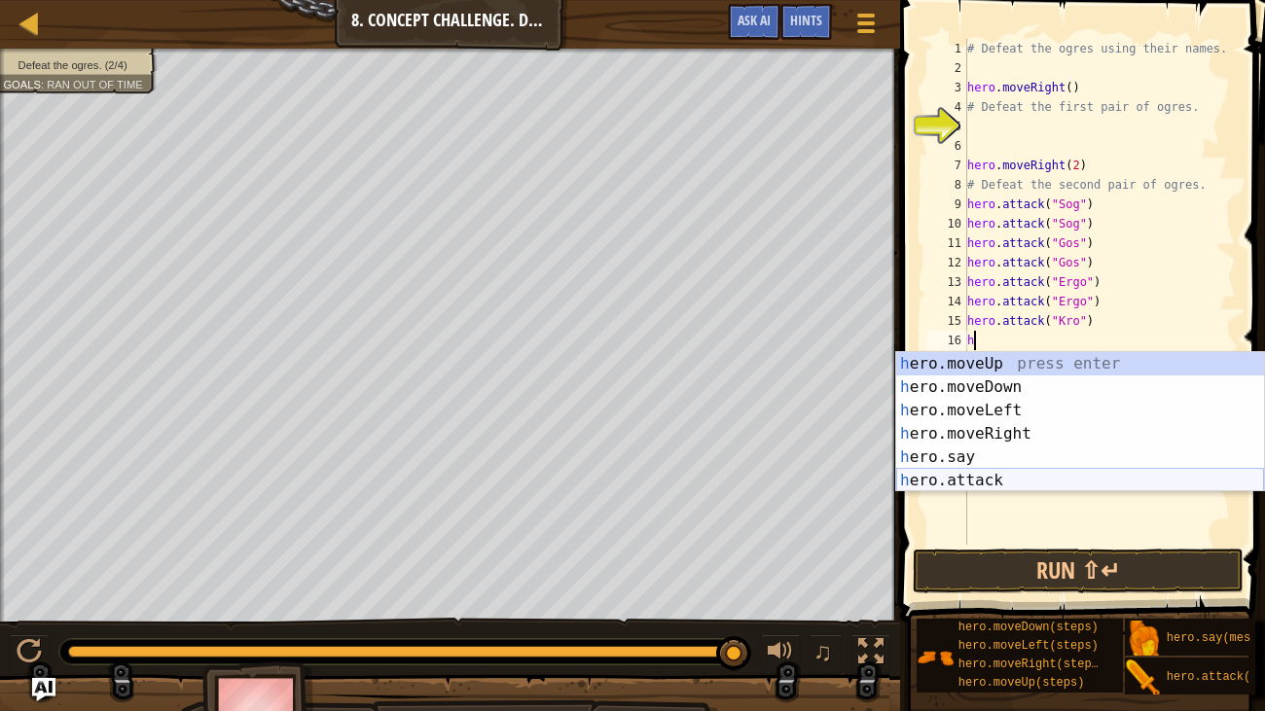
click at [1104, 481] on div "h ero.moveUp press enter h ero.moveDown press enter h ero.moveLeft press enter …" at bounding box center [1080, 445] width 368 height 187
type textarea "hero.attack("Enemy Name")"
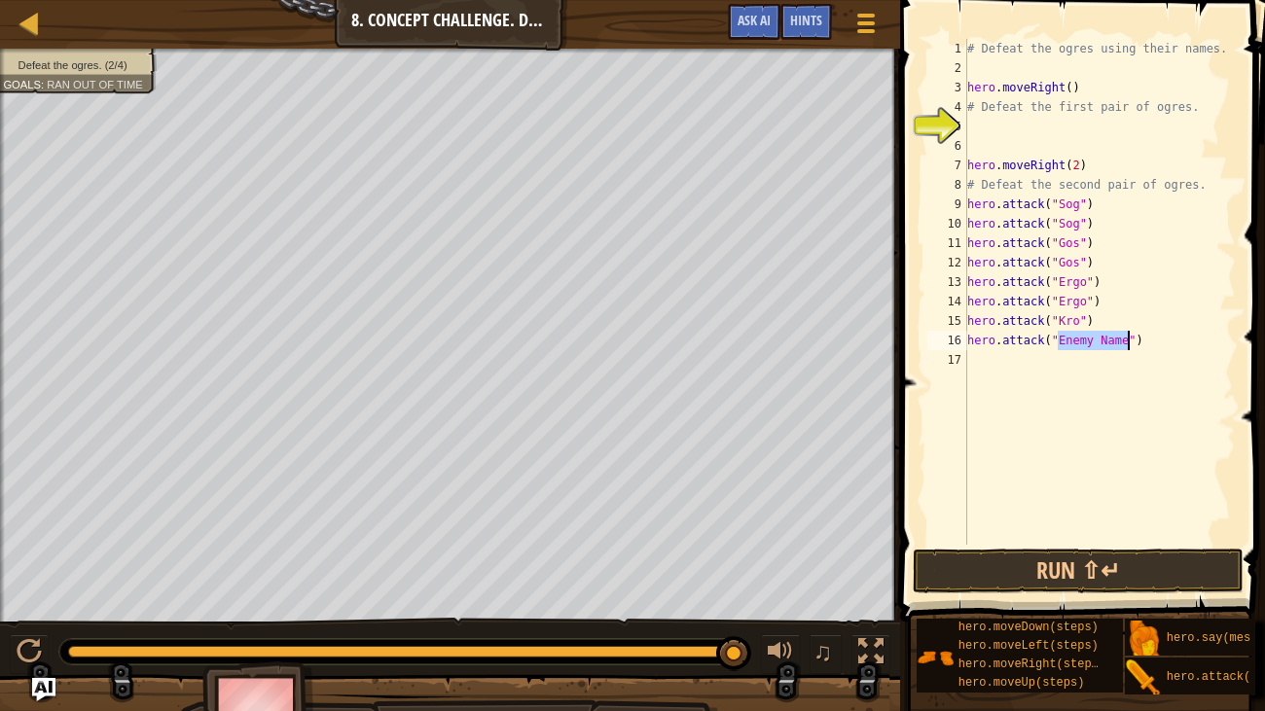
click at [1104, 481] on div "# Defeat the ogres using their names. hero . moveRight ( ) # Defeat the first p…" at bounding box center [1099, 311] width 272 height 545
click at [1127, 349] on div "# Defeat the ogres using their names. hero . moveRight ( ) # Defeat the first p…" at bounding box center [1099, 311] width 272 height 545
type textarea "hero.attack("Kro")"
click at [1059, 545] on button "Run ⇧↵" at bounding box center [1077, 571] width 331 height 45
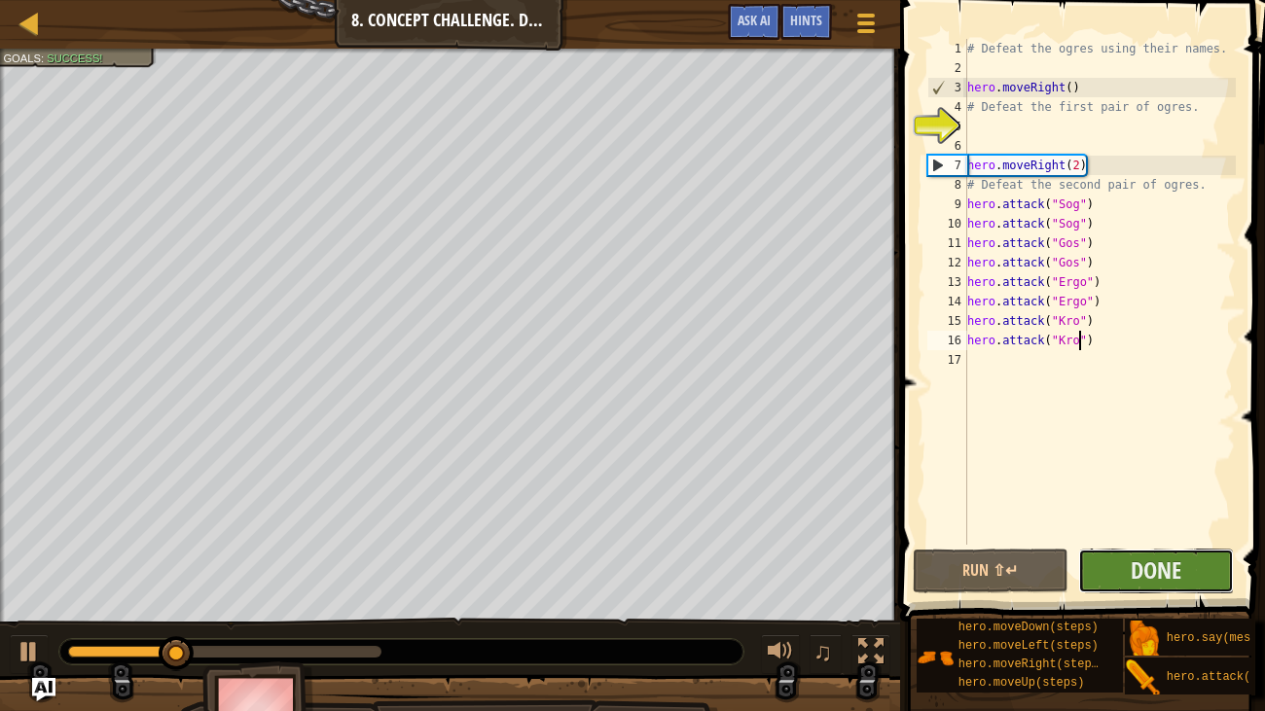
click at [1096, 545] on button "Done" at bounding box center [1156, 571] width 156 height 45
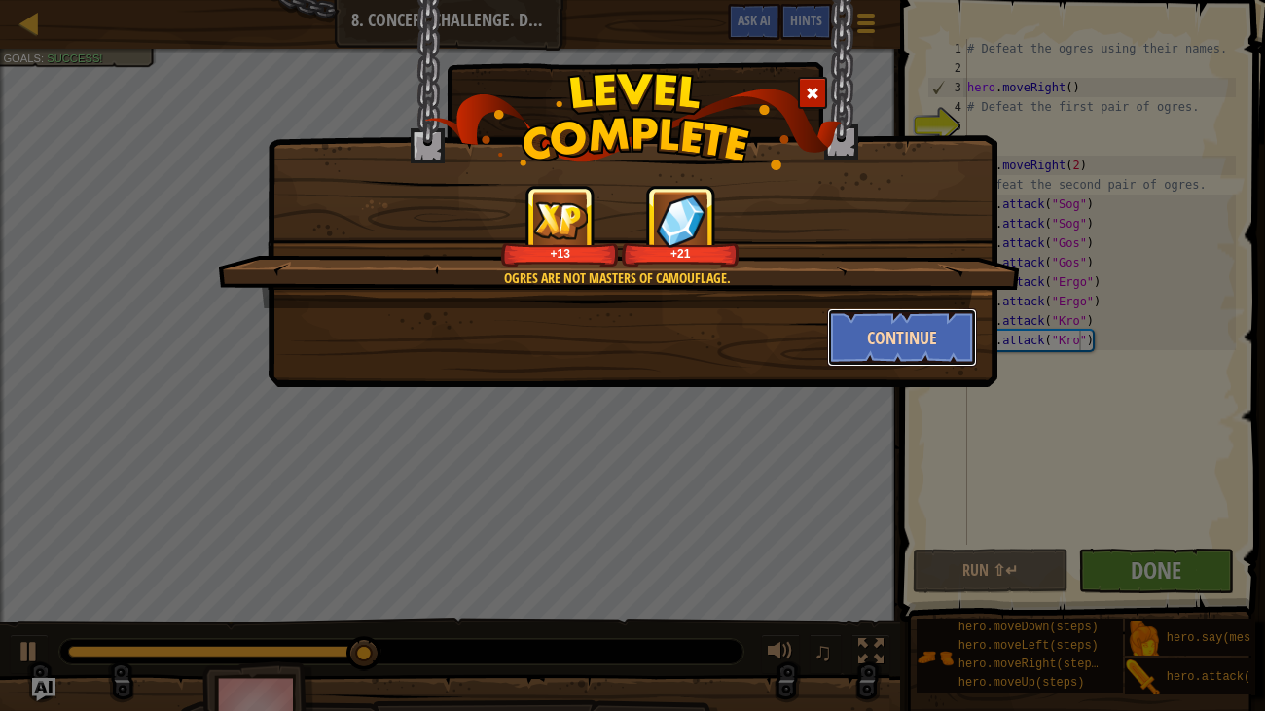
click at [884, 340] on button "Continue" at bounding box center [902, 337] width 151 height 58
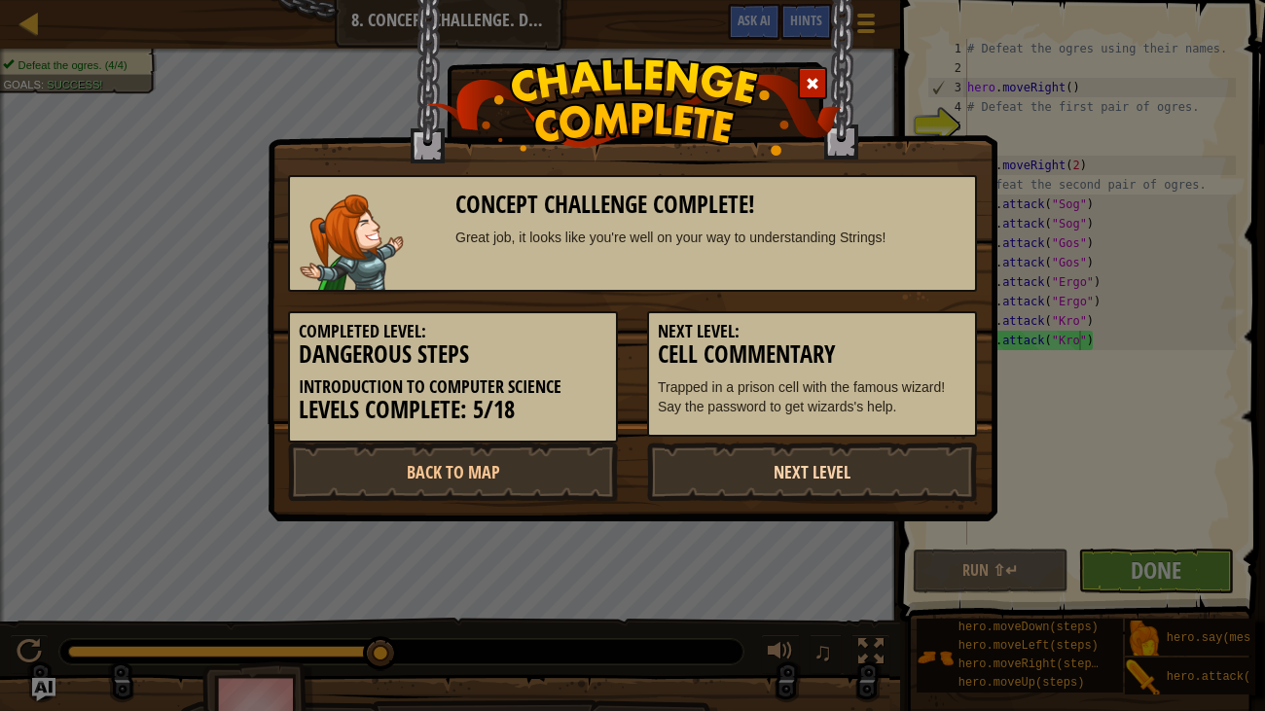
click at [755, 447] on link "Next Level" at bounding box center [812, 472] width 330 height 58
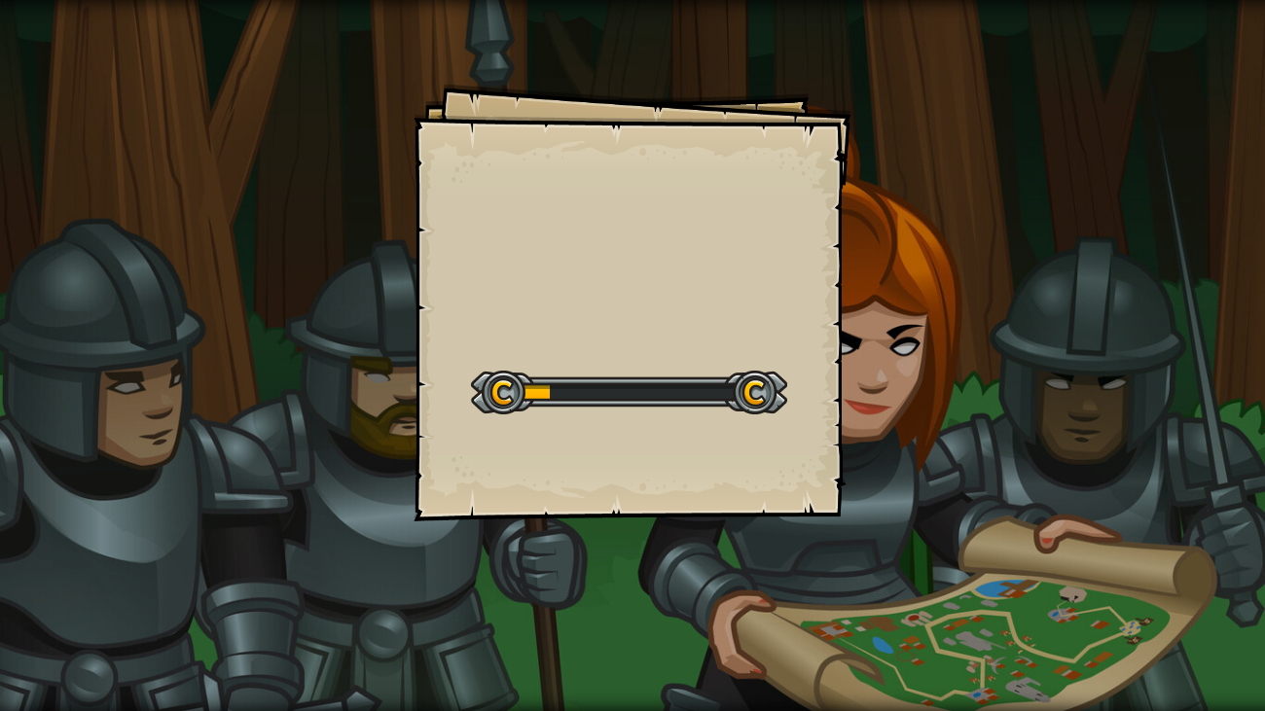
click at [762, 457] on div "Goals Start Level Error loading from server. Try refreshing the page. You'll ne…" at bounding box center [632, 303] width 438 height 438
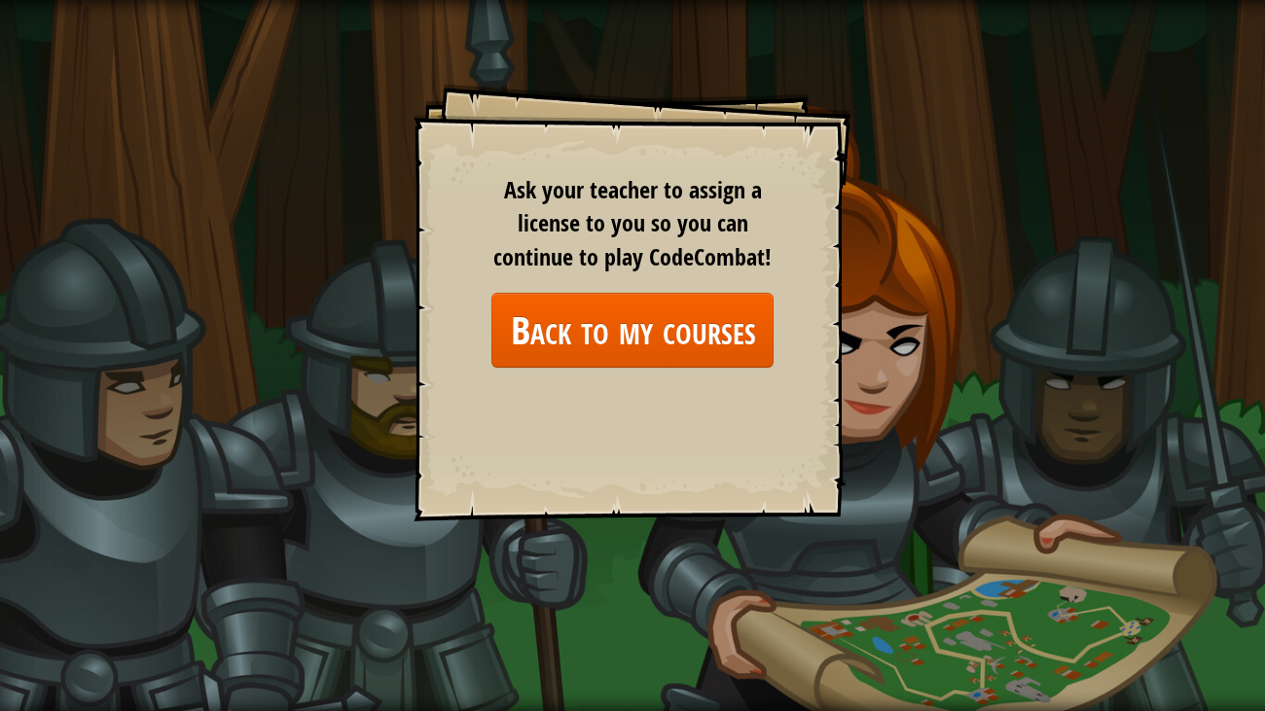
click at [631, 258] on span "Ask your teacher to assign a license to you so you can continue to play CodeCom…" at bounding box center [632, 223] width 278 height 98
click at [647, 295] on link "Back to my courses" at bounding box center [632, 330] width 282 height 75
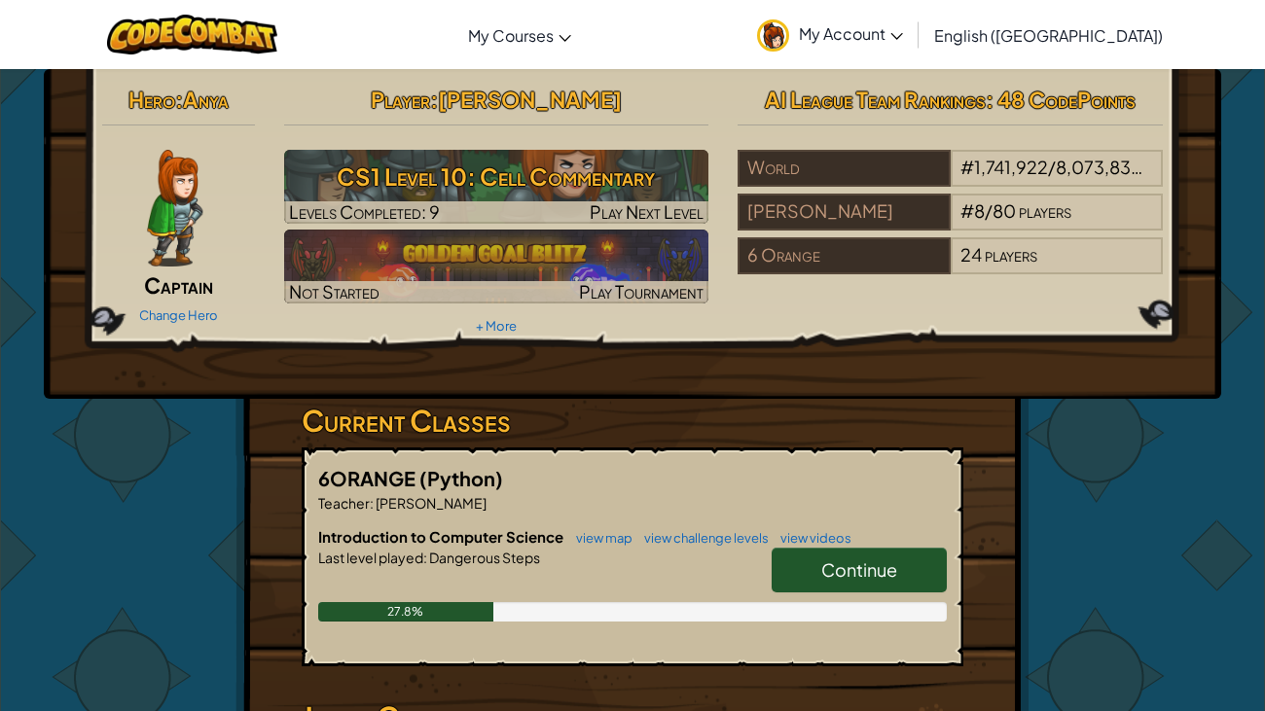
scroll to position [200, 0]
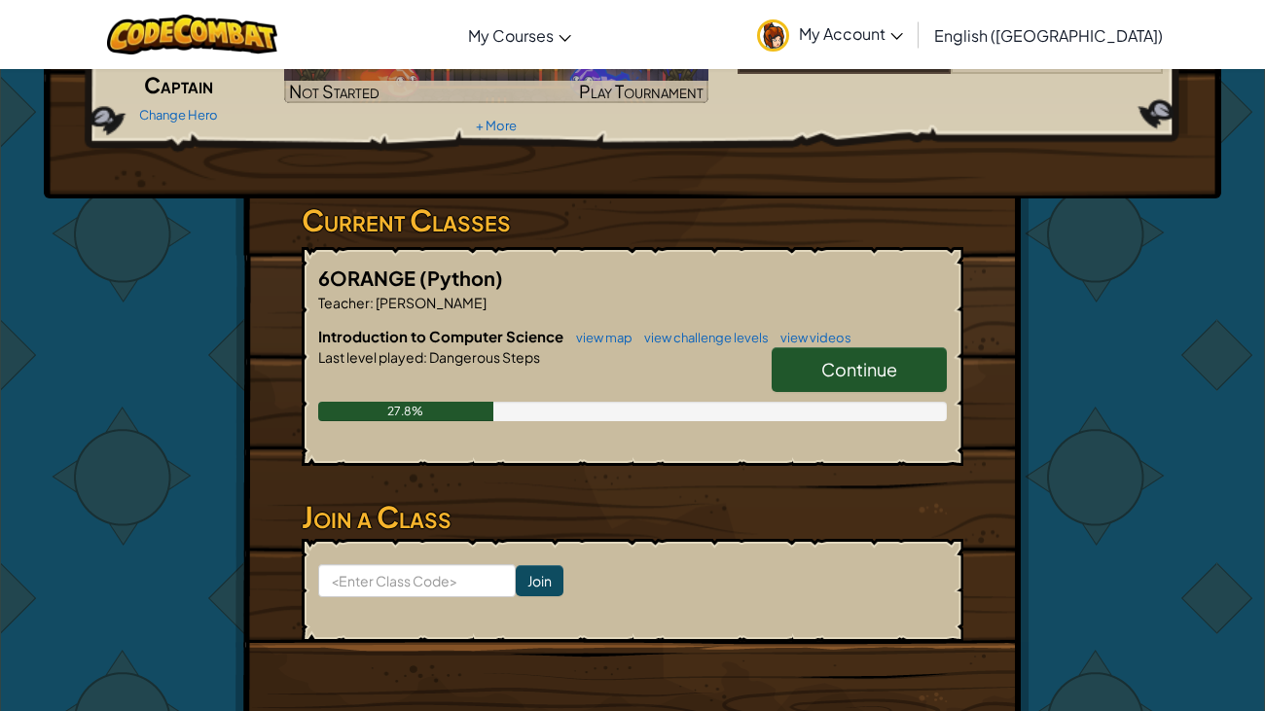
click at [881, 290] on h5 "6ORANGE (Python)" at bounding box center [632, 278] width 628 height 30
click at [865, 411] on div "27.8%" at bounding box center [632, 411] width 628 height 19
click at [855, 385] on link "Continue" at bounding box center [858, 369] width 175 height 45
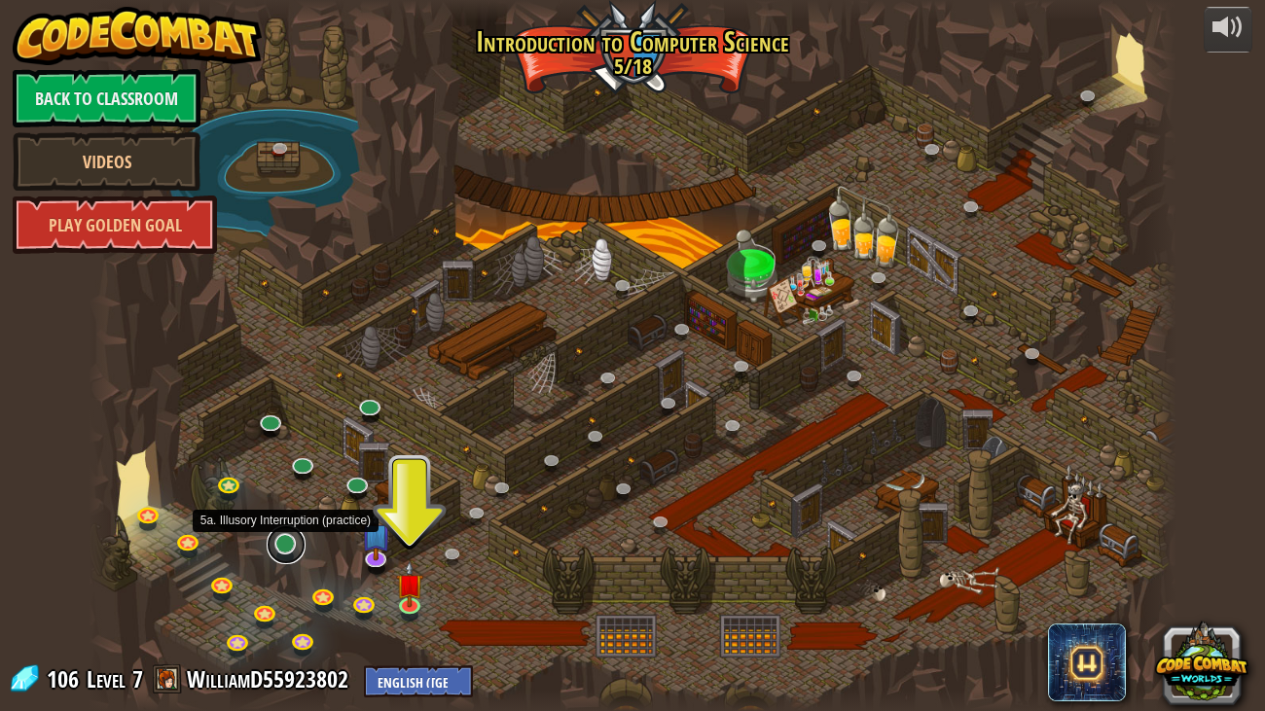
click at [278, 545] on link at bounding box center [286, 544] width 39 height 39
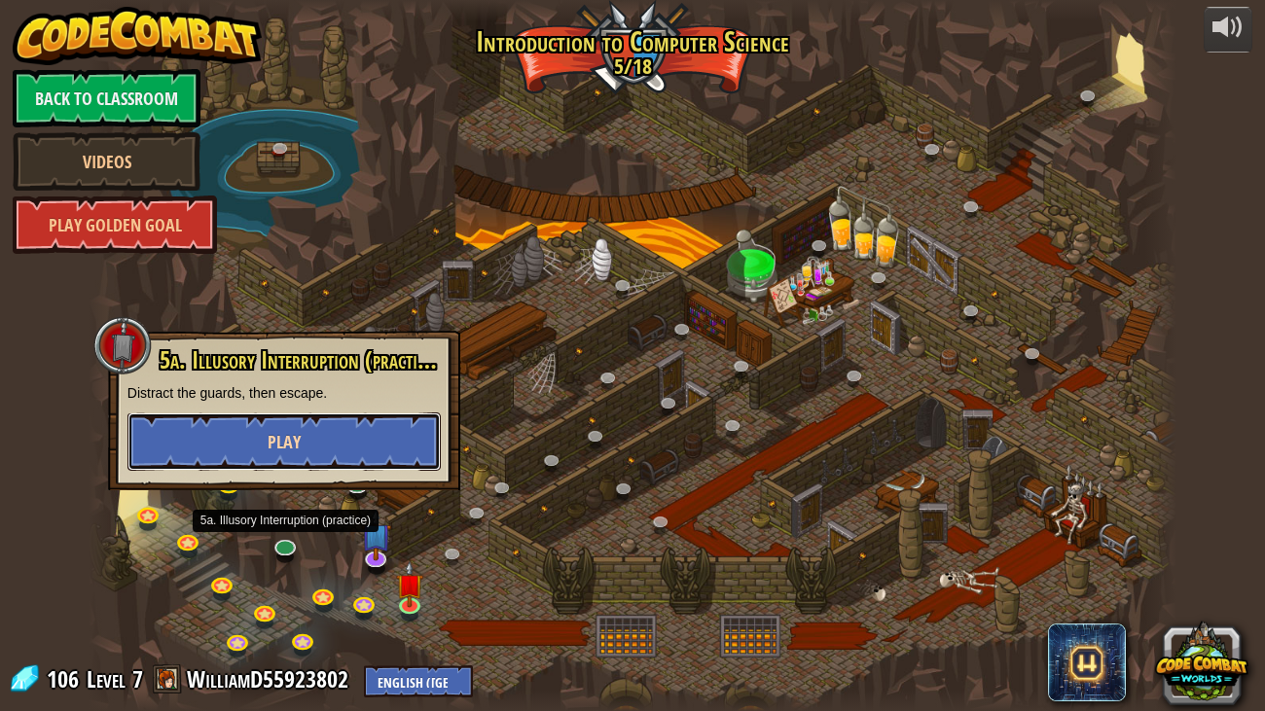
click at [293, 433] on span "Play" at bounding box center [284, 442] width 33 height 24
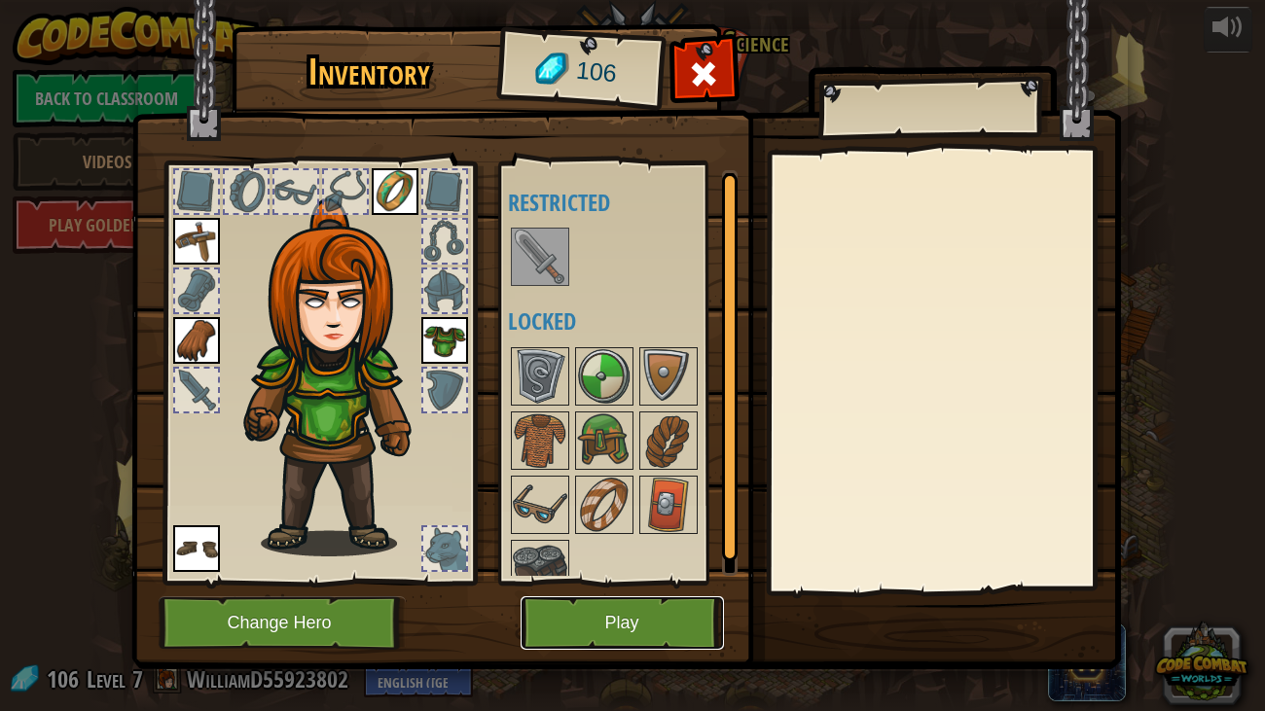
click at [717, 545] on button "Play" at bounding box center [621, 623] width 203 height 54
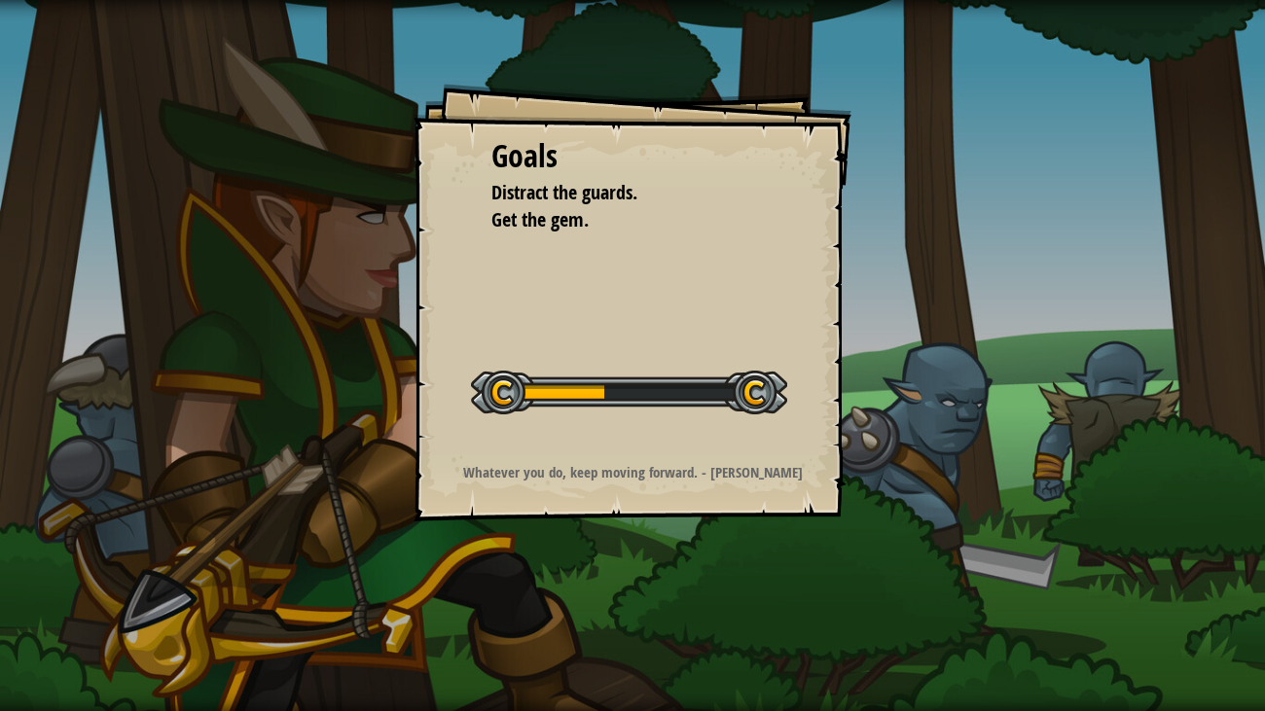
click at [929, 545] on div "Goals Distract the guards. Get the gem. Start Level Error loading from server. …" at bounding box center [632, 355] width 1265 height 711
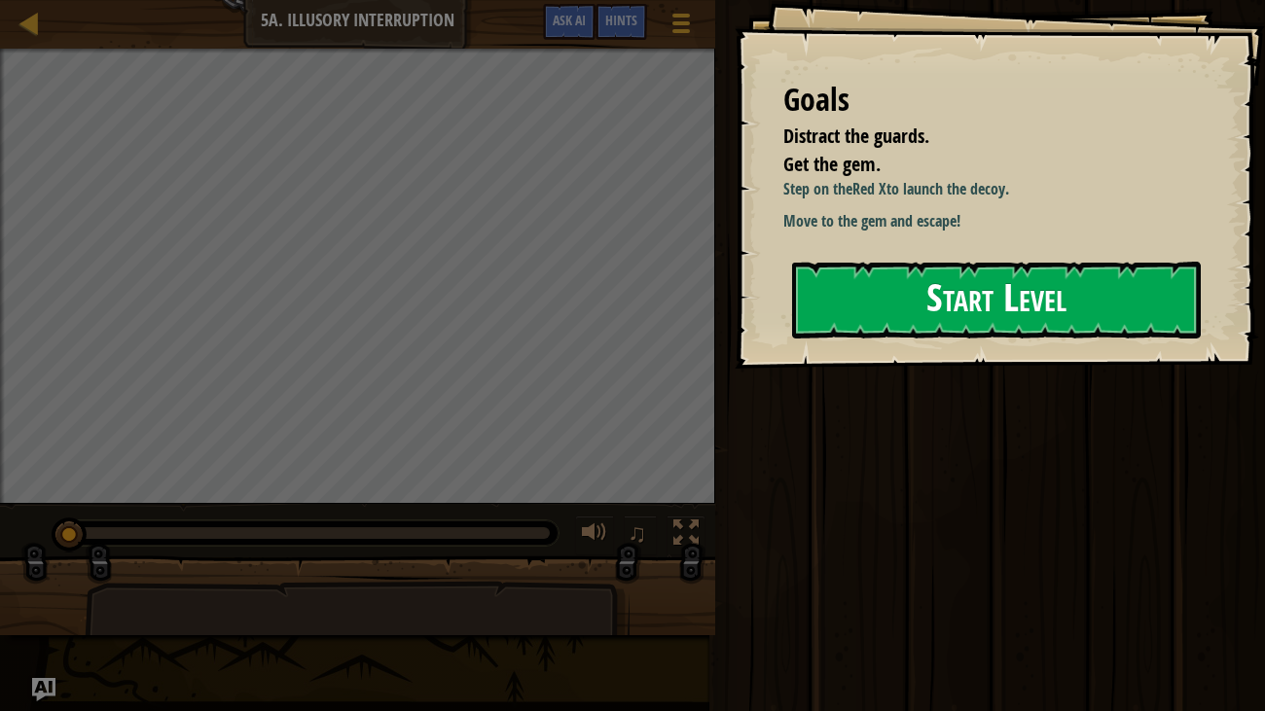
click at [1009, 347] on div "Goals Distract the guards. Get the gem. Step on the Red X to launch the decoy. …" at bounding box center [999, 184] width 531 height 369
click at [1000, 260] on div "Goals Distract the guards. Get the gem. Step on the Red X to launch the decoy. …" at bounding box center [999, 184] width 531 height 369
click at [1008, 282] on button "Start Level" at bounding box center [997, 300] width 410 height 77
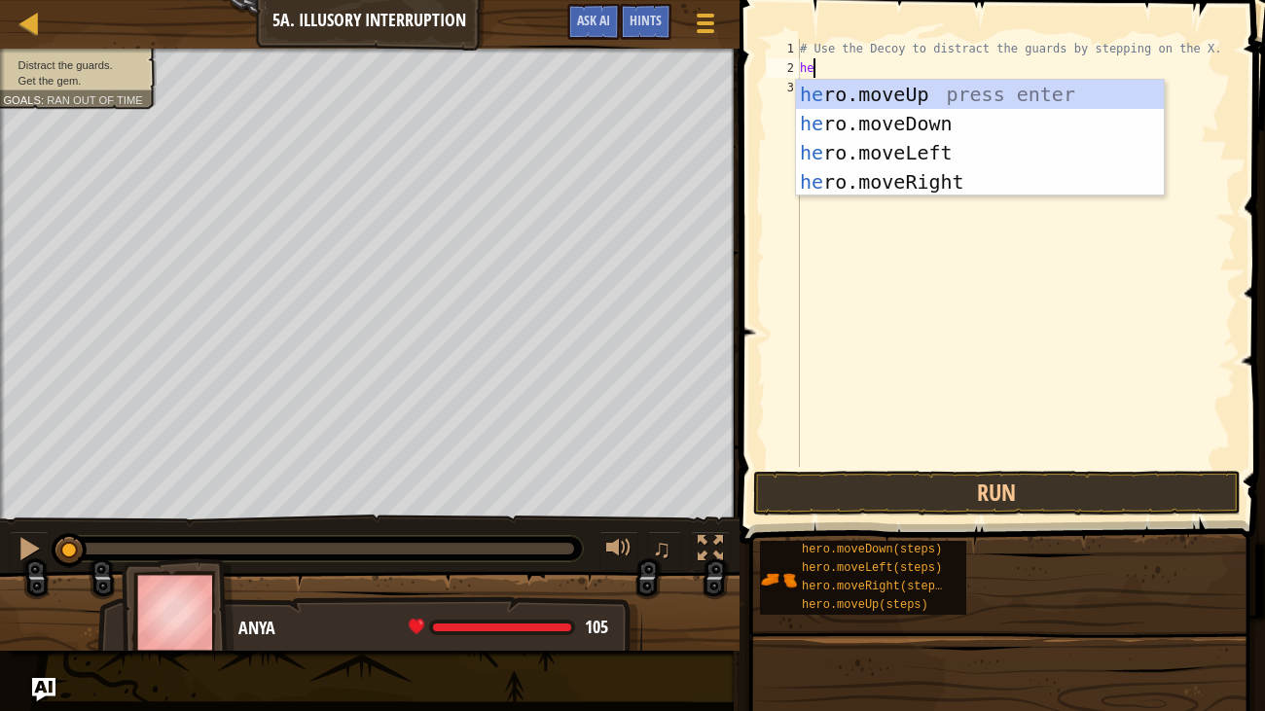
scroll to position [9, 0]
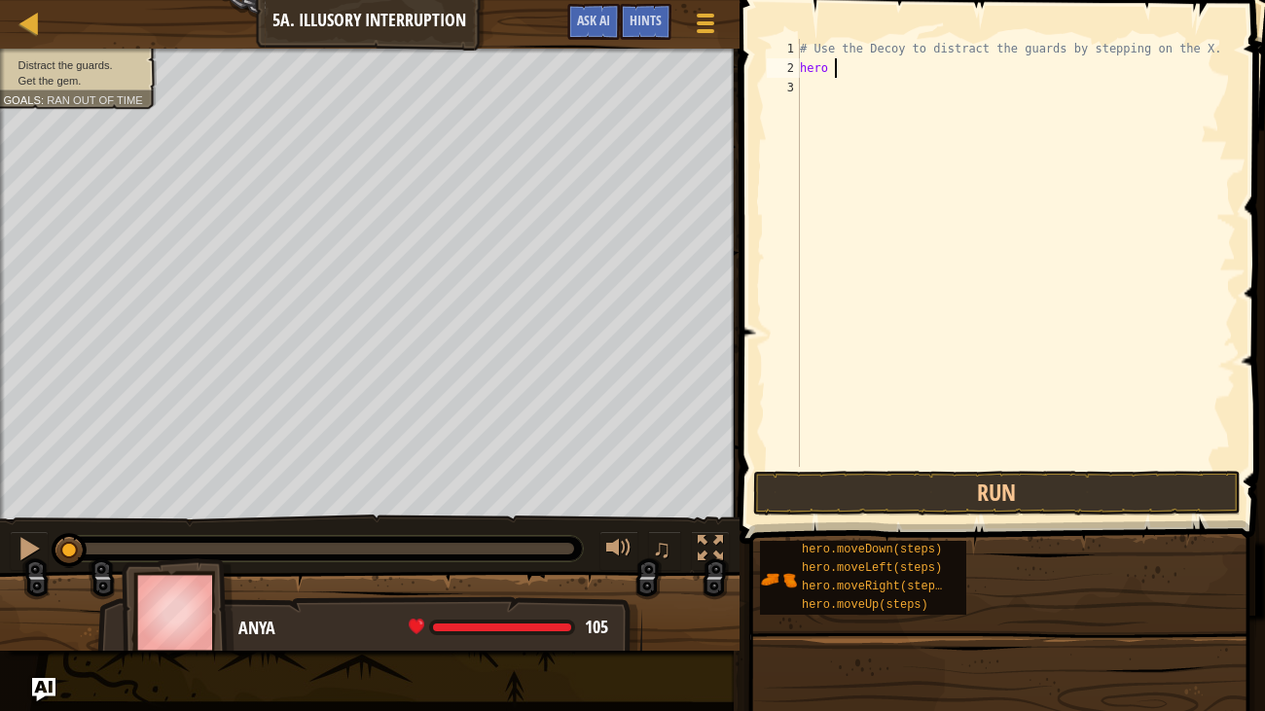
type textarea "hero m"
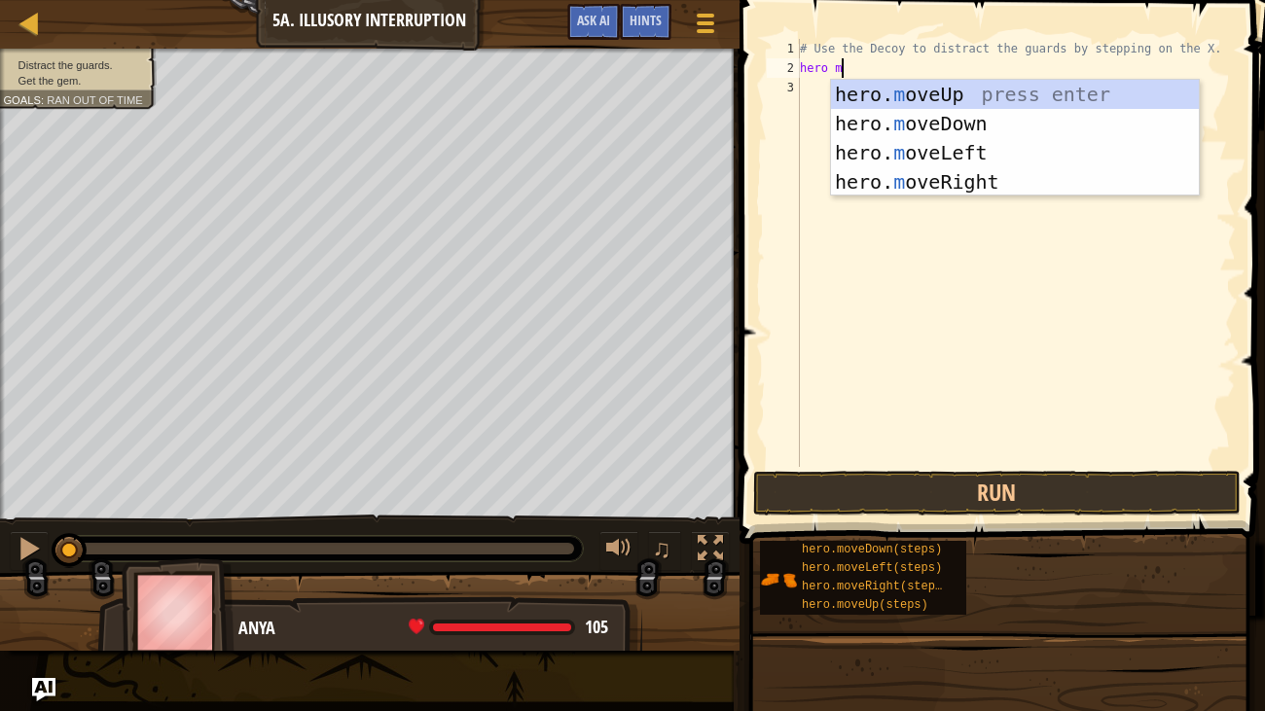
scroll to position [9, 2]
click at [1037, 176] on div "hero. m oveUp press enter hero. m oveDown press enter hero. m oveLeft press ent…" at bounding box center [1015, 167] width 368 height 175
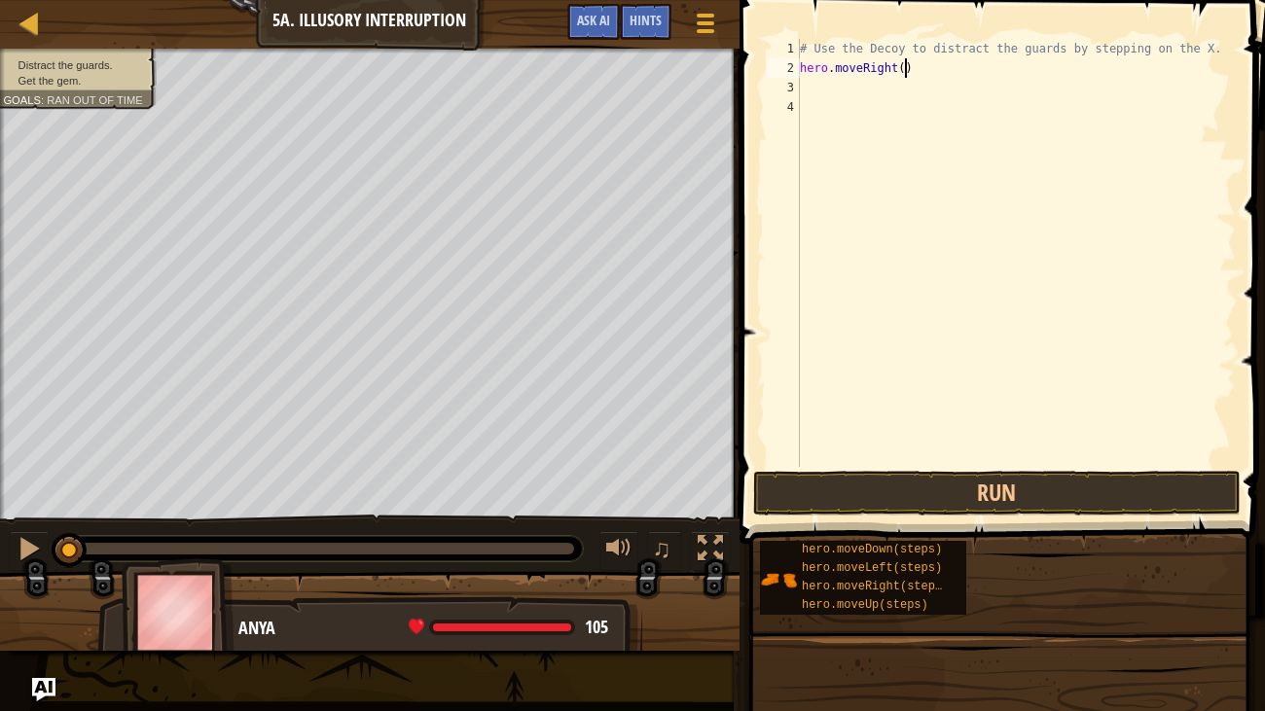
click at [906, 70] on div "# Use the Decoy to distract the guards by stepping on the X. hero . moveRight (…" at bounding box center [1016, 272] width 440 height 467
type textarea "hero.moveRight(4)"
click at [880, 79] on div "# Use the Decoy to distract the guards by stepping on the X. hero . moveRight (…" at bounding box center [1016, 272] width 440 height 467
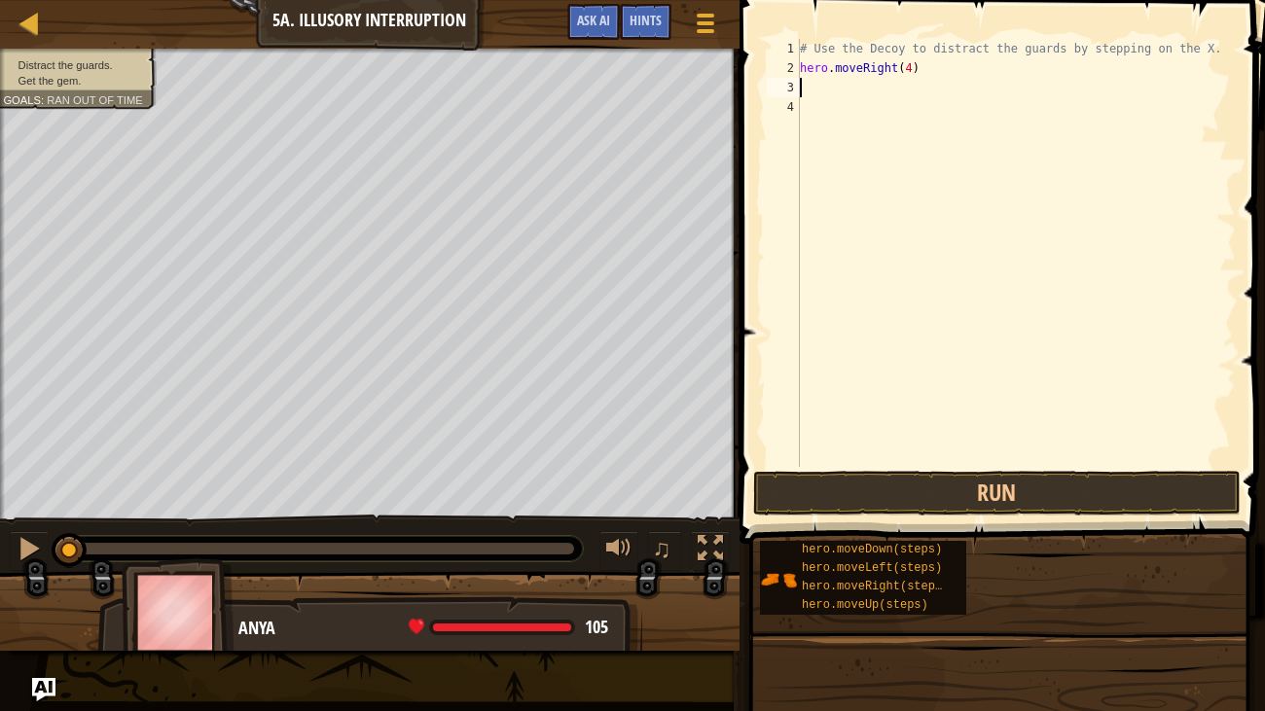
type textarea "h"
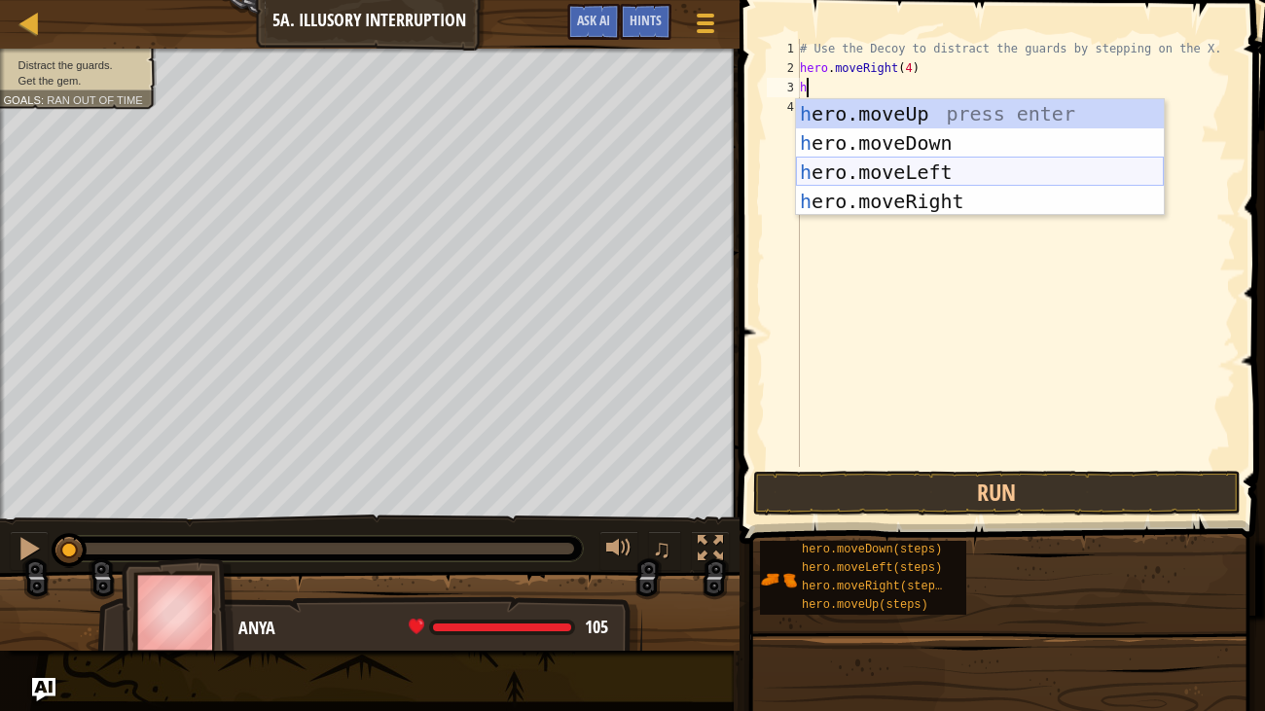
click at [885, 168] on div "h ero.moveUp press enter h ero.moveDown press enter h ero.moveLeft press enter …" at bounding box center [980, 186] width 368 height 175
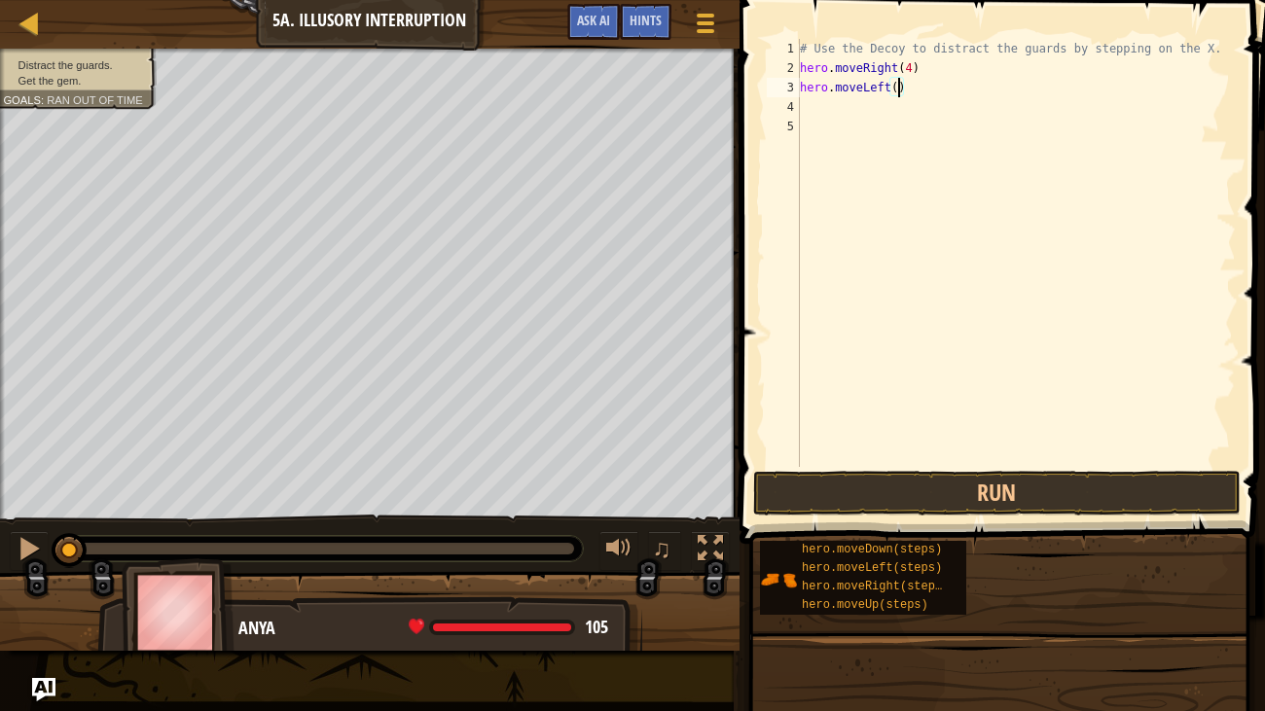
click at [896, 89] on div "# Use the Decoy to distract the guards by stepping on the X. hero . moveRight (…" at bounding box center [1016, 272] width 440 height 467
type textarea "hero.moveLeft(3)"
click at [988, 120] on div "# Use the Decoy to distract the guards by stepping on the X. hero . moveRight (…" at bounding box center [1016, 272] width 440 height 467
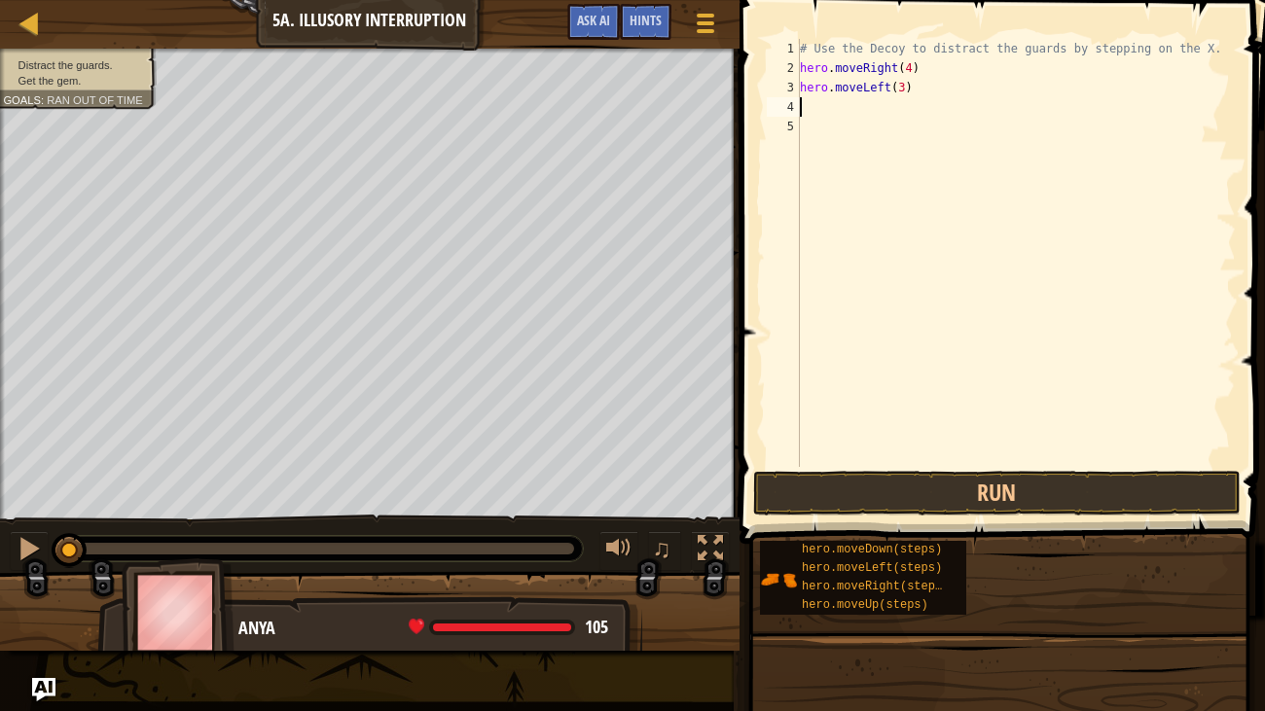
click at [807, 98] on div "# Use the Decoy to distract the guards by stepping on the X. hero . moveRight (…" at bounding box center [1016, 272] width 440 height 467
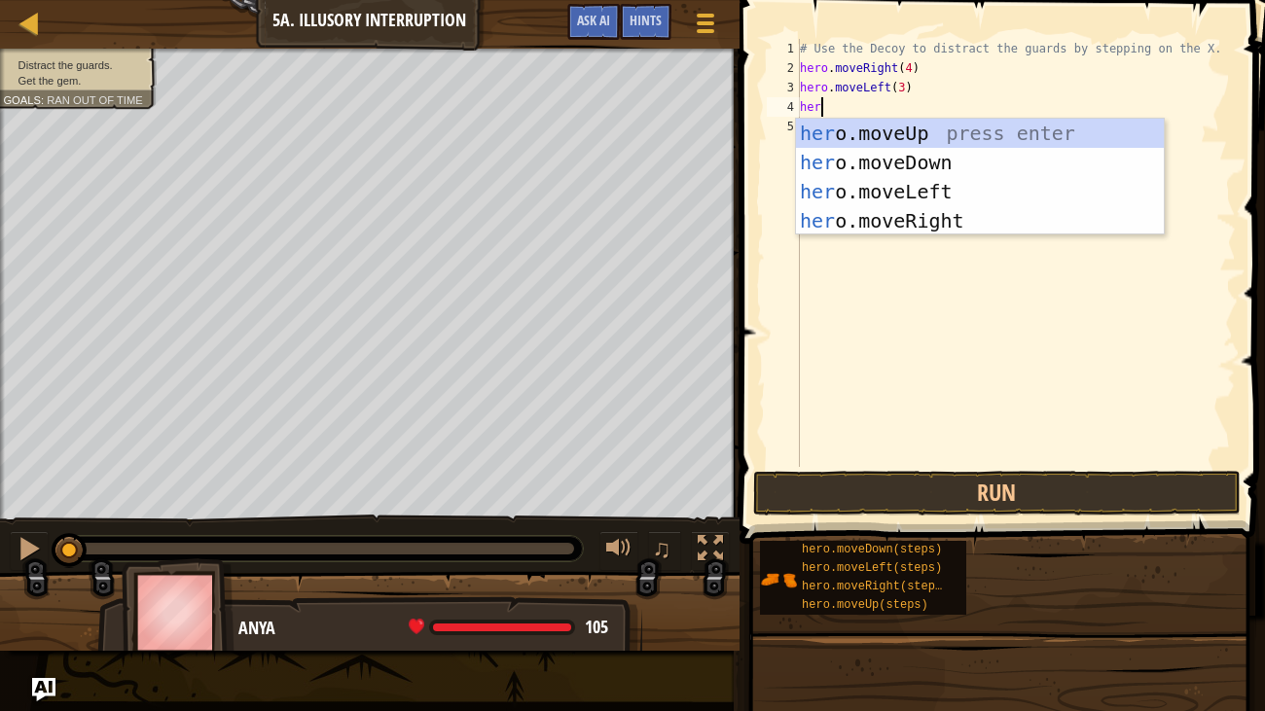
type textarea "hero"
click at [909, 168] on div "hero .moveUp press enter hero .moveDown press enter hero .moveLeft press enter …" at bounding box center [980, 206] width 368 height 175
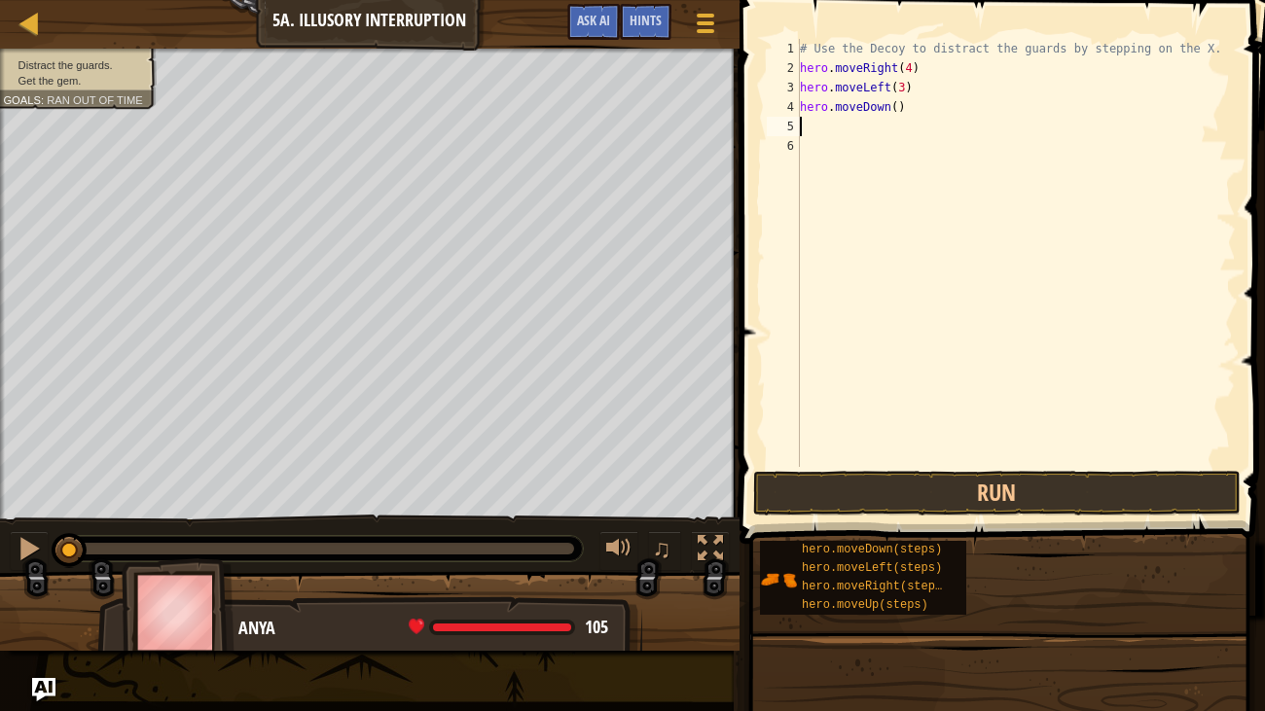
click at [894, 108] on div "# Use the Decoy to distract the guards by stepping on the X. hero . moveRight (…" at bounding box center [1016, 272] width 440 height 467
click at [876, 479] on button "Run" at bounding box center [996, 493] width 487 height 45
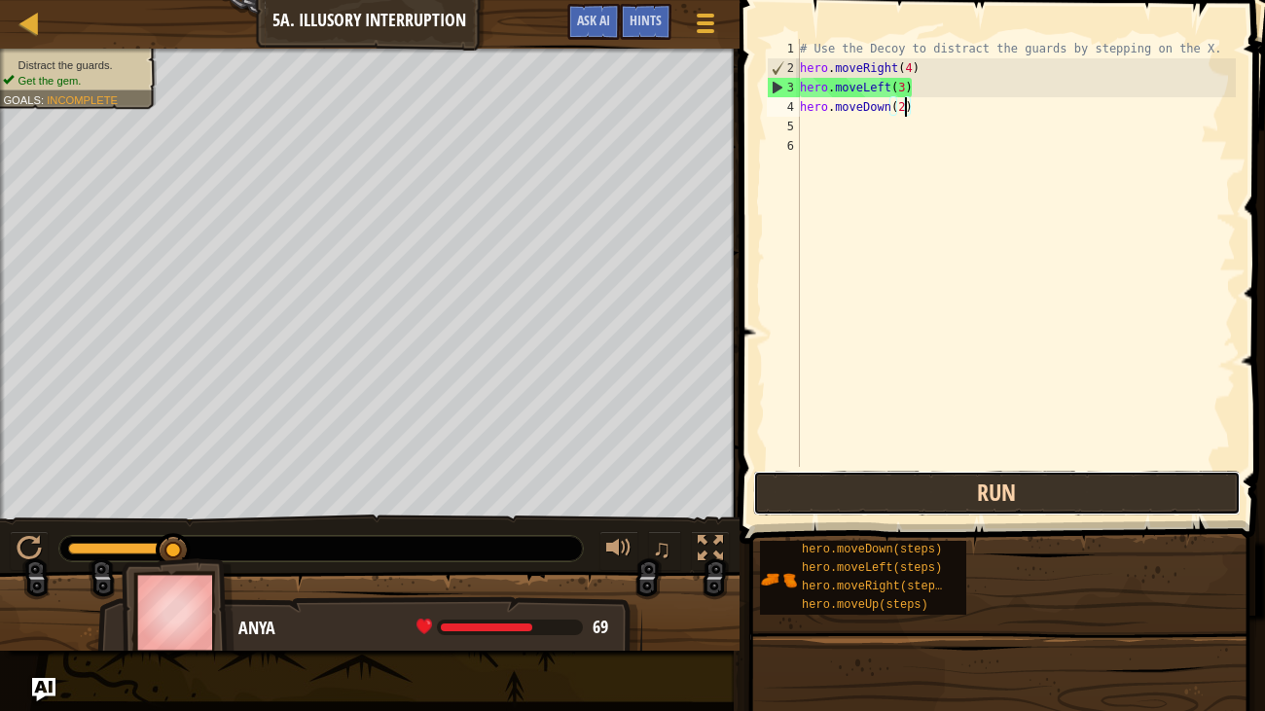
click at [944, 487] on button "Run" at bounding box center [996, 493] width 487 height 45
type textarea ")"
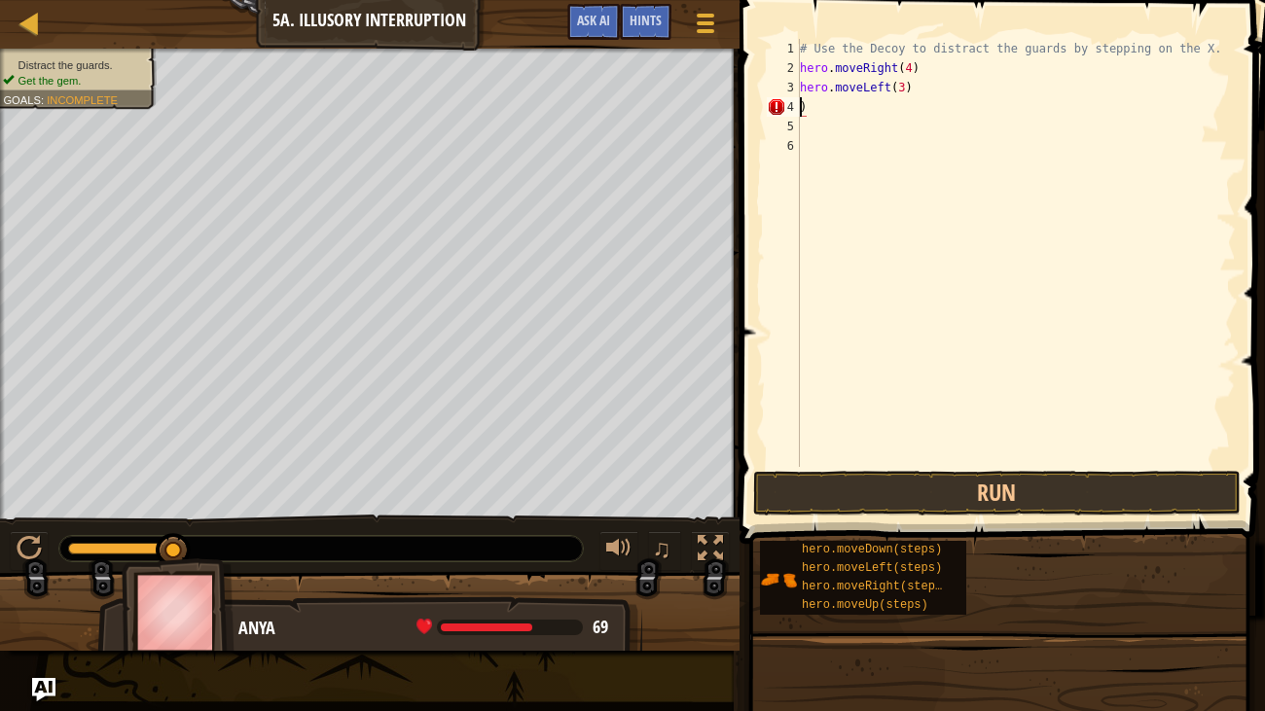
click at [881, 105] on div "# Use the Decoy to distract the guards by stepping on the X. hero . moveRight (…" at bounding box center [1016, 272] width 440 height 467
click at [945, 87] on div "# Use the Decoy to distract the guards by stepping on the X. hero . moveRight (…" at bounding box center [1016, 272] width 440 height 467
type textarea "h"
click at [908, 60] on div "# Use the Decoy to distract the guards by stepping on the X. hero . moveRight (…" at bounding box center [1016, 272] width 440 height 467
click at [909, 64] on div "# Use the Decoy to distract the guards by stepping on the X. hero . moveRight (…" at bounding box center [1016, 272] width 440 height 467
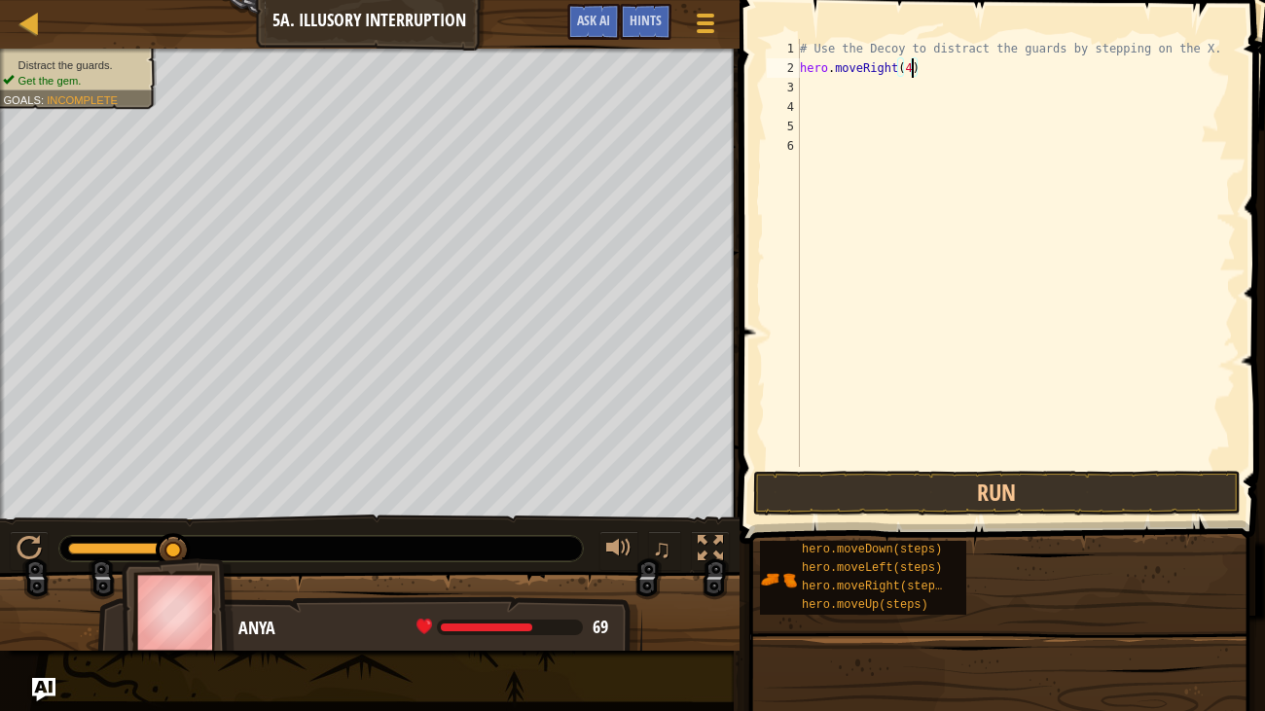
type textarea "hero.moveRight()"
click at [816, 88] on div "# Use the Decoy to distract the guards by stepping on the X. hero . moveRight (…" at bounding box center [1016, 272] width 440 height 467
type textarea "h"
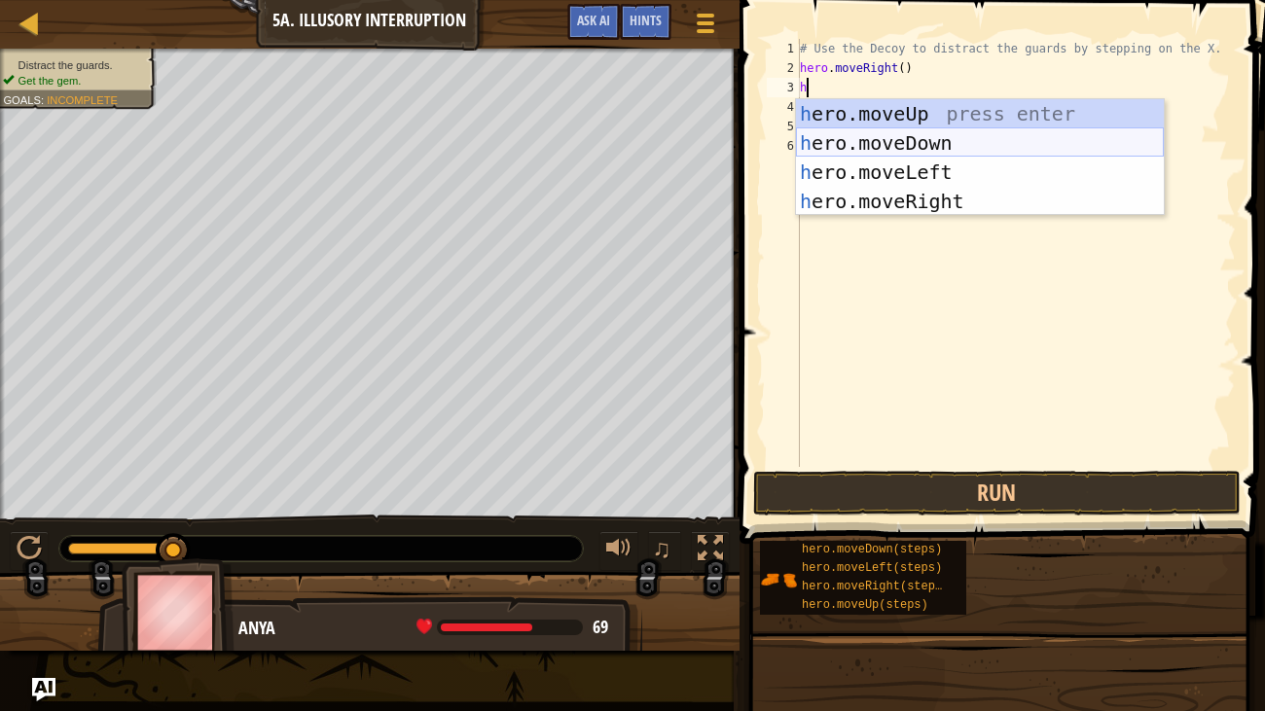
click at [923, 147] on div "h ero.moveUp press enter h ero.moveDown press enter h ero.moveLeft press enter …" at bounding box center [980, 186] width 368 height 175
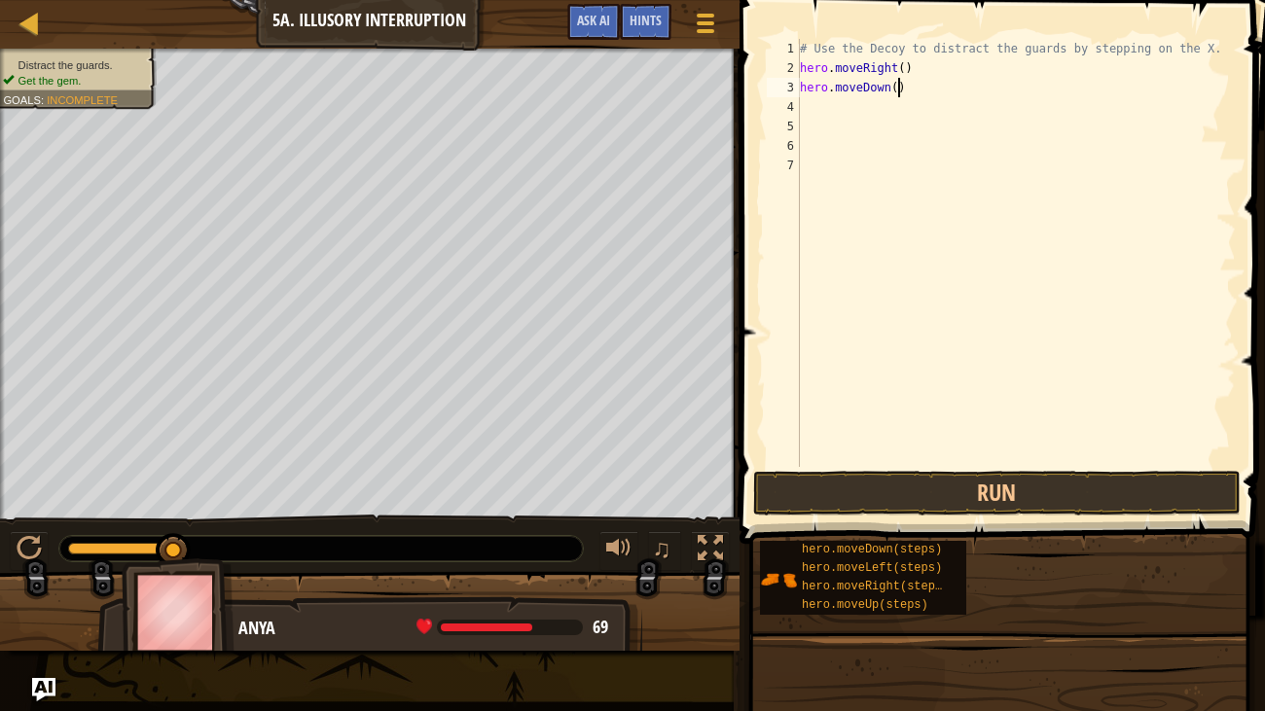
click at [899, 89] on div "# Use the Decoy to distract the guards by stepping on the X. hero . moveRight (…" at bounding box center [1016, 272] width 440 height 467
type textarea "hero.moveDown(2)"
click at [942, 90] on div "# Use the Decoy to distract the guards by stepping on the X. hero . moveRight (…" at bounding box center [1016, 272] width 440 height 467
click at [828, 105] on div "# Use the Decoy to distract the guards by stepping on the X. hero . moveRight (…" at bounding box center [1016, 272] width 440 height 467
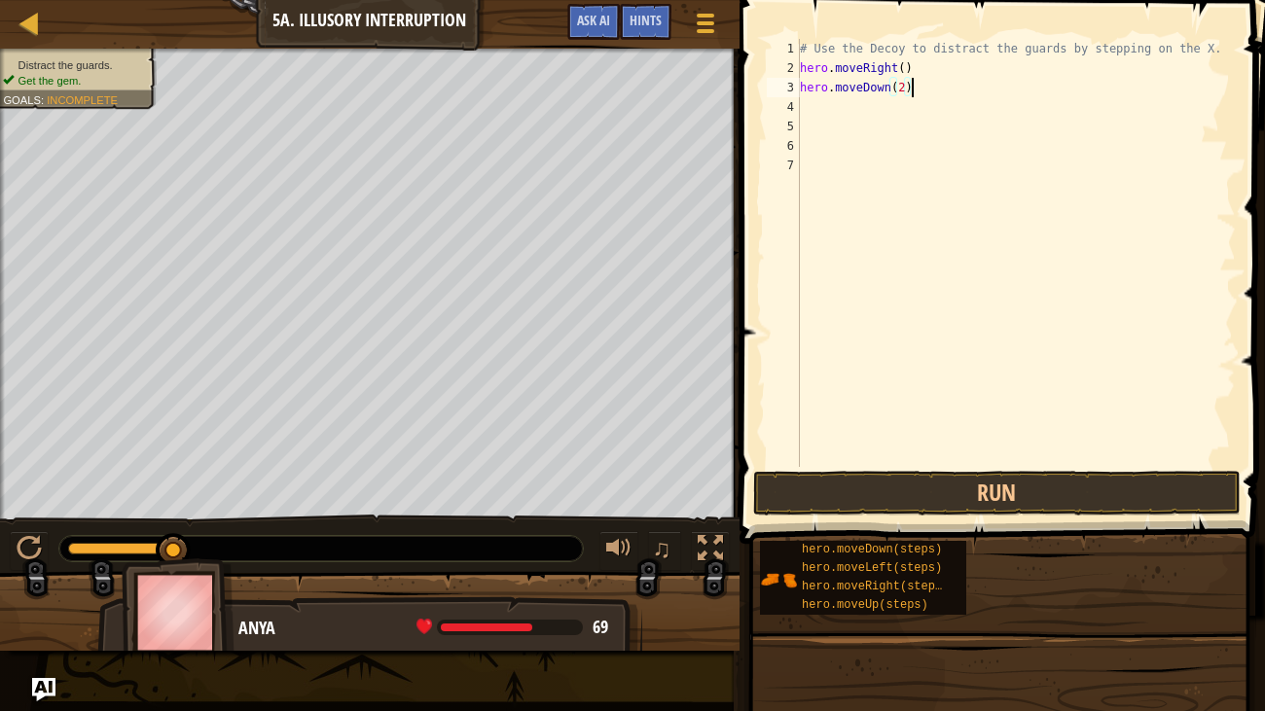
scroll to position [9, 0]
type textarea "h"
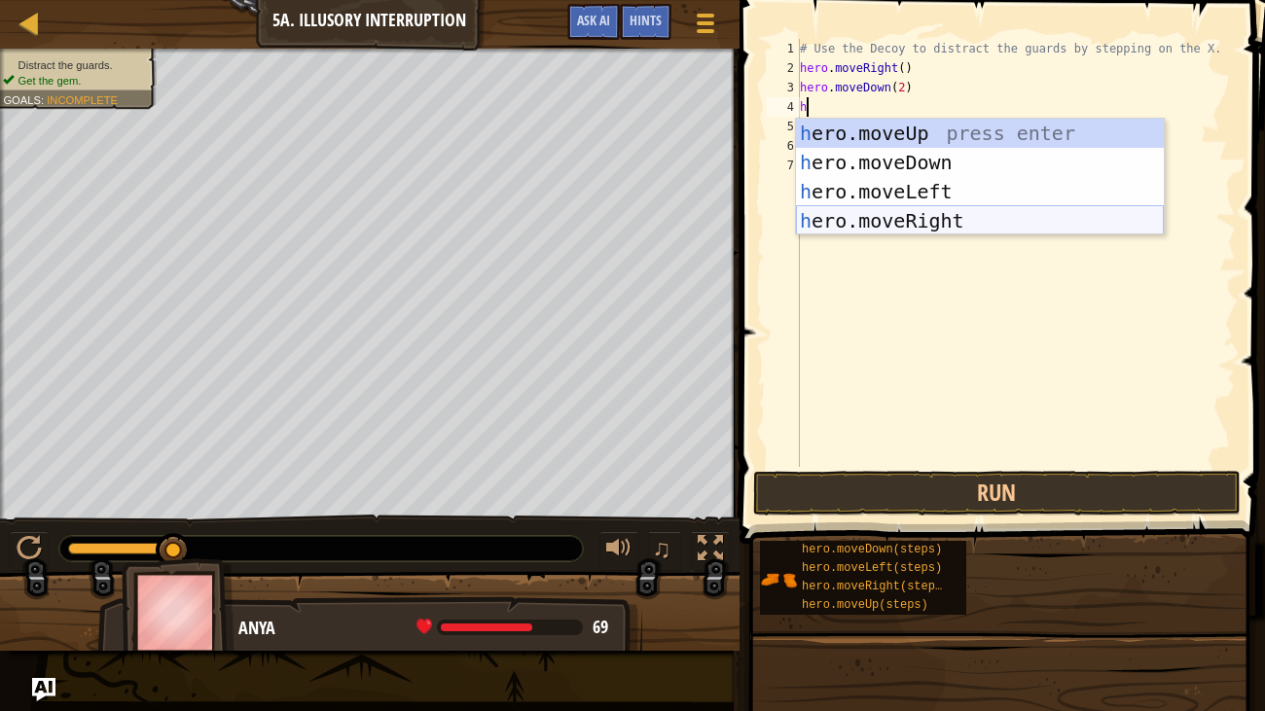
click at [955, 217] on div "h ero.moveUp press enter h ero.moveDown press enter h ero.moveLeft press enter …" at bounding box center [980, 206] width 368 height 175
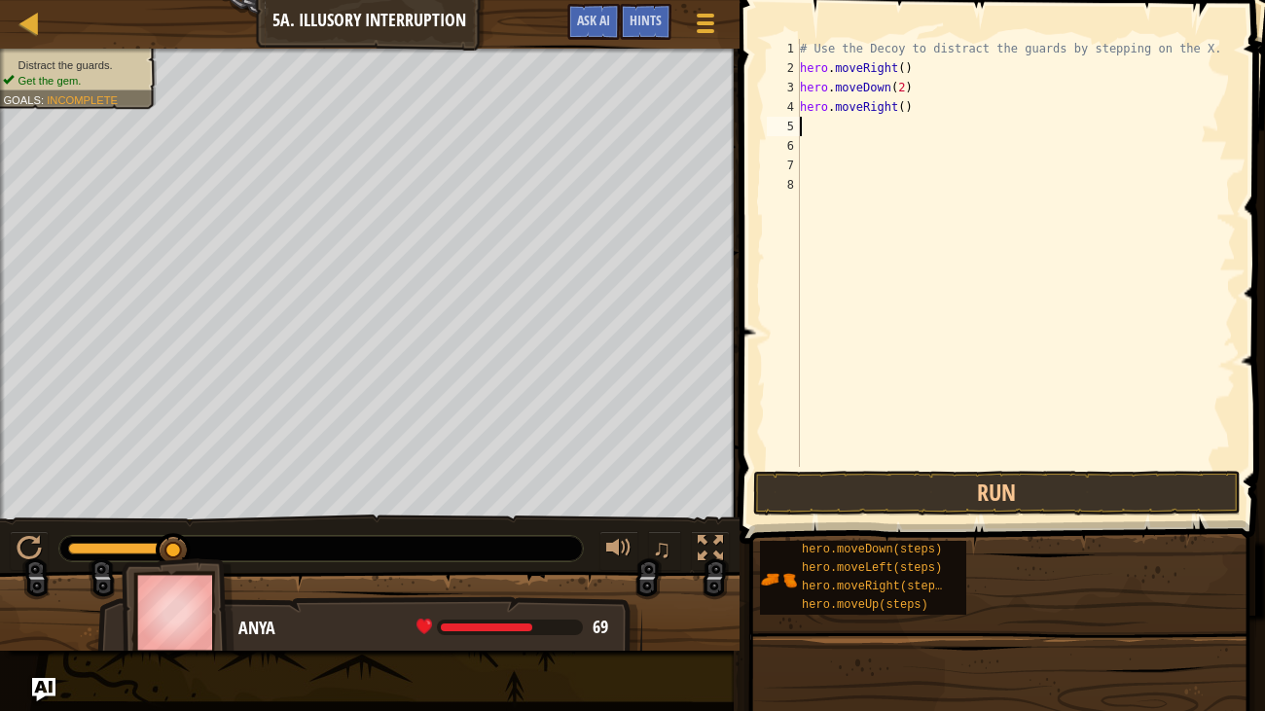
type textarea "h"
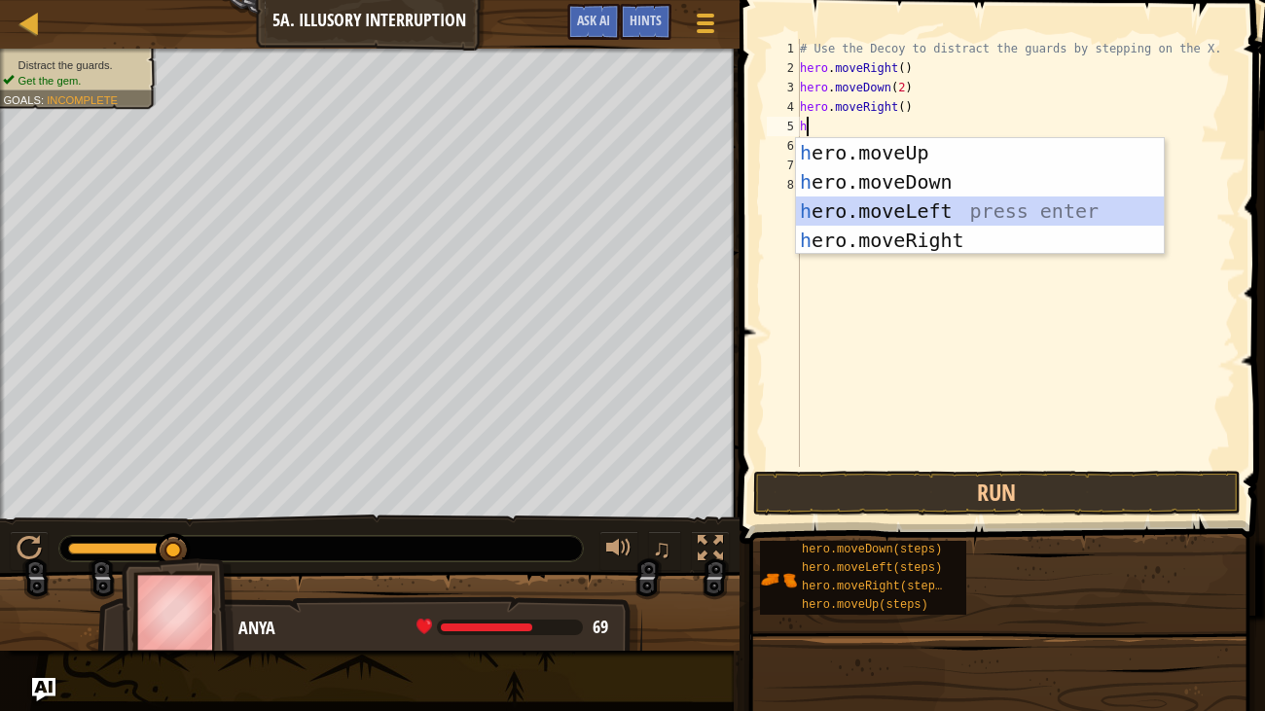
click at [852, 208] on div "h ero.moveUp press enter h ero.moveDown press enter h ero.moveLeft press enter …" at bounding box center [980, 225] width 368 height 175
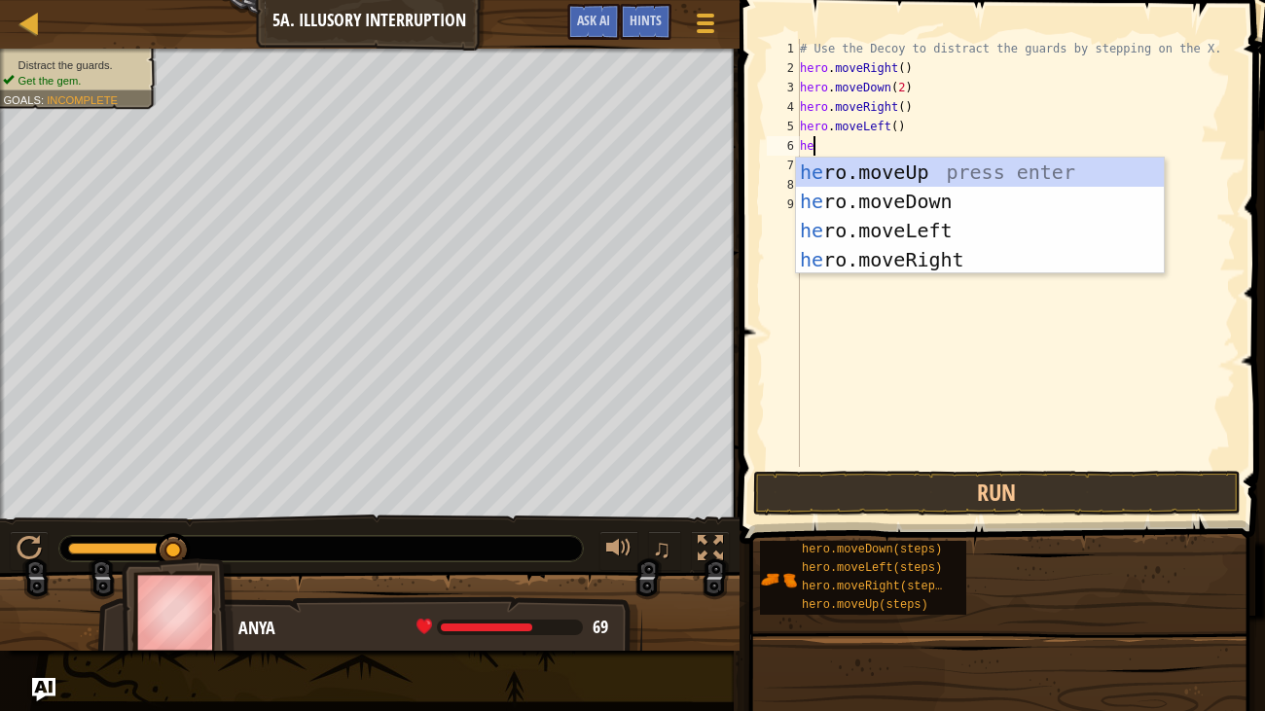
type textarea "hero"
click at [913, 172] on div "hero .moveUp press enter hero .moveDown press enter hero .moveLeft press enter …" at bounding box center [980, 245] width 368 height 175
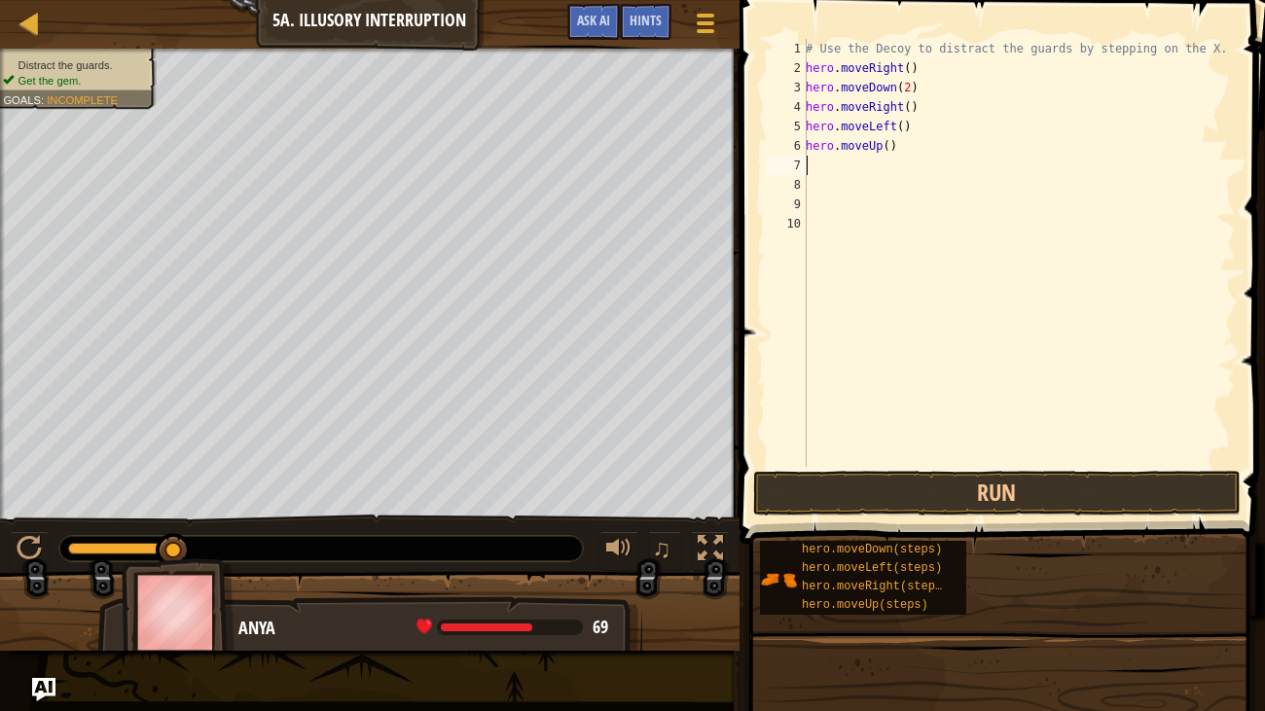
click at [887, 151] on div "# Use the Decoy to distract the guards by stepping on the X. hero . moveRight (…" at bounding box center [1019, 272] width 434 height 467
type textarea "hero.moveUp(2)"
click at [822, 175] on div "# Use the Decoy to distract the guards by stepping on the X. hero . moveRight (…" at bounding box center [1019, 272] width 434 height 467
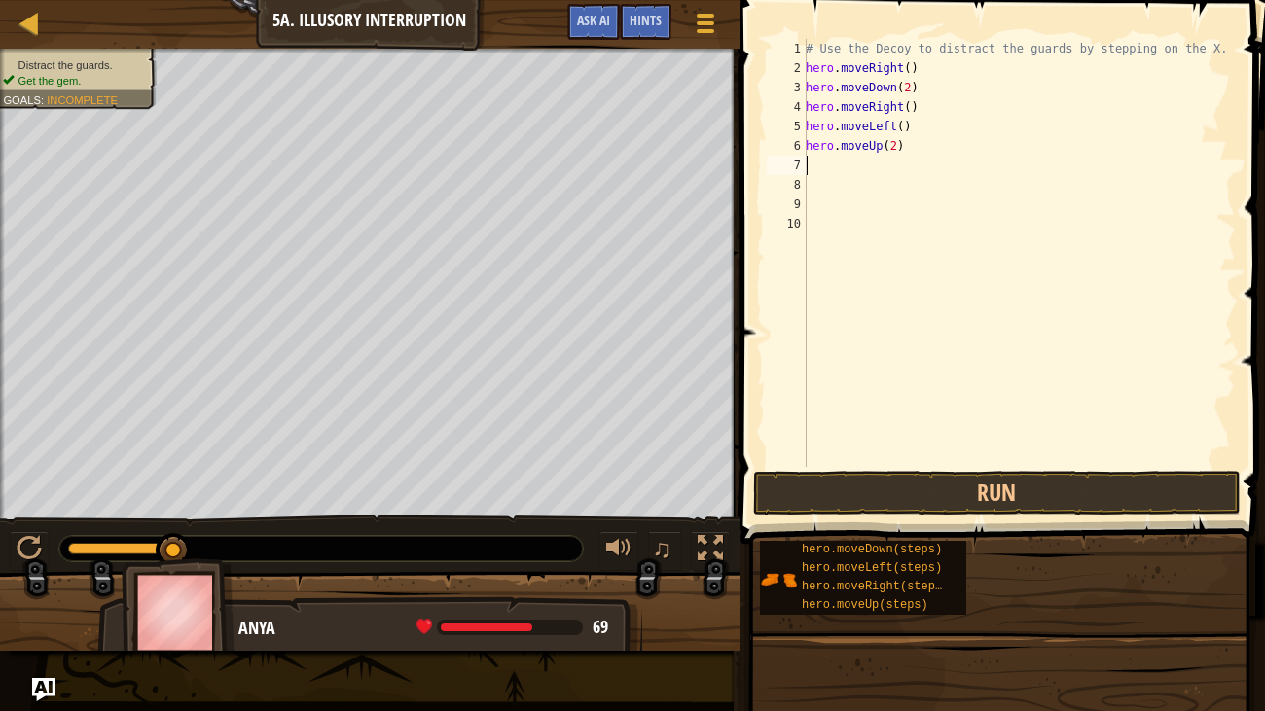
click at [820, 170] on div "# Use the Decoy to distract the guards by stepping on the X. hero . moveRight (…" at bounding box center [1019, 272] width 434 height 467
type textarea "h"
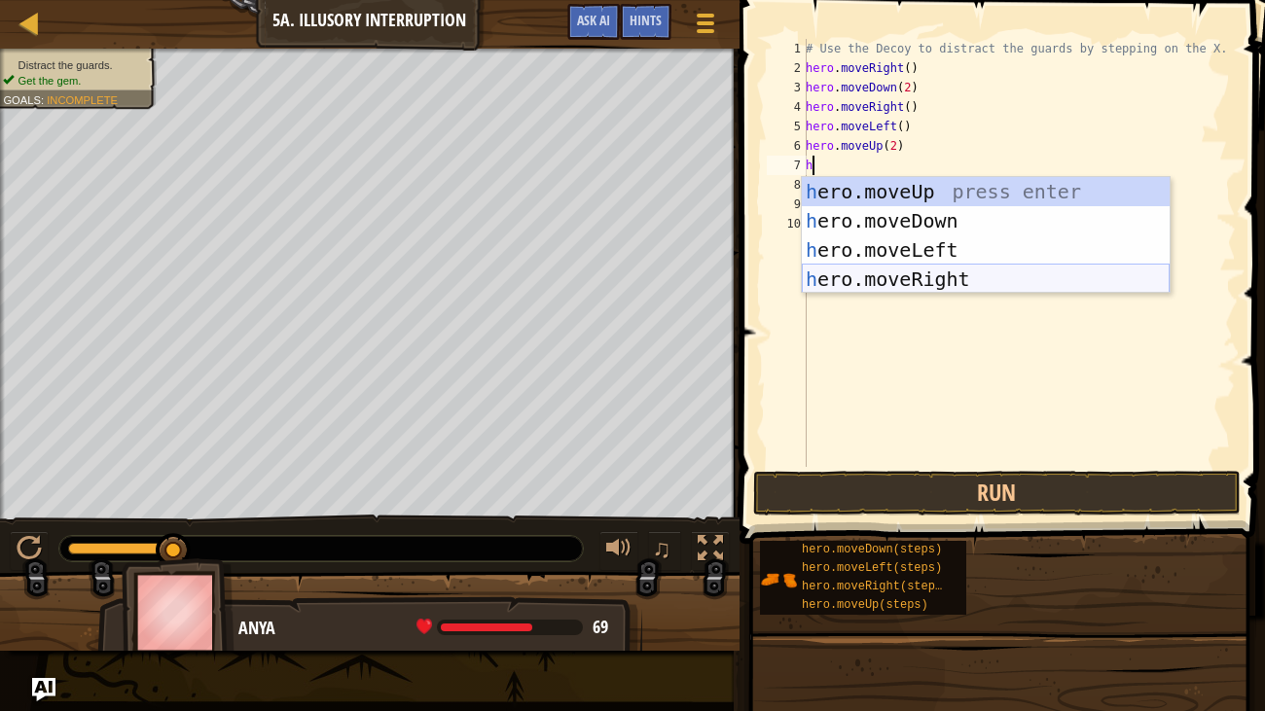
click at [984, 280] on div "h ero.moveUp press enter h ero.moveDown press enter h ero.moveLeft press enter …" at bounding box center [986, 264] width 368 height 175
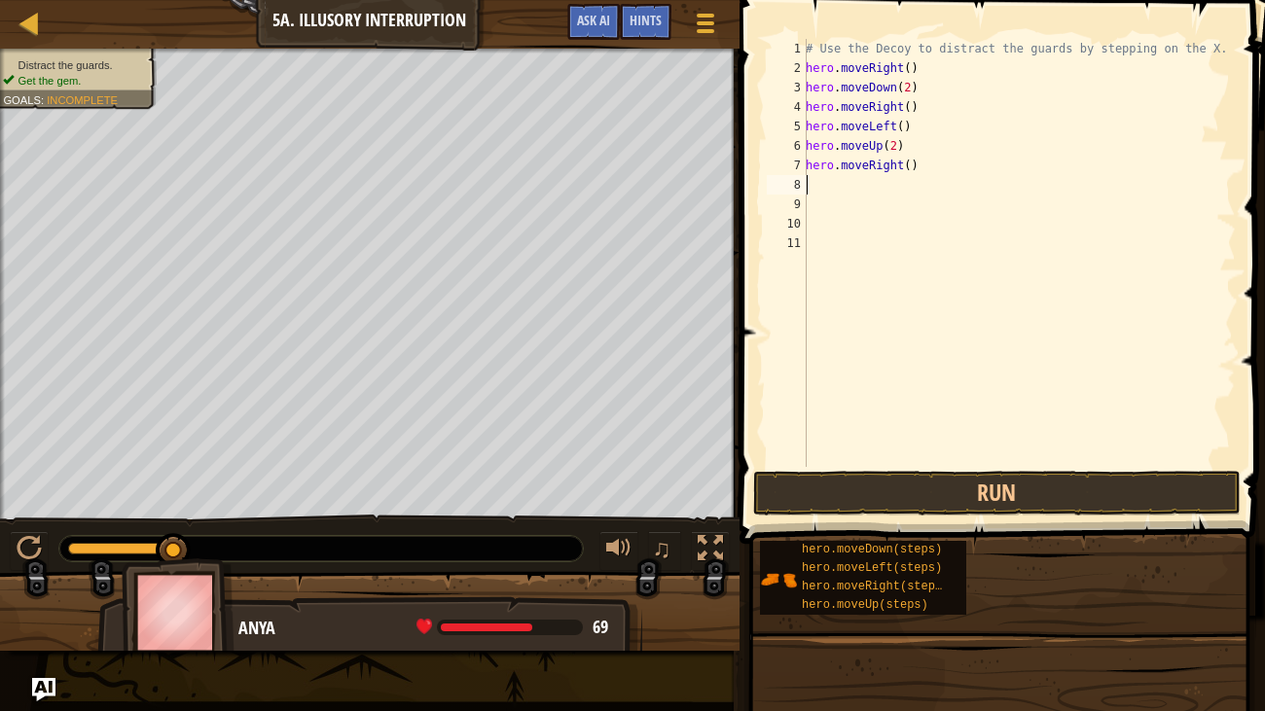
click at [909, 164] on div "# Use the Decoy to distract the guards by stepping on the X. hero . moveRight (…" at bounding box center [1019, 272] width 434 height 467
type textarea "hero.moveRight(3)"
click at [834, 184] on div "# Use the Decoy to distract the guards by stepping on the X. hero . moveRight (…" at bounding box center [1019, 272] width 434 height 467
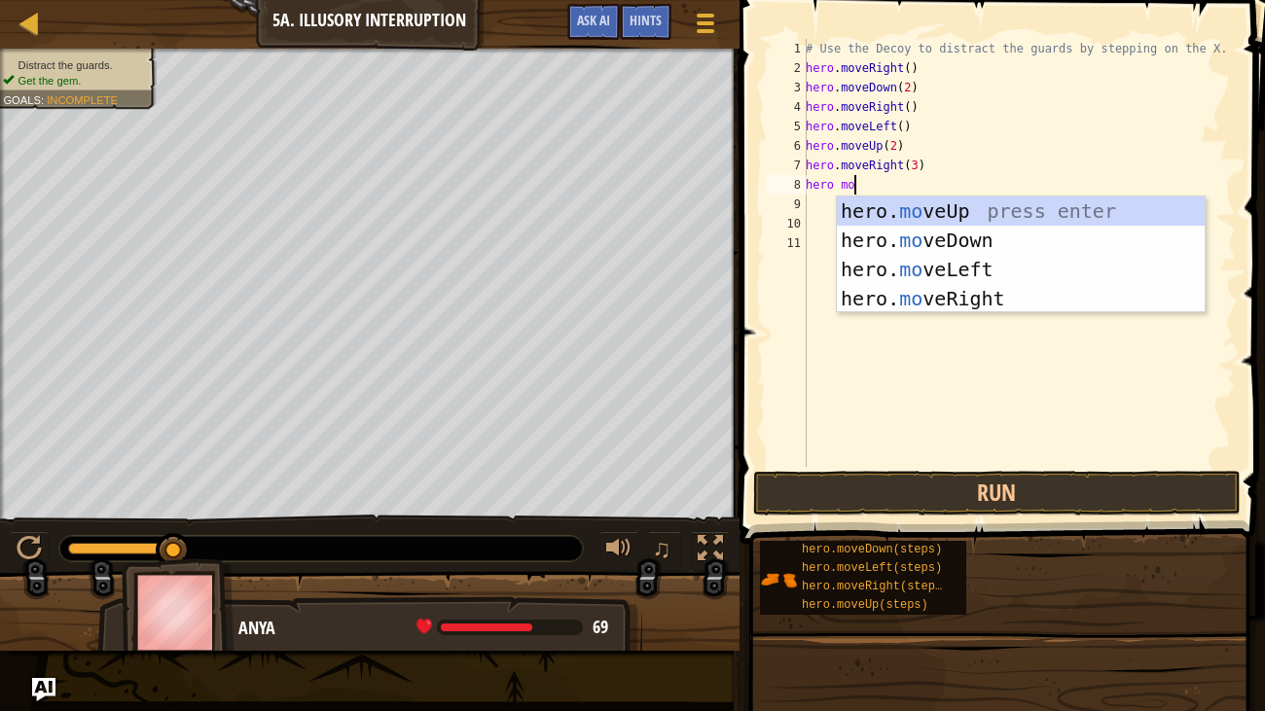
scroll to position [9, 3]
type textarea "hero move"
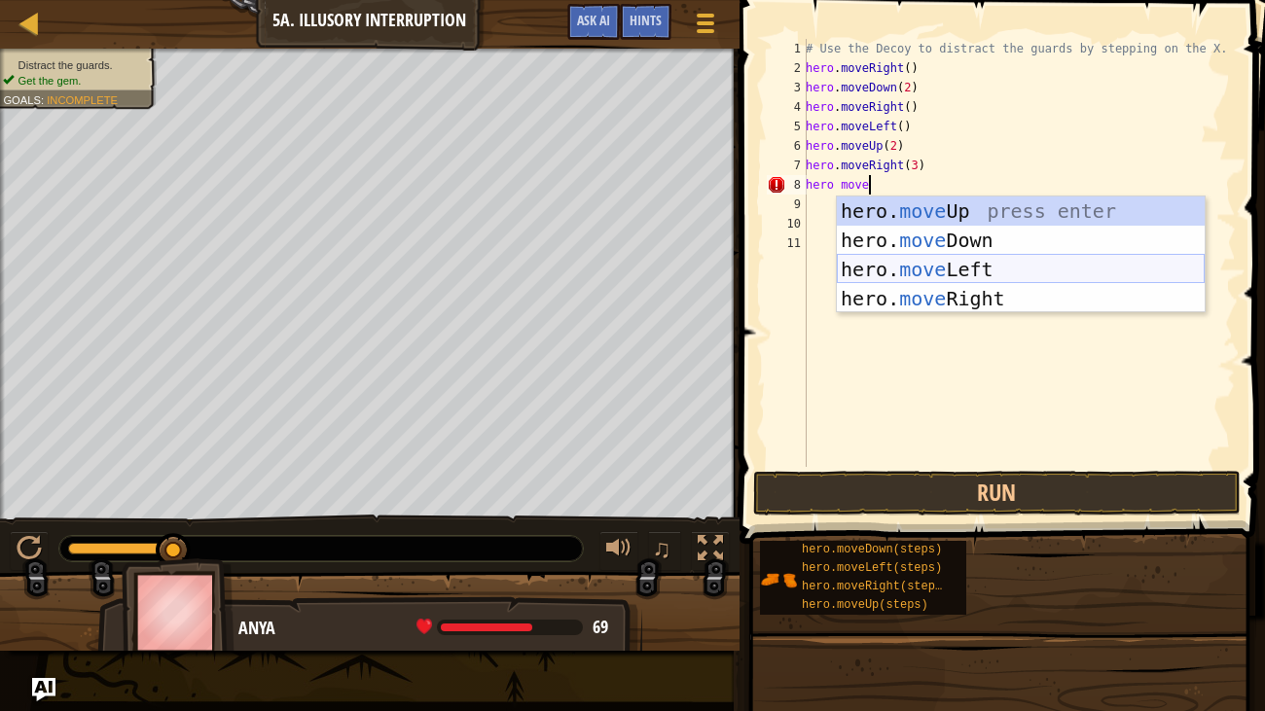
click at [937, 268] on div "hero. move Up press enter hero. move Down press enter hero. move Left press ent…" at bounding box center [1021, 284] width 368 height 175
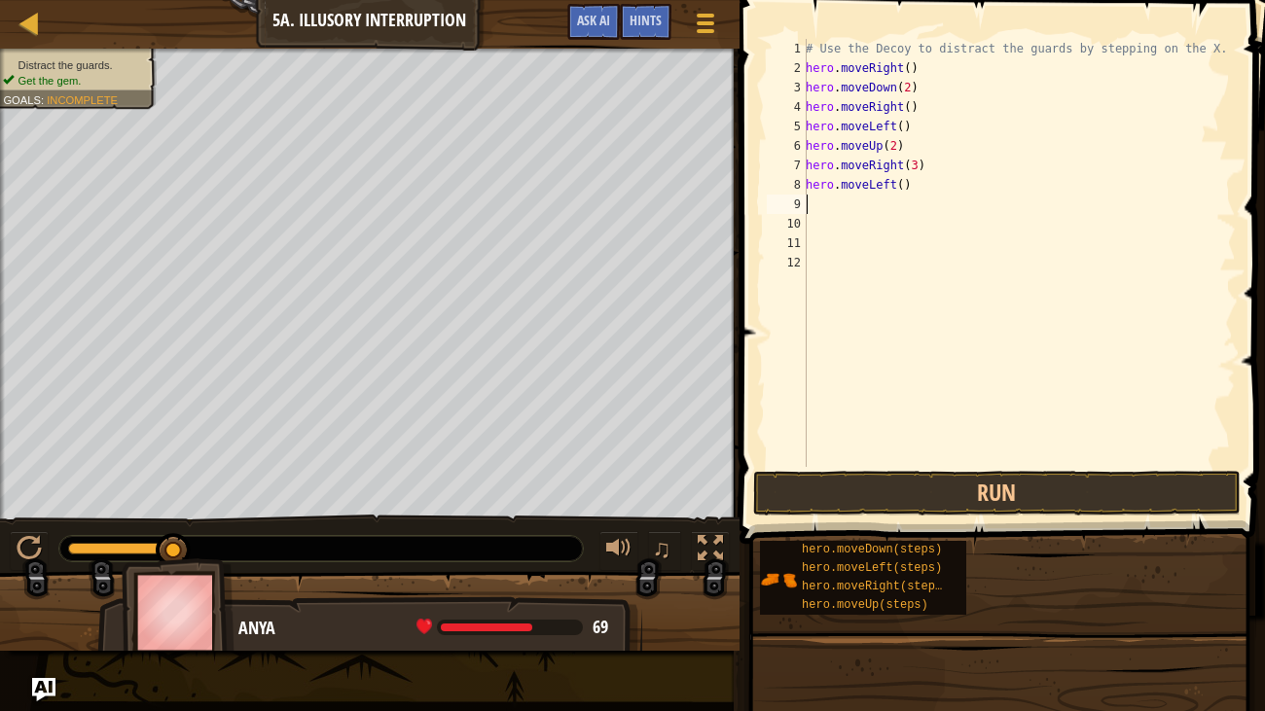
click at [904, 186] on div "# Use the Decoy to distract the guards by stepping on the X. hero . moveRight (…" at bounding box center [1019, 272] width 434 height 467
type textarea "hero.moveLeft(3)"
click at [831, 204] on div "# Use the Decoy to distract the guards by stepping on the X. hero . moveRight (…" at bounding box center [1019, 272] width 434 height 467
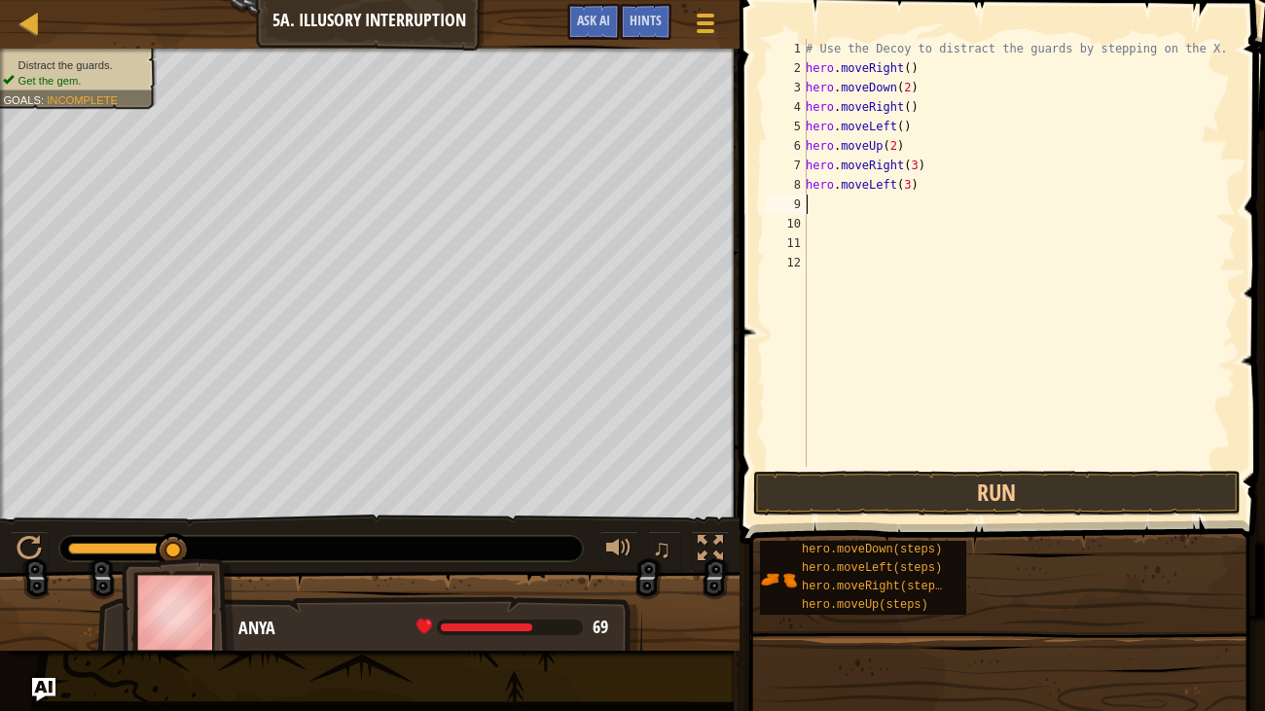
type textarea "h"
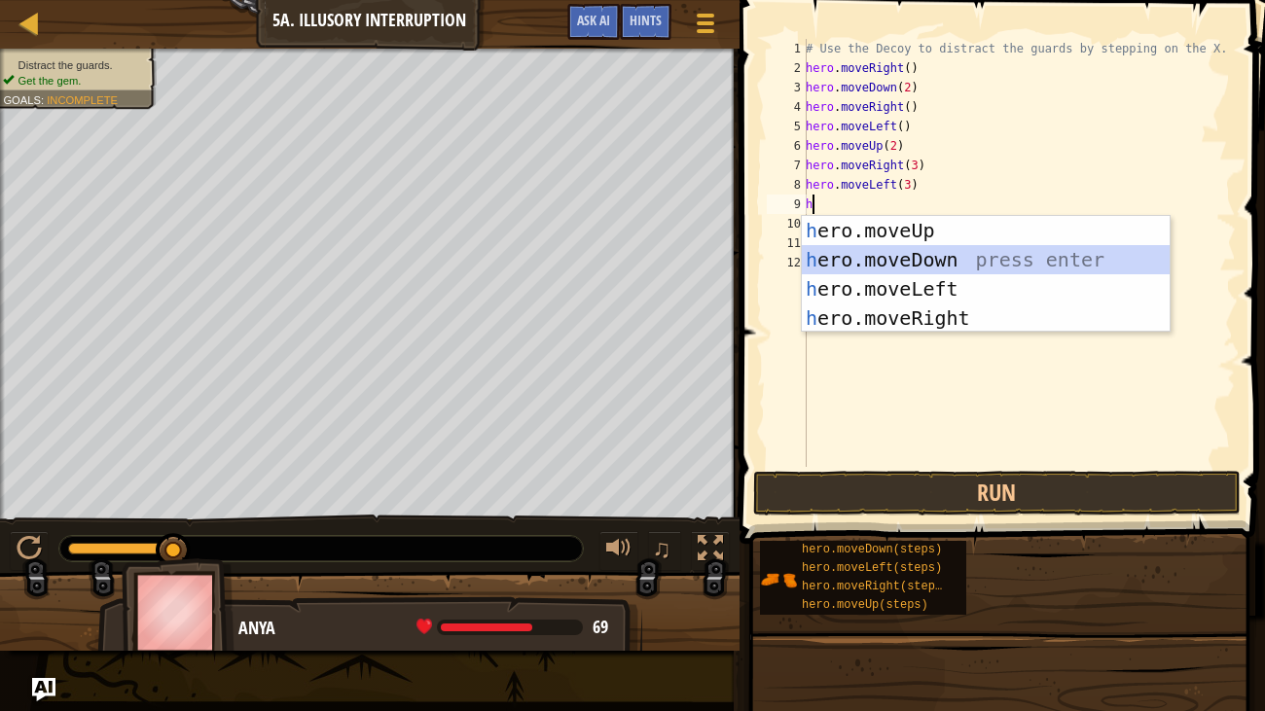
click at [942, 269] on div "h ero.moveUp press enter h ero.moveDown press enter h ero.moveLeft press enter …" at bounding box center [986, 303] width 368 height 175
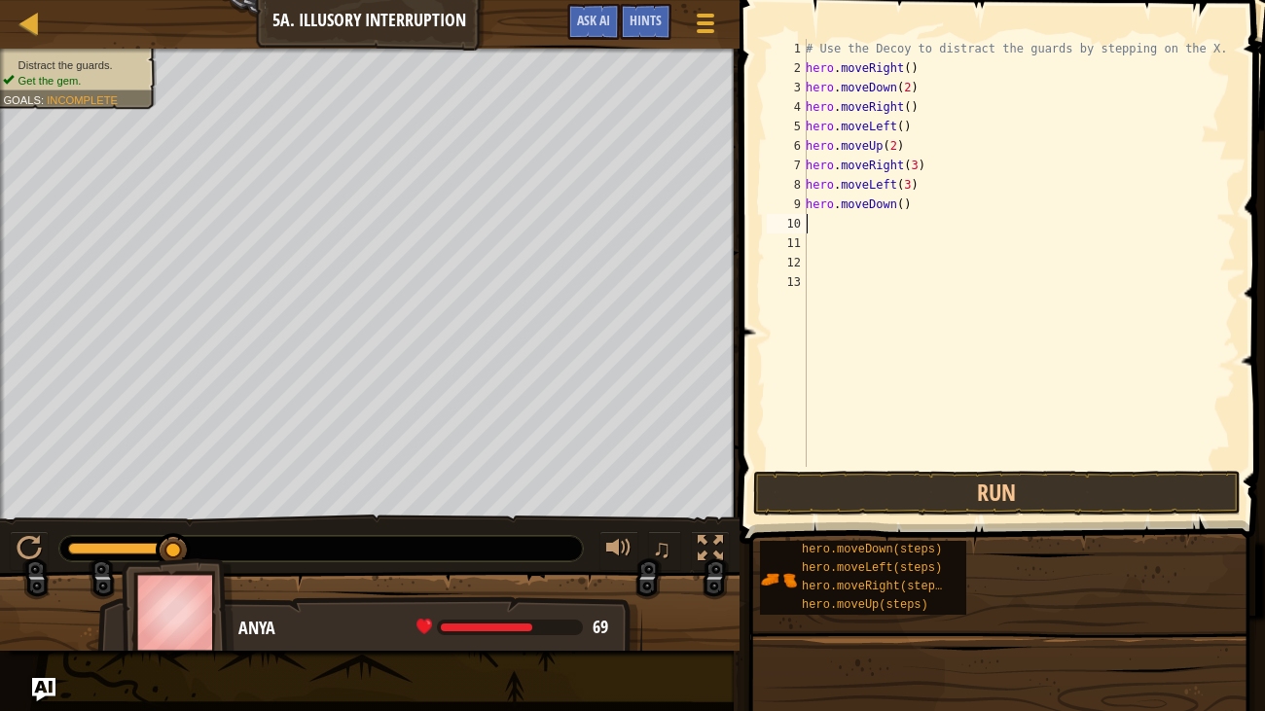
click at [902, 201] on div "# Use the Decoy to distract the guards by stepping on the X. hero . moveRight (…" at bounding box center [1019, 272] width 434 height 467
click at [902, 497] on button "Run" at bounding box center [996, 493] width 487 height 45
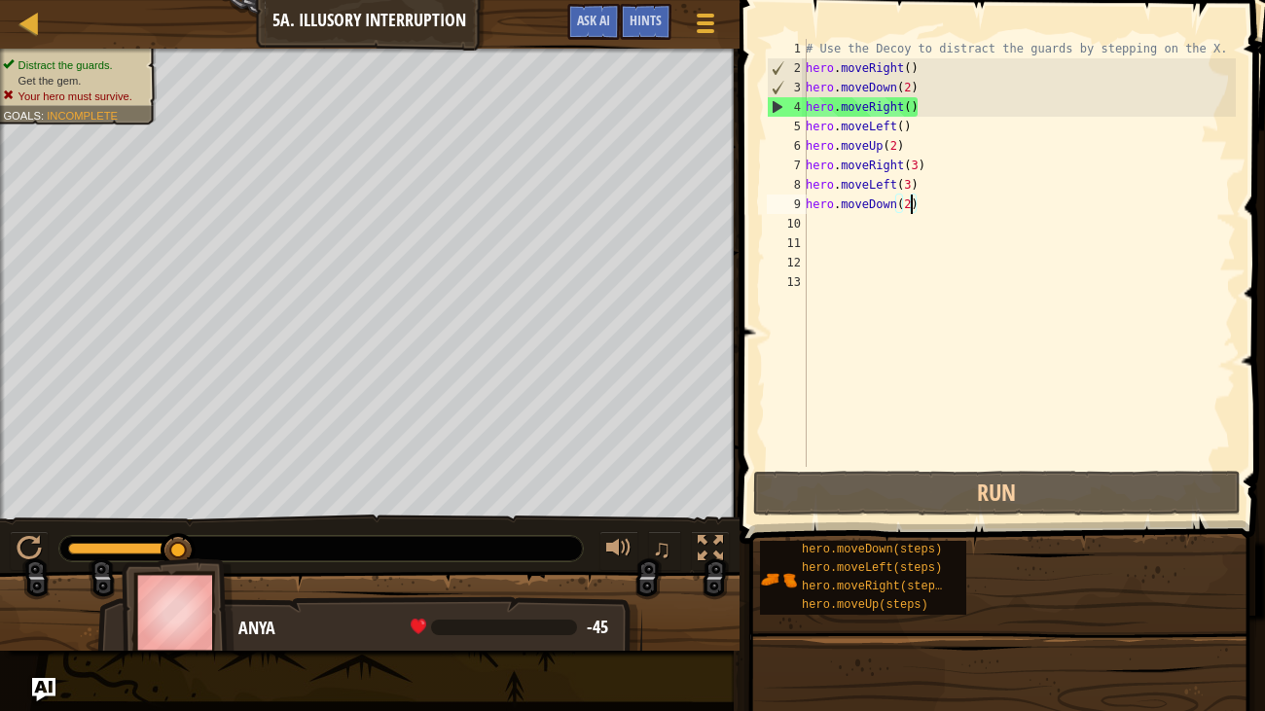
click at [929, 110] on div "# Use the Decoy to distract the guards by stepping on the X. hero . moveRight (…" at bounding box center [1019, 272] width 434 height 467
click at [925, 128] on div "# Use the Decoy to distract the guards by stepping on the X. hero . moveRight (…" at bounding box center [1019, 272] width 434 height 467
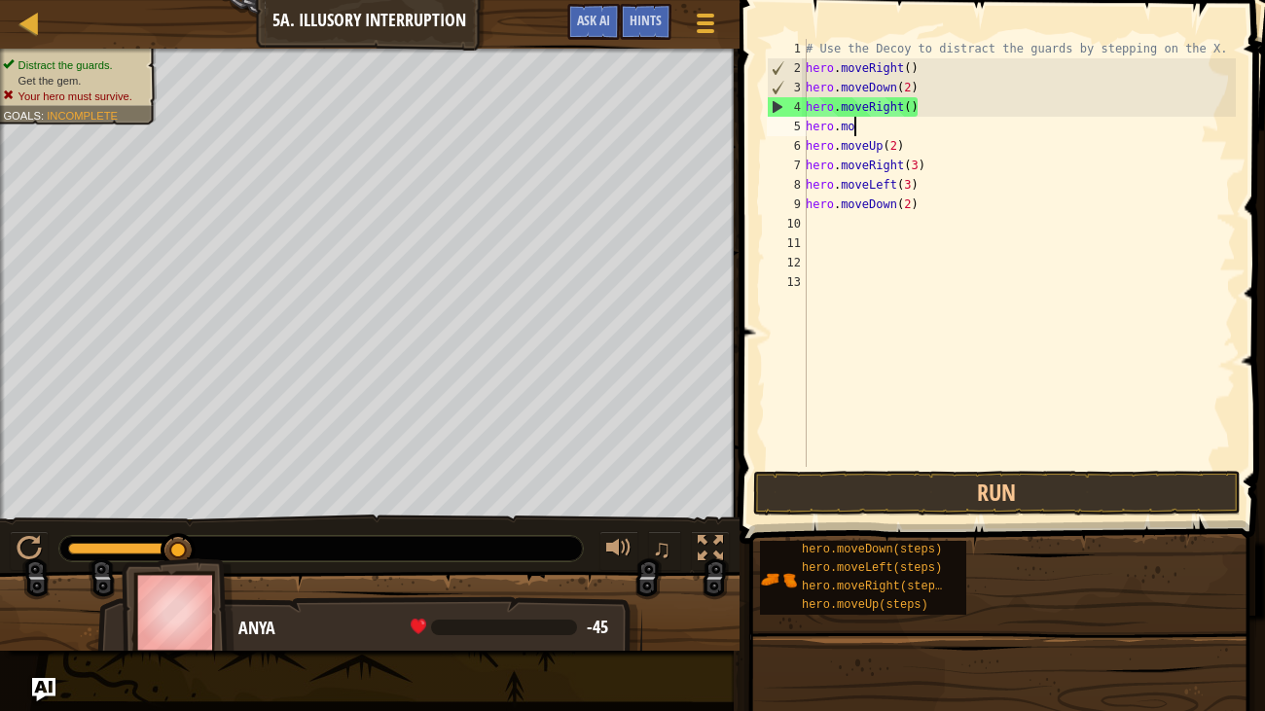
scroll to position [9, 2]
type textarea "h"
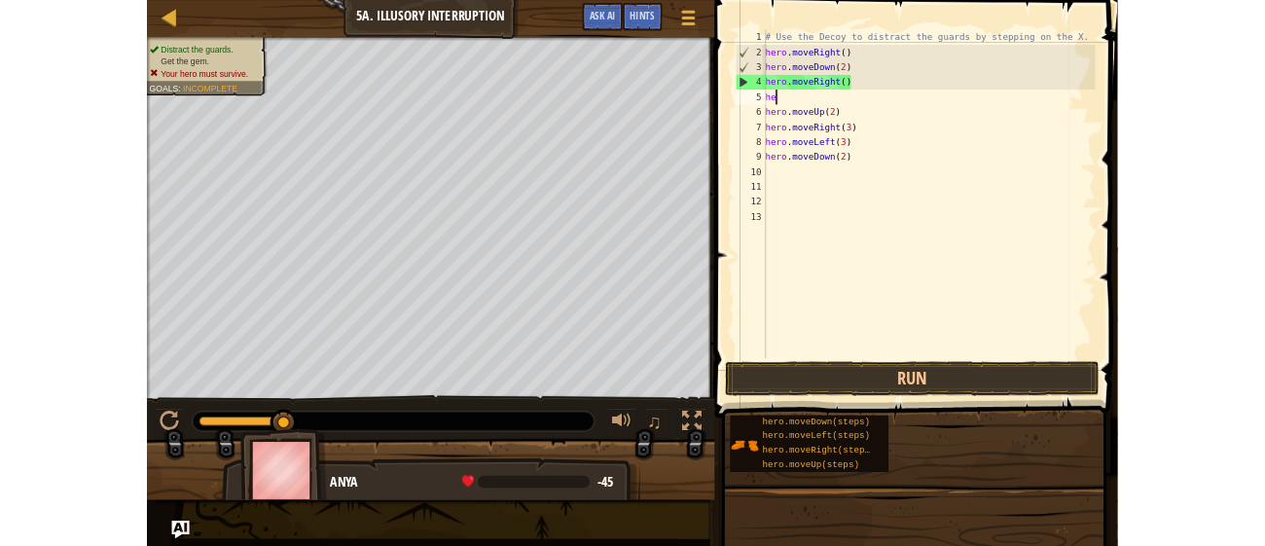
scroll to position [9, 0]
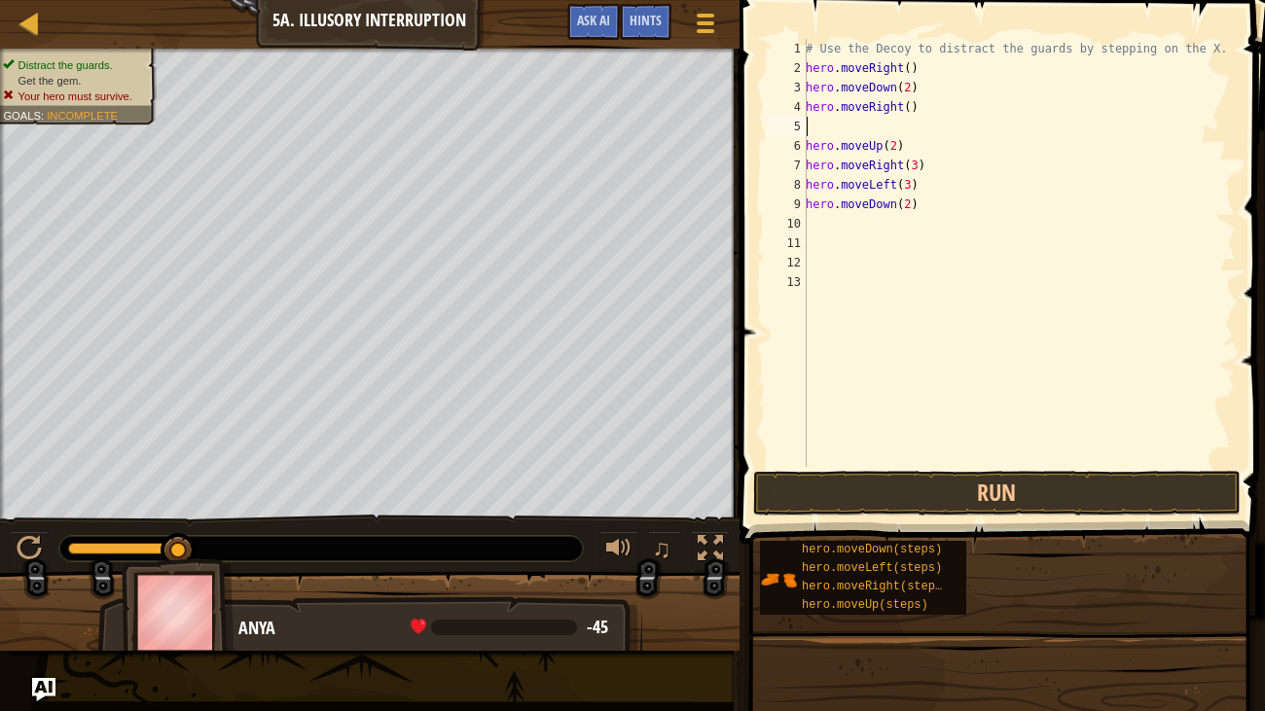
click at [940, 102] on div "# Use the Decoy to distract the guards by stepping on the X. hero . moveRight (…" at bounding box center [1019, 272] width 434 height 467
type textarea "h"
click at [826, 496] on button "Run" at bounding box center [996, 493] width 487 height 45
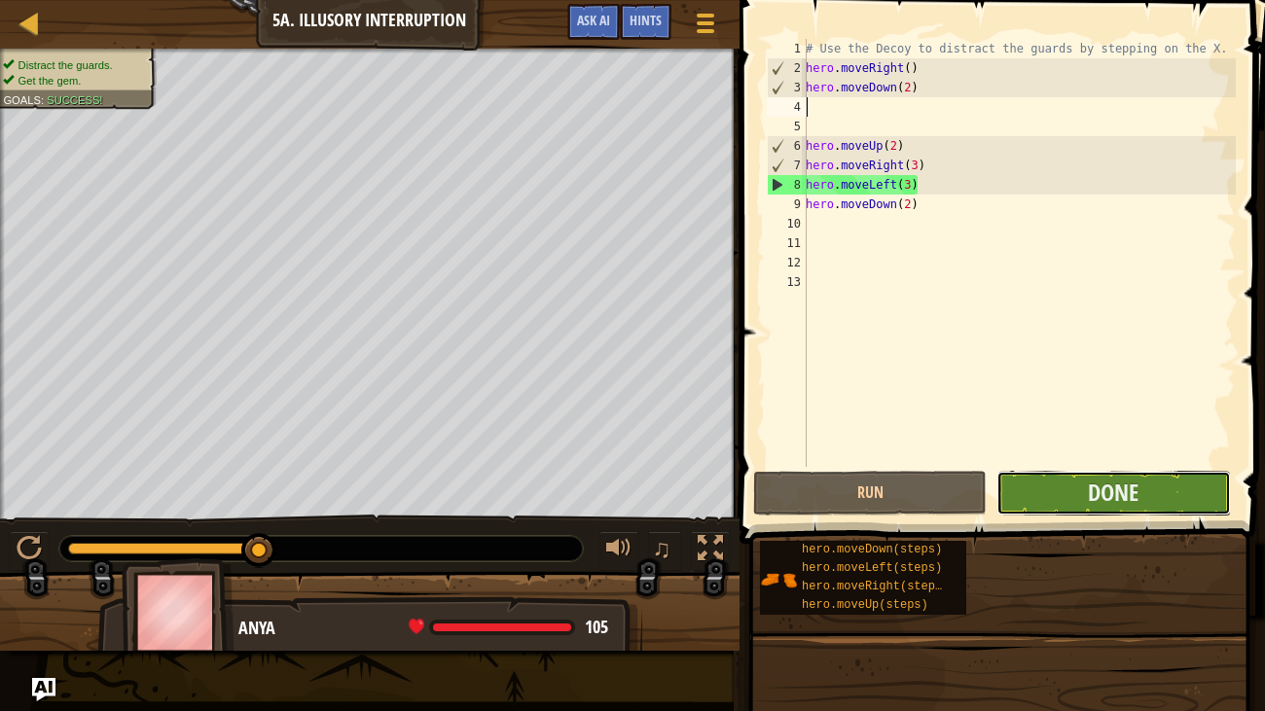
click at [1029, 488] on button "Done" at bounding box center [1112, 493] width 233 height 45
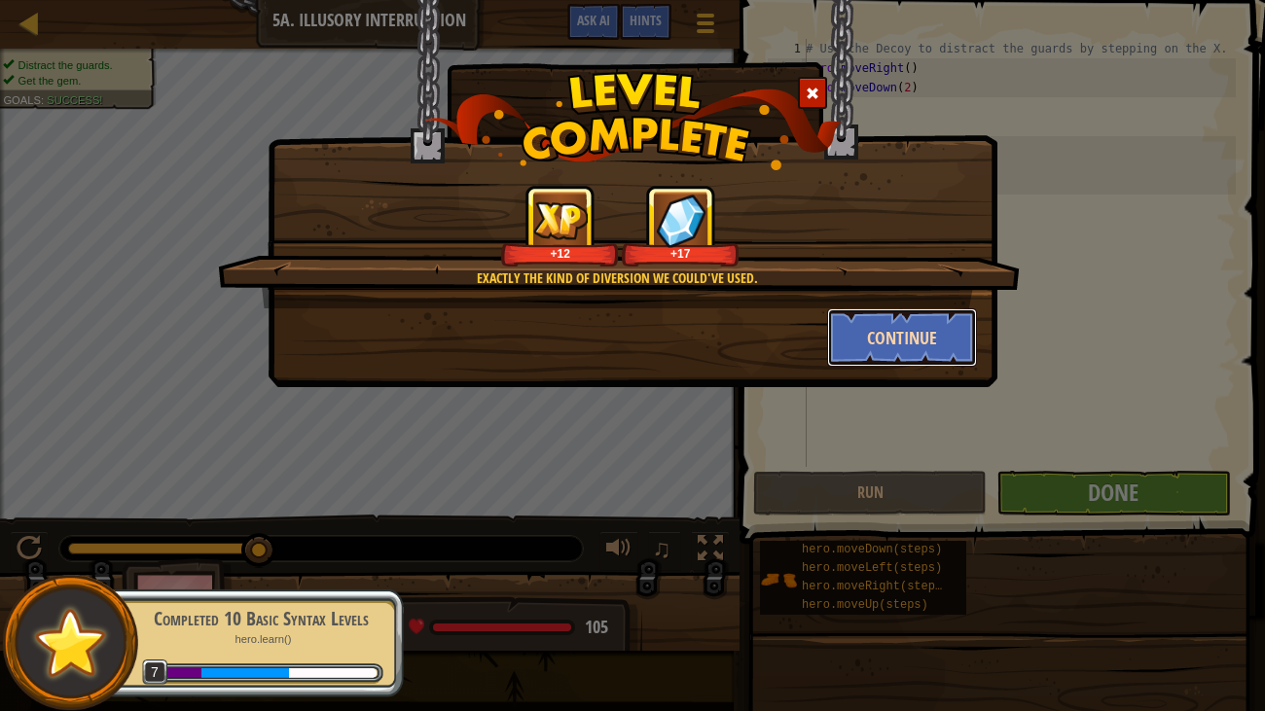
click at [956, 340] on button "Continue" at bounding box center [902, 337] width 151 height 58
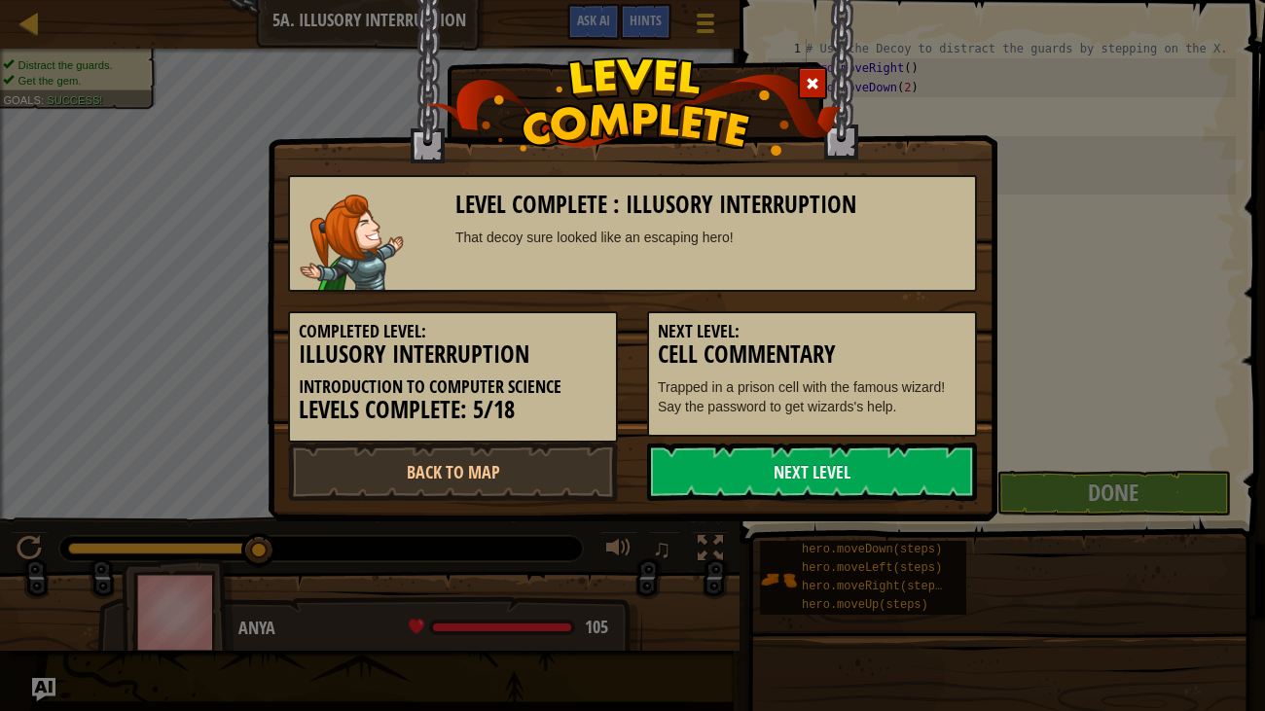
click at [657, 2] on div "Level Complete : Illusory Interruption That decoy sure looked like an escaping …" at bounding box center [633, 211] width 730 height 425
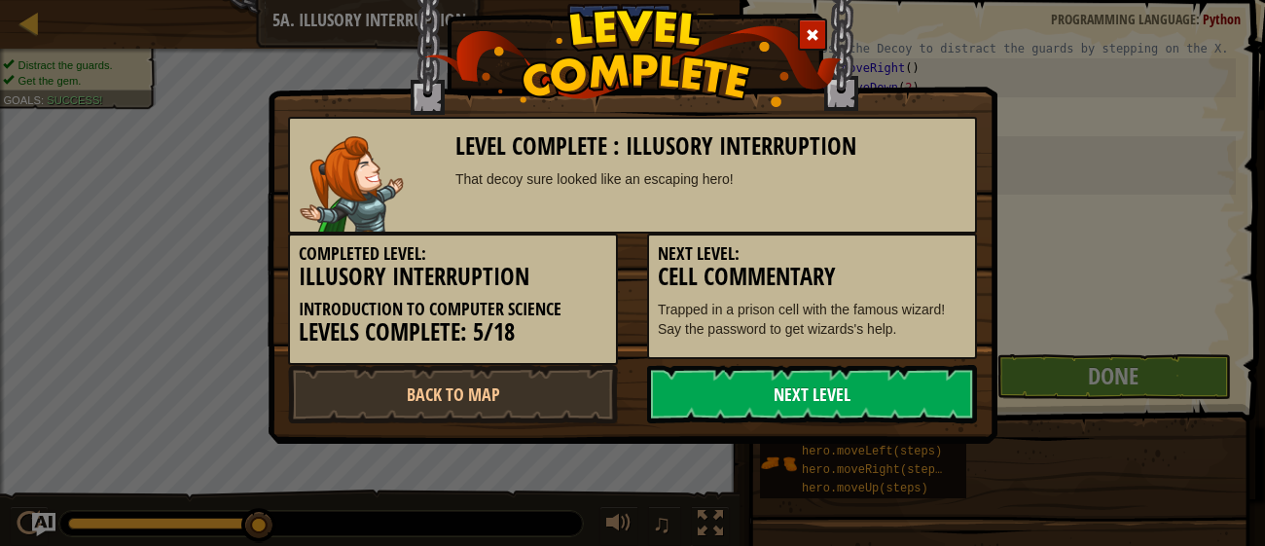
click at [764, 404] on link "Next Level" at bounding box center [812, 394] width 330 height 58
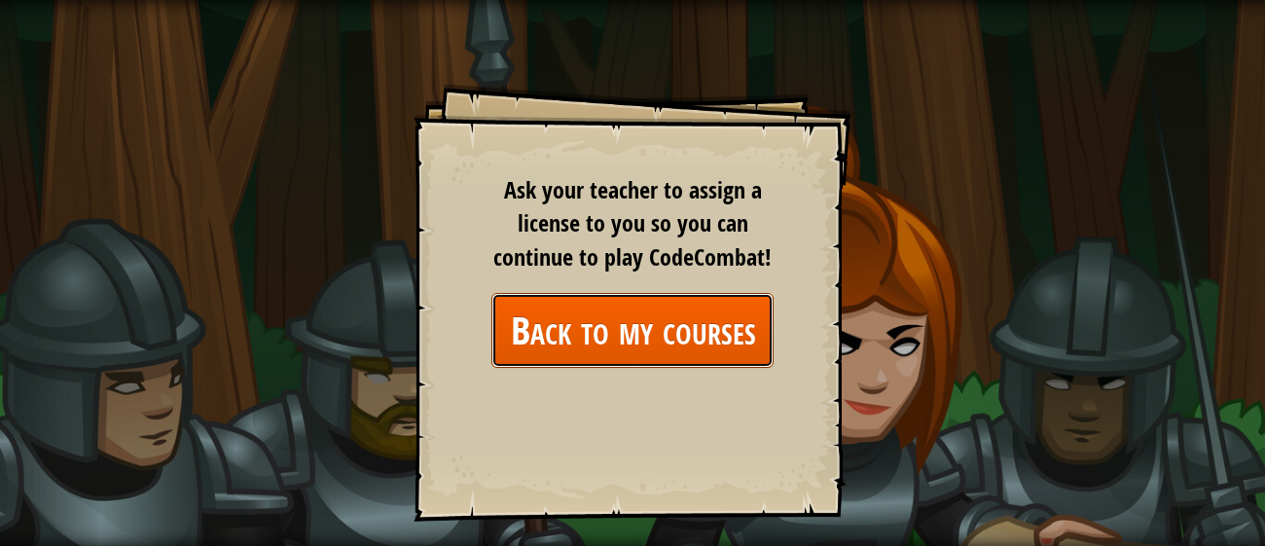
click at [708, 356] on link "Back to my courses" at bounding box center [632, 330] width 282 height 75
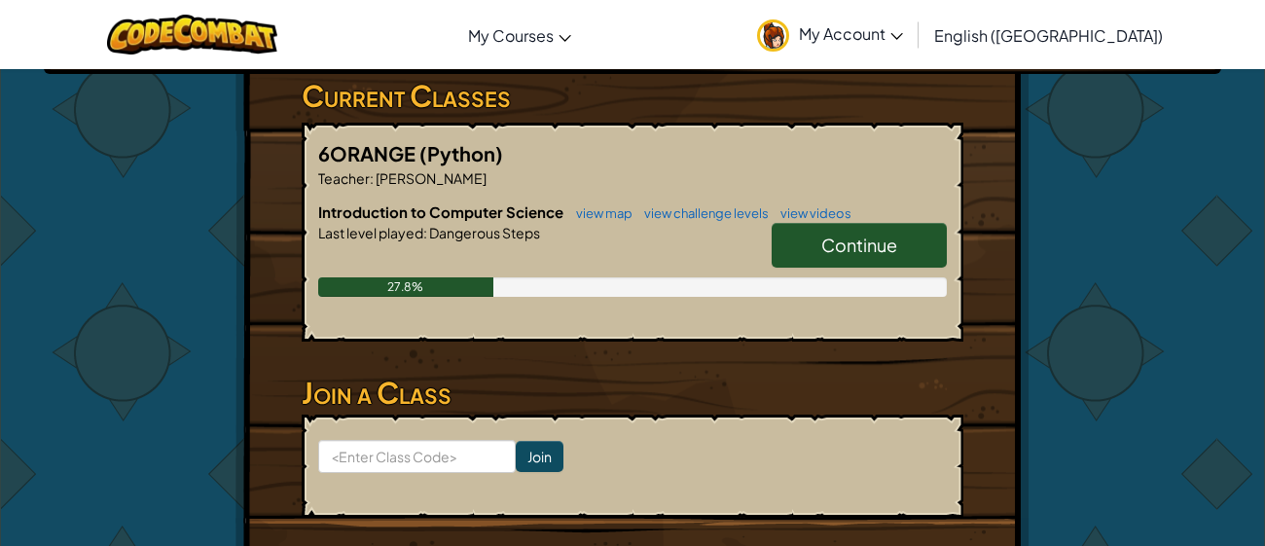
scroll to position [321, 0]
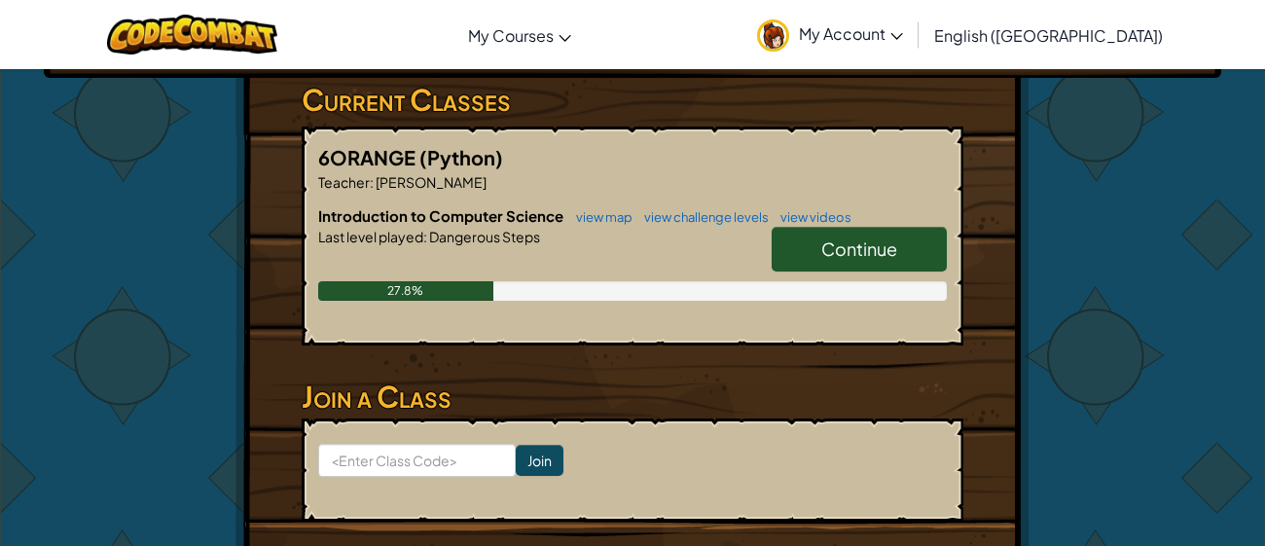
click at [786, 229] on link "Continue" at bounding box center [858, 249] width 175 height 45
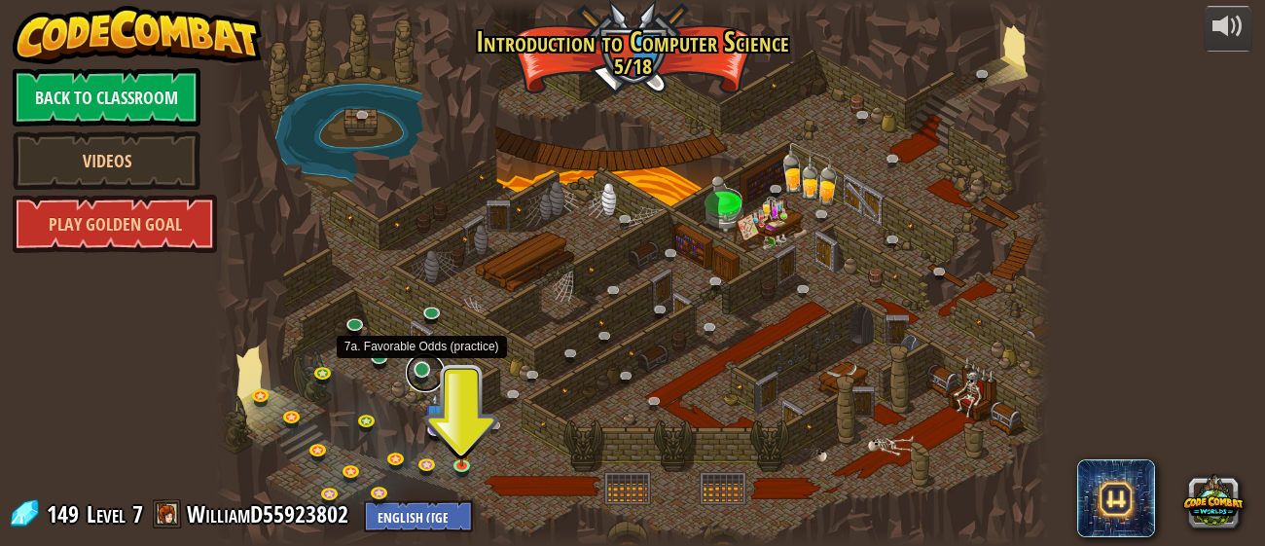
click at [421, 375] on link at bounding box center [425, 372] width 39 height 39
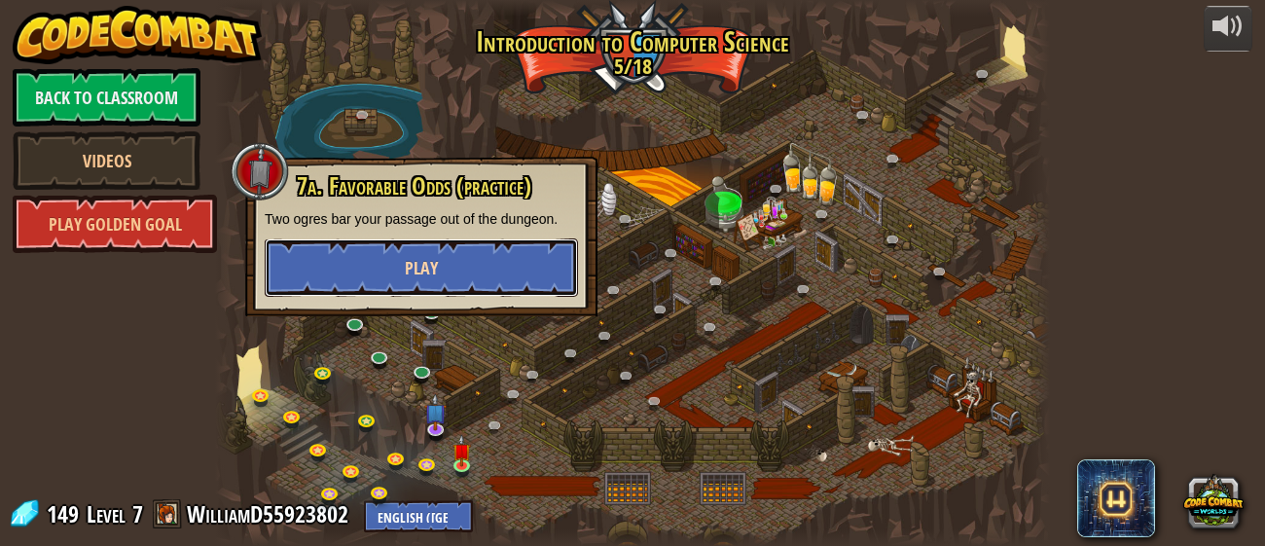
click at [475, 277] on button "Play" at bounding box center [421, 267] width 313 height 58
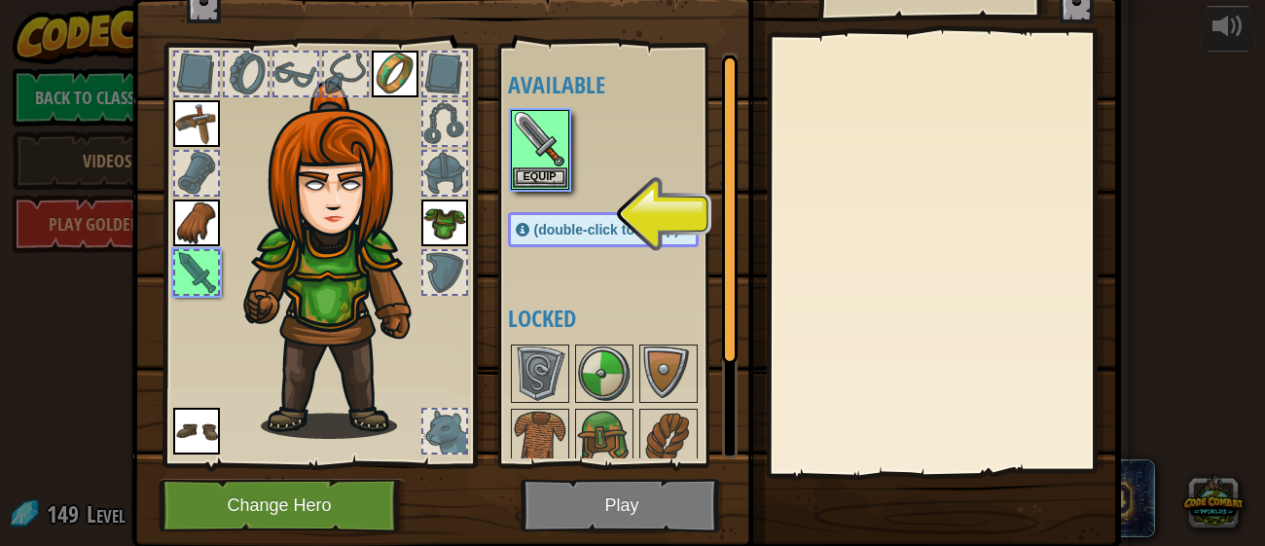
scroll to position [66, 0]
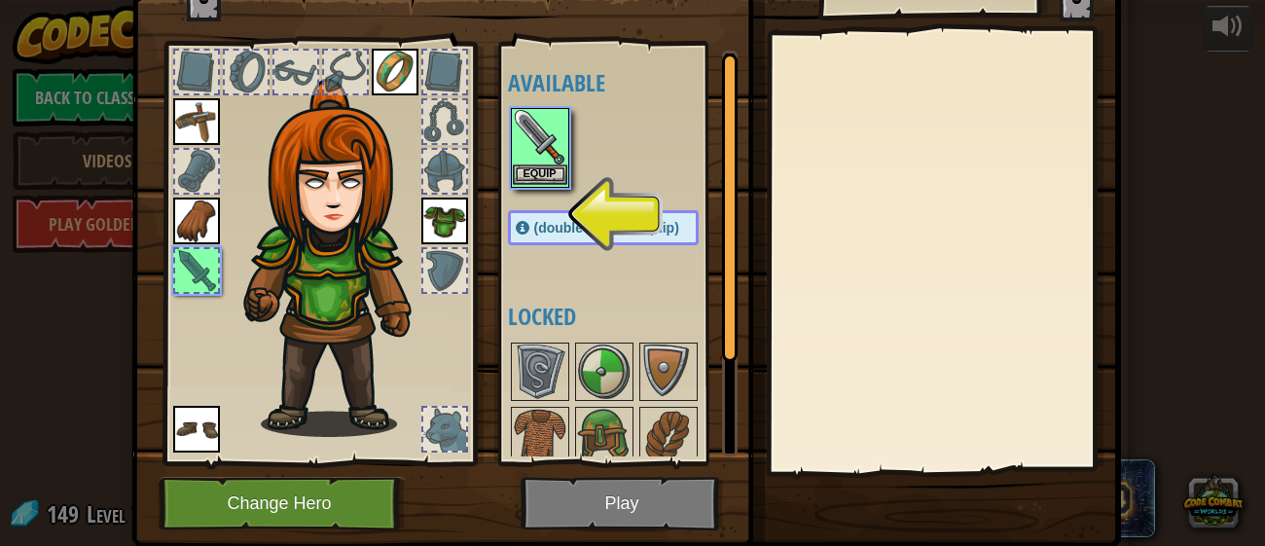
click at [526, 161] on img at bounding box center [540, 137] width 54 height 54
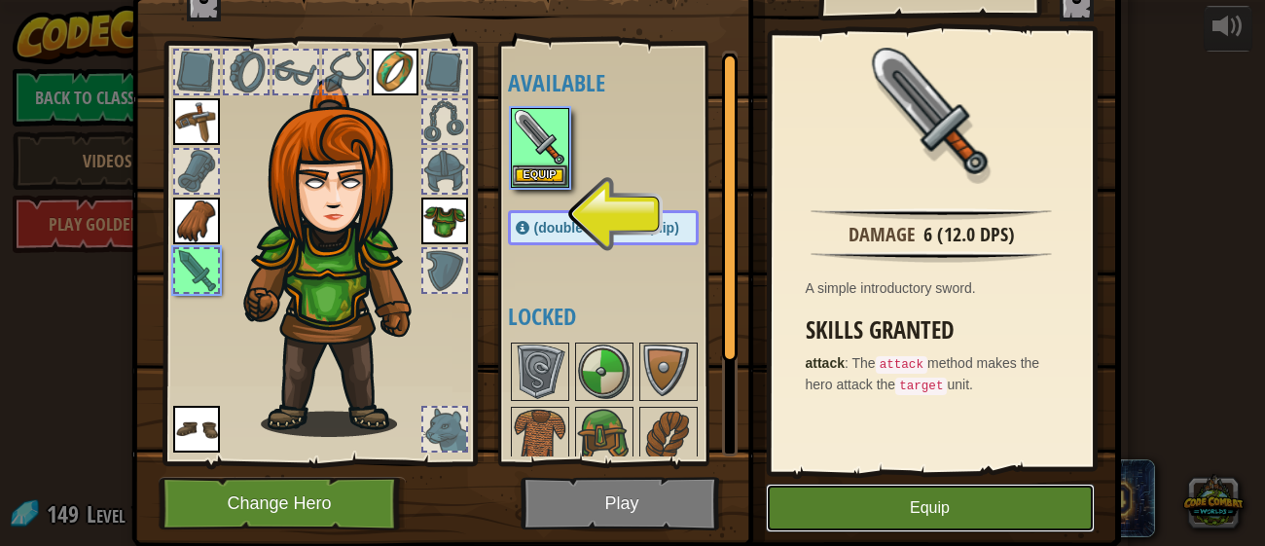
click at [817, 495] on button "Equip" at bounding box center [930, 507] width 329 height 49
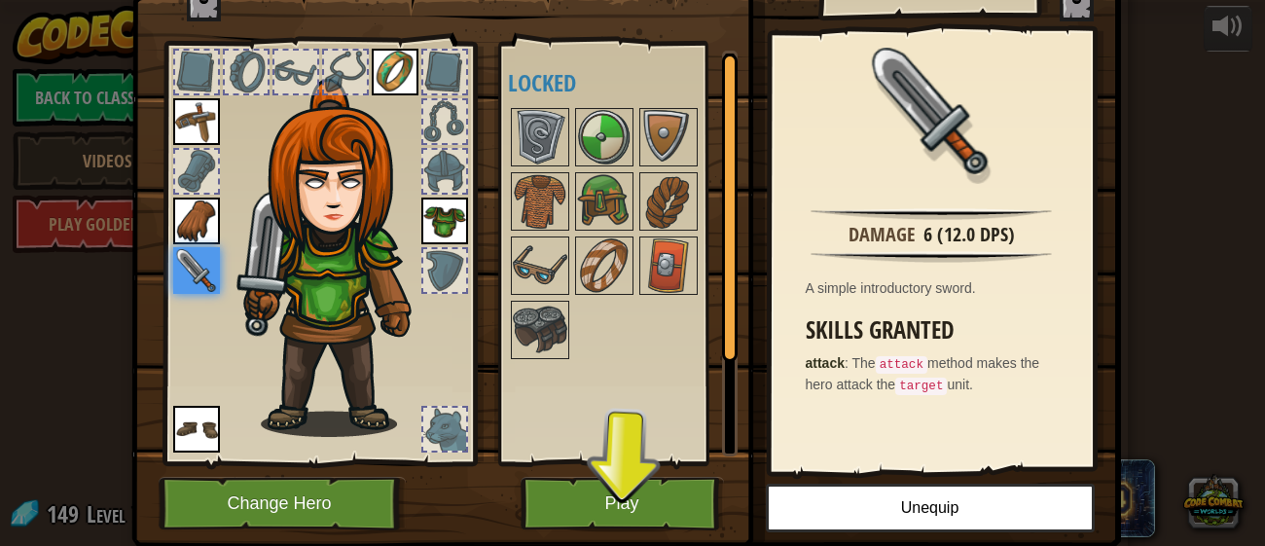
click at [646, 455] on div "Available Equip Equip Equip Equip Equip Equip (double-click to equip) Locked" at bounding box center [623, 254] width 230 height 406
click at [650, 472] on img at bounding box center [625, 196] width 989 height 706
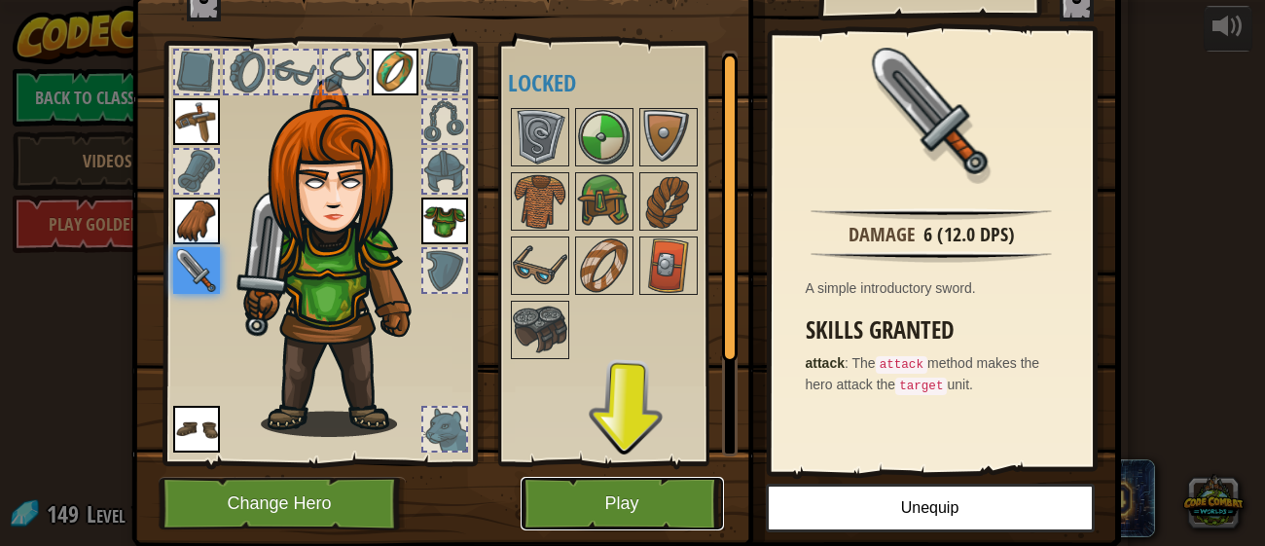
click at [664, 502] on button "Play" at bounding box center [621, 504] width 203 height 54
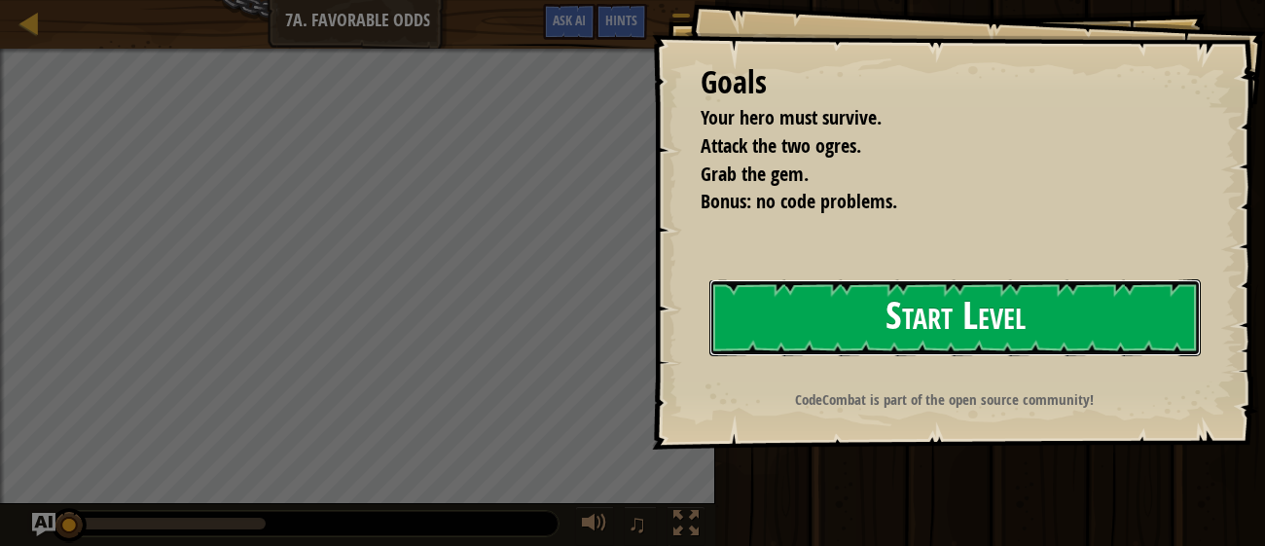
click at [760, 338] on button "Start Level" at bounding box center [954, 317] width 491 height 77
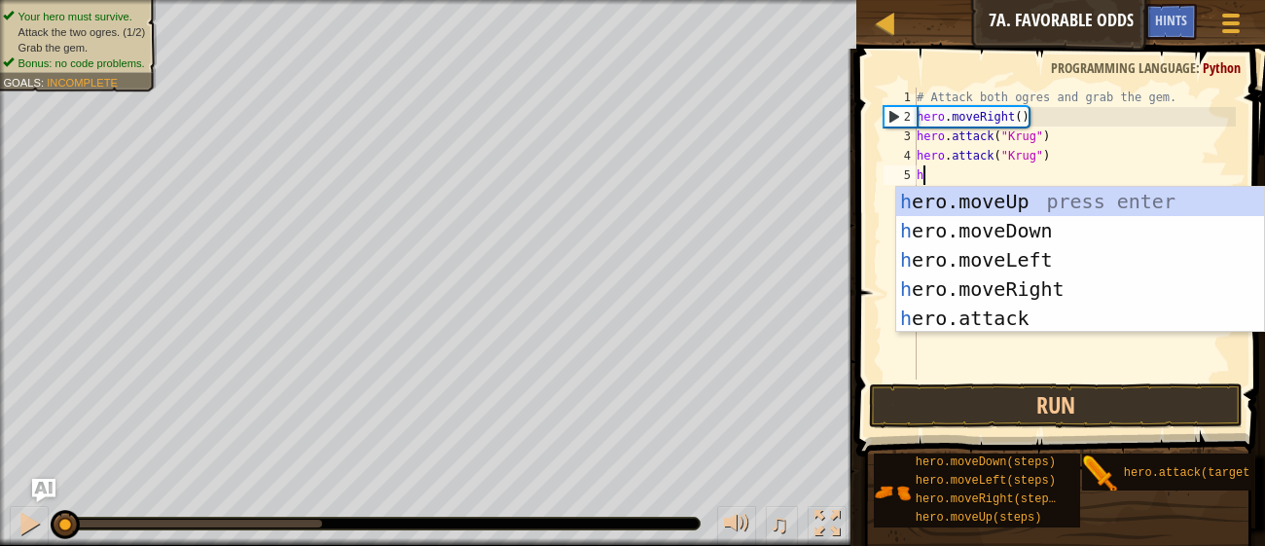
scroll to position [8, 0]
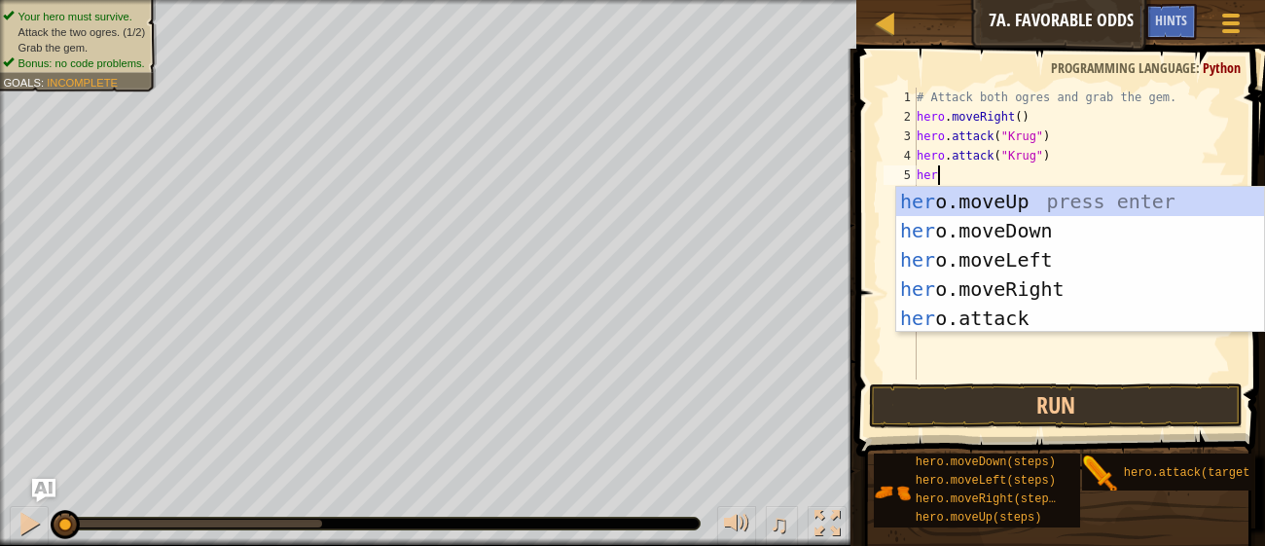
type textarea "hero"
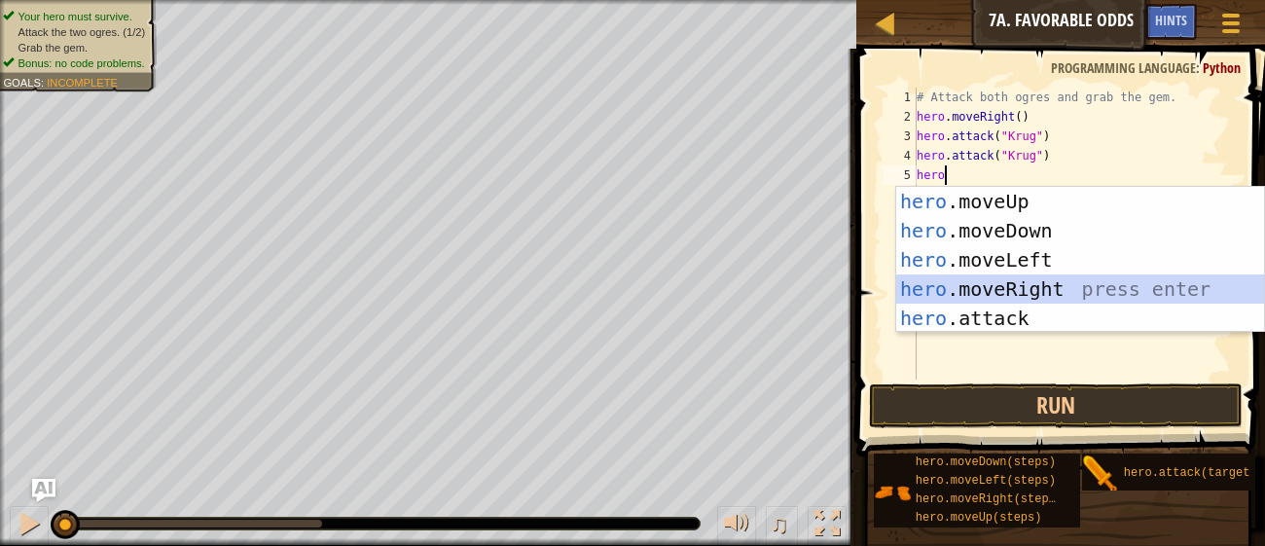
click at [947, 295] on div "hero .moveUp press enter hero .moveDown press enter hero .moveLeft press enter …" at bounding box center [1080, 289] width 368 height 204
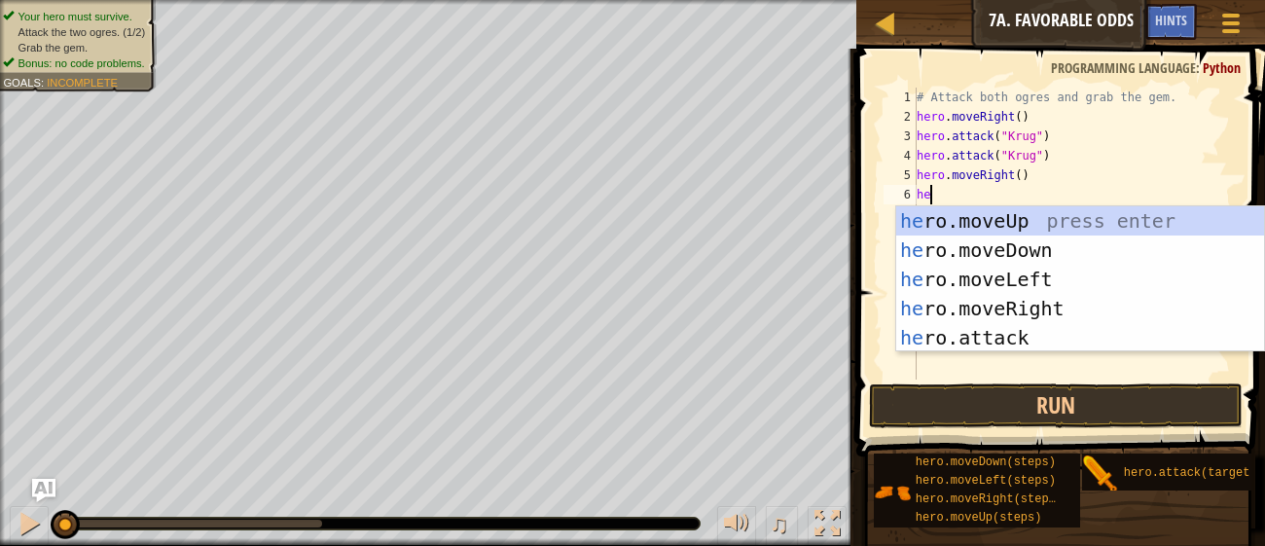
type textarea "her"
click at [1085, 220] on div "her o.moveUp press enter her o.moveDown press enter her o.moveLeft press enter …" at bounding box center [1080, 308] width 368 height 204
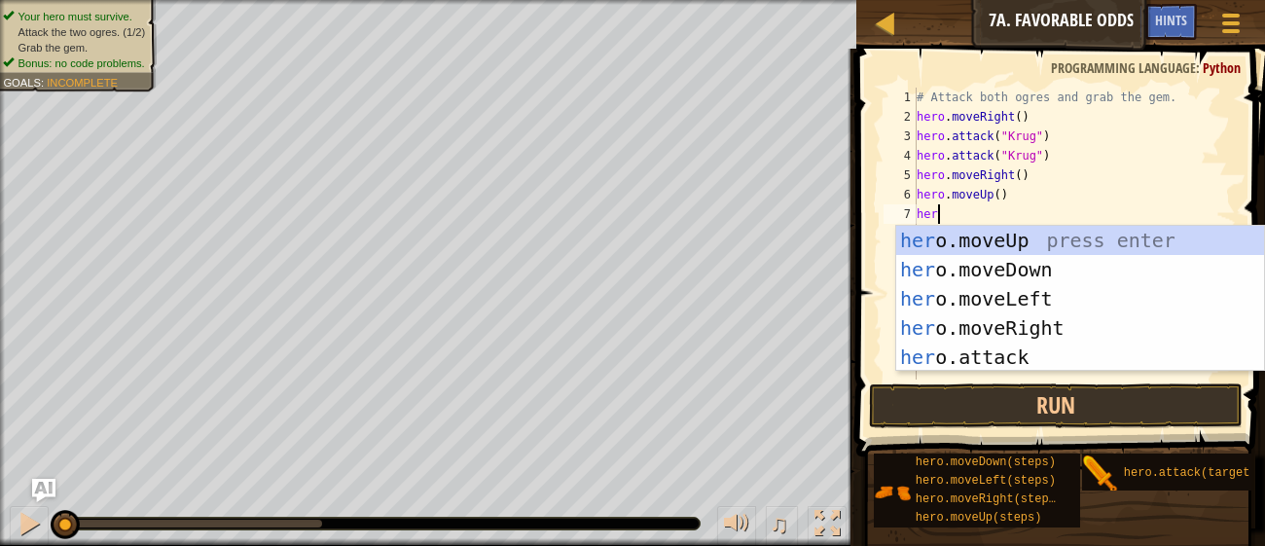
type textarea "hero"
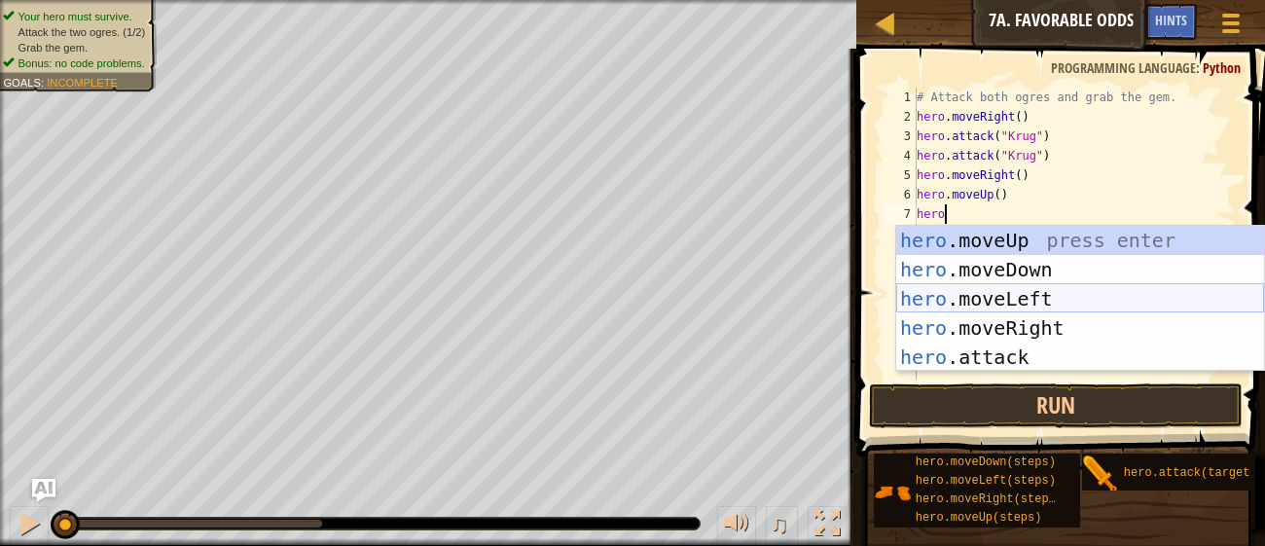
click at [941, 300] on div "hero .moveUp press enter hero .moveDown press enter hero .moveLeft press enter …" at bounding box center [1080, 328] width 368 height 204
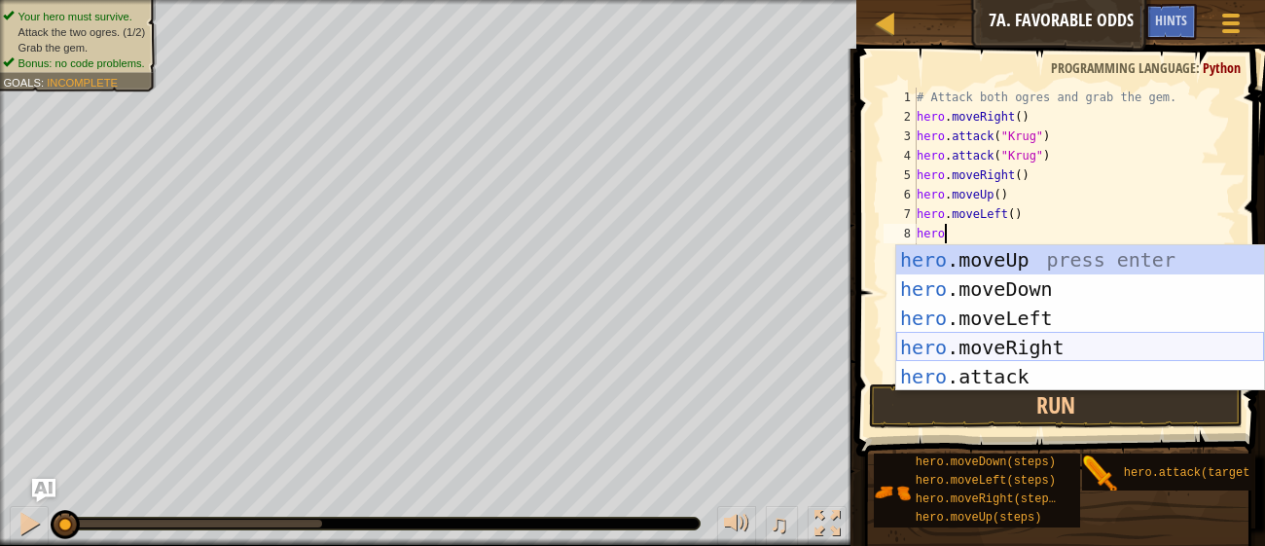
click at [988, 363] on div "hero .moveUp press enter hero .moveDown press enter hero .moveLeft press enter …" at bounding box center [1080, 347] width 368 height 204
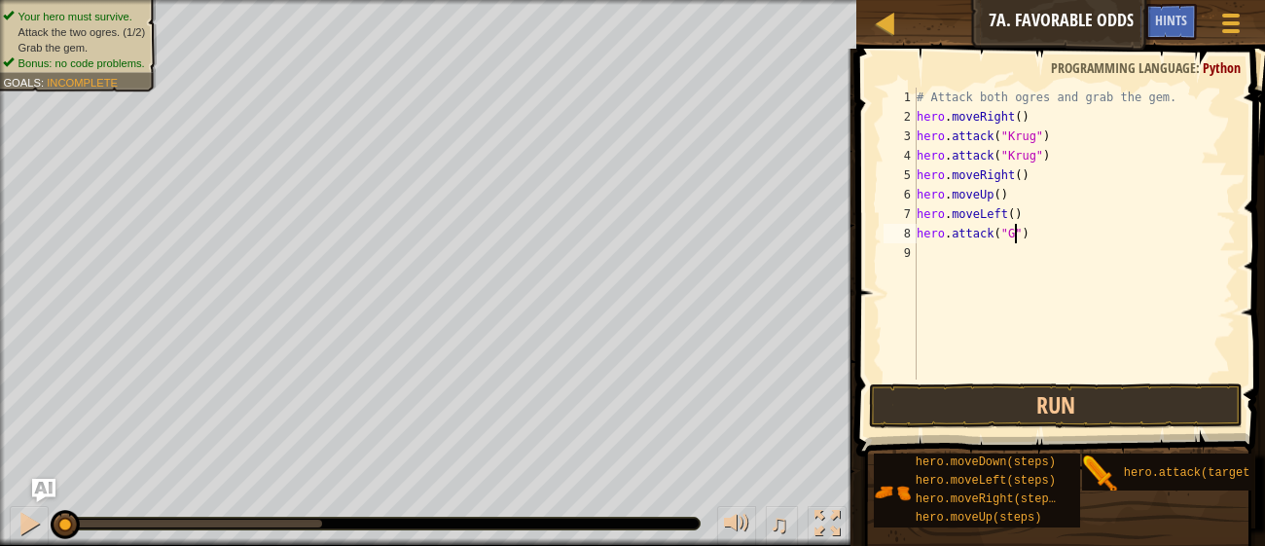
scroll to position [8, 9]
type textarea "hero.attack("Grump")"
click at [1080, 267] on div "# Attack both ogres and grab the gem. hero . moveRight ( ) hero . attack ( "[PE…" at bounding box center [1073, 253] width 323 height 331
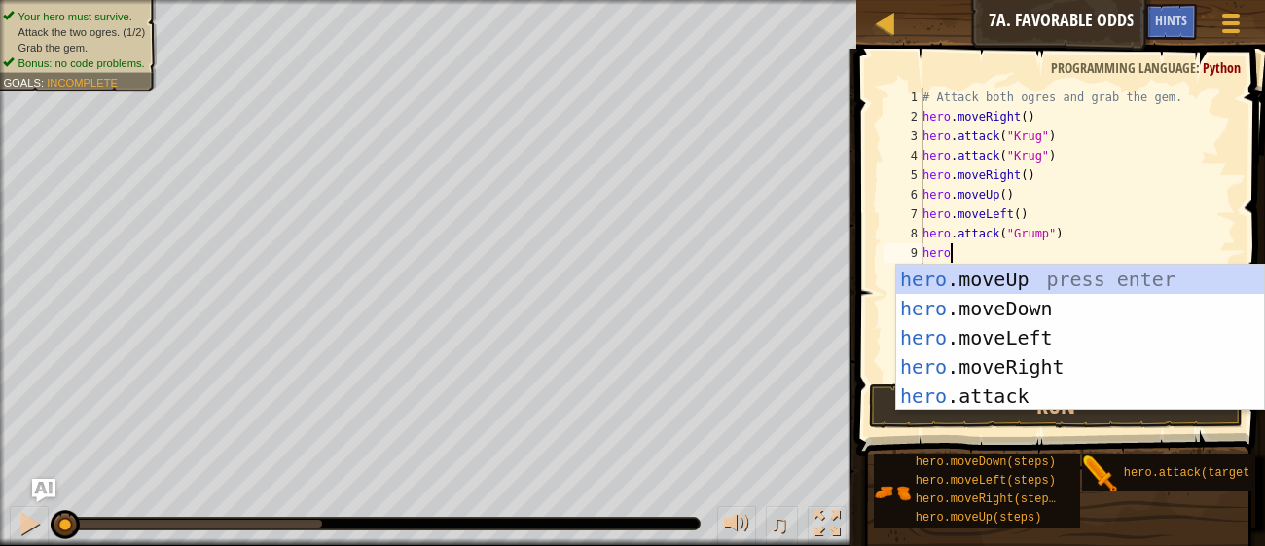
scroll to position [8, 1]
click at [1070, 403] on div "hero .moveUp press enter hero .moveDown press enter hero .moveLeft press enter …" at bounding box center [1080, 367] width 368 height 204
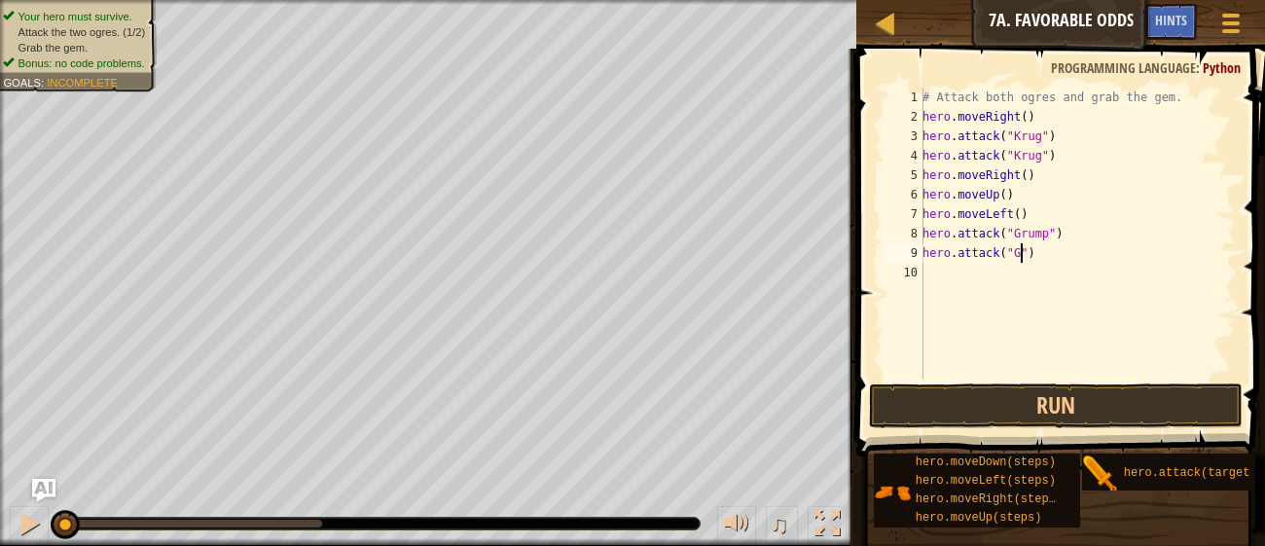
scroll to position [8, 7]
type textarea "hero.attack("Grump")"
click at [948, 272] on div "# Attack both ogres and grab the gem. hero . moveRight ( ) hero . attack ( "[PE…" at bounding box center [1076, 253] width 317 height 331
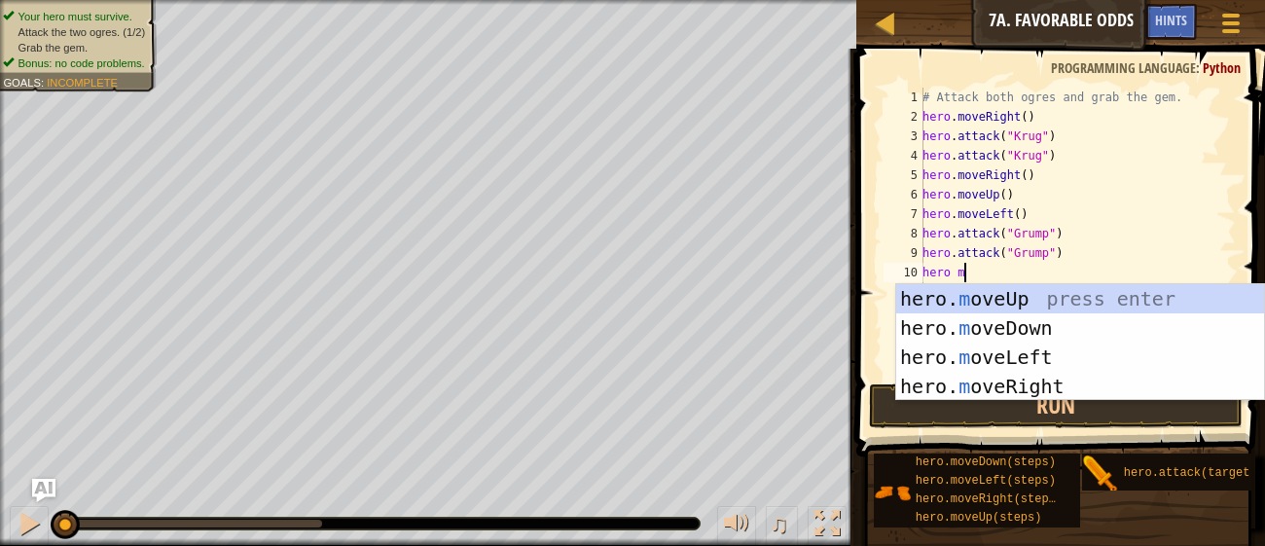
scroll to position [8, 2]
type textarea "hero mo"
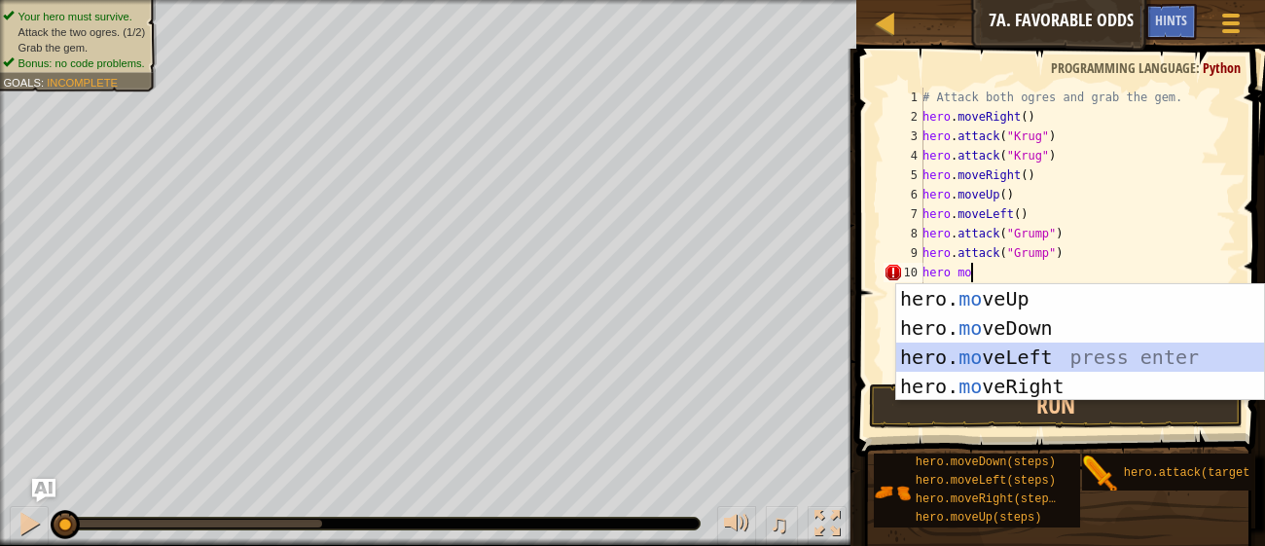
click at [949, 356] on div "hero. mo veUp press enter hero. mo veDown press enter hero. mo veLeft press ent…" at bounding box center [1080, 371] width 368 height 175
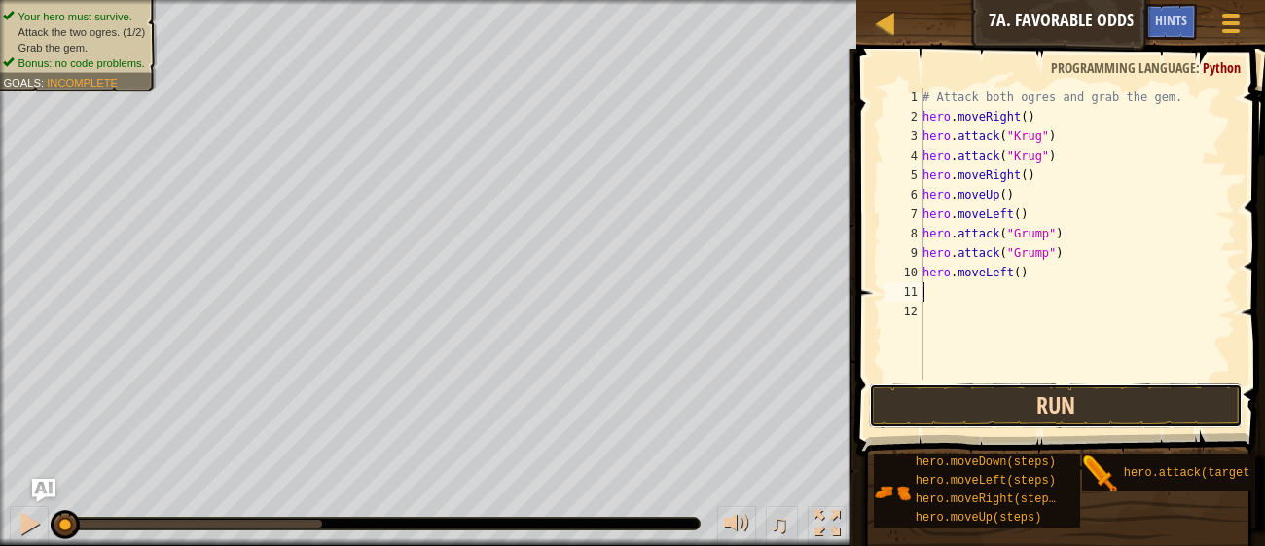
click at [1043, 410] on button "Run" at bounding box center [1056, 405] width 374 height 45
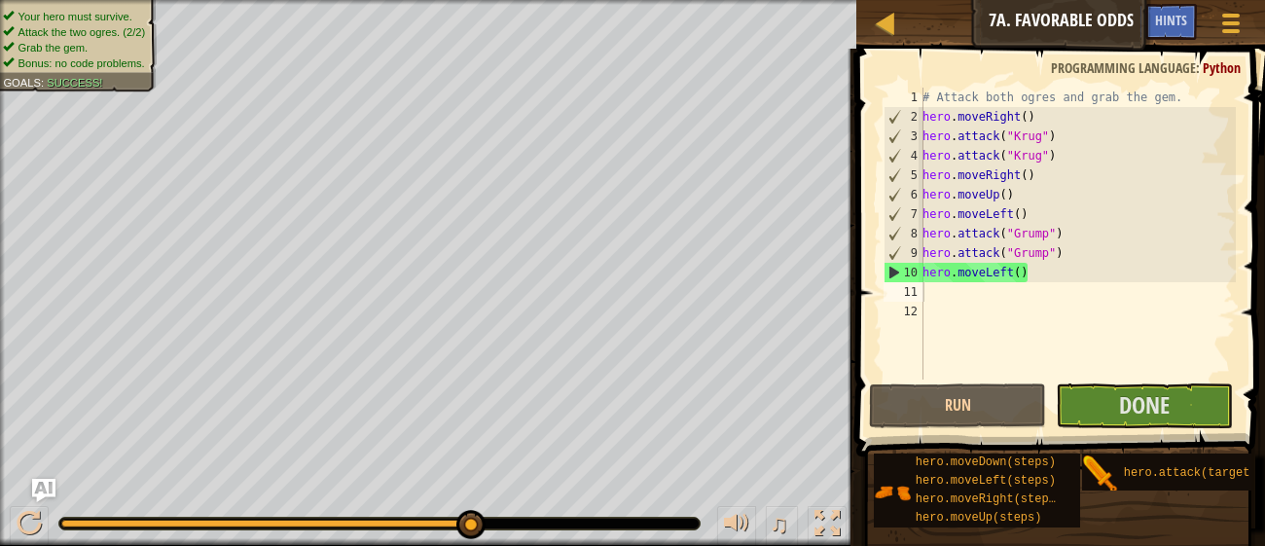
click at [1221, 432] on span at bounding box center [1062, 224] width 424 height 465
click at [1209, 420] on button "Done" at bounding box center [1143, 405] width 177 height 45
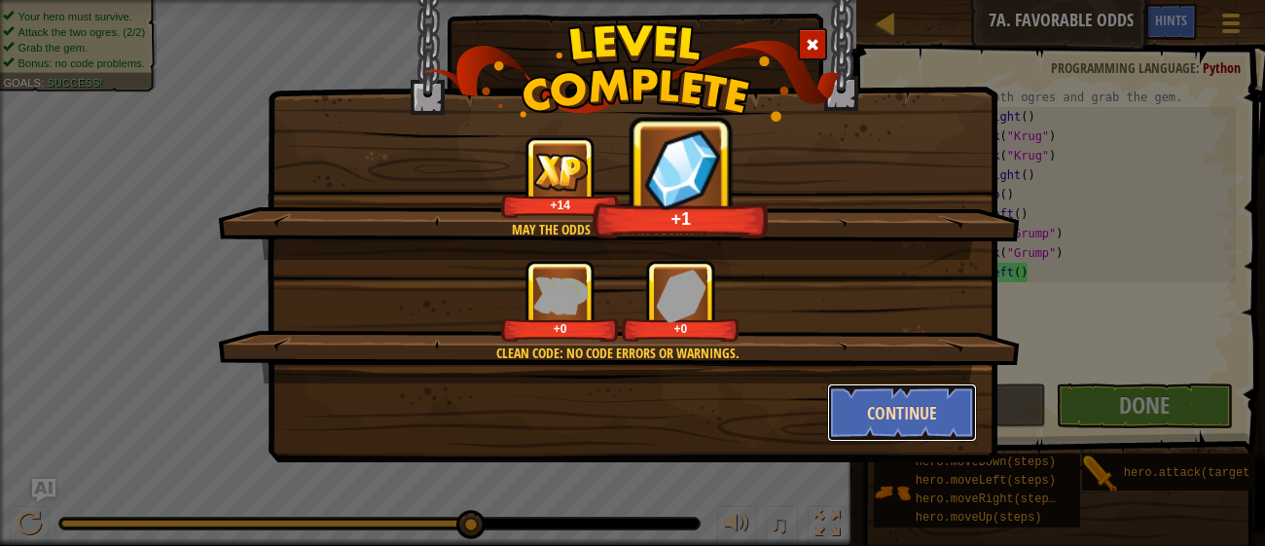
click at [923, 420] on button "Continue" at bounding box center [902, 412] width 151 height 58
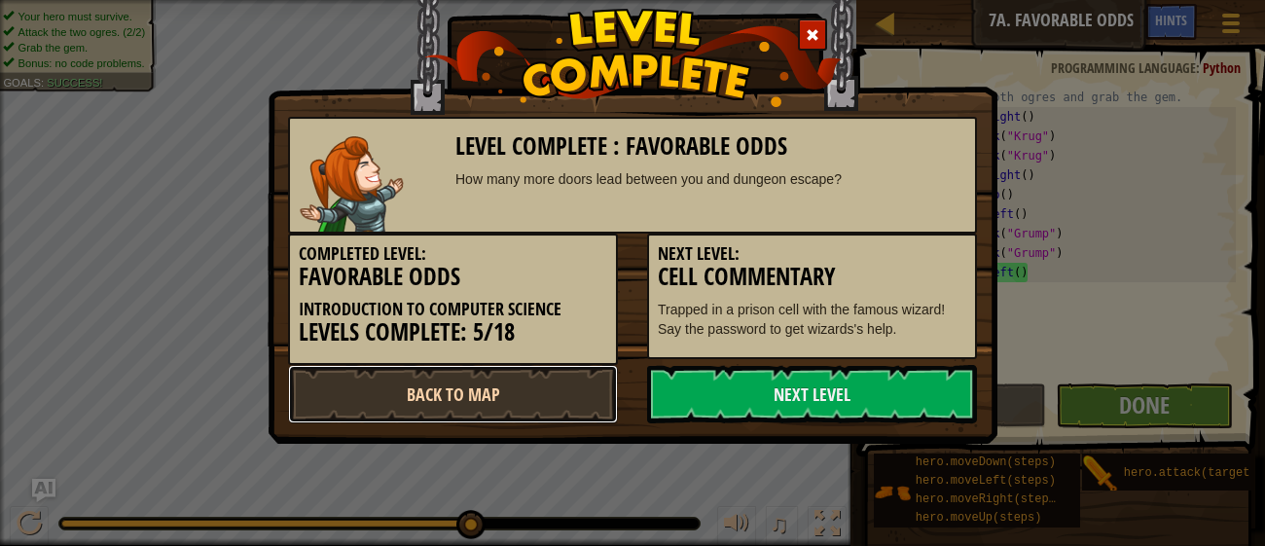
click at [471, 371] on link "Back to Map" at bounding box center [453, 394] width 330 height 58
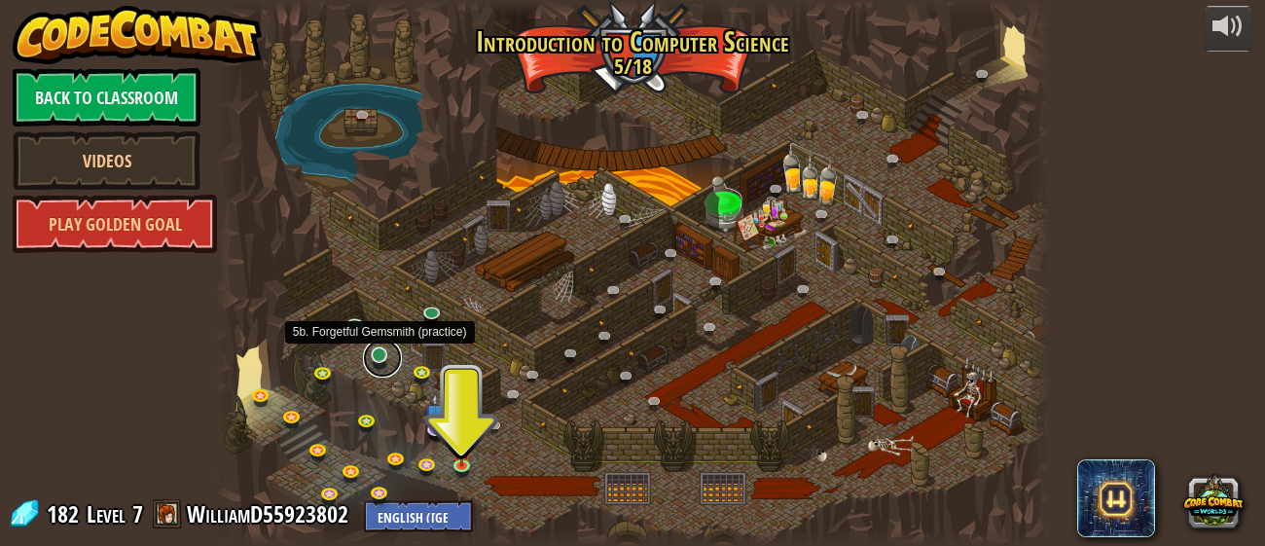
click at [381, 347] on link at bounding box center [382, 358] width 39 height 39
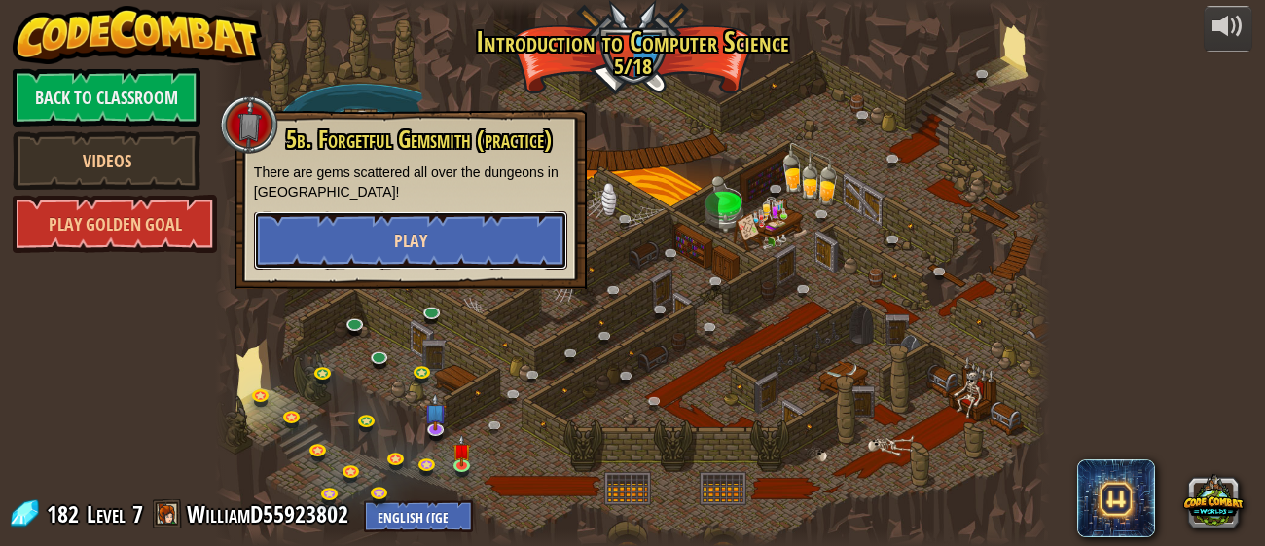
click at [355, 231] on button "Play" at bounding box center [410, 240] width 313 height 58
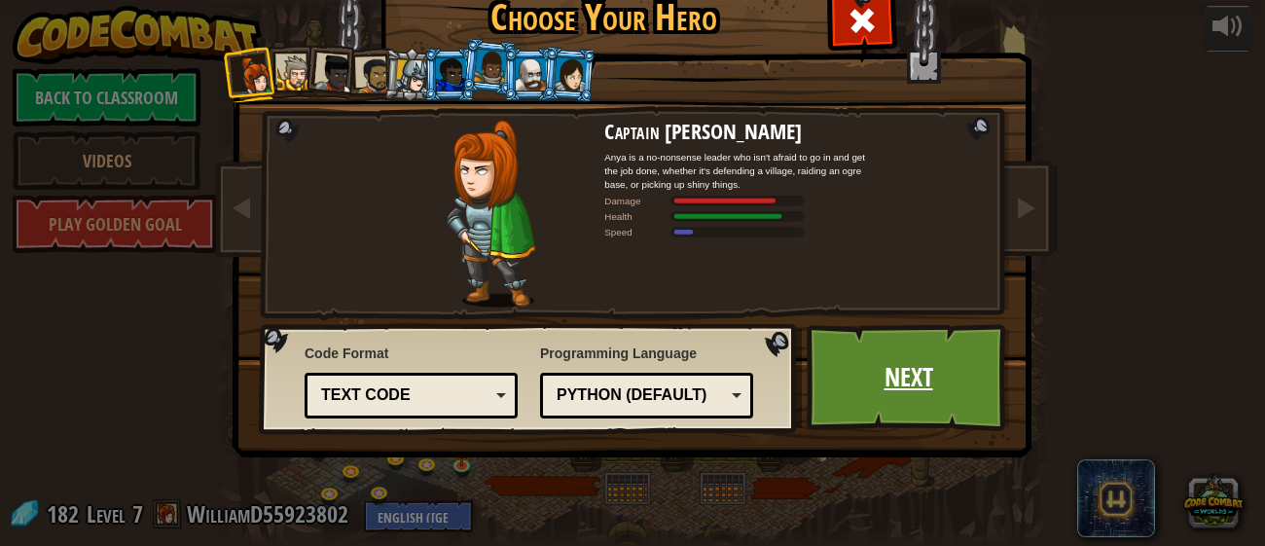
click at [808, 408] on link "Next" at bounding box center [907, 377] width 203 height 107
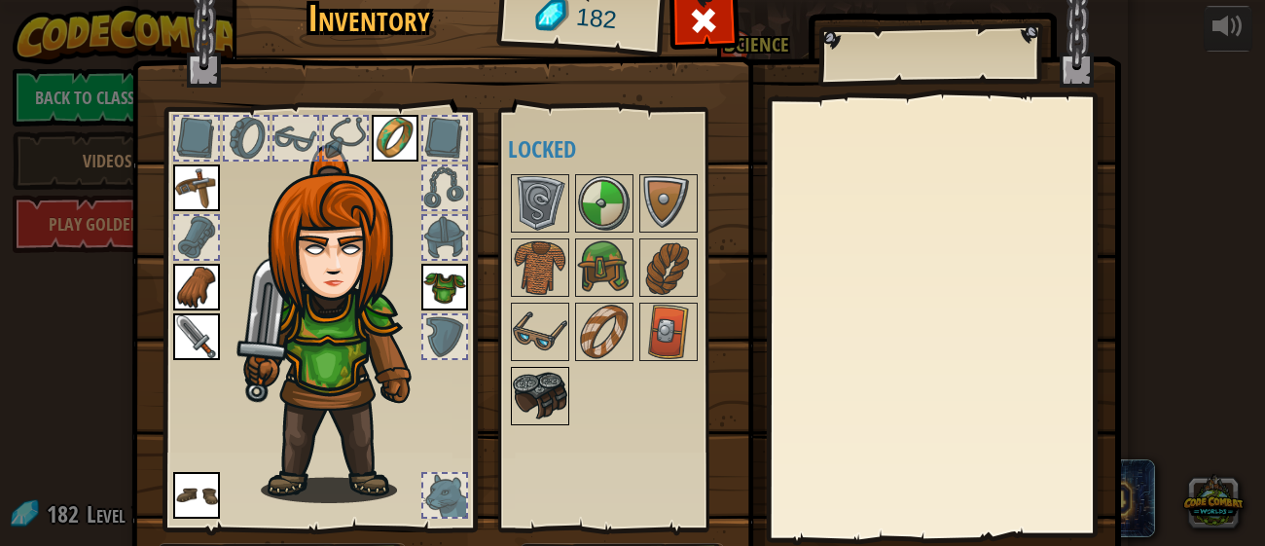
click at [556, 373] on img at bounding box center [540, 396] width 54 height 54
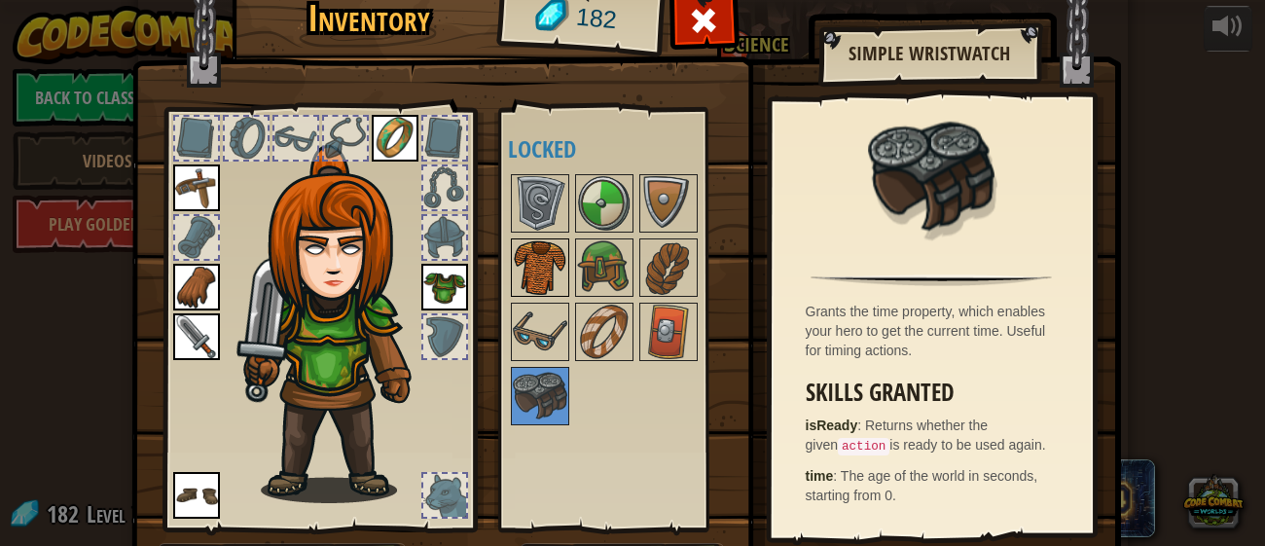
click at [523, 288] on img at bounding box center [540, 267] width 54 height 54
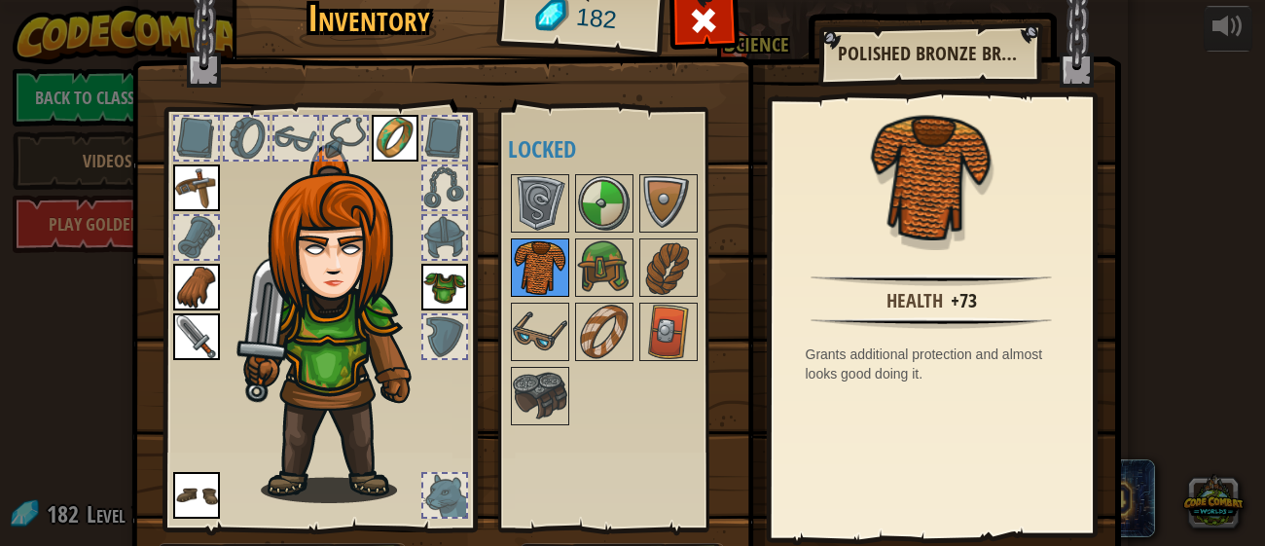
click at [554, 280] on img at bounding box center [540, 267] width 54 height 54
click at [555, 214] on img at bounding box center [540, 203] width 54 height 54
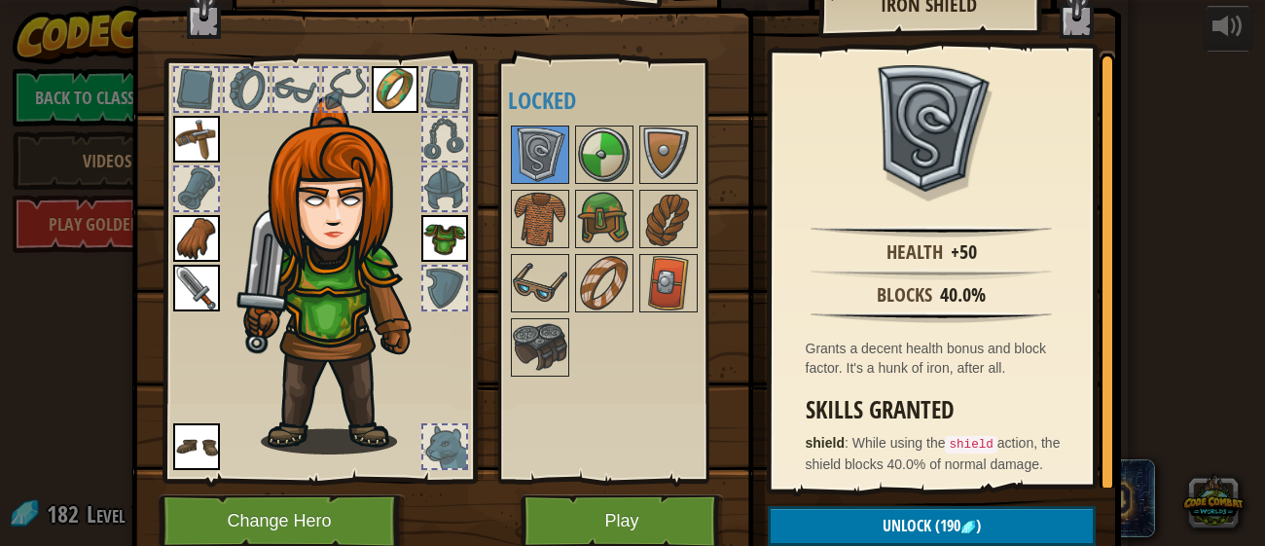
scroll to position [59, 0]
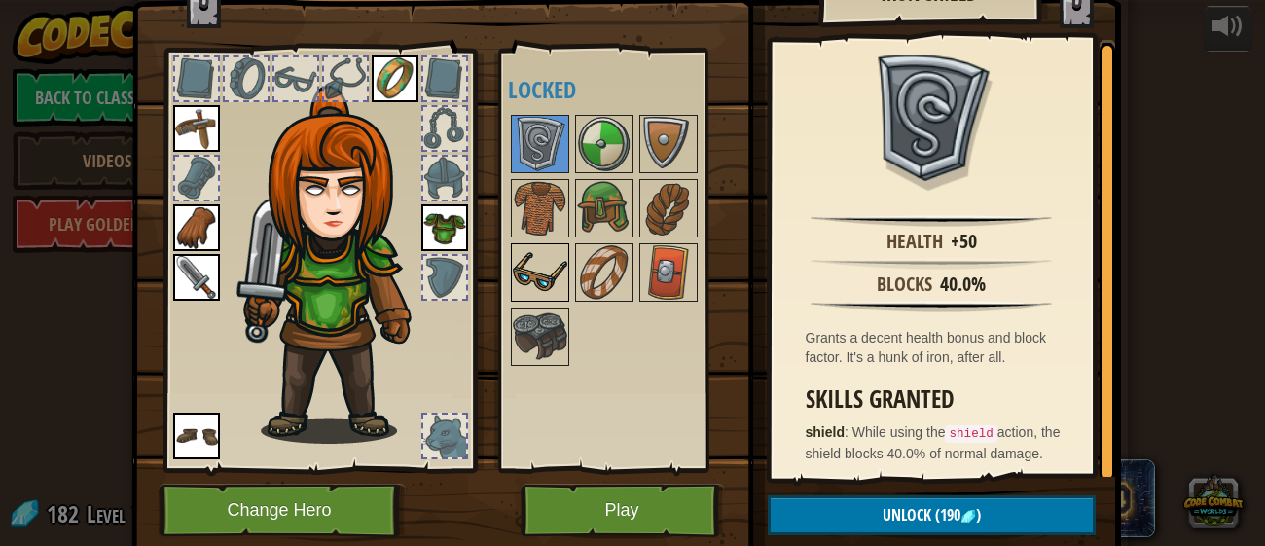
click at [535, 276] on img at bounding box center [540, 272] width 54 height 54
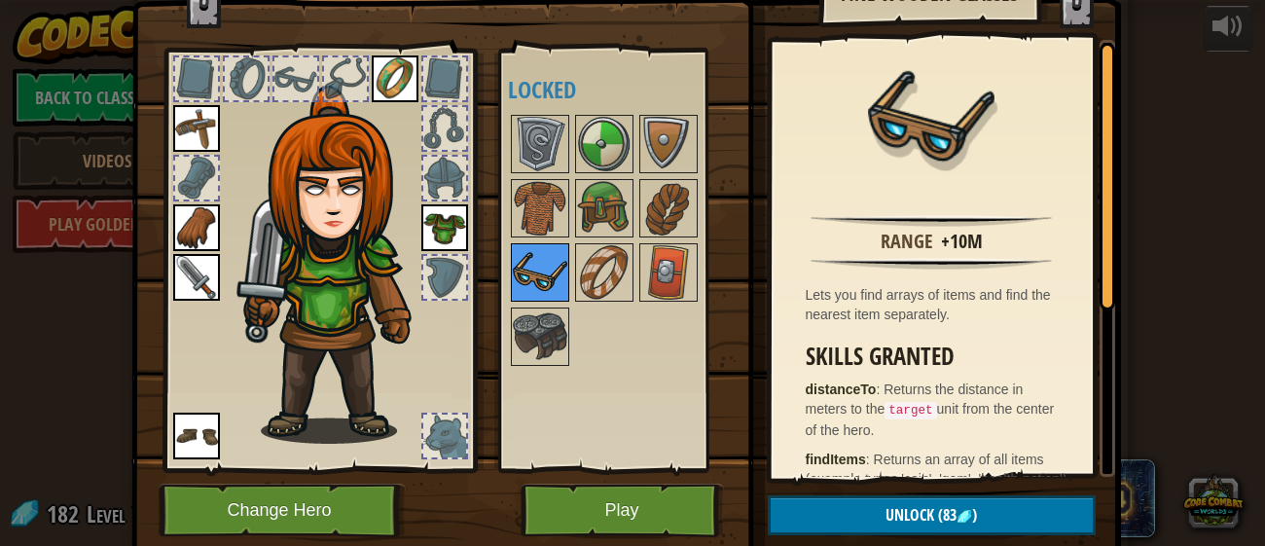
click at [550, 243] on div at bounding box center [540, 272] width 58 height 58
click at [549, 225] on img at bounding box center [540, 208] width 54 height 54
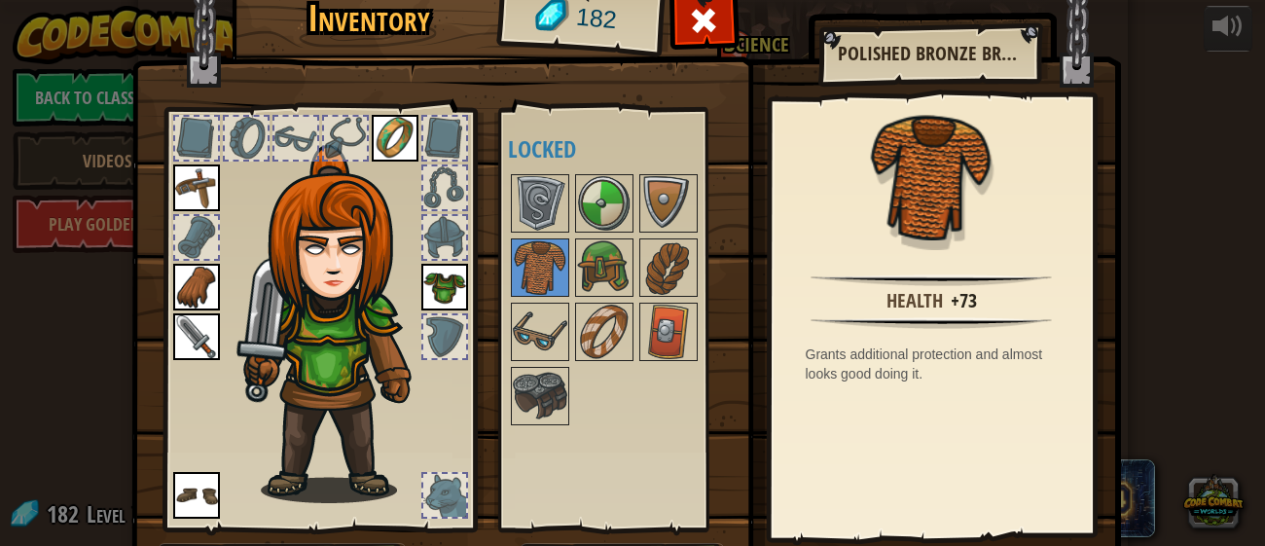
scroll to position [125, 0]
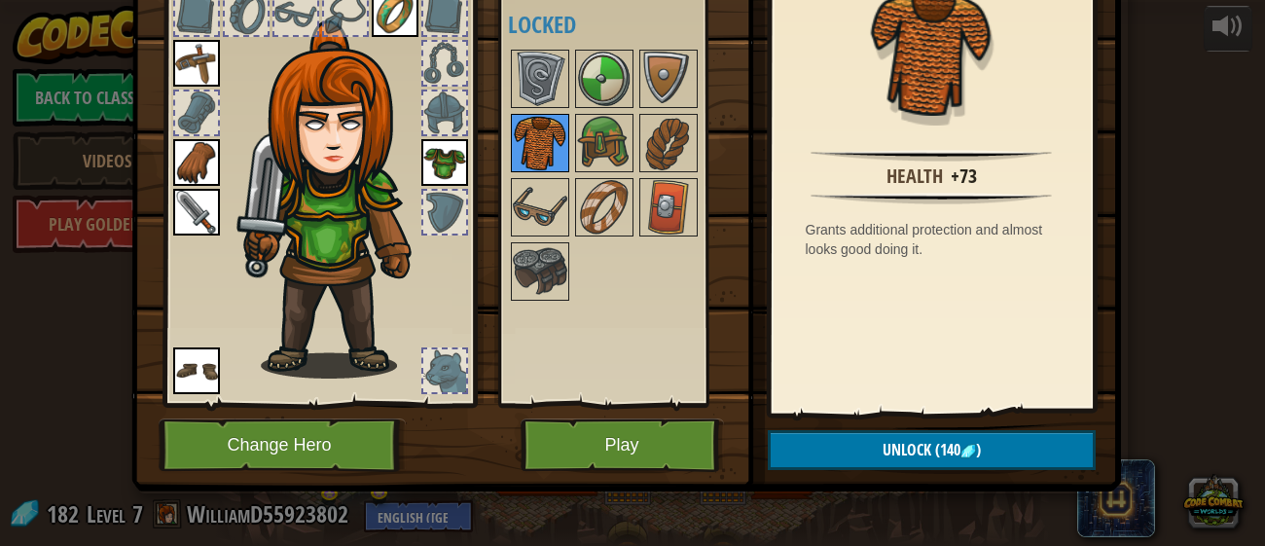
click at [541, 153] on img at bounding box center [540, 143] width 54 height 54
click at [662, 147] on img at bounding box center [668, 143] width 54 height 54
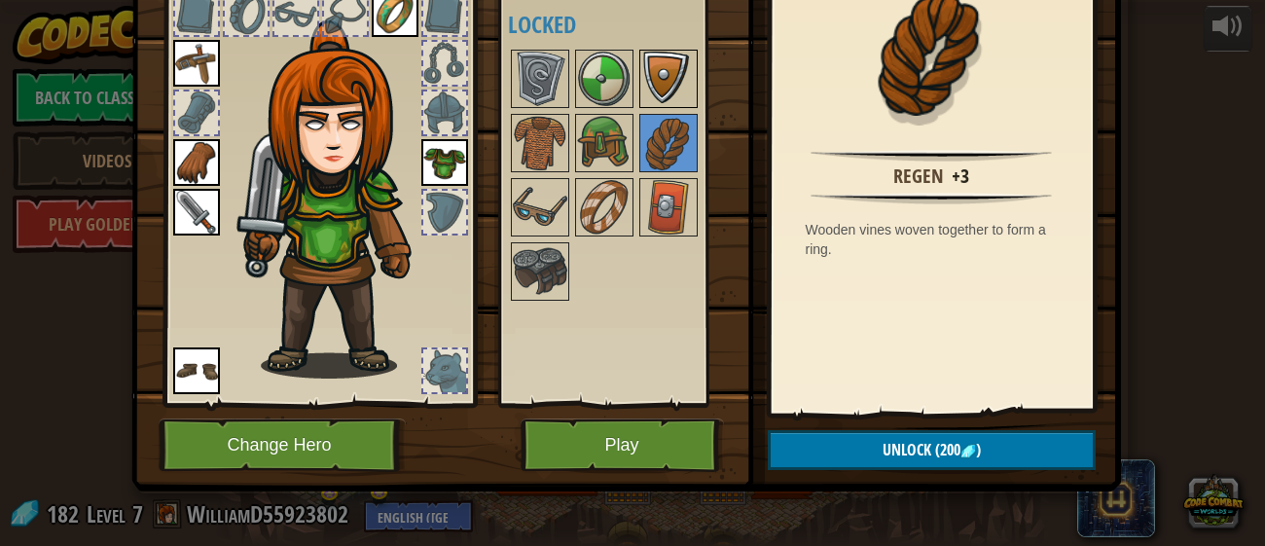
click at [669, 64] on img at bounding box center [668, 79] width 54 height 54
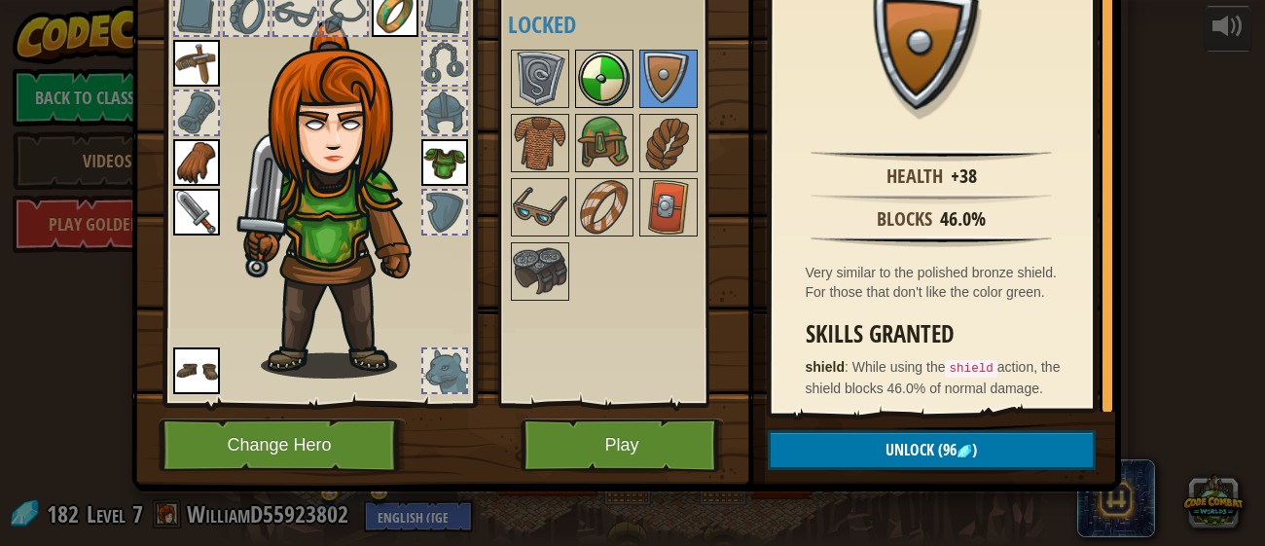
click at [622, 65] on img at bounding box center [604, 79] width 54 height 54
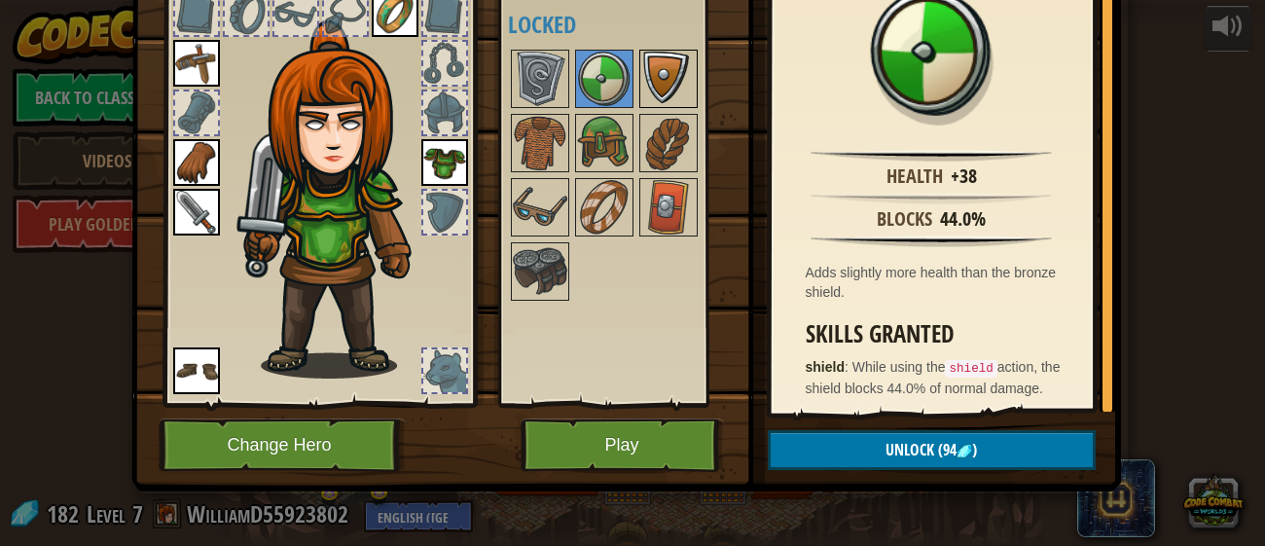
click at [662, 84] on img at bounding box center [668, 79] width 54 height 54
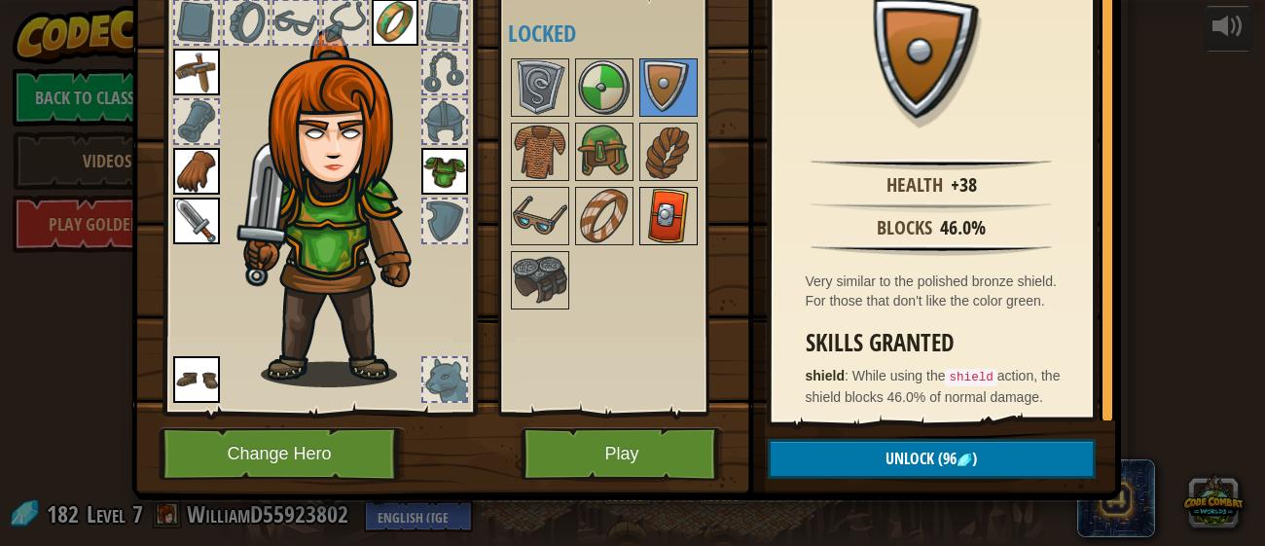
scroll to position [120, 0]
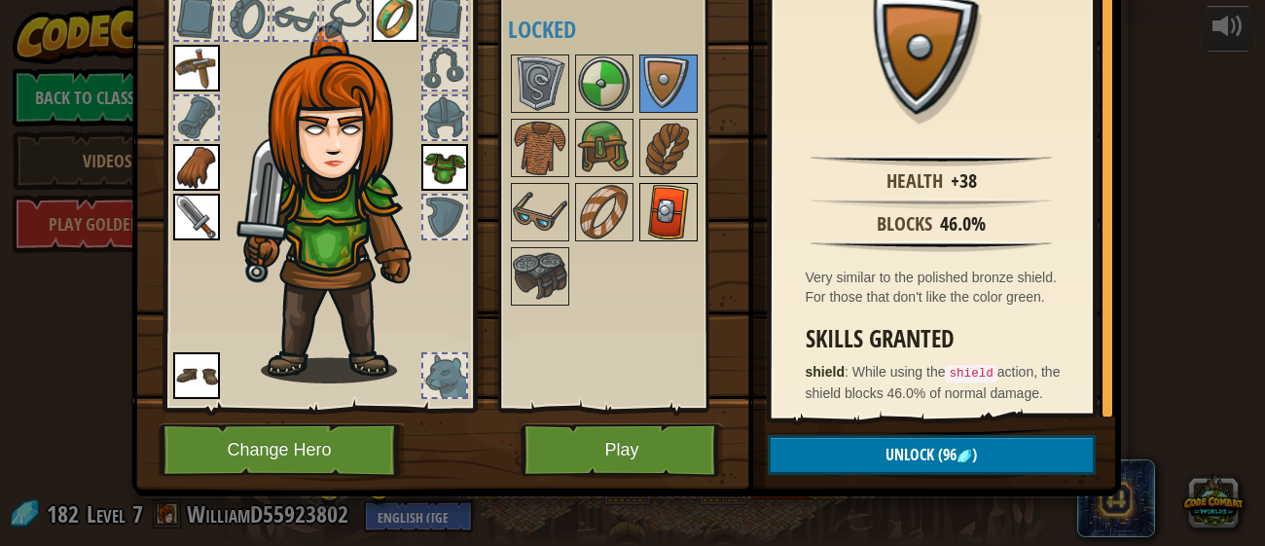
click at [666, 191] on img at bounding box center [668, 212] width 54 height 54
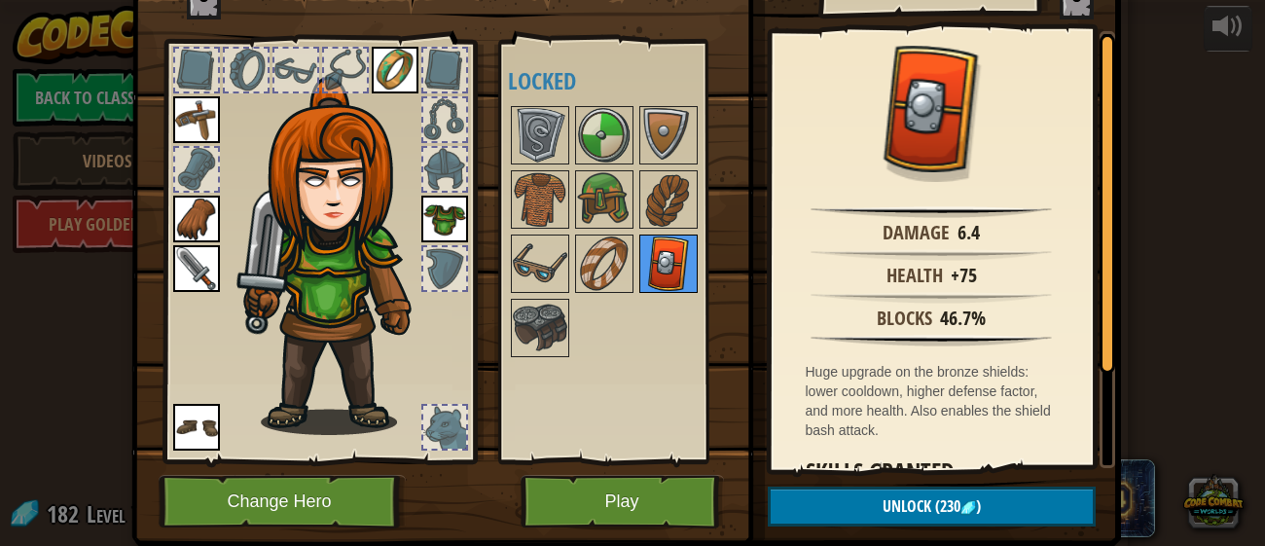
scroll to position [71, 0]
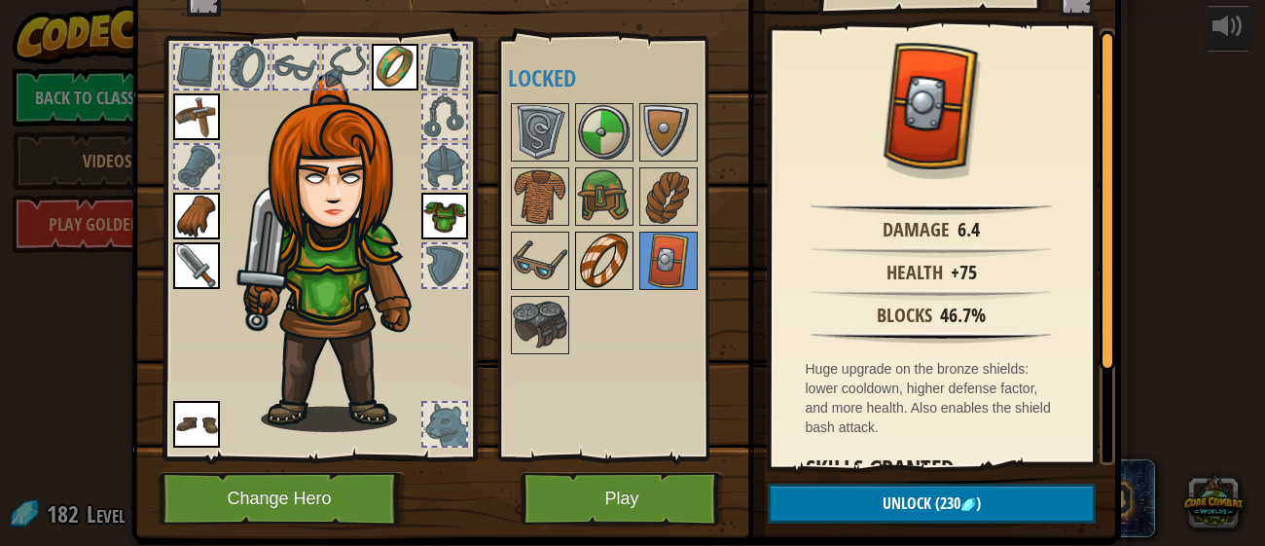
click at [605, 243] on img at bounding box center [604, 260] width 54 height 54
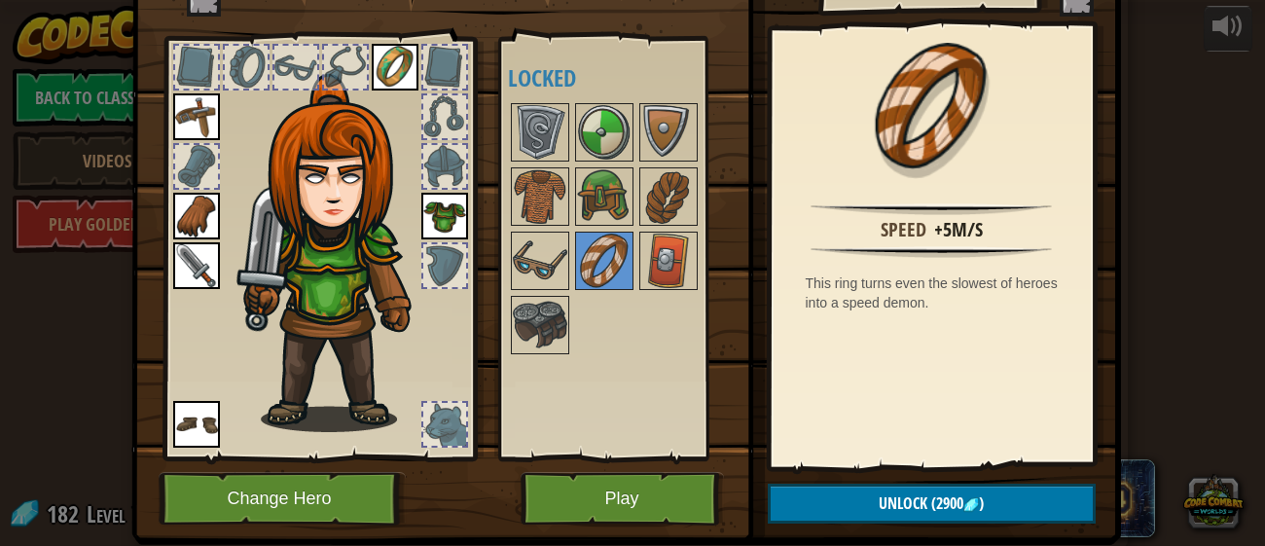
click at [443, 178] on div at bounding box center [444, 166] width 43 height 43
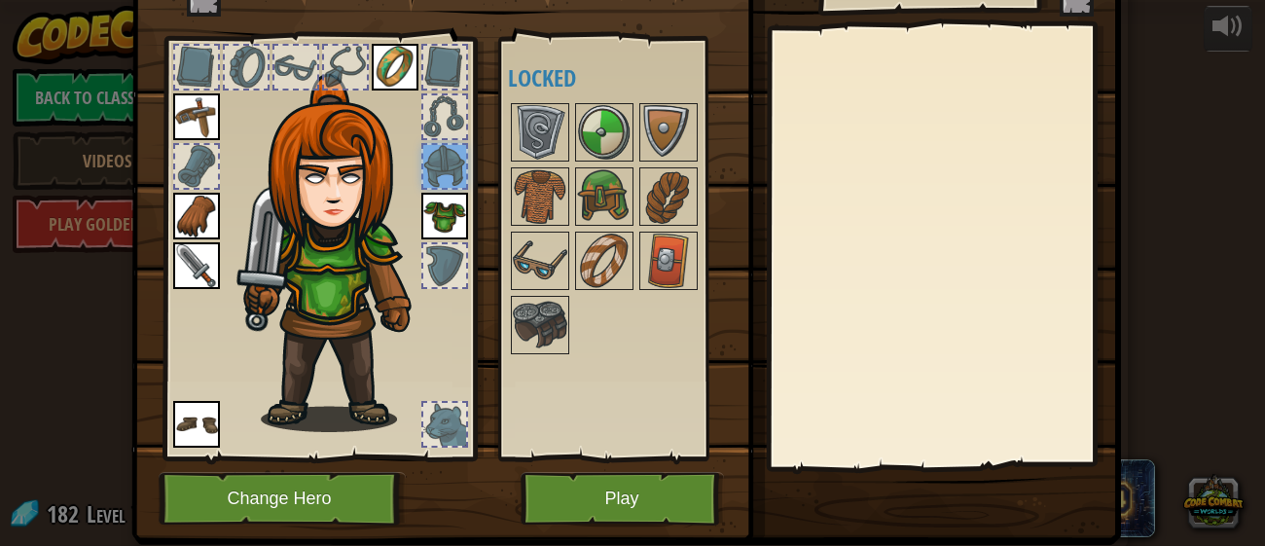
click at [302, 71] on div at bounding box center [295, 67] width 43 height 43
click at [519, 248] on img at bounding box center [540, 260] width 54 height 54
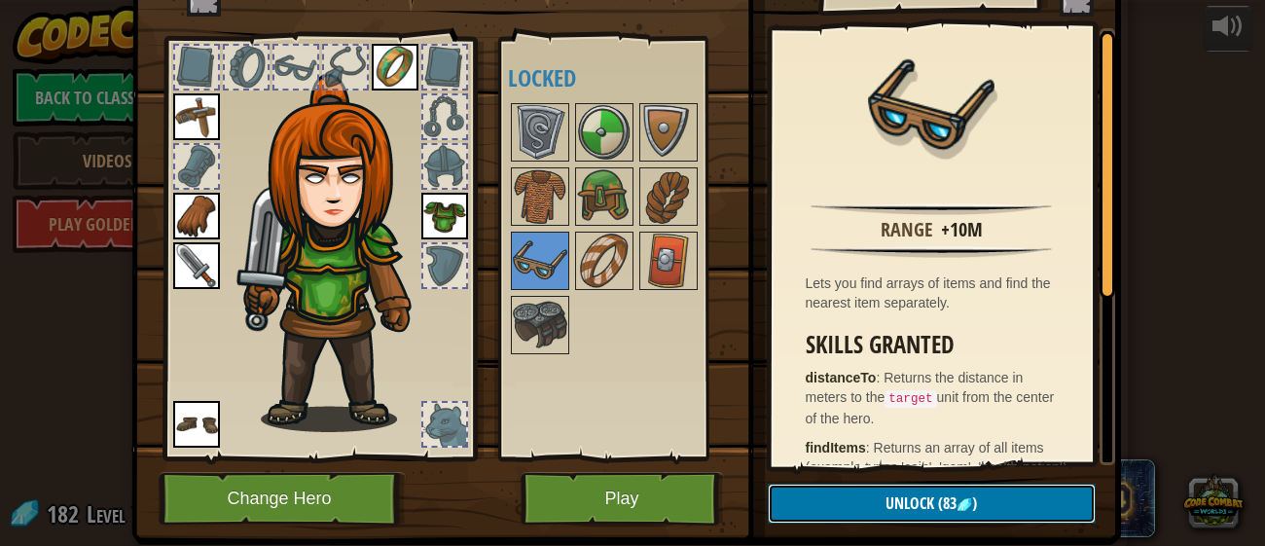
click at [832, 498] on button "Unlock (83 )" at bounding box center [932, 503] width 328 height 40
click at [832, 498] on button "Confirm" at bounding box center [932, 503] width 328 height 40
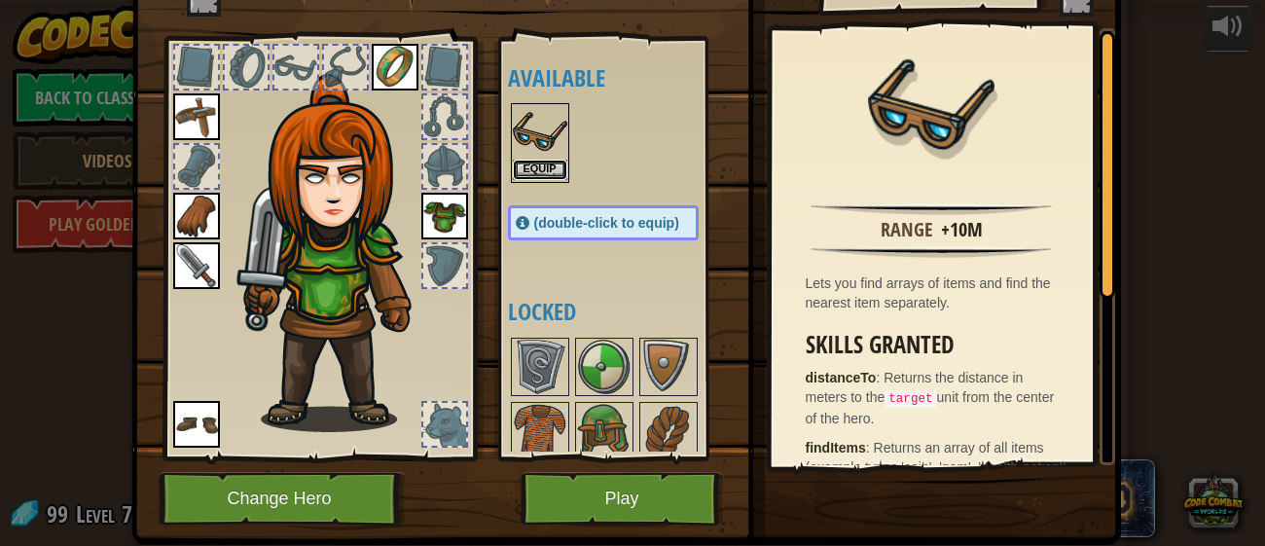
click at [556, 172] on button "Equip" at bounding box center [540, 170] width 54 height 20
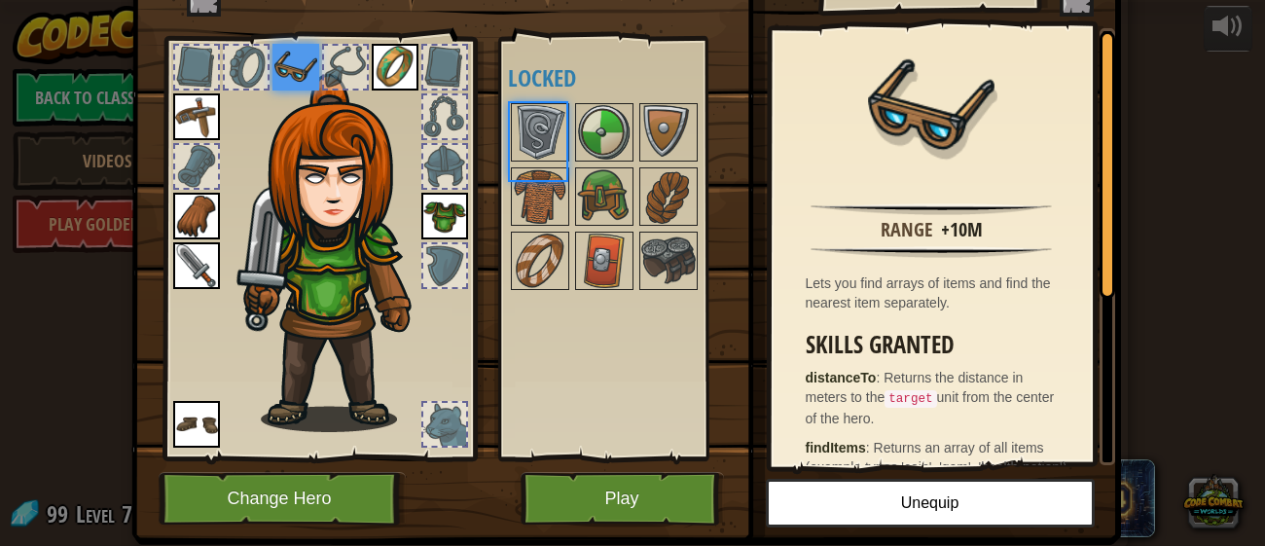
click at [556, 172] on img at bounding box center [540, 196] width 54 height 54
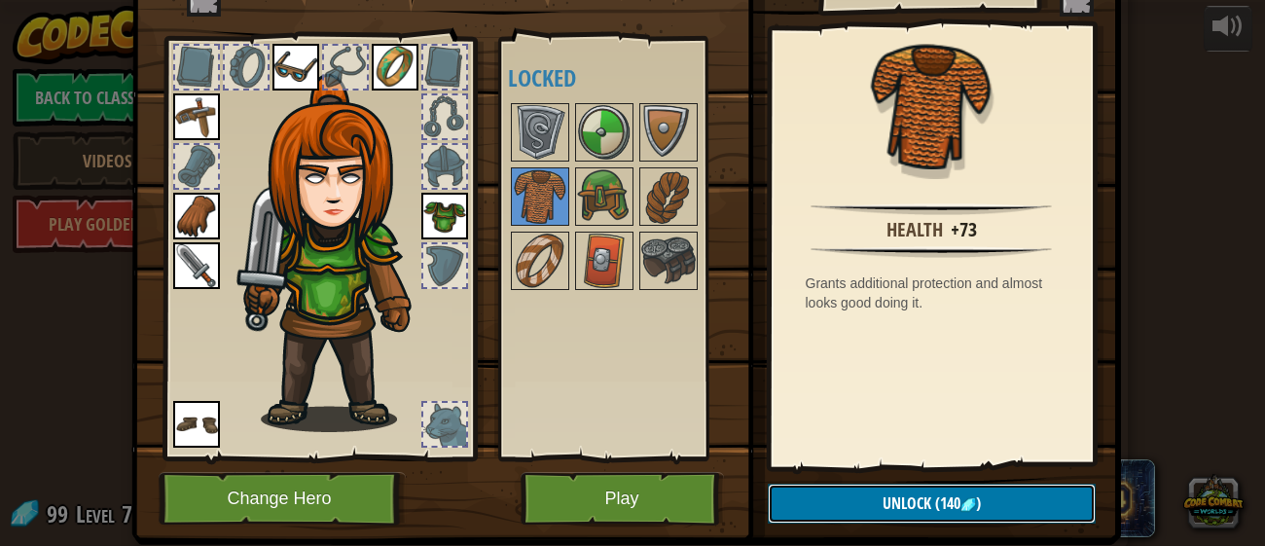
click at [910, 498] on span "Unlock" at bounding box center [906, 502] width 49 height 21
click at [912, 512] on span "Unlock" at bounding box center [906, 502] width 49 height 21
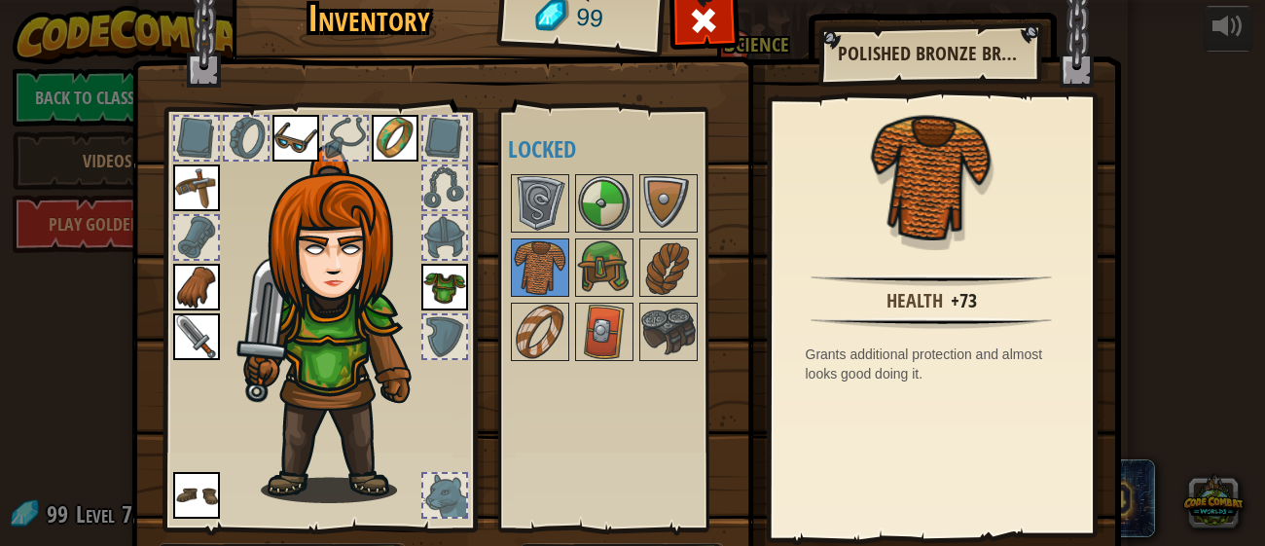
scroll to position [39, 0]
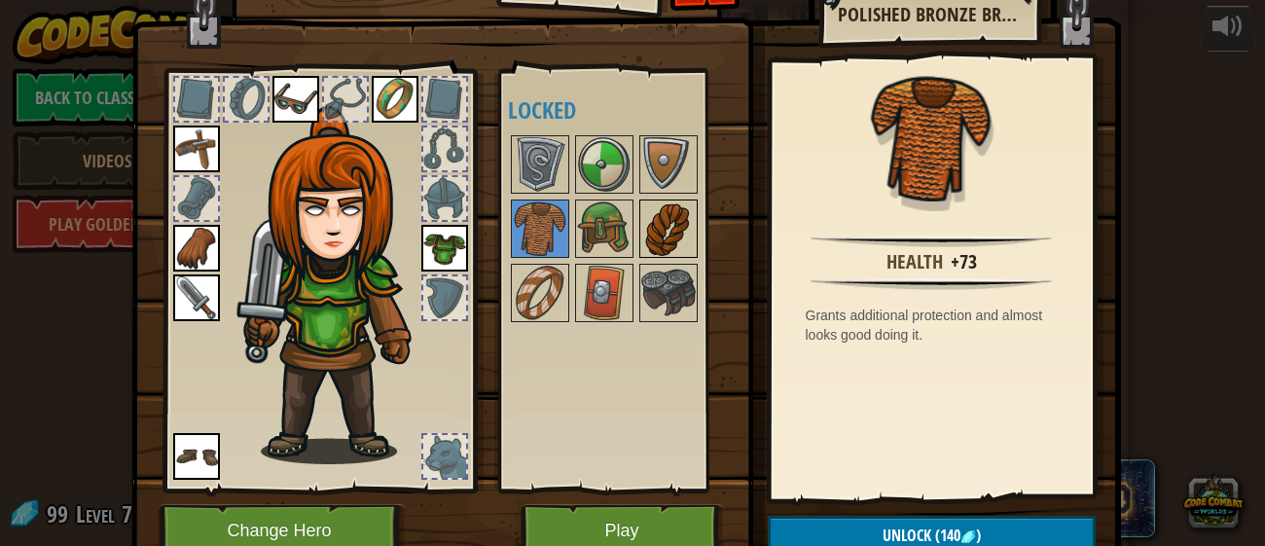
click at [665, 239] on img at bounding box center [668, 228] width 54 height 54
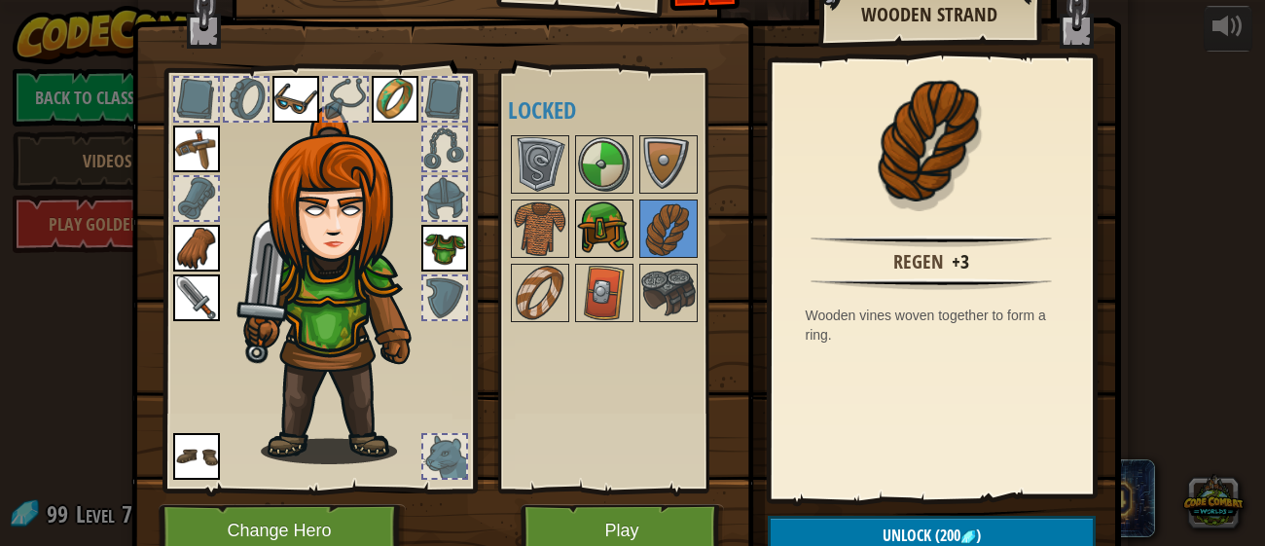
click at [611, 241] on img at bounding box center [604, 228] width 54 height 54
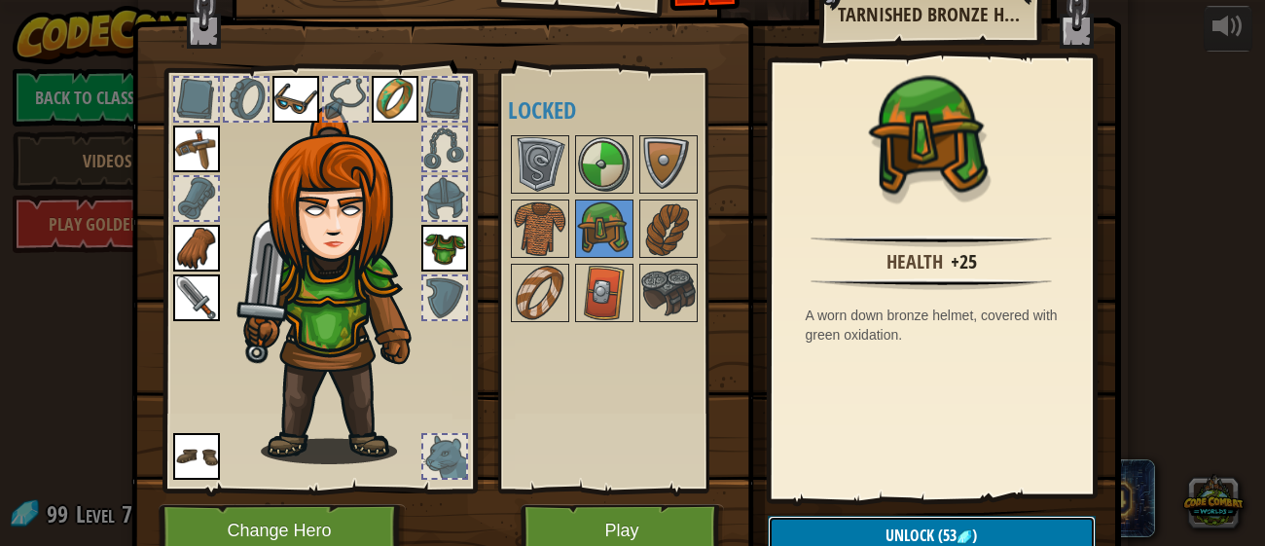
click at [830, 528] on button "Unlock (53 )" at bounding box center [932, 536] width 328 height 40
click at [870, 538] on button "Confirm" at bounding box center [932, 536] width 328 height 40
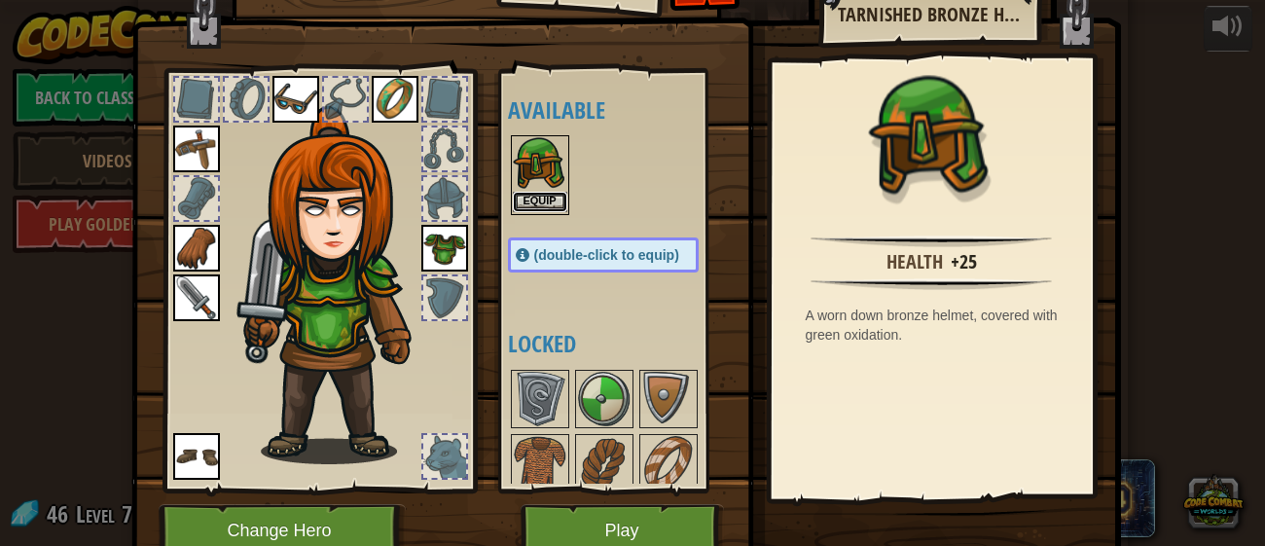
click at [555, 202] on button "Equip" at bounding box center [540, 202] width 54 height 20
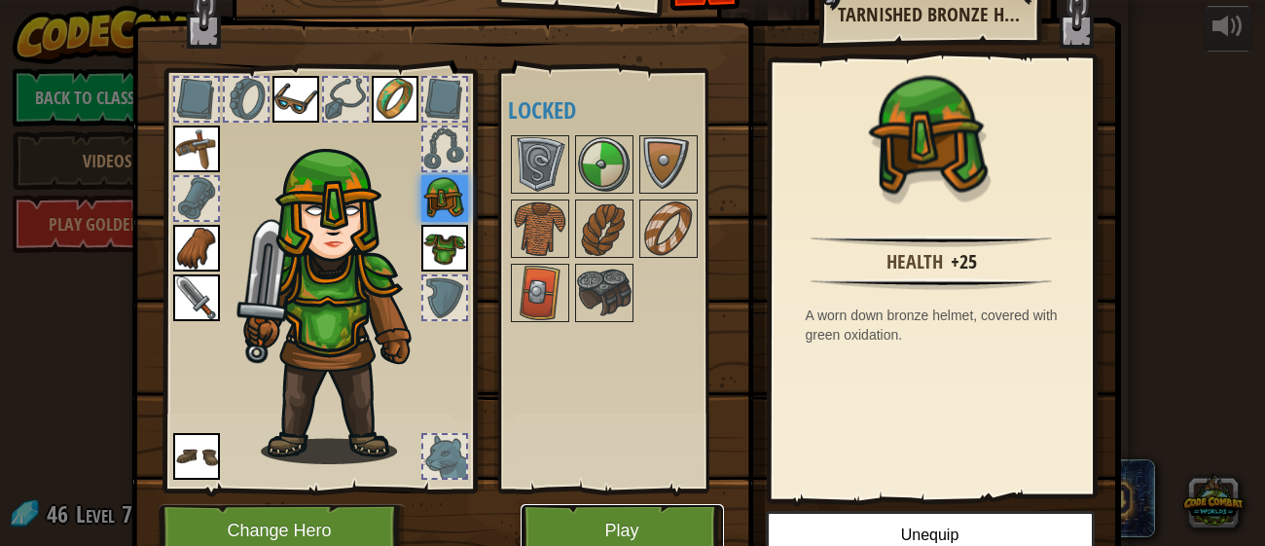
click at [619, 535] on button "Play" at bounding box center [621, 531] width 203 height 54
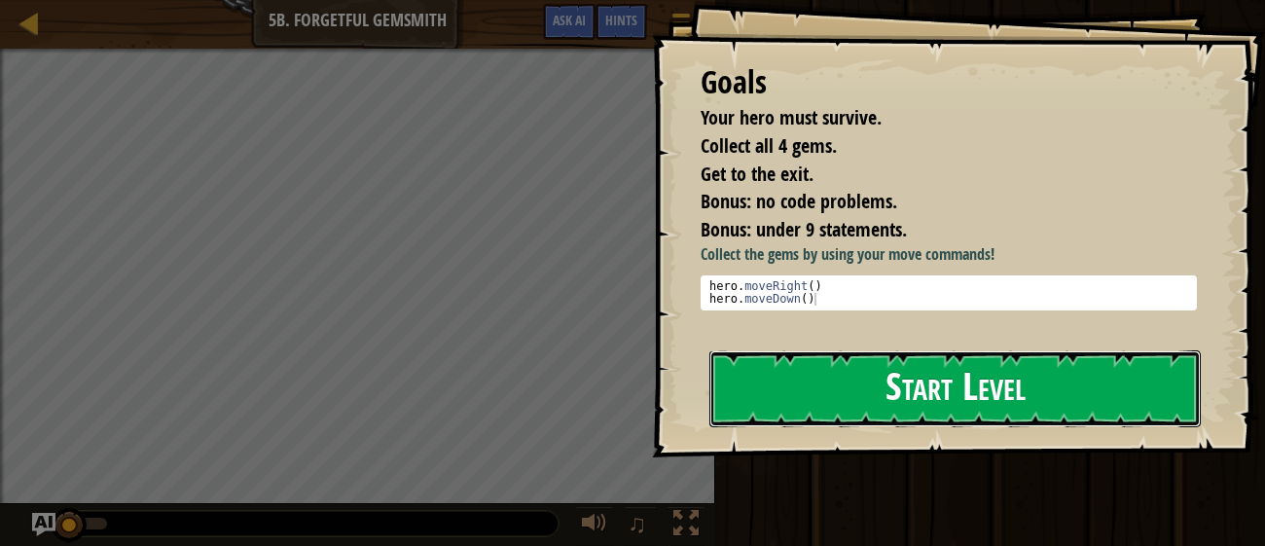
click at [734, 417] on button "Start Level" at bounding box center [954, 388] width 491 height 77
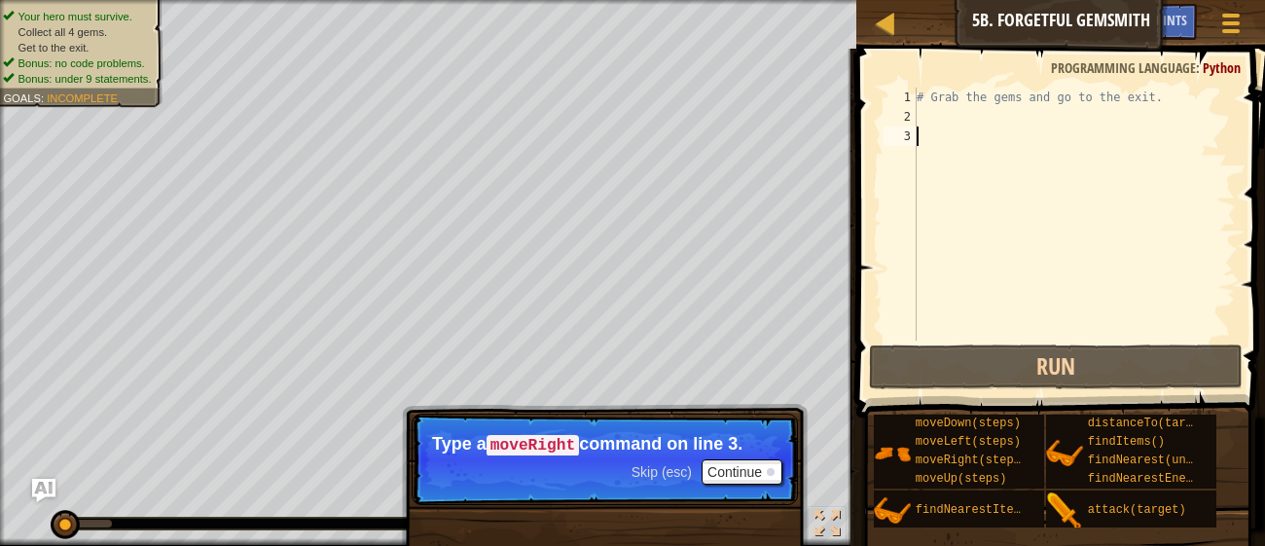
type textarea "m"
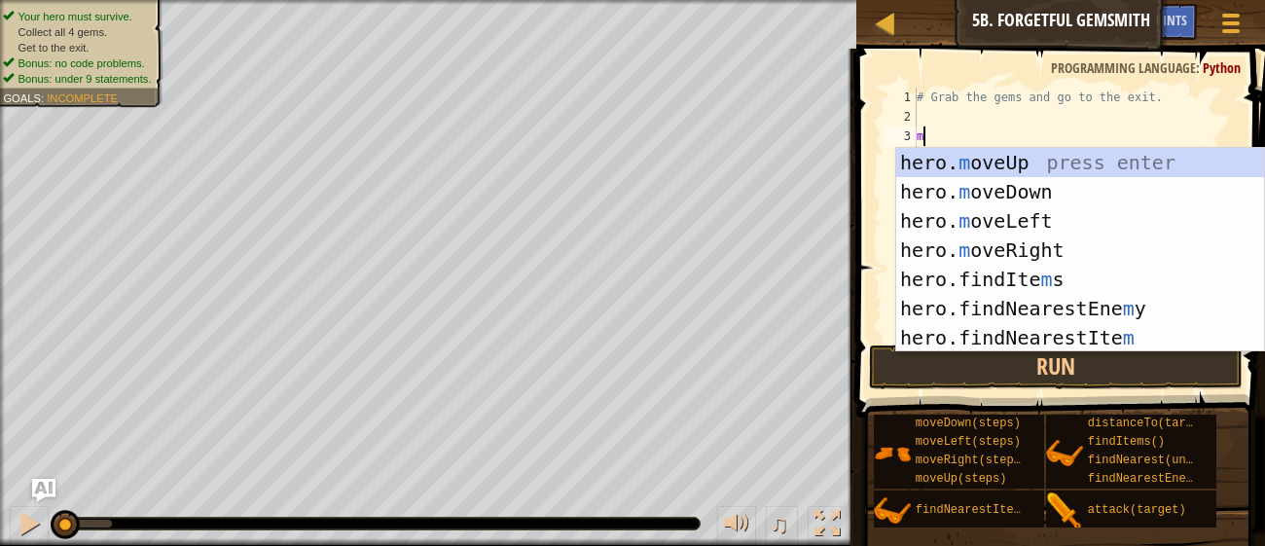
scroll to position [8, 0]
click at [1005, 249] on div "hero. m oveUp press enter hero. m oveDown press enter hero. m oveLeft press ent…" at bounding box center [1080, 279] width 368 height 263
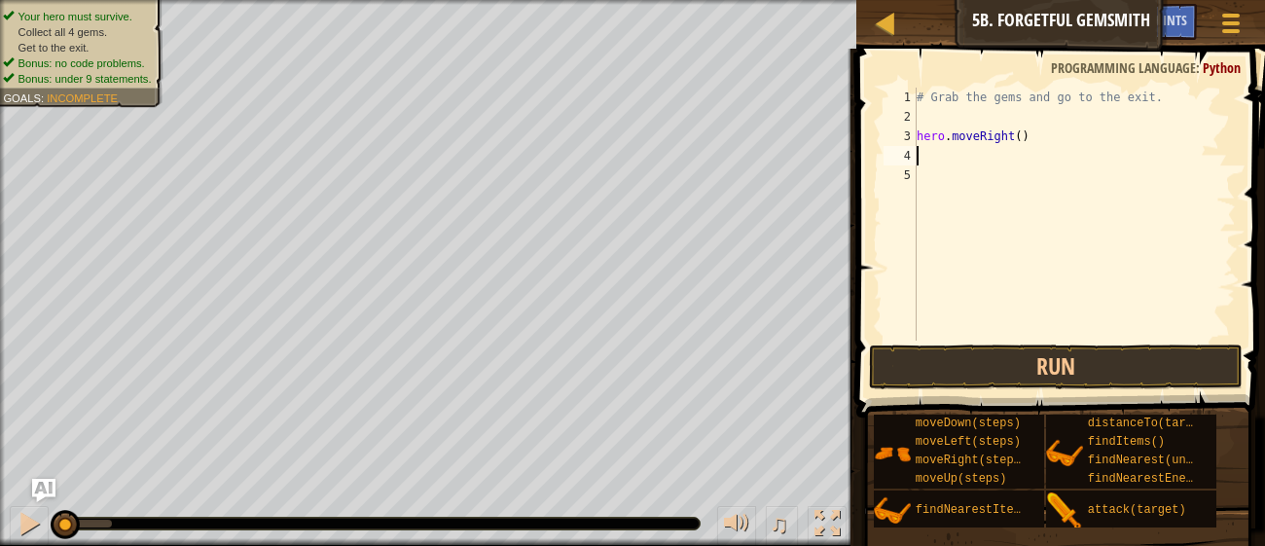
click at [984, 161] on div "# Grab the gems and go to the exit. hero . moveRight ( )" at bounding box center [1073, 234] width 323 height 292
type textarea "h"
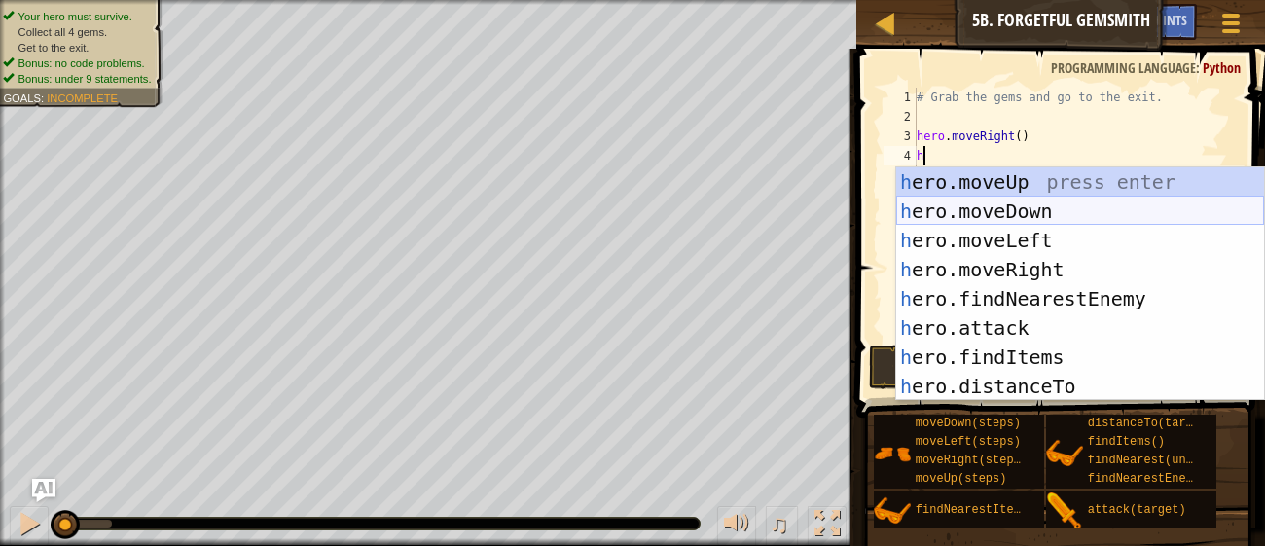
click at [965, 215] on div "h ero.moveUp press enter h ero.moveDown press enter h ero.moveLeft press enter …" at bounding box center [1080, 313] width 368 height 292
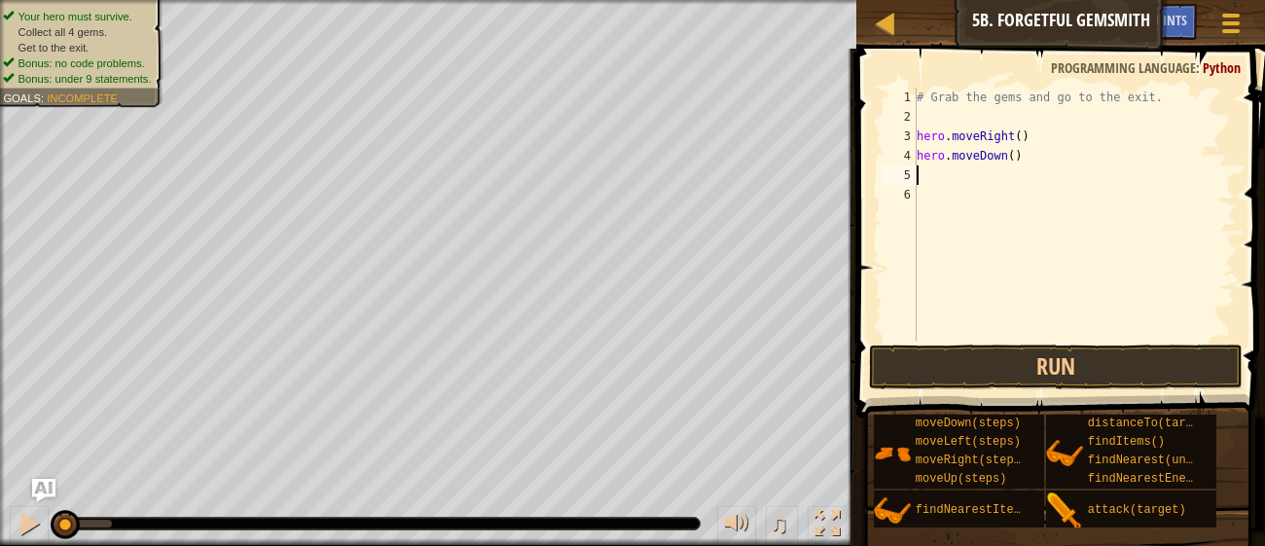
type textarea "h"
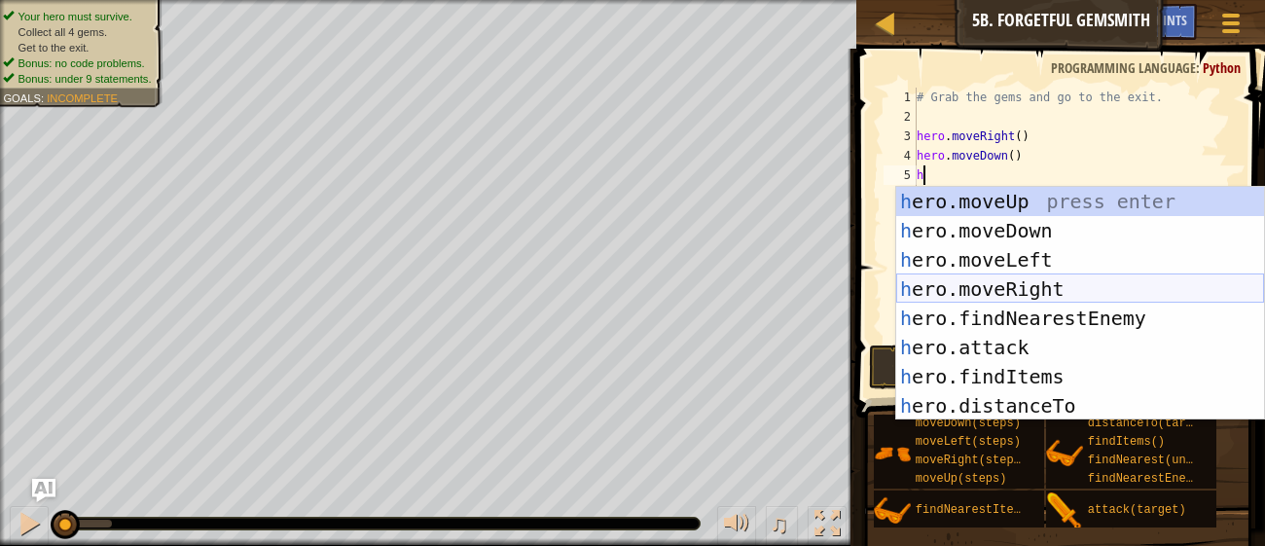
click at [1058, 287] on div "h ero.moveUp press enter h ero.moveDown press enter h ero.moveLeft press enter …" at bounding box center [1080, 333] width 368 height 292
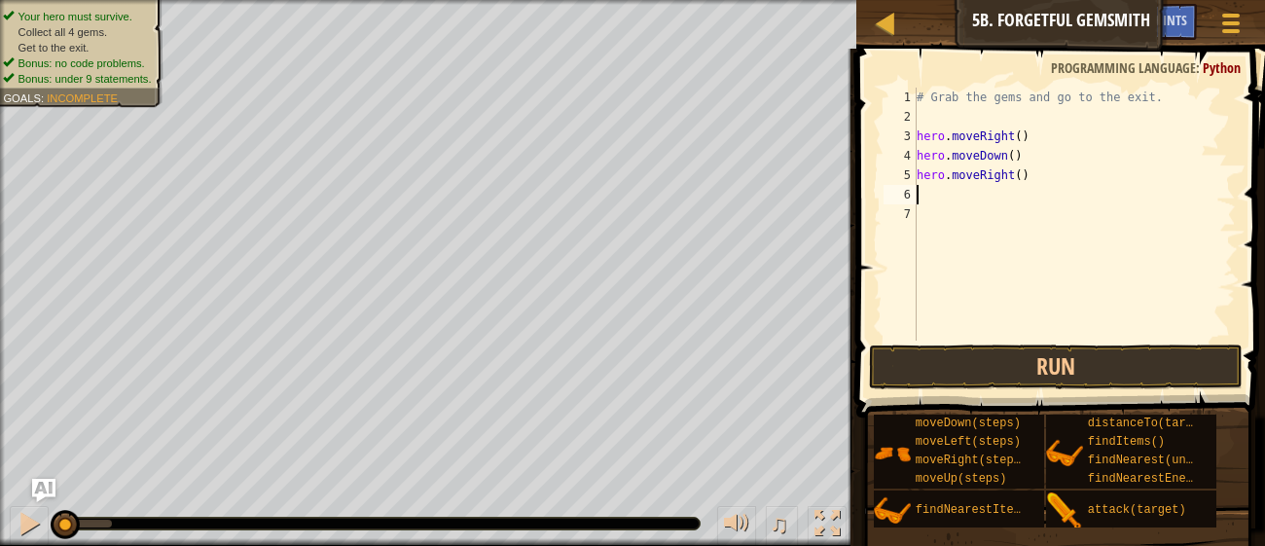
type textarea "h"
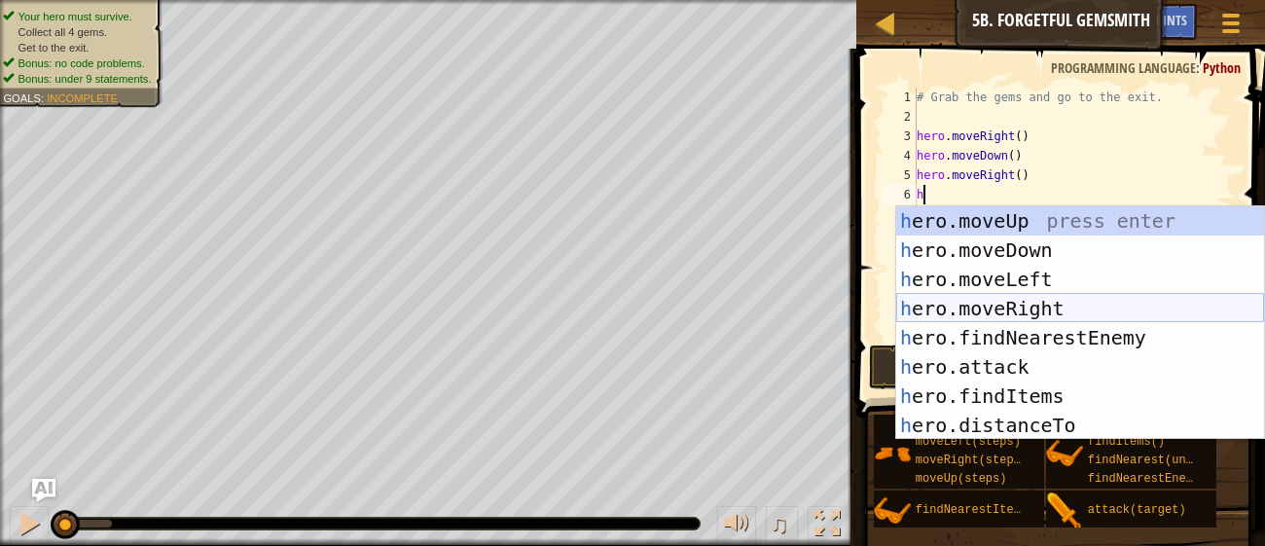
click at [1069, 308] on div "h ero.moveUp press enter h ero.moveDown press enter h ero.moveLeft press enter …" at bounding box center [1080, 352] width 368 height 292
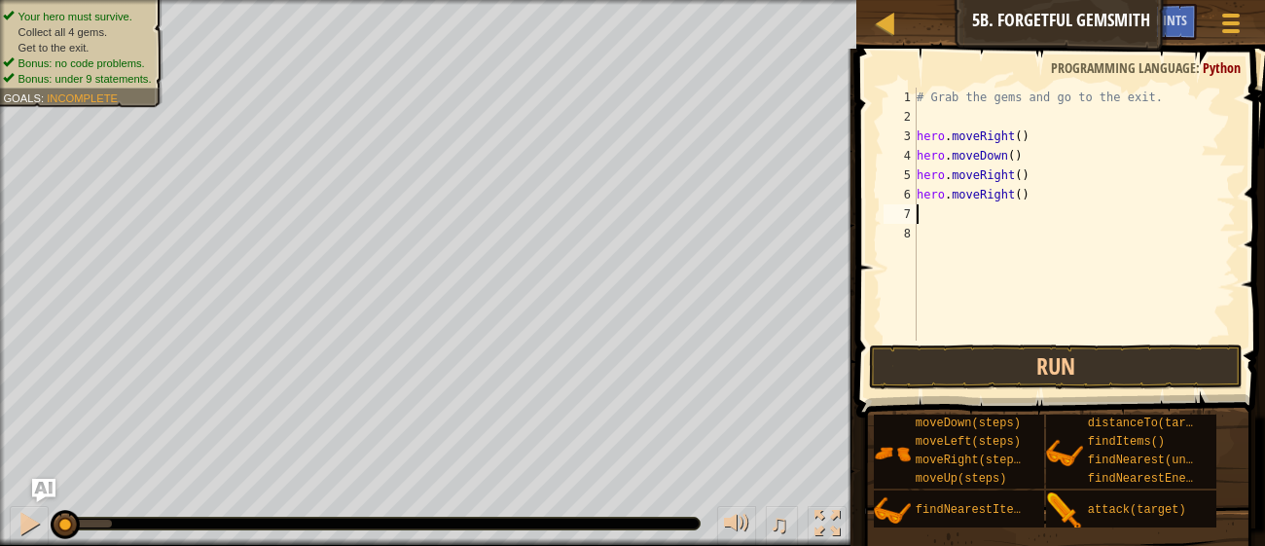
type textarea "h"
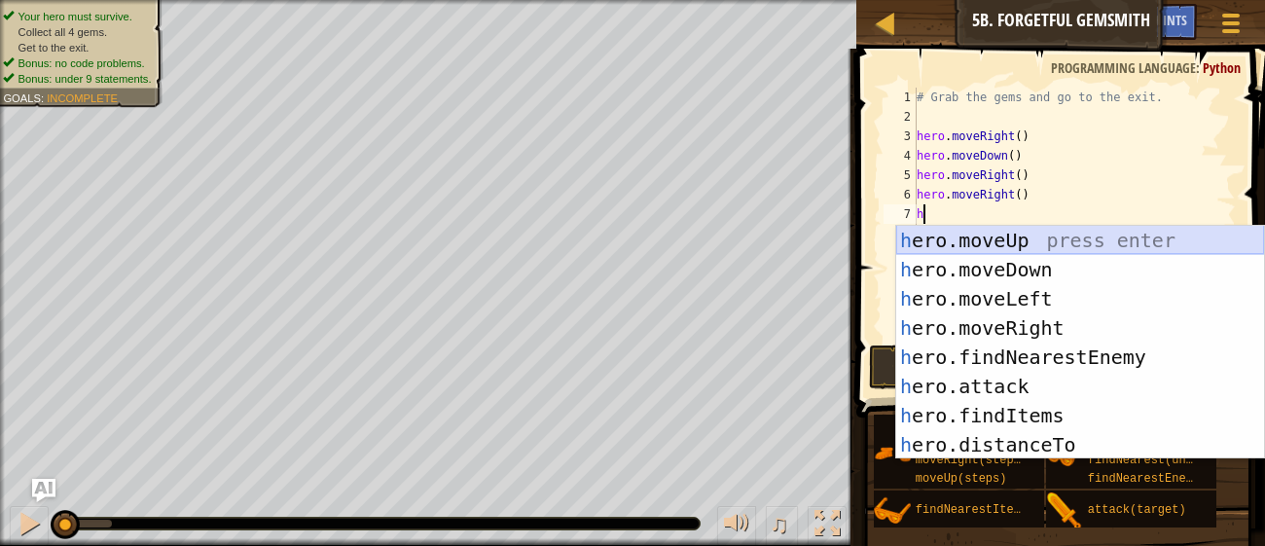
click at [1076, 244] on div "h ero.moveUp press enter h ero.moveDown press enter h ero.moveLeft press enter …" at bounding box center [1080, 372] width 368 height 292
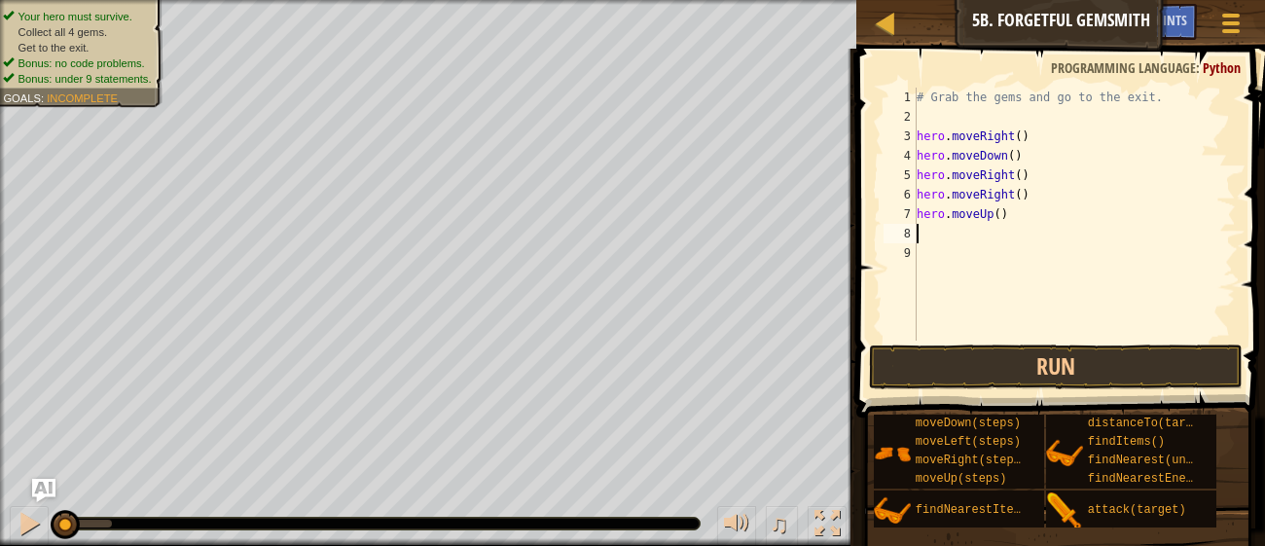
type textarea "h"
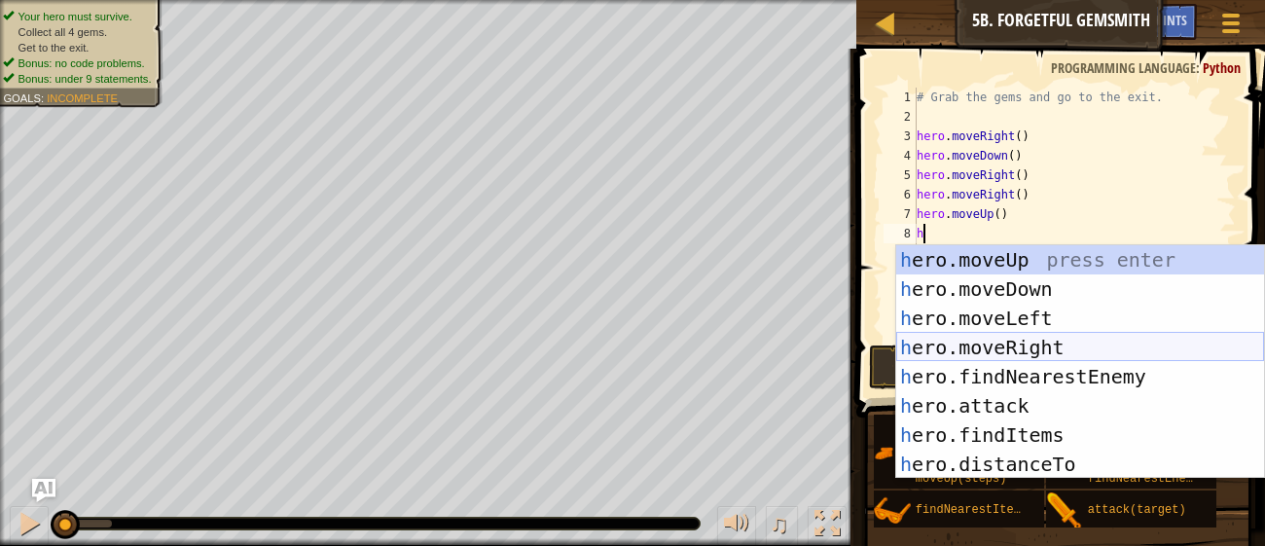
click at [1031, 343] on div "h ero.moveUp press enter h ero.moveDown press enter h ero.moveLeft press enter …" at bounding box center [1080, 391] width 368 height 292
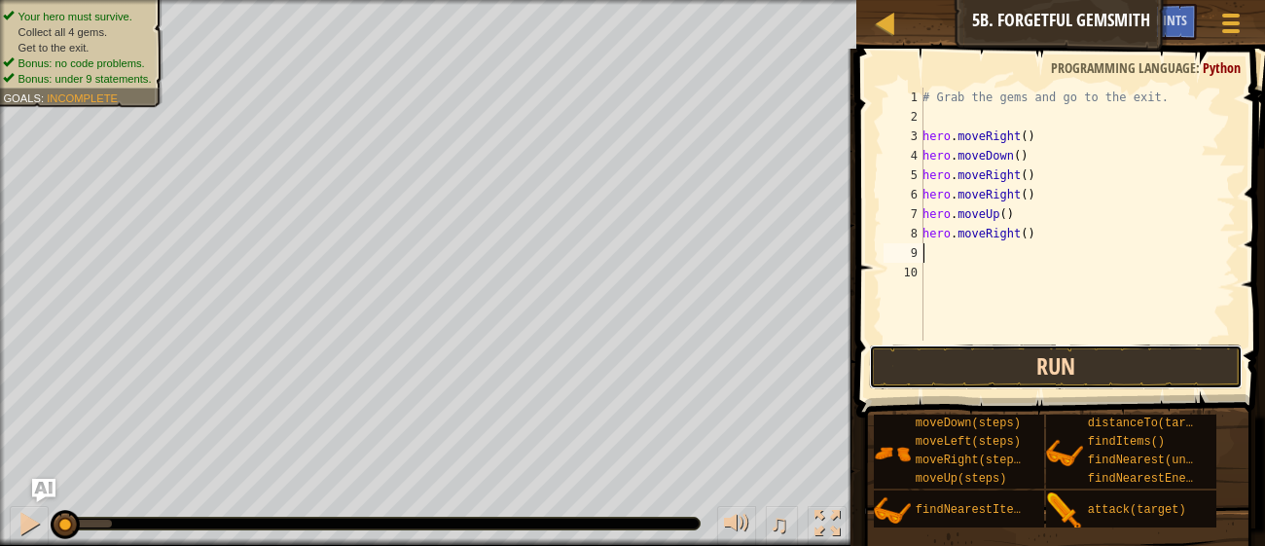
click at [1020, 375] on button "Run" at bounding box center [1056, 366] width 374 height 45
